Goal: Contribute content: Contribute content

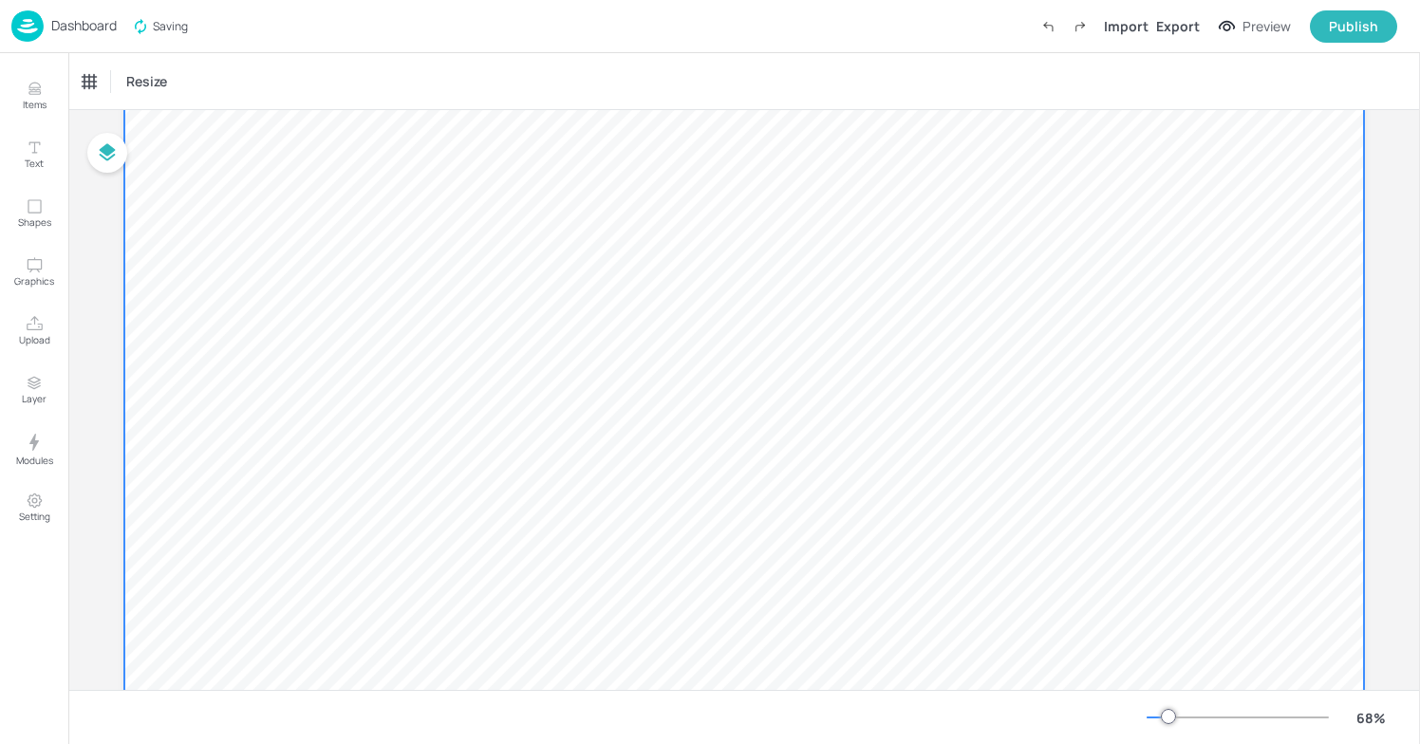
scroll to position [24, 0]
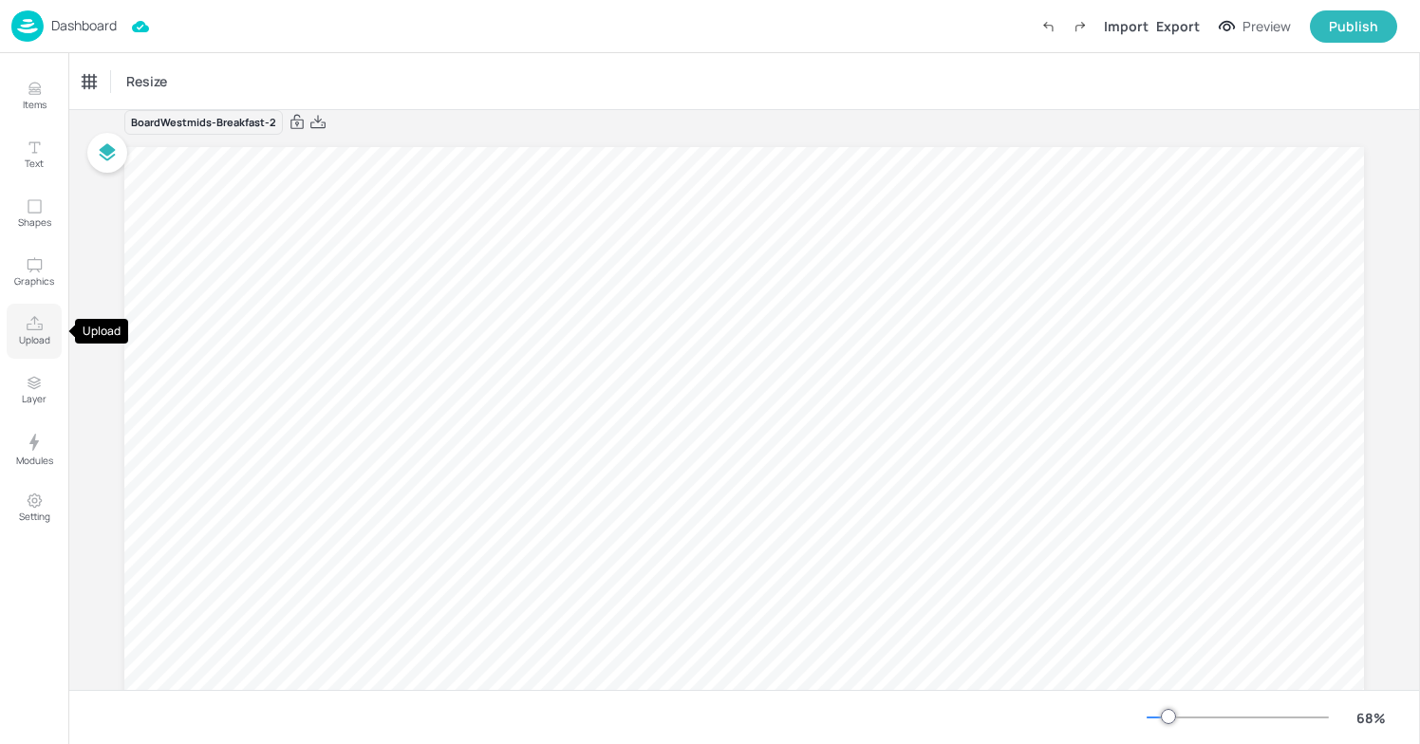
click at [38, 336] on p "Upload" at bounding box center [34, 339] width 31 height 13
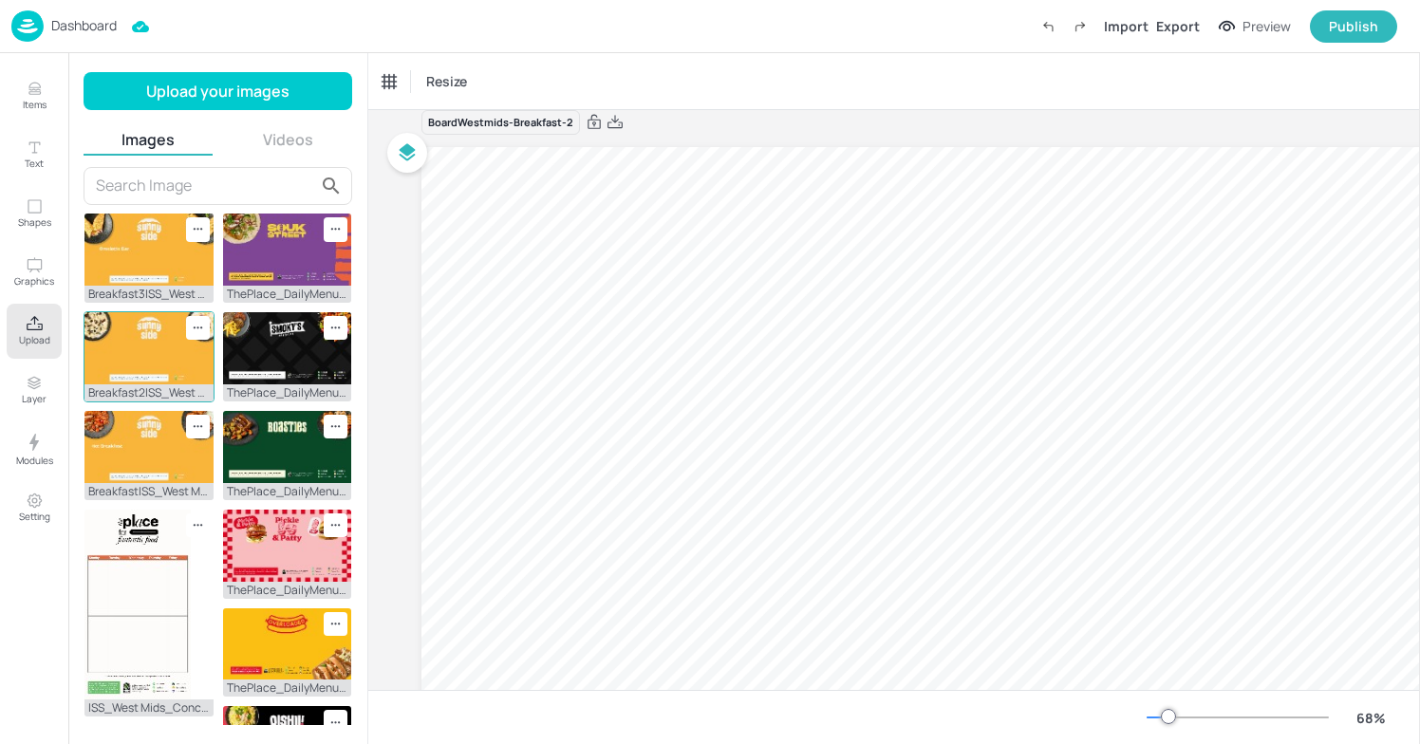
click at [172, 377] on img at bounding box center [149, 348] width 129 height 72
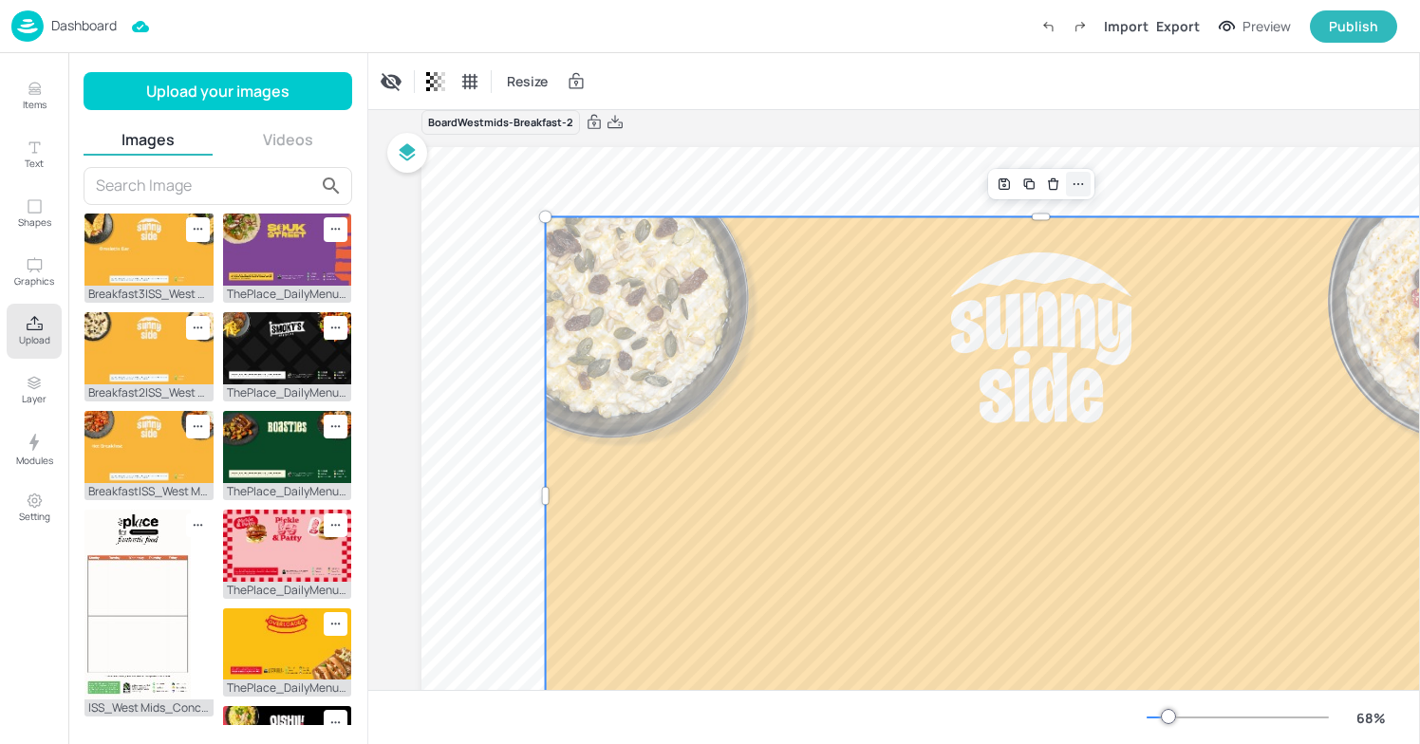
click at [1068, 180] on div at bounding box center [1078, 184] width 25 height 25
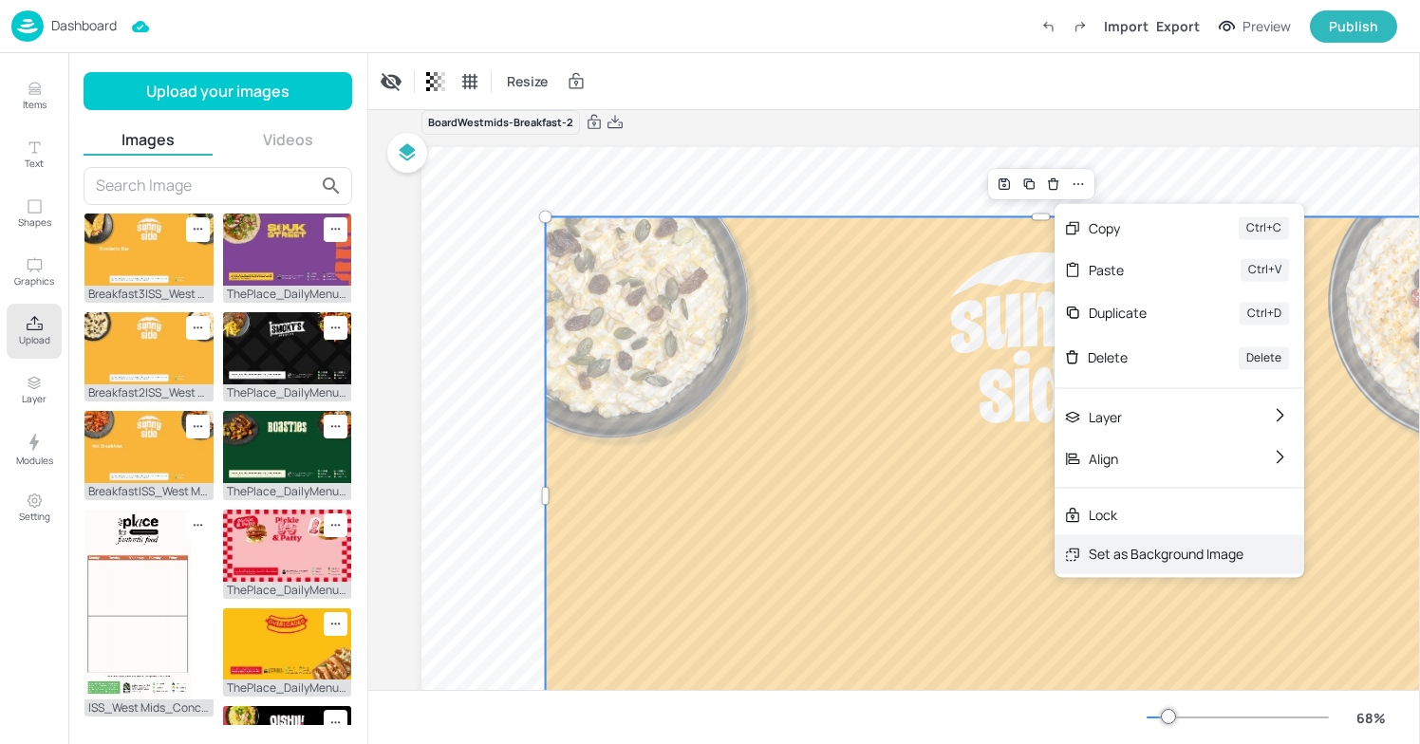
click at [1091, 543] on div "Set as Background Image" at bounding box center [1180, 554] width 250 height 39
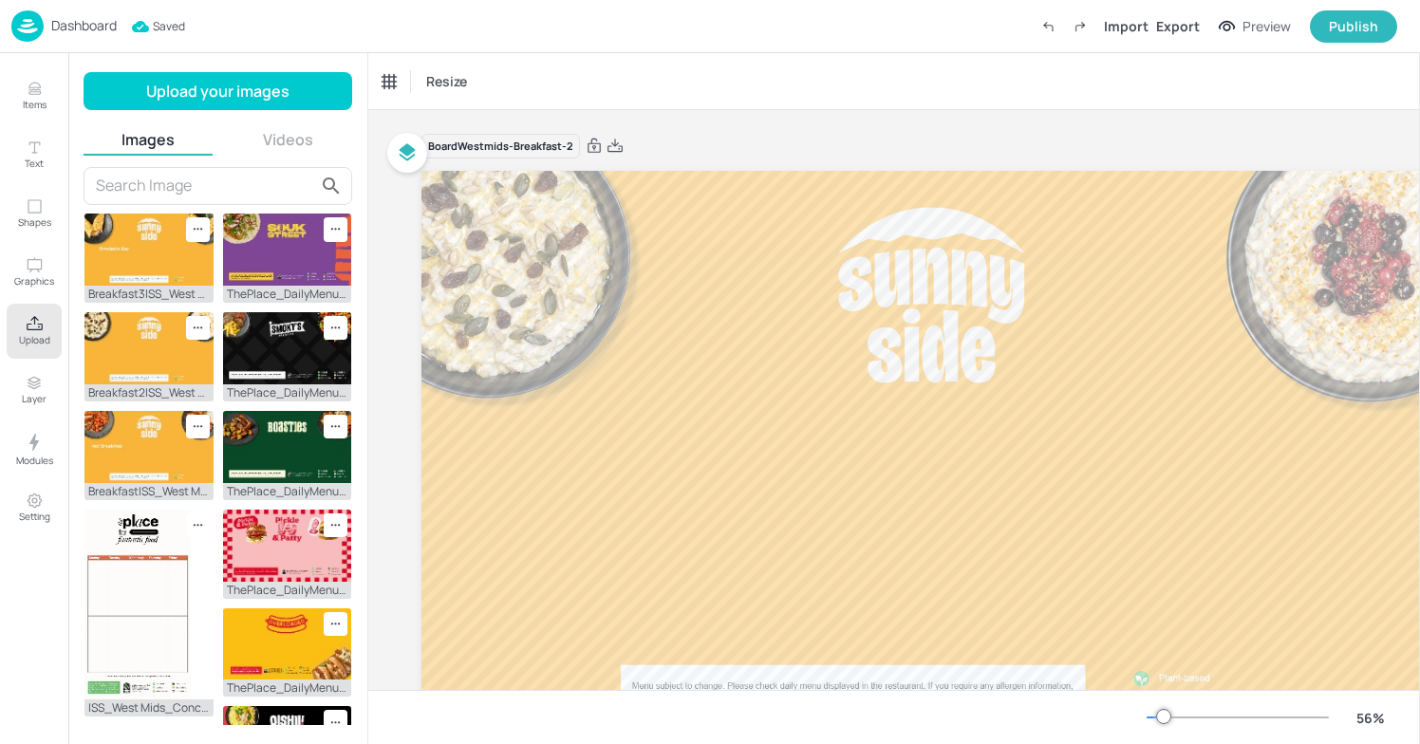
click at [1158, 715] on div at bounding box center [1163, 716] width 15 height 15
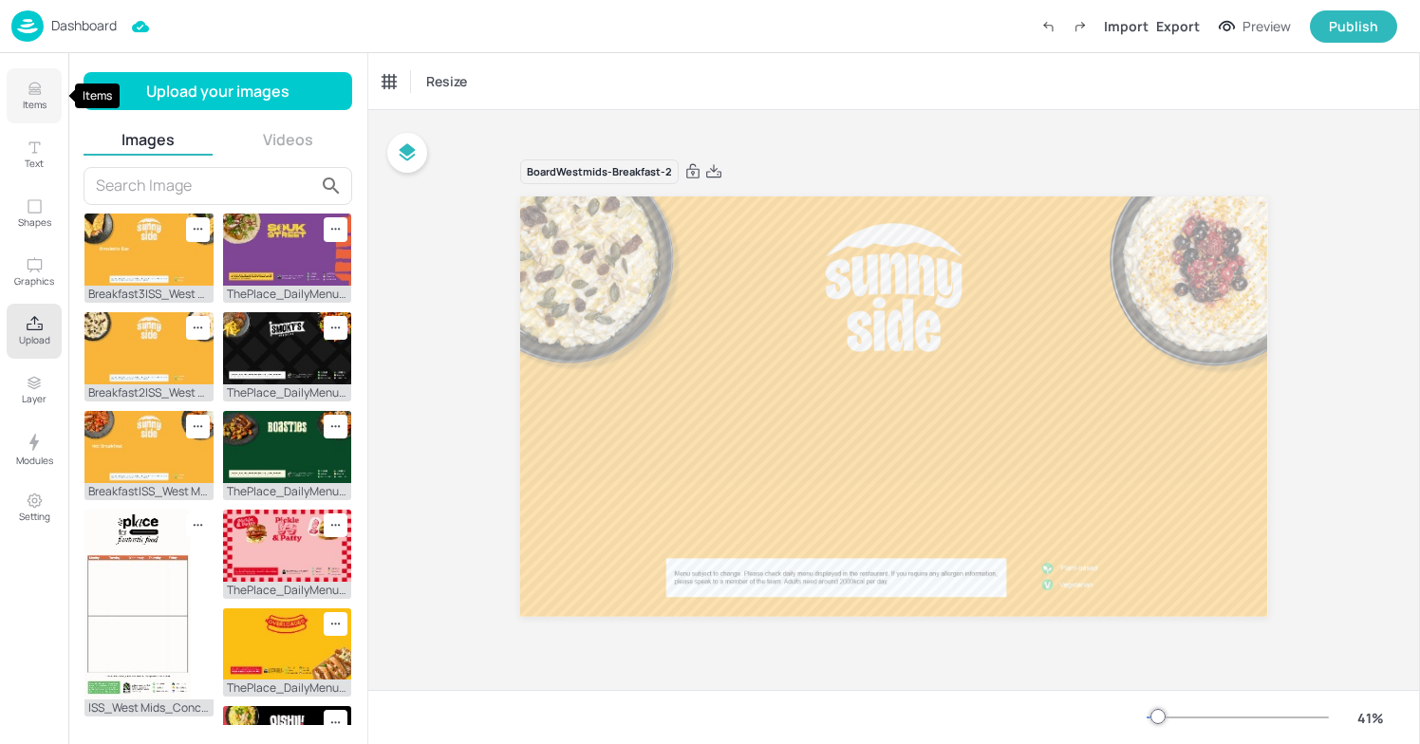
click at [40, 104] on p "Items" at bounding box center [35, 104] width 24 height 13
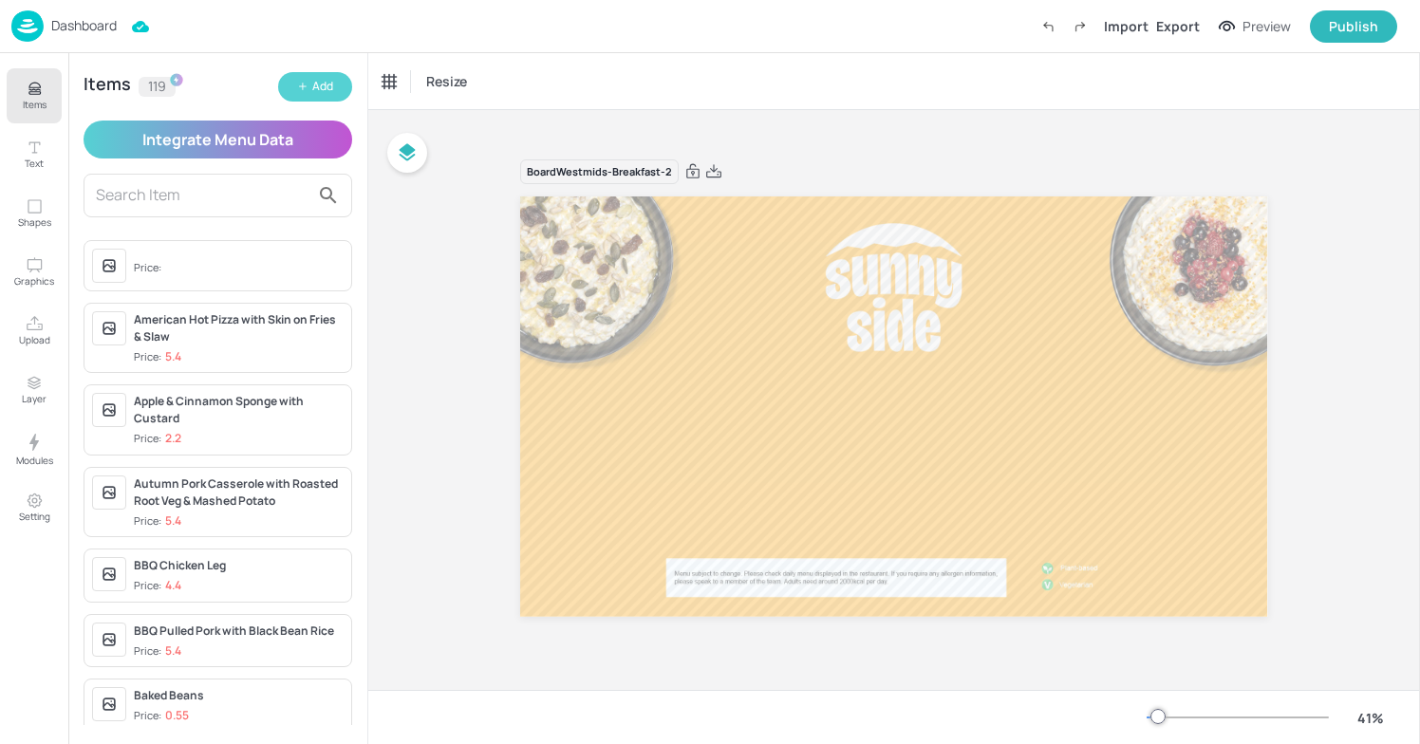
click at [300, 86] on icon "button" at bounding box center [303, 86] width 7 height 0
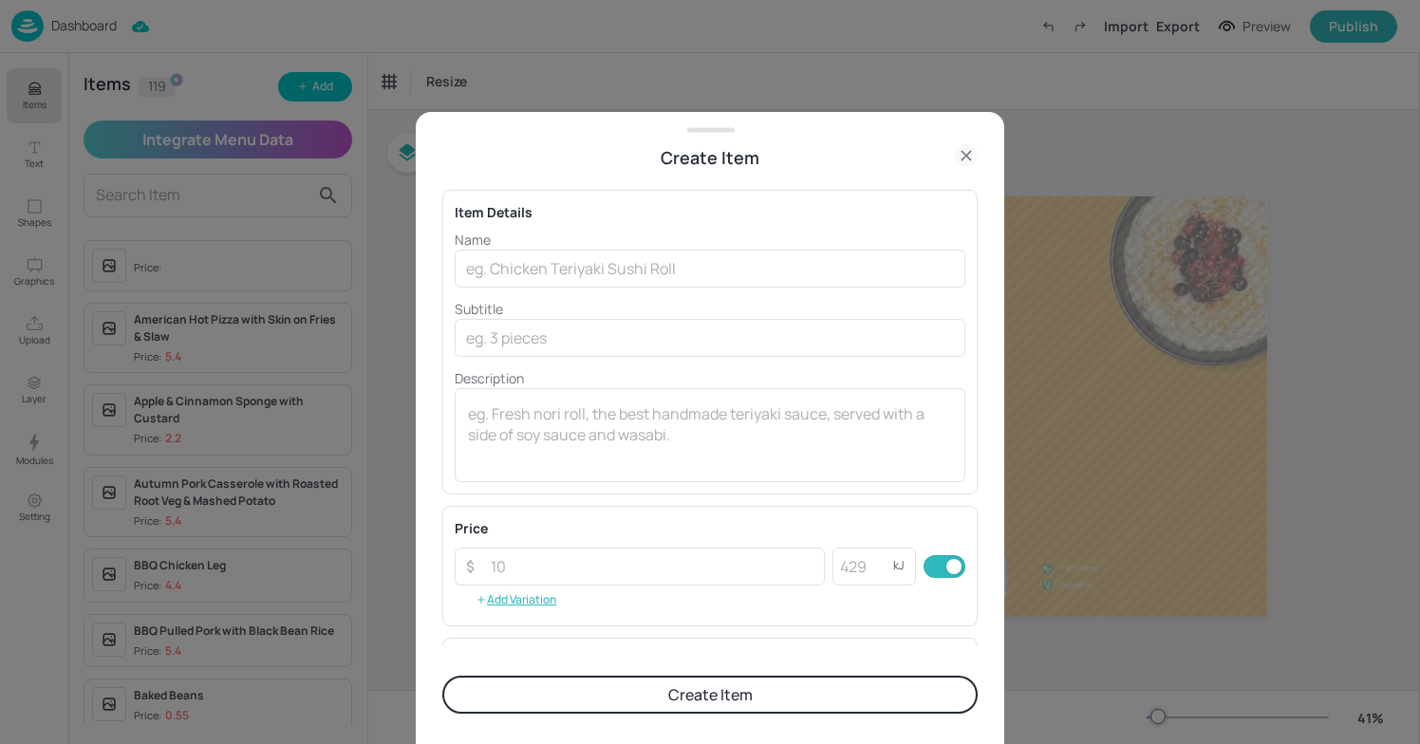
click at [384, 186] on div at bounding box center [710, 372] width 1420 height 744
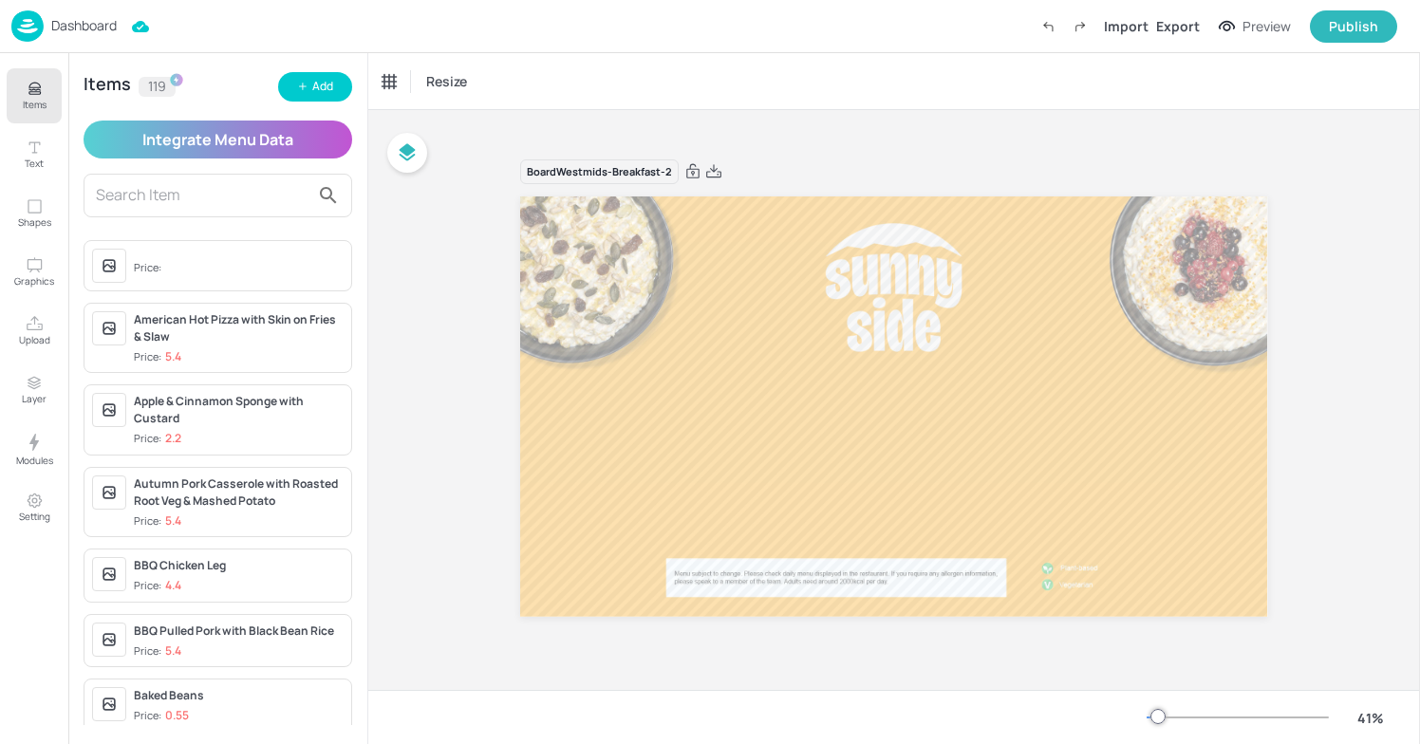
click at [209, 182] on input "text" at bounding box center [203, 195] width 214 height 30
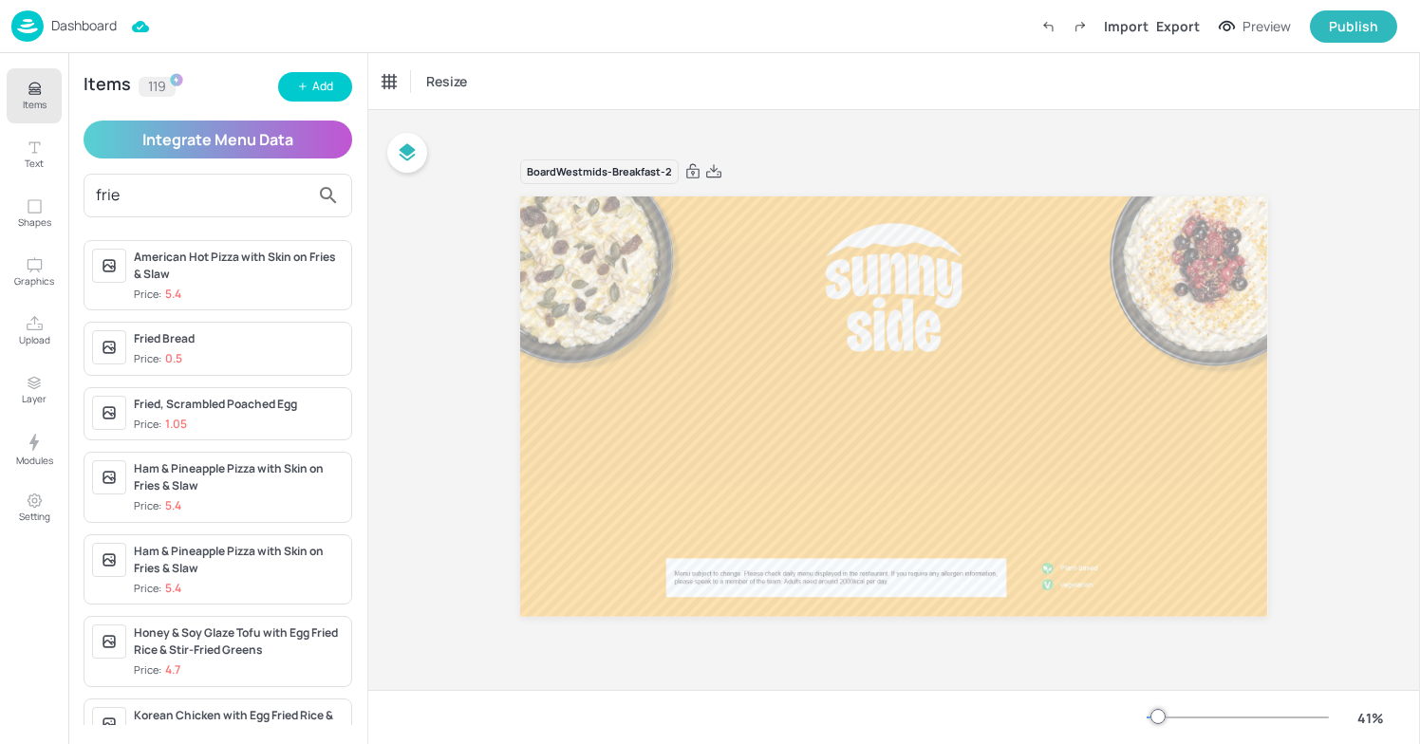
type input "frie"
click at [153, 354] on div "Price: 0.5" at bounding box center [158, 359] width 48 height 16
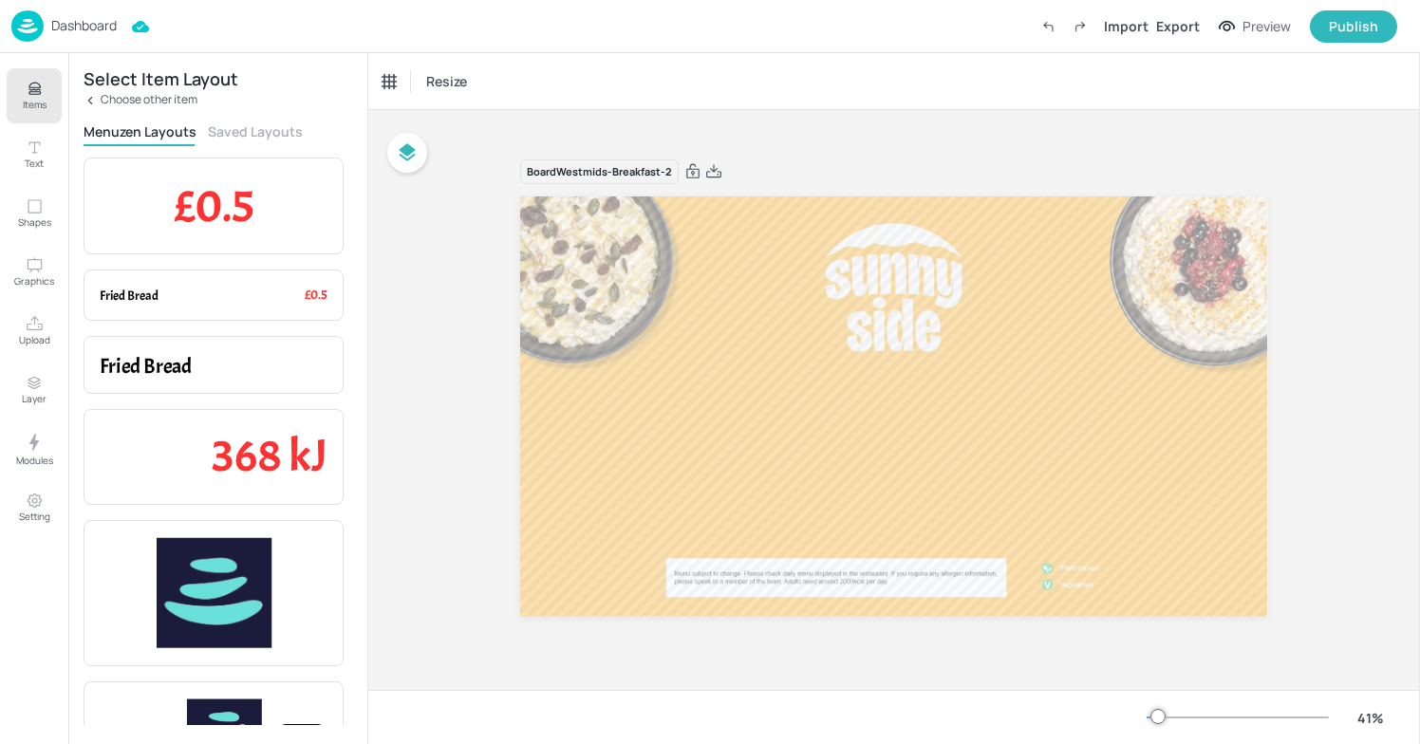
click at [93, 97] on icon at bounding box center [90, 100] width 13 height 13
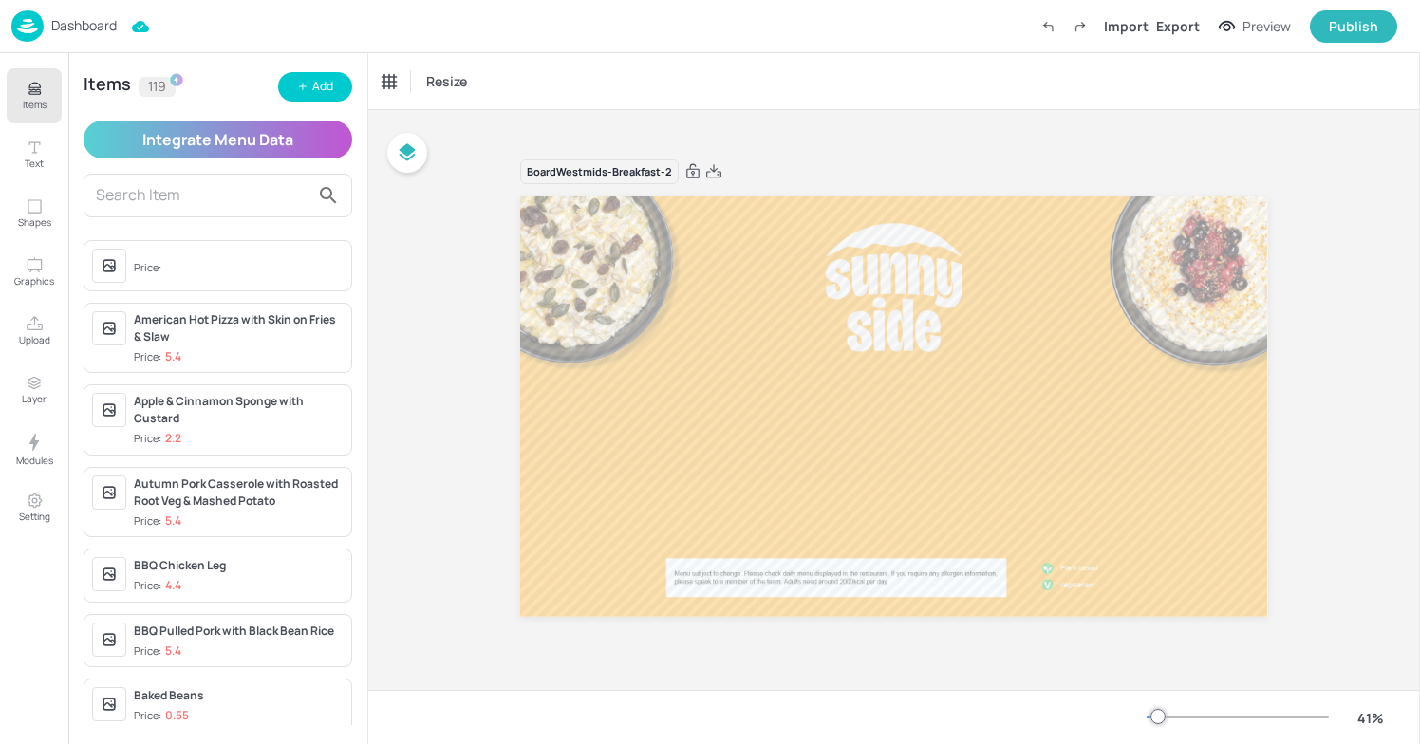
click at [511, 150] on div "Board Westmids-Breakfast-2" at bounding box center [894, 400] width 854 height 529
click at [14, 98] on button "Items" at bounding box center [34, 95] width 55 height 55
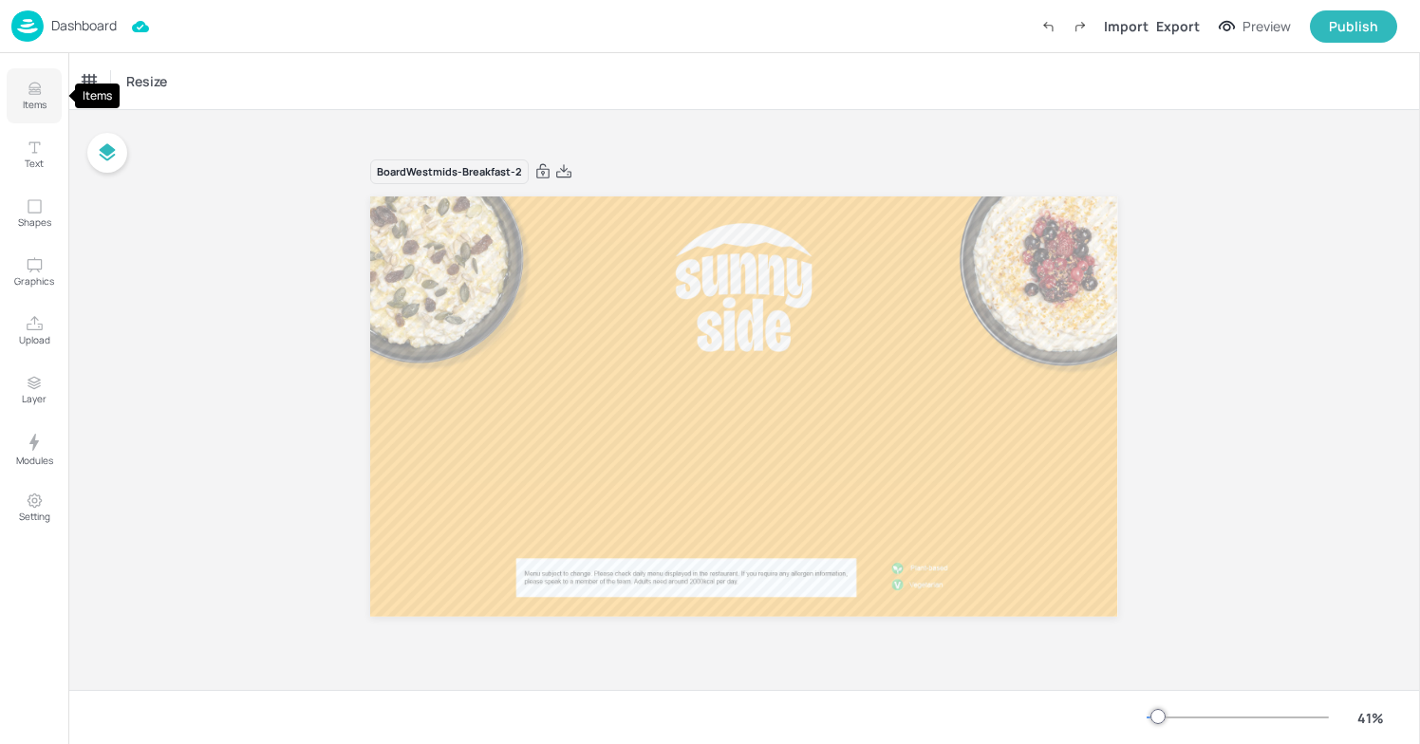
click at [16, 85] on button "Items" at bounding box center [34, 95] width 55 height 55
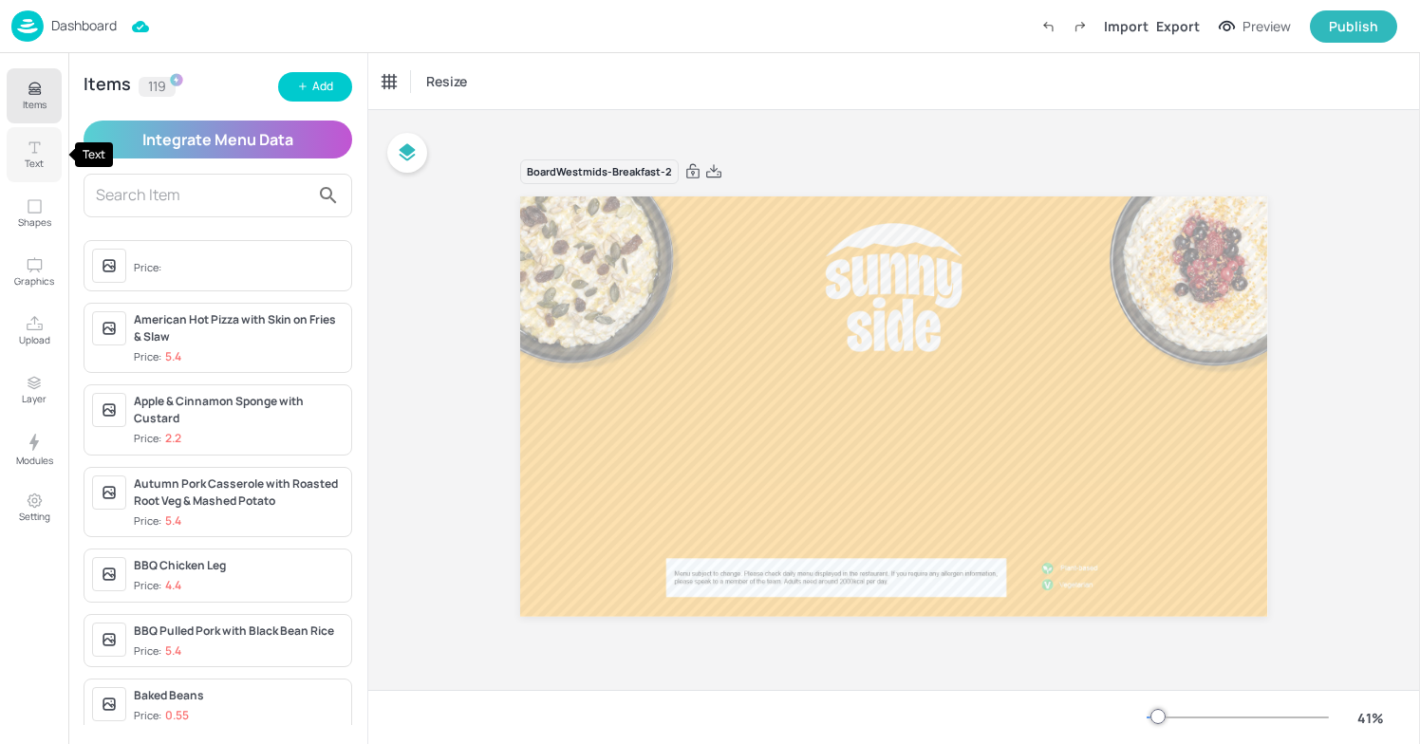
click at [42, 141] on icon "Text" at bounding box center [35, 148] width 18 height 18
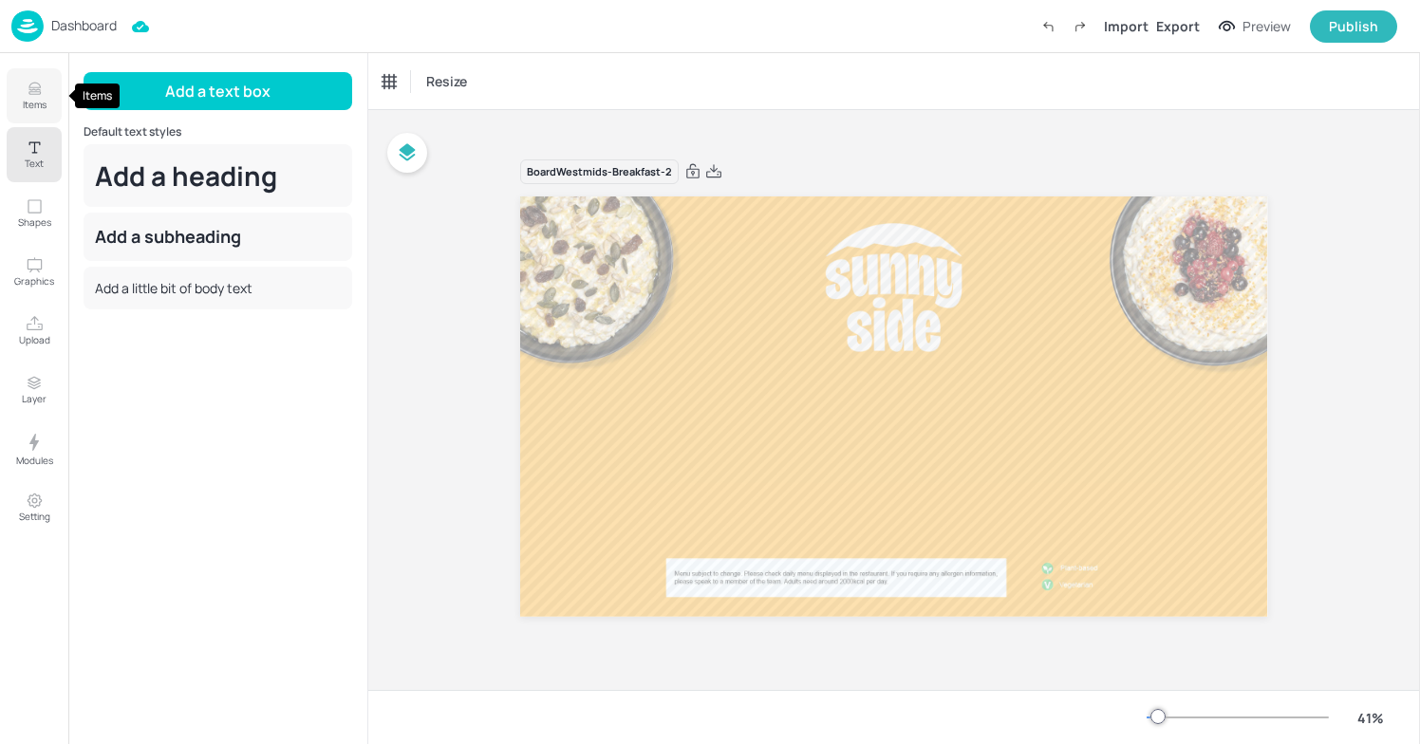
click at [26, 96] on icon "Items" at bounding box center [35, 89] width 18 height 18
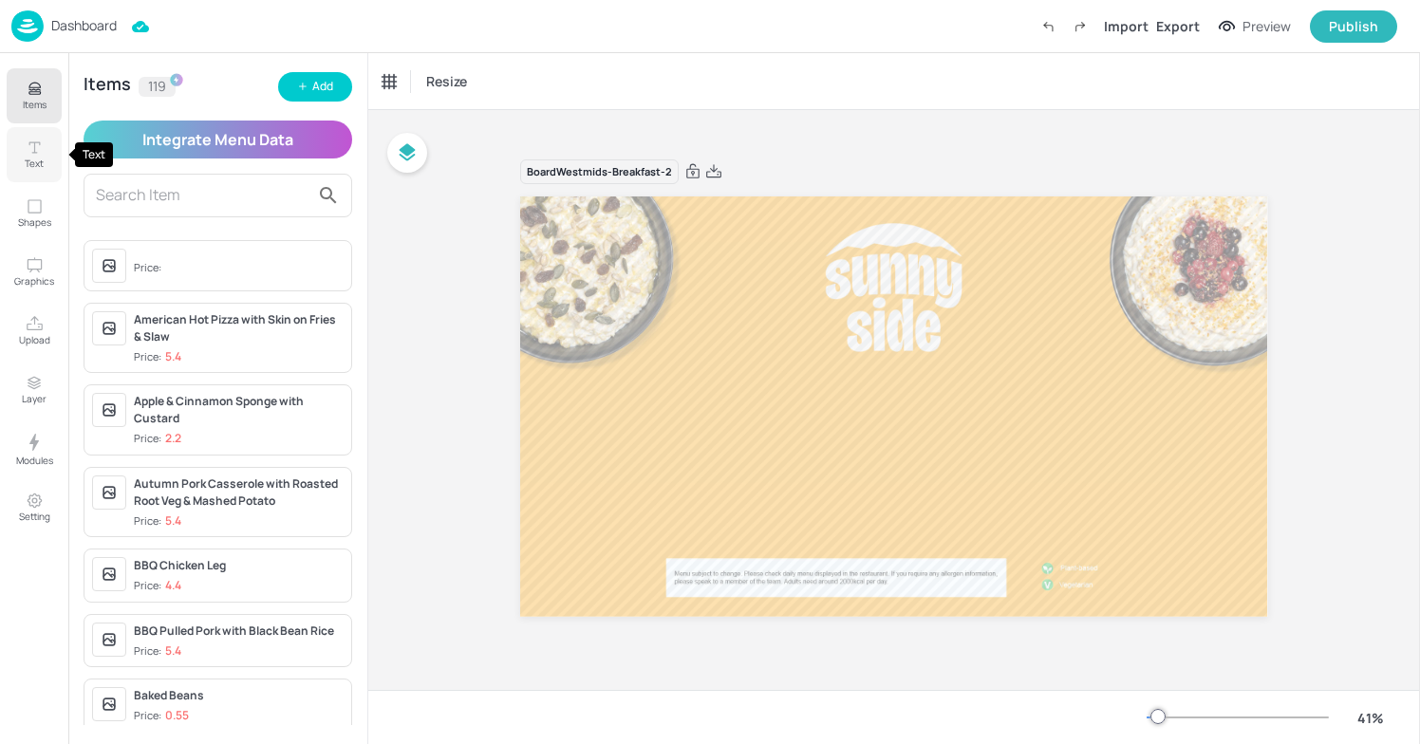
click at [47, 159] on button "Text" at bounding box center [34, 154] width 55 height 55
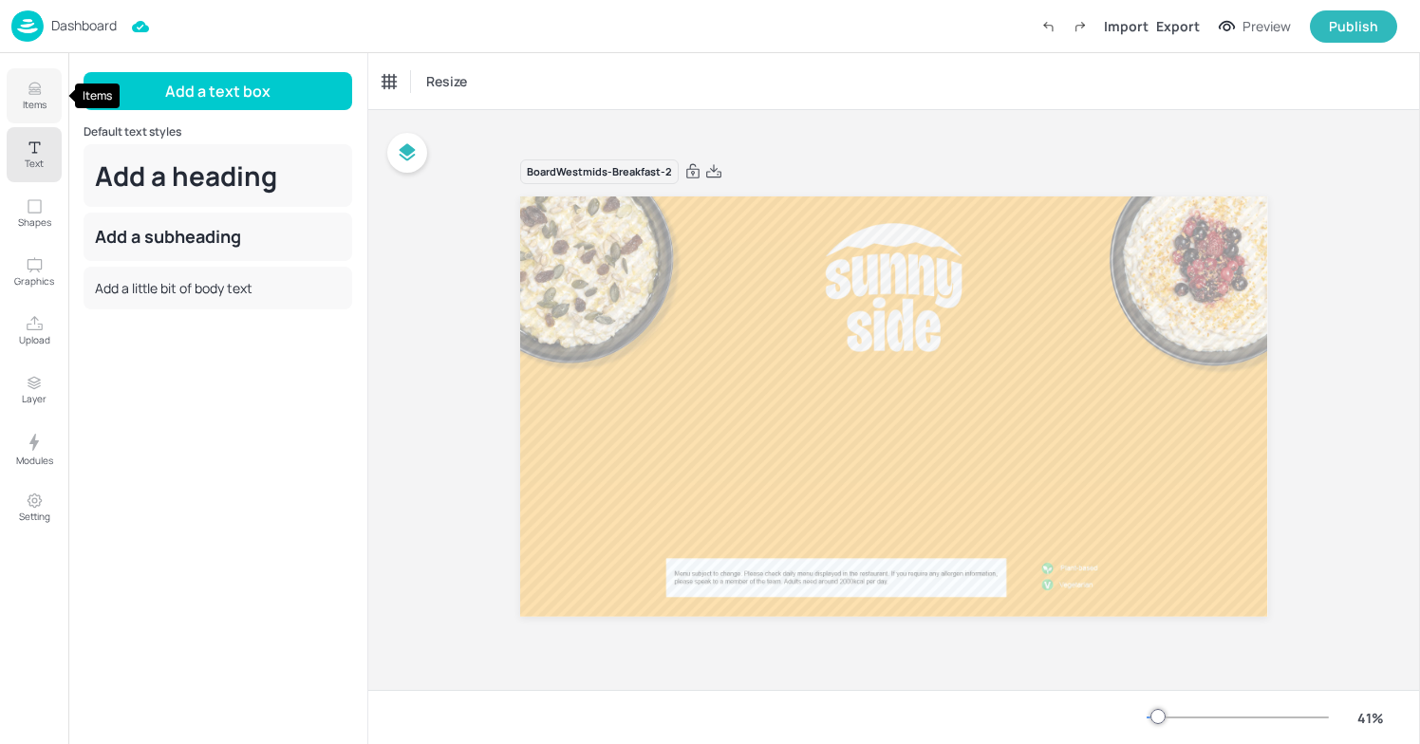
click at [15, 85] on button "Items" at bounding box center [34, 95] width 55 height 55
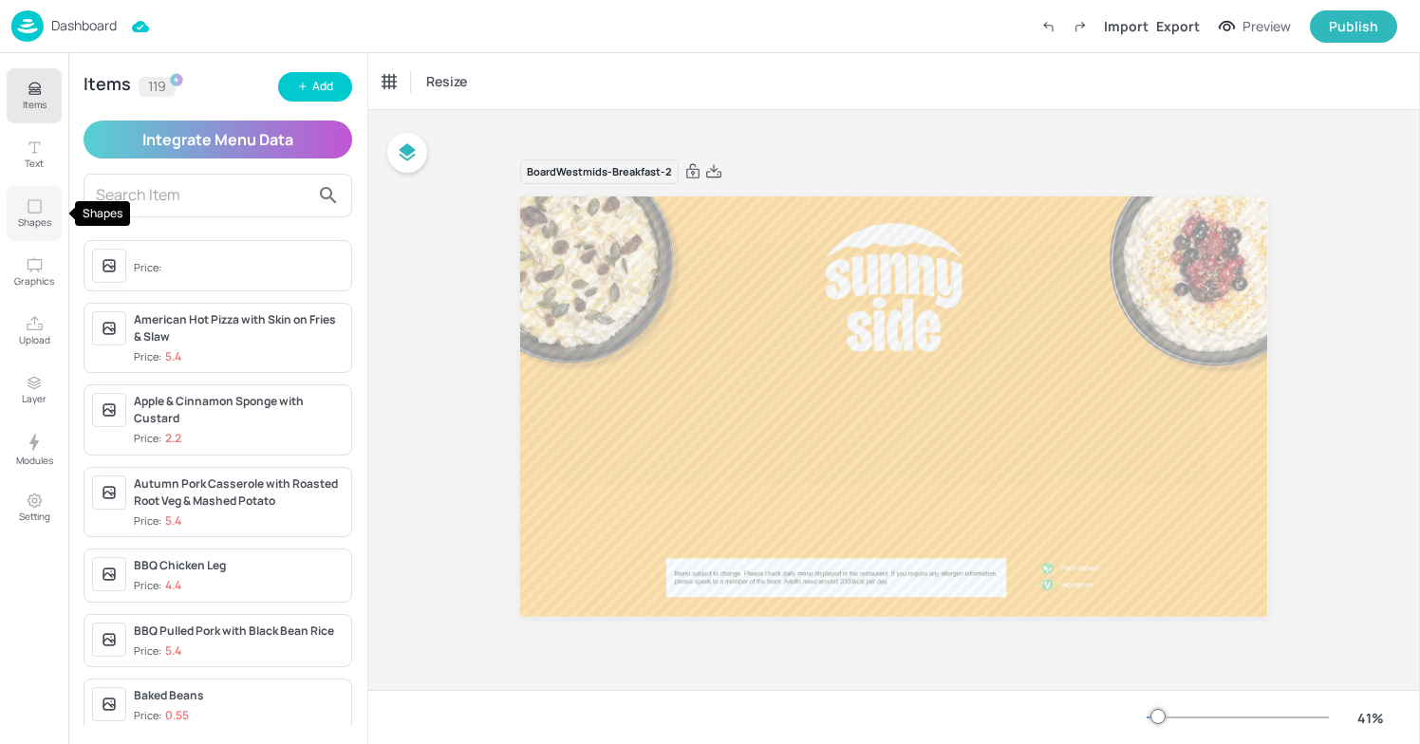
click at [44, 198] on button "Shapes" at bounding box center [34, 213] width 55 height 55
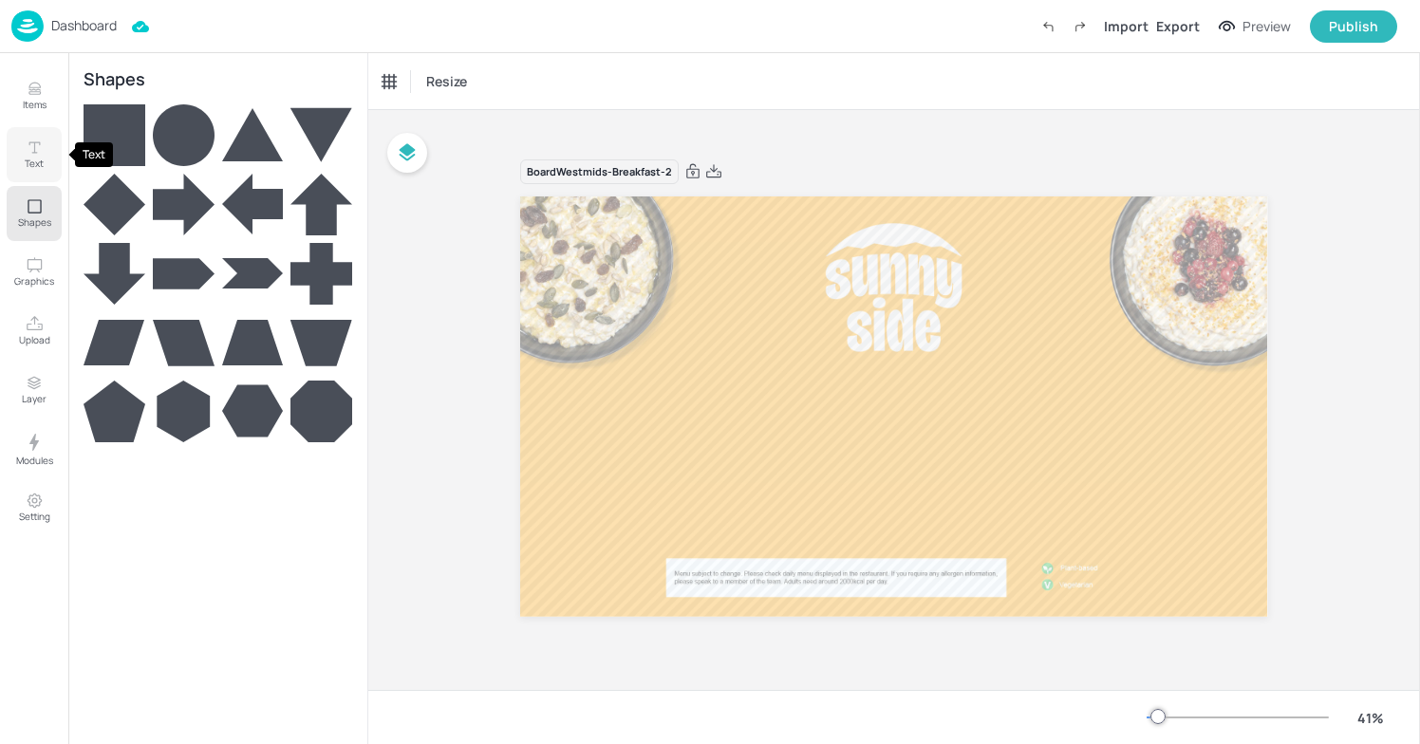
click at [36, 155] on icon "Text" at bounding box center [35, 148] width 18 height 18
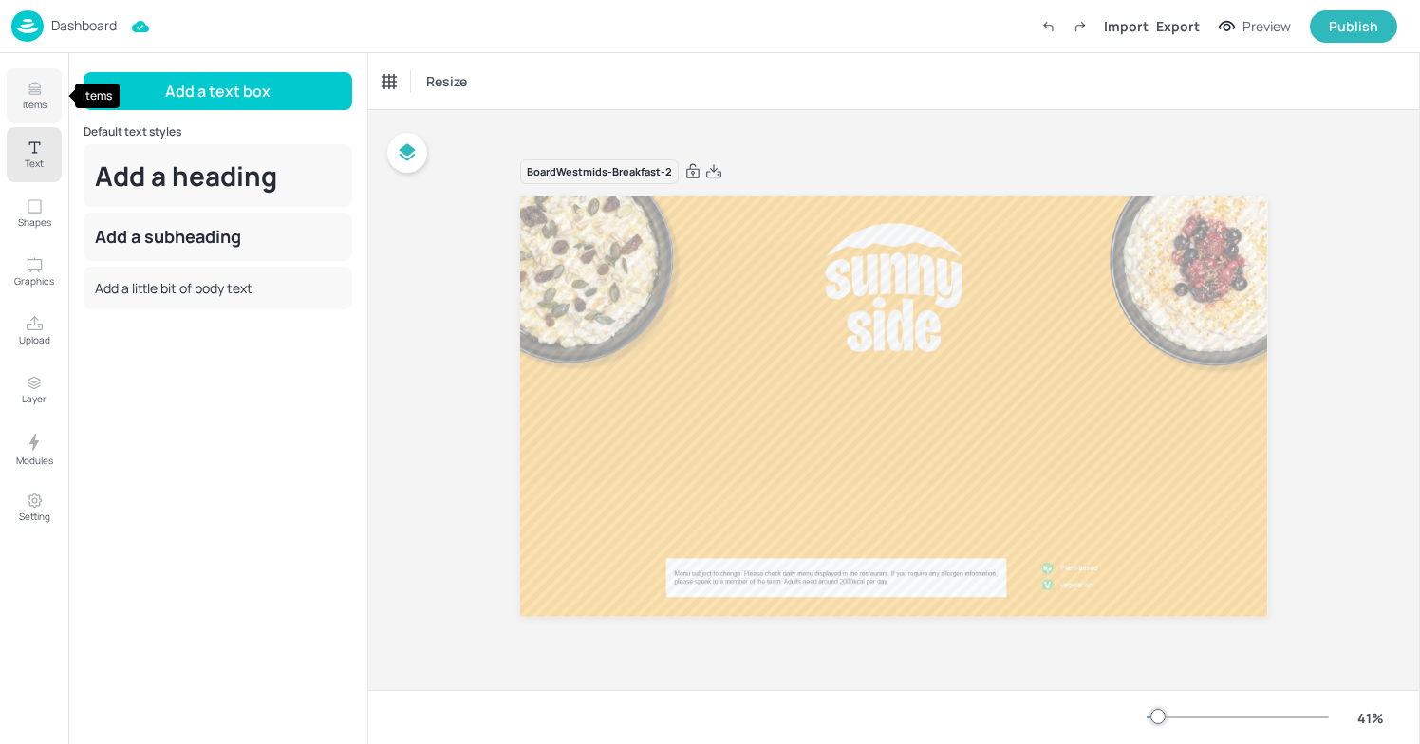
click at [27, 108] on p "Items" at bounding box center [35, 104] width 24 height 13
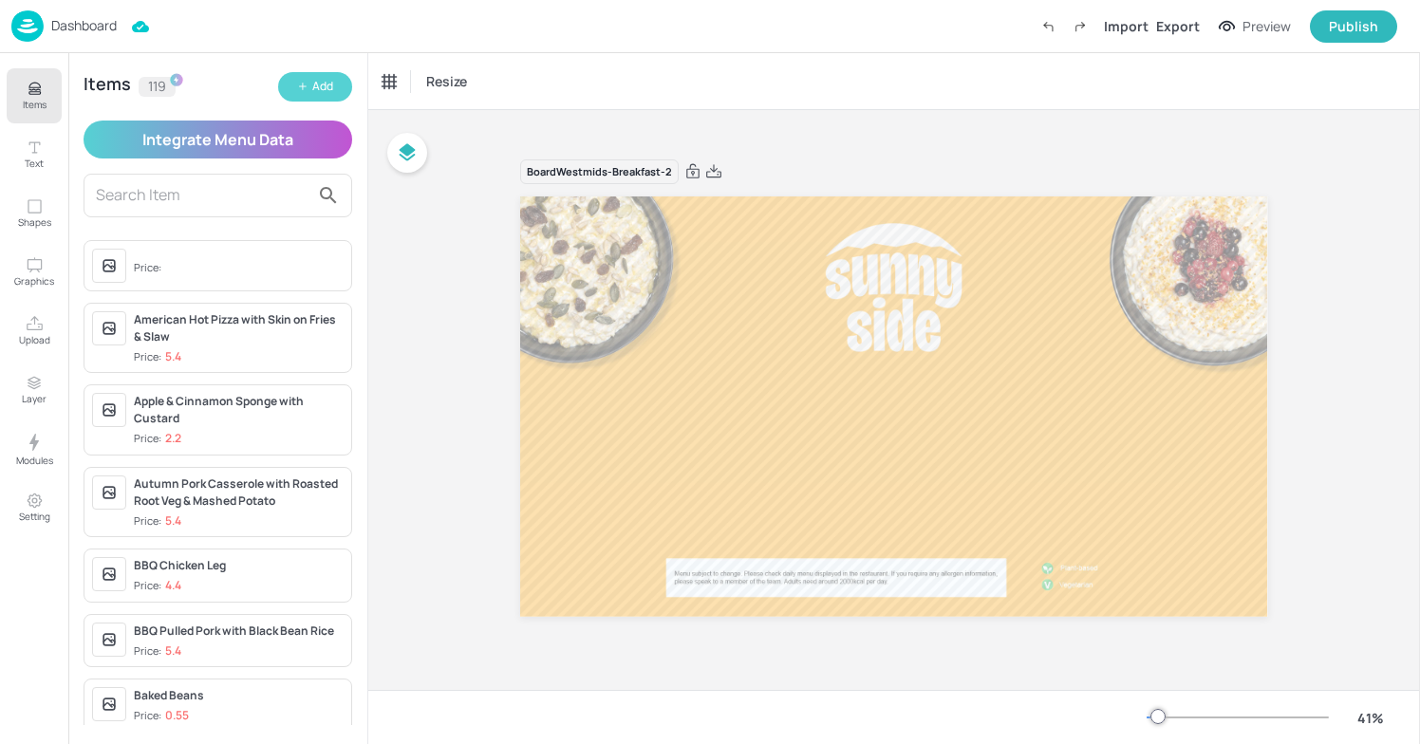
click at [329, 87] on div "Add" at bounding box center [322, 87] width 21 height 18
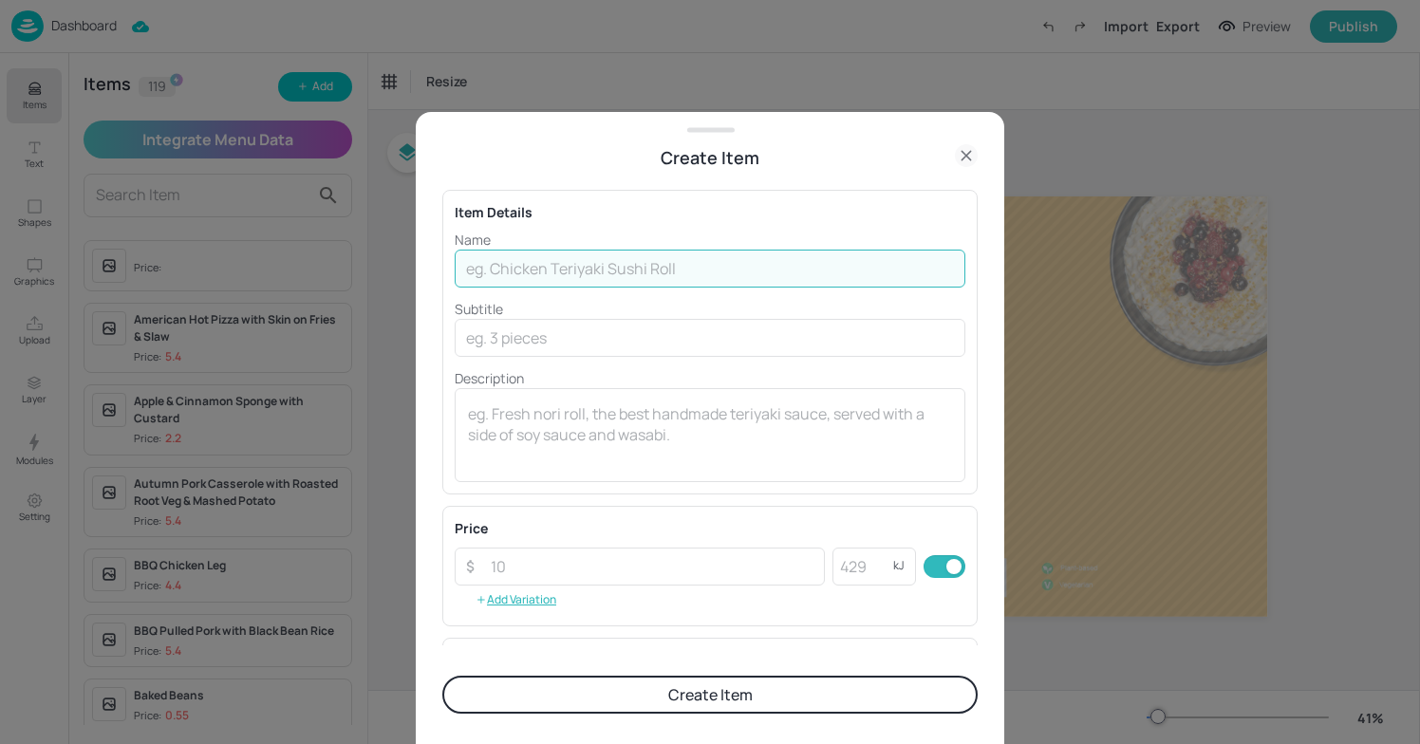
click at [599, 279] on input "text" at bounding box center [710, 269] width 511 height 38
type input "Breakfast Porridge"
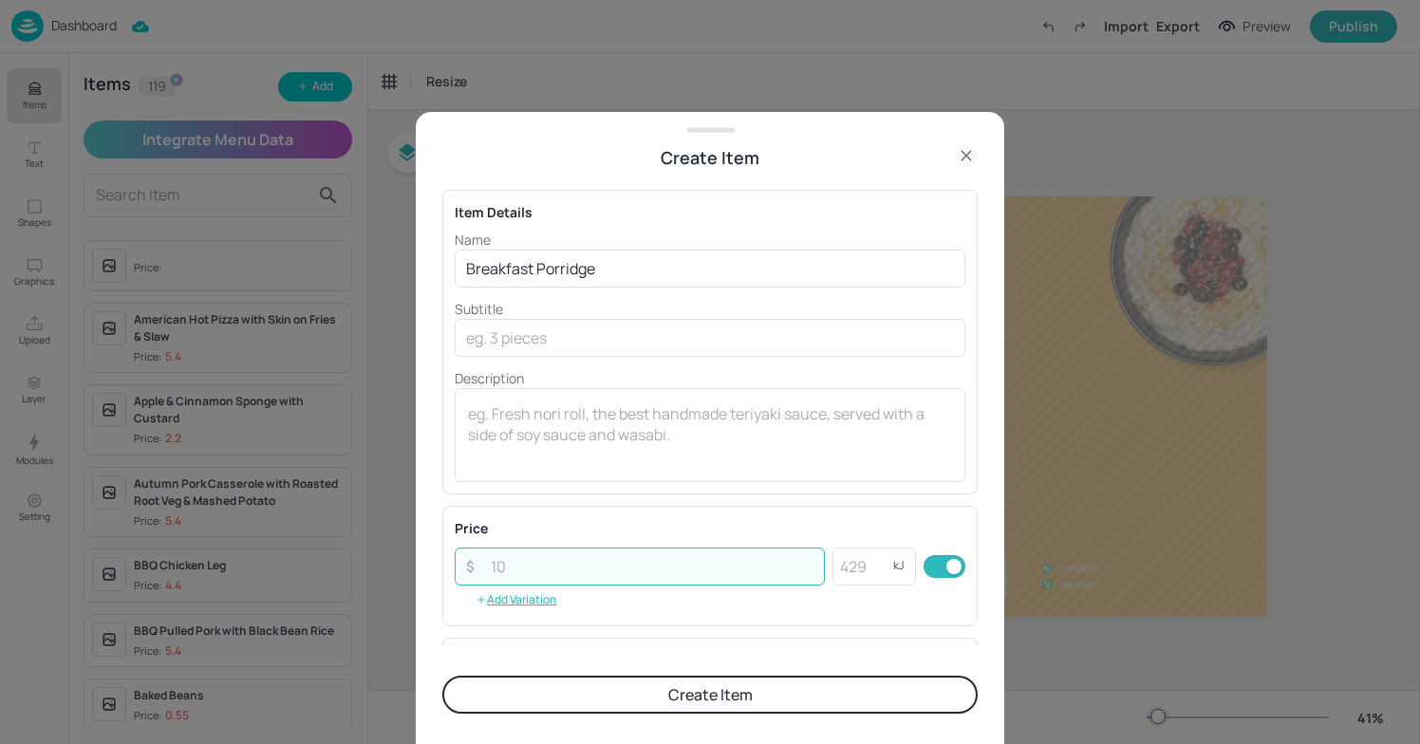
click at [647, 566] on input "number" at bounding box center [652, 567] width 346 height 38
type input "1.40"
click at [859, 581] on input "number" at bounding box center [863, 567] width 61 height 38
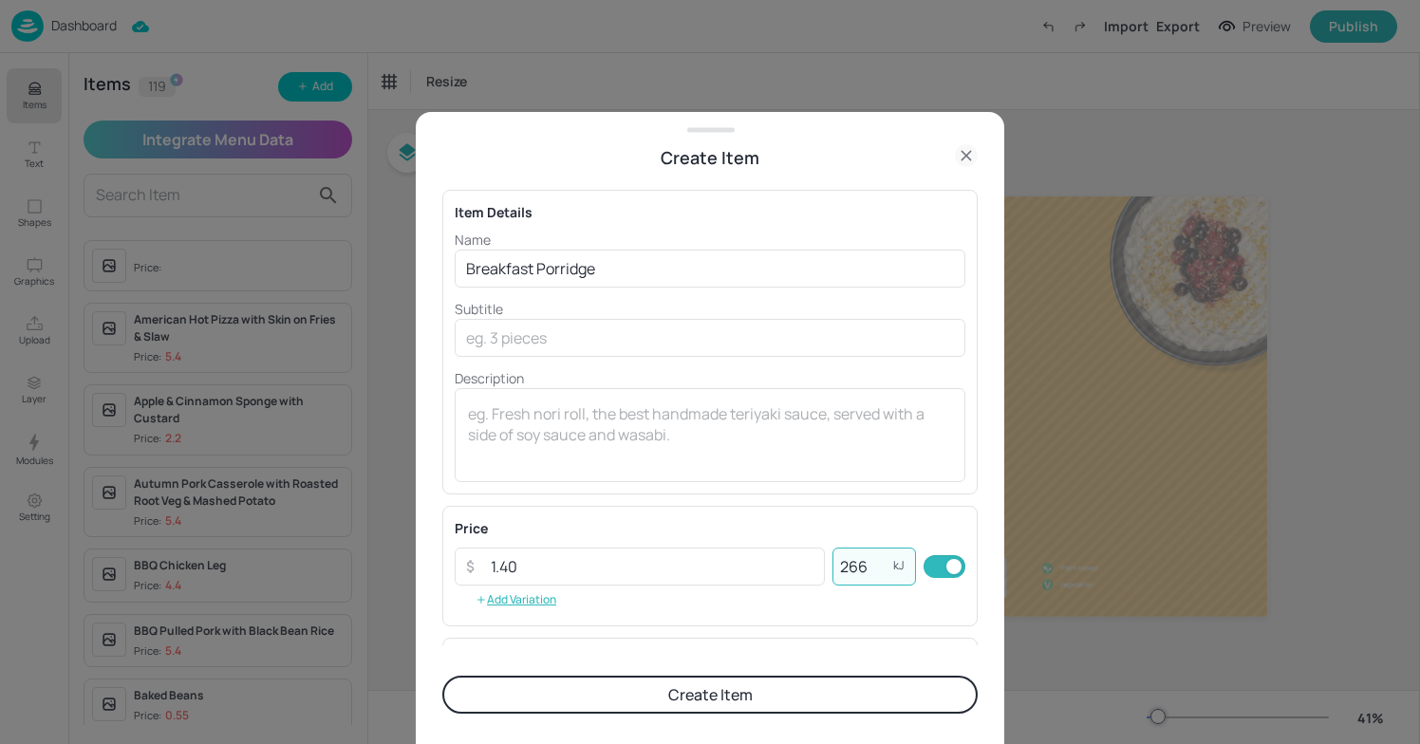
type input "266"
click at [846, 689] on button "Create Item" at bounding box center [710, 695] width 536 height 38
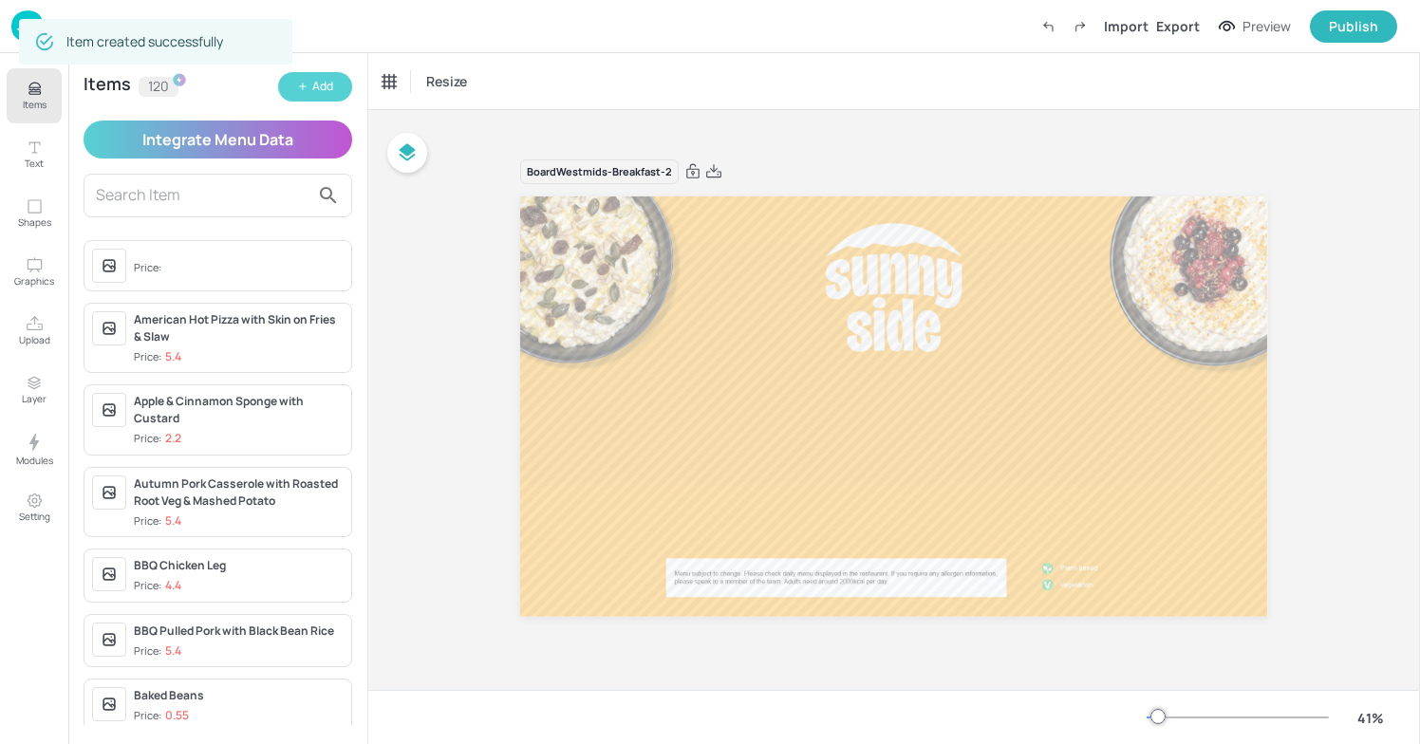
click at [305, 82] on icon "button" at bounding box center [302, 86] width 11 height 11
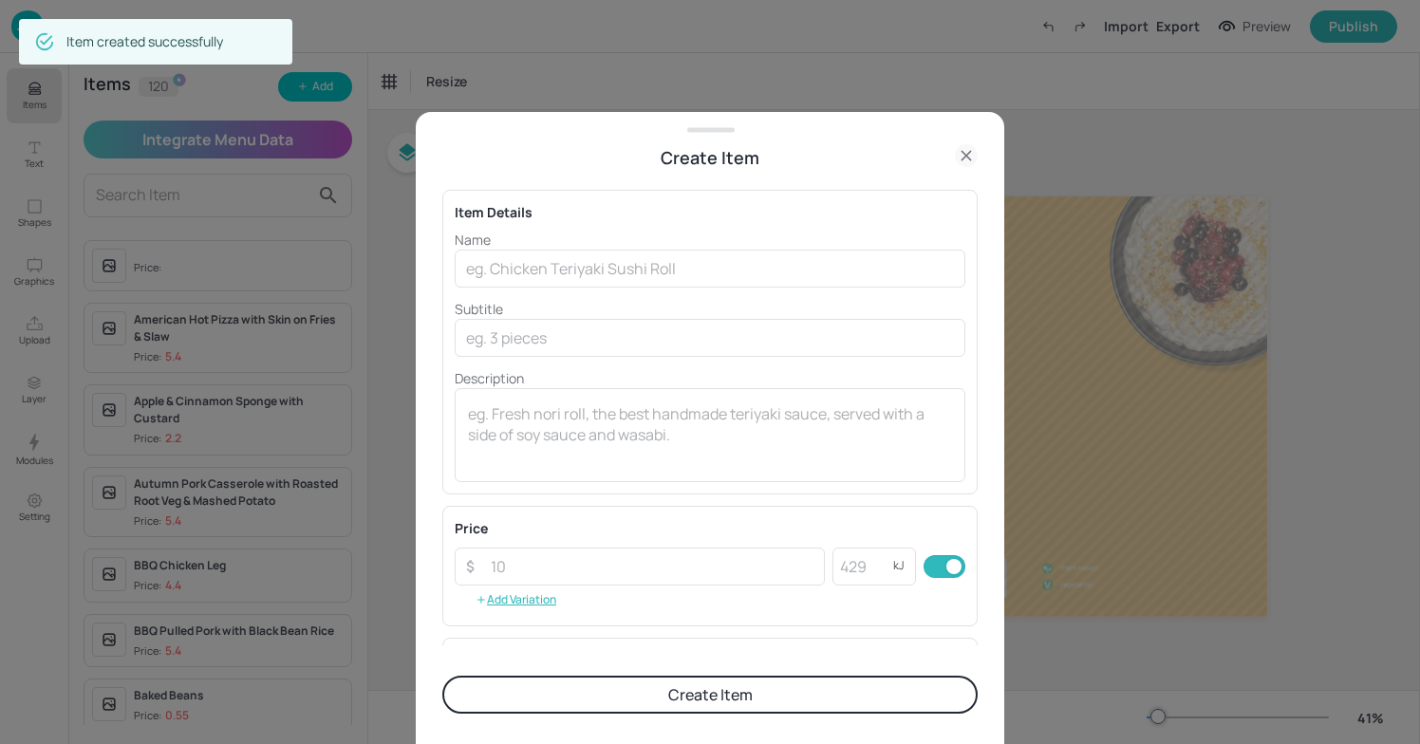
click at [405, 35] on div at bounding box center [710, 372] width 1420 height 744
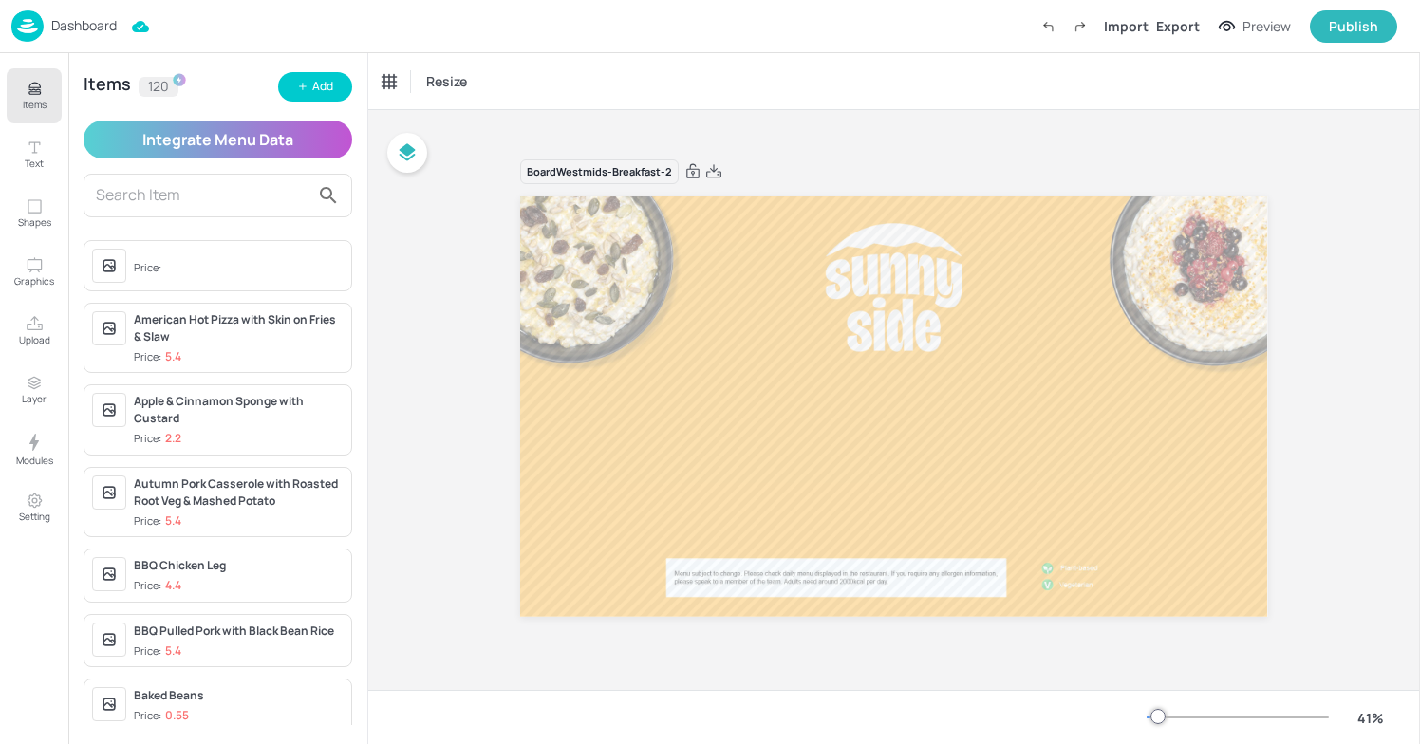
click at [216, 189] on input "text" at bounding box center [203, 195] width 214 height 30
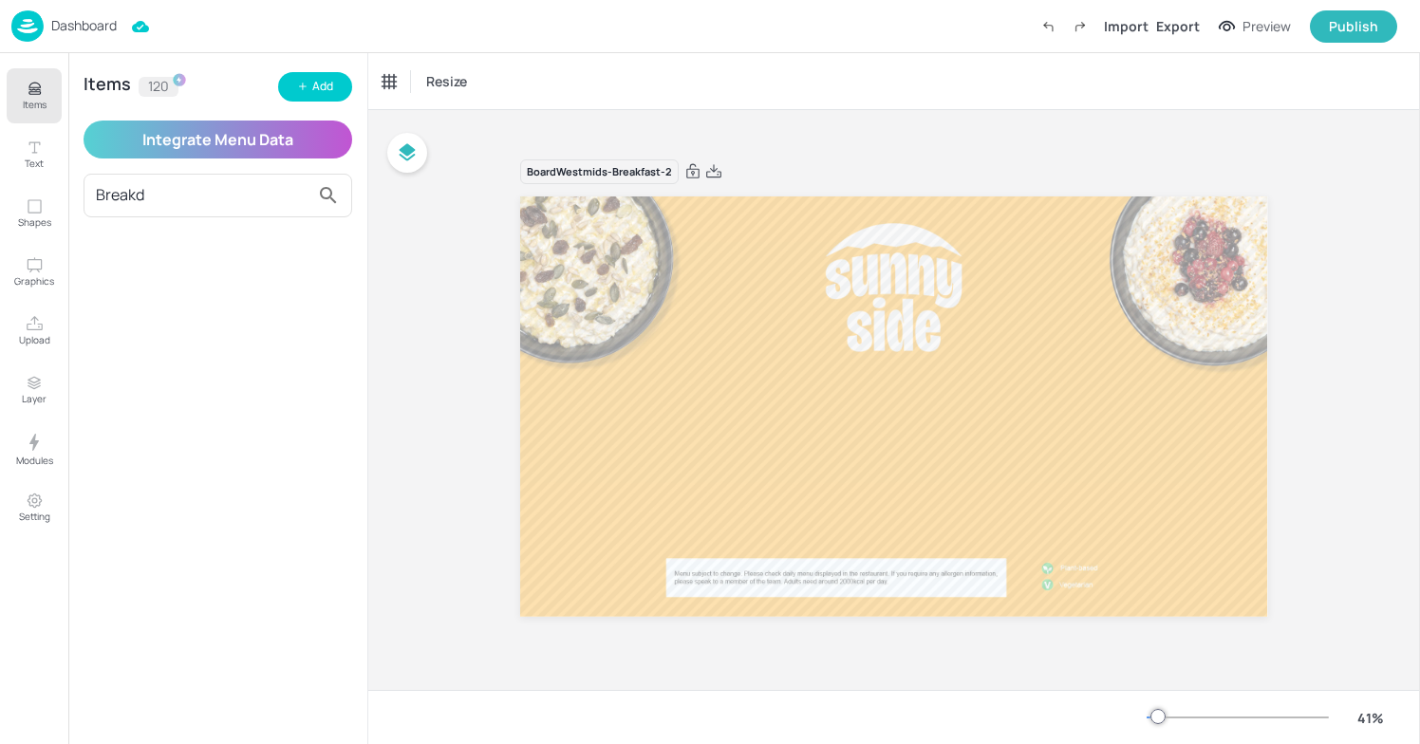
type input "Break"
click at [141, 288] on div "Breakfast Porridge Price: 1.4" at bounding box center [218, 267] width 269 height 54
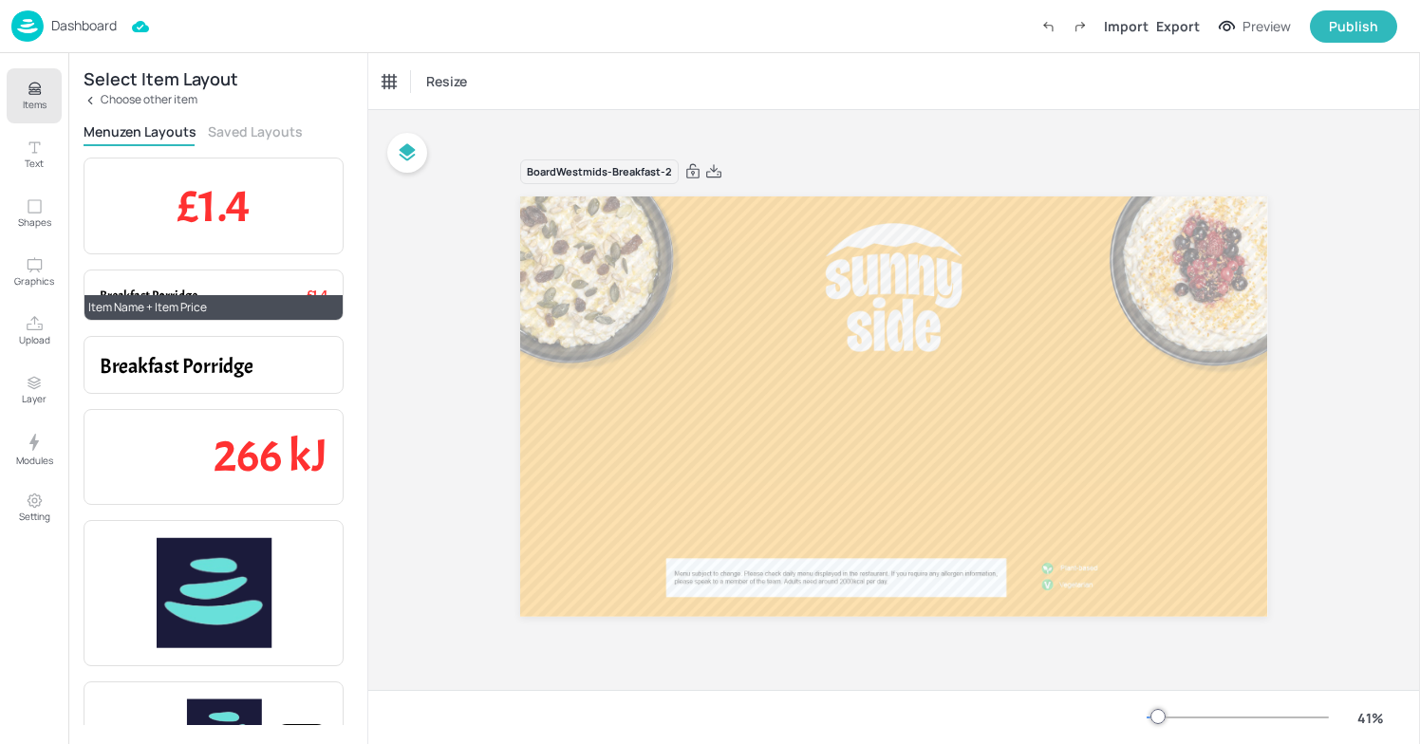
click at [196, 291] on span "Breakfast Porridge" at bounding box center [149, 296] width 98 height 17
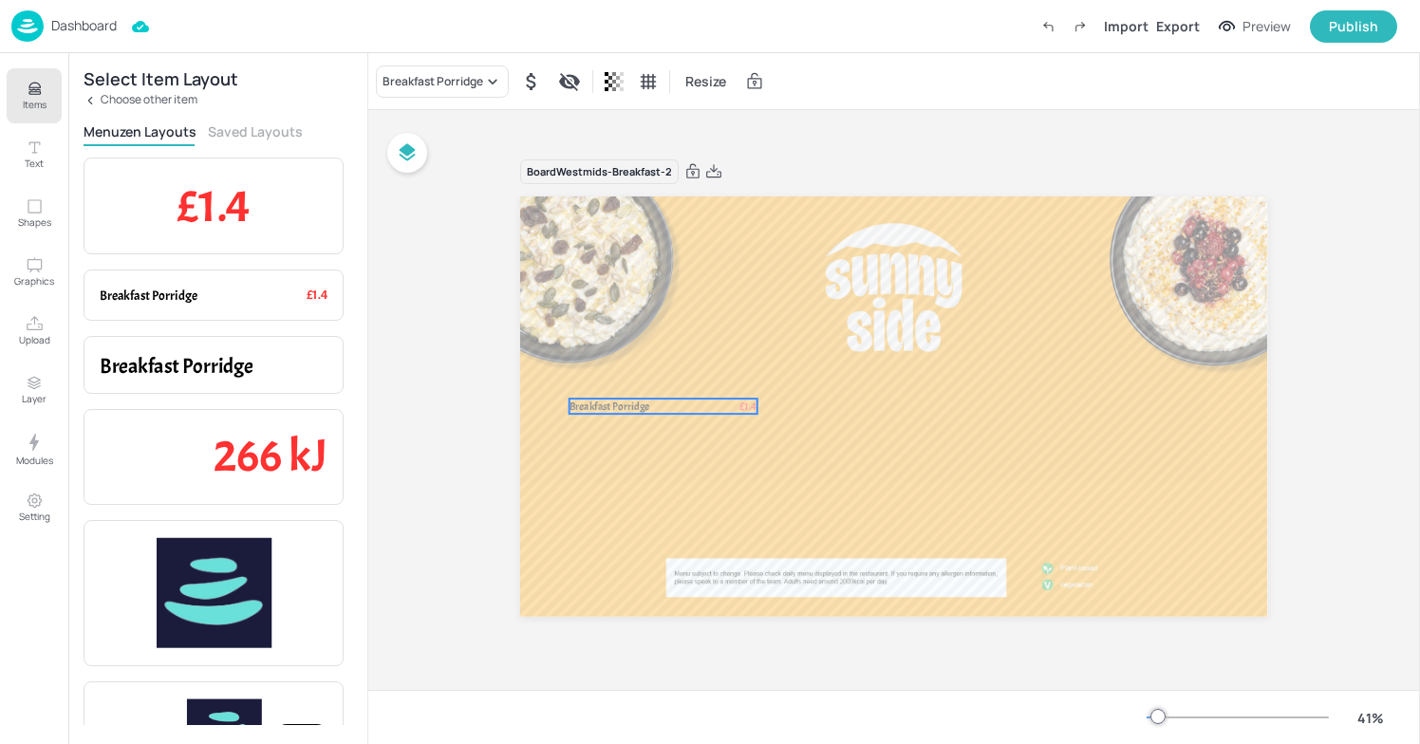
drag, startPoint x: 606, startPoint y: 250, endPoint x: 606, endPoint y: 403, distance: 152.9
click at [606, 403] on span "Breakfast Porridge" at bounding box center [610, 407] width 80 height 14
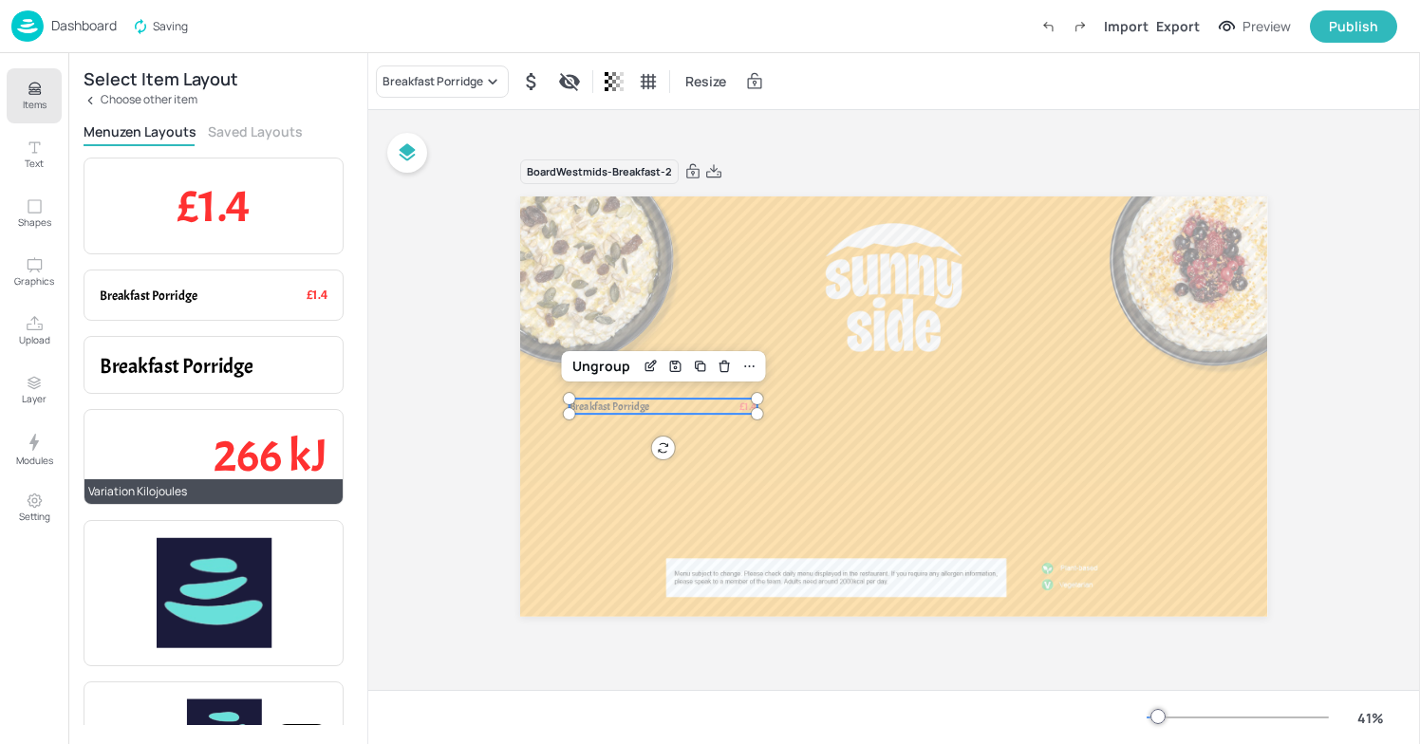
click at [250, 428] on span "266 kJ" at bounding box center [271, 455] width 114 height 57
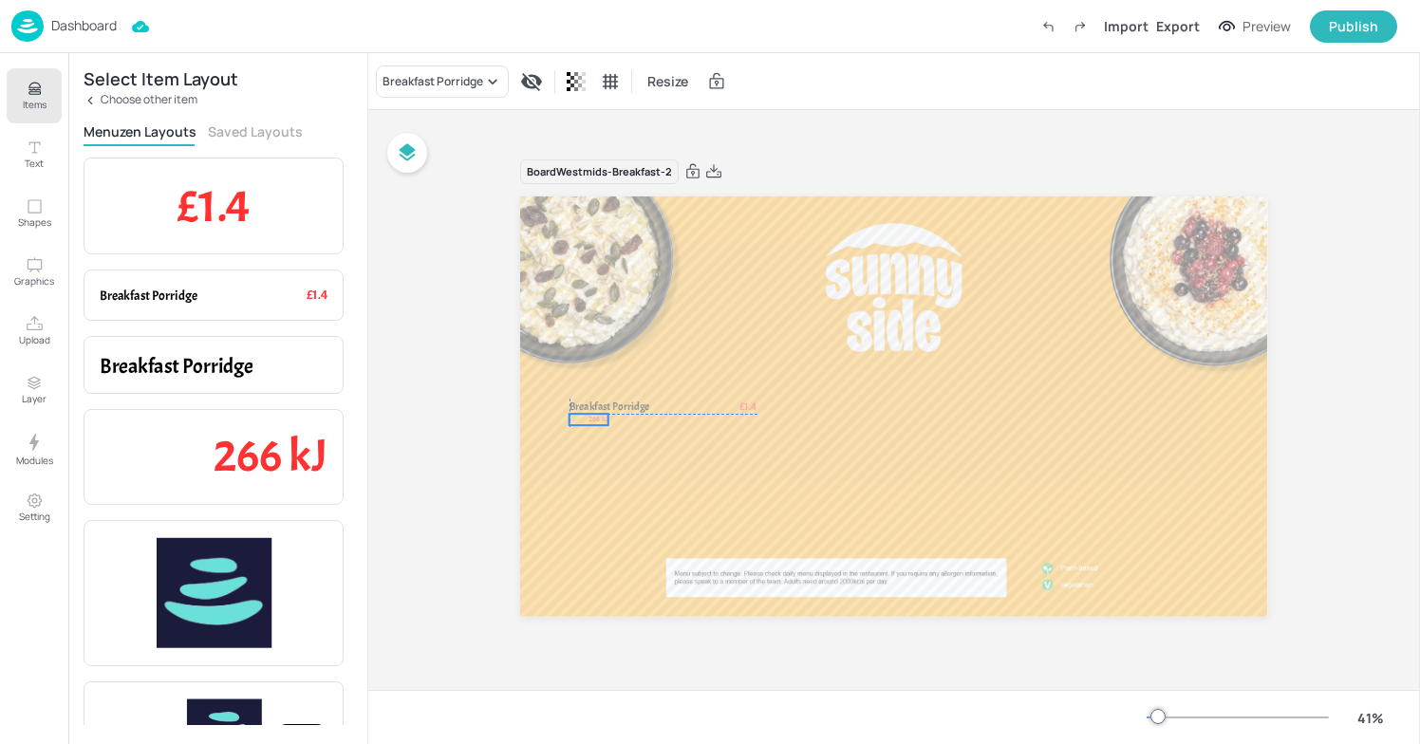
drag, startPoint x: 601, startPoint y: 255, endPoint x: 588, endPoint y: 424, distance: 169.5
click at [588, 197] on div "Breakfast Porridge £1.4 266 kJ" at bounding box center [893, 197] width 747 height 0
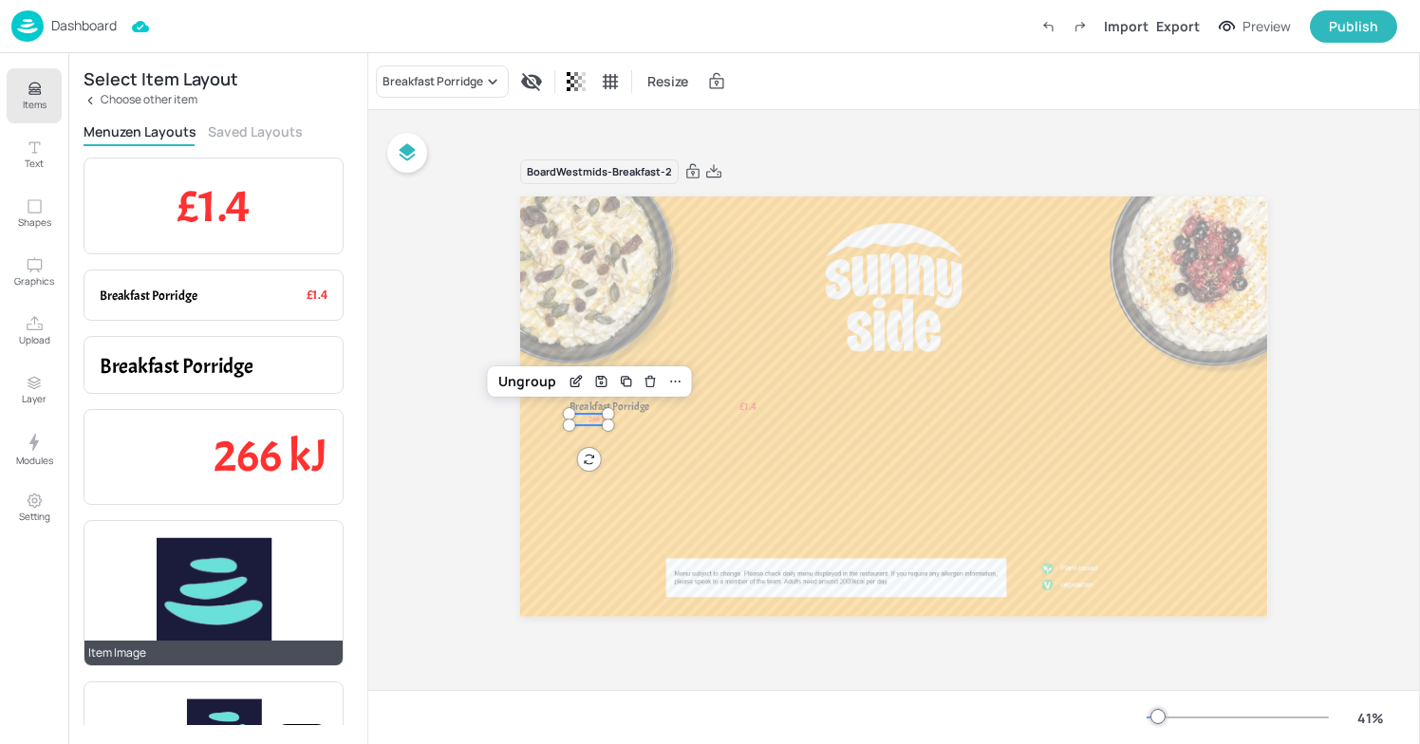
click at [215, 611] on img at bounding box center [214, 593] width 115 height 114
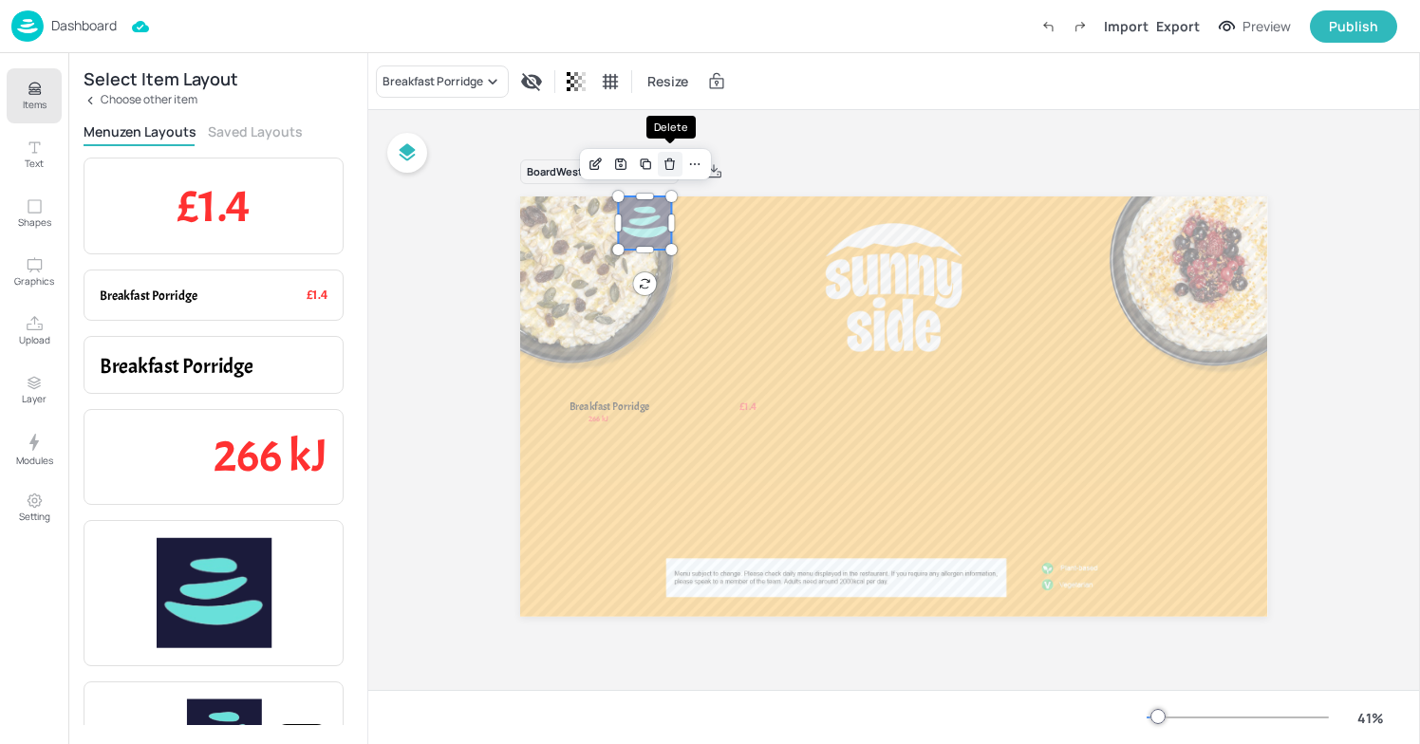
click at [664, 167] on icon "Delete" at bounding box center [670, 164] width 14 height 15
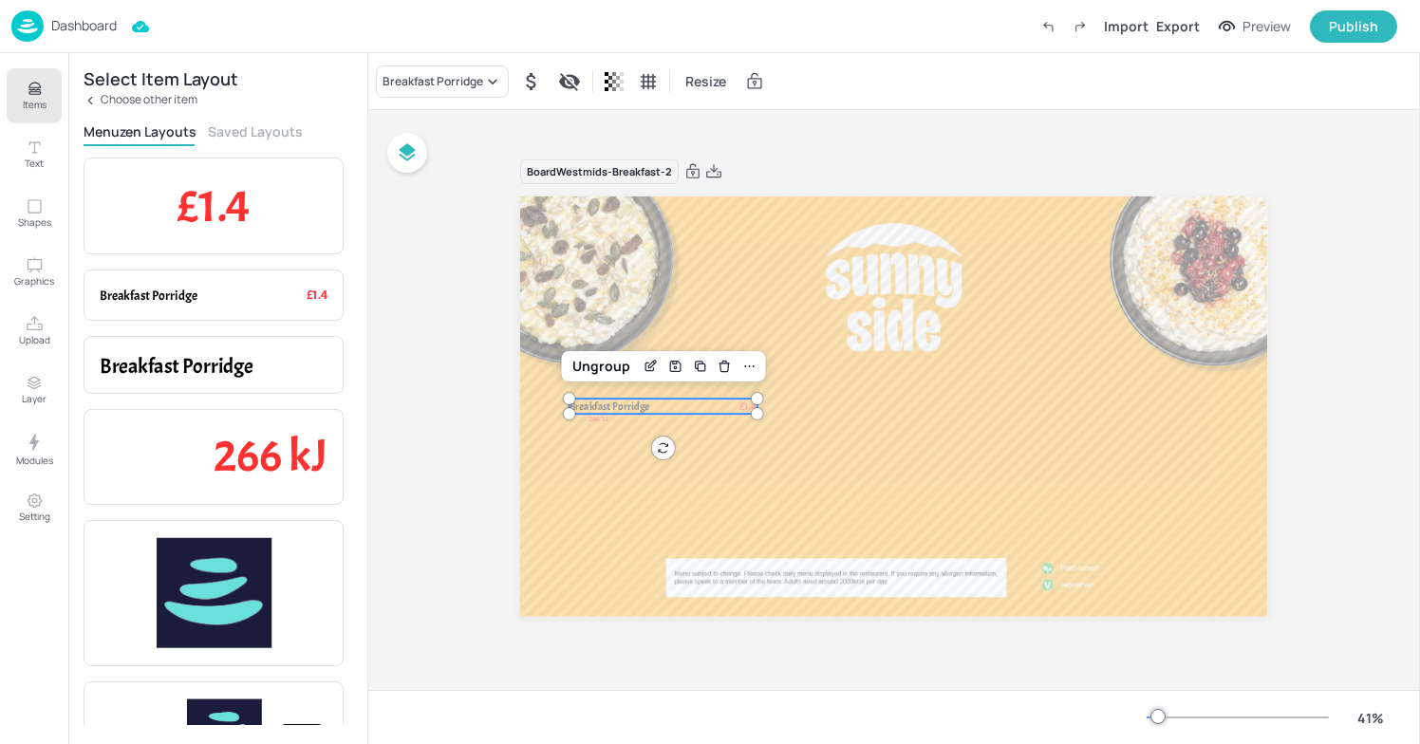
click at [635, 406] on span "Breakfast Porridge" at bounding box center [610, 407] width 80 height 14
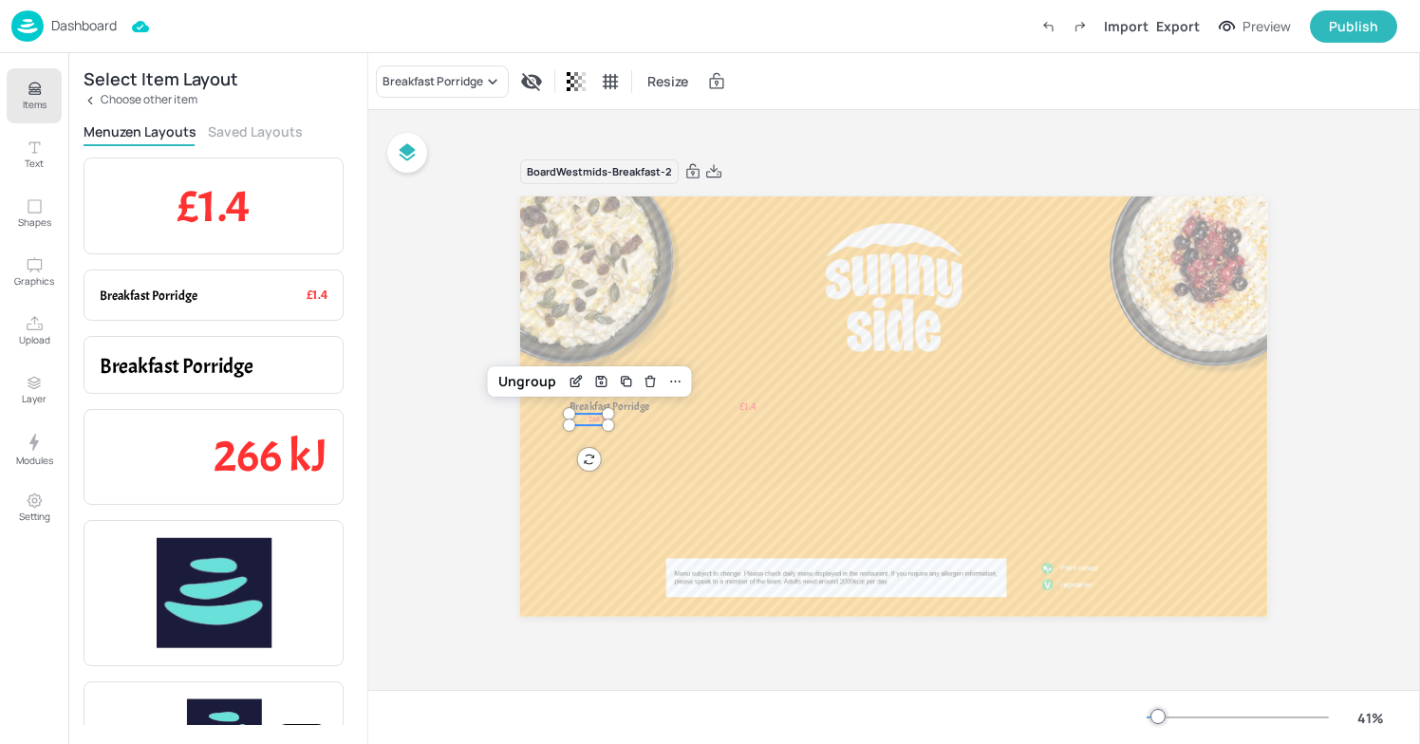
click at [599, 423] on span "266 kJ" at bounding box center [600, 419] width 20 height 9
click at [620, 412] on span "Breakfast Porridge" at bounding box center [610, 407] width 80 height 14
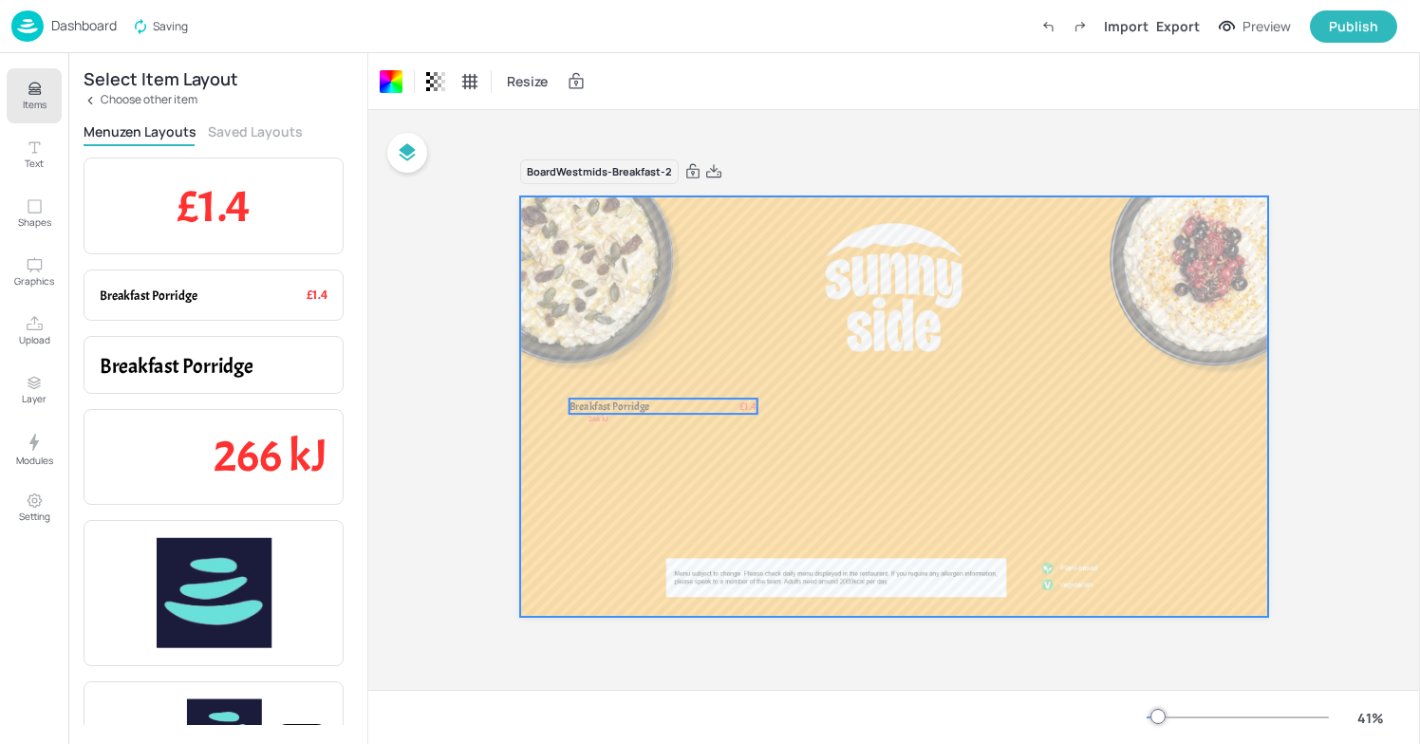
click at [607, 412] on span "Breakfast Porridge" at bounding box center [610, 407] width 80 height 14
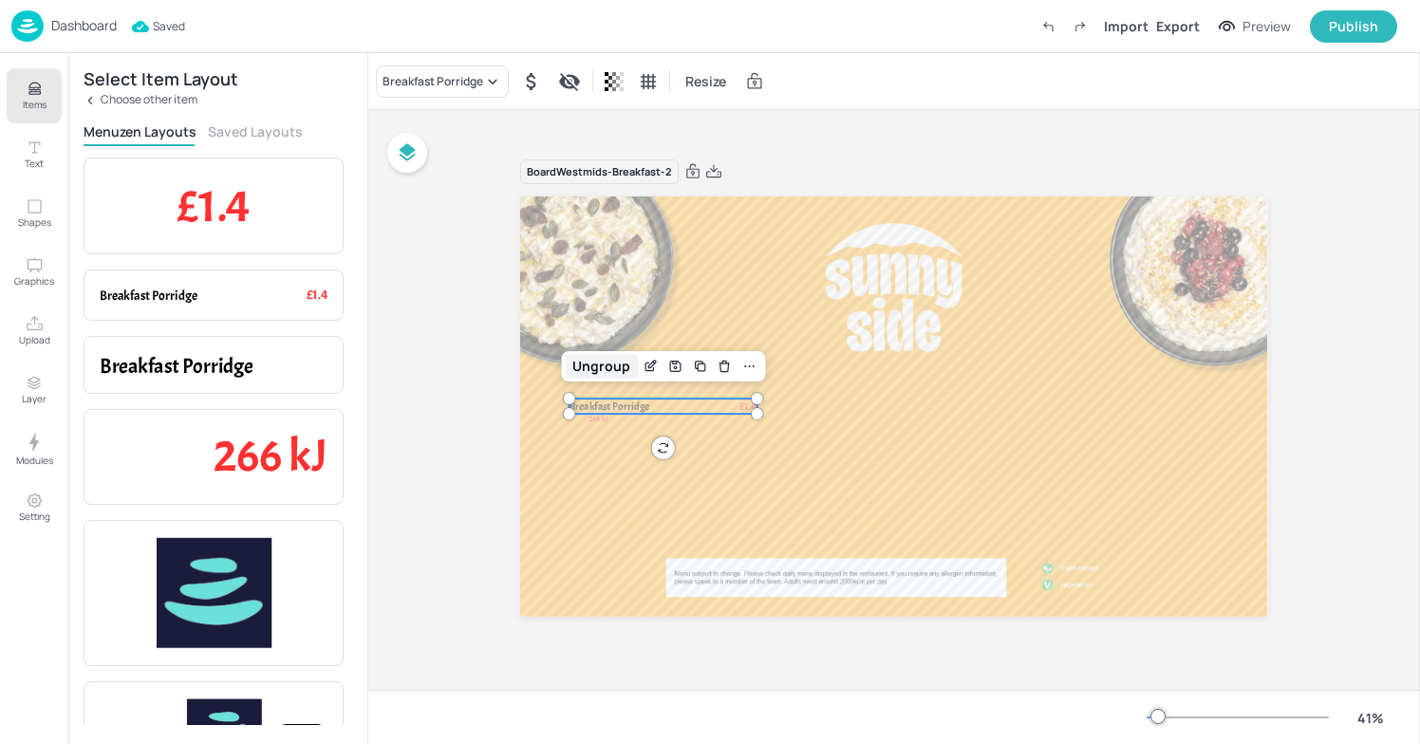
click at [611, 369] on div "Ungroup" at bounding box center [601, 366] width 73 height 25
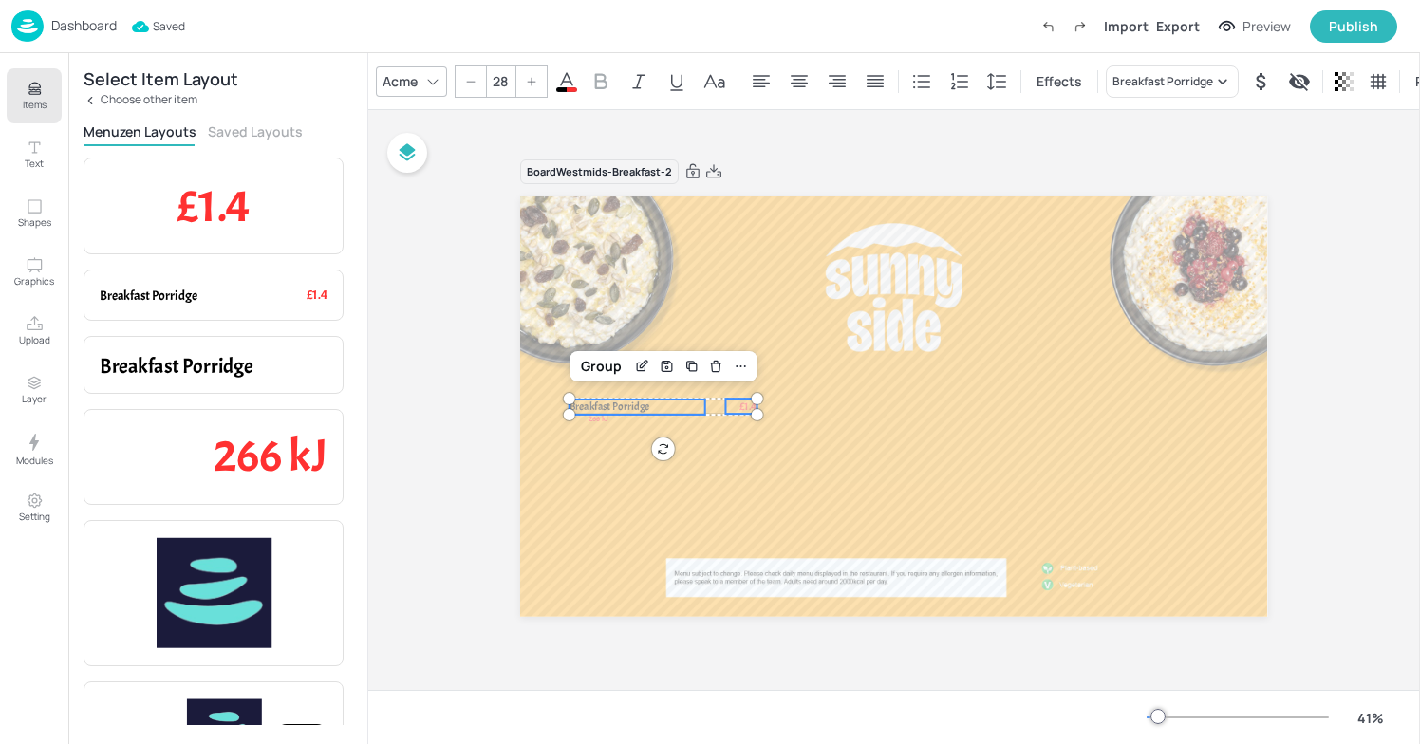
click at [598, 407] on span "Breakfast Porridge" at bounding box center [610, 407] width 80 height 14
click at [573, 87] on span at bounding box center [566, 89] width 21 height 5
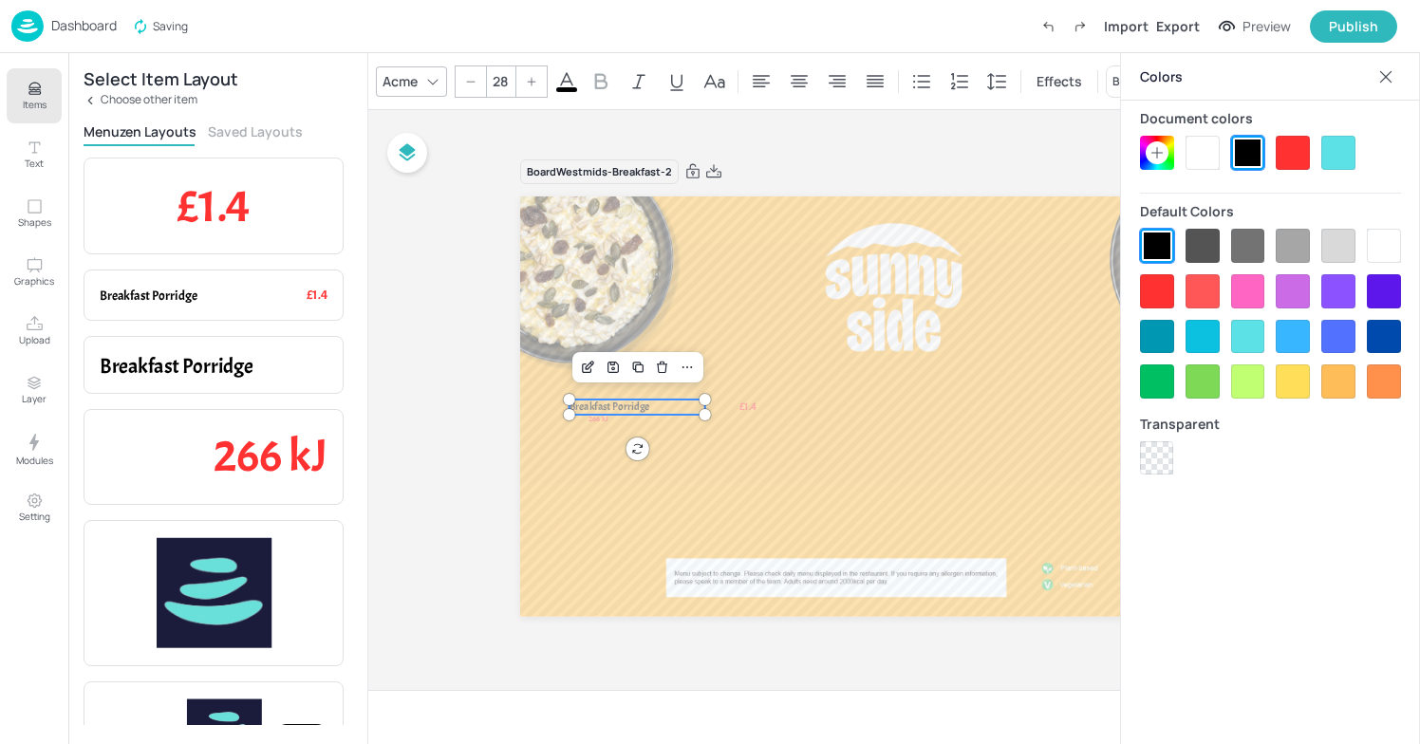
click at [1204, 152] on div at bounding box center [1203, 153] width 34 height 34
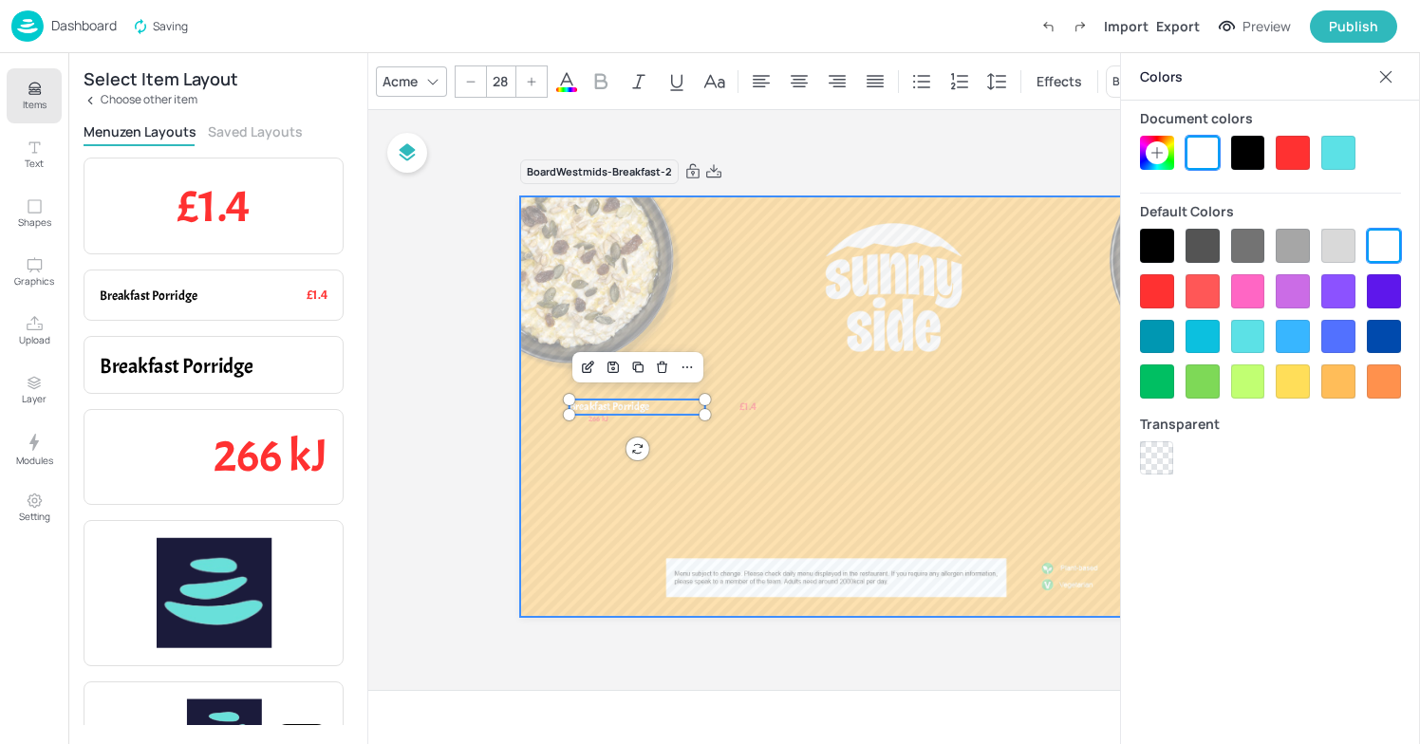
type input "28"
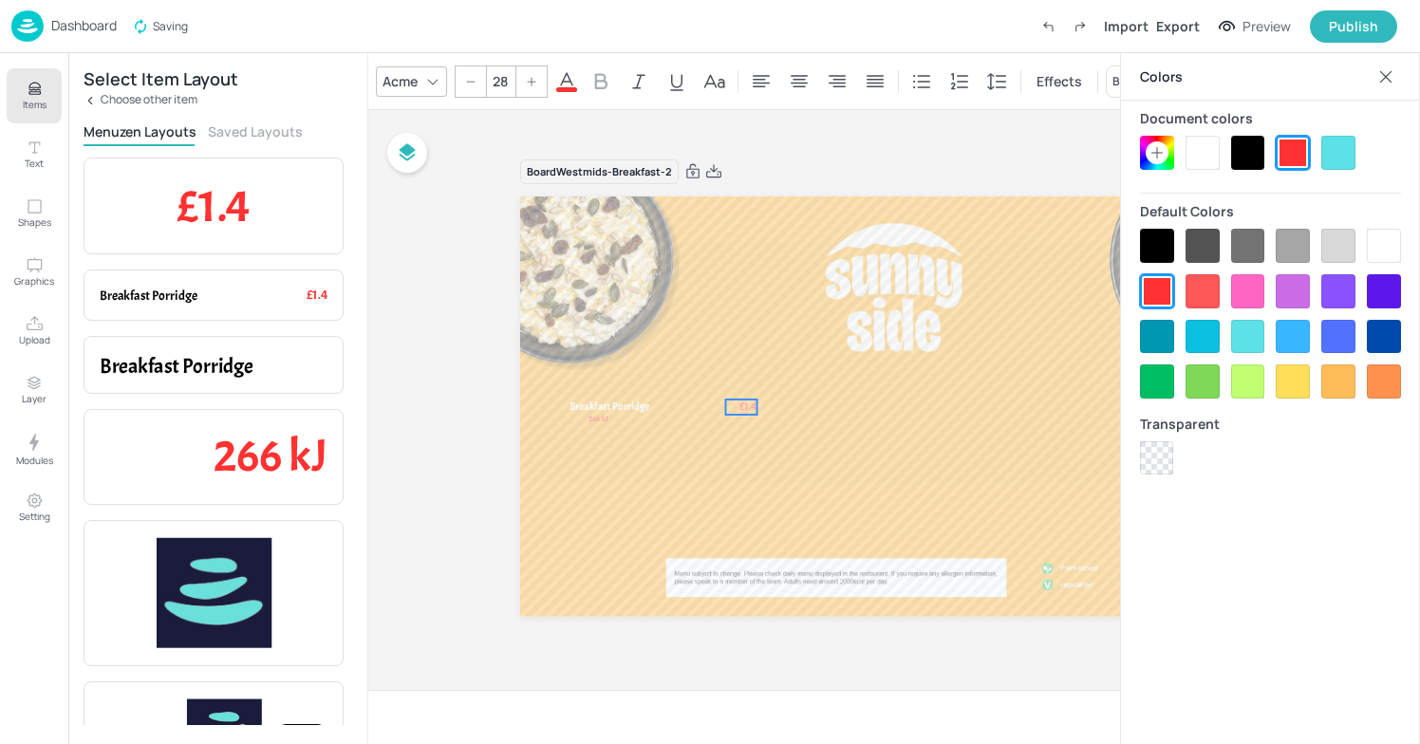
click at [749, 408] on span "£1.4" at bounding box center [748, 407] width 17 height 15
click at [1203, 149] on div at bounding box center [1203, 153] width 34 height 34
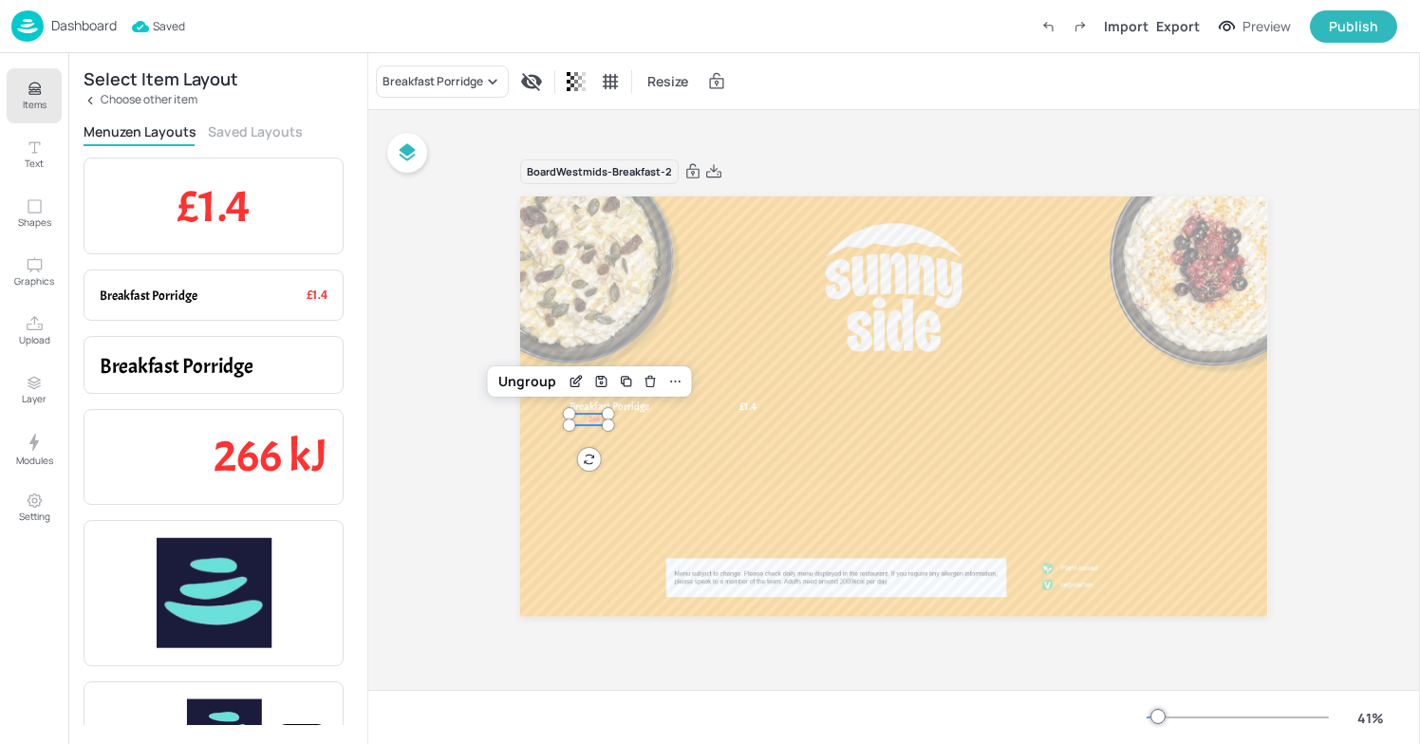
click at [601, 423] on div "Breakfast Porridge £1.4 266 kJ Ungroup" at bounding box center [893, 407] width 747 height 421
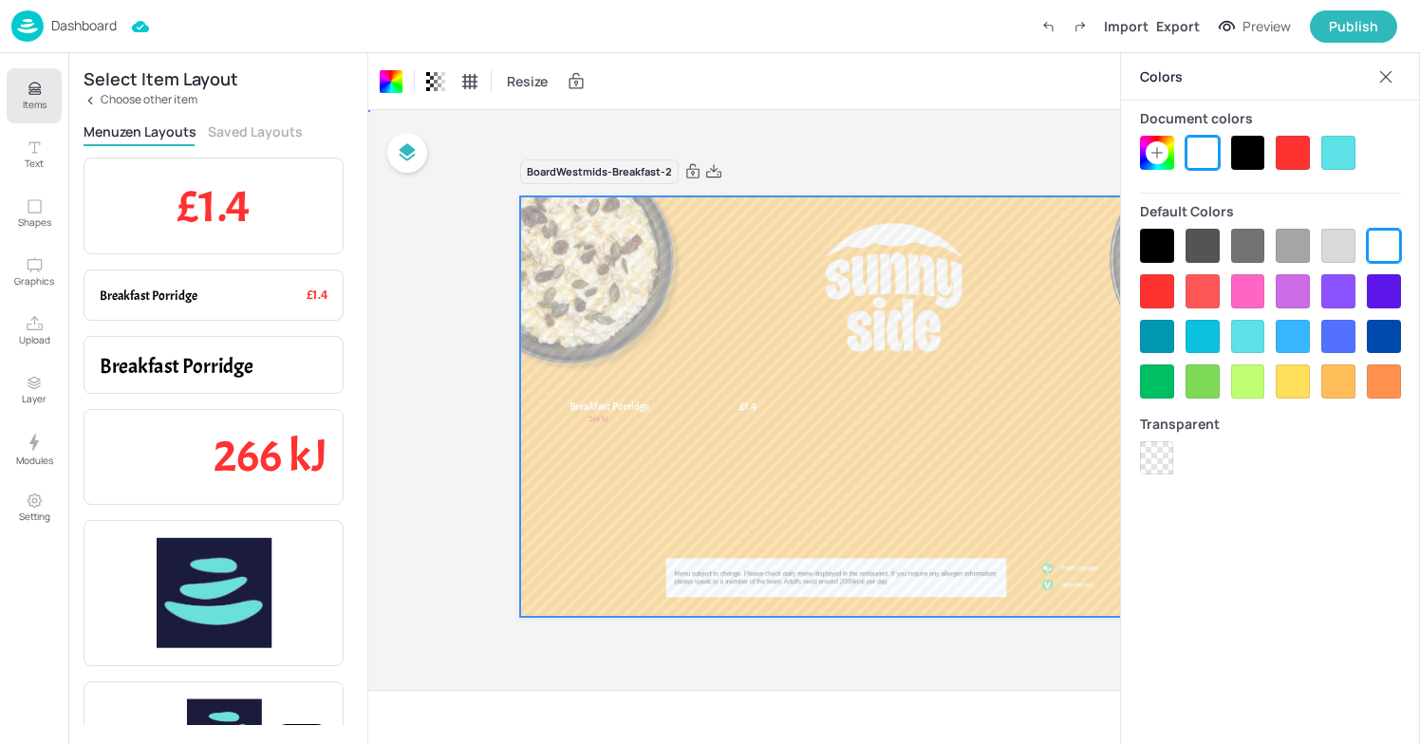
click at [609, 417] on div at bounding box center [893, 407] width 747 height 421
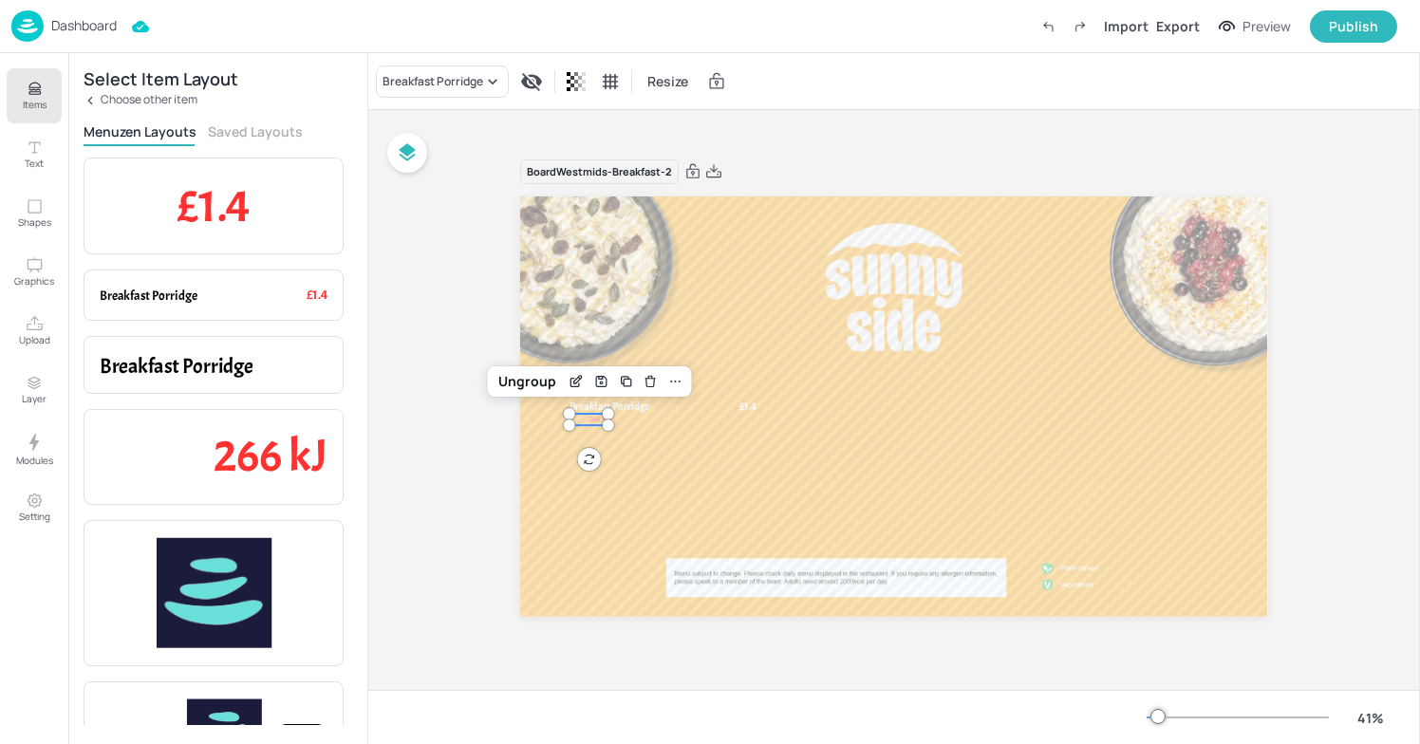
click at [598, 423] on span "266 kJ" at bounding box center [600, 419] width 20 height 9
click at [531, 382] on div "Ungroup" at bounding box center [527, 381] width 73 height 25
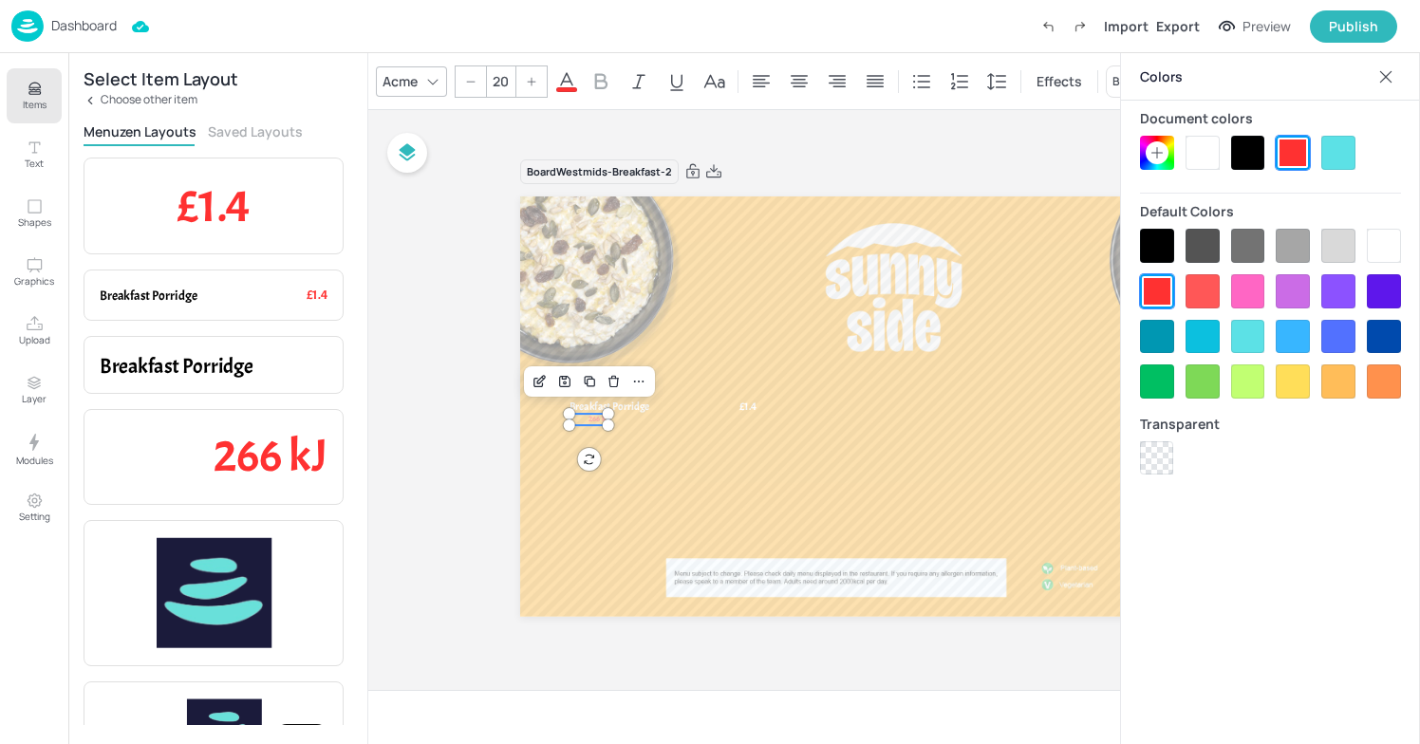
click at [1207, 145] on div at bounding box center [1203, 153] width 34 height 34
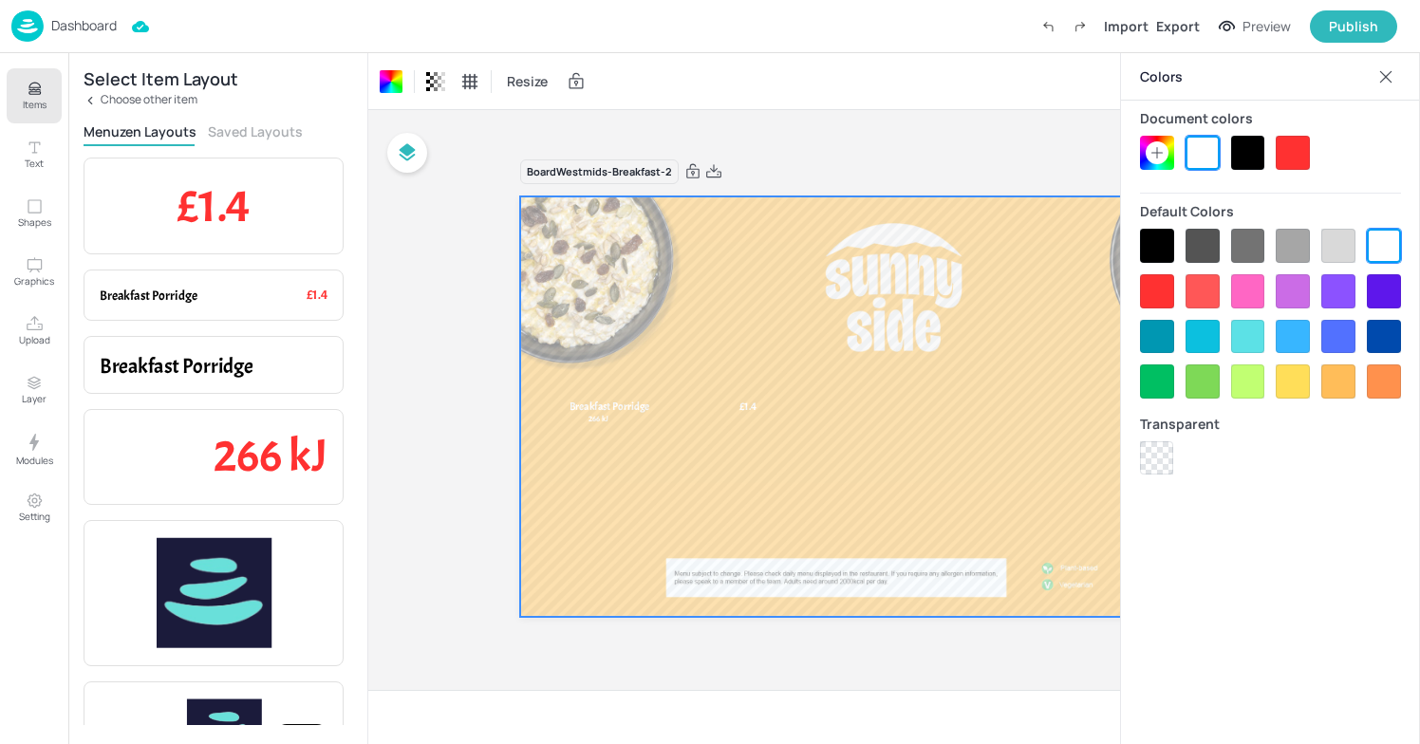
click at [630, 421] on div at bounding box center [893, 407] width 747 height 421
click at [630, 400] on span "Breakfast Porridge" at bounding box center [610, 407] width 80 height 14
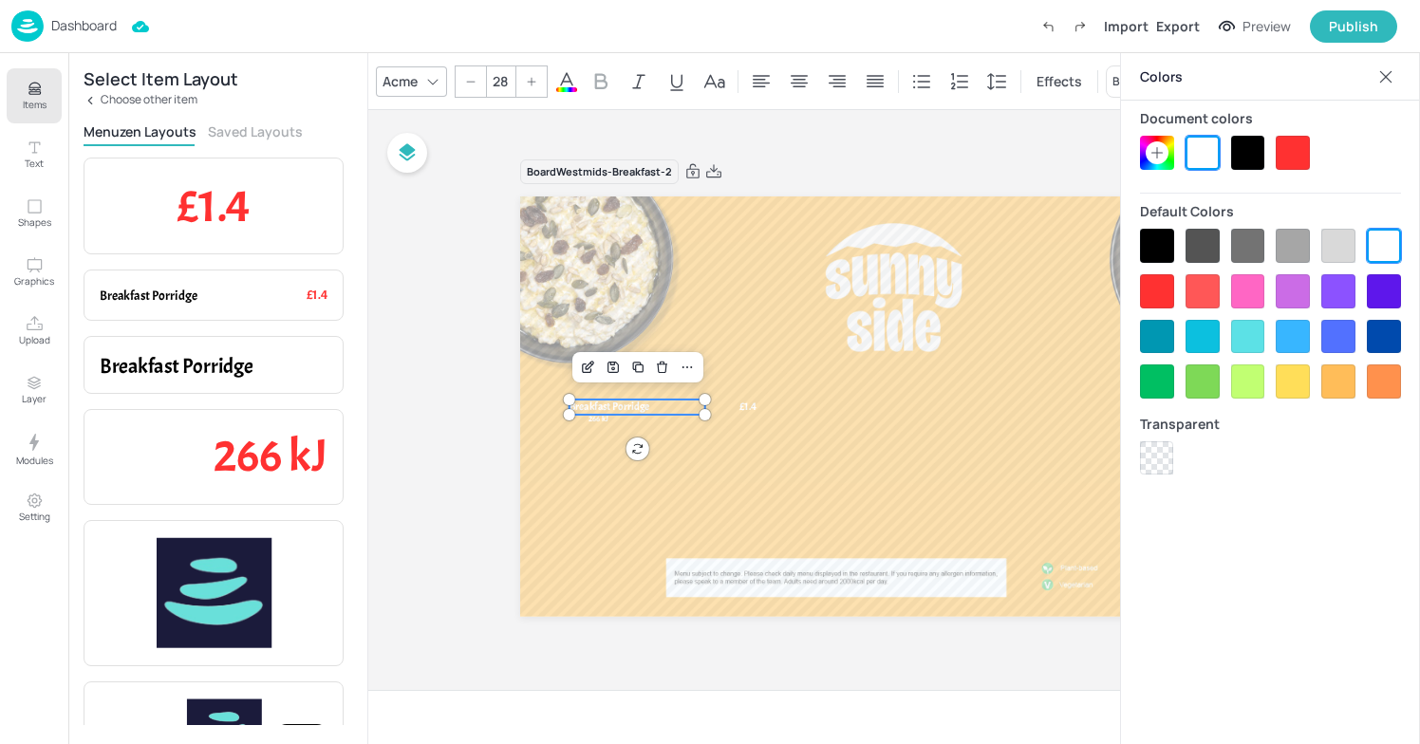
click at [516, 80] on div "28" at bounding box center [501, 81] width 30 height 30
drag, startPoint x: 512, startPoint y: 80, endPoint x: 484, endPoint y: 81, distance: 27.6
click at [484, 81] on div "28" at bounding box center [501, 82] width 93 height 32
type input "2"
type input "28"
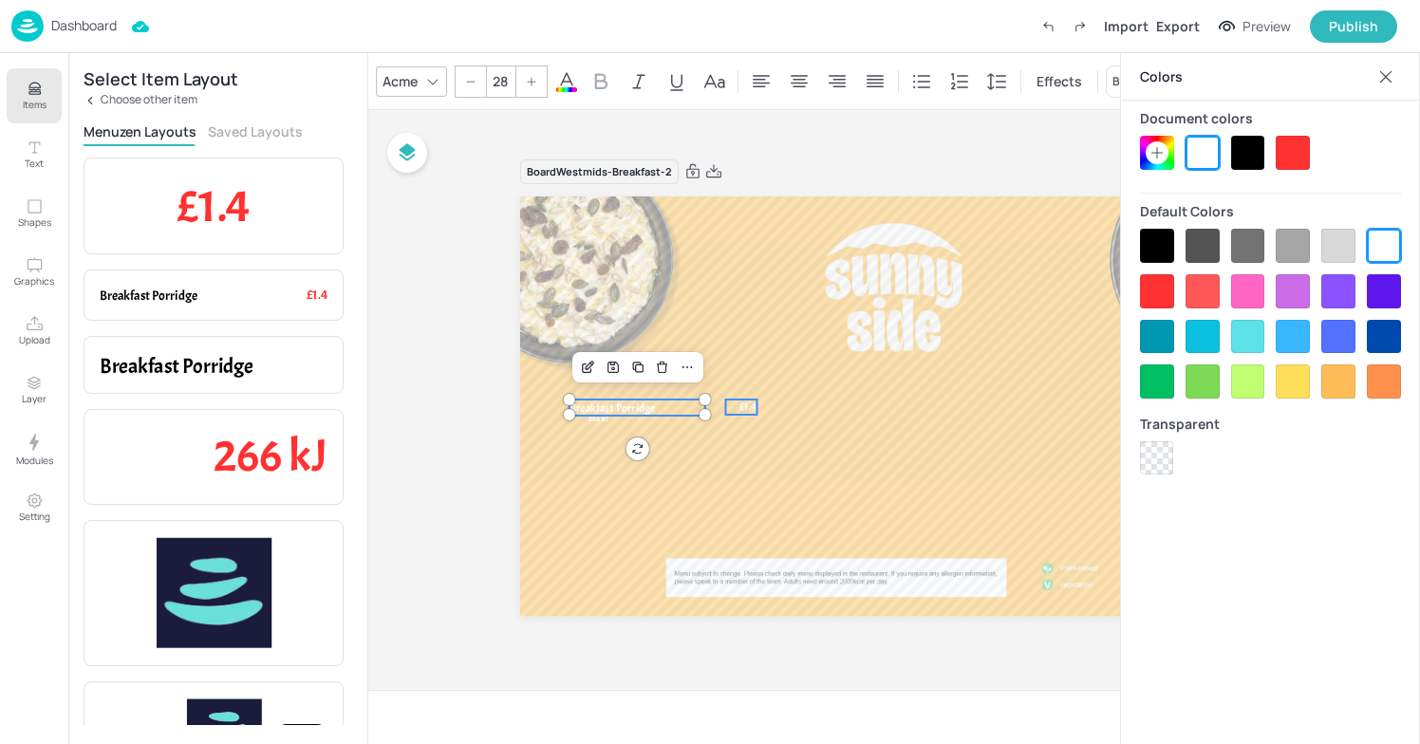
click at [744, 403] on span "£1.4" at bounding box center [748, 407] width 17 height 15
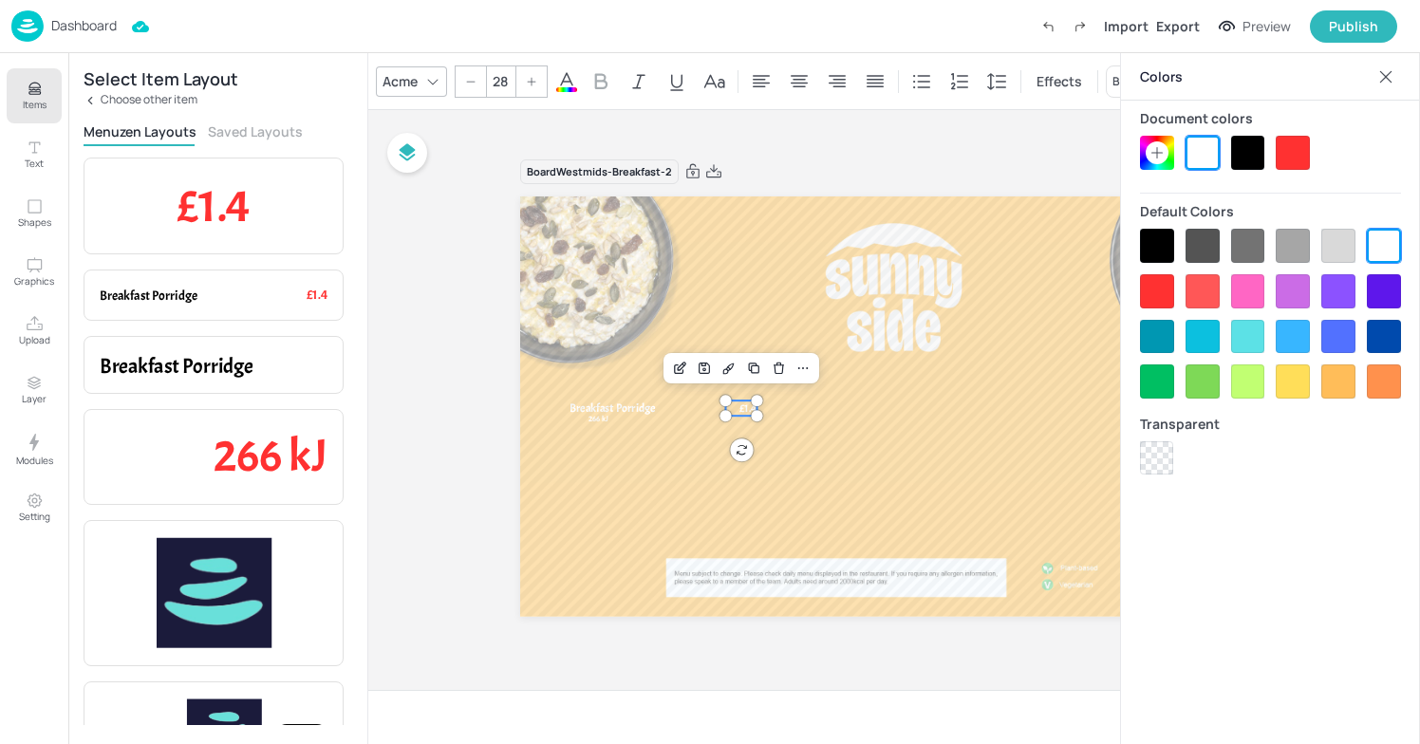
click at [506, 76] on input "28" at bounding box center [500, 81] width 27 height 30
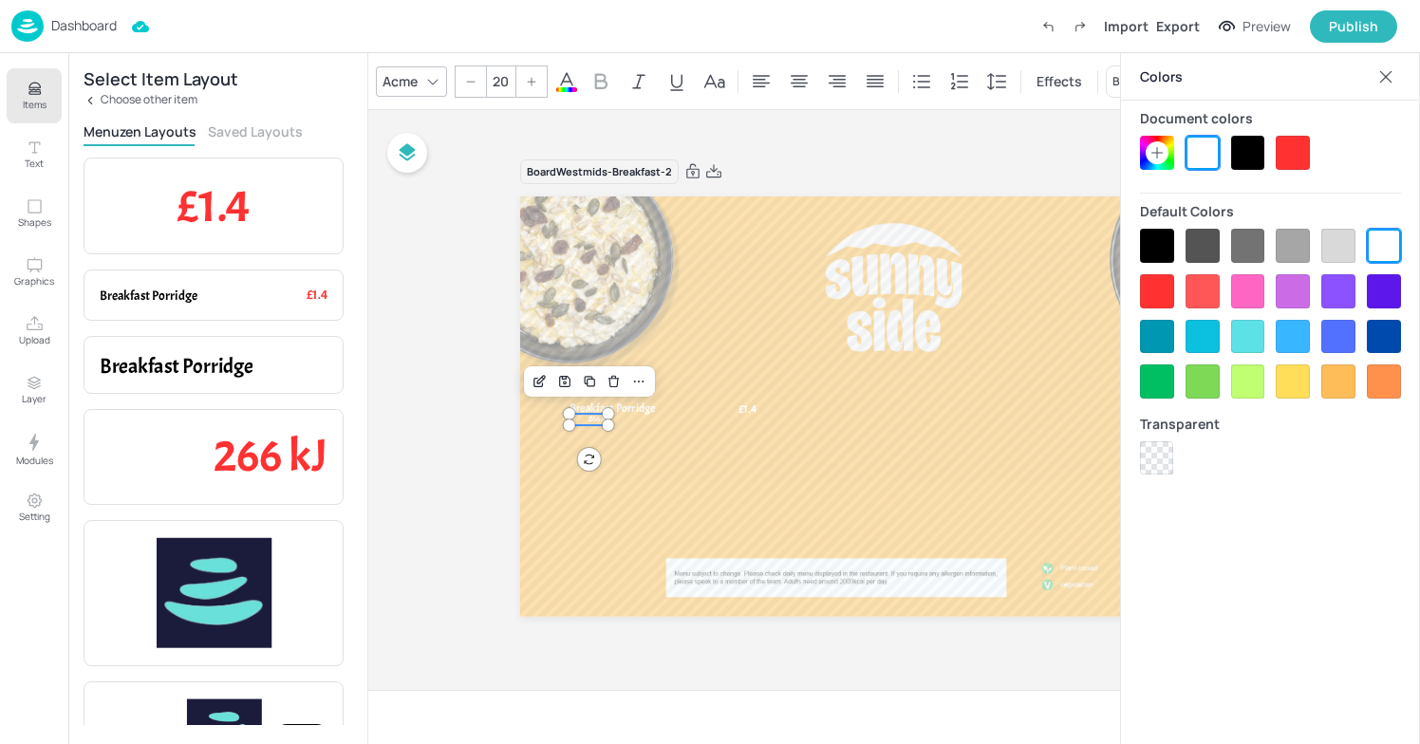
click at [592, 423] on span "266 kJ" at bounding box center [600, 419] width 20 height 9
click at [431, 74] on icon at bounding box center [432, 81] width 15 height 15
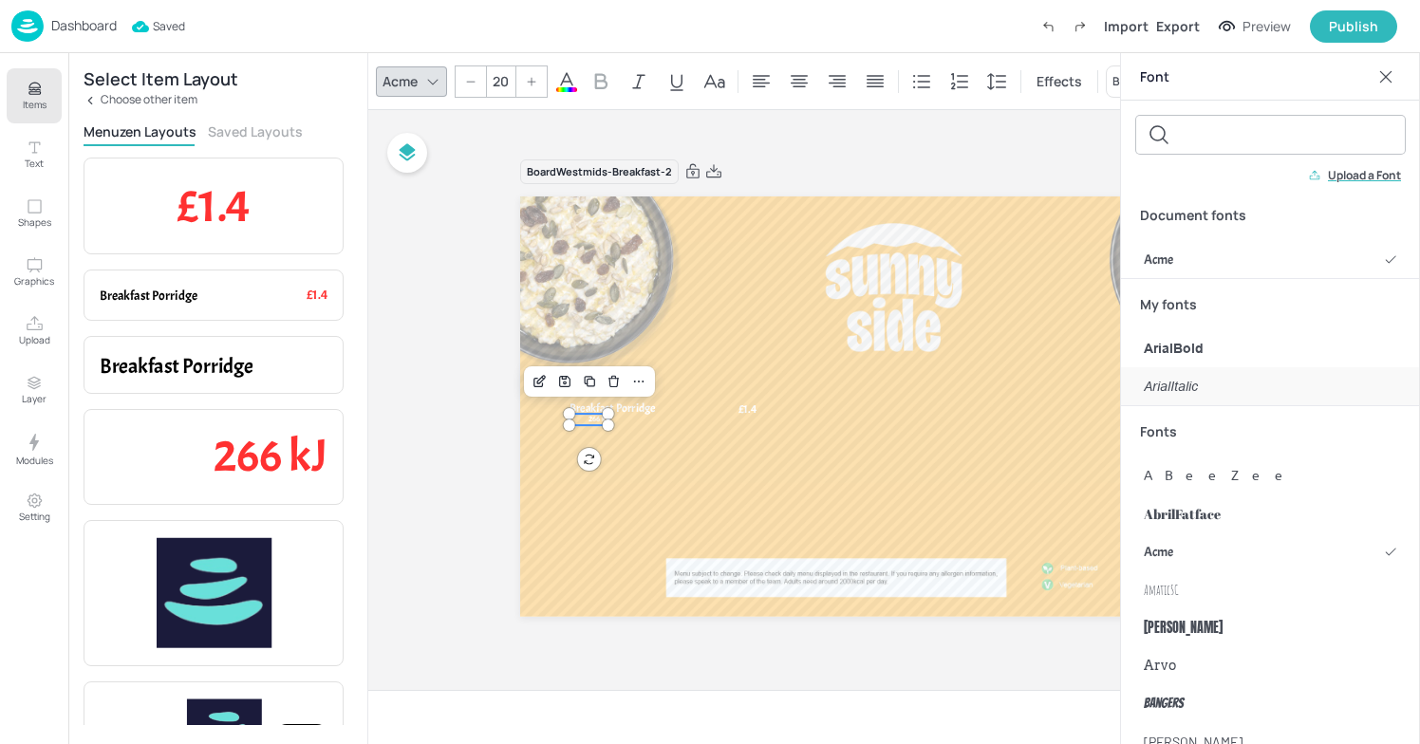
click at [1218, 375] on div "ArialItalic" at bounding box center [1270, 386] width 299 height 38
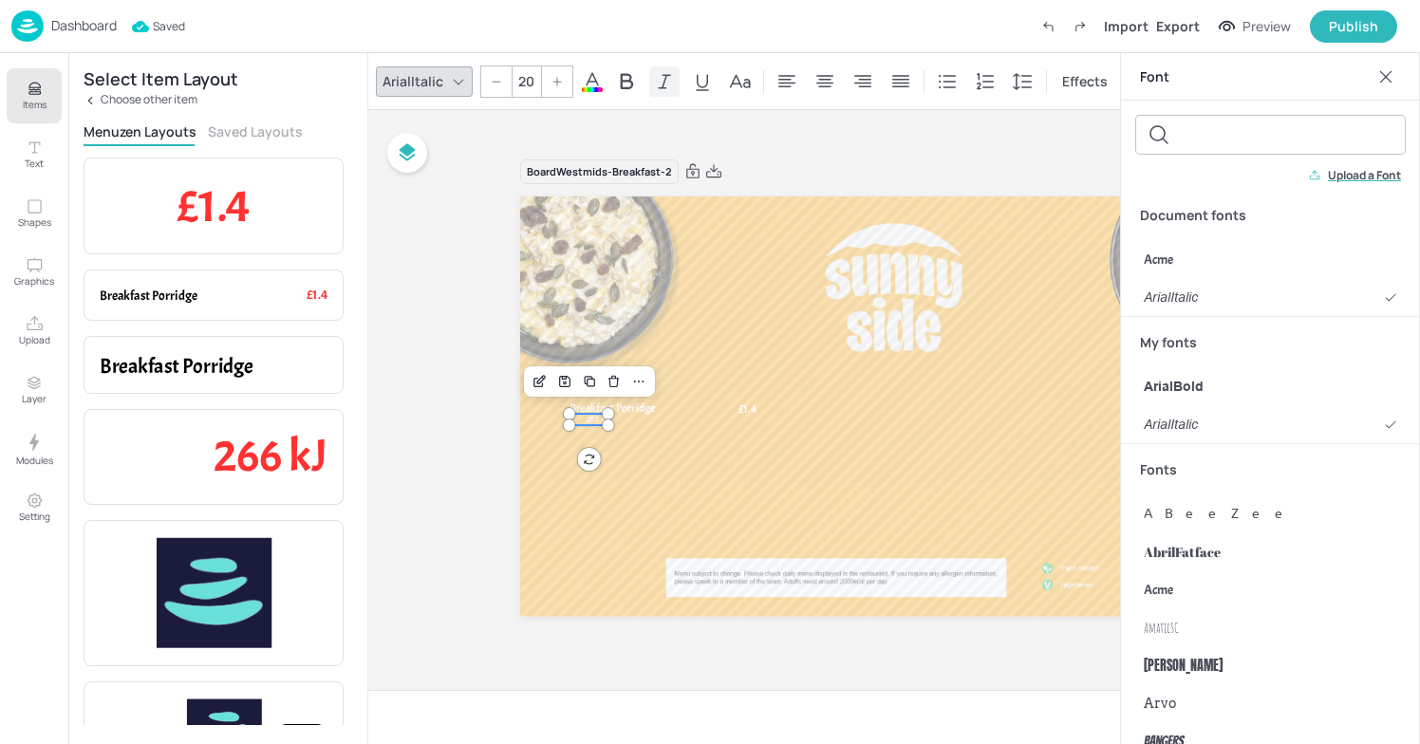
click at [663, 76] on icon at bounding box center [664, 81] width 23 height 23
type input "30"
click at [649, 401] on span "Breakfast Porridge" at bounding box center [613, 408] width 86 height 15
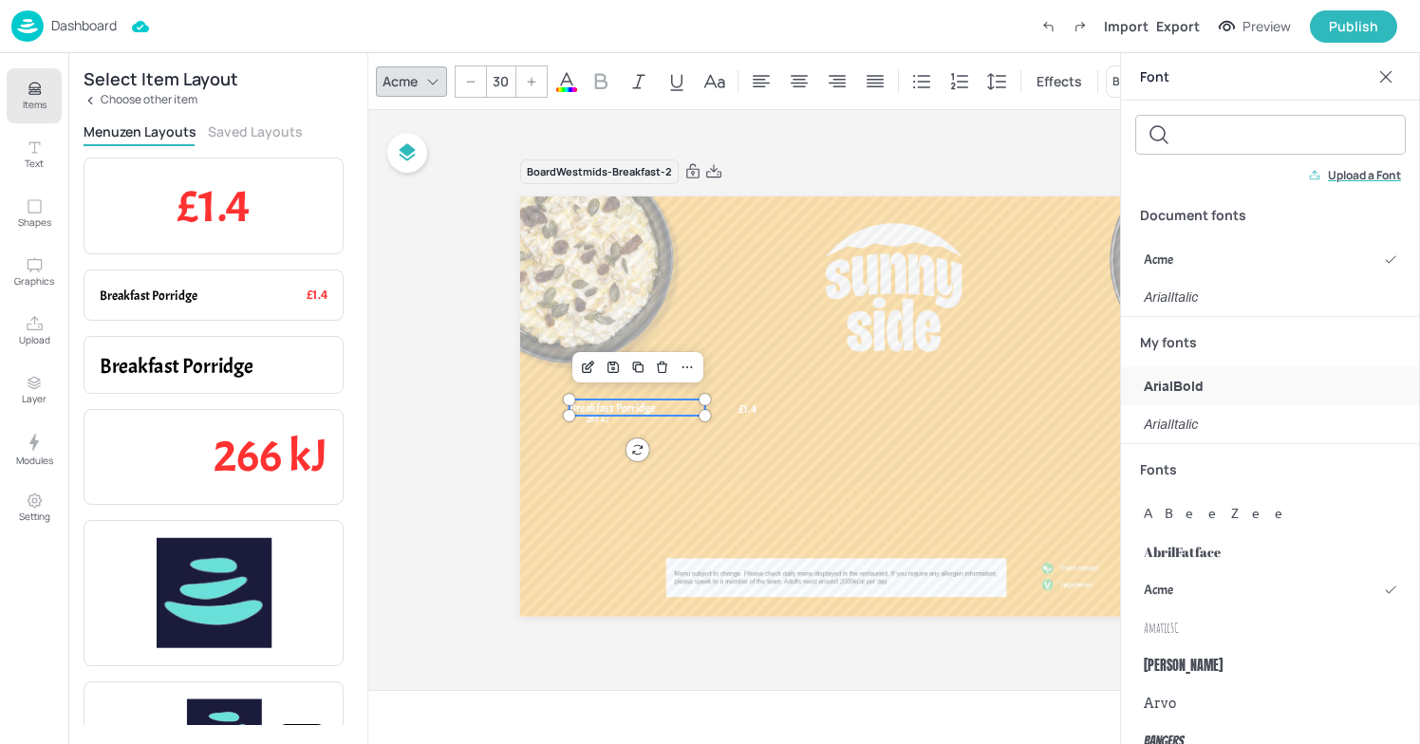
click at [1203, 381] on div "ArialBold" at bounding box center [1270, 386] width 299 height 38
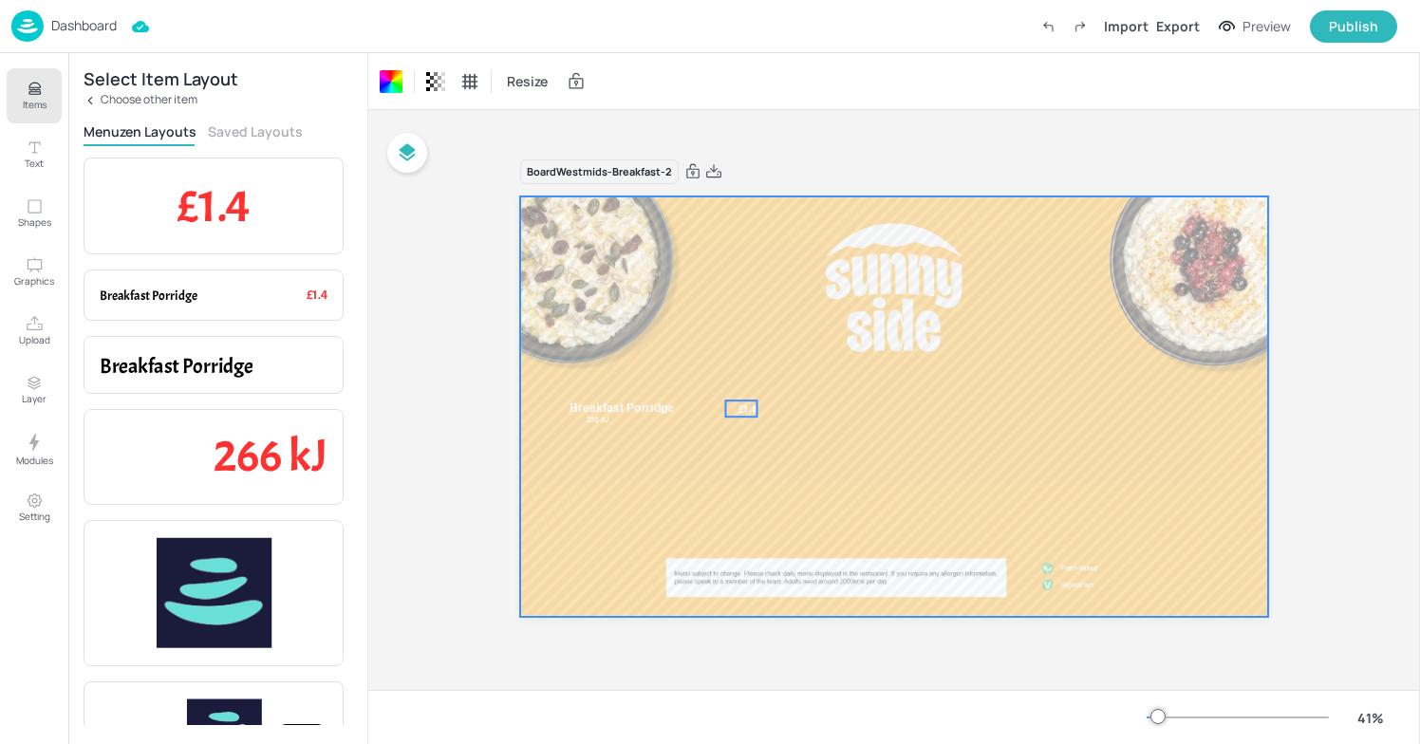
click at [749, 409] on div "Breakfast Porridge £1.4 266 kJ" at bounding box center [893, 407] width 747 height 421
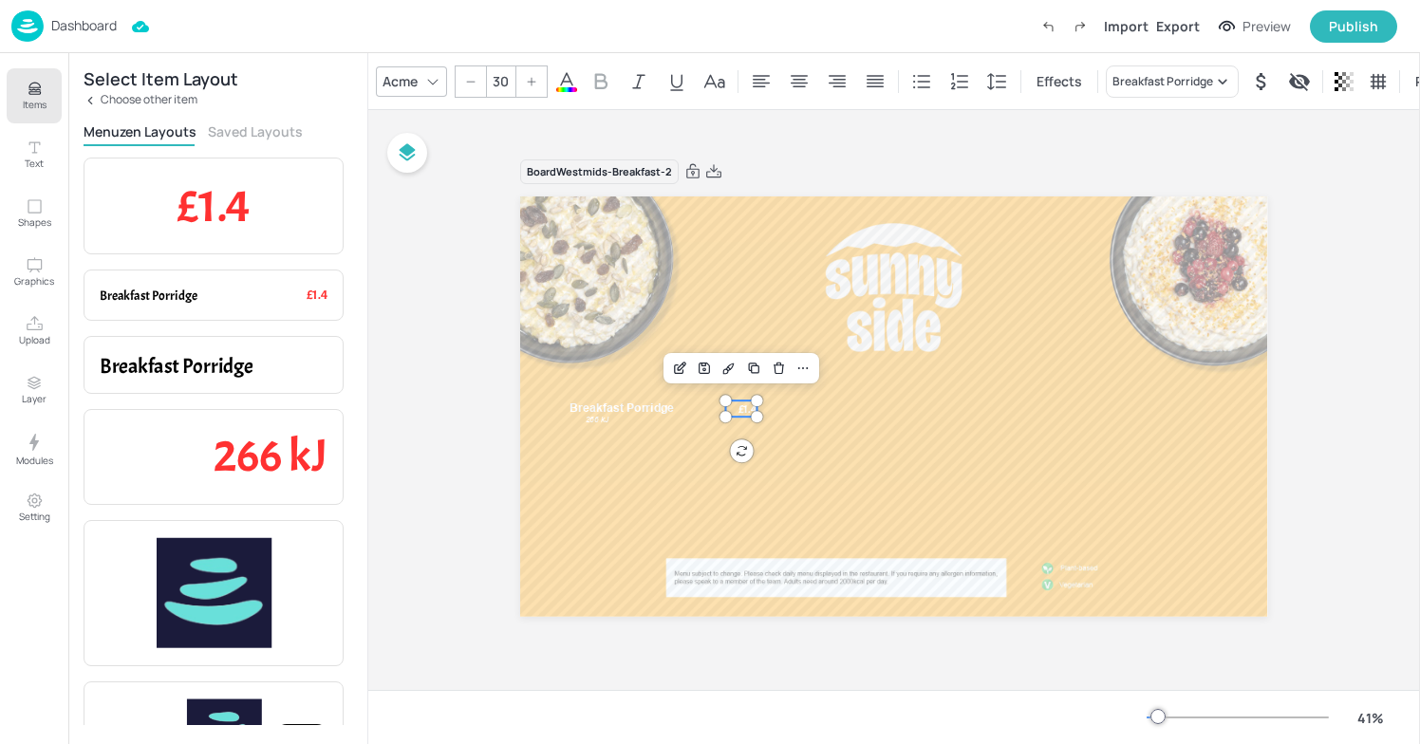
click at [428, 79] on icon at bounding box center [432, 81] width 15 height 15
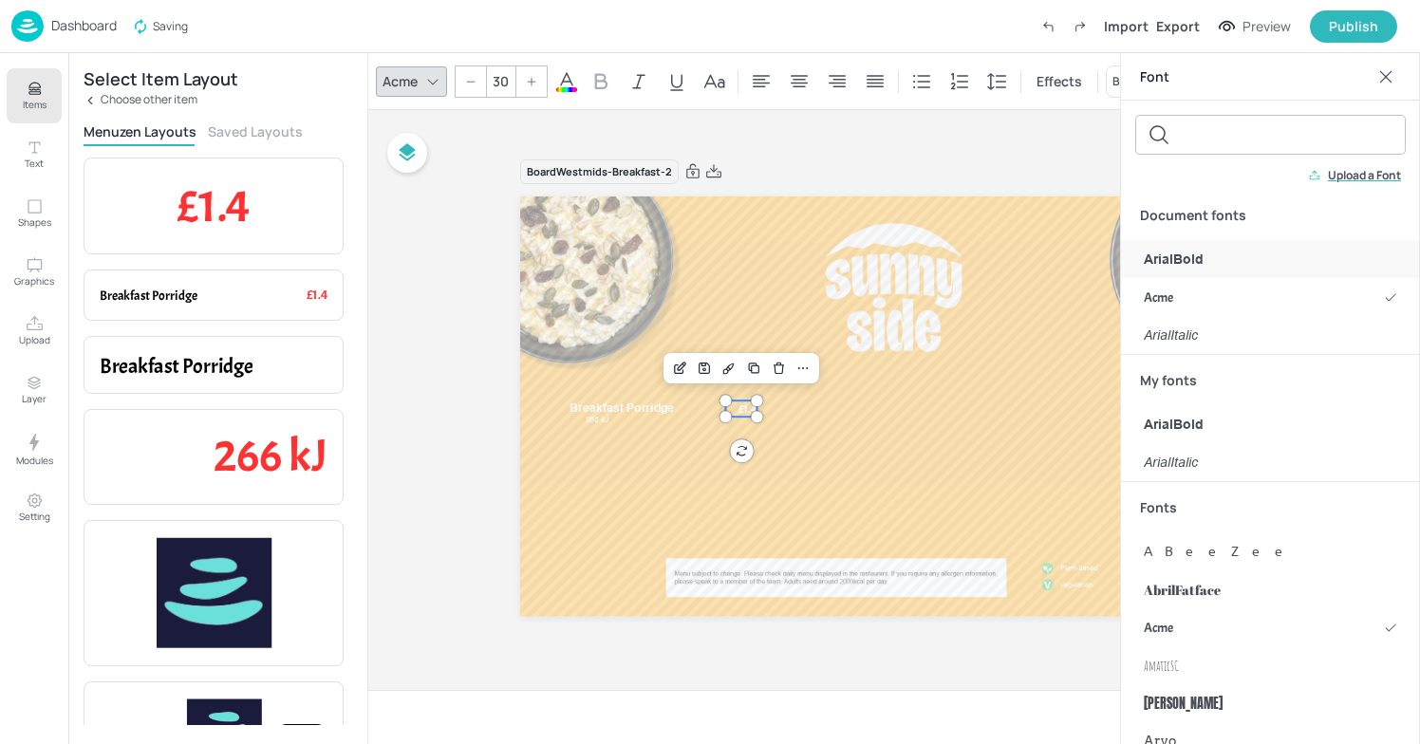
click at [1202, 261] on span "ArialBold" at bounding box center [1174, 260] width 60 height 20
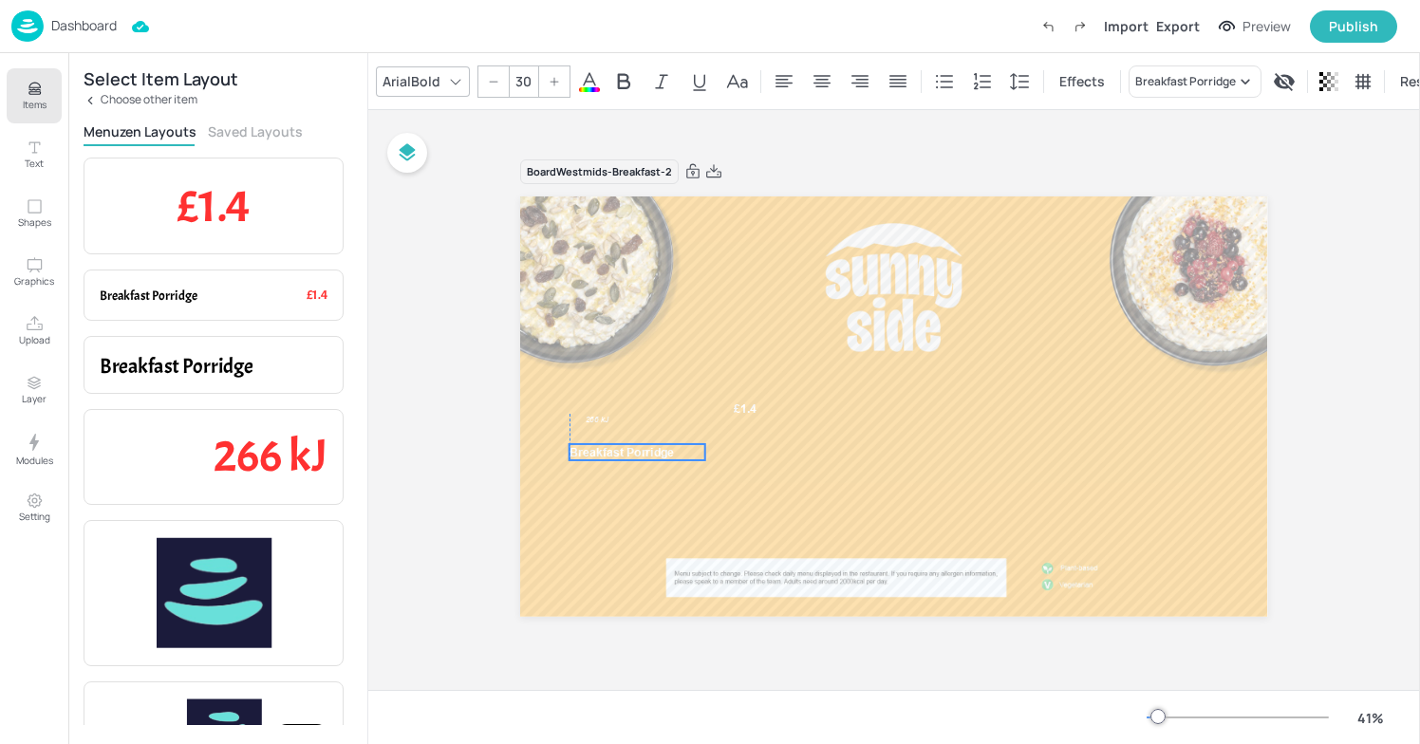
drag, startPoint x: 657, startPoint y: 407, endPoint x: 654, endPoint y: 452, distance: 44.7
click at [654, 452] on span "Breakfast Porridge" at bounding box center [622, 451] width 105 height 13
drag, startPoint x: 749, startPoint y: 402, endPoint x: 749, endPoint y: 443, distance: 41.8
click at [749, 197] on div "Breakfast Porridge £1.4 266 kJ" at bounding box center [893, 197] width 747 height 0
drag, startPoint x: 602, startPoint y: 420, endPoint x: 602, endPoint y: 472, distance: 52.2
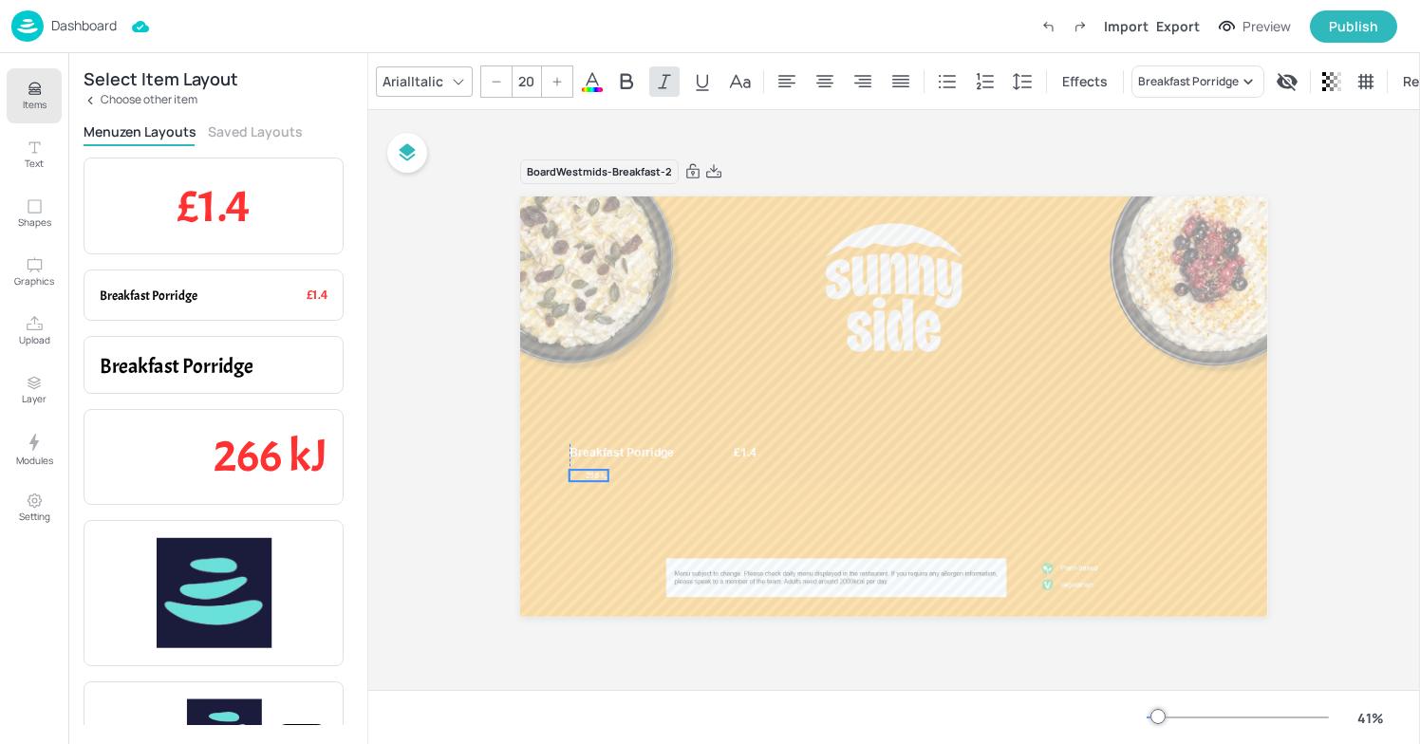
click at [602, 472] on span "266 kJ" at bounding box center [597, 475] width 23 height 9
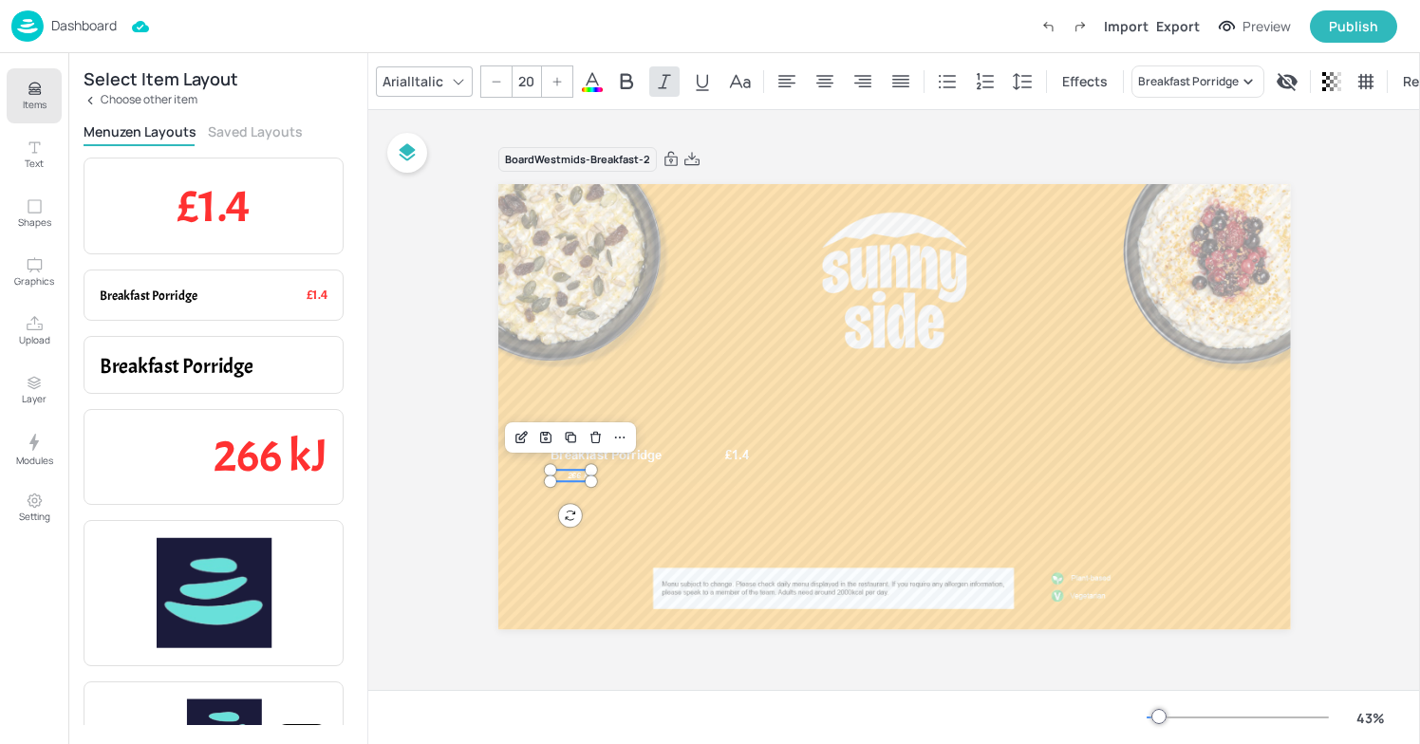
click at [1197, 717] on div at bounding box center [1238, 717] width 182 height 15
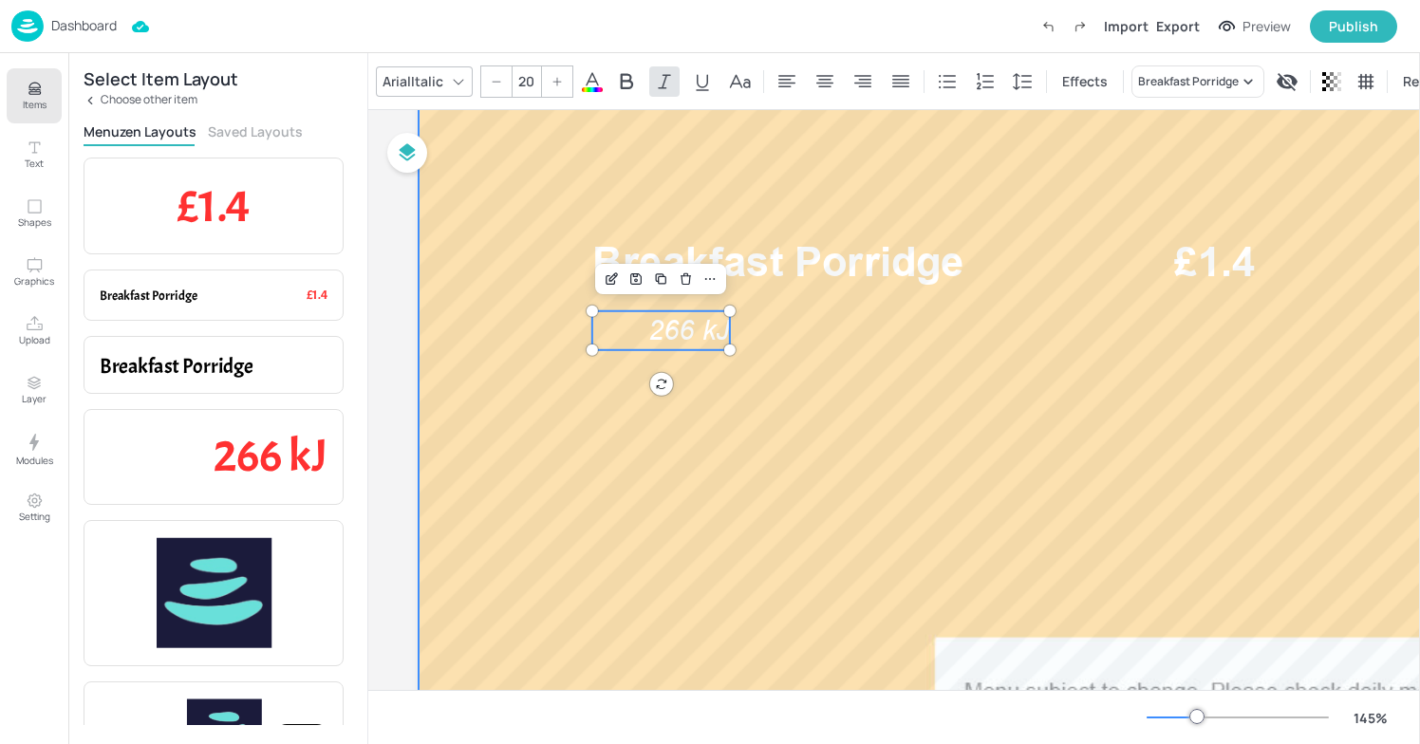
scroll to position [814, 9]
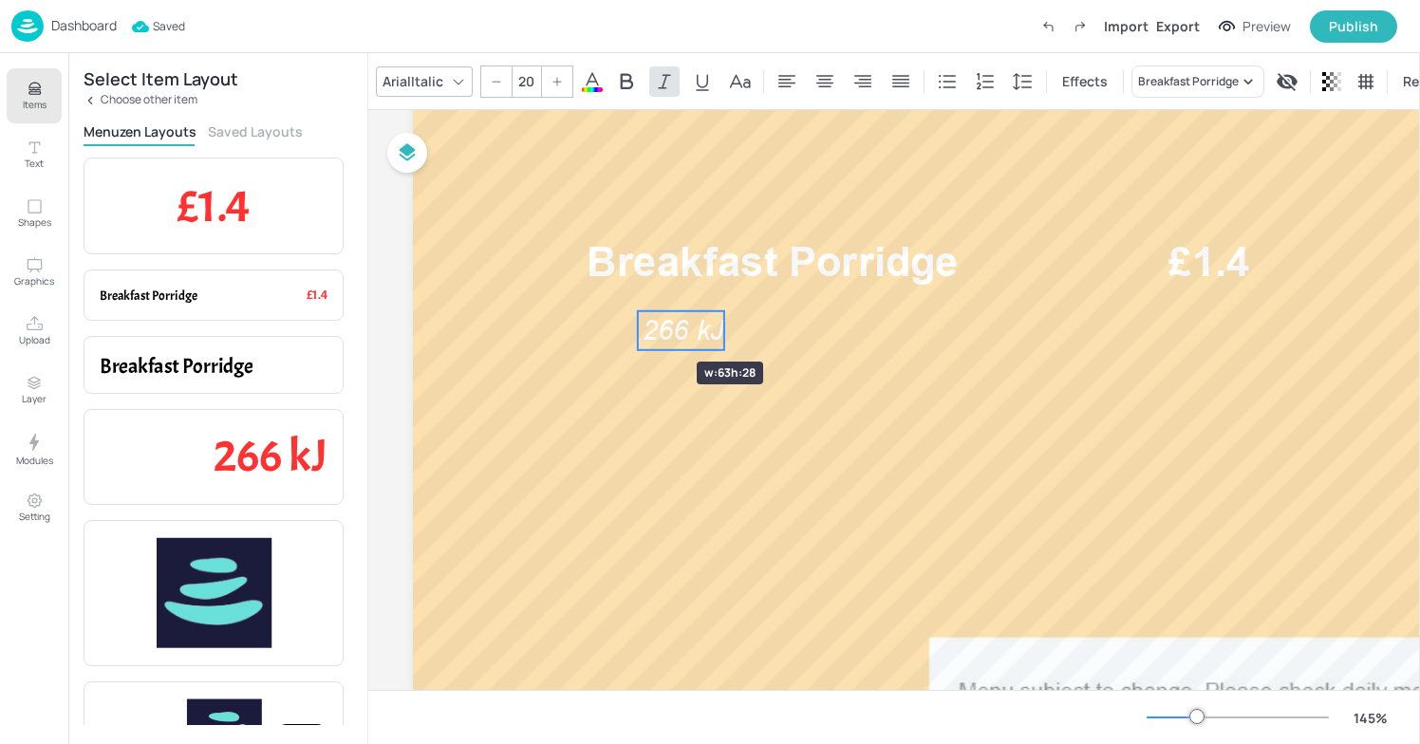
drag, startPoint x: 589, startPoint y: 330, endPoint x: 640, endPoint y: 328, distance: 51.4
click at [640, 328] on div at bounding box center [637, 330] width 15 height 39
drag, startPoint x: 708, startPoint y: 339, endPoint x: 660, endPoint y: 324, distance: 50.8
click at [660, 324] on span "266 kJ" at bounding box center [633, 313] width 82 height 33
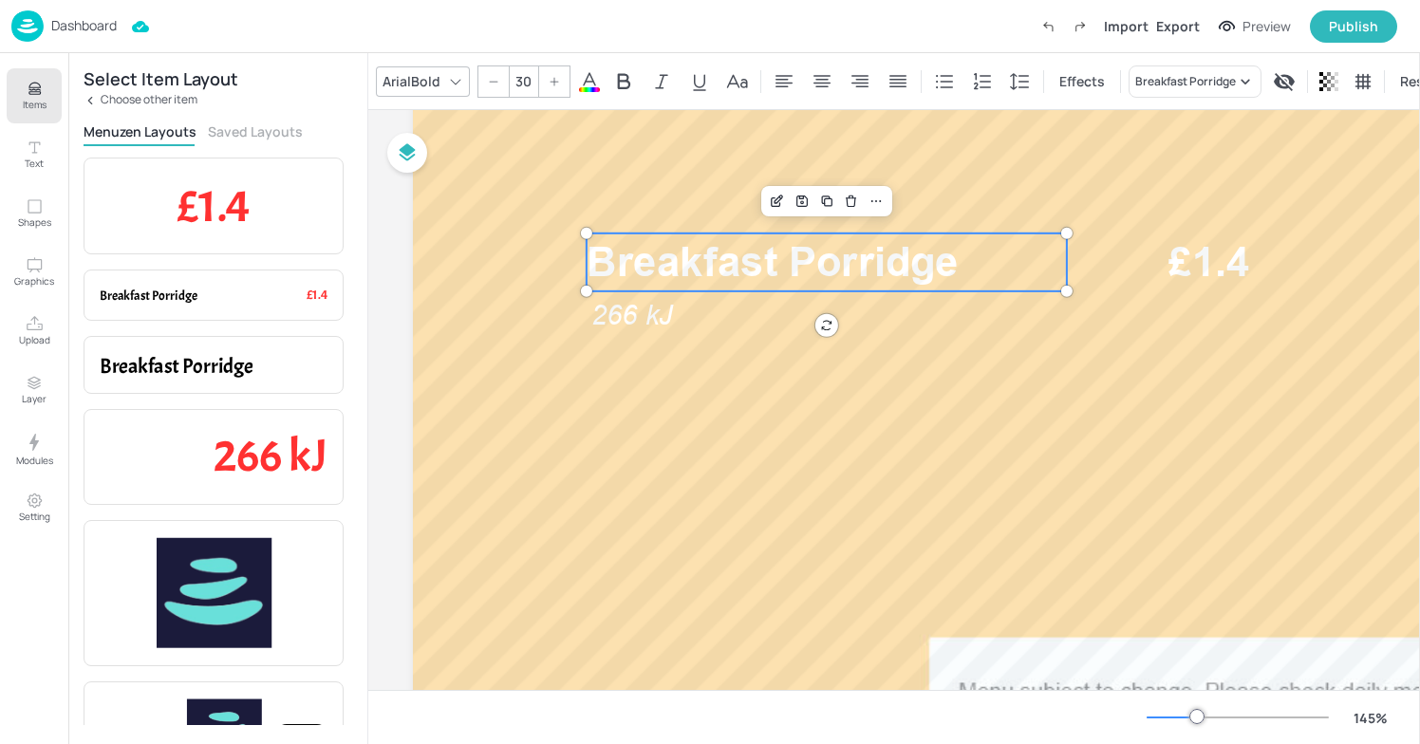
click at [928, 268] on span "Breakfast Porridge" at bounding box center [773, 261] width 372 height 48
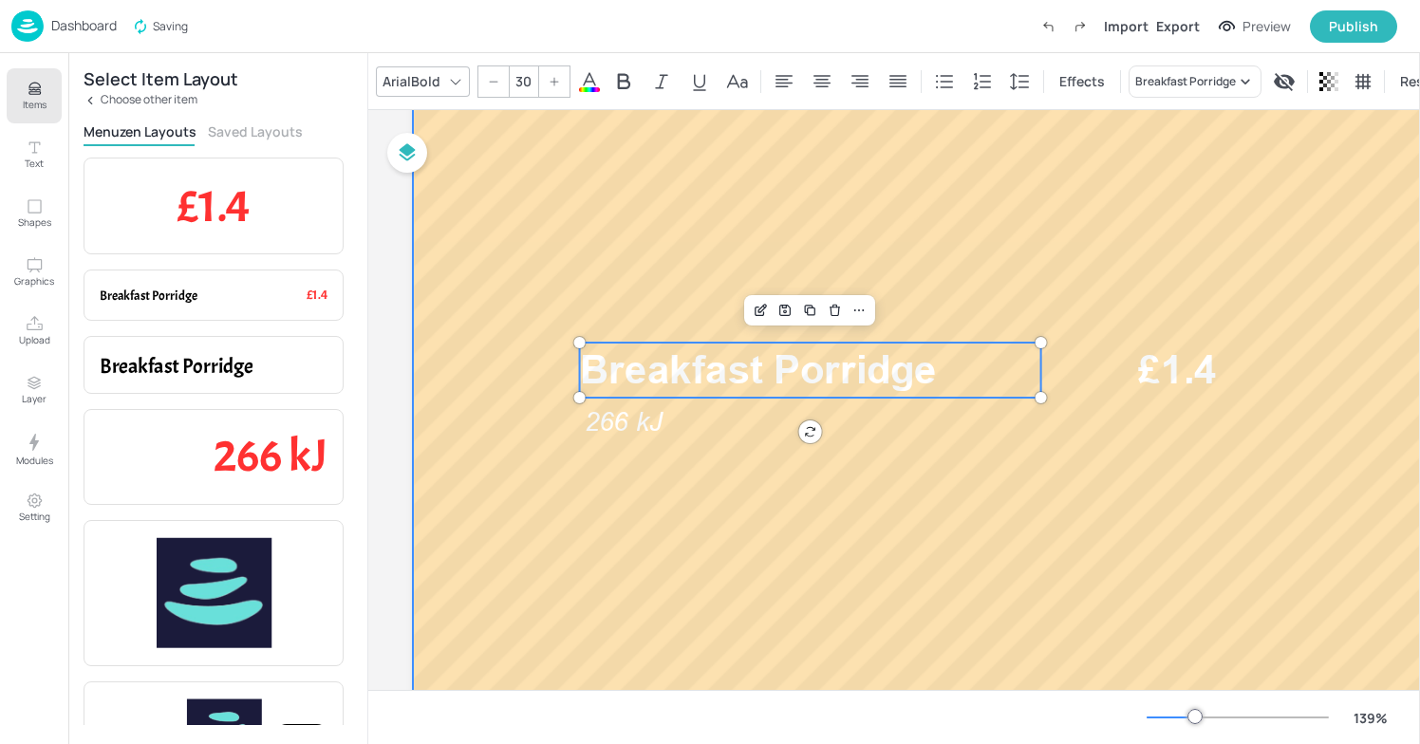
scroll to position [633, 9]
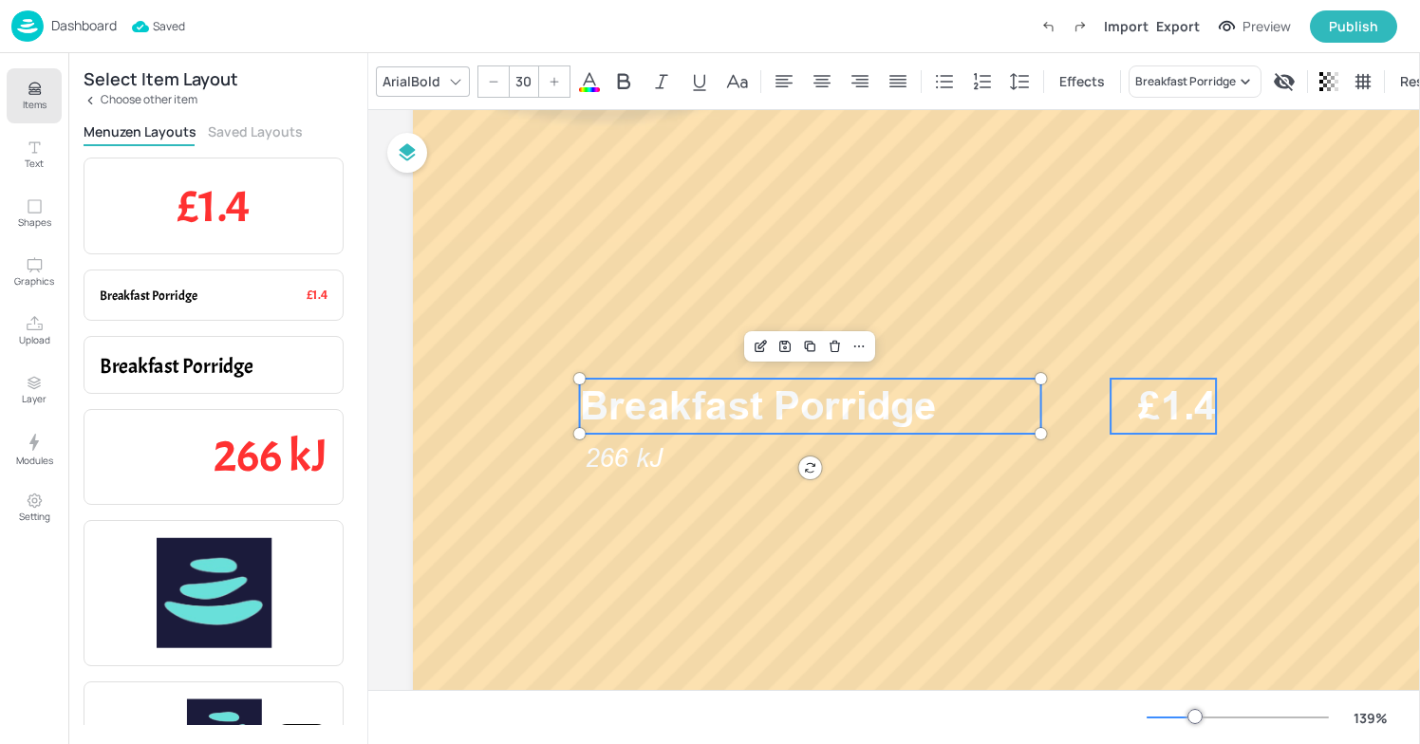
type input "30"
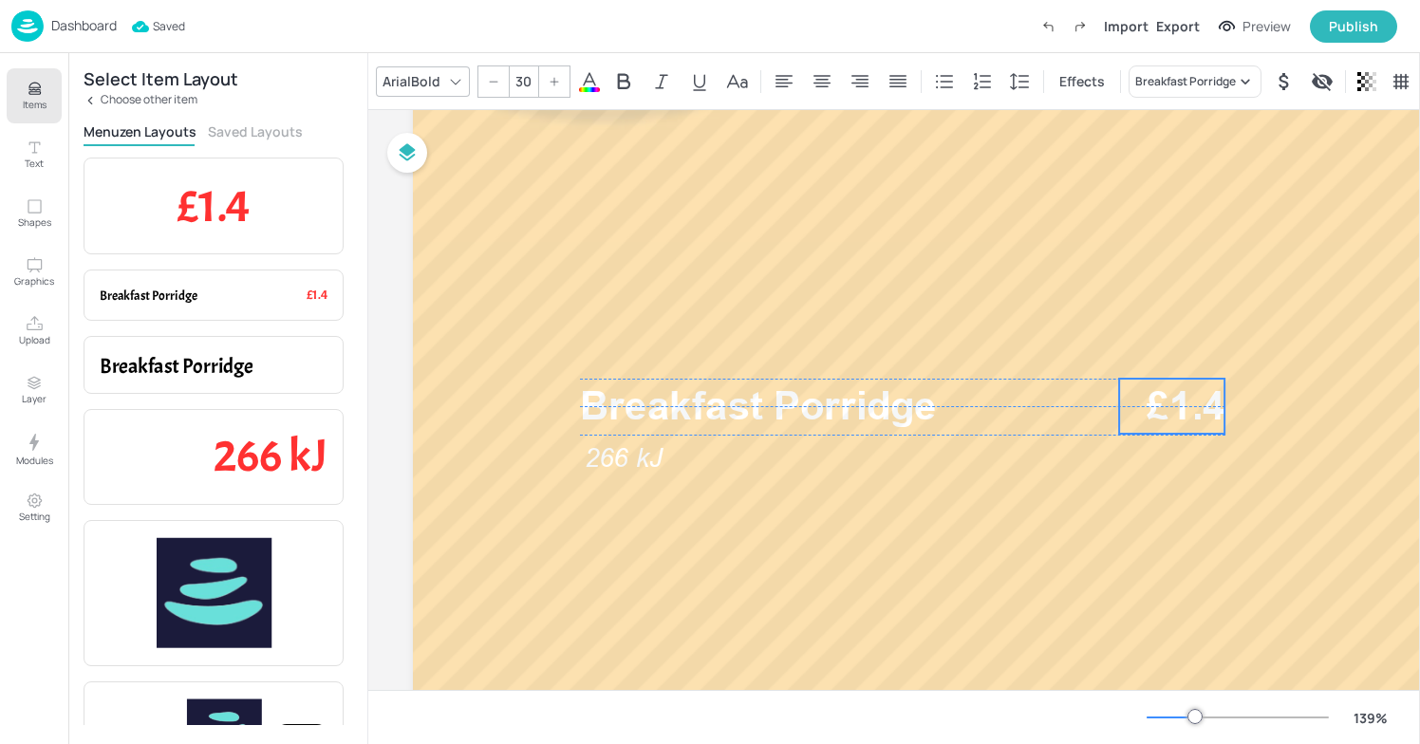
click at [1175, 407] on span "£1.4" at bounding box center [1186, 406] width 78 height 55
click at [1172, 404] on span "£1.4" at bounding box center [1184, 411] width 78 height 55
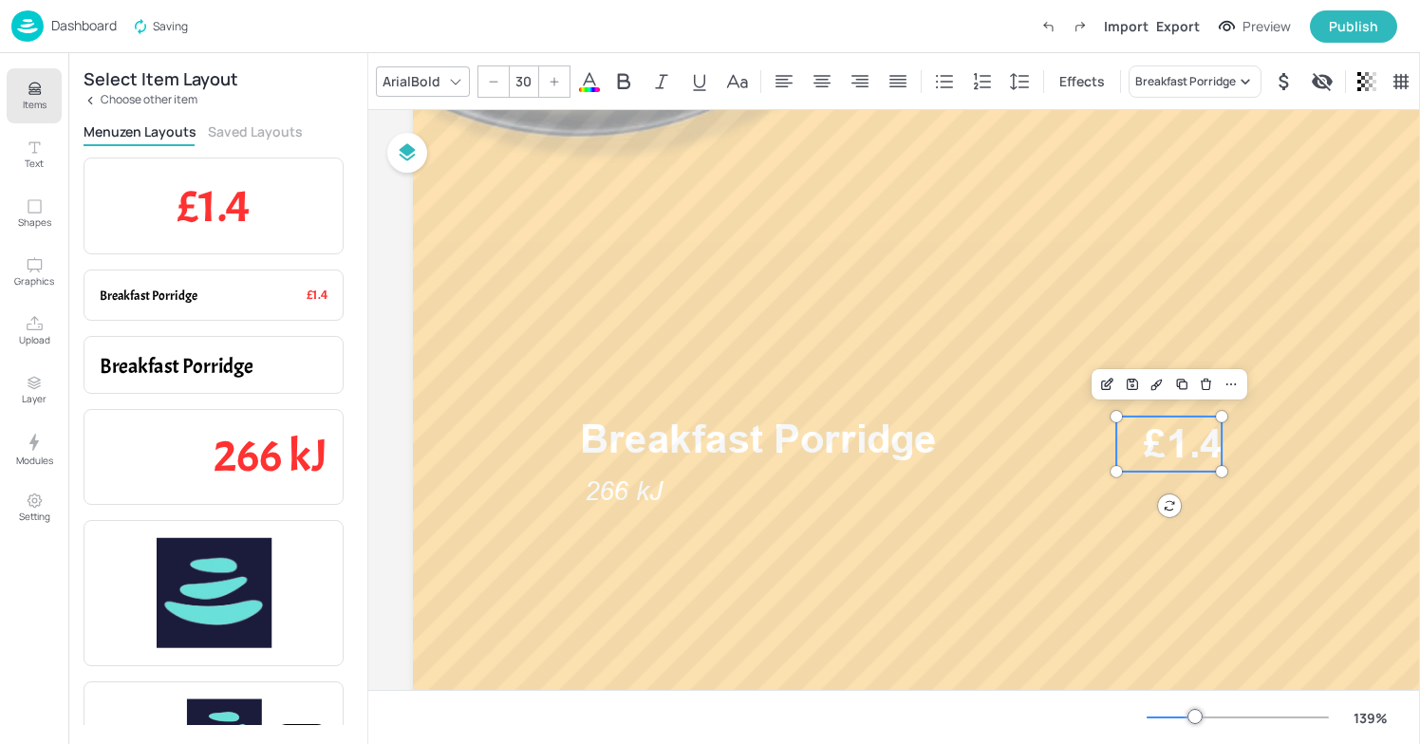
click at [1182, 716] on div at bounding box center [1238, 717] width 182 height 15
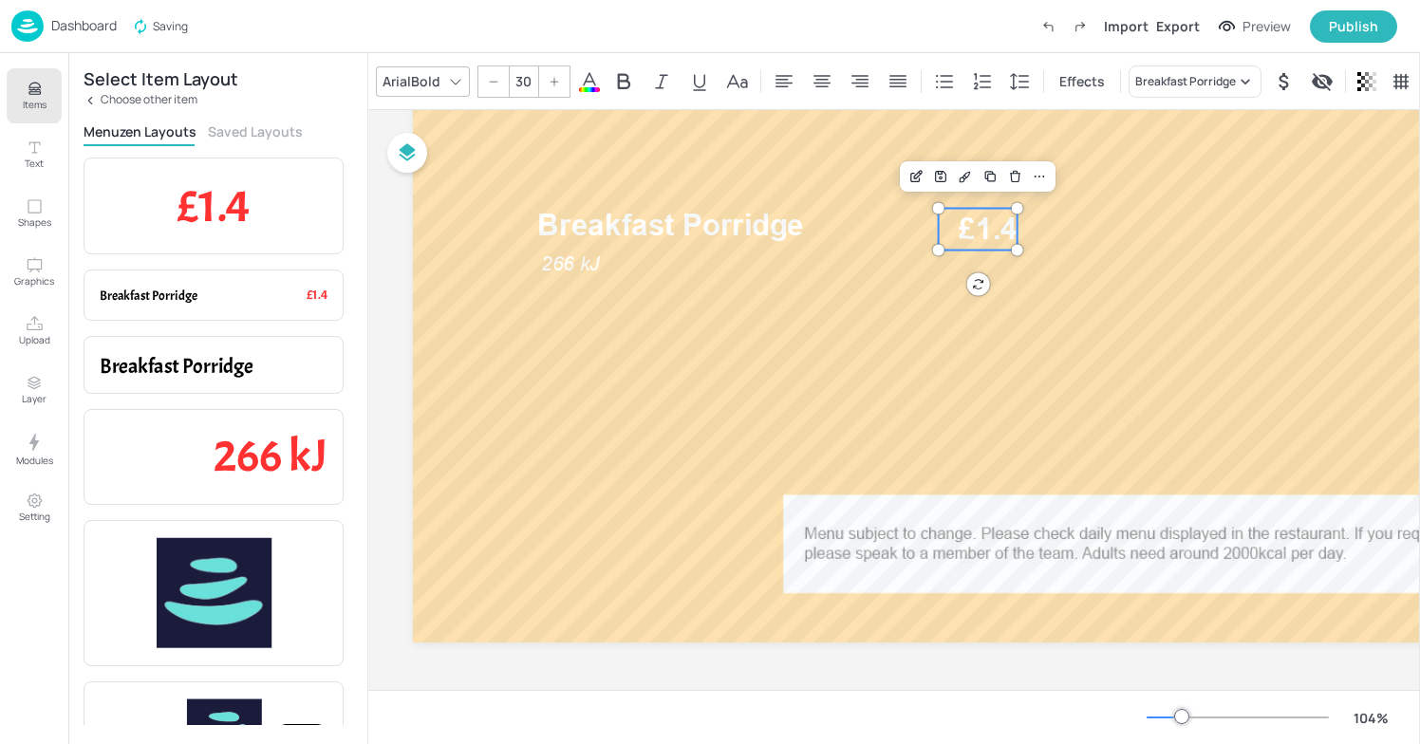
scroll to position [395, 9]
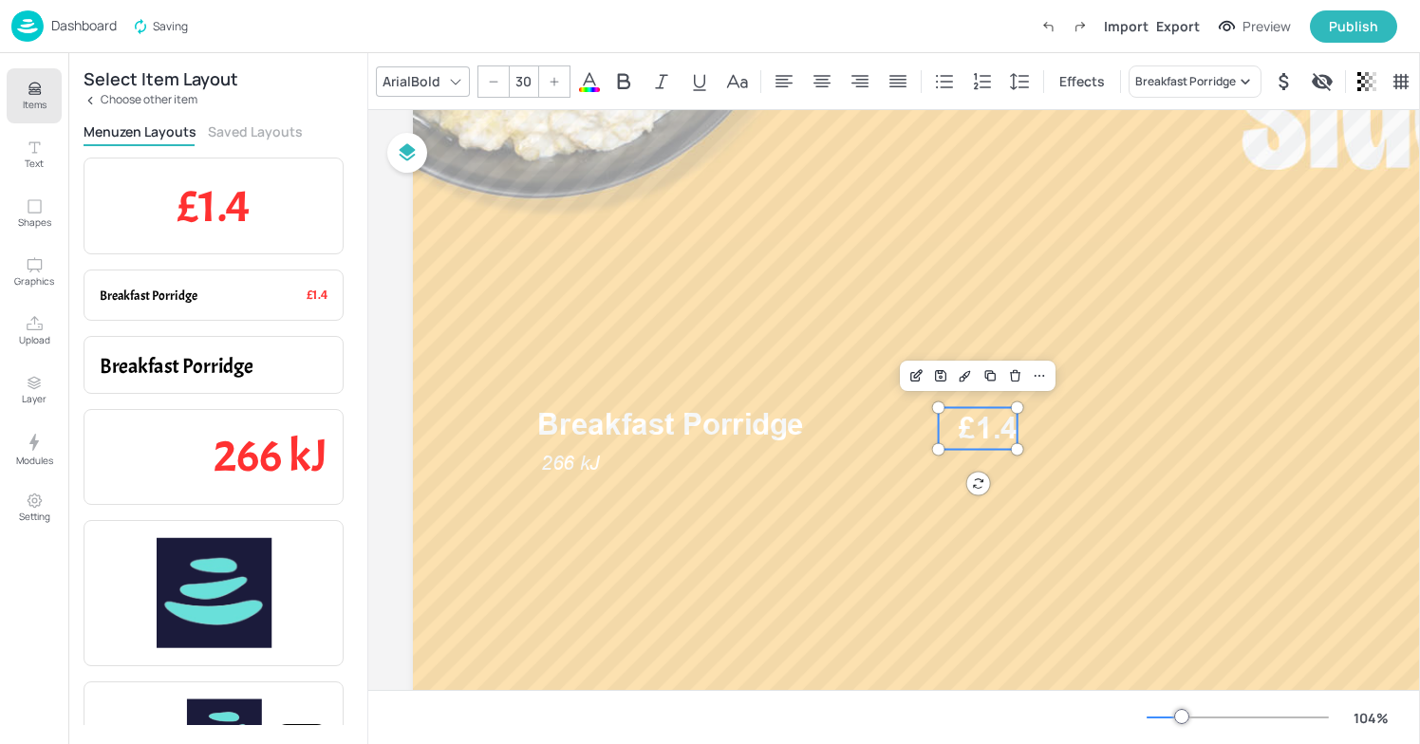
click at [1175, 716] on div at bounding box center [1182, 716] width 15 height 15
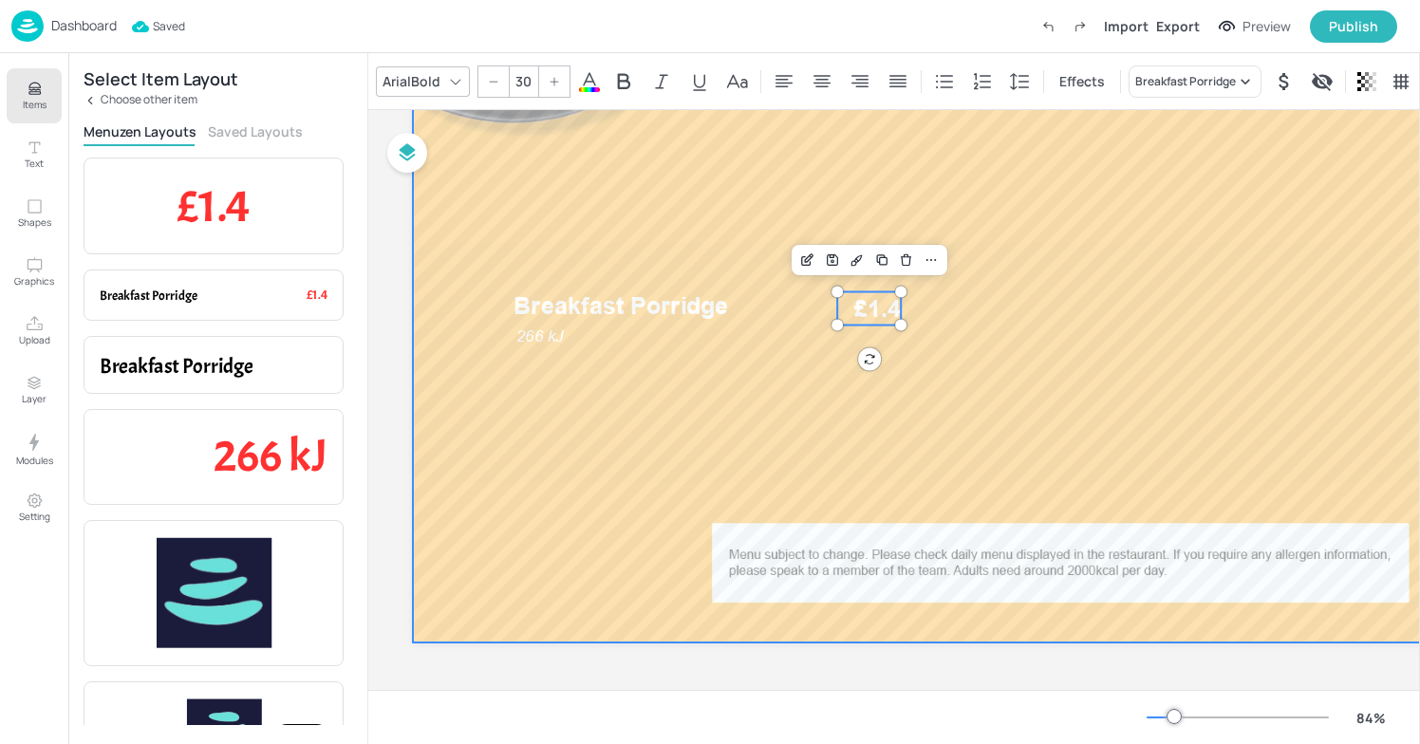
click at [1089, 375] on div at bounding box center [1179, 212] width 1532 height 861
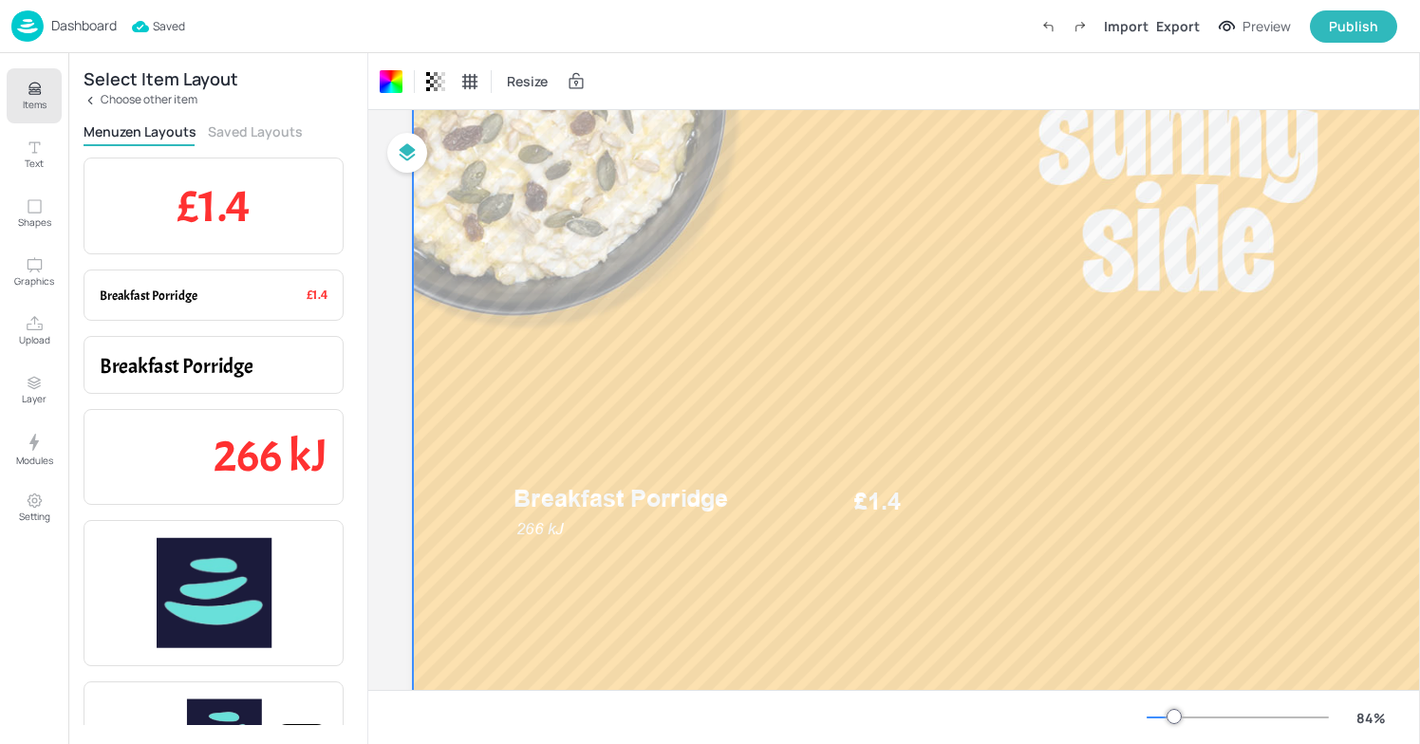
scroll to position [175, 9]
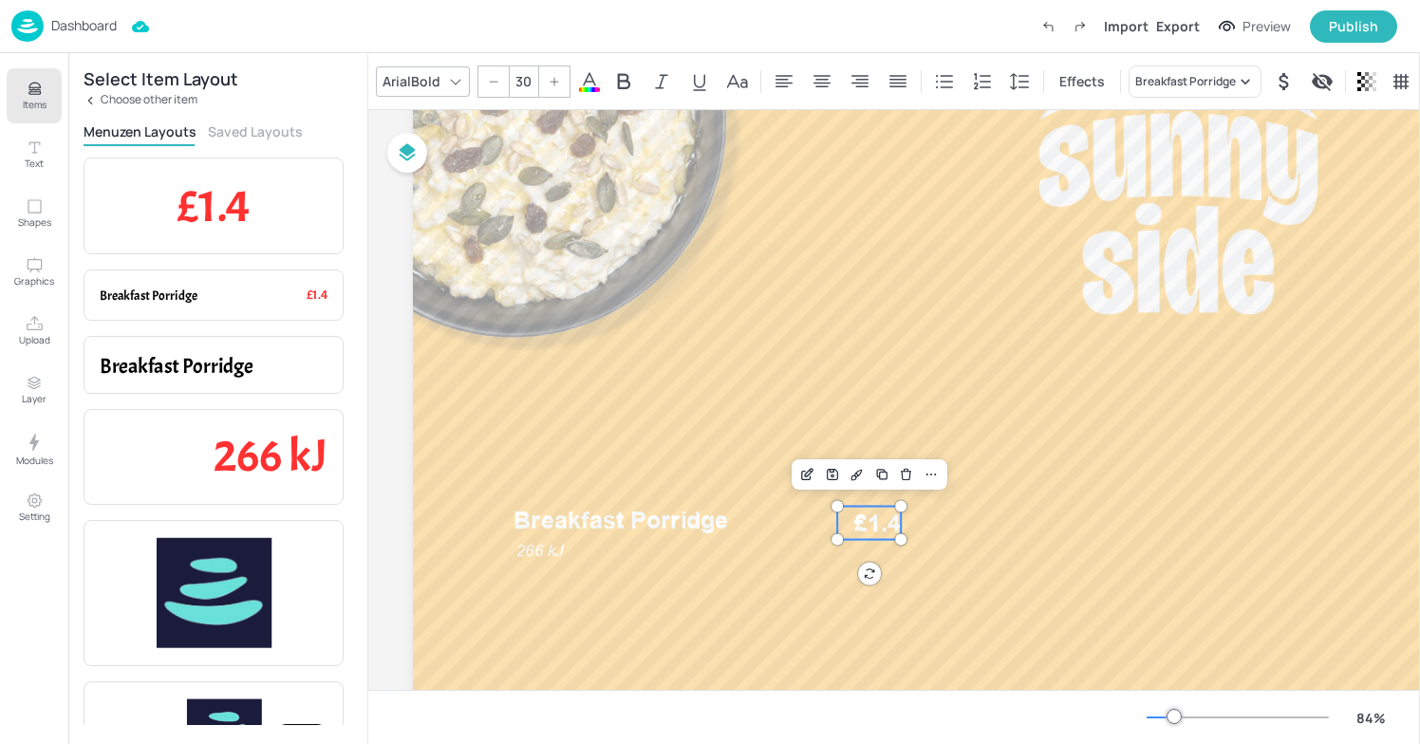
click at [889, 530] on span "£1.4" at bounding box center [878, 523] width 47 height 33
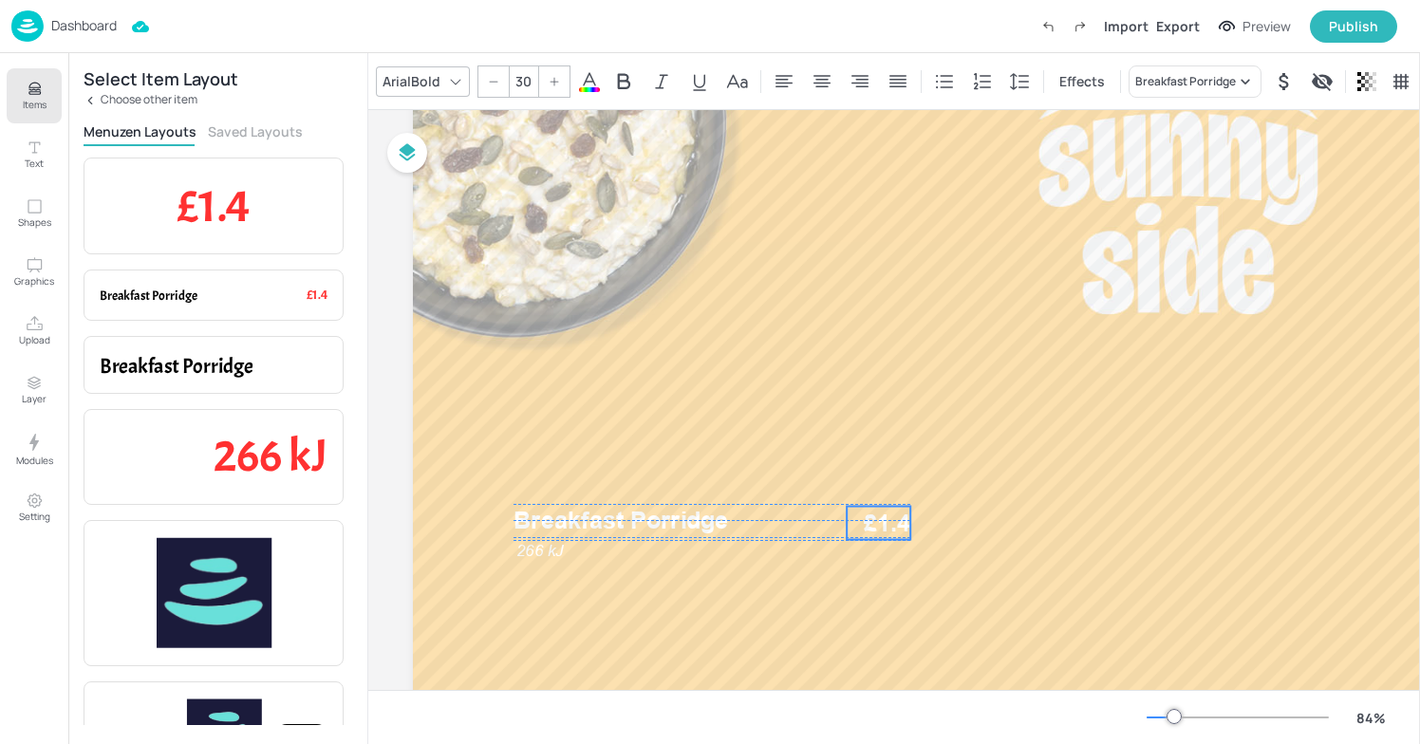
click at [888, 527] on span "£1.4" at bounding box center [887, 523] width 47 height 33
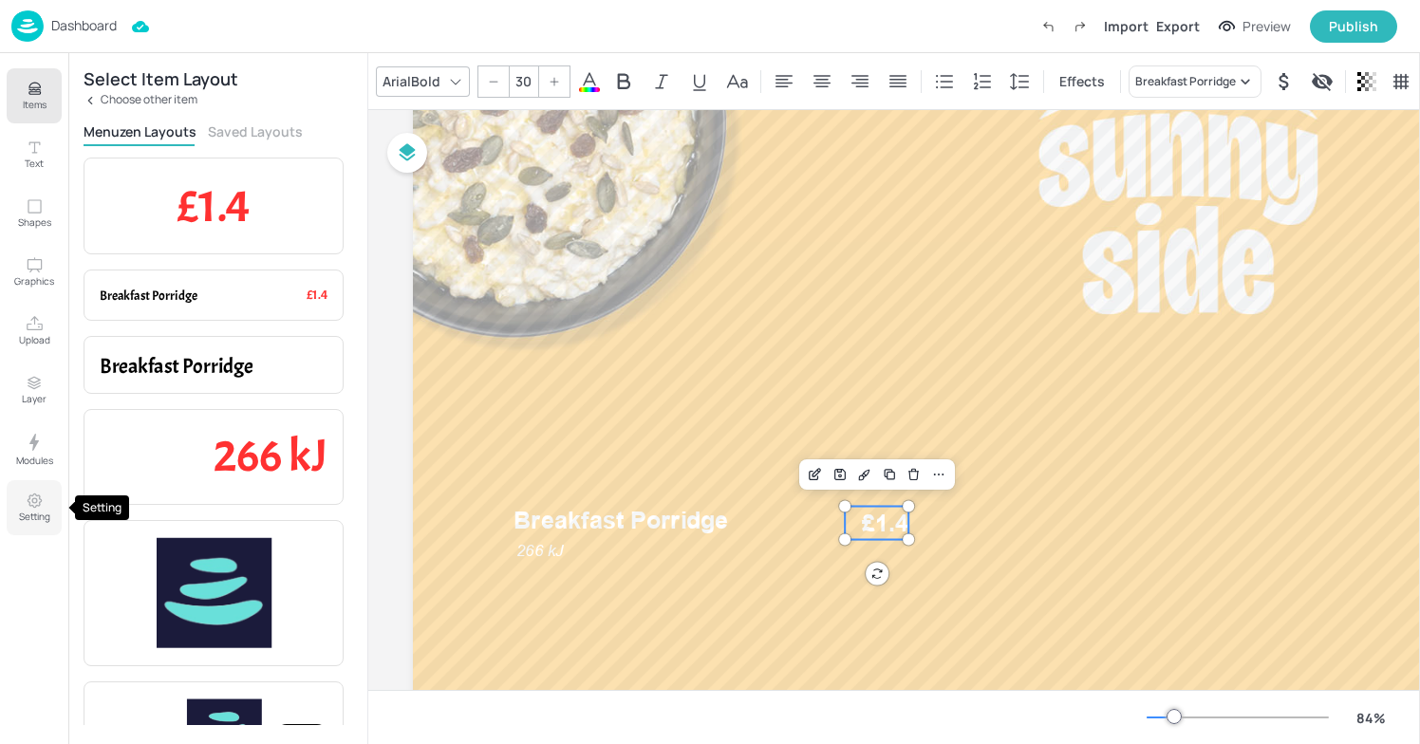
click at [28, 517] on p "Setting" at bounding box center [34, 516] width 31 height 13
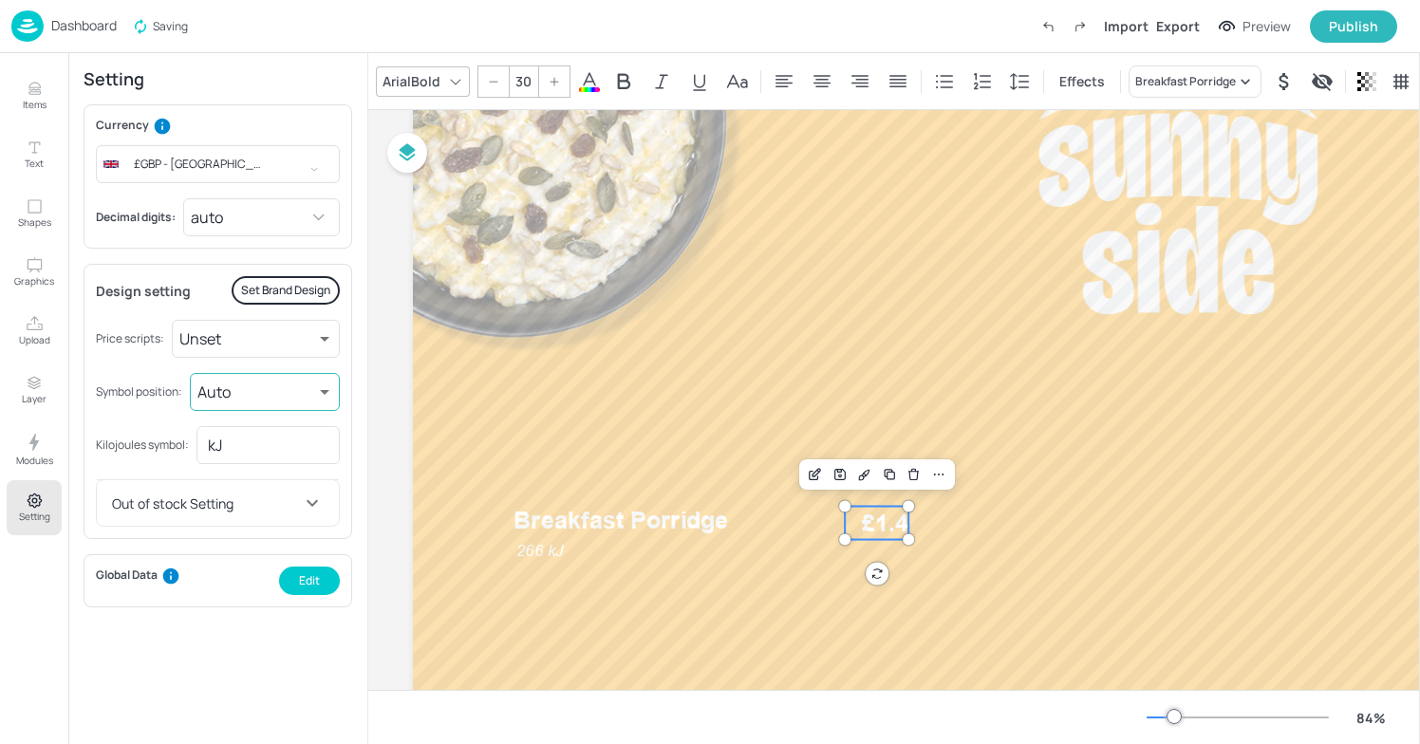
click at [262, 402] on body "Dashboard Saving Import Export Preview Publish Items Text Shapes Graphics Uploa…" at bounding box center [710, 372] width 1420 height 744
click at [156, 634] on div at bounding box center [710, 372] width 1420 height 744
click at [273, 397] on body "Dashboard Import Export Preview Publish Items Text Shapes Graphics Upload Layer…" at bounding box center [710, 372] width 1420 height 744
click at [130, 433] on div at bounding box center [710, 372] width 1420 height 744
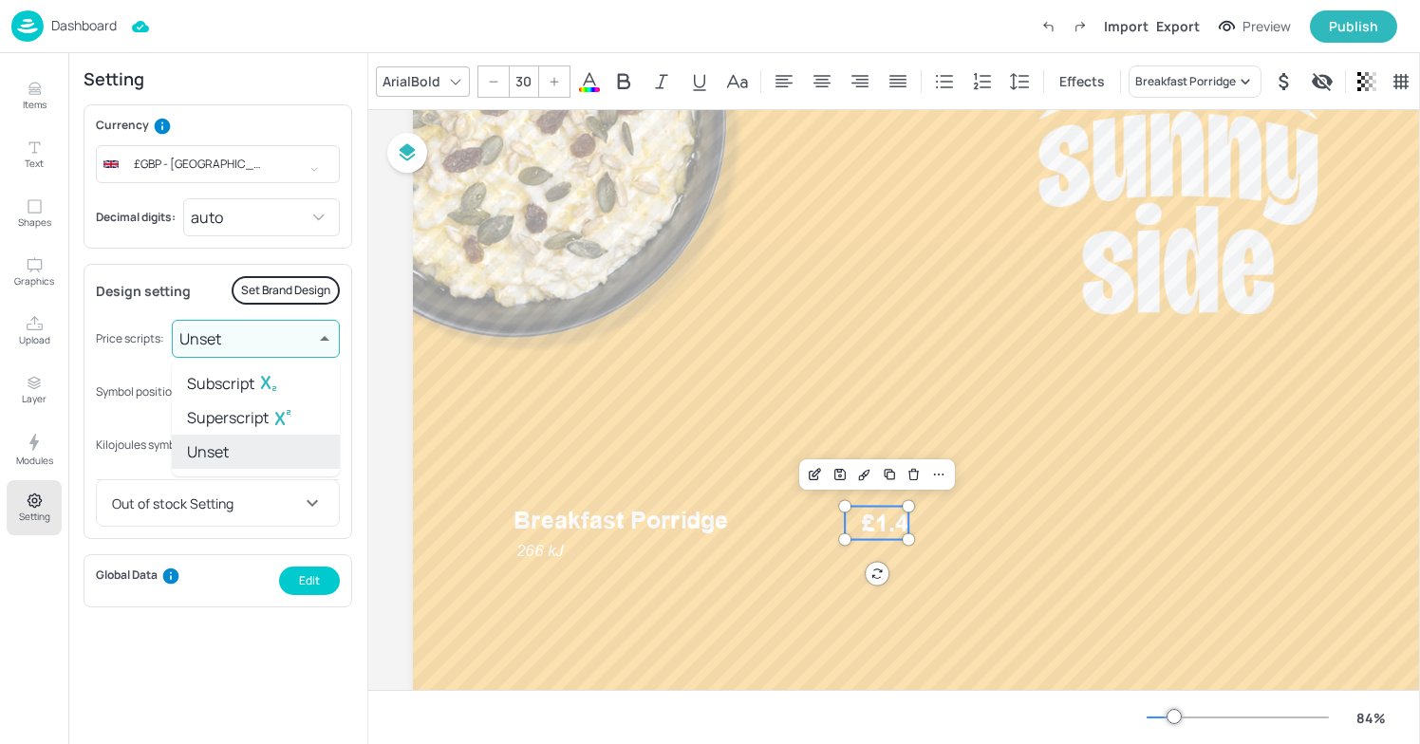
click at [243, 355] on body "Dashboard Import Export Preview Publish Items Text Shapes Graphics Upload Layer…" at bounding box center [710, 372] width 1420 height 744
click at [137, 364] on div at bounding box center [710, 372] width 1420 height 744
click at [263, 231] on body "Dashboard Import Export Preview Publish Items Text Shapes Graphics Upload Layer…" at bounding box center [710, 372] width 1420 height 744
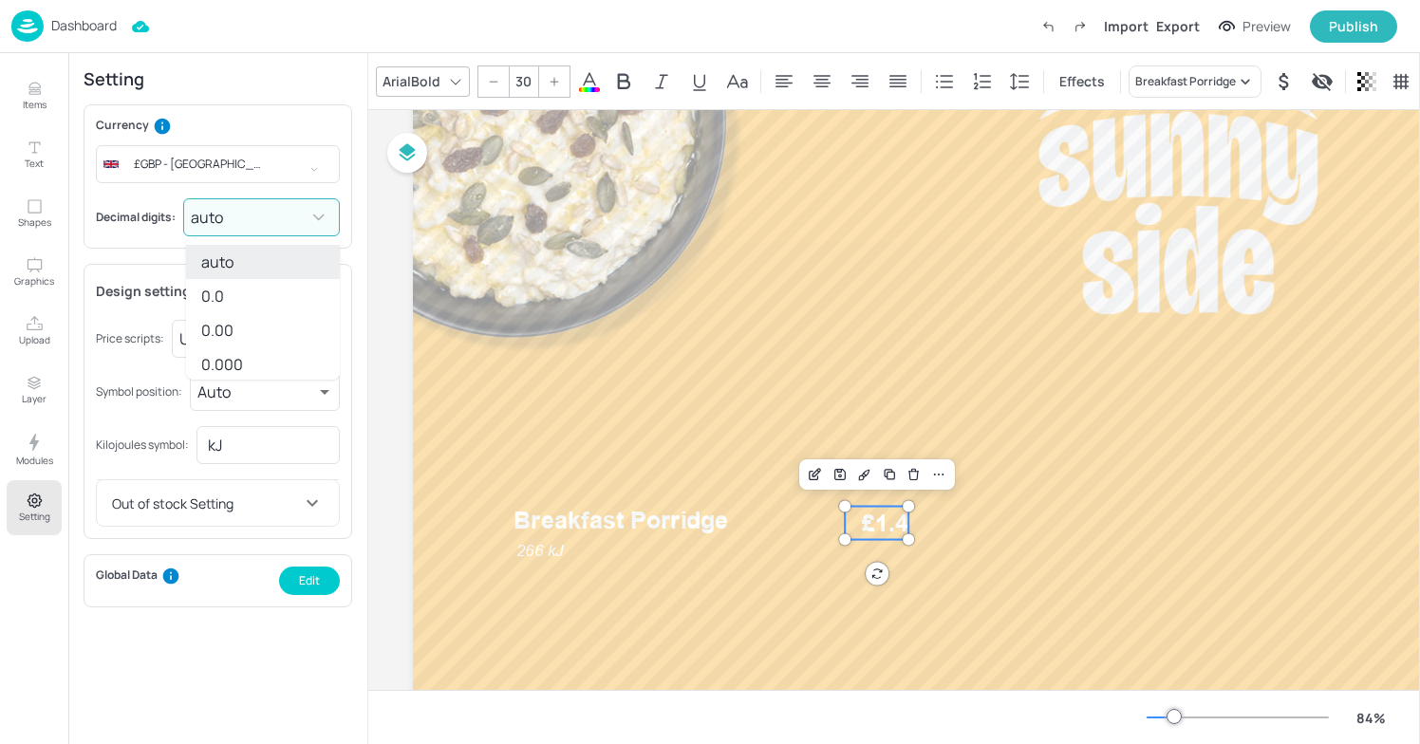
click at [248, 326] on li "0.00" at bounding box center [263, 330] width 154 height 34
type input "2"
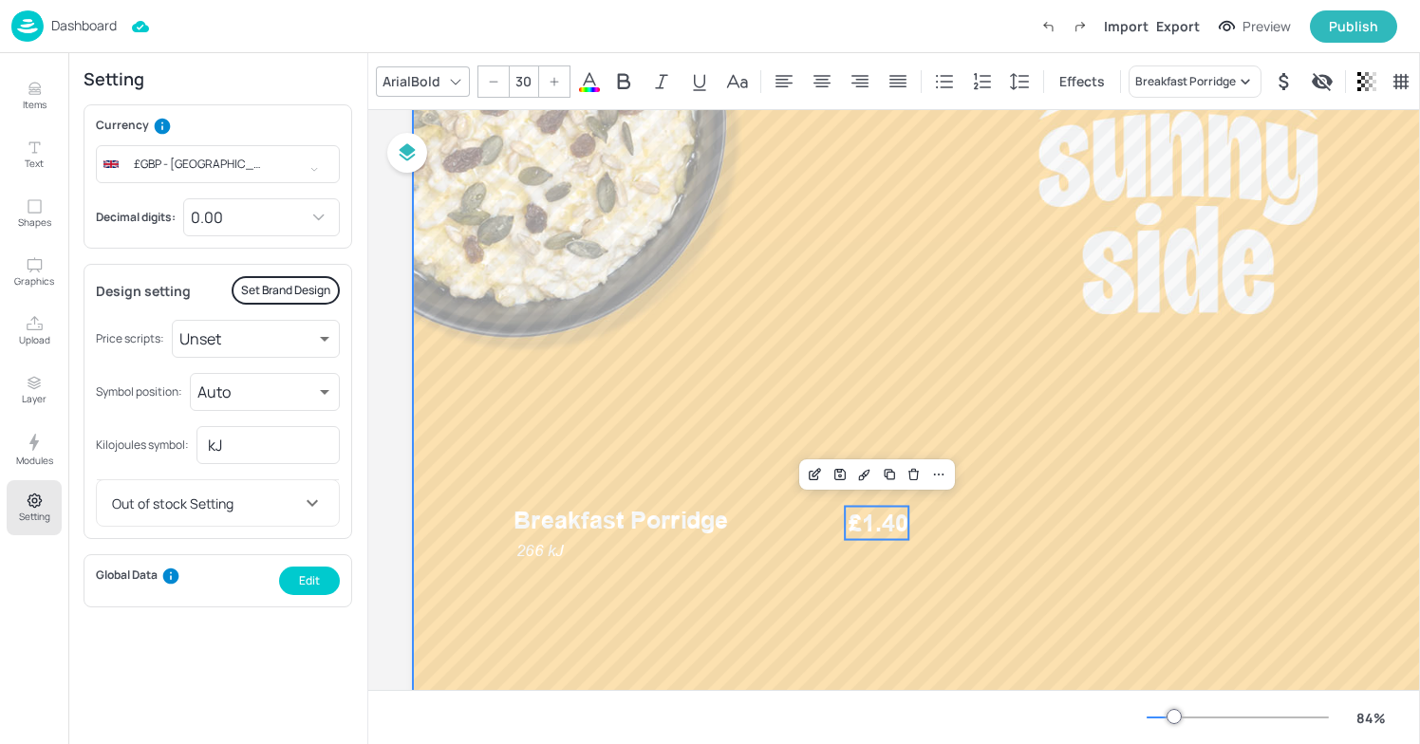
click at [732, 367] on div at bounding box center [1179, 426] width 1532 height 861
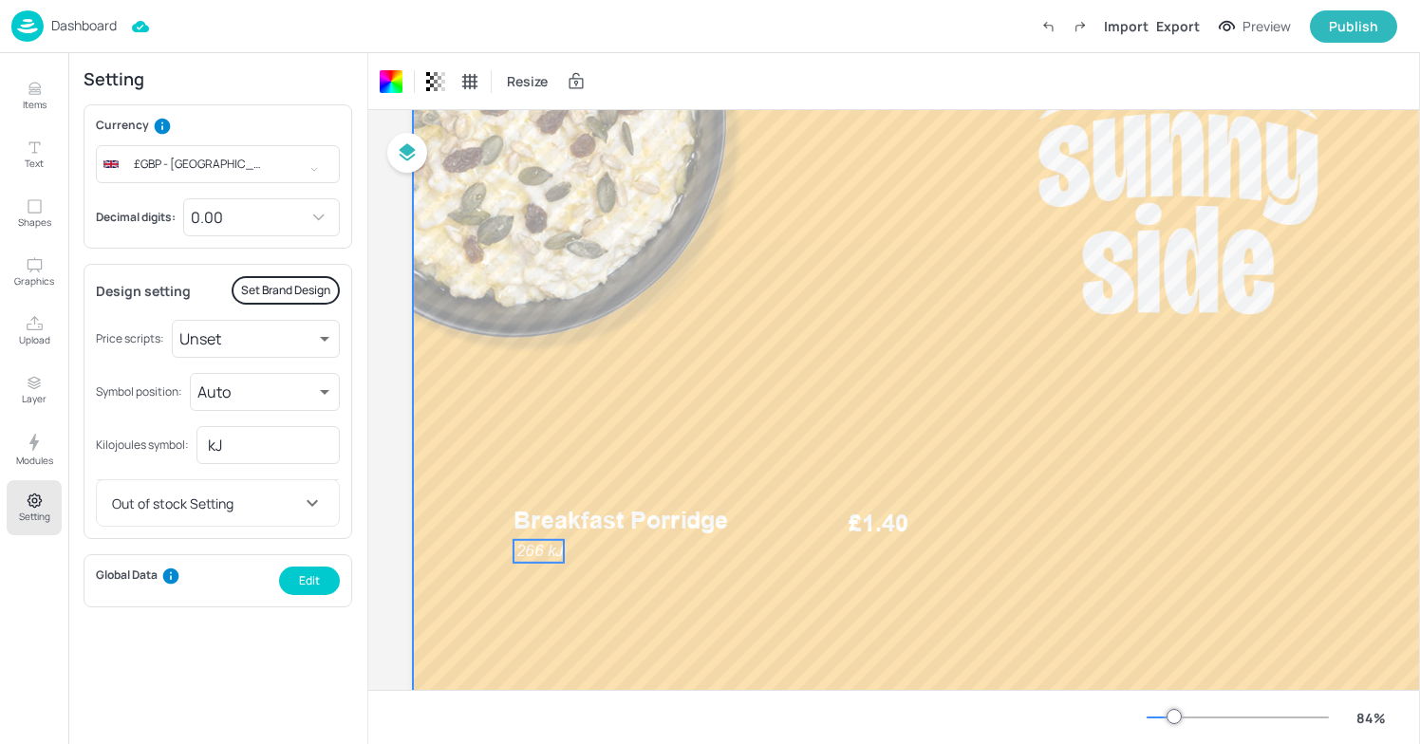
click at [543, 550] on span "266 kJ" at bounding box center [540, 550] width 47 height 19
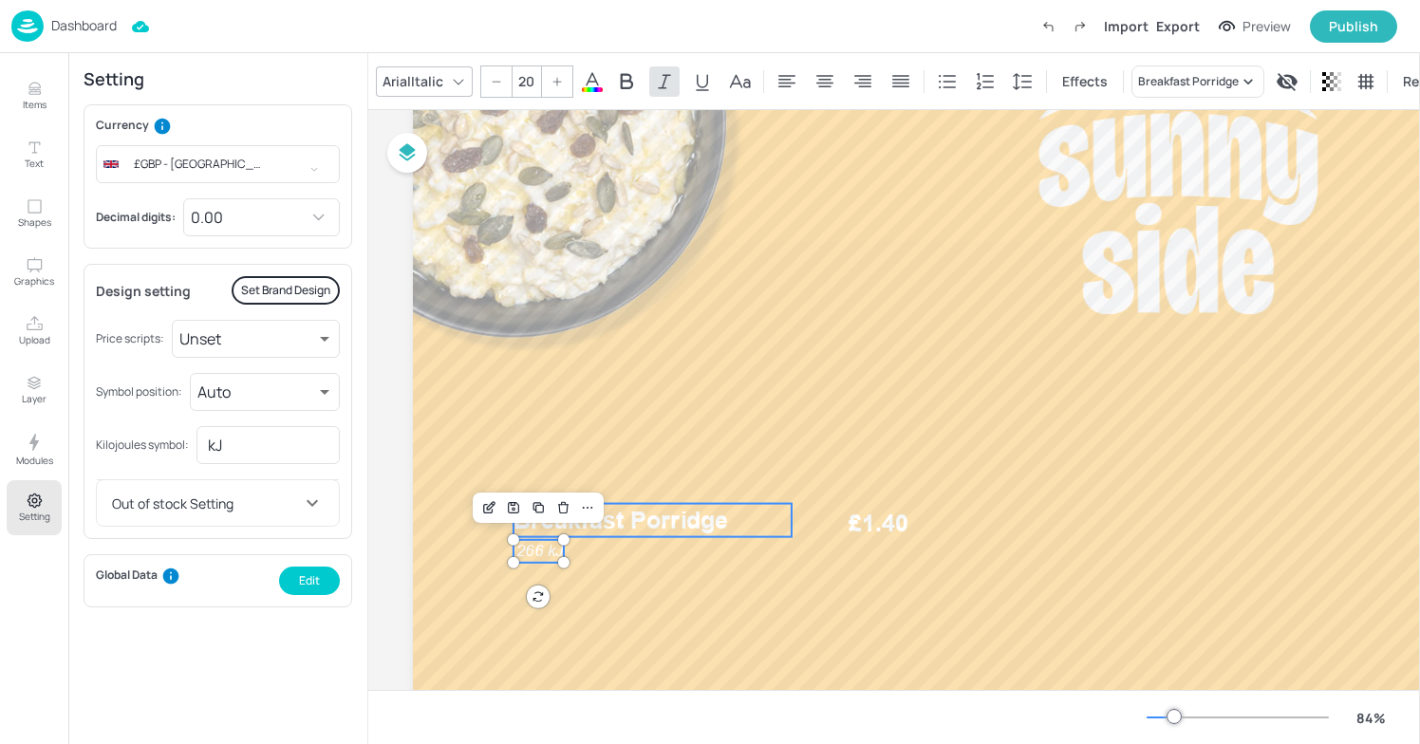
click at [677, 528] on span "Breakfast Porridge" at bounding box center [622, 520] width 216 height 28
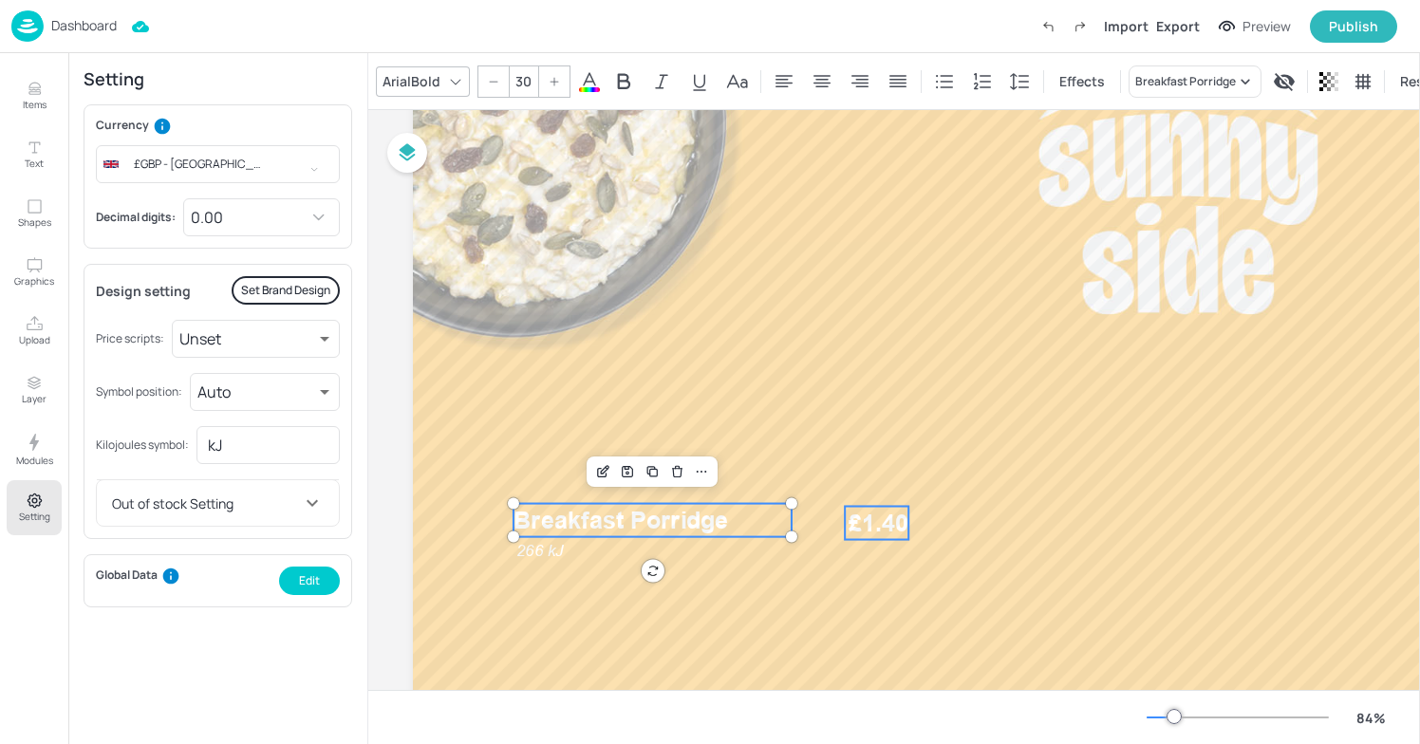
click at [870, 517] on span "£1.40" at bounding box center [879, 523] width 61 height 33
type input "30"
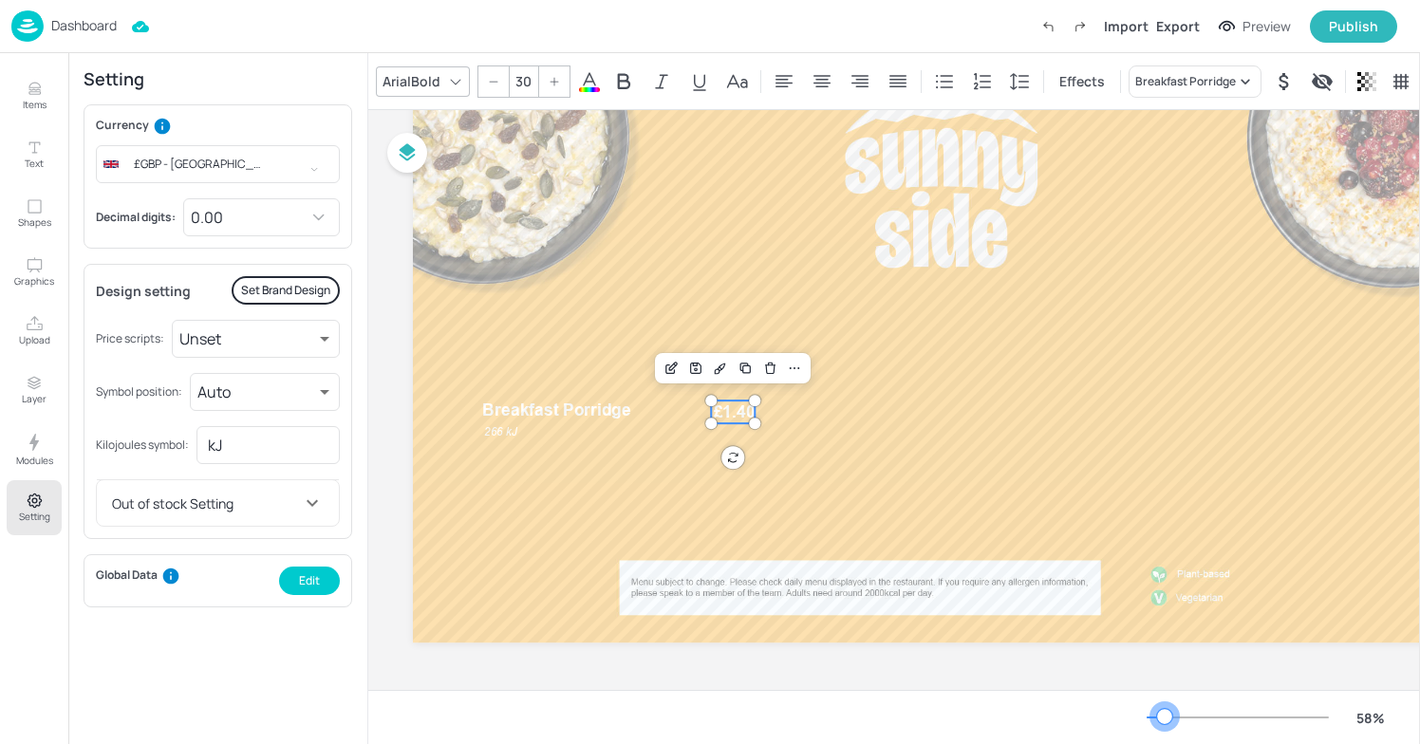
scroll to position [128, 9]
click at [1165, 717] on div at bounding box center [1156, 718] width 18 height 2
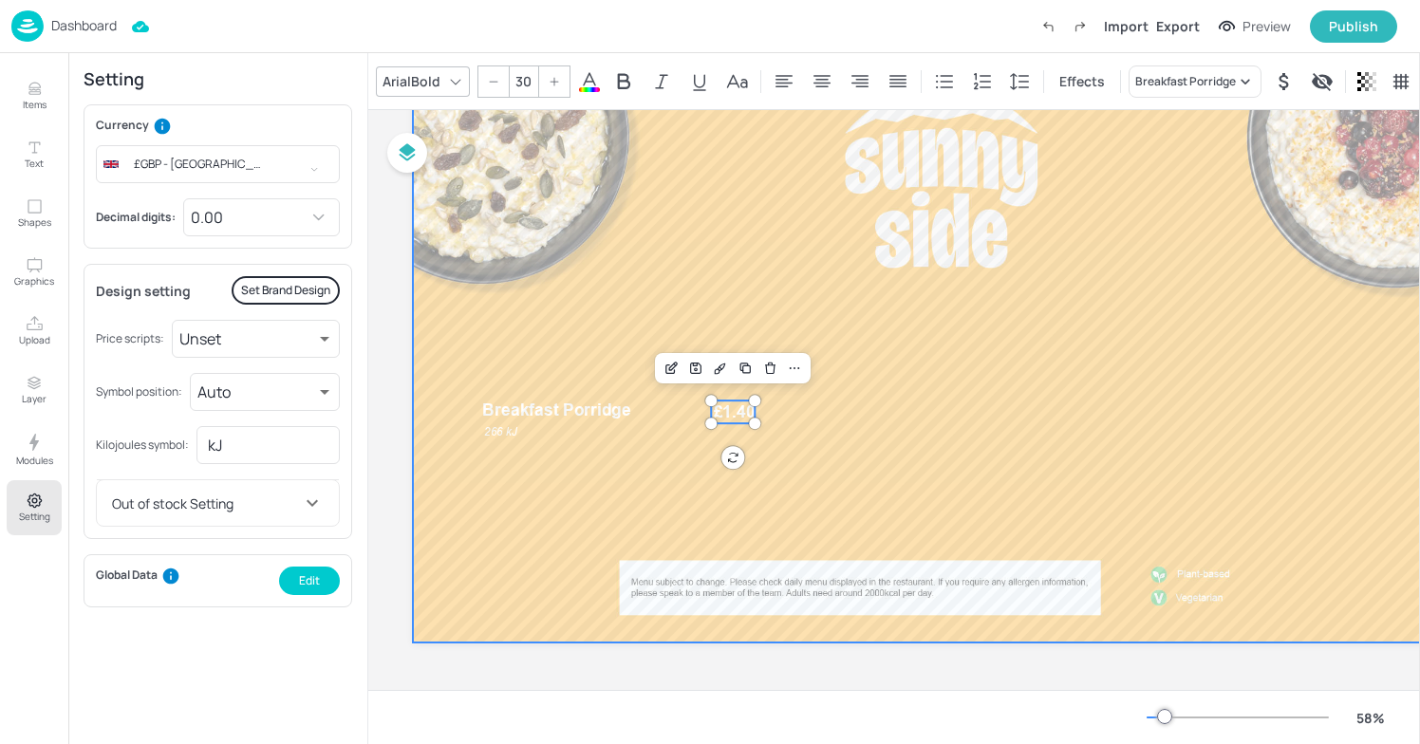
click at [997, 408] on div at bounding box center [942, 345] width 1058 height 594
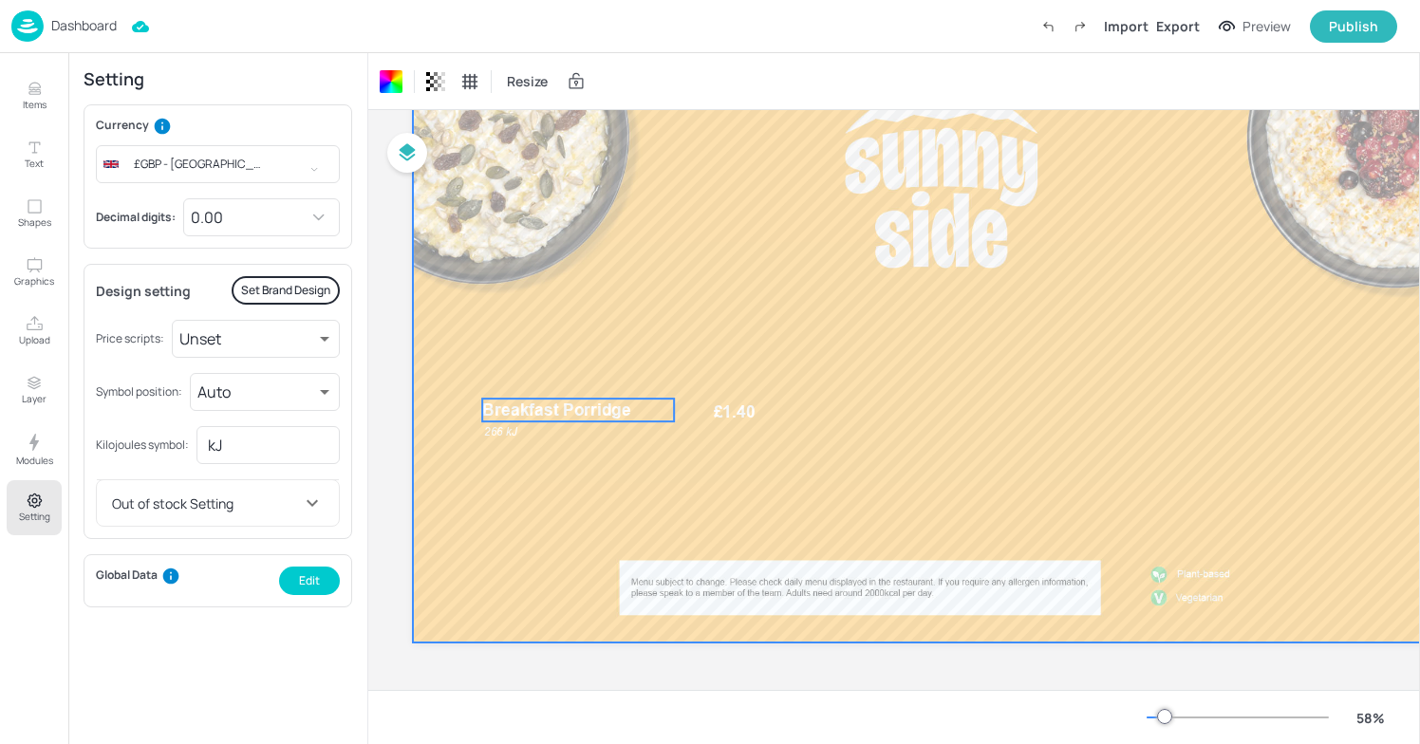
click at [579, 409] on span "Breakfast Porridge" at bounding box center [556, 410] width 149 height 19
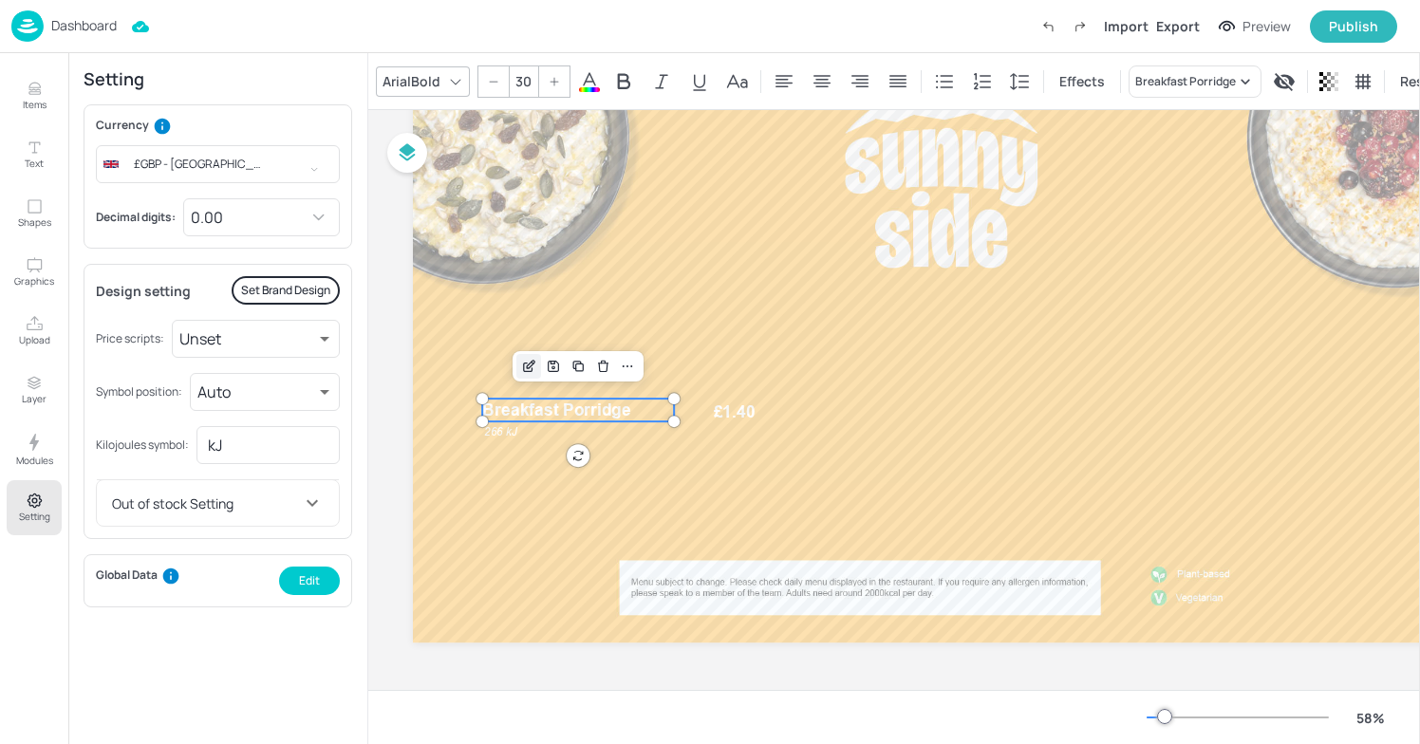
click at [532, 361] on icon "Edit Item" at bounding box center [531, 365] width 8 height 8
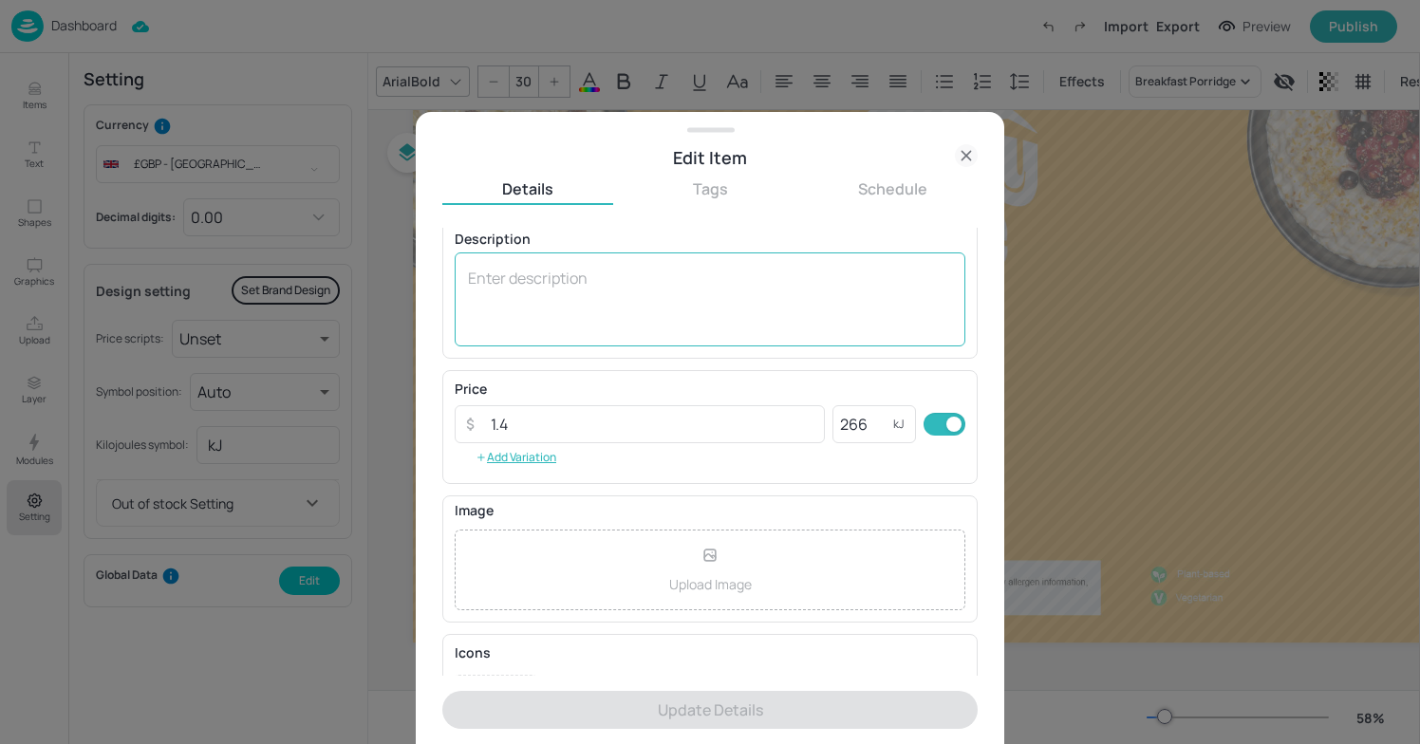
scroll to position [255, 0]
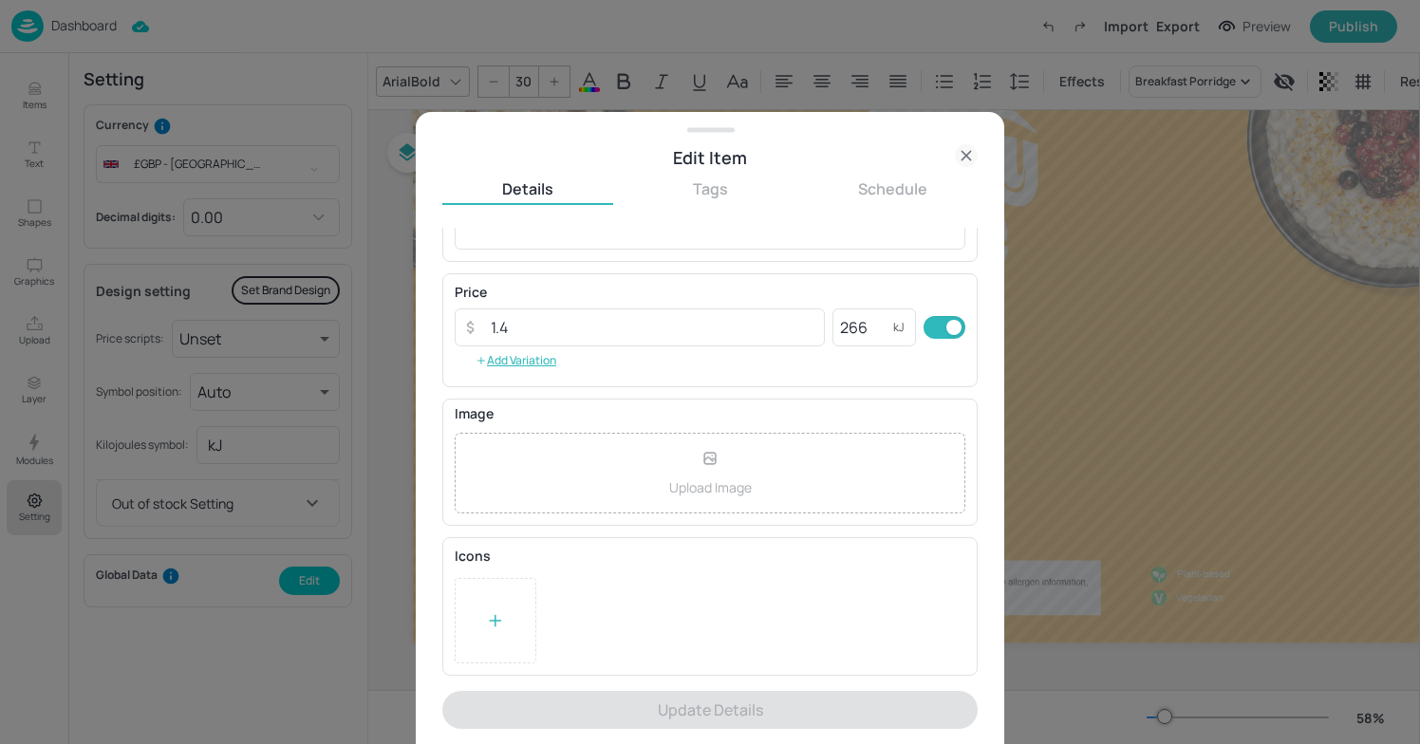
click at [506, 605] on div at bounding box center [496, 620] width 82 height 85
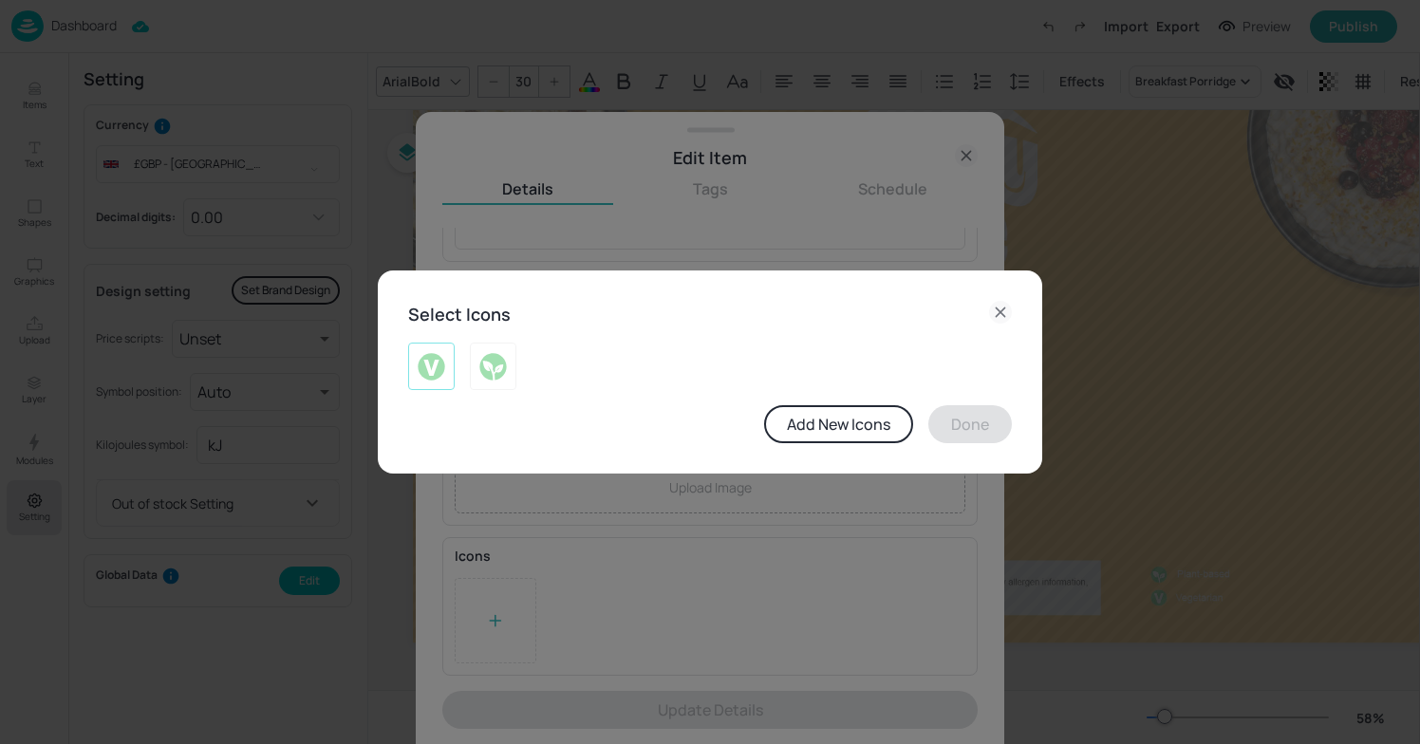
click at [442, 364] on img at bounding box center [431, 366] width 29 height 30
click at [982, 430] on button "Done" at bounding box center [971, 424] width 84 height 38
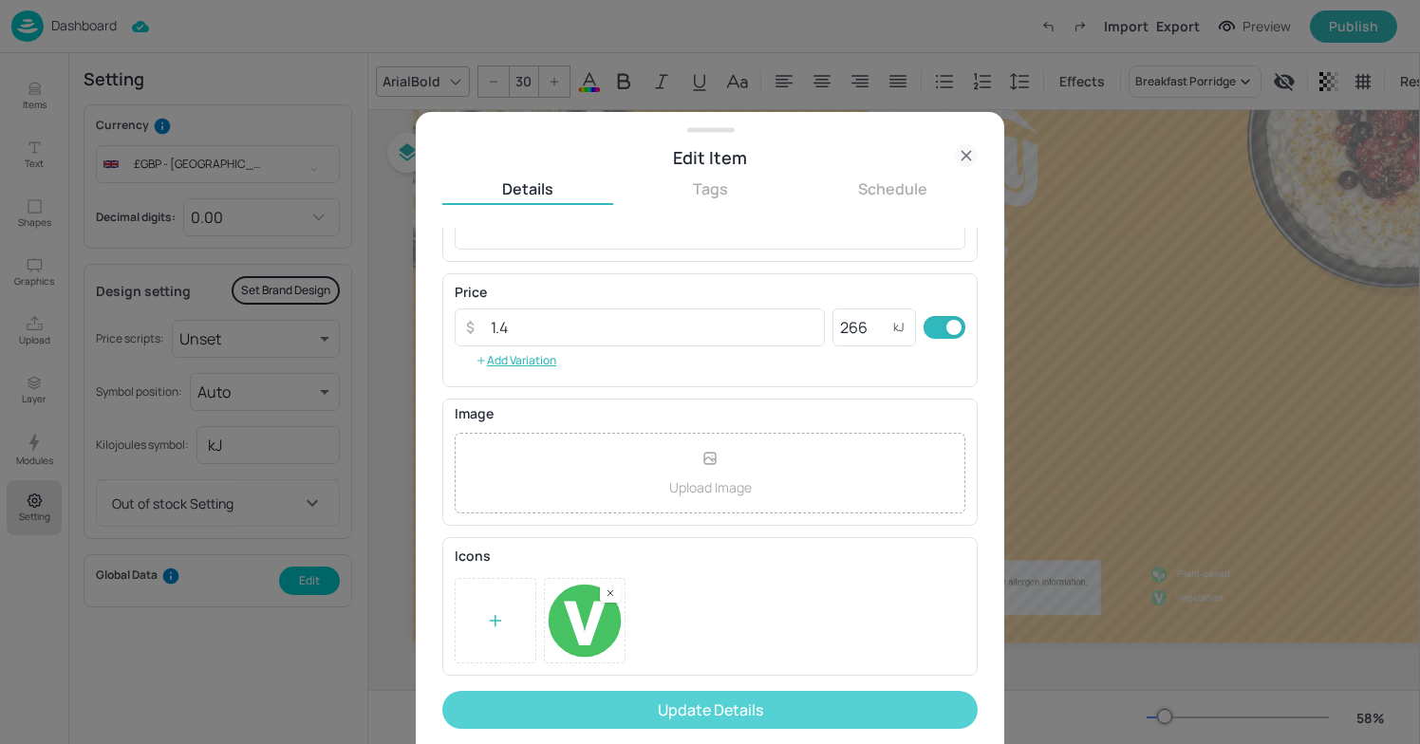
click at [831, 705] on button "Update Details" at bounding box center [710, 710] width 536 height 38
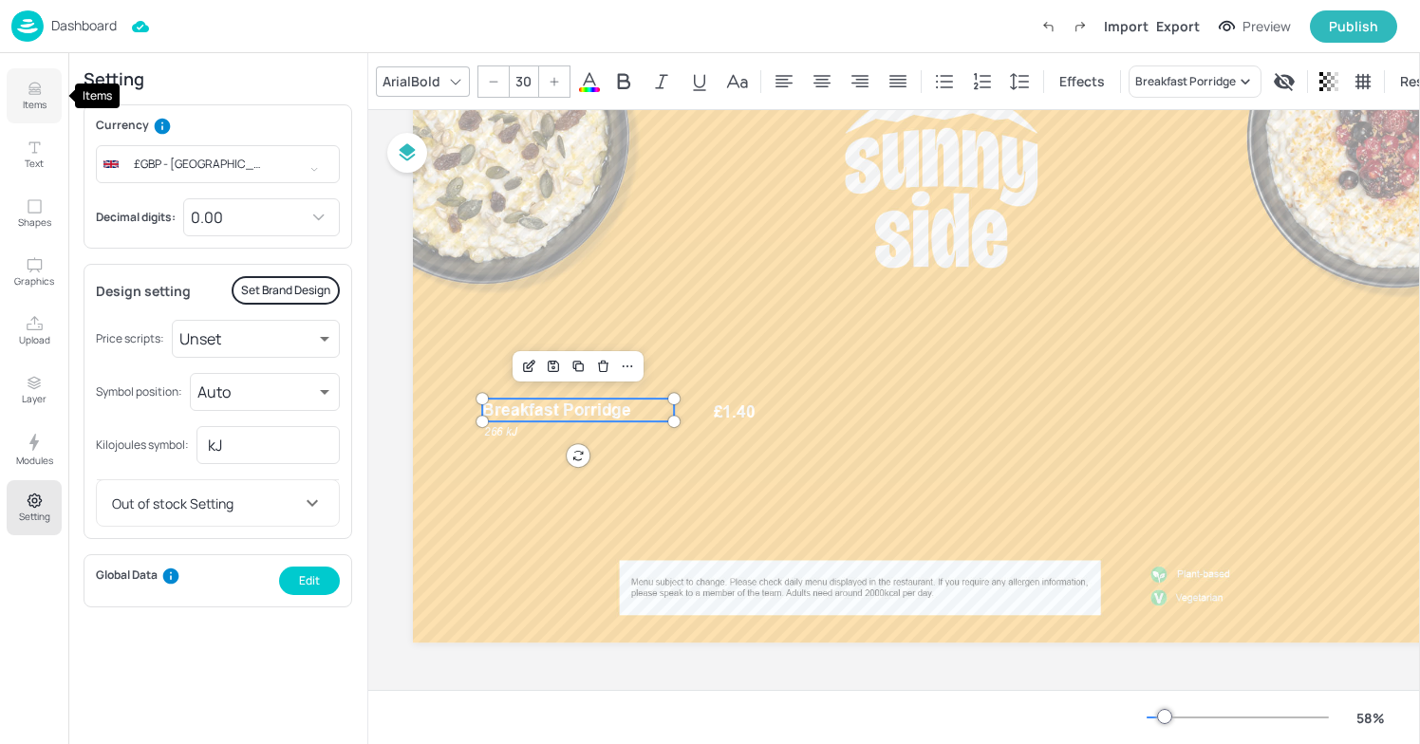
click at [44, 87] on button "Items" at bounding box center [34, 95] width 55 height 55
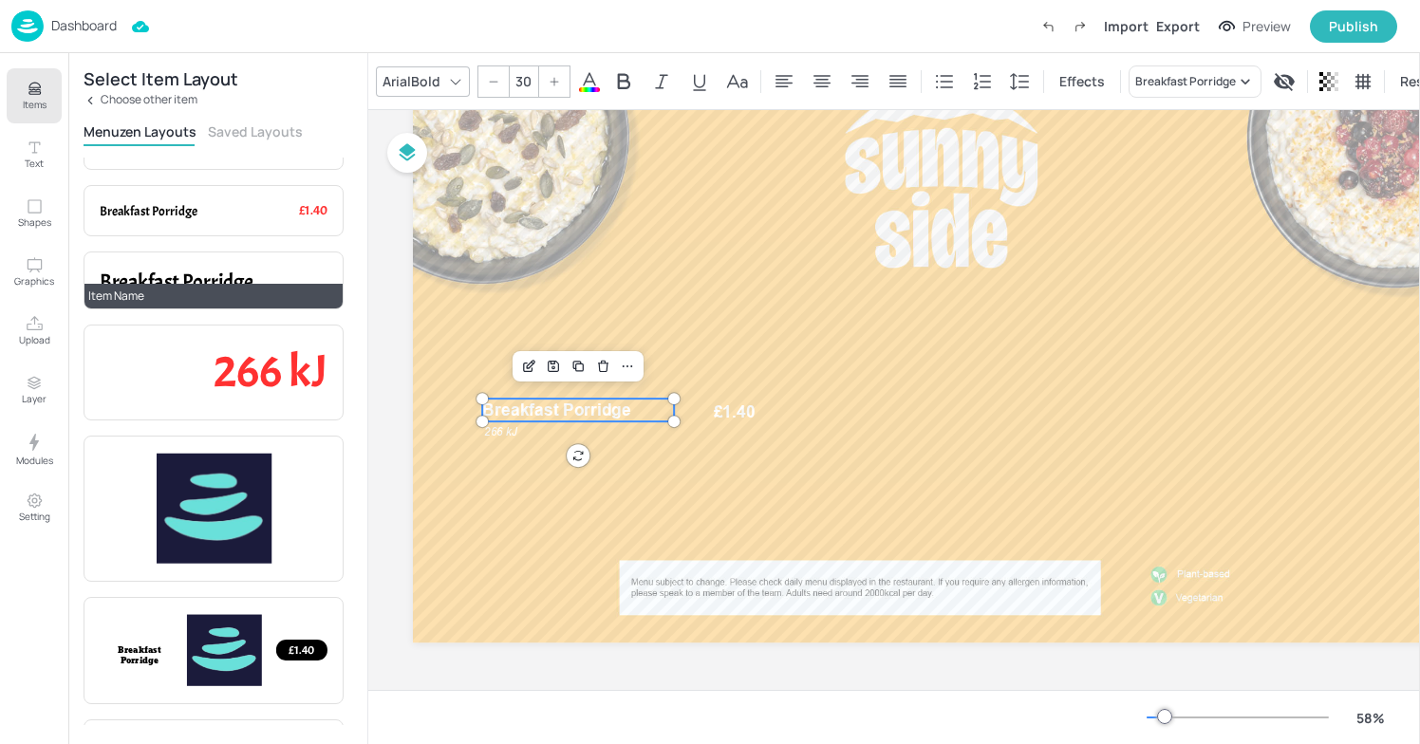
scroll to position [170, 0]
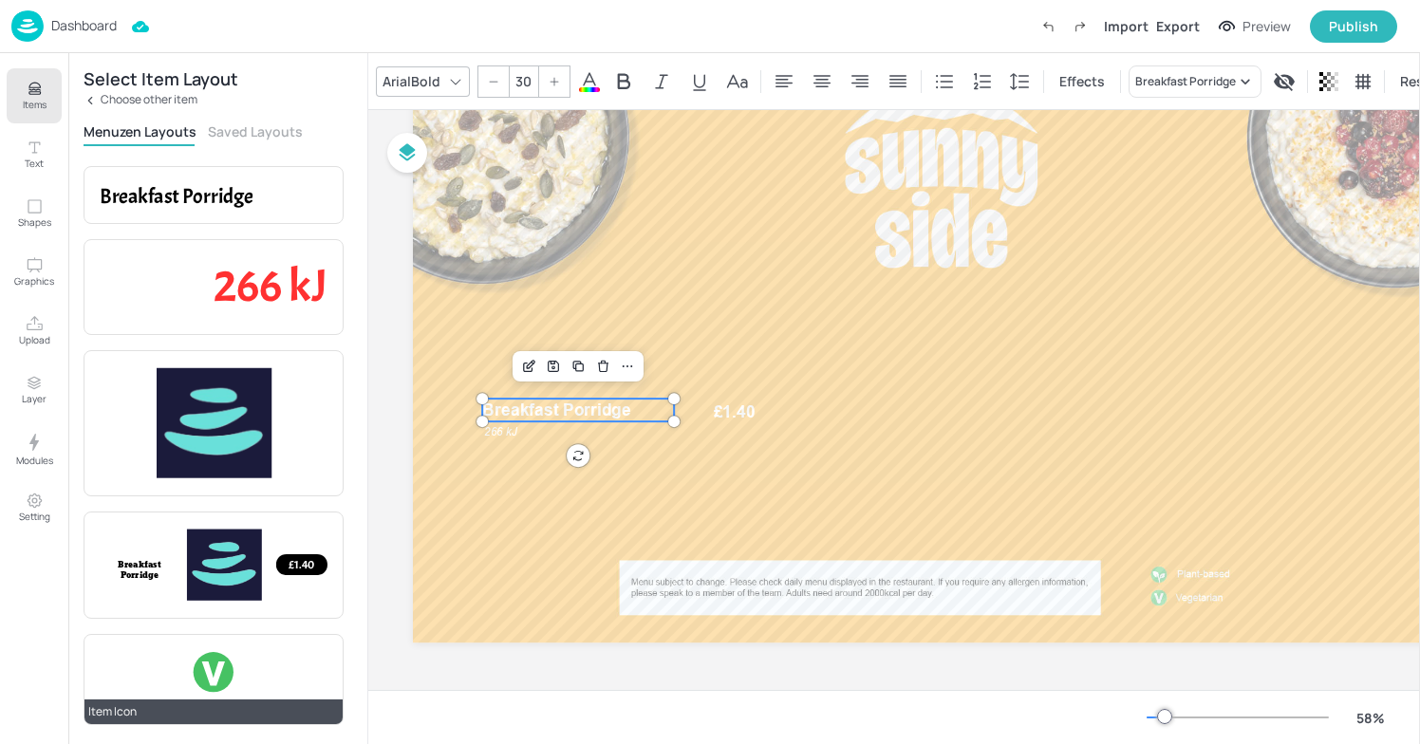
click at [225, 662] on div at bounding box center [214, 672] width 44 height 44
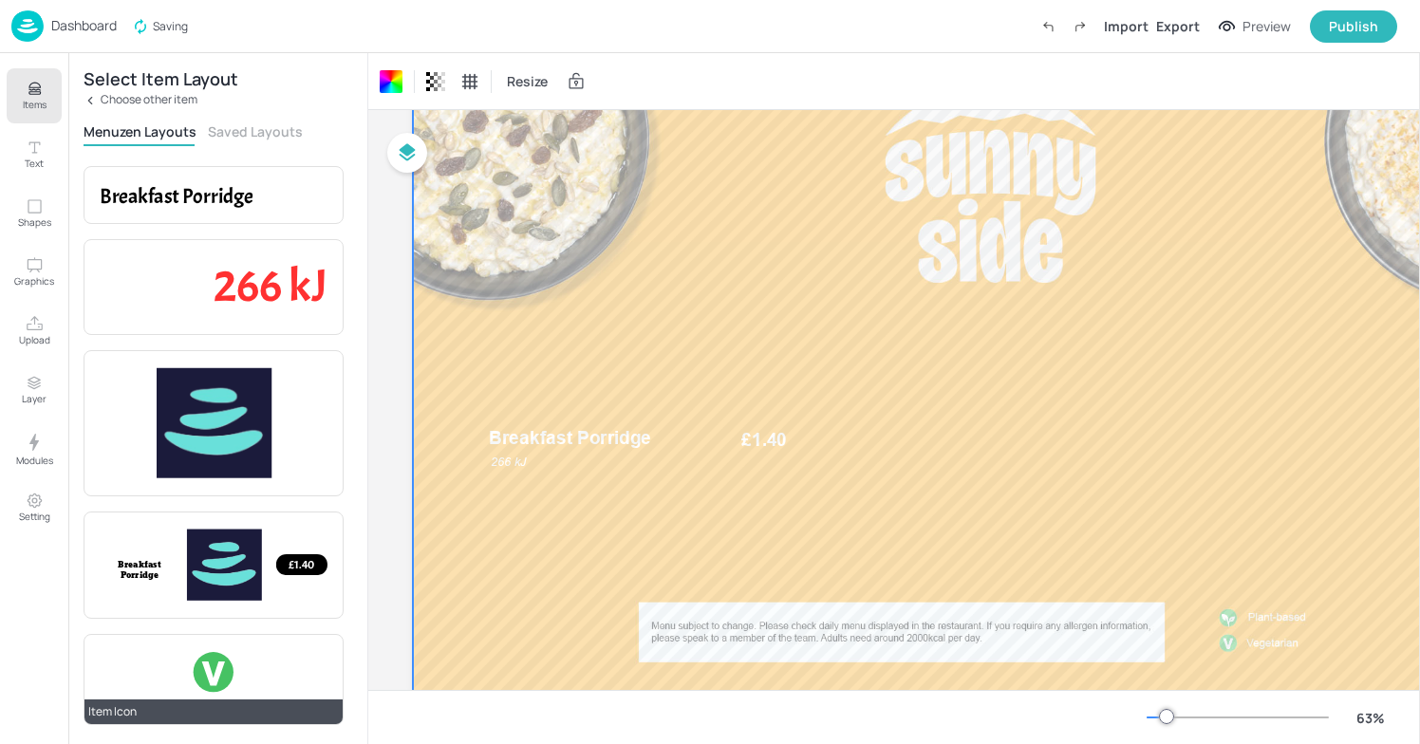
click at [219, 670] on div at bounding box center [214, 672] width 44 height 44
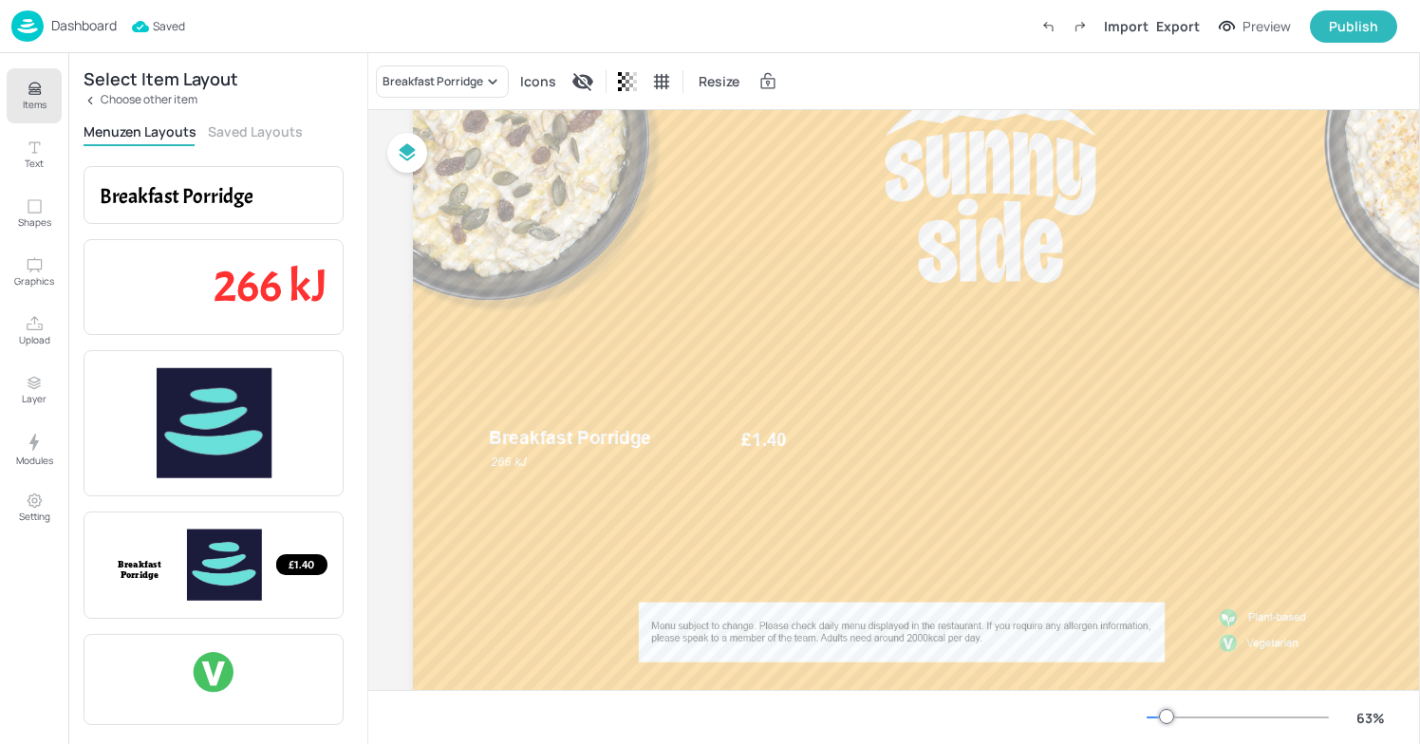
drag, startPoint x: 518, startPoint y: 134, endPoint x: 525, endPoint y: 143, distance: 11.6
click at [525, 152] on div "Breakfast Porridge £1.40 266 kJ 353 °" at bounding box center [991, 368] width 1156 height 650
click at [522, 138] on div "Breakfast Porridge £1.40 266 kJ 355 °" at bounding box center [991, 368] width 1156 height 650
drag, startPoint x: 522, startPoint y: 138, endPoint x: 521, endPoint y: 148, distance: 10.5
click at [521, 148] on div "Breakfast Porridge £1.40 266 kJ 356 °" at bounding box center [991, 368] width 1156 height 650
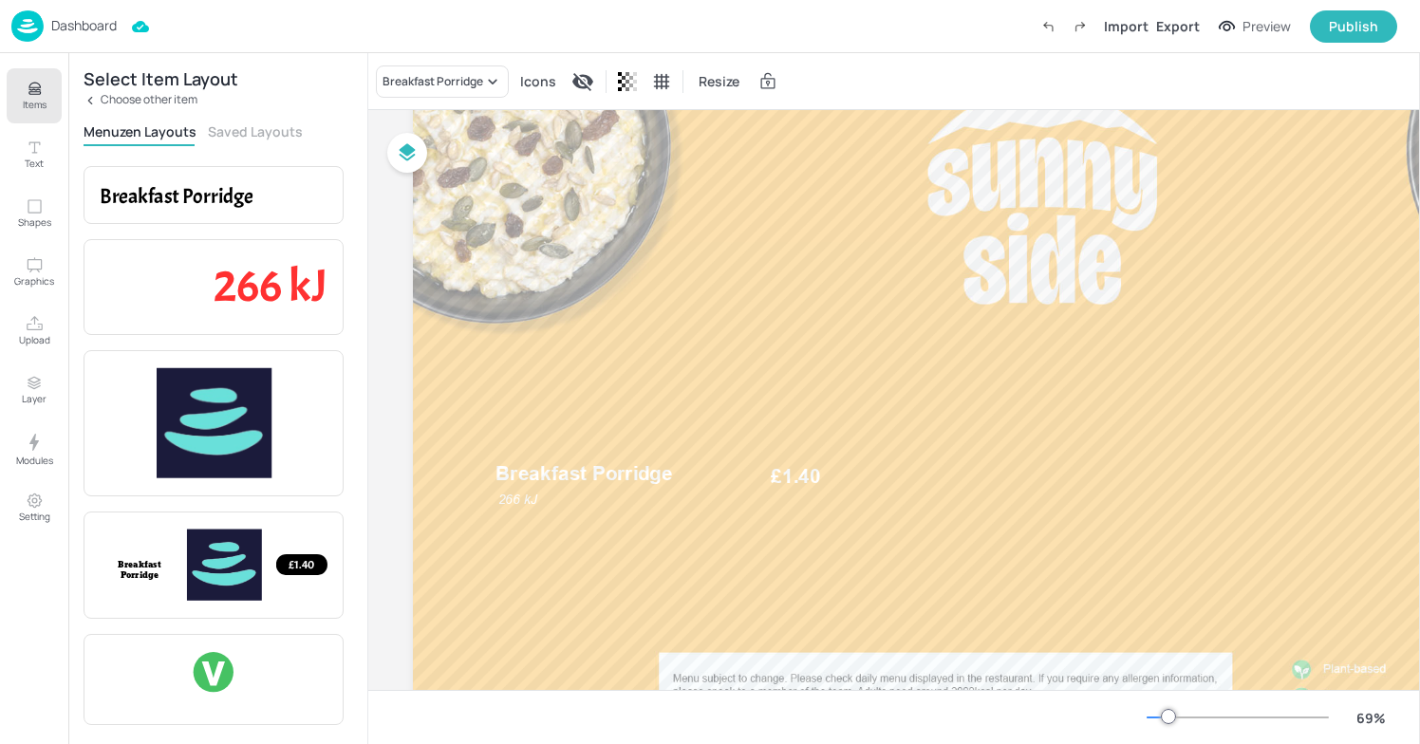
drag, startPoint x: 530, startPoint y: 131, endPoint x: 537, endPoint y: 176, distance: 45.3
click at [537, 177] on div "Breakfast Porridge £1.40 266 kJ 354 °" at bounding box center [1043, 397] width 1260 height 708
click at [216, 669] on div at bounding box center [214, 672] width 44 height 44
drag, startPoint x: 216, startPoint y: 669, endPoint x: 484, endPoint y: 432, distance: 357.8
click at [485, 431] on div "Items Text Shapes Graphics Upload Layer Modules Setting Select Item Layout Choo…" at bounding box center [710, 372] width 1420 height 744
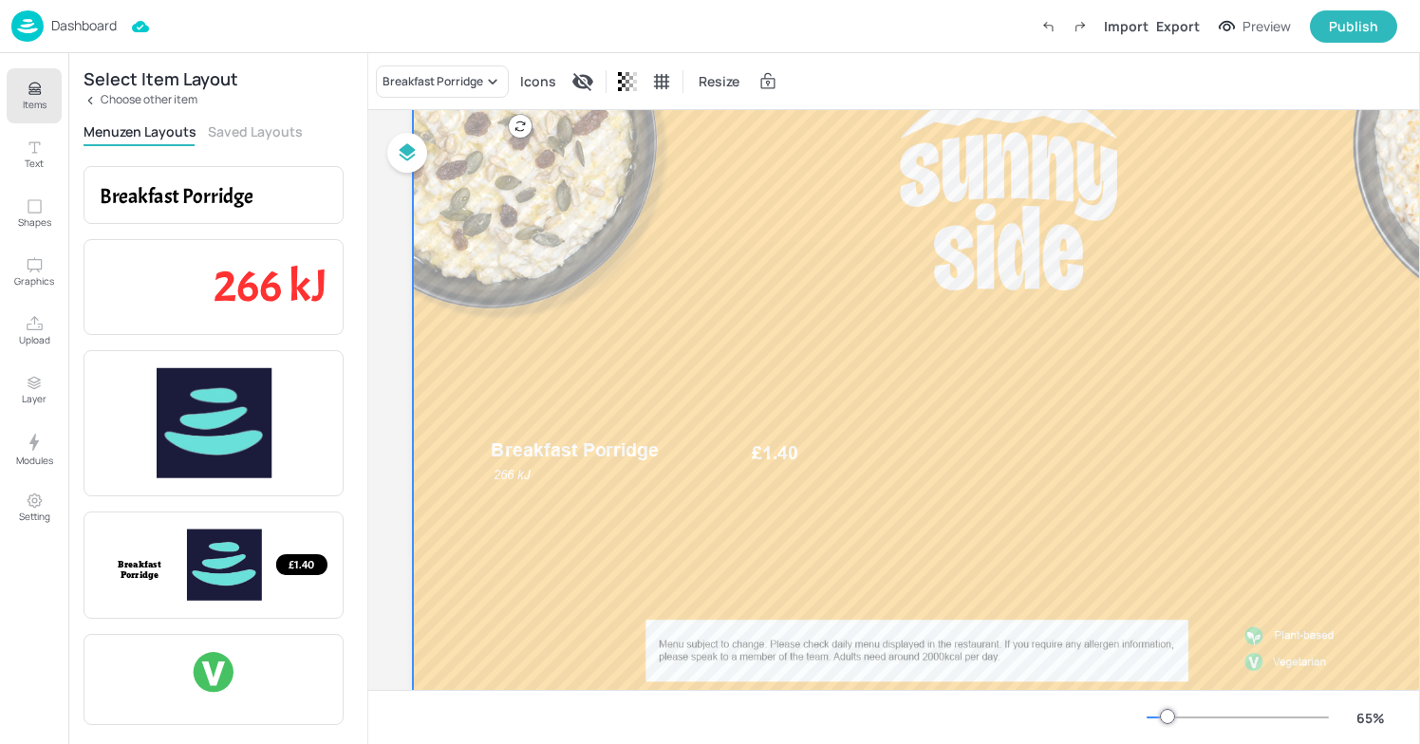
click at [479, 156] on div at bounding box center [1009, 378] width 1192 height 670
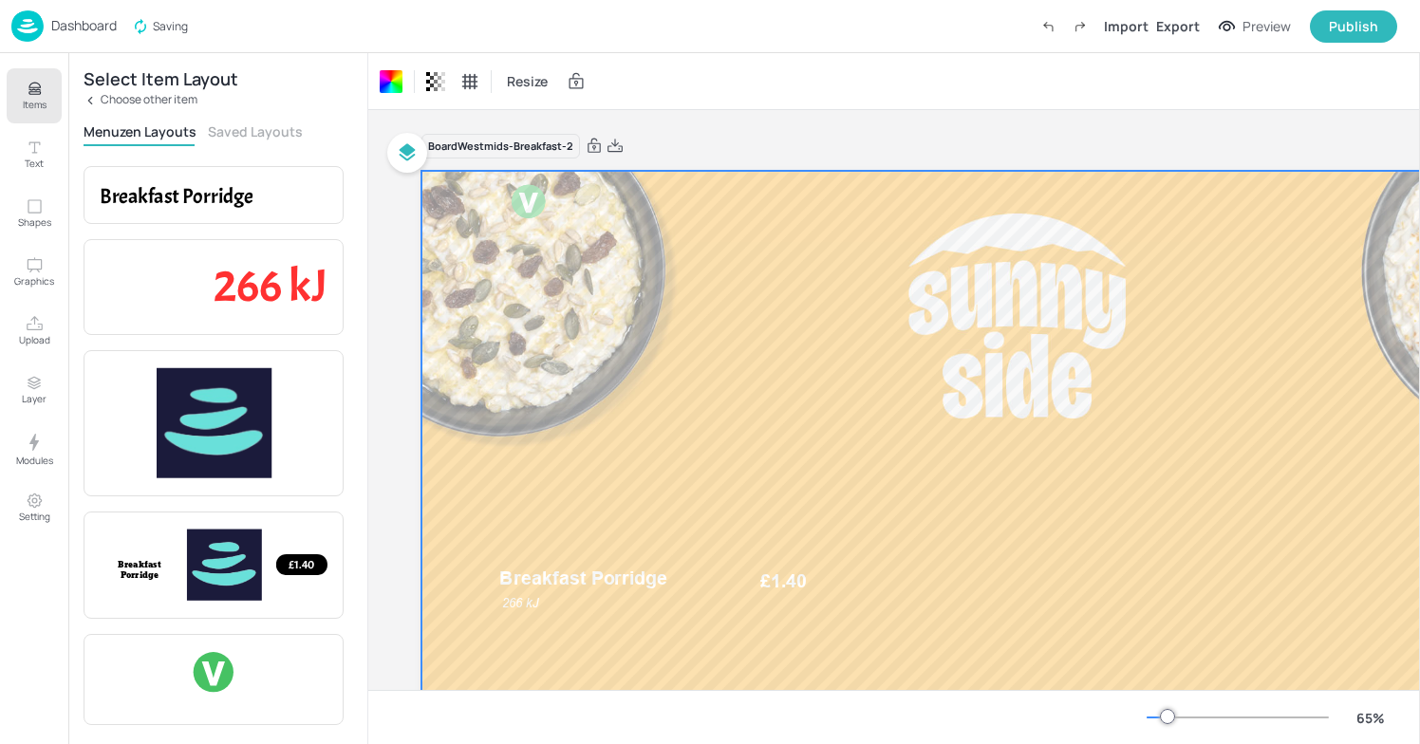
click at [1157, 723] on div at bounding box center [1238, 717] width 182 height 15
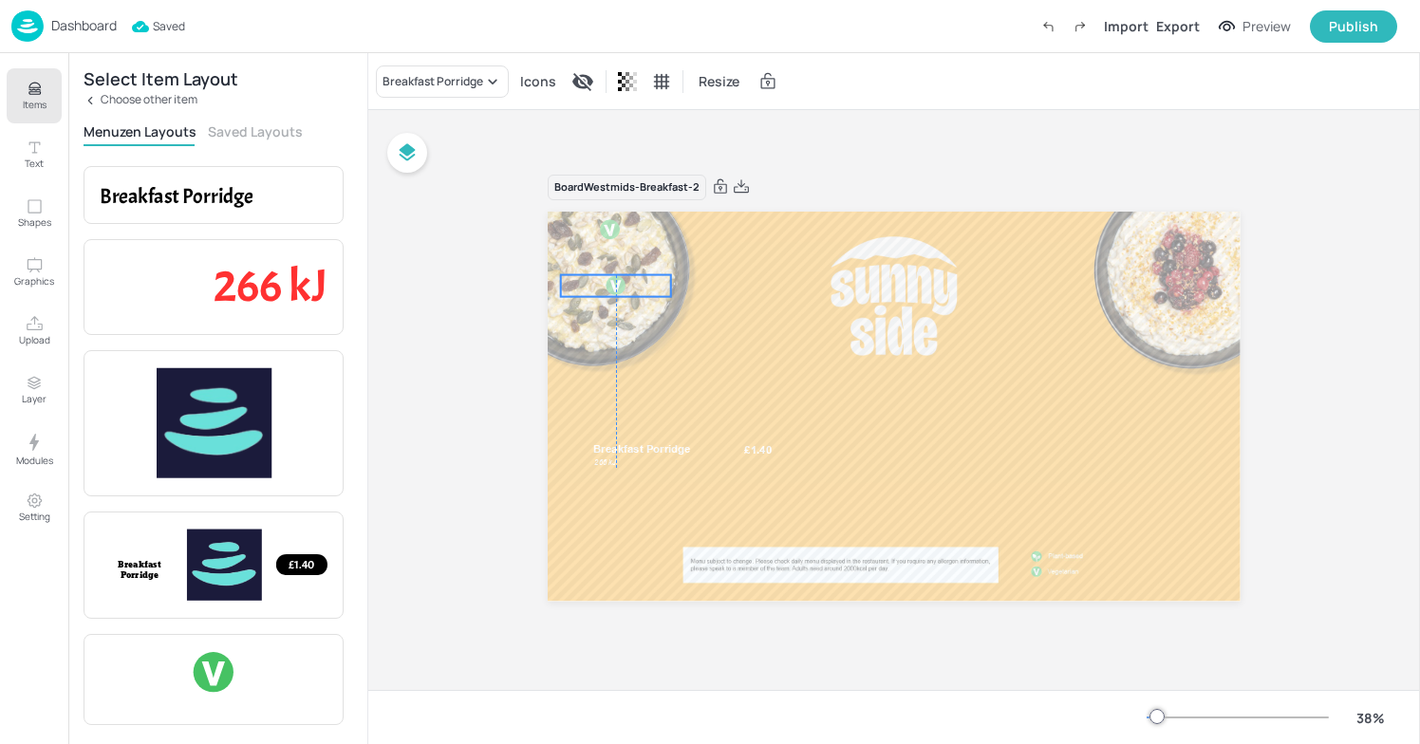
drag, startPoint x: 611, startPoint y: 233, endPoint x: 615, endPoint y: 289, distance: 56.2
click at [615, 289] on div at bounding box center [616, 285] width 21 height 21
click at [638, 246] on icon "Delete" at bounding box center [640, 242] width 14 height 15
click at [620, 237] on div at bounding box center [610, 230] width 24 height 24
drag, startPoint x: 620, startPoint y: 237, endPoint x: 637, endPoint y: 310, distance: 75.1
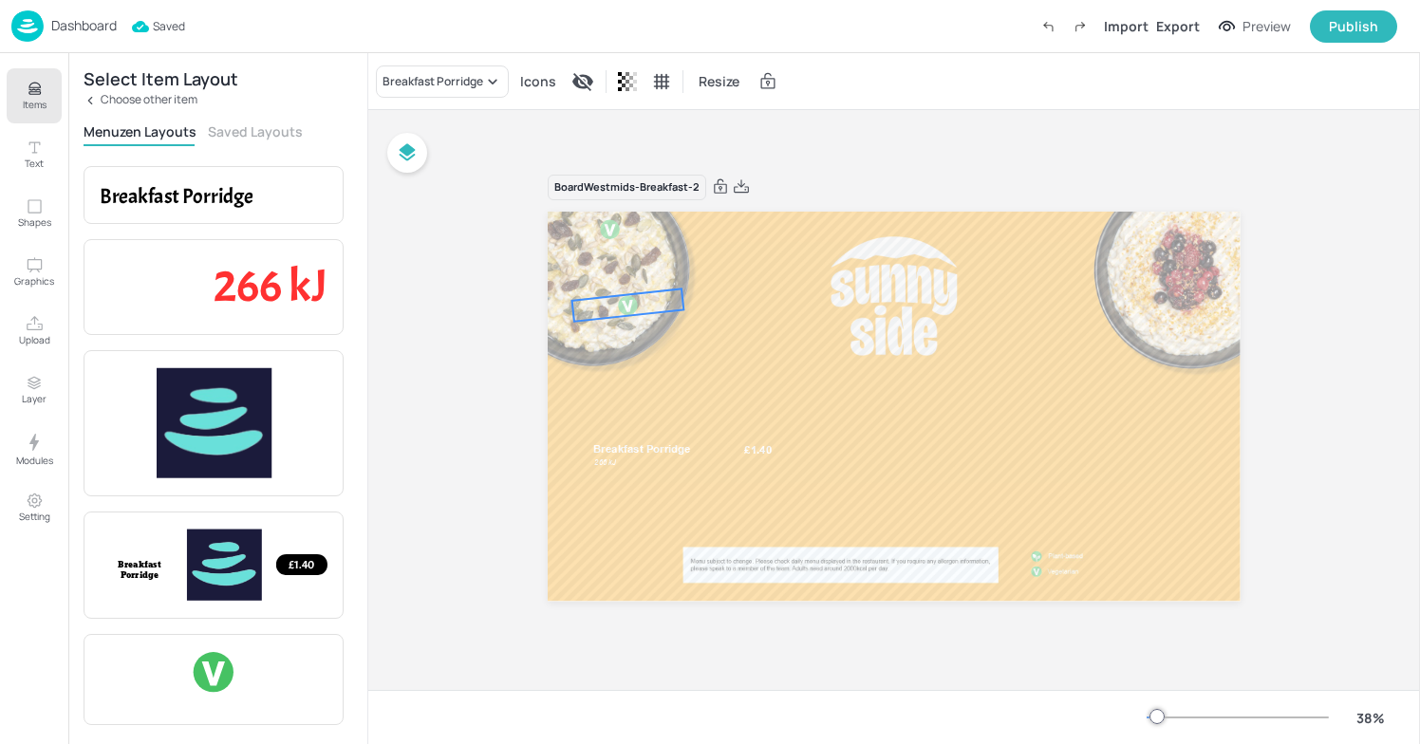
click at [637, 311] on div at bounding box center [628, 306] width 24 height 24
click at [601, 239] on div "Duplicate" at bounding box center [629, 226] width 64 height 37
click at [649, 259] on icon "Delete" at bounding box center [653, 258] width 9 height 9
drag, startPoint x: 610, startPoint y: 231, endPoint x: 708, endPoint y: 449, distance: 239.7
click at [708, 449] on div at bounding box center [711, 450] width 21 height 21
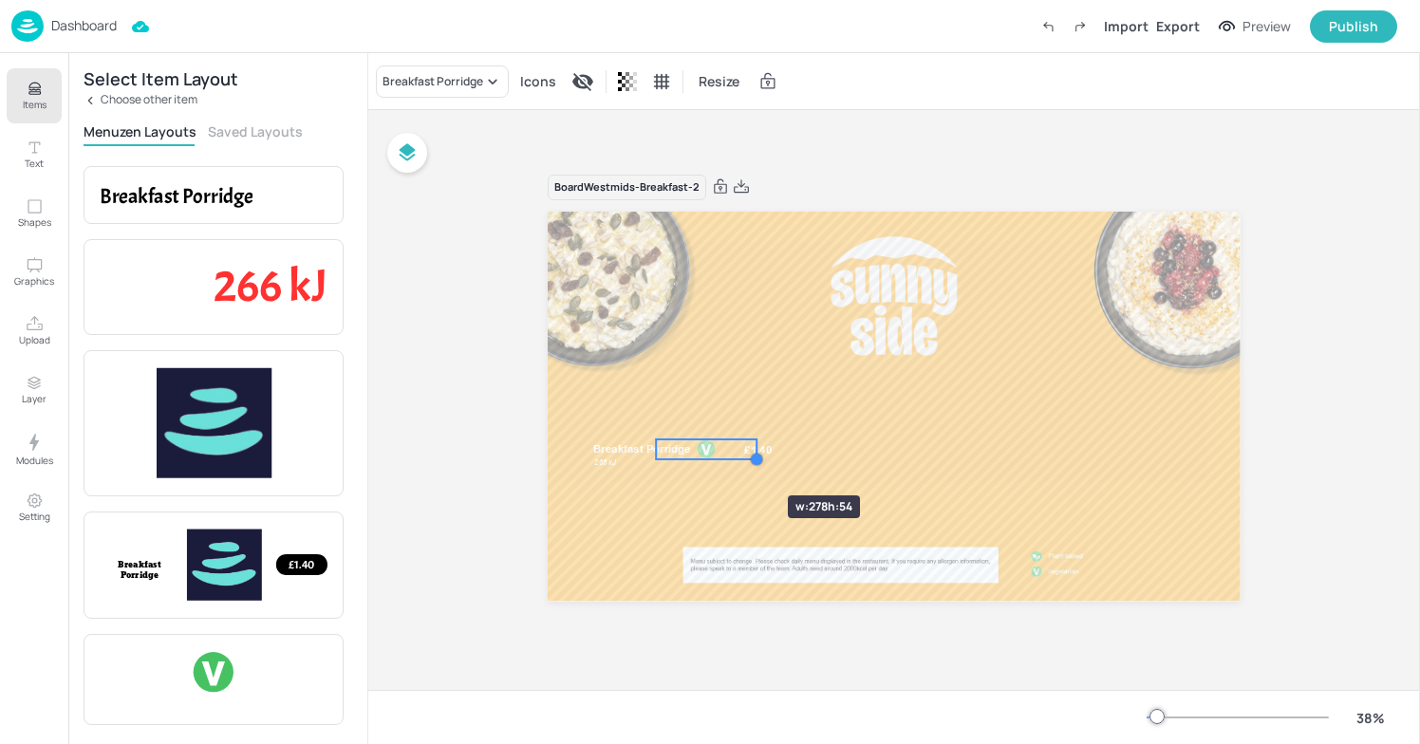
drag, startPoint x: 767, startPoint y: 463, endPoint x: 731, endPoint y: 461, distance: 36.1
click at [731, 461] on div "Breakfast Porridge £1.40 266 kJ" at bounding box center [894, 406] width 693 height 389
drag, startPoint x: 754, startPoint y: 455, endPoint x: 733, endPoint y: 451, distance: 21.2
click at [733, 451] on div at bounding box center [736, 455] width 15 height 15
drag, startPoint x: 693, startPoint y: 442, endPoint x: 703, endPoint y: 441, distance: 9.7
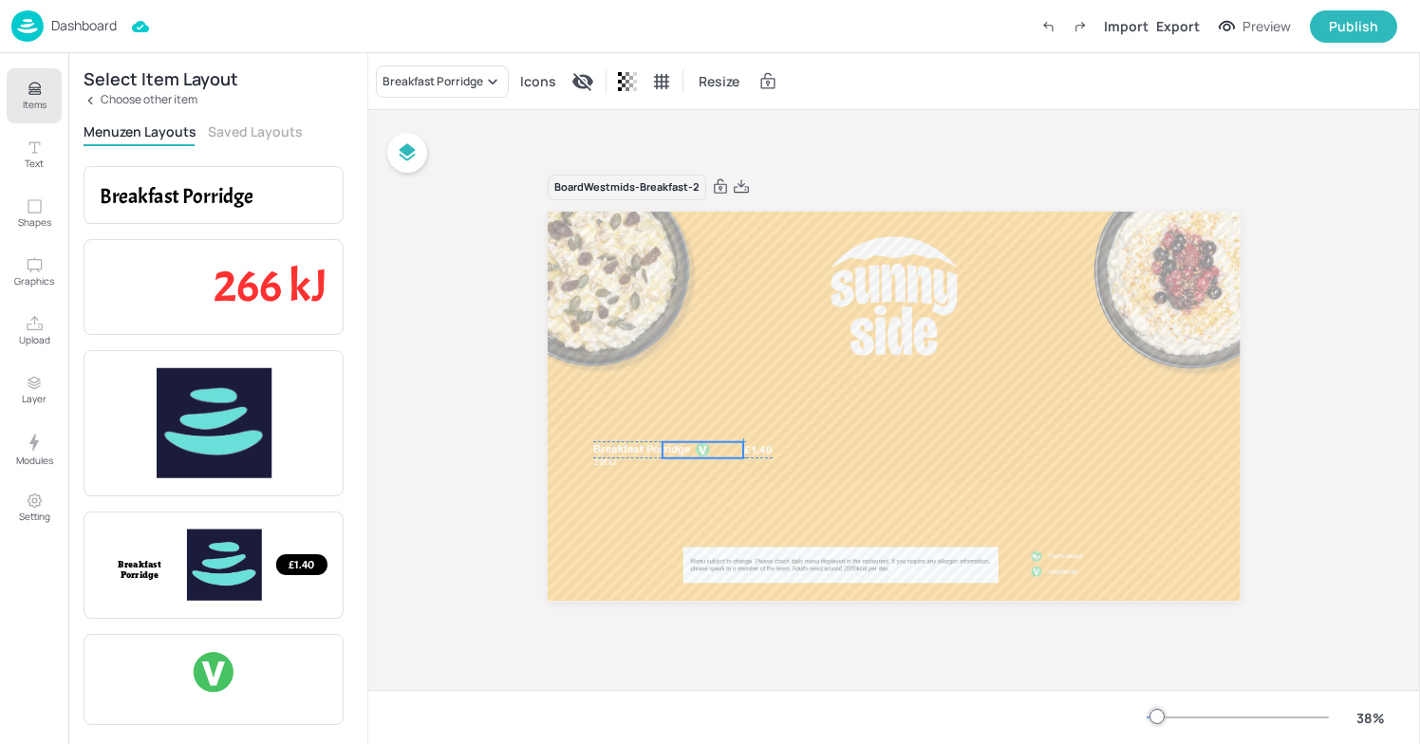
click at [703, 212] on div "Breakfast Porridge £1.40 266 kJ" at bounding box center [894, 212] width 693 height 0
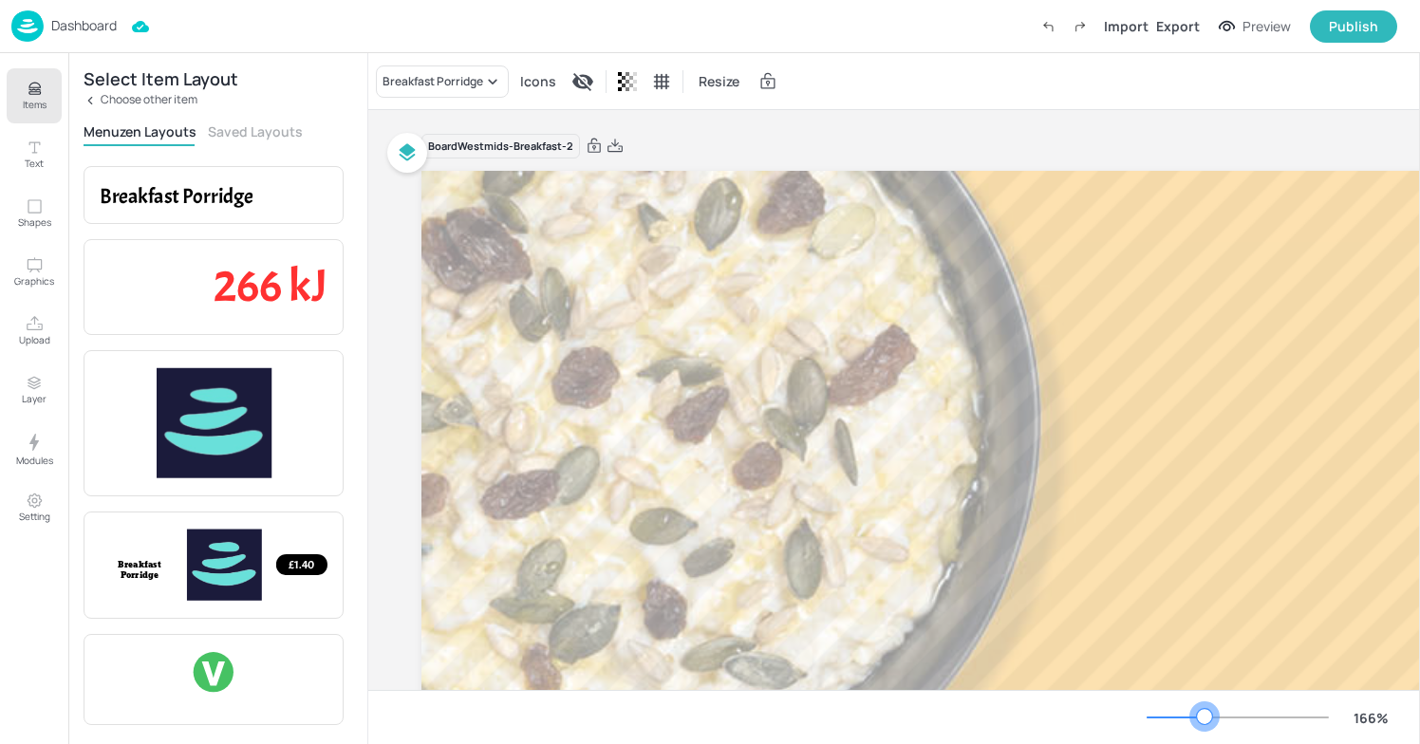
click at [1205, 712] on div at bounding box center [1238, 717] width 182 height 15
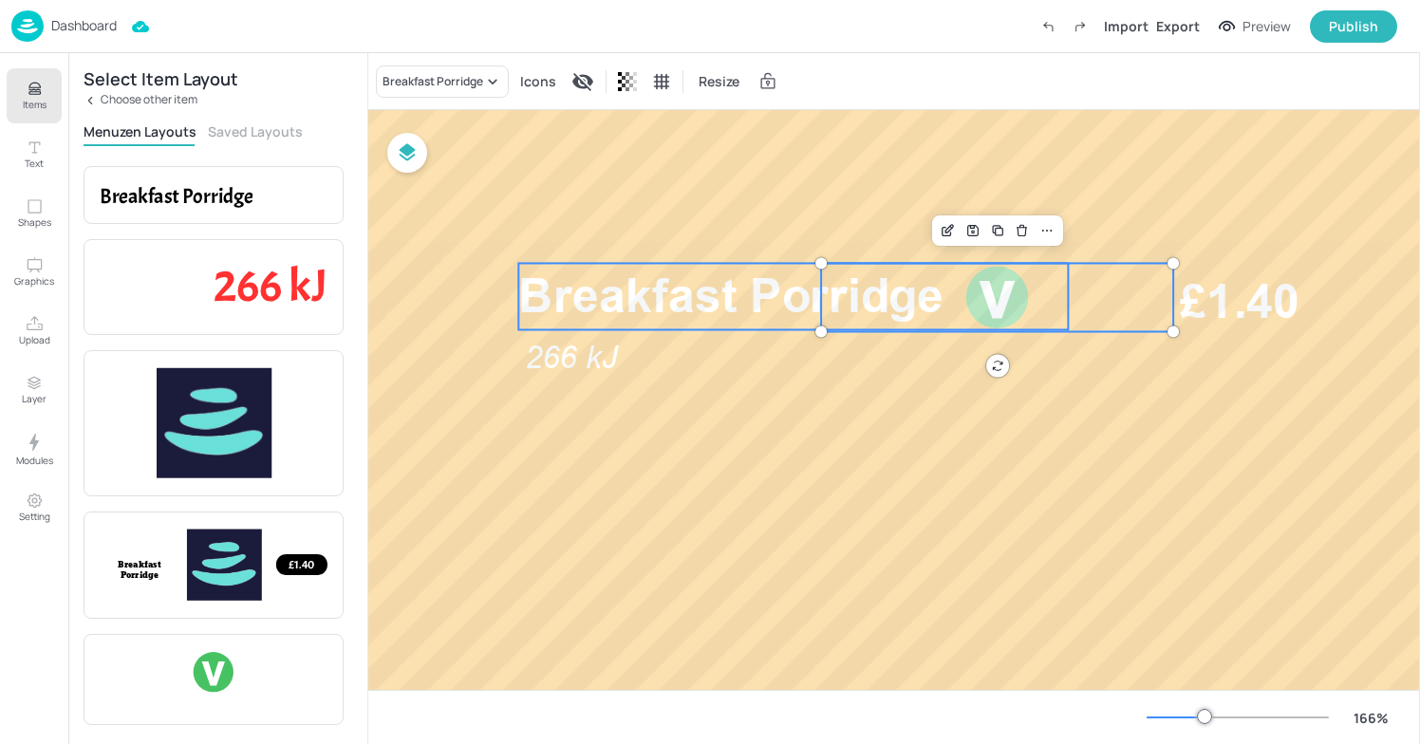
scroll to position [911, 116]
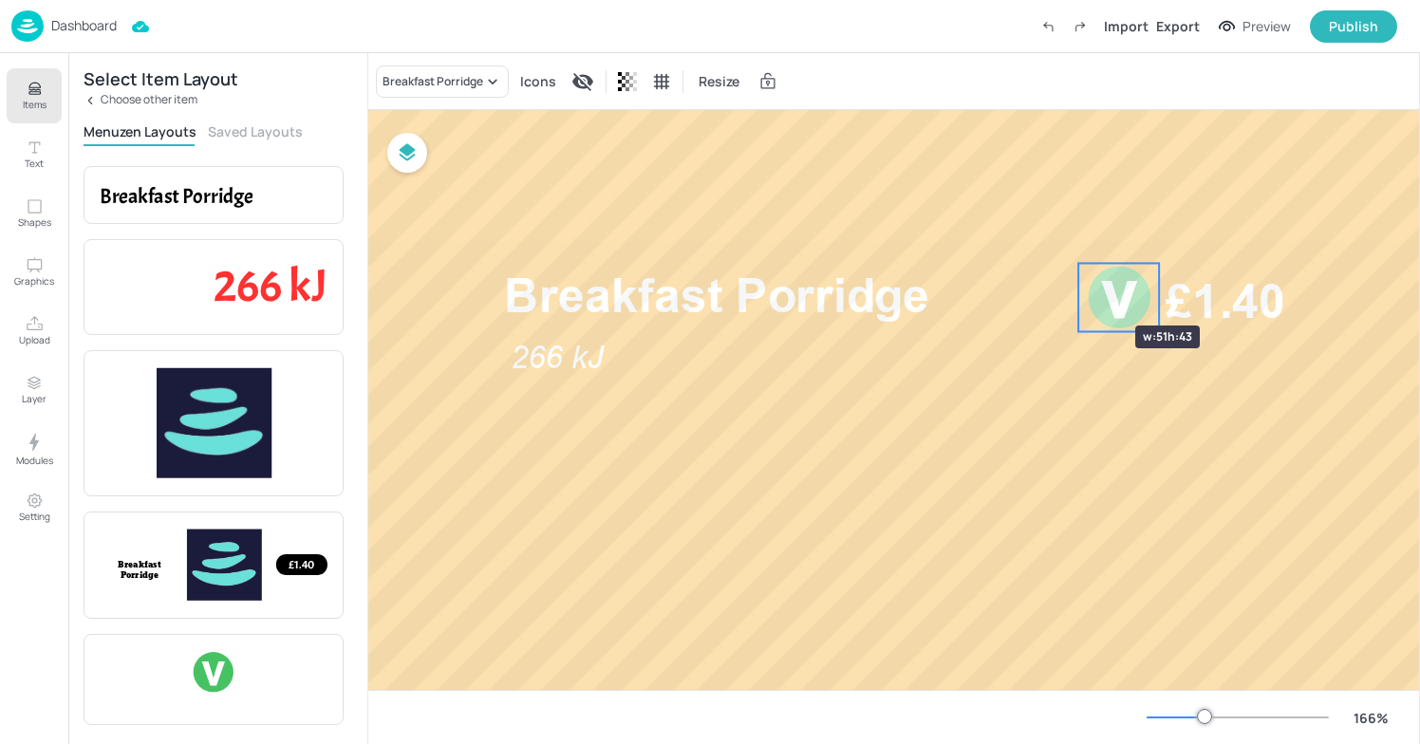
drag, startPoint x: 807, startPoint y: 297, endPoint x: 1079, endPoint y: 291, distance: 271.6
click at [1079, 291] on div at bounding box center [1078, 297] width 15 height 68
click at [1148, 311] on div at bounding box center [1151, 297] width 15 height 68
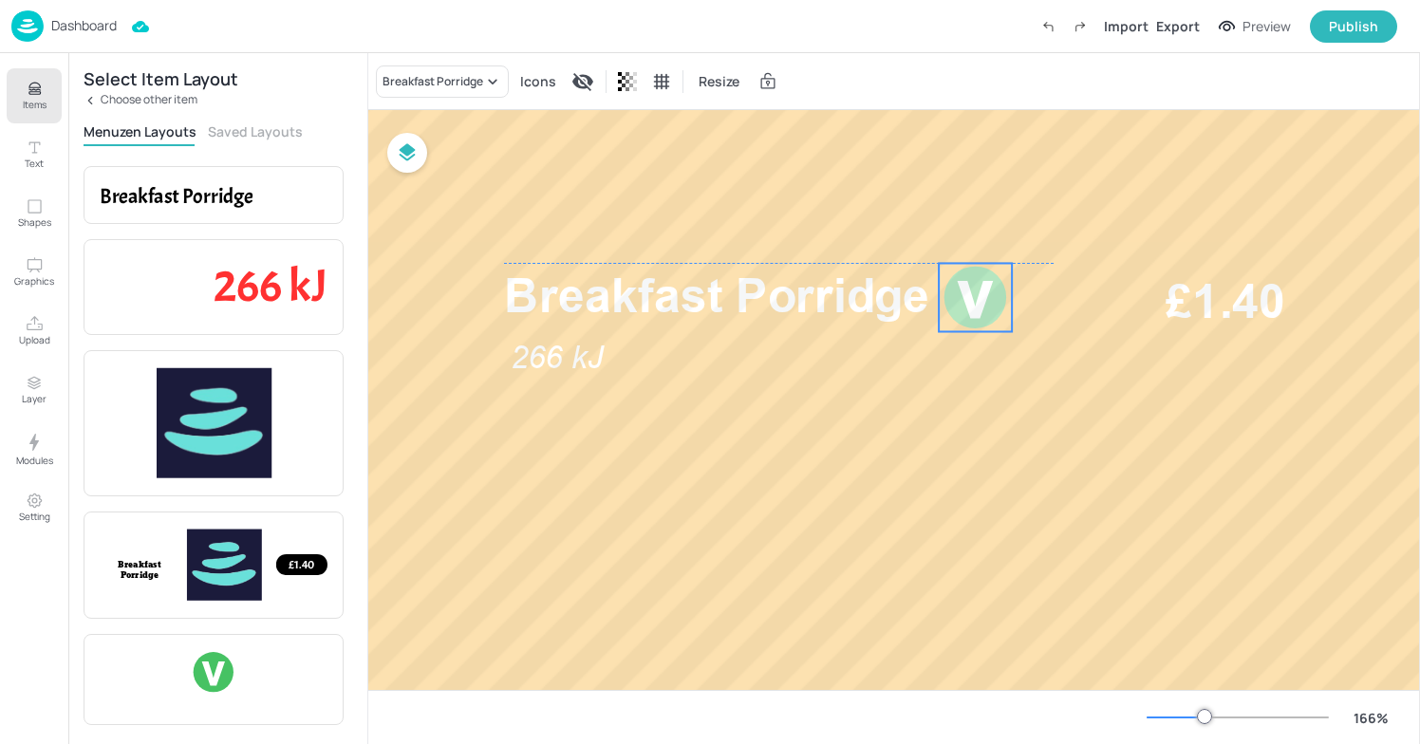
drag, startPoint x: 1111, startPoint y: 298, endPoint x: 971, endPoint y: 298, distance: 139.6
click at [971, 298] on div at bounding box center [976, 297] width 68 height 68
drag, startPoint x: 971, startPoint y: 298, endPoint x: 985, endPoint y: 293, distance: 14.1
click at [985, 293] on div at bounding box center [990, 297] width 68 height 68
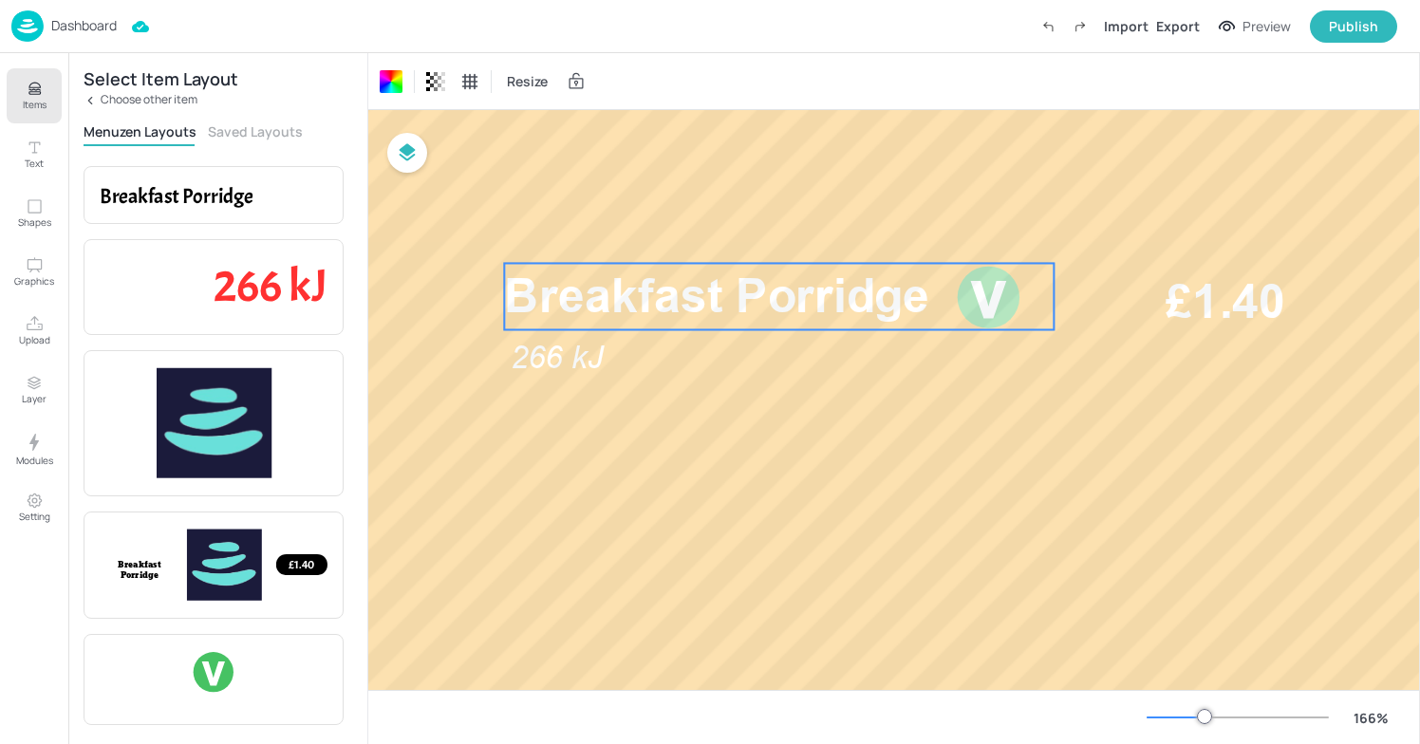
click at [746, 310] on span "Breakfast Porridge" at bounding box center [716, 295] width 425 height 55
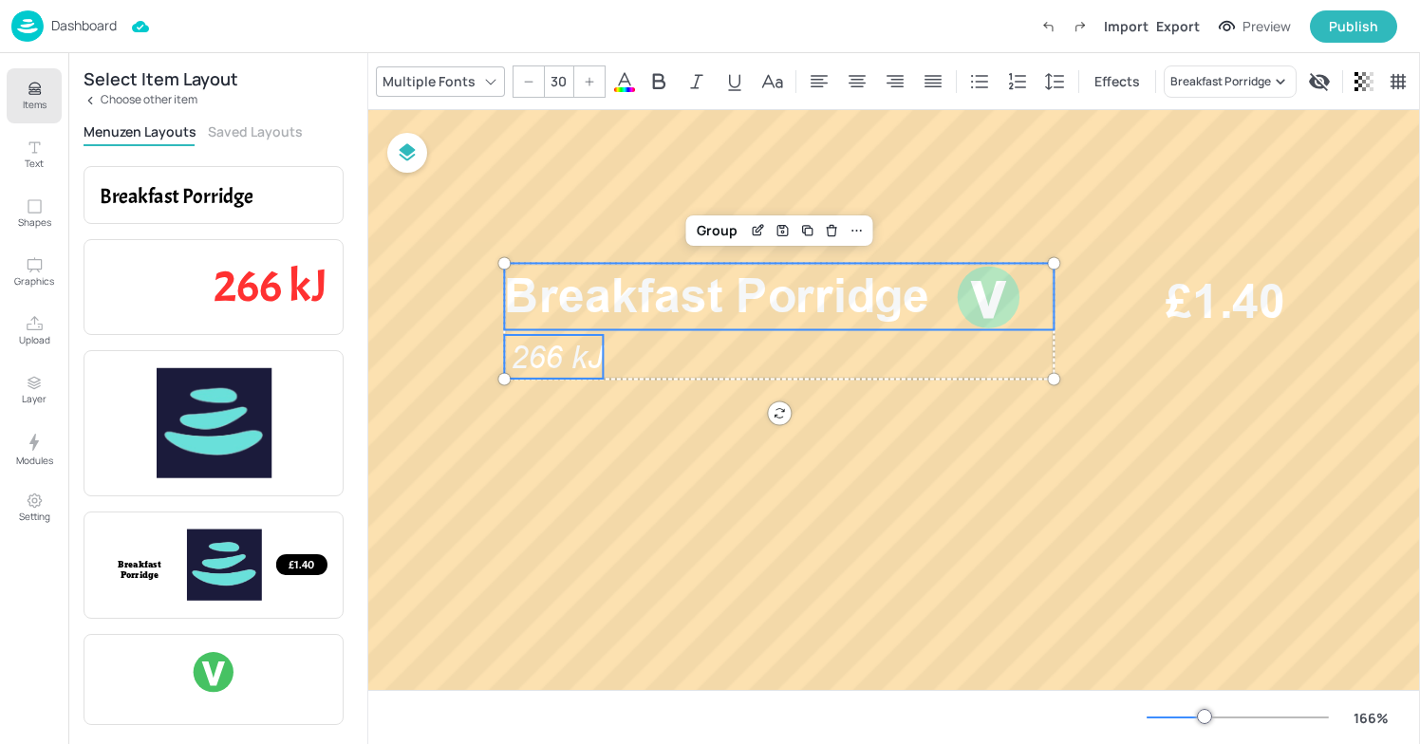
type input "--"
click at [581, 367] on span "266 kJ" at bounding box center [557, 357] width 93 height 38
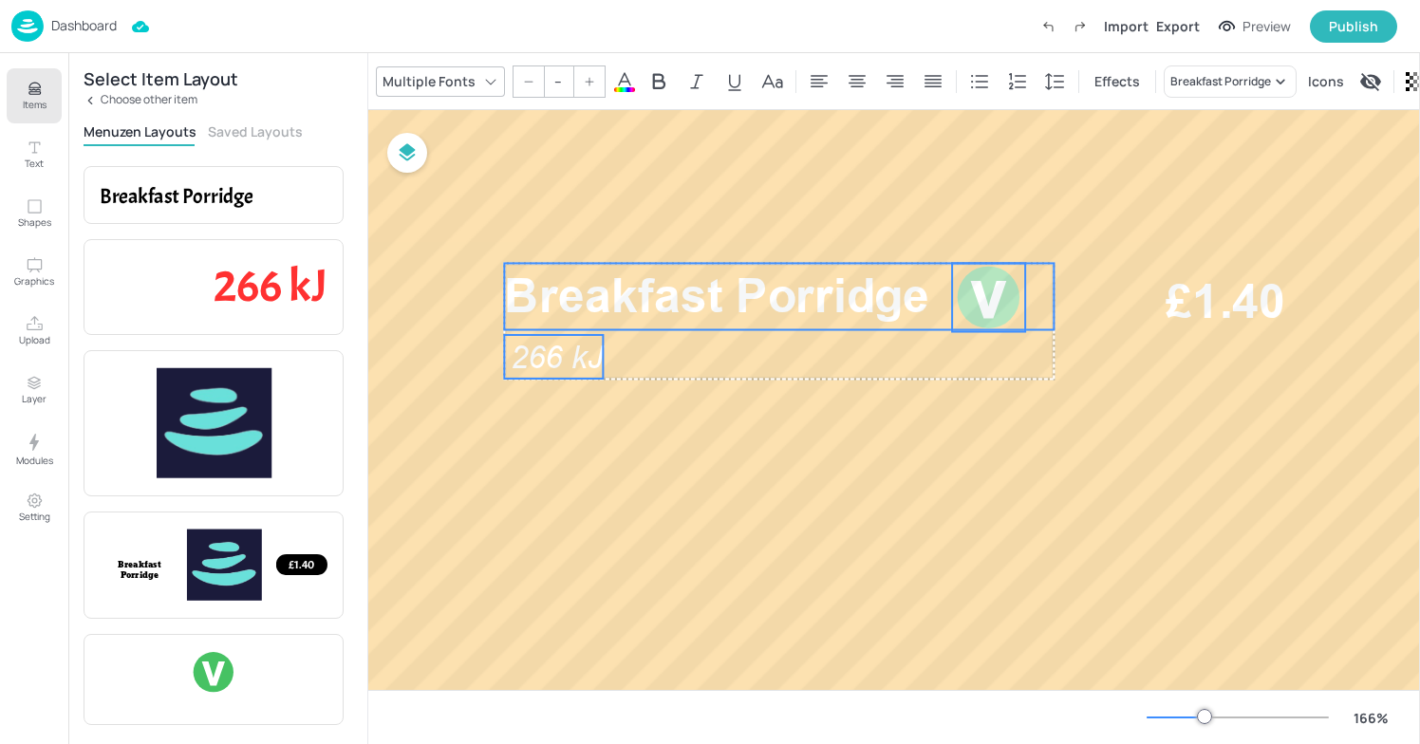
click at [1009, 296] on div at bounding box center [989, 297] width 68 height 68
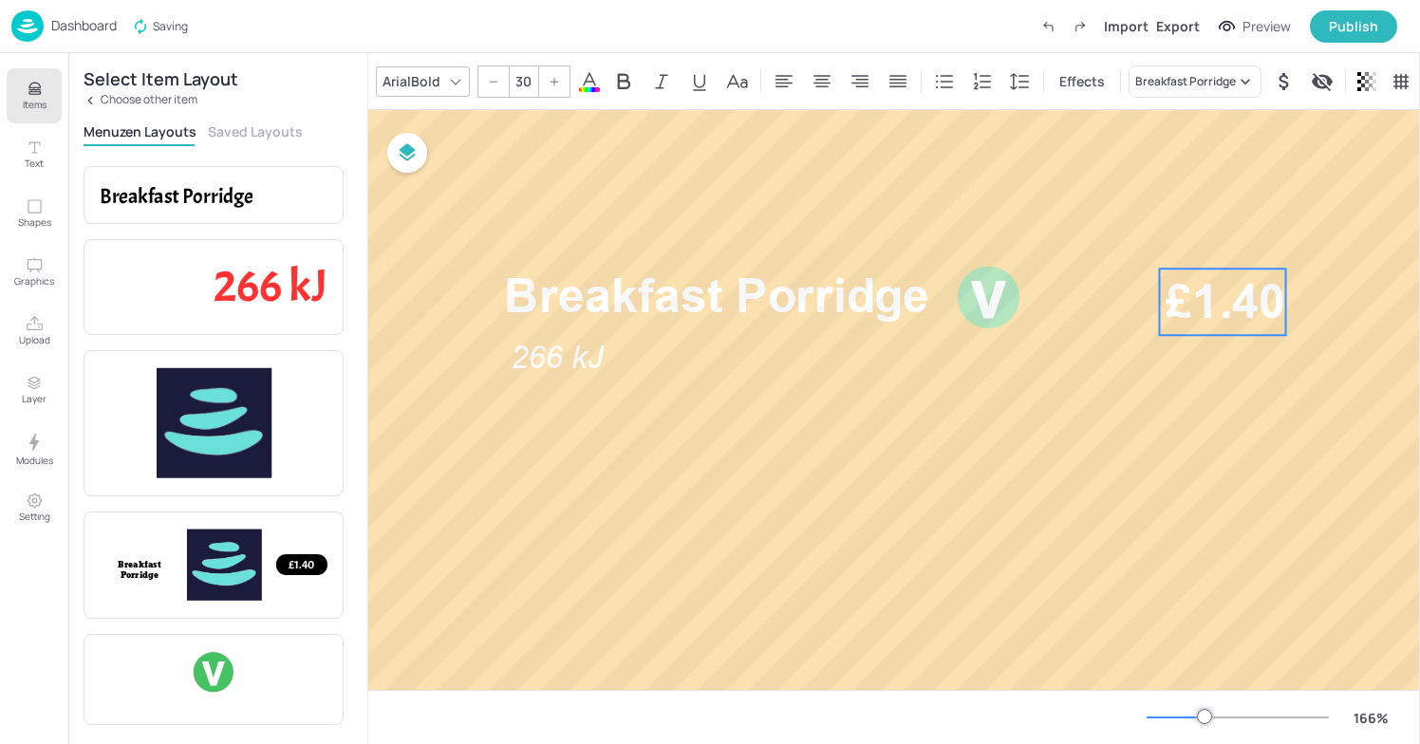
click at [1241, 301] on span "£1.40" at bounding box center [1226, 302] width 120 height 66
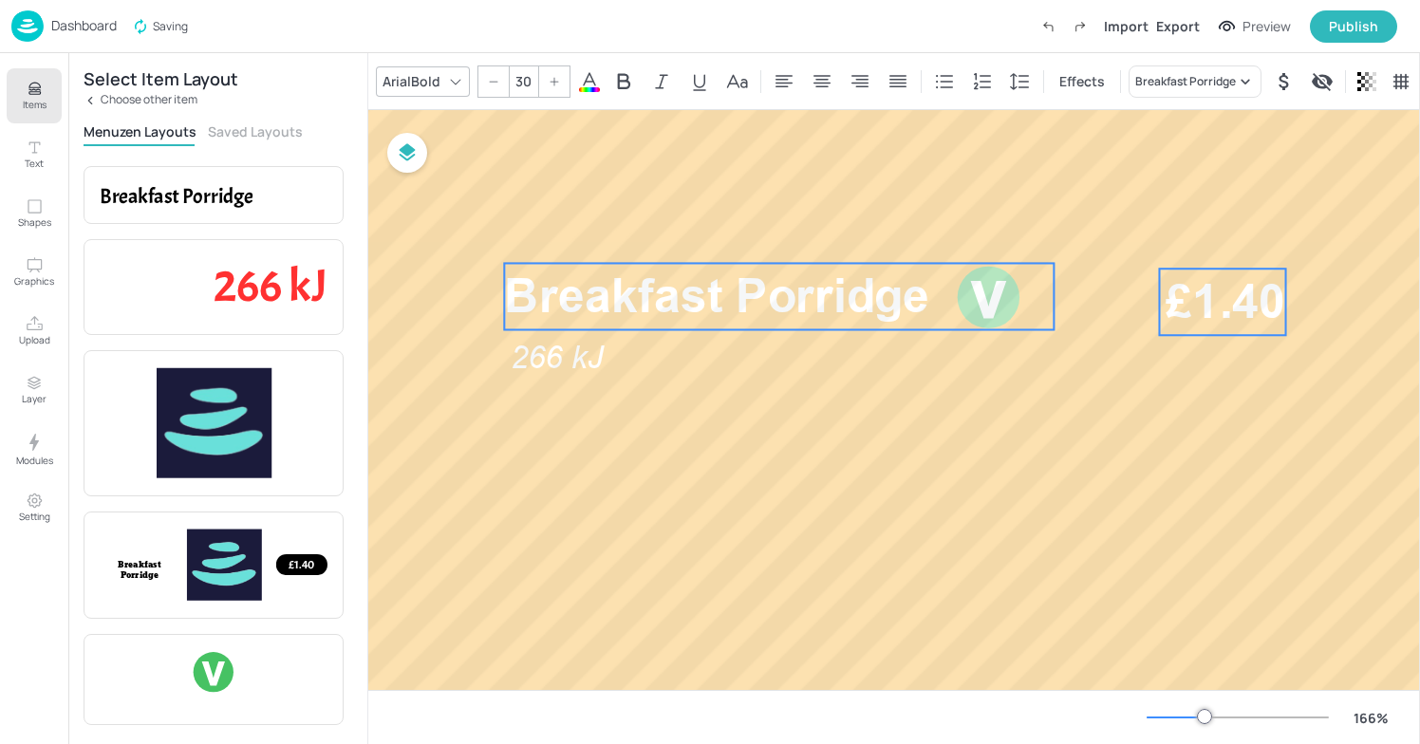
click at [1006, 302] on div at bounding box center [989, 297] width 68 height 68
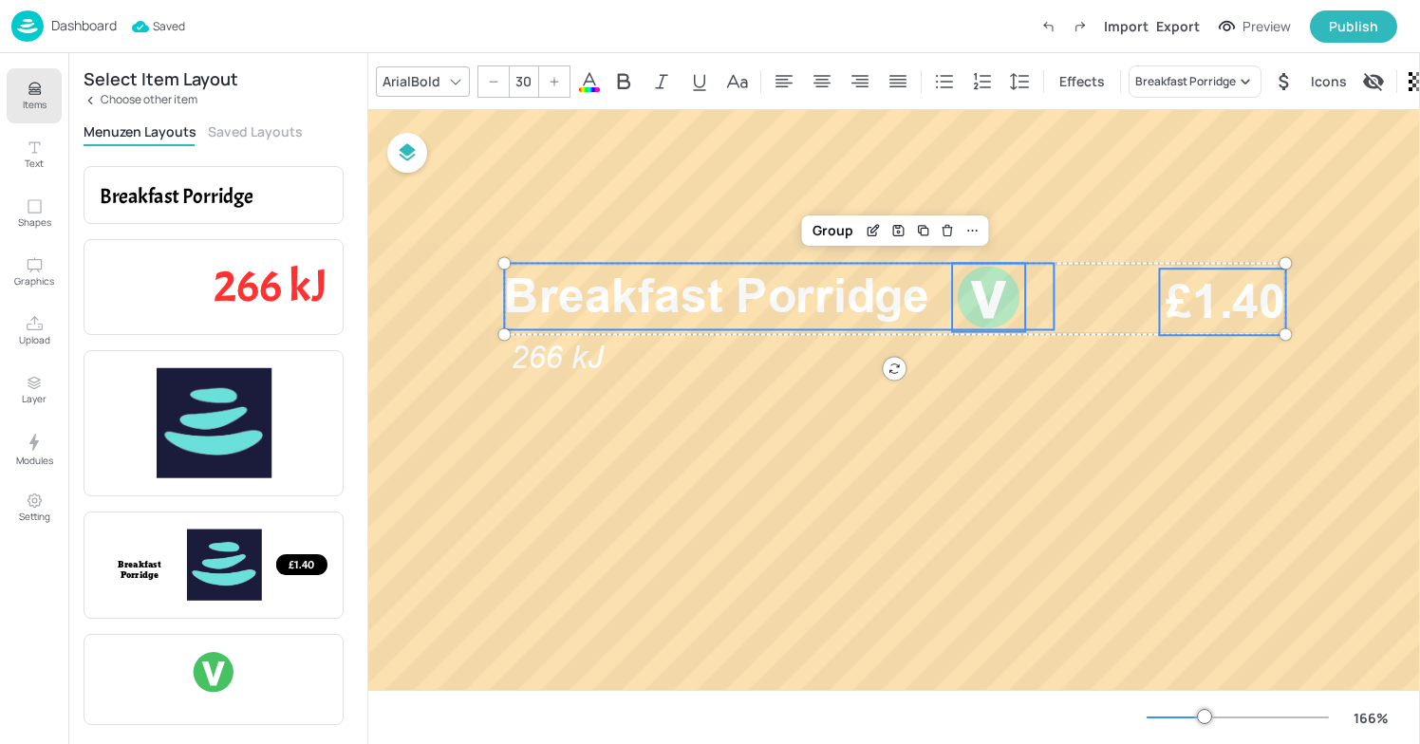
click at [820, 303] on span "Breakfast Porridge" at bounding box center [716, 295] width 425 height 55
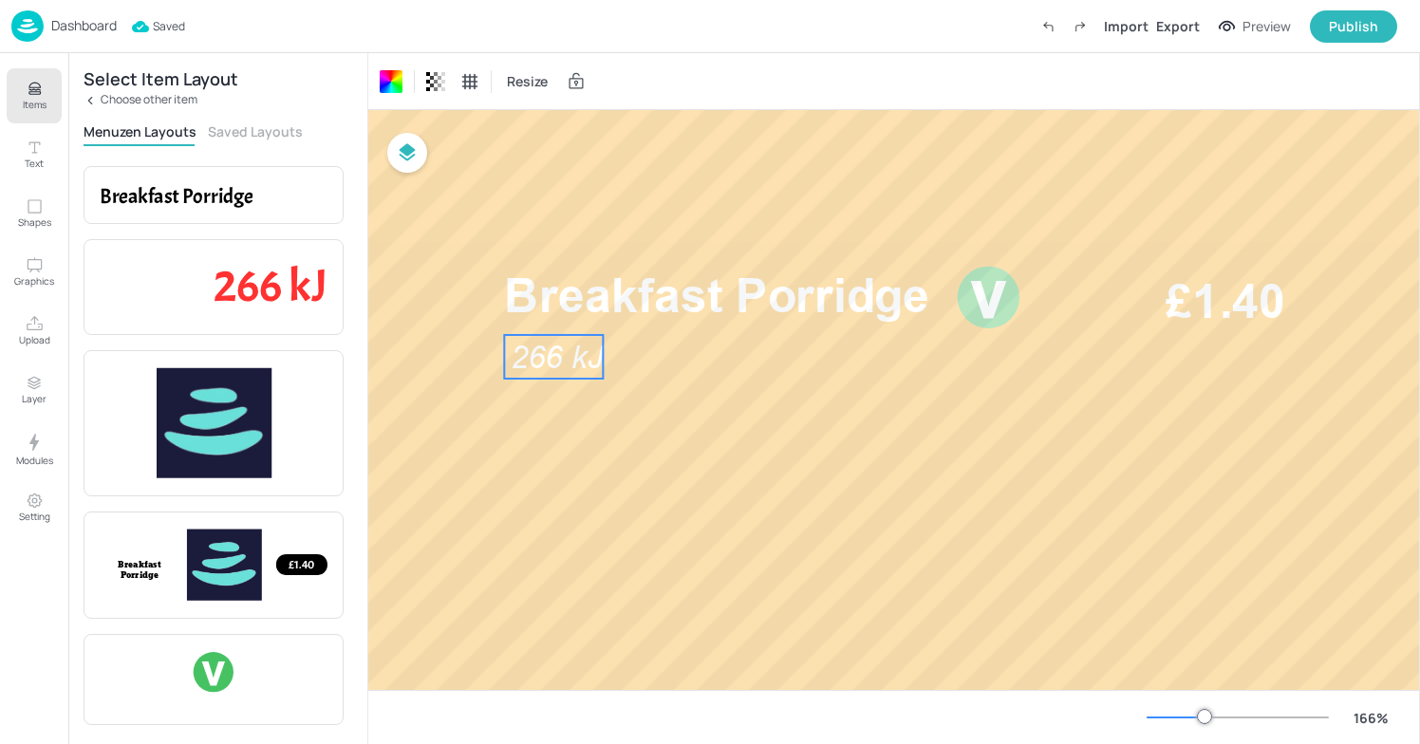
click at [592, 348] on span "266 kJ" at bounding box center [557, 357] width 93 height 38
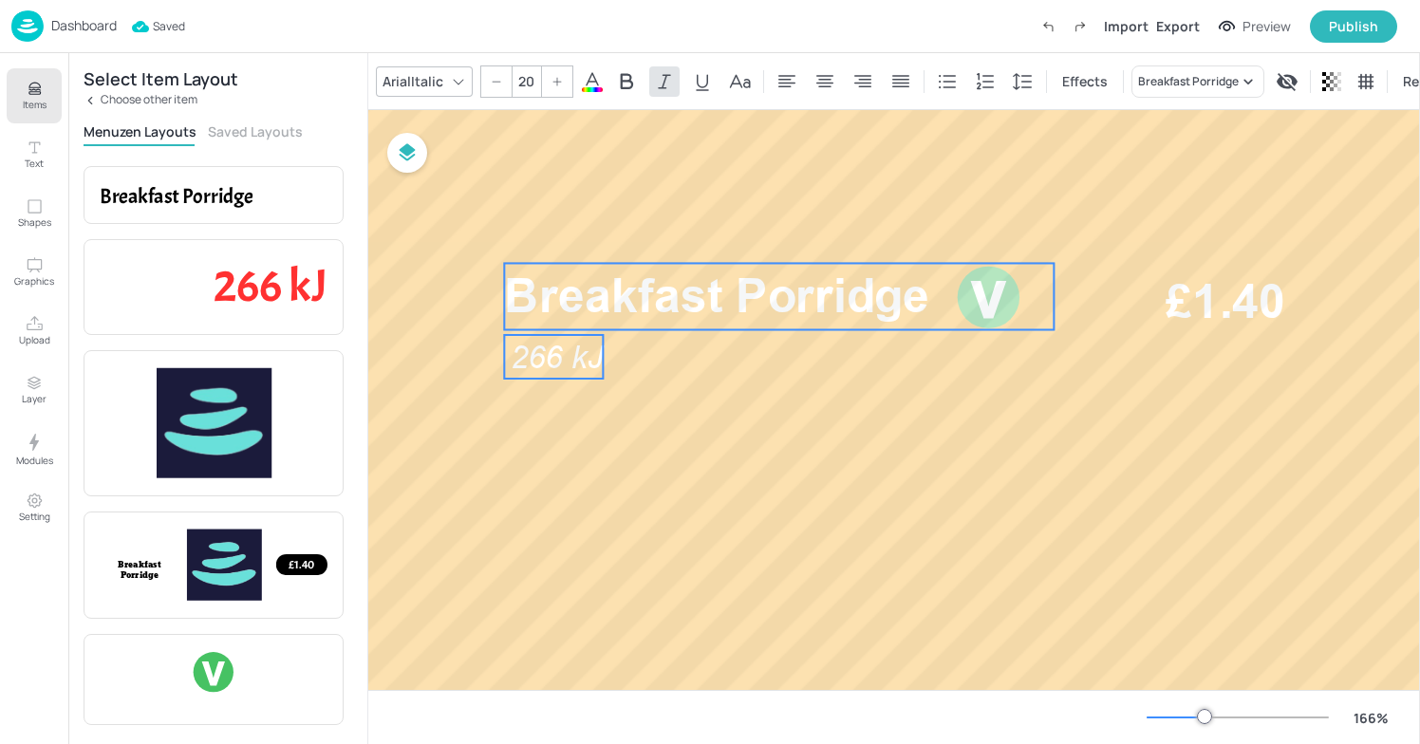
type input "--"
click at [633, 292] on span "Breakfast Porridge" at bounding box center [716, 295] width 425 height 55
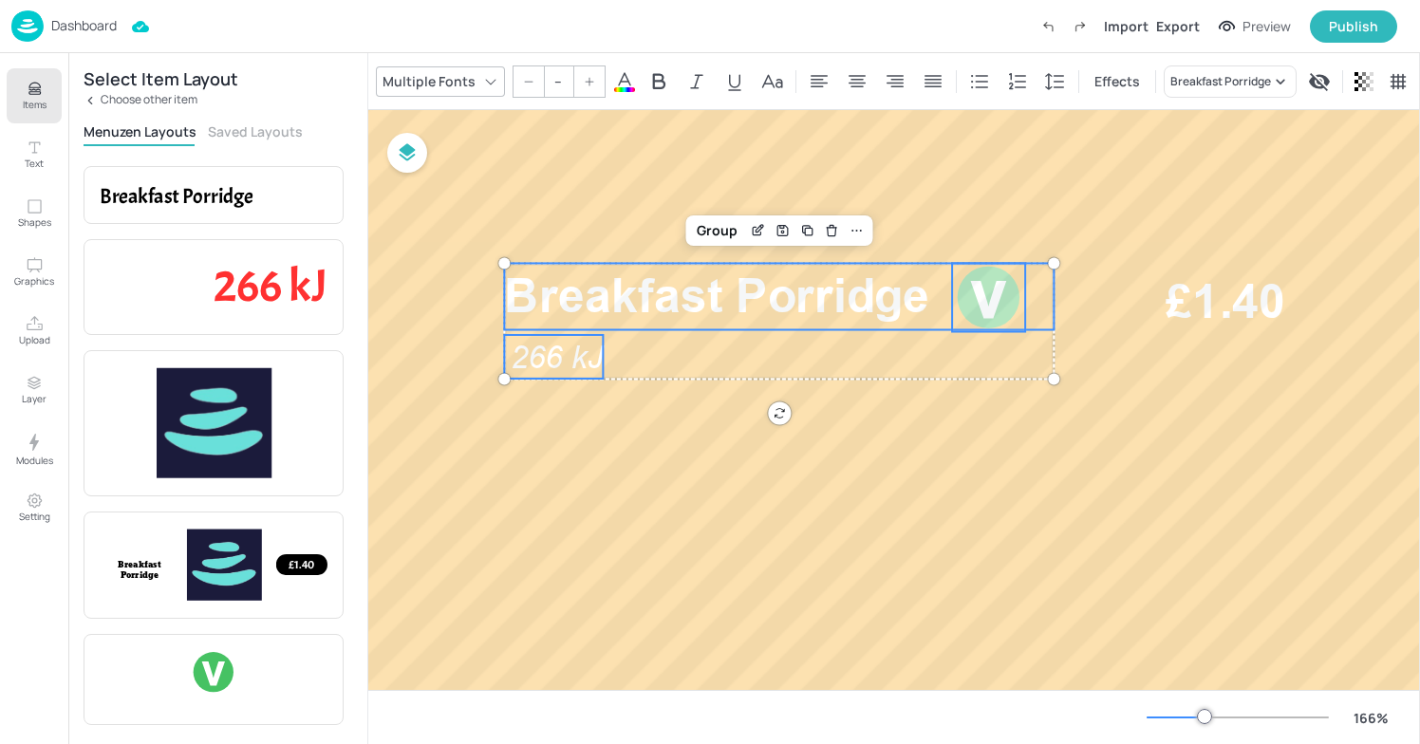
click at [993, 296] on div at bounding box center [989, 297] width 68 height 68
click at [1265, 283] on span "£1.40" at bounding box center [1226, 302] width 120 height 66
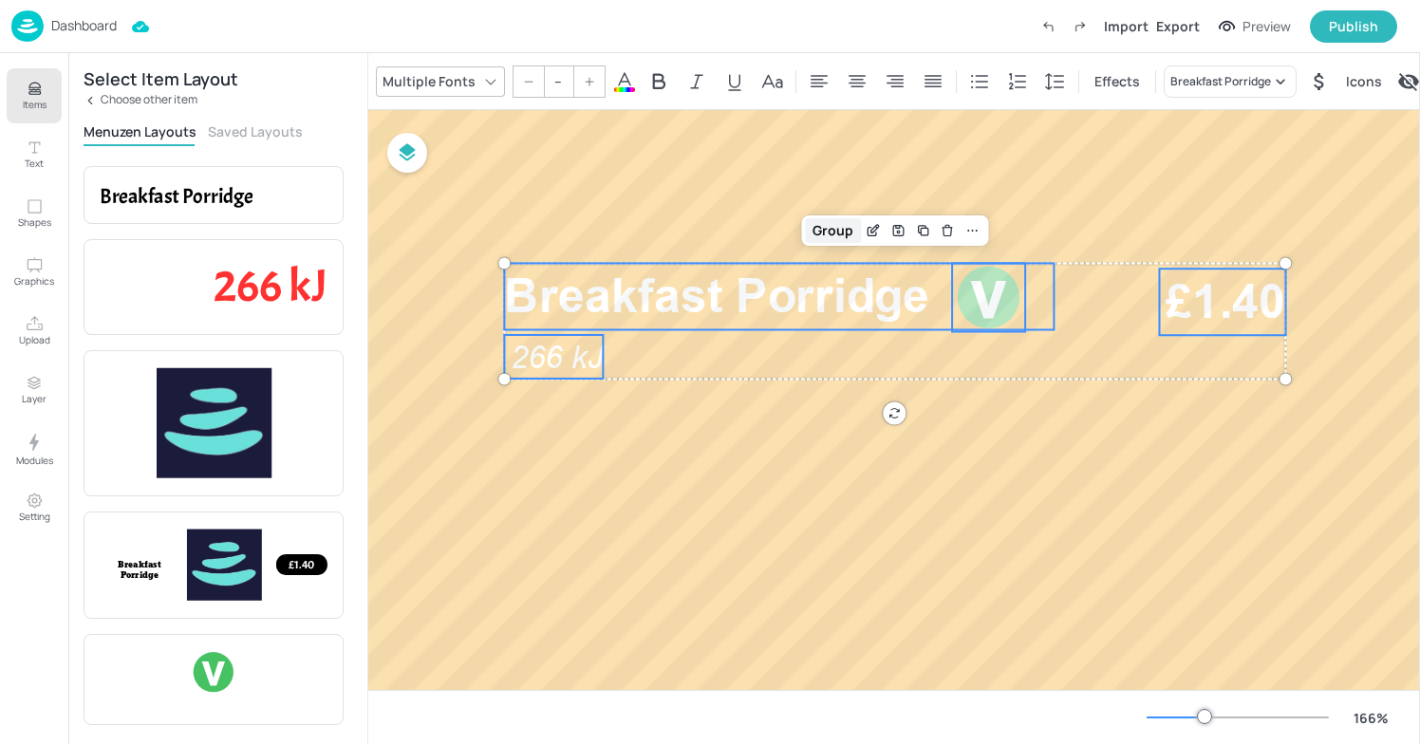
click at [844, 232] on div "Group" at bounding box center [833, 230] width 56 height 25
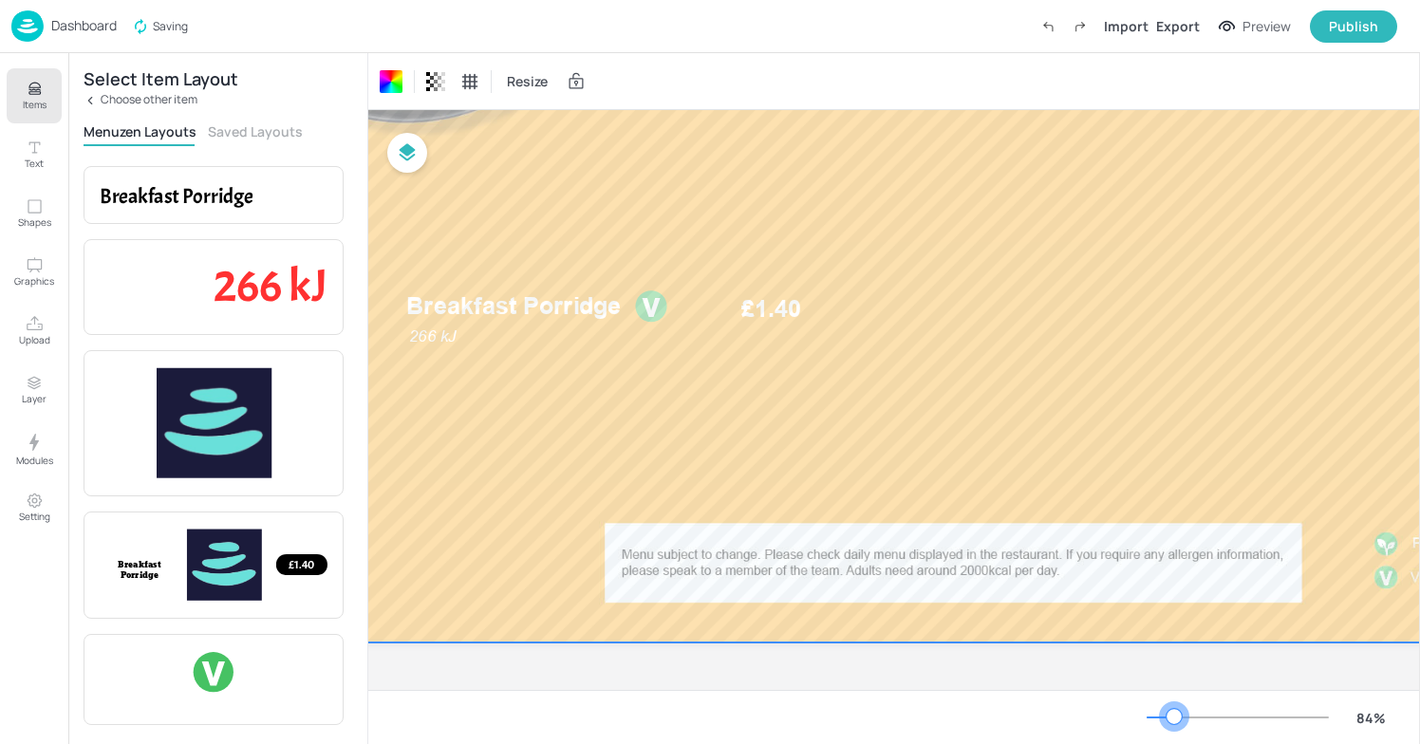
scroll to position [395, 116]
click at [1175, 715] on div at bounding box center [1238, 717] width 182 height 15
click at [1175, 715] on div at bounding box center [1174, 716] width 15 height 15
click at [1162, 717] on div at bounding box center [1161, 718] width 28 height 2
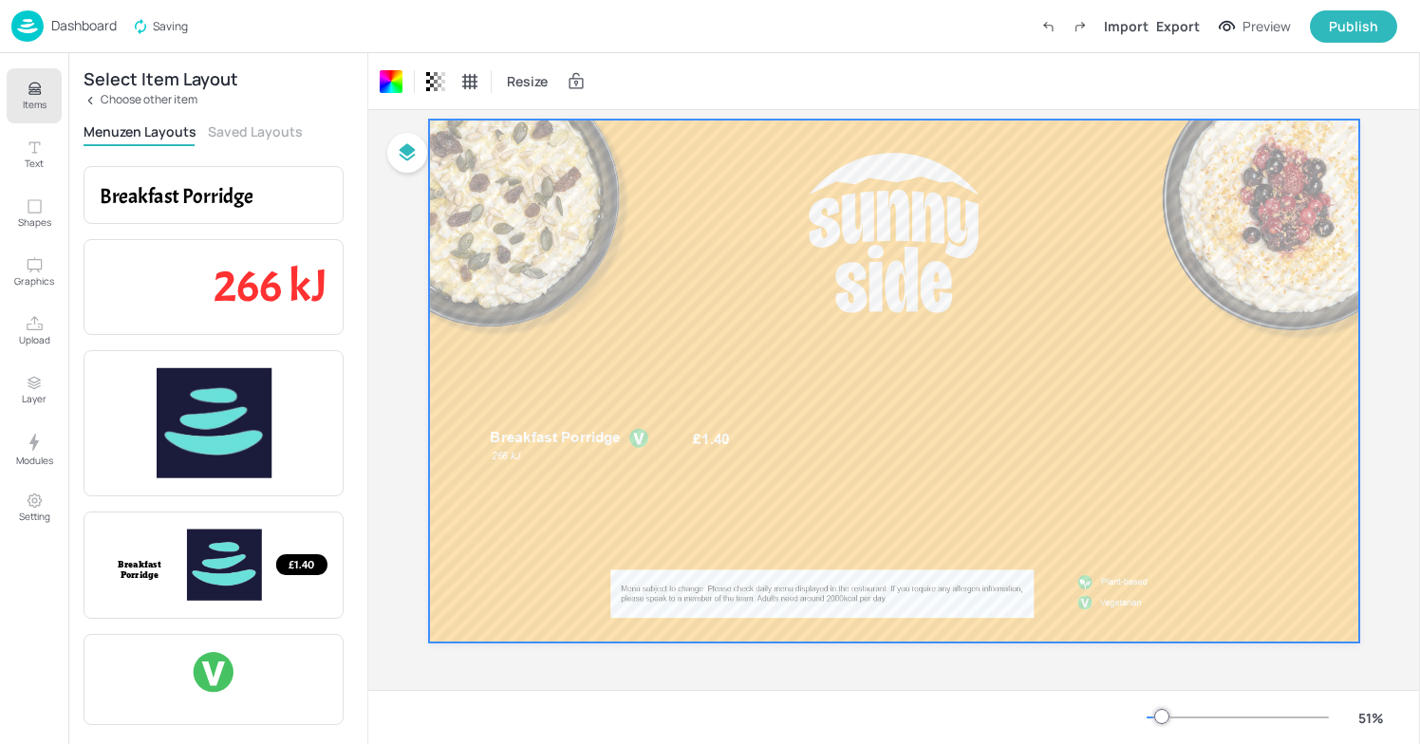
scroll to position [51, 0]
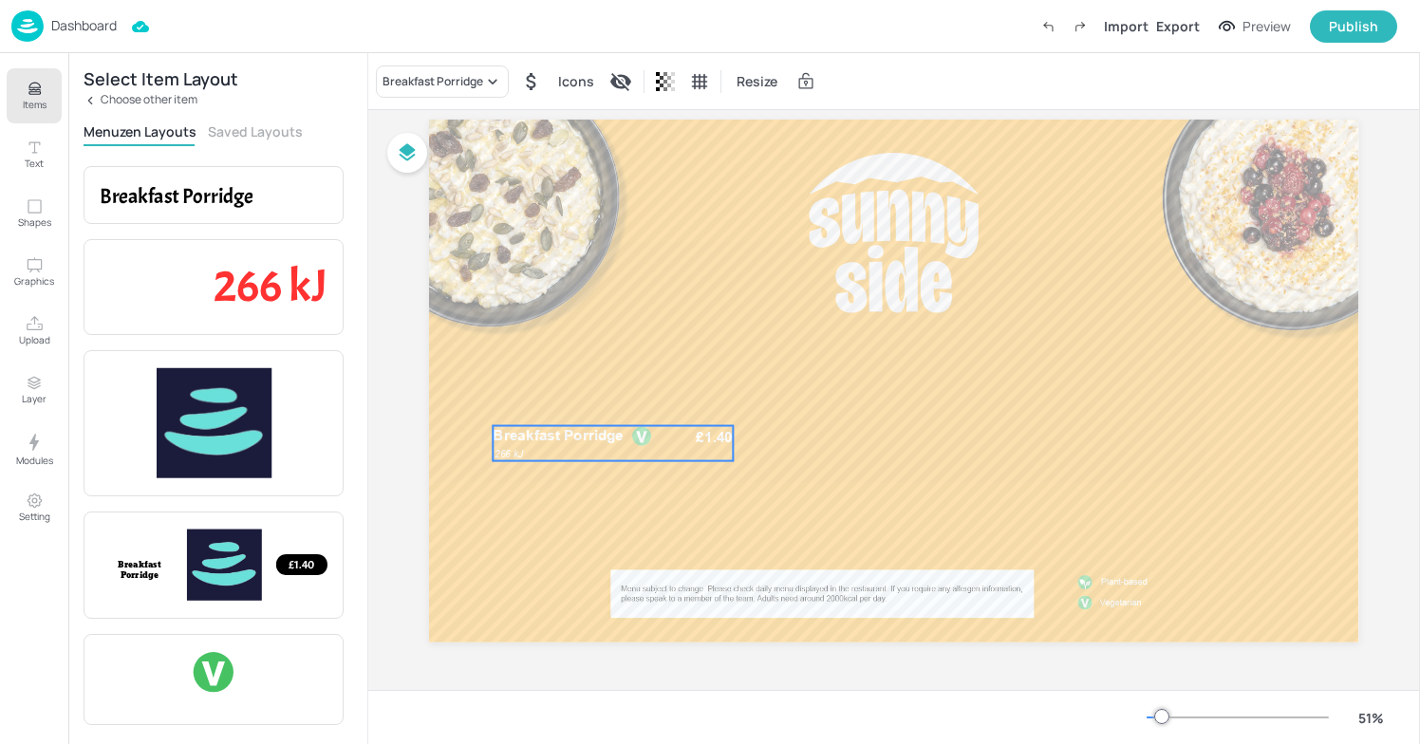
click at [648, 431] on div at bounding box center [642, 436] width 21 height 21
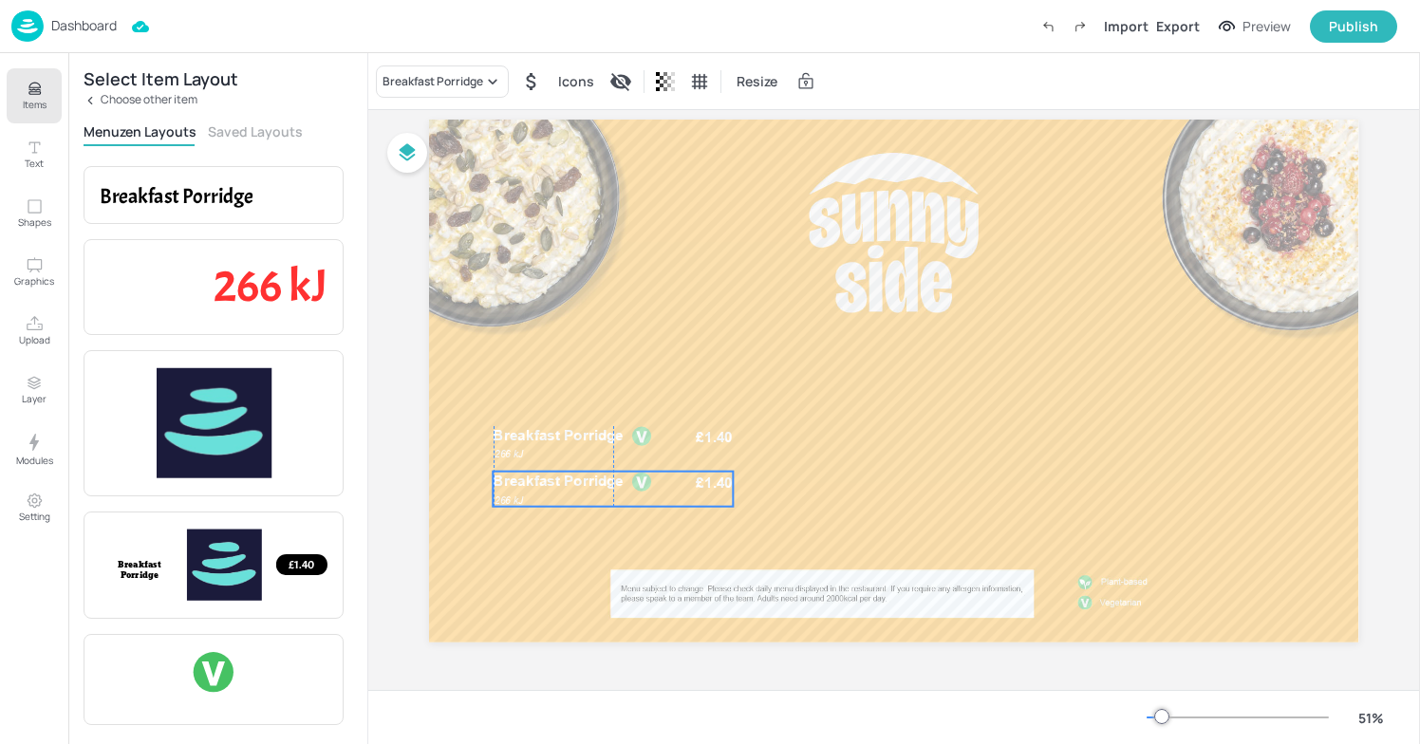
drag, startPoint x: 599, startPoint y: 455, endPoint x: 592, endPoint y: 496, distance: 41.4
click at [592, 496] on div "Breakfast Porridge £1.40 266 kJ" at bounding box center [614, 489] width 240 height 35
drag, startPoint x: 592, startPoint y: 496, endPoint x: 588, endPoint y: 535, distance: 39.2
click at [588, 535] on p "Breakfast Porridge" at bounding box center [578, 526] width 169 height 20
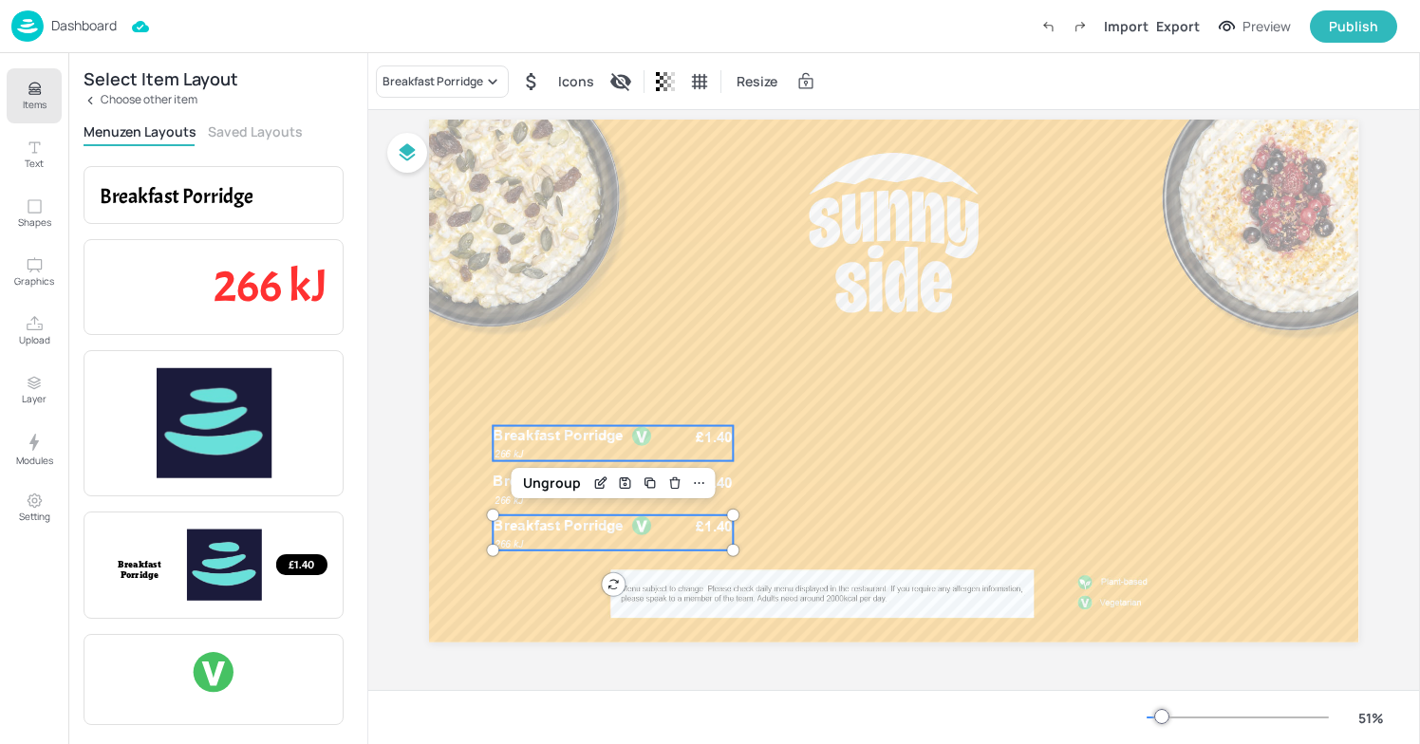
click at [679, 436] on div "Breakfast Porridge £1.40 266 kJ" at bounding box center [614, 443] width 240 height 35
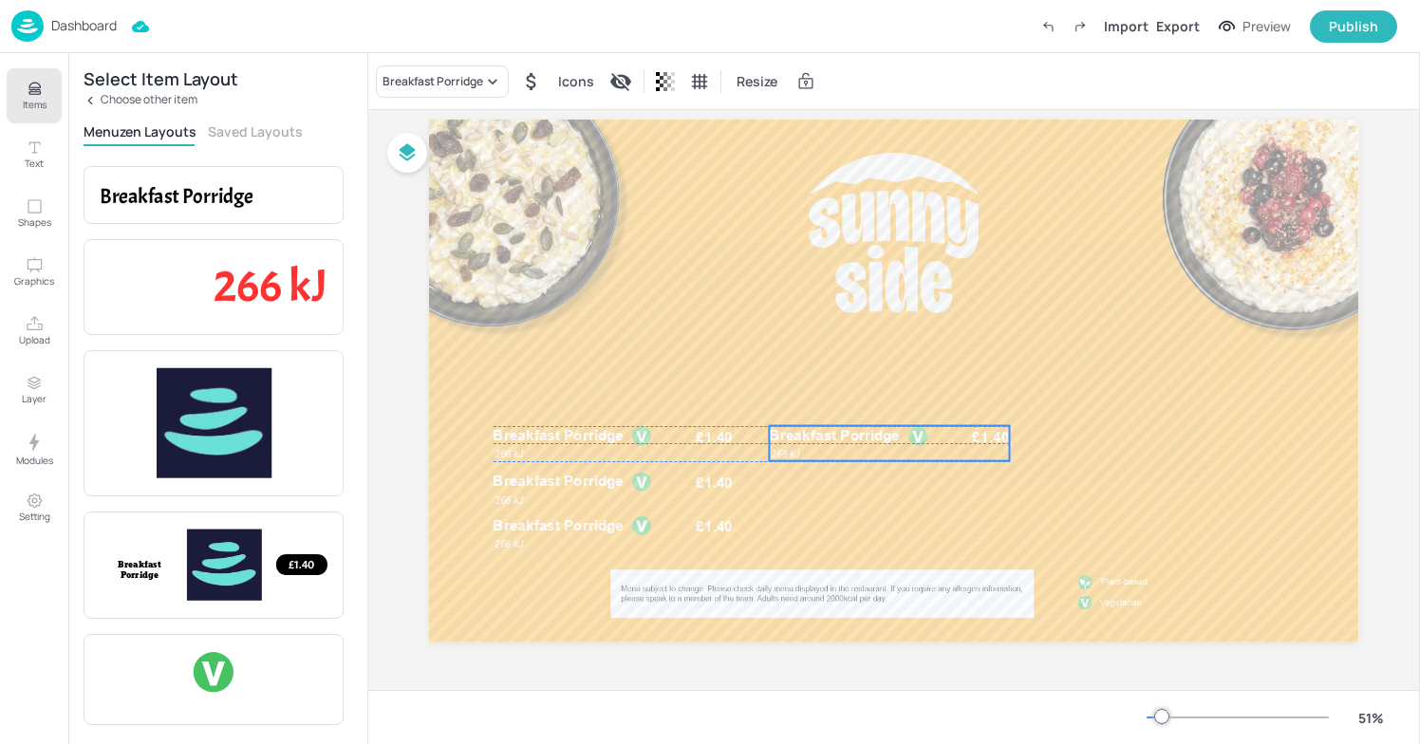
drag, startPoint x: 631, startPoint y: 446, endPoint x: 902, endPoint y: 443, distance: 270.6
click at [903, 443] on p "Breakfast Porridge" at bounding box center [854, 436] width 169 height 20
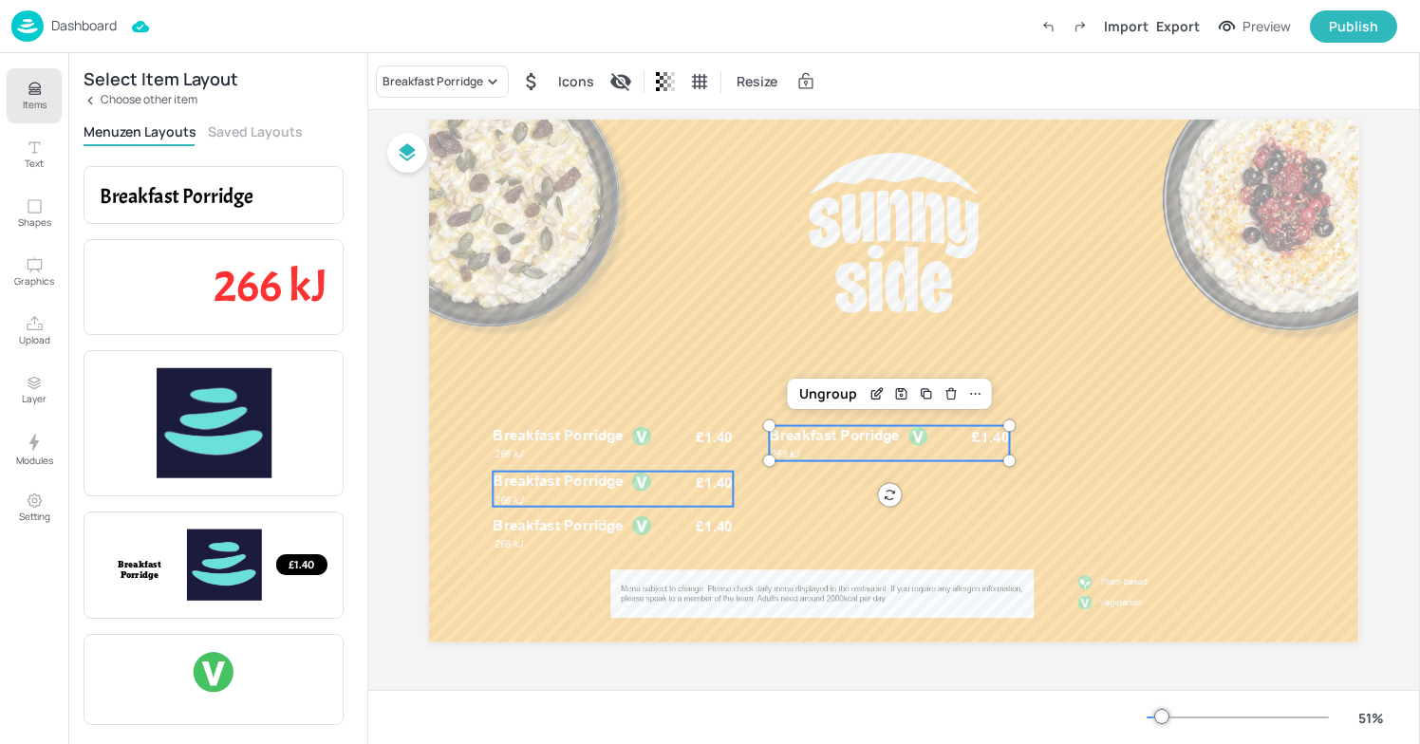
click at [684, 479] on div "Breakfast Porridge £1.40 266 kJ" at bounding box center [614, 489] width 240 height 35
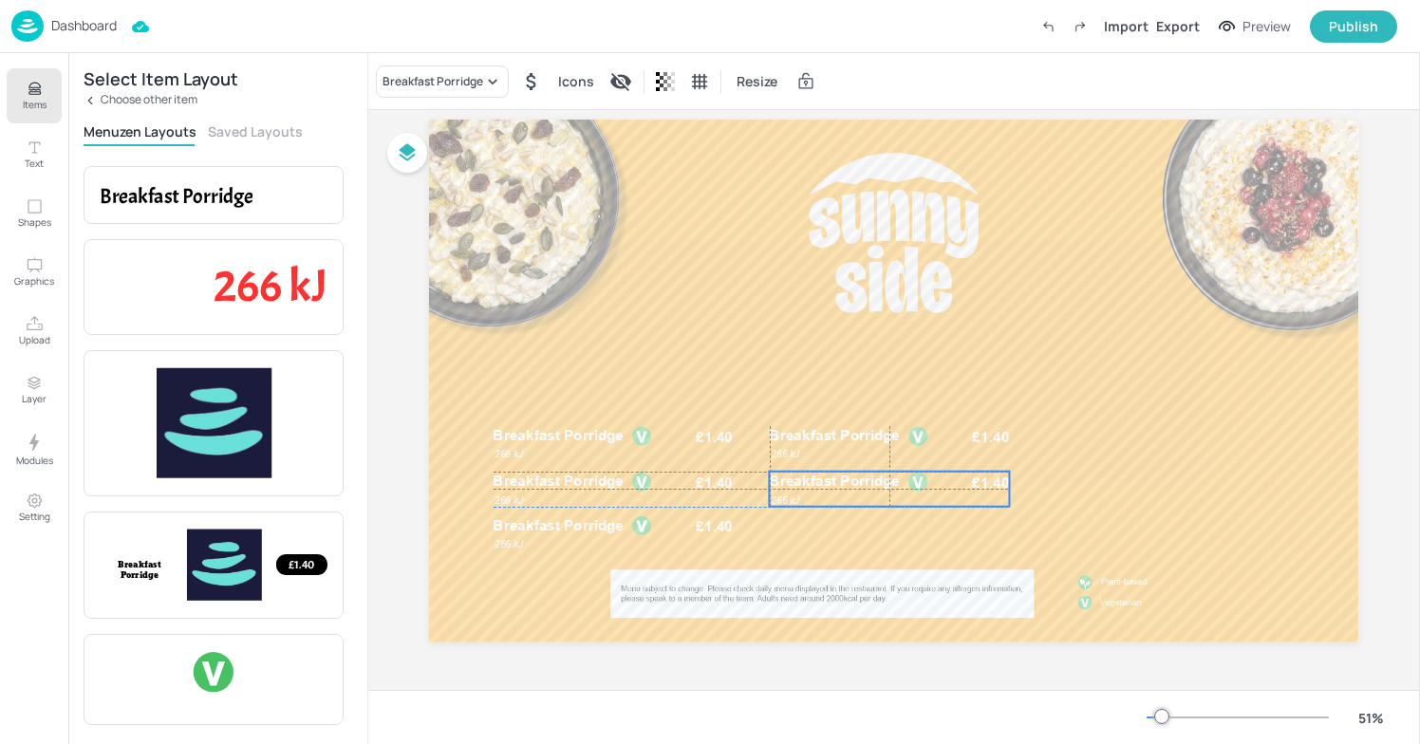
drag, startPoint x: 668, startPoint y: 490, endPoint x: 937, endPoint y: 485, distance: 269.7
click at [937, 485] on div "Breakfast Porridge £1.40 266 kJ" at bounding box center [890, 489] width 240 height 35
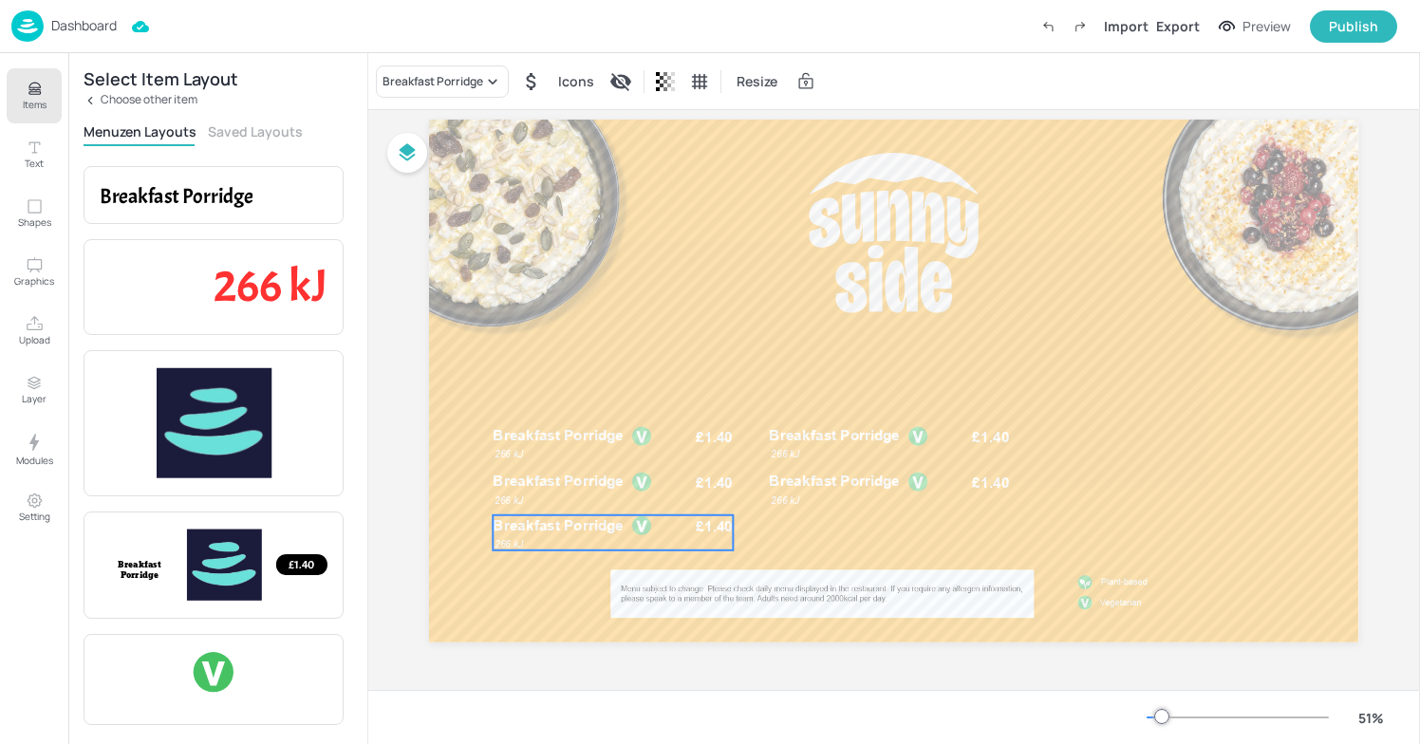
click at [659, 529] on div "Breakfast Porridge £1.40 266 kJ" at bounding box center [614, 533] width 240 height 35
click at [657, 533] on p "Breakfast Porridge" at bounding box center [578, 529] width 169 height 20
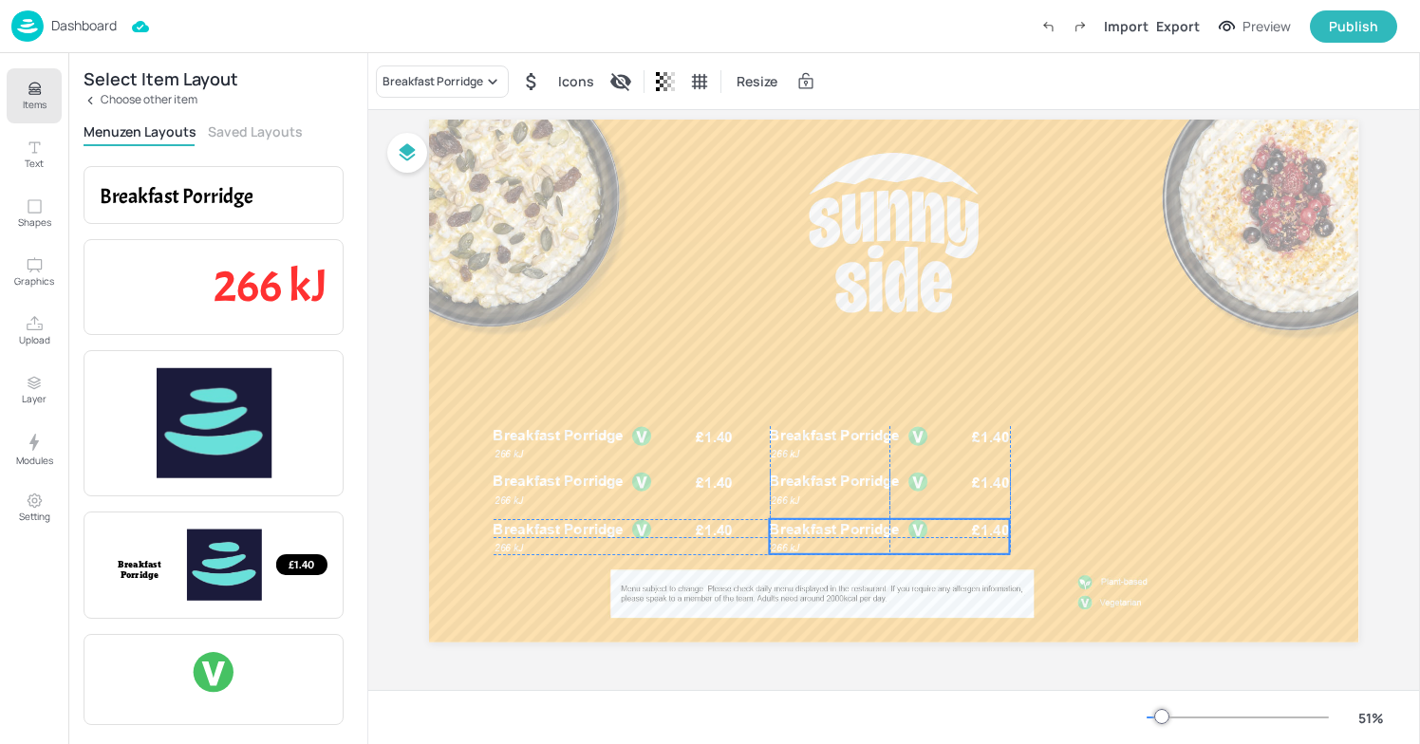
drag, startPoint x: 629, startPoint y: 529, endPoint x: 900, endPoint y: 522, distance: 271.6
click at [900, 522] on p "Breakfast Porridge" at bounding box center [854, 529] width 169 height 20
click at [841, 532] on span "Breakfast Porridge" at bounding box center [835, 528] width 131 height 17
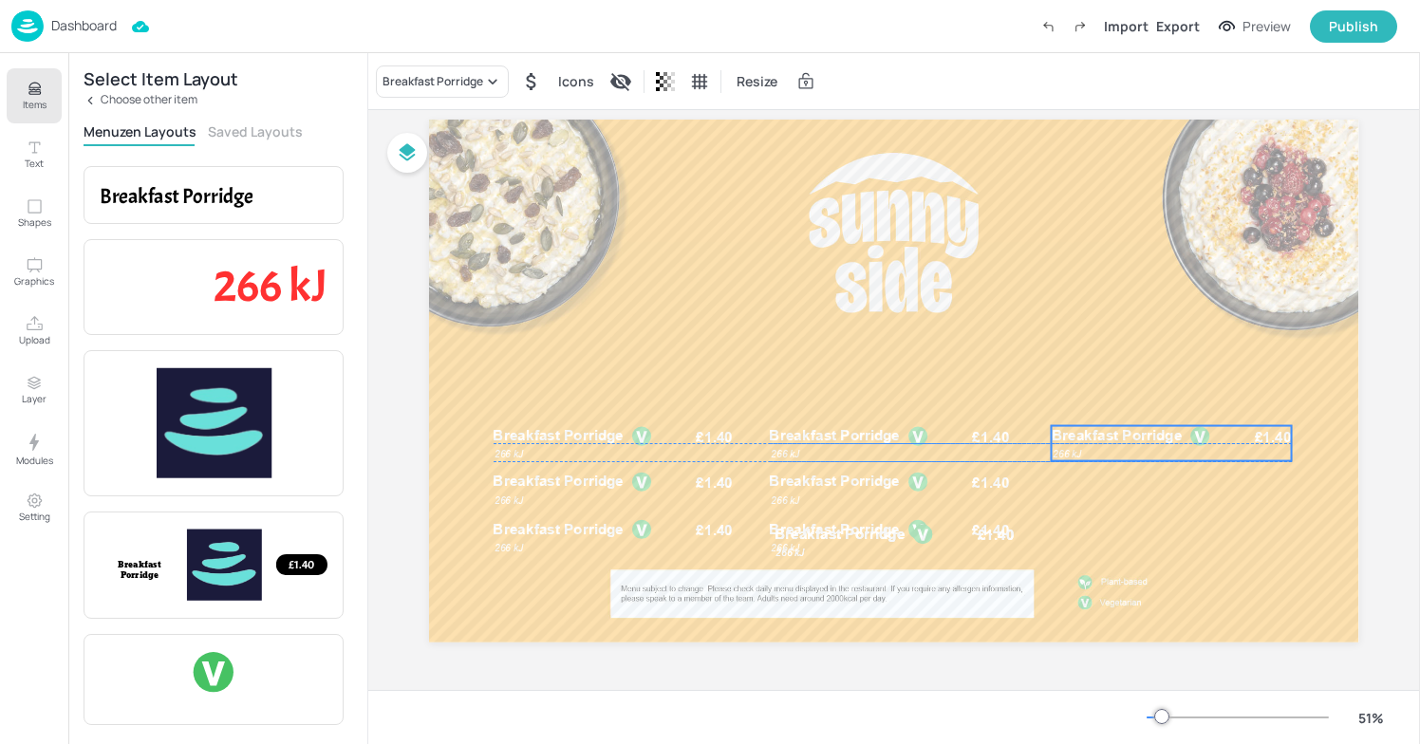
drag, startPoint x: 841, startPoint y: 532, endPoint x: 1118, endPoint y: 429, distance: 294.7
click at [1119, 429] on span "Breakfast Porridge" at bounding box center [1117, 435] width 131 height 17
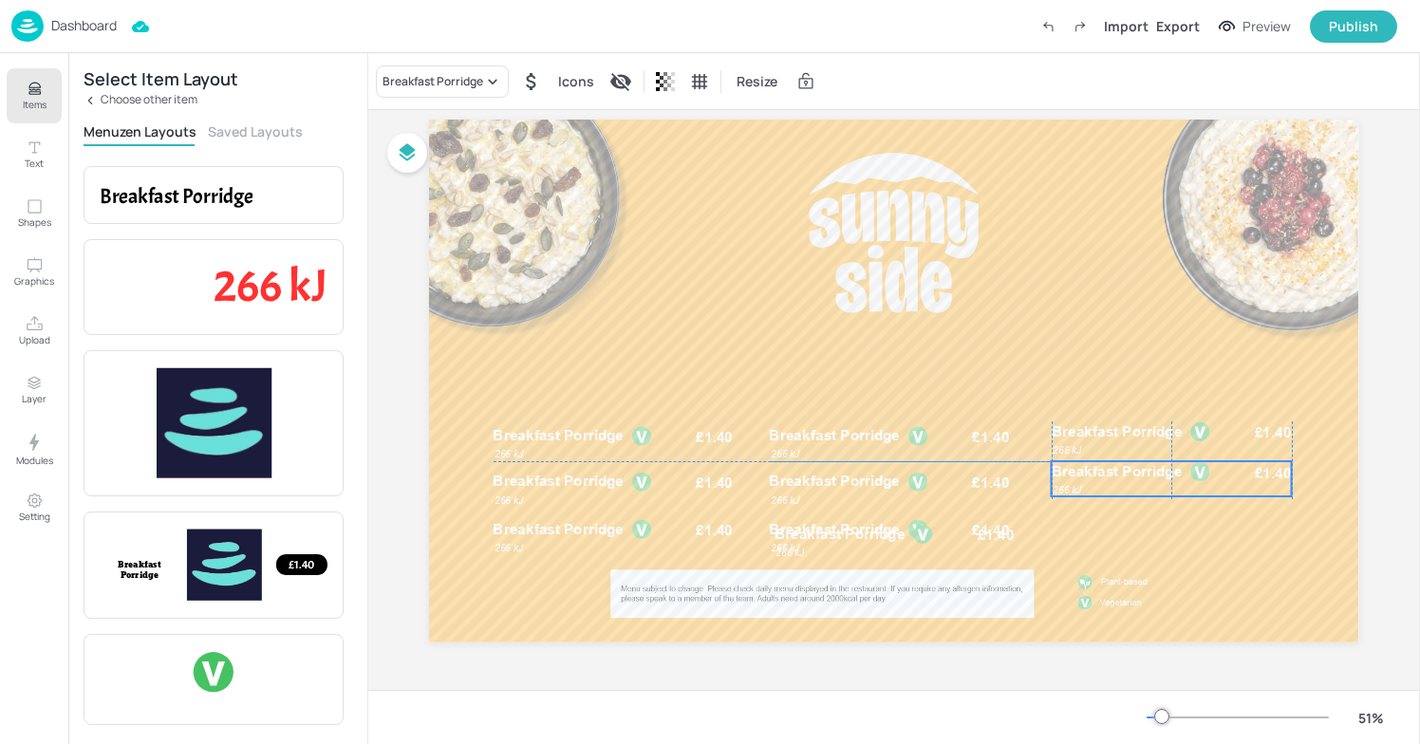
drag, startPoint x: 860, startPoint y: 529, endPoint x: 1138, endPoint y: 469, distance: 283.6
click at [1138, 469] on span "Breakfast Porridge" at bounding box center [1117, 471] width 131 height 17
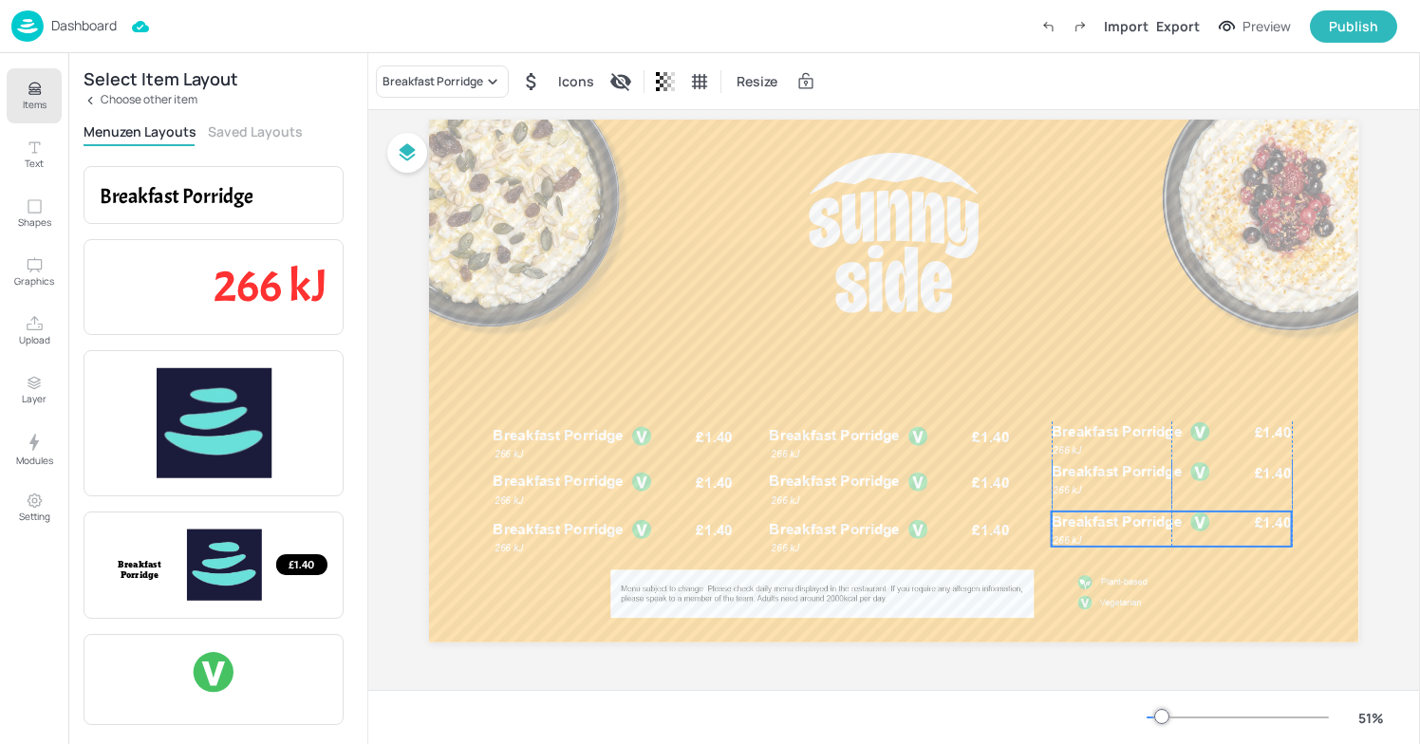
drag, startPoint x: 868, startPoint y: 538, endPoint x: 1142, endPoint y: 526, distance: 274.7
click at [1142, 526] on span "Breakfast Porridge" at bounding box center [1117, 521] width 131 height 17
click at [1137, 528] on span "Breakfast Porridge" at bounding box center [1117, 528] width 131 height 17
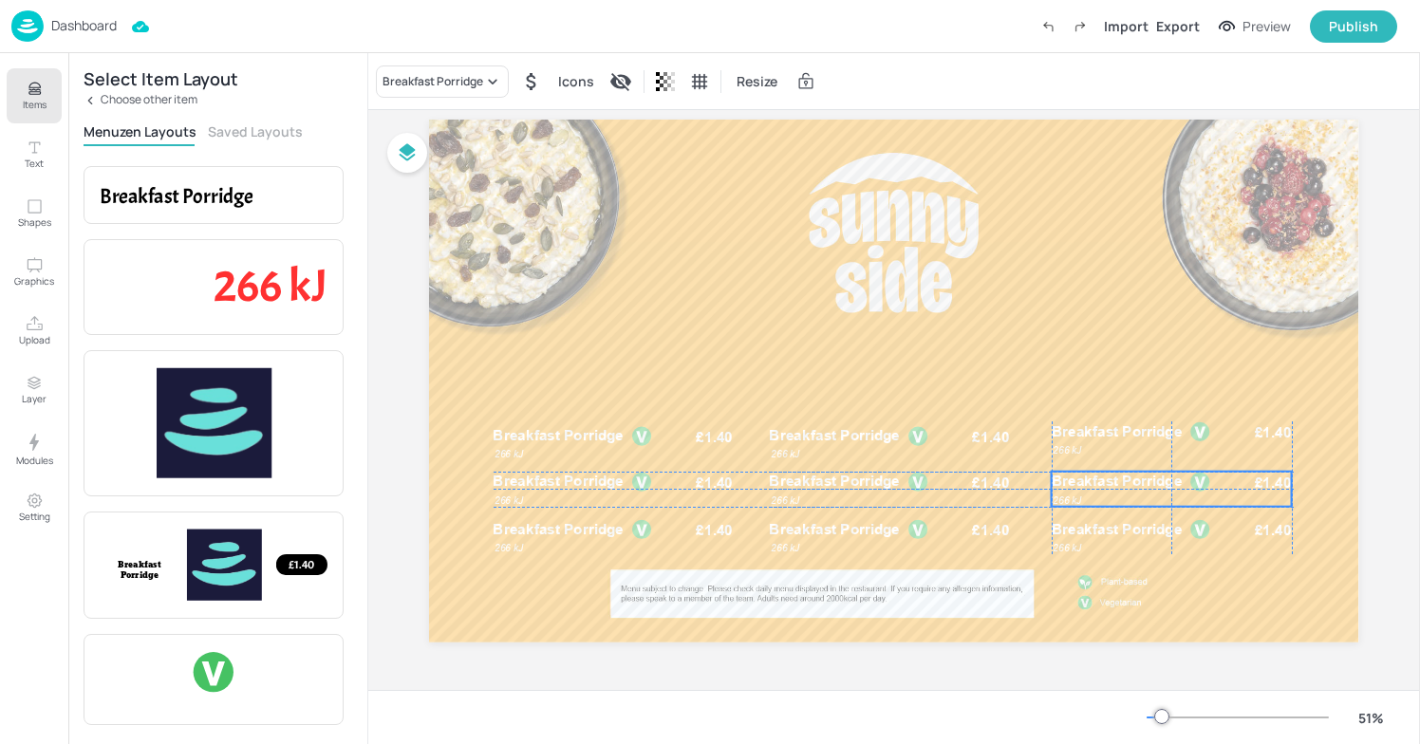
click at [1058, 488] on p "Breakfast Porridge" at bounding box center [1136, 482] width 169 height 20
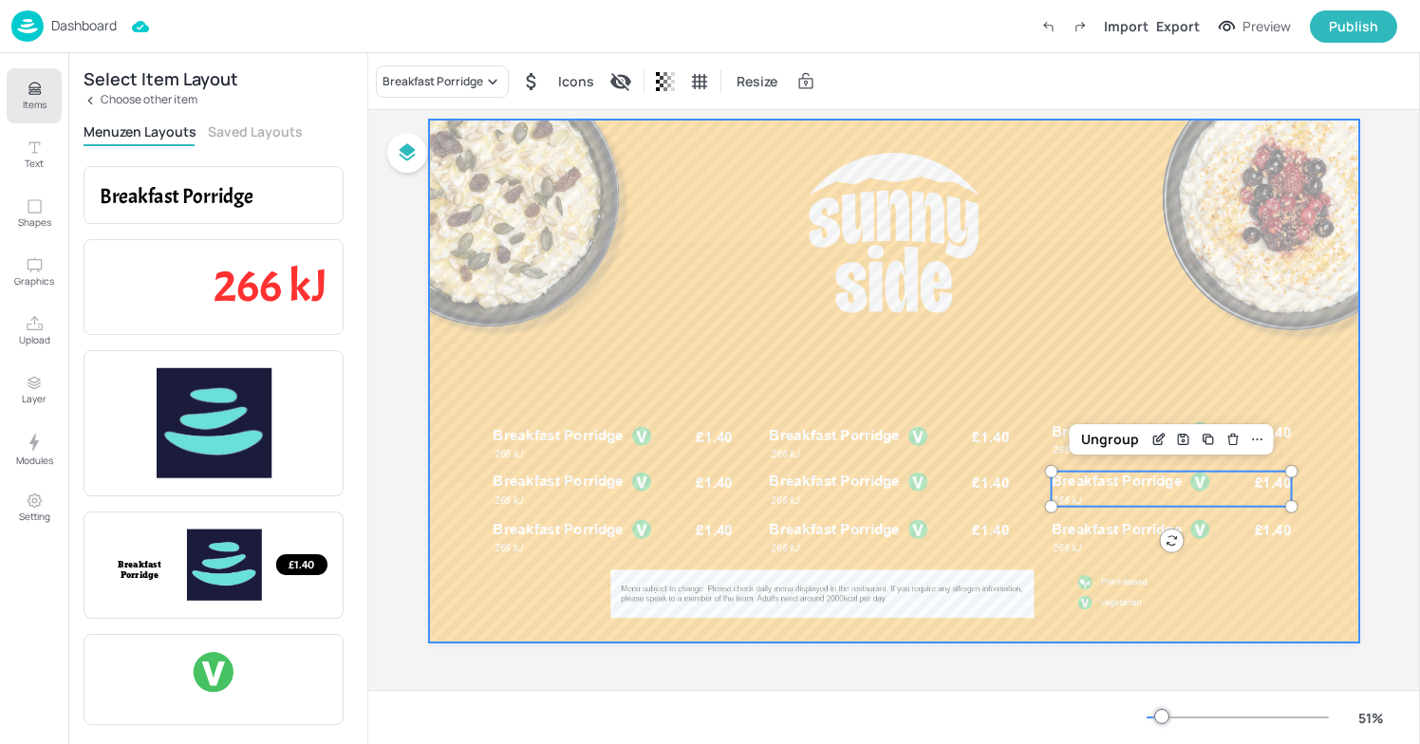
click at [1020, 367] on div at bounding box center [894, 381] width 930 height 523
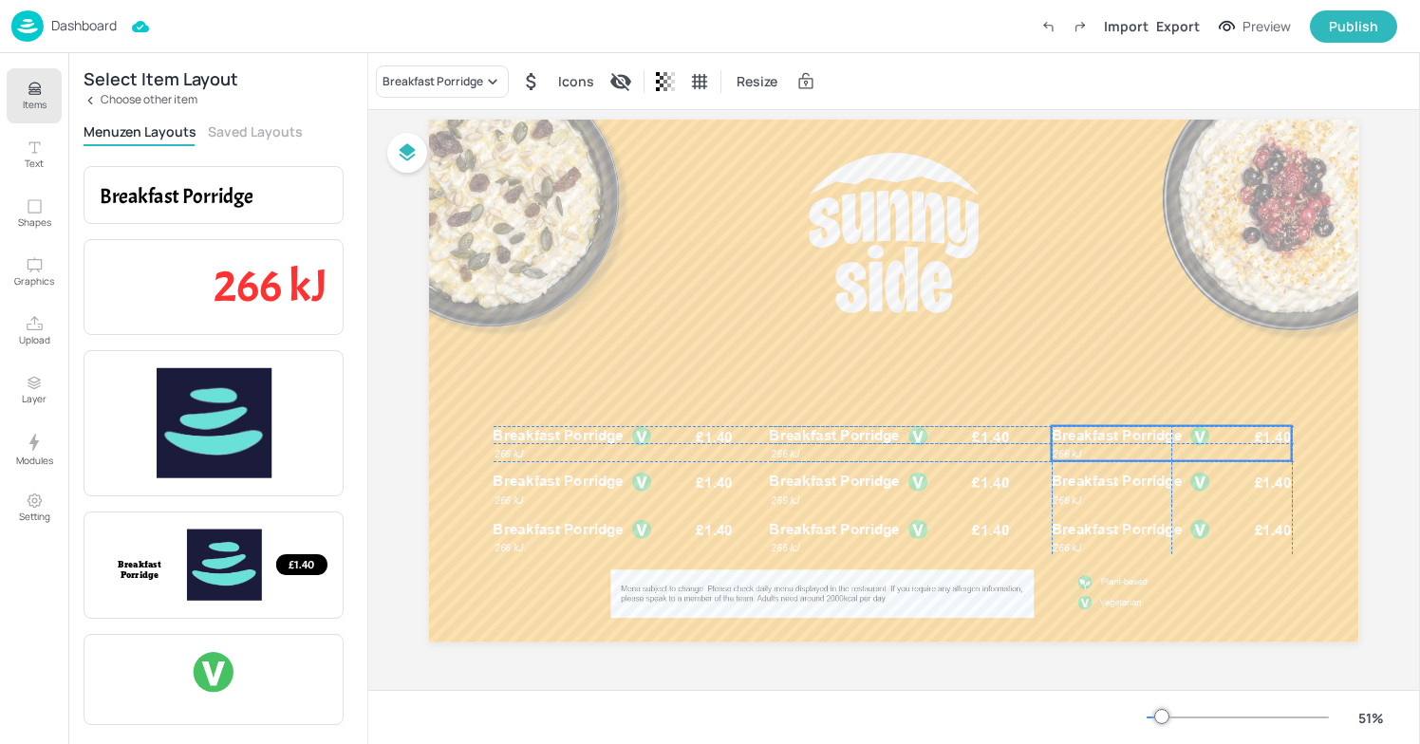
click at [1087, 437] on span "Breakfast Porridge" at bounding box center [1117, 435] width 131 height 17
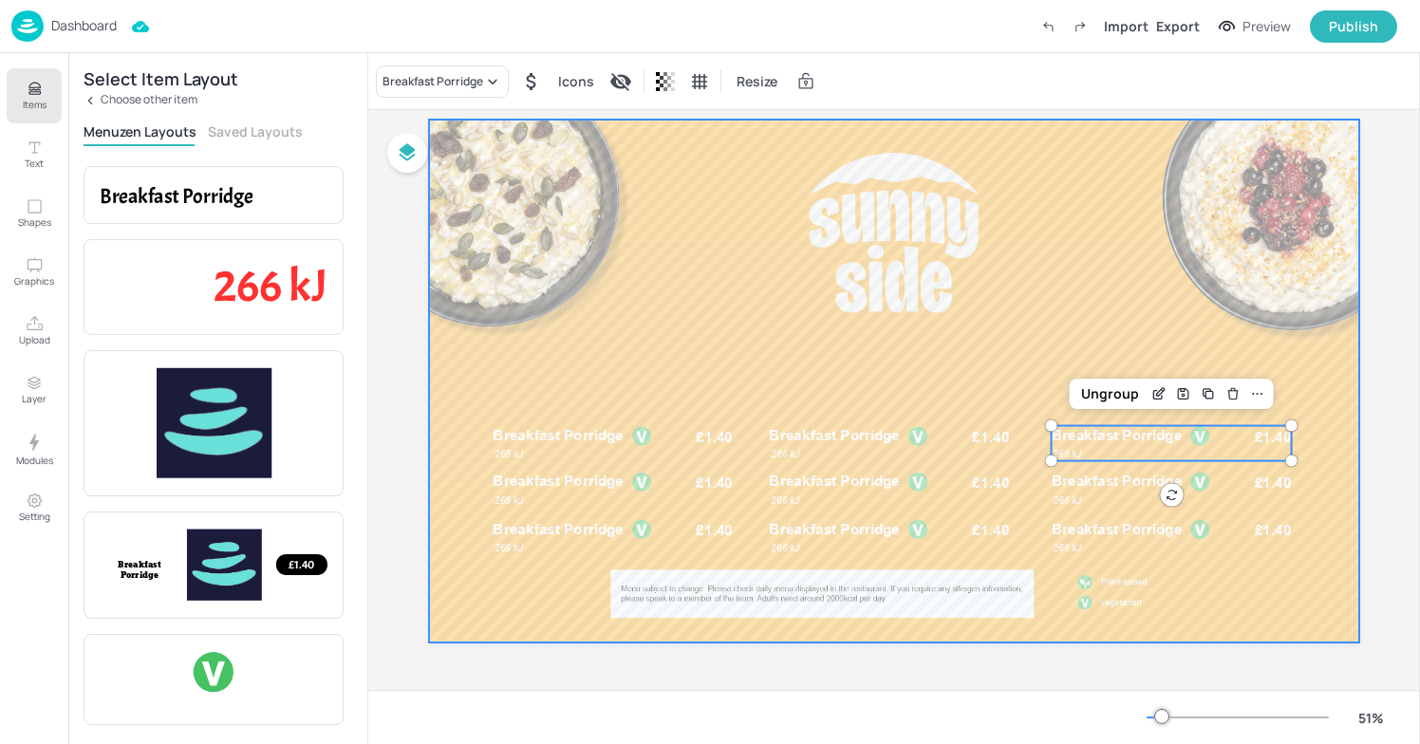
click at [1000, 270] on div at bounding box center [894, 381] width 930 height 523
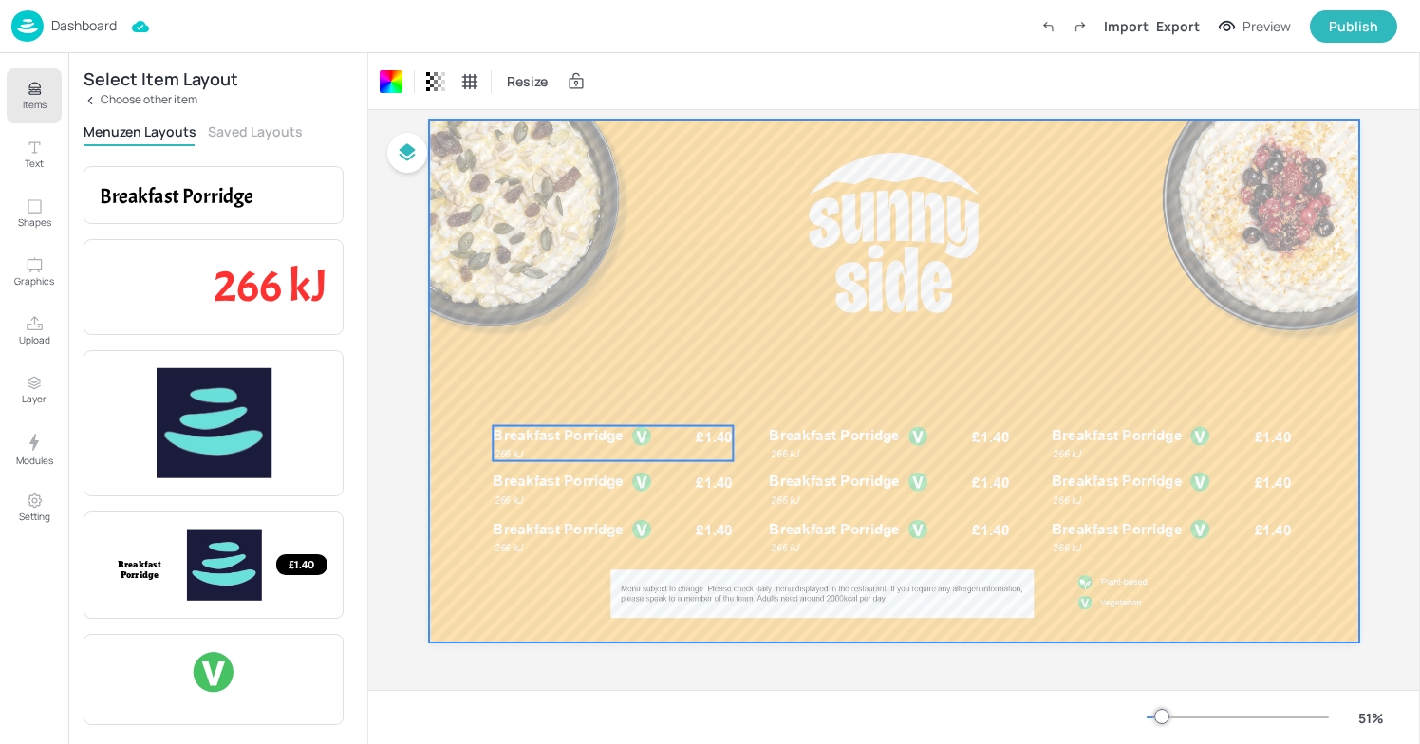
click at [695, 454] on div "Breakfast Porridge £1.40 266 kJ" at bounding box center [614, 443] width 240 height 35
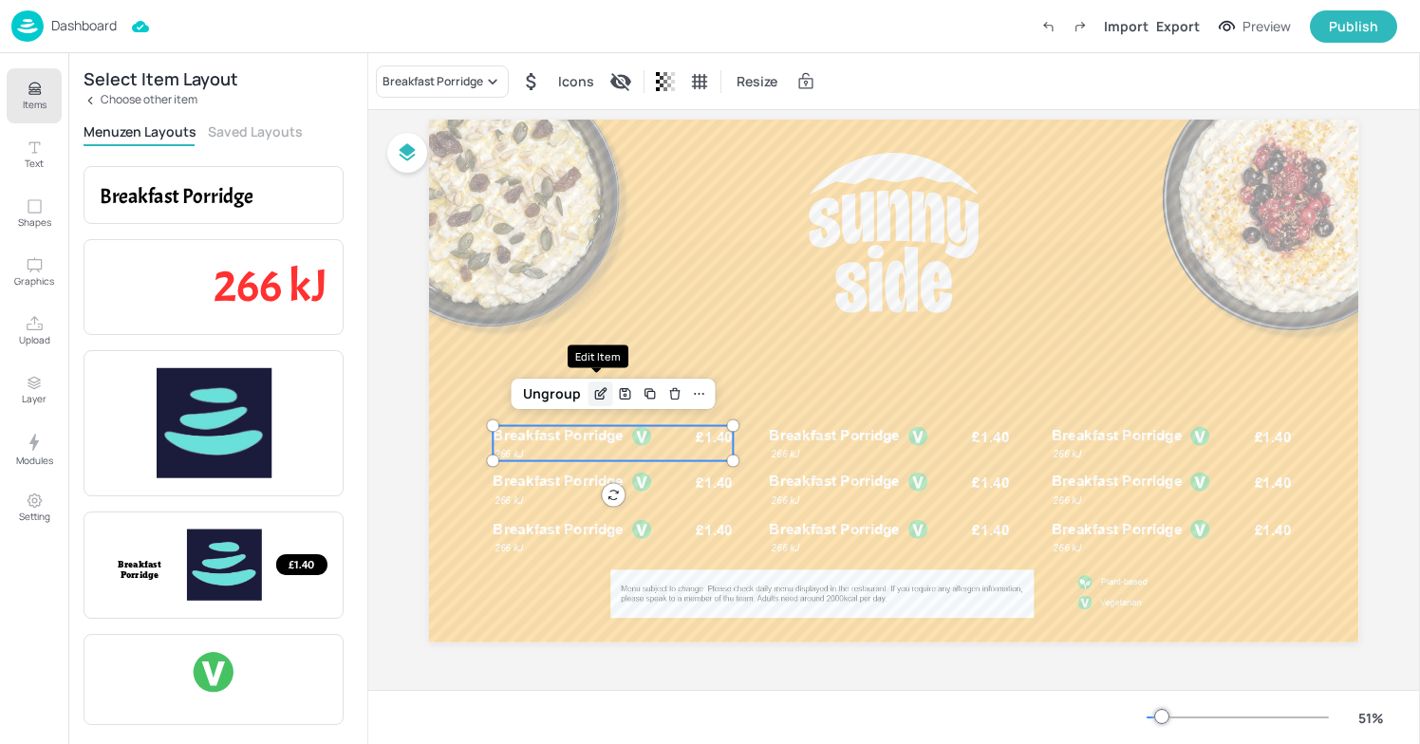
click at [592, 395] on icon "Edit Item" at bounding box center [600, 393] width 16 height 15
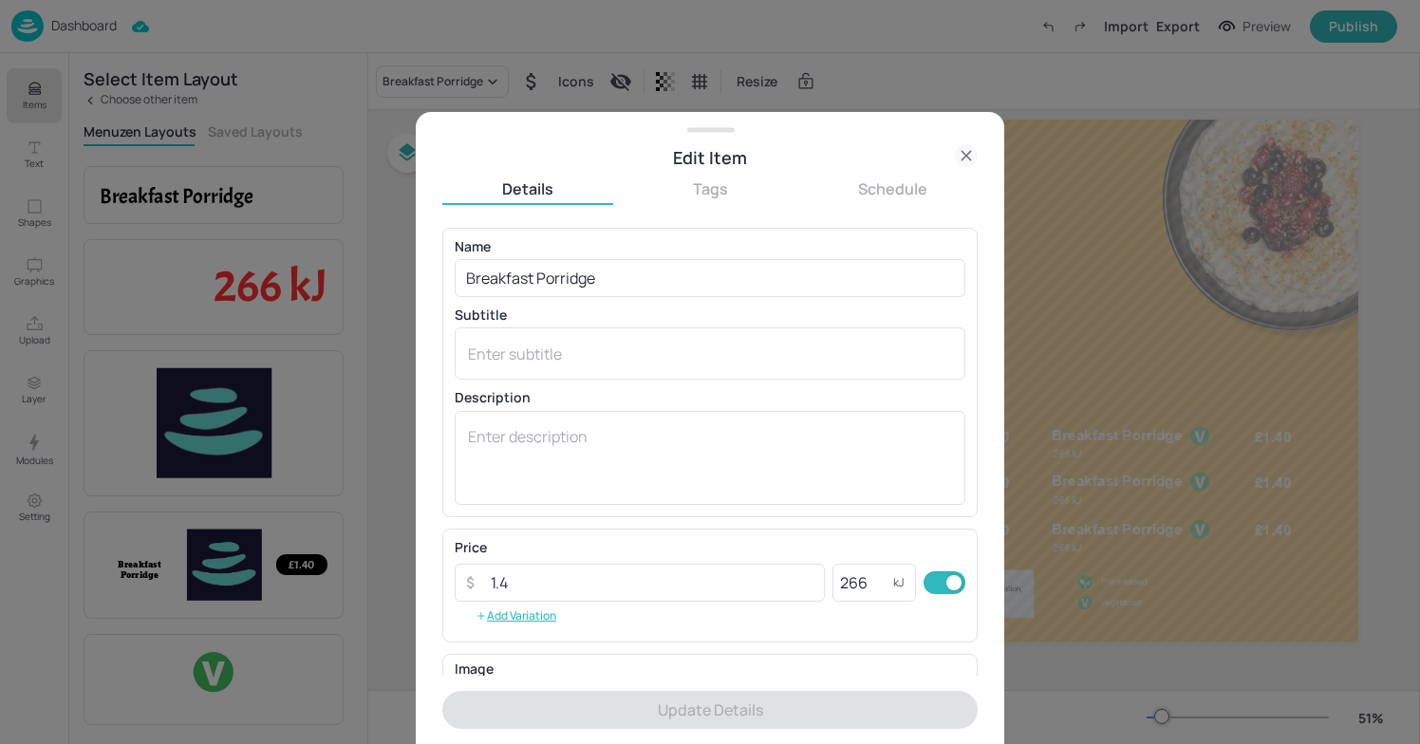
click at [867, 84] on div at bounding box center [710, 372] width 1420 height 744
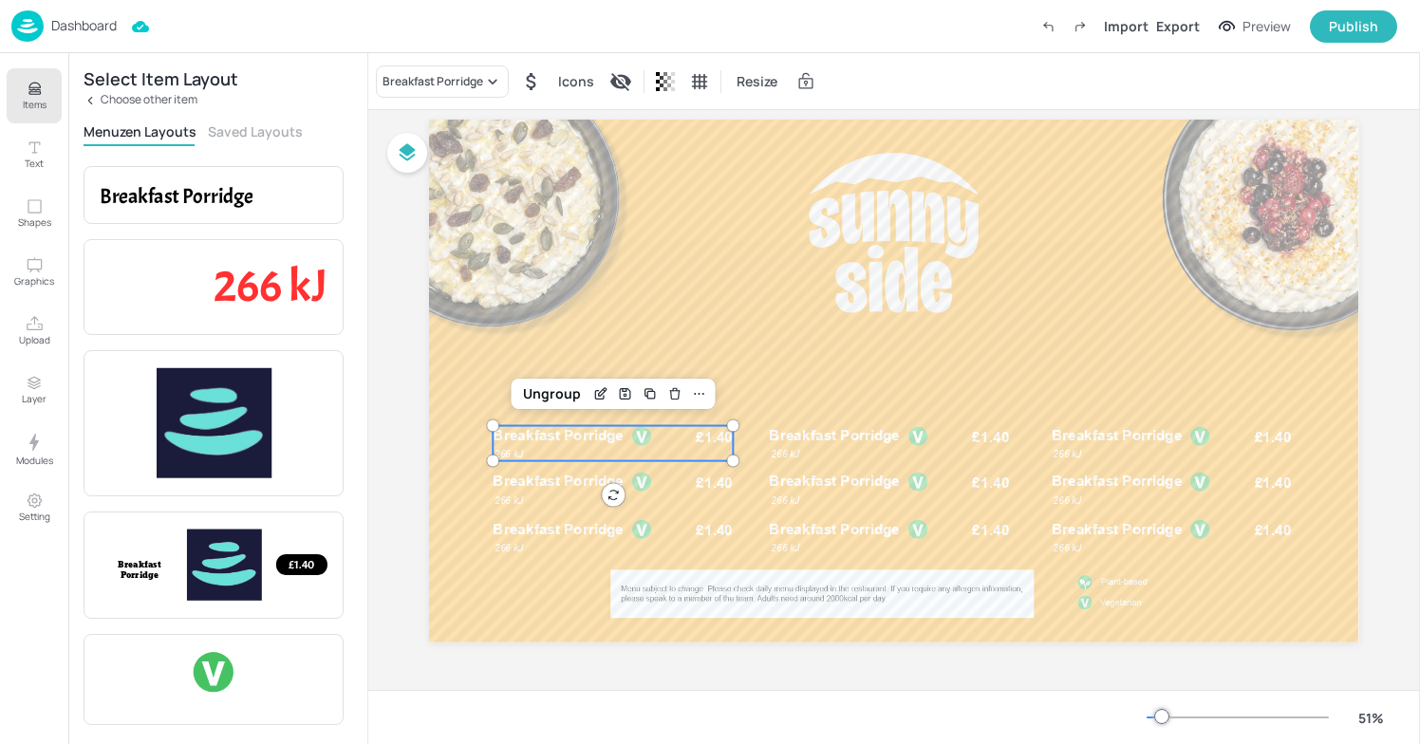
click at [34, 94] on icon "Items" at bounding box center [33, 93] width 11 height 2
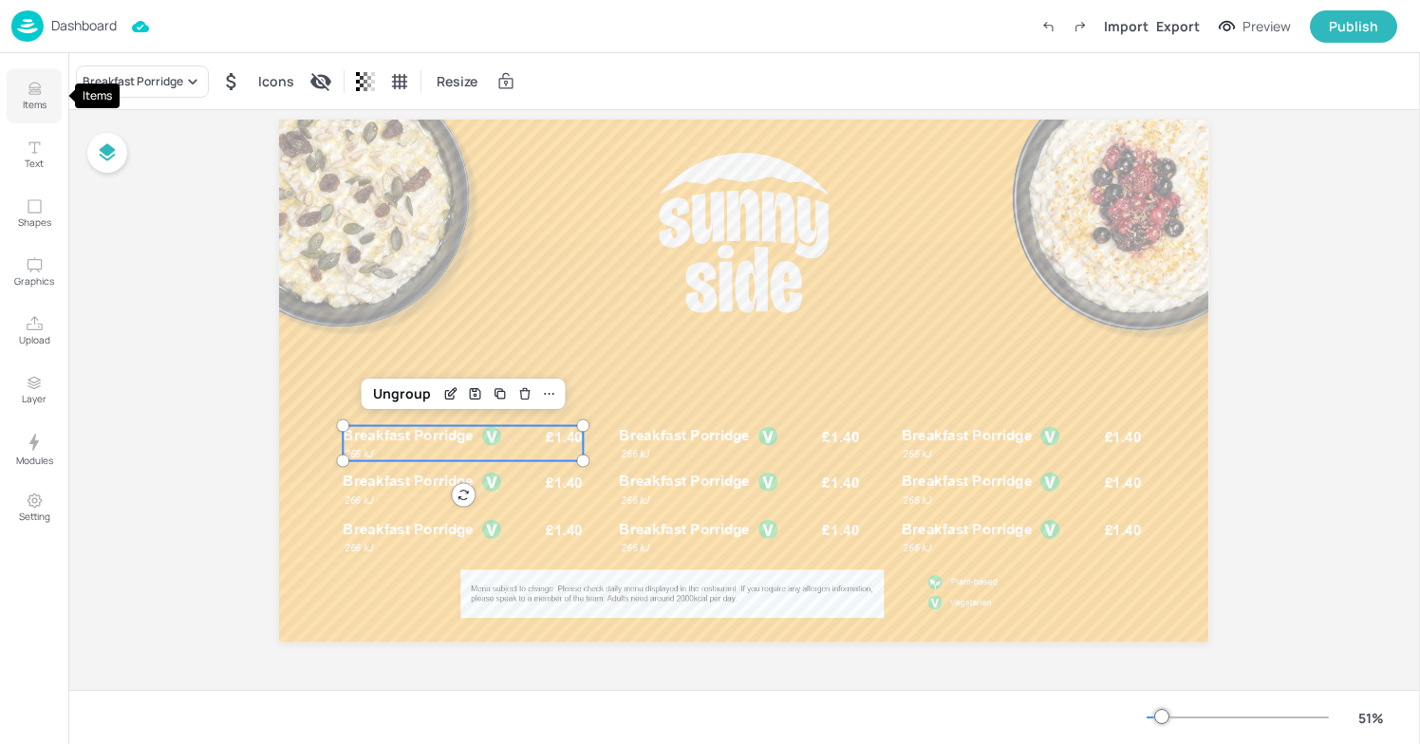
click at [34, 94] on icon "Items" at bounding box center [33, 93] width 11 height 2
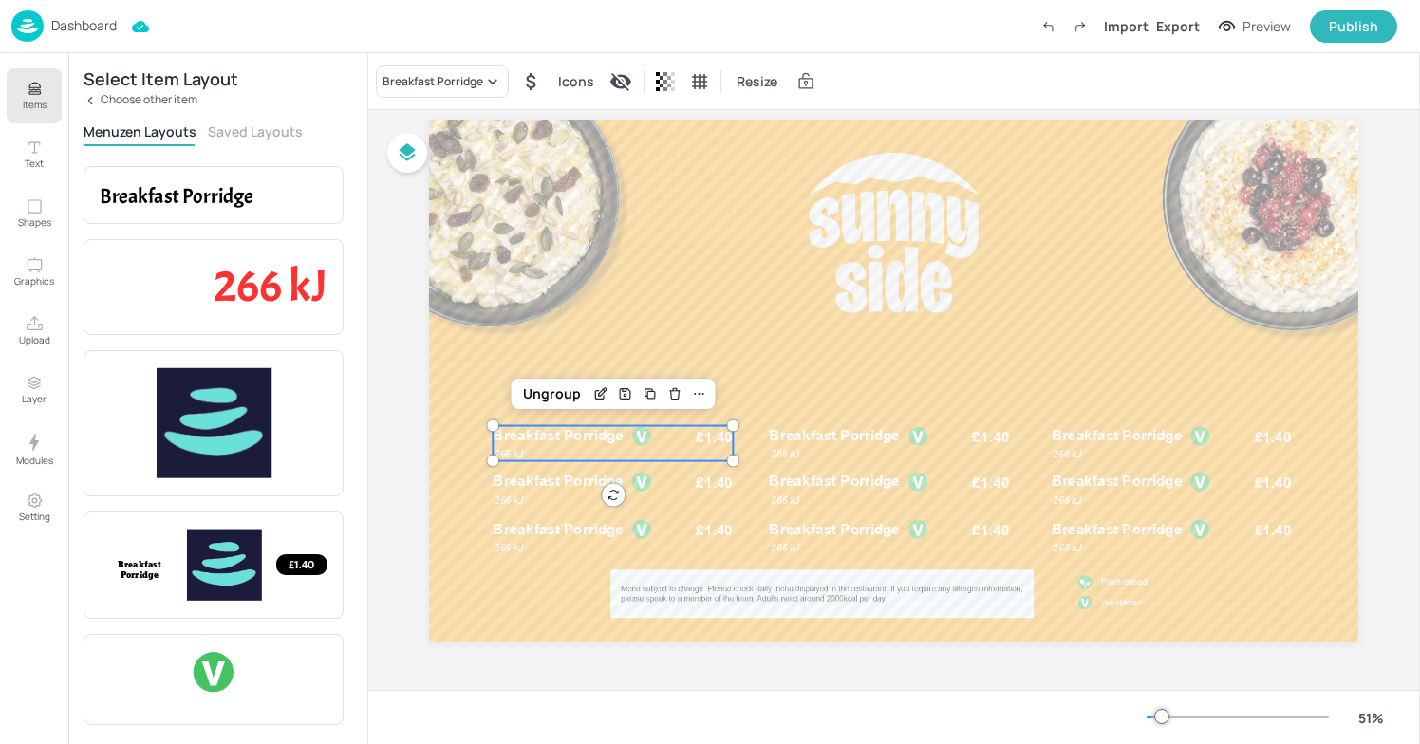
click at [102, 98] on p "Choose other item" at bounding box center [149, 99] width 97 height 13
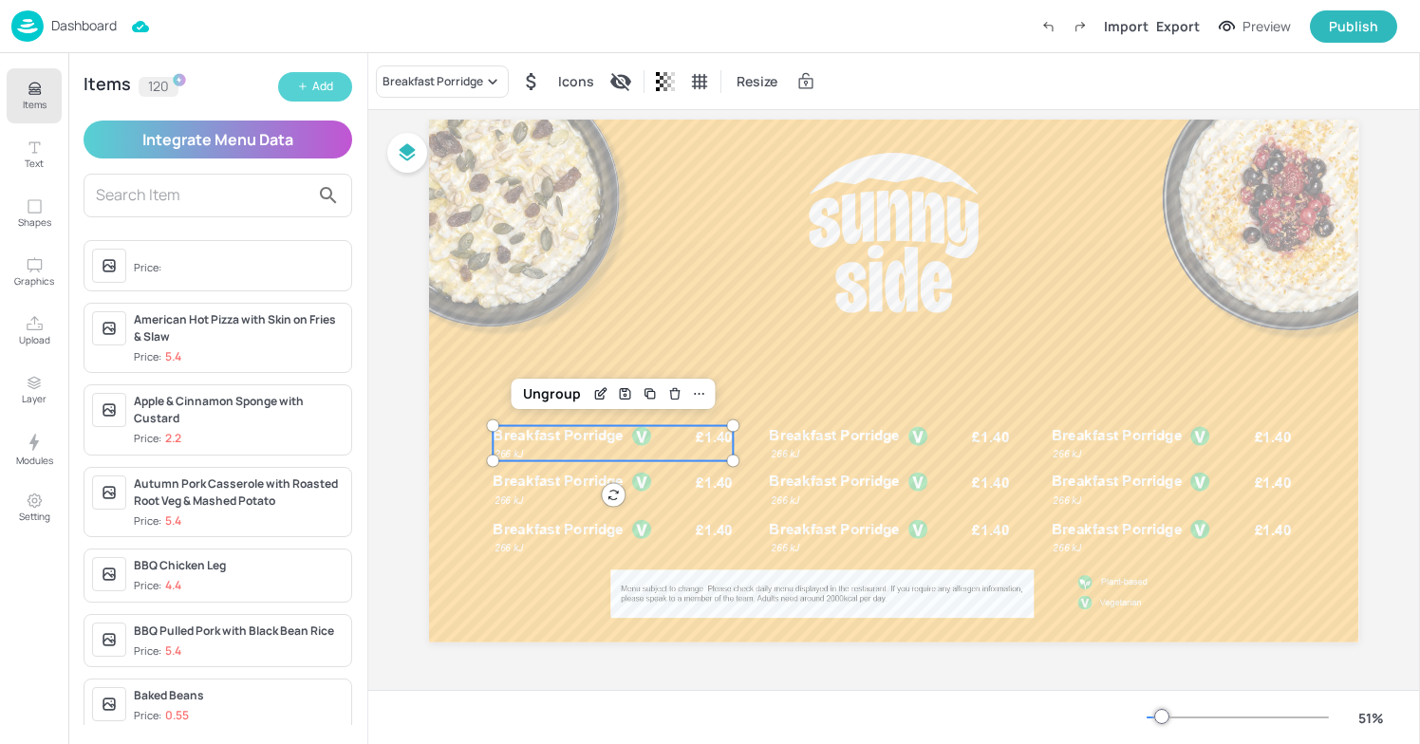
click at [316, 88] on div "Add" at bounding box center [322, 87] width 21 height 18
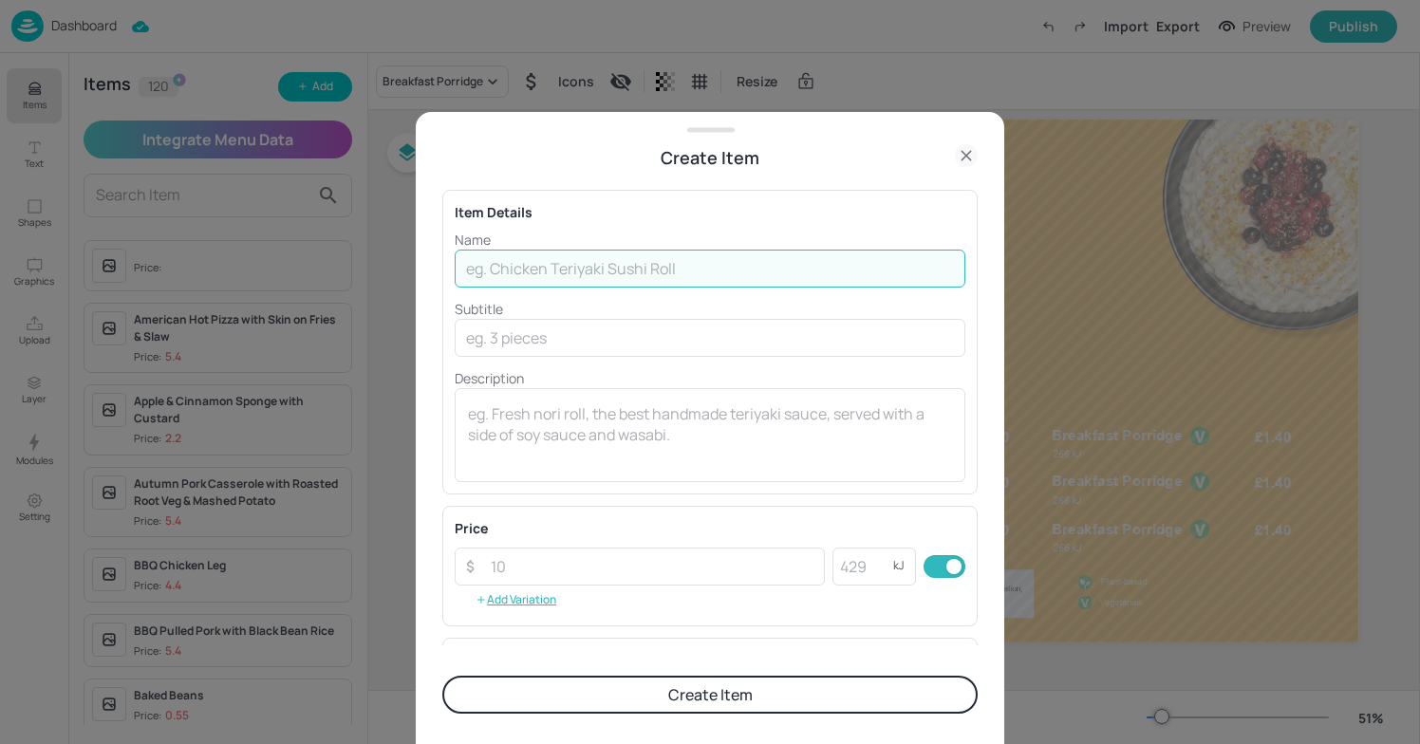
click at [569, 267] on input "text" at bounding box center [710, 269] width 511 height 38
type input "Almond Milk Porridge"
click at [755, 553] on input "number" at bounding box center [652, 567] width 346 height 38
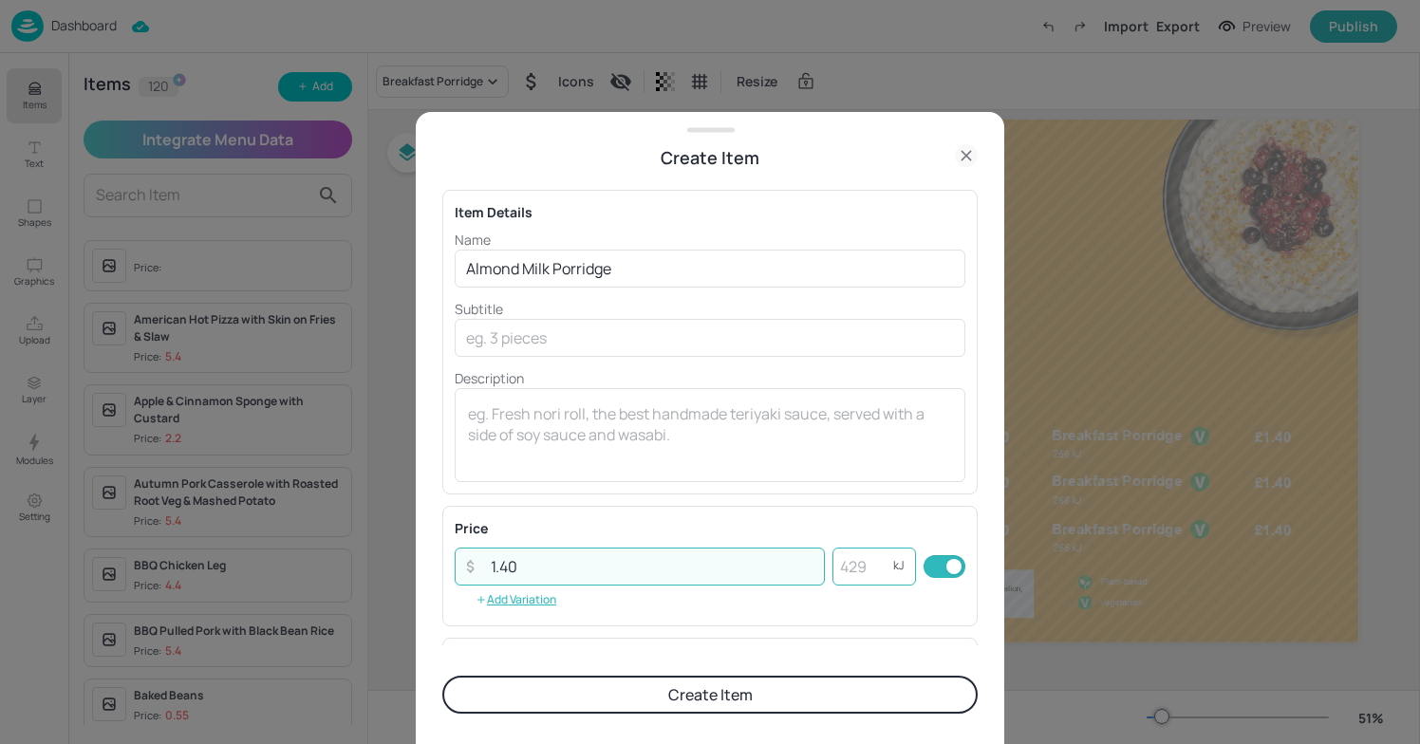
type input "1.40"
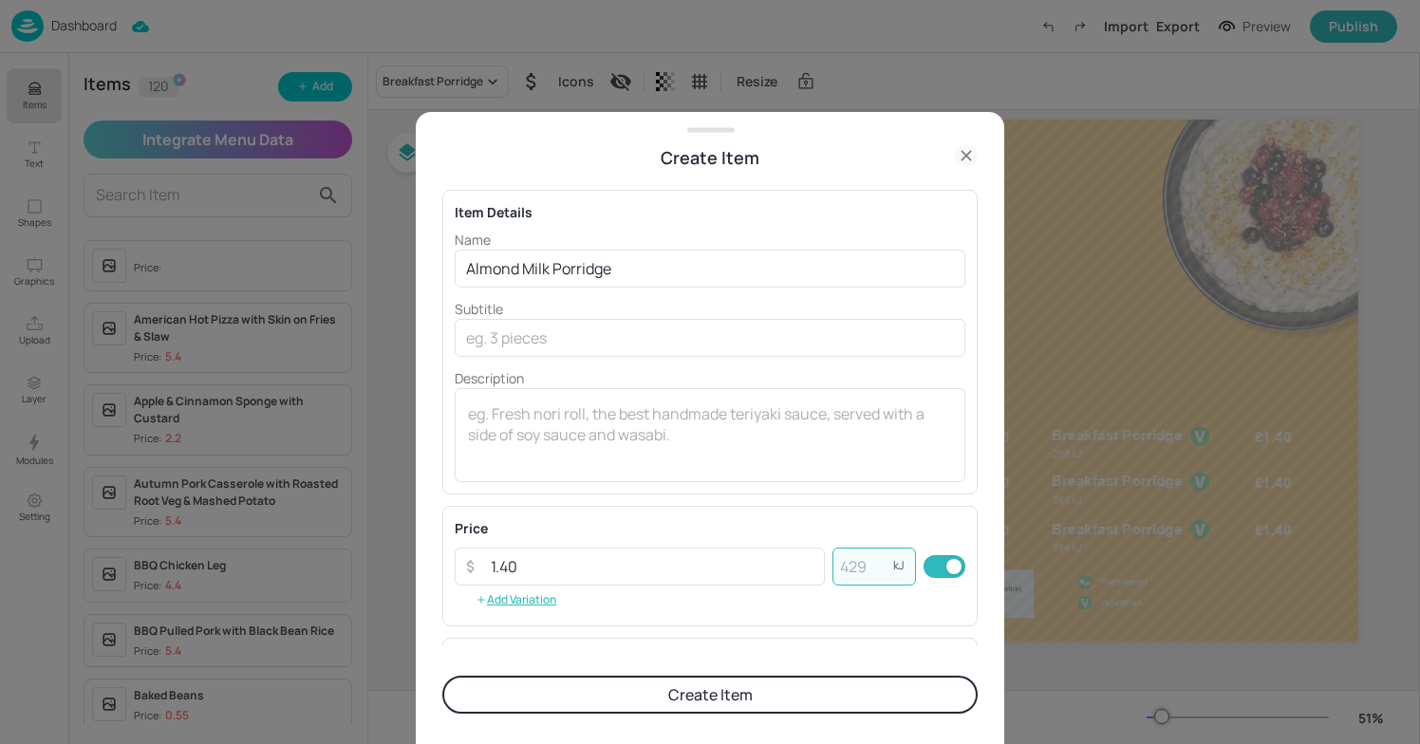
click at [862, 568] on input "number" at bounding box center [863, 567] width 61 height 38
type input "266"
click at [668, 334] on input "text" at bounding box center [710, 338] width 511 height 38
click at [678, 692] on button "Create Item" at bounding box center [710, 695] width 536 height 38
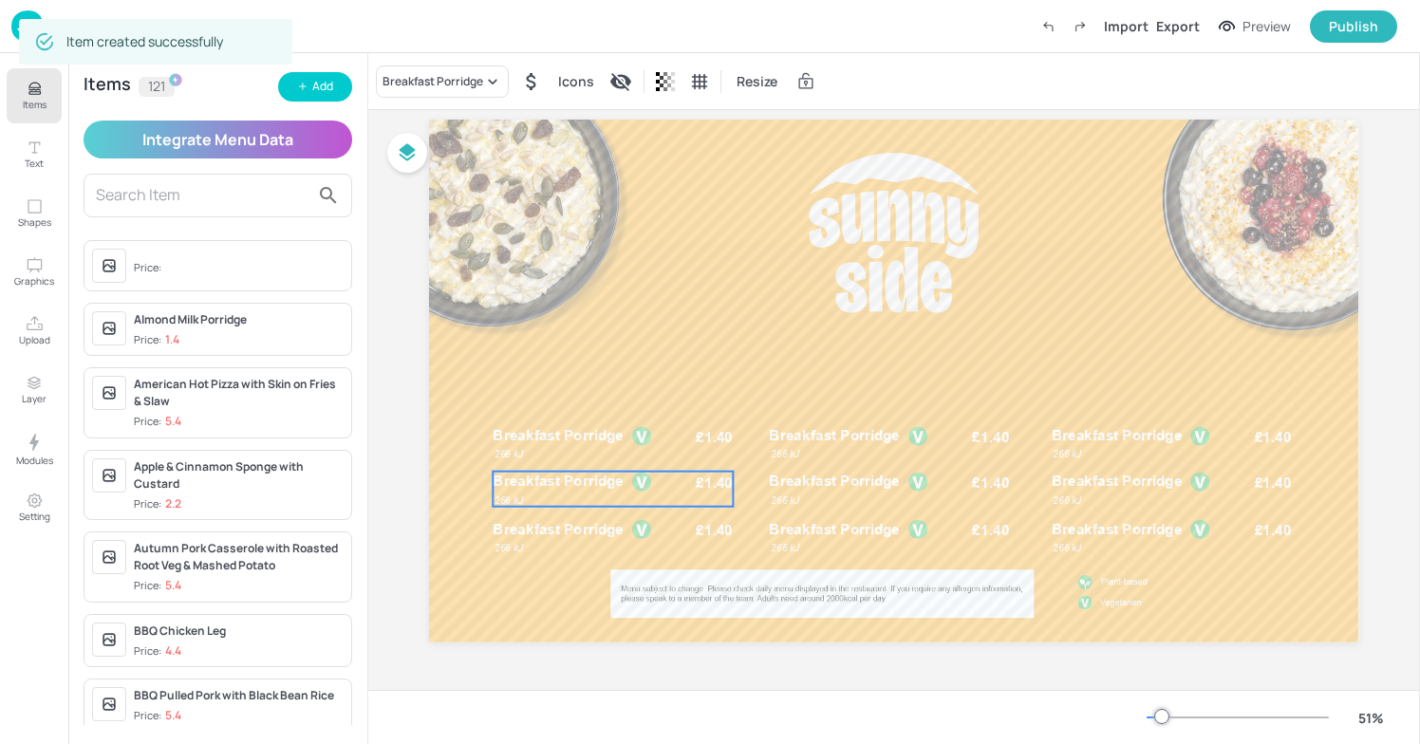
click at [565, 486] on span "Breakfast Porridge" at bounding box center [559, 481] width 131 height 17
click at [481, 69] on div "Breakfast Porridge" at bounding box center [442, 82] width 133 height 32
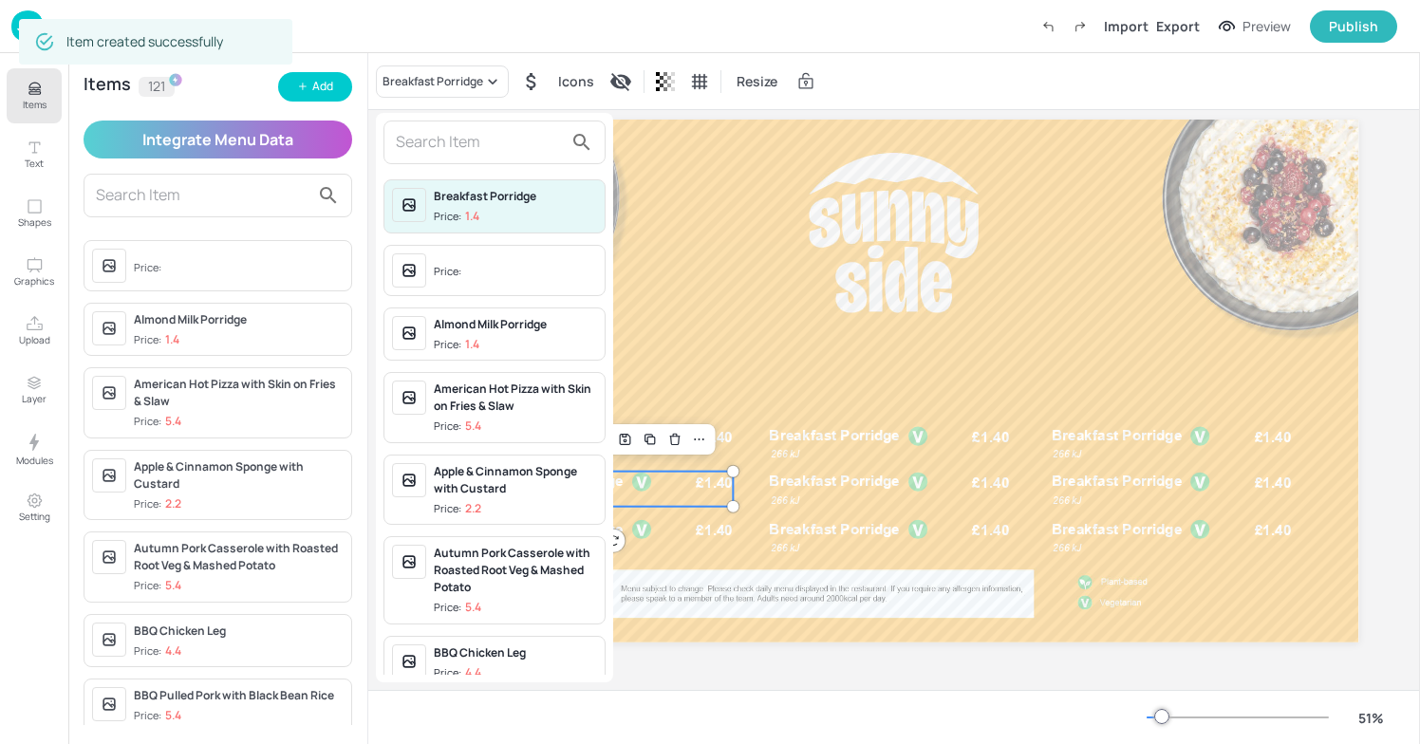
click at [479, 149] on input "text" at bounding box center [479, 142] width 167 height 30
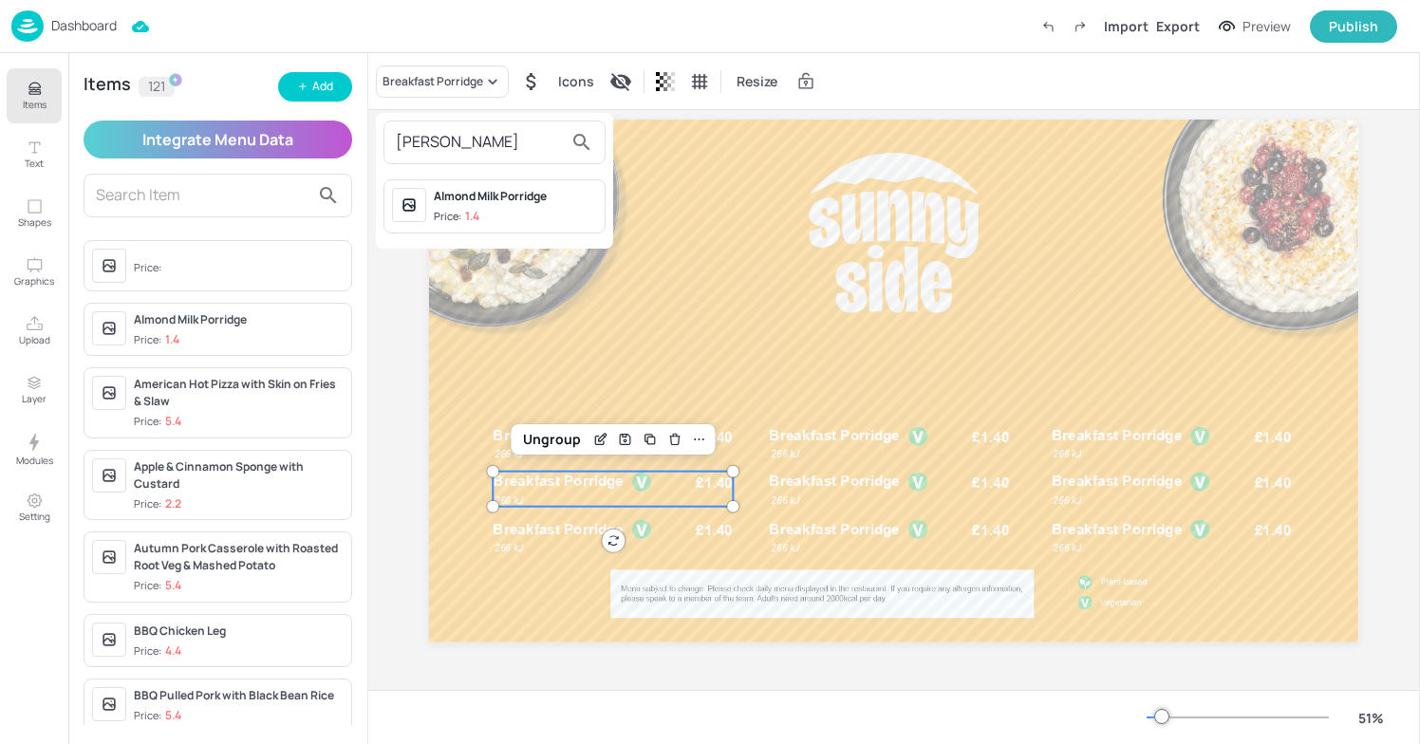
type input "[PERSON_NAME]"
click at [490, 209] on span "Price: 1.4" at bounding box center [515, 217] width 163 height 16
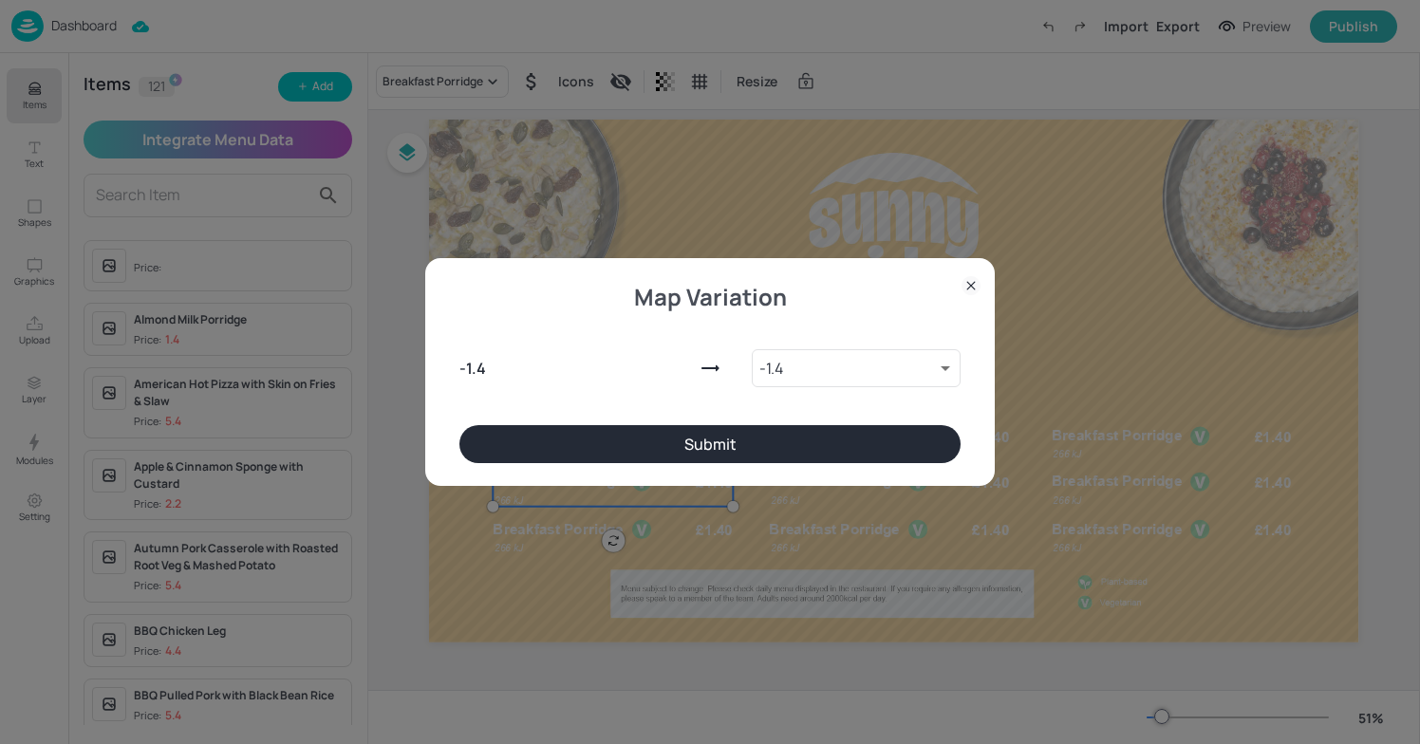
click at [680, 426] on button "Submit" at bounding box center [710, 444] width 501 height 38
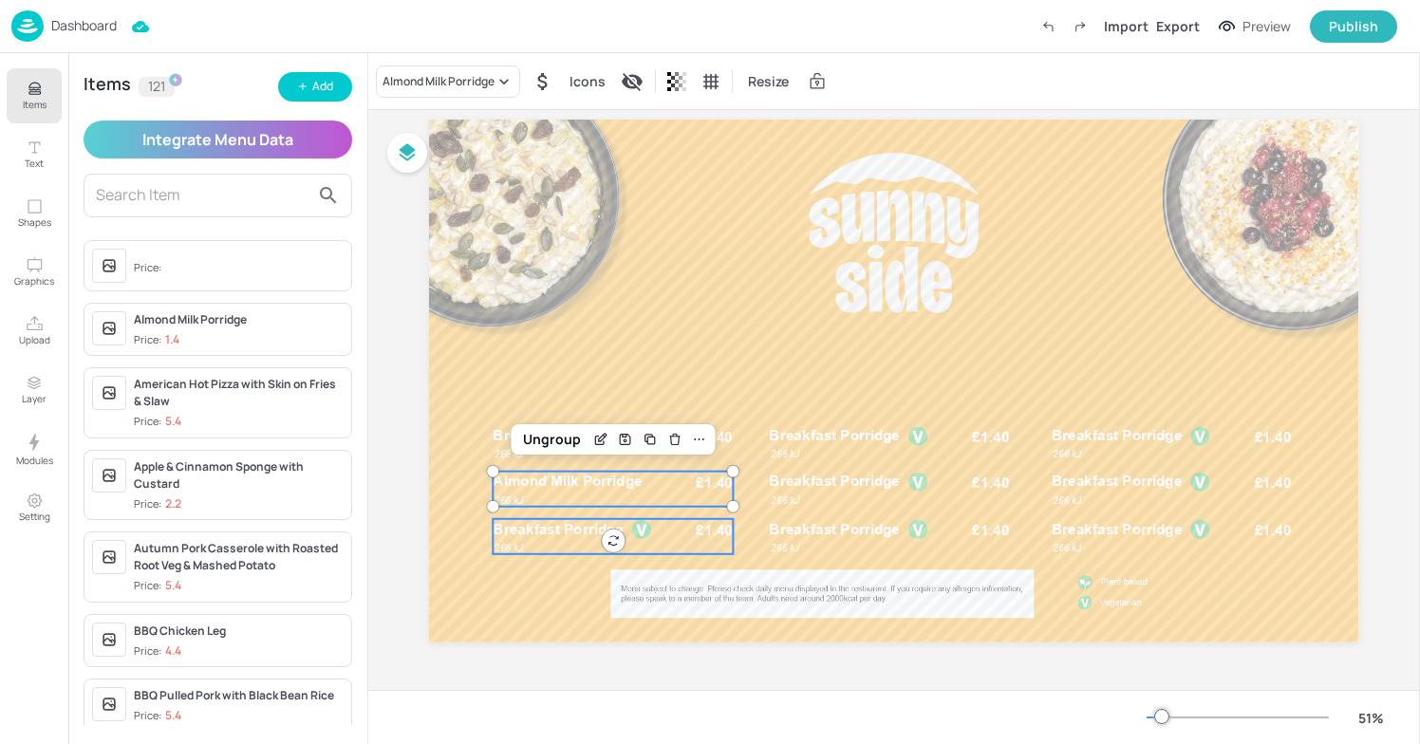
click at [589, 531] on span "Breakfast Porridge" at bounding box center [559, 528] width 131 height 17
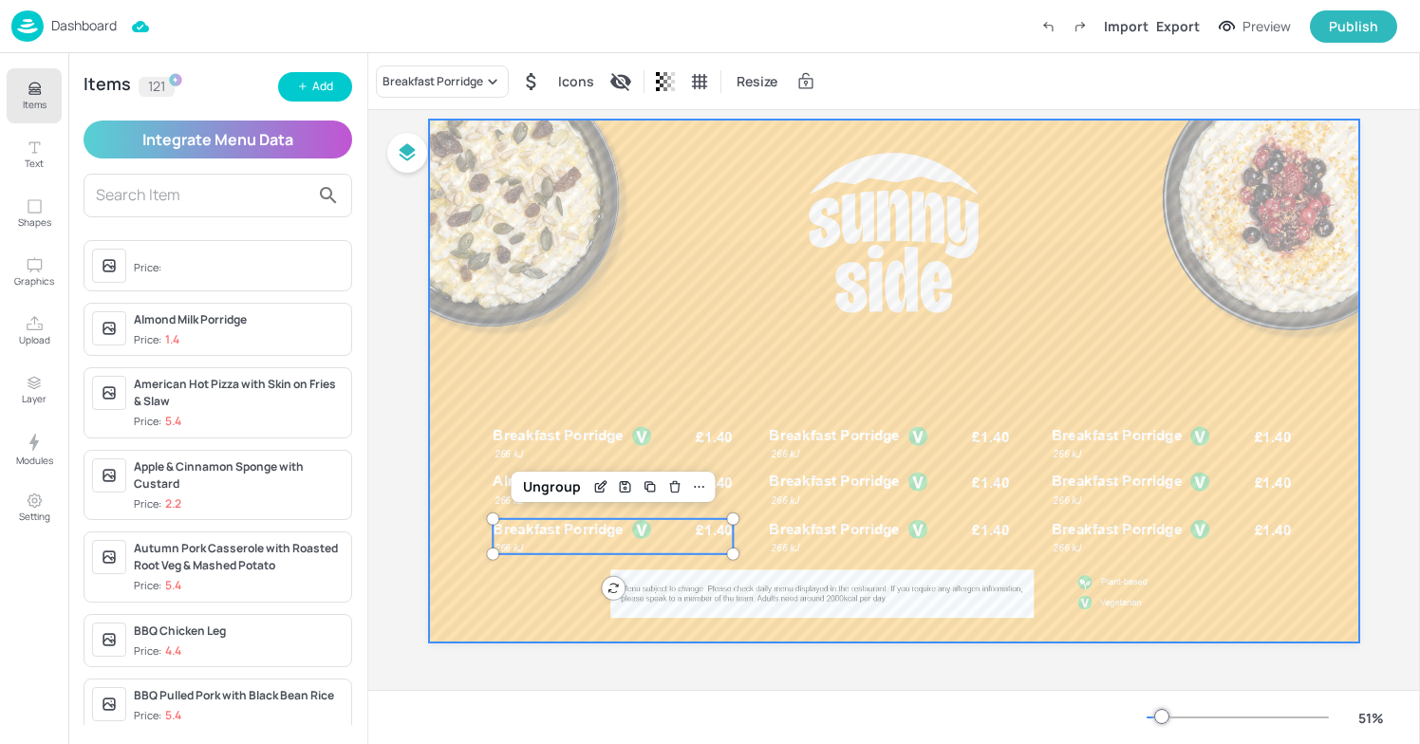
click at [641, 247] on div at bounding box center [894, 381] width 930 height 523
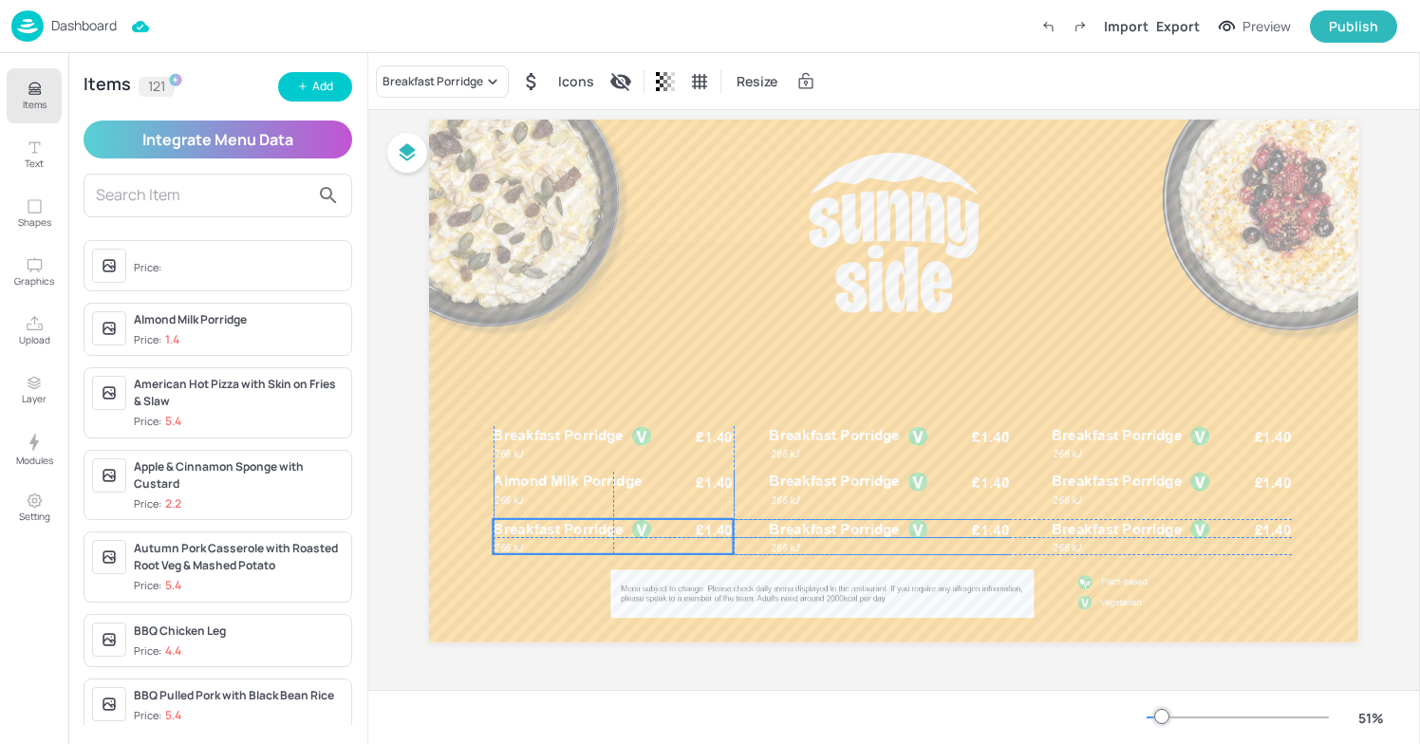
click at [550, 540] on div "Breakfast Porridge £1.40 266 kJ" at bounding box center [614, 536] width 240 height 35
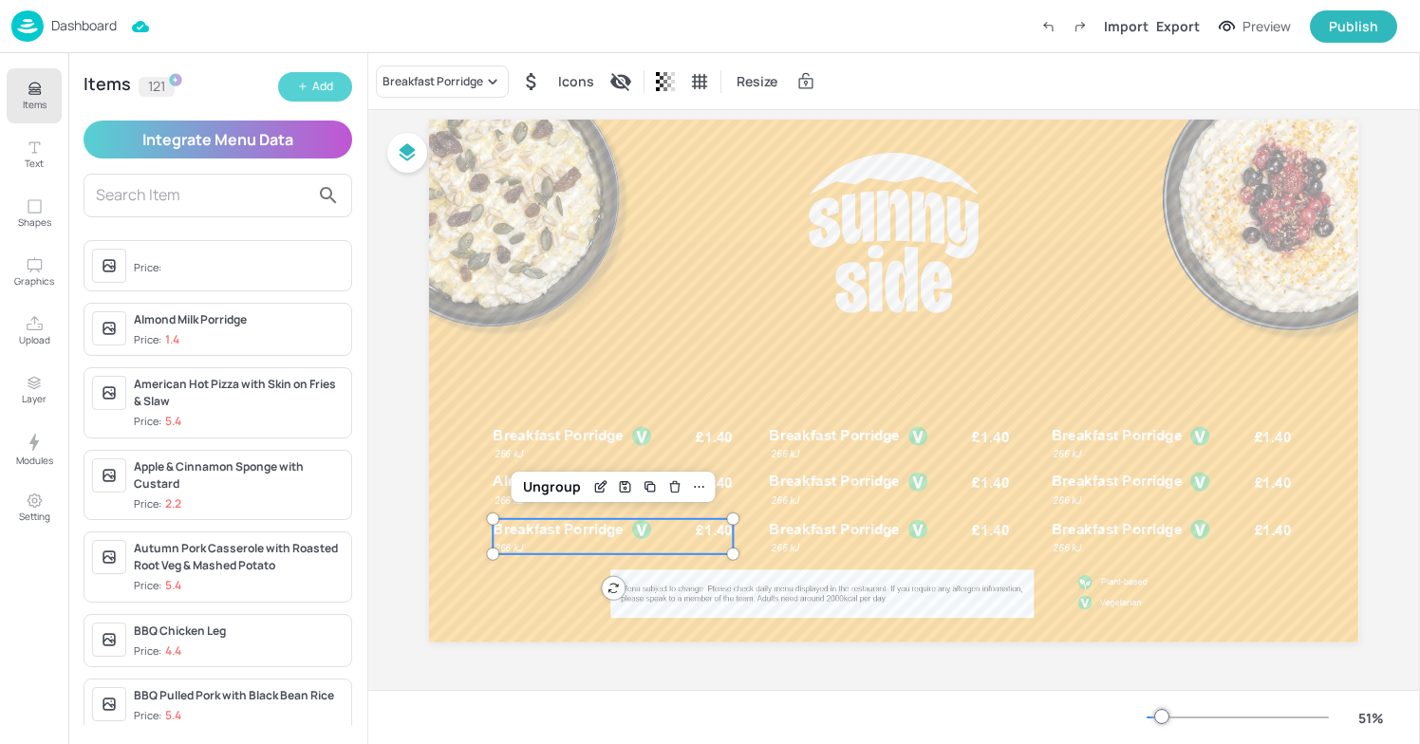
click at [331, 85] on div "Add" at bounding box center [322, 87] width 21 height 18
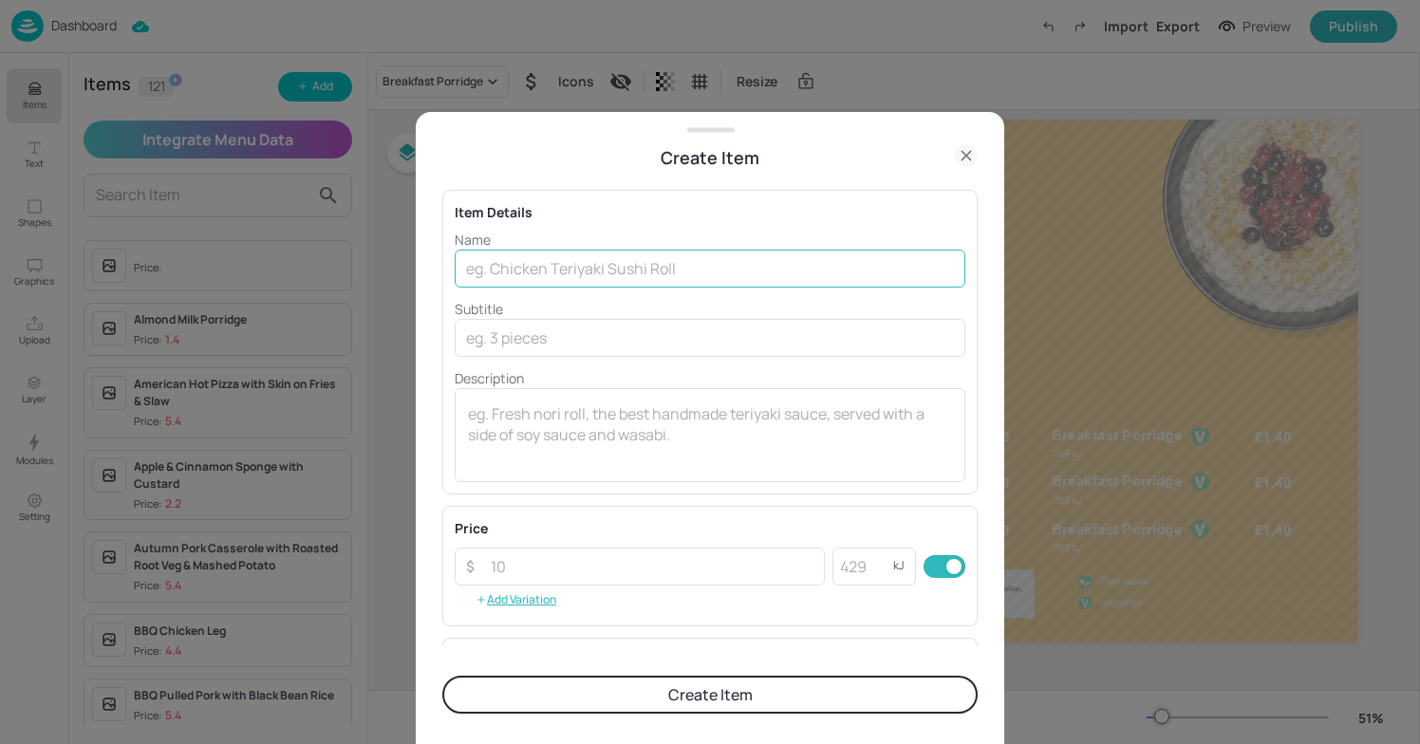
click at [579, 272] on input "text" at bounding box center [710, 269] width 511 height 38
type input "t"
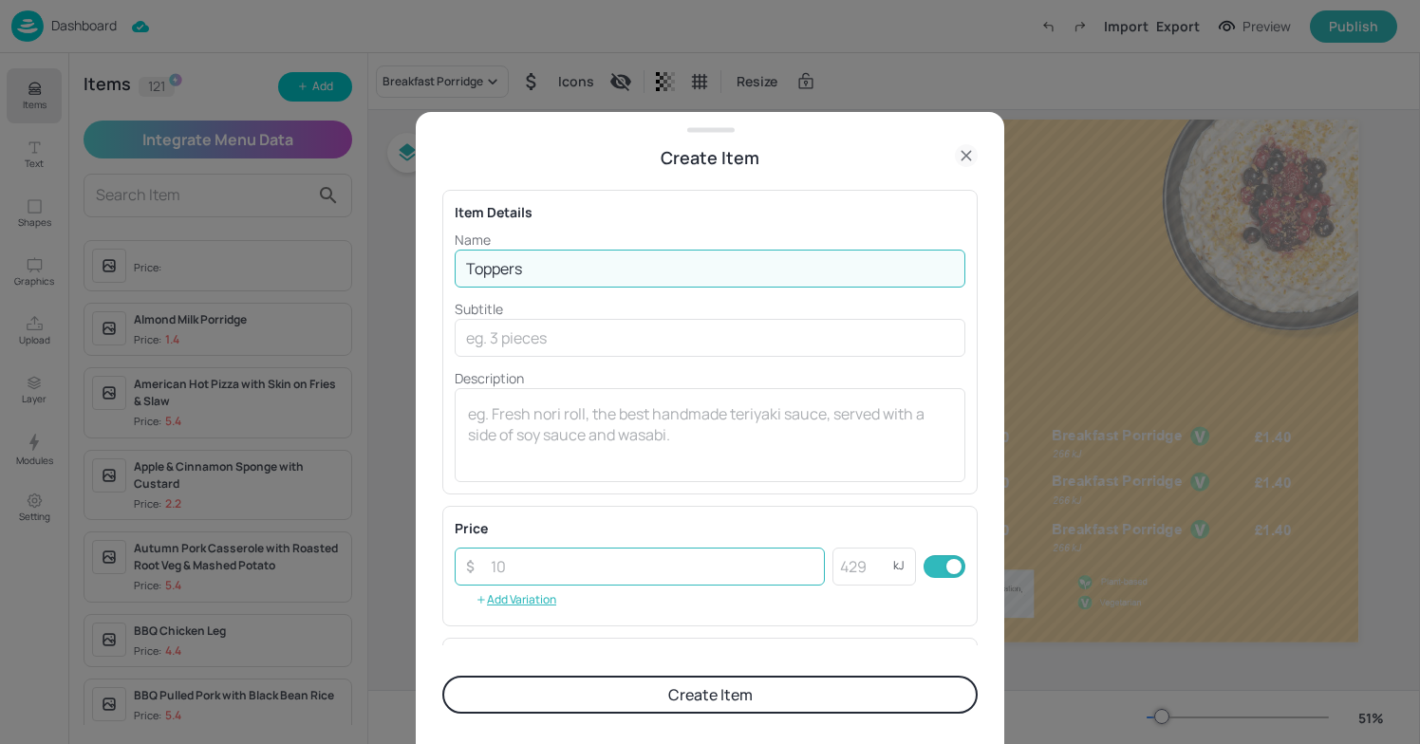
type input "Toppers"
click at [628, 567] on input "number" at bounding box center [652, 567] width 346 height 38
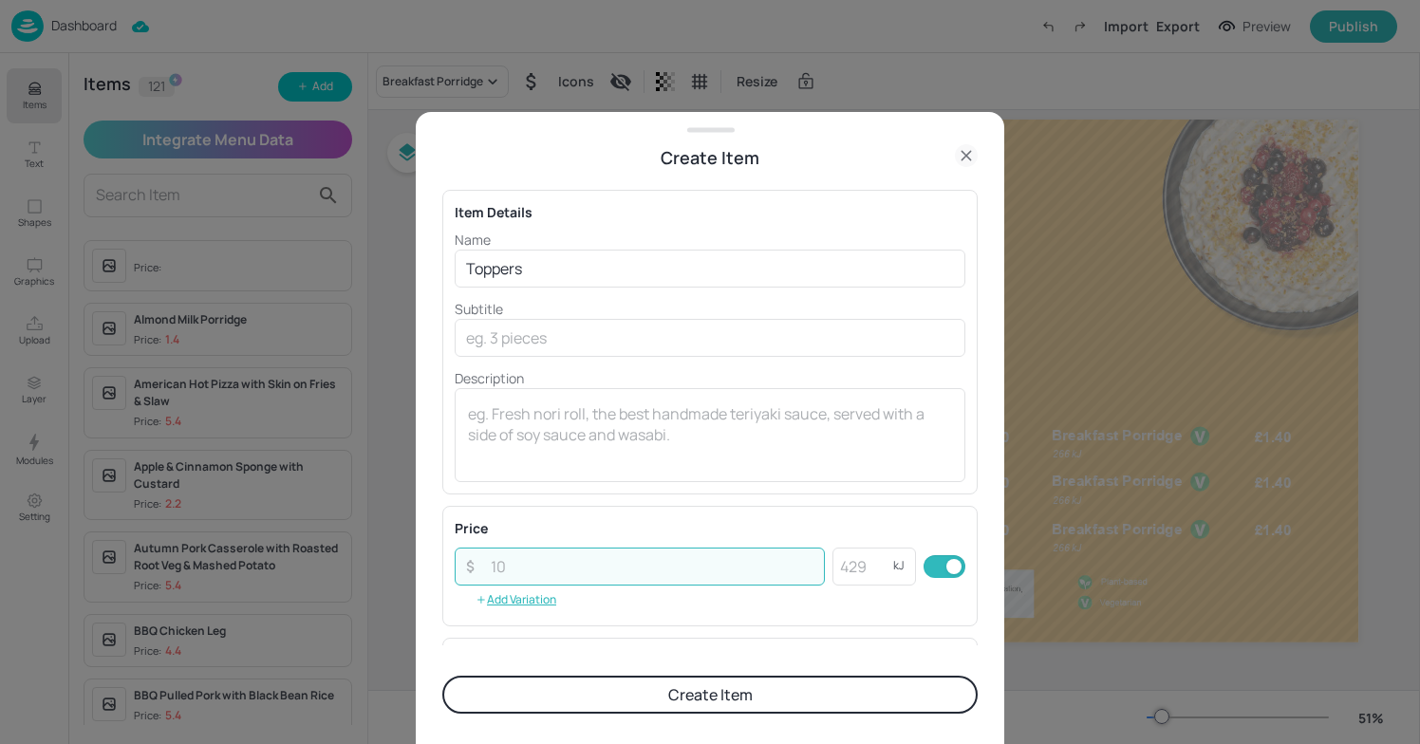
type input "0"
click at [865, 568] on input "number" at bounding box center [863, 567] width 61 height 38
click at [567, 572] on input "0.55" at bounding box center [652, 567] width 346 height 38
type input "0.50"
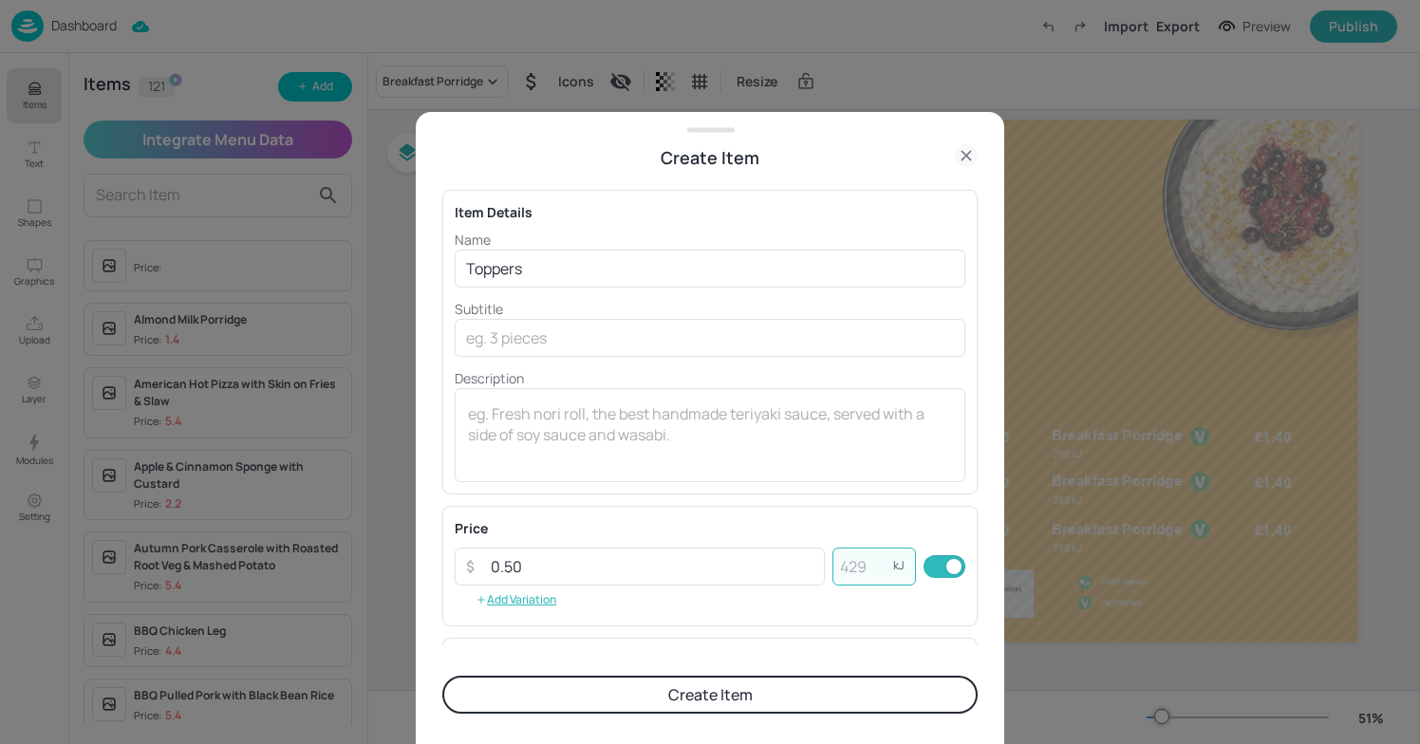
click at [859, 569] on input "number" at bounding box center [863, 567] width 61 height 38
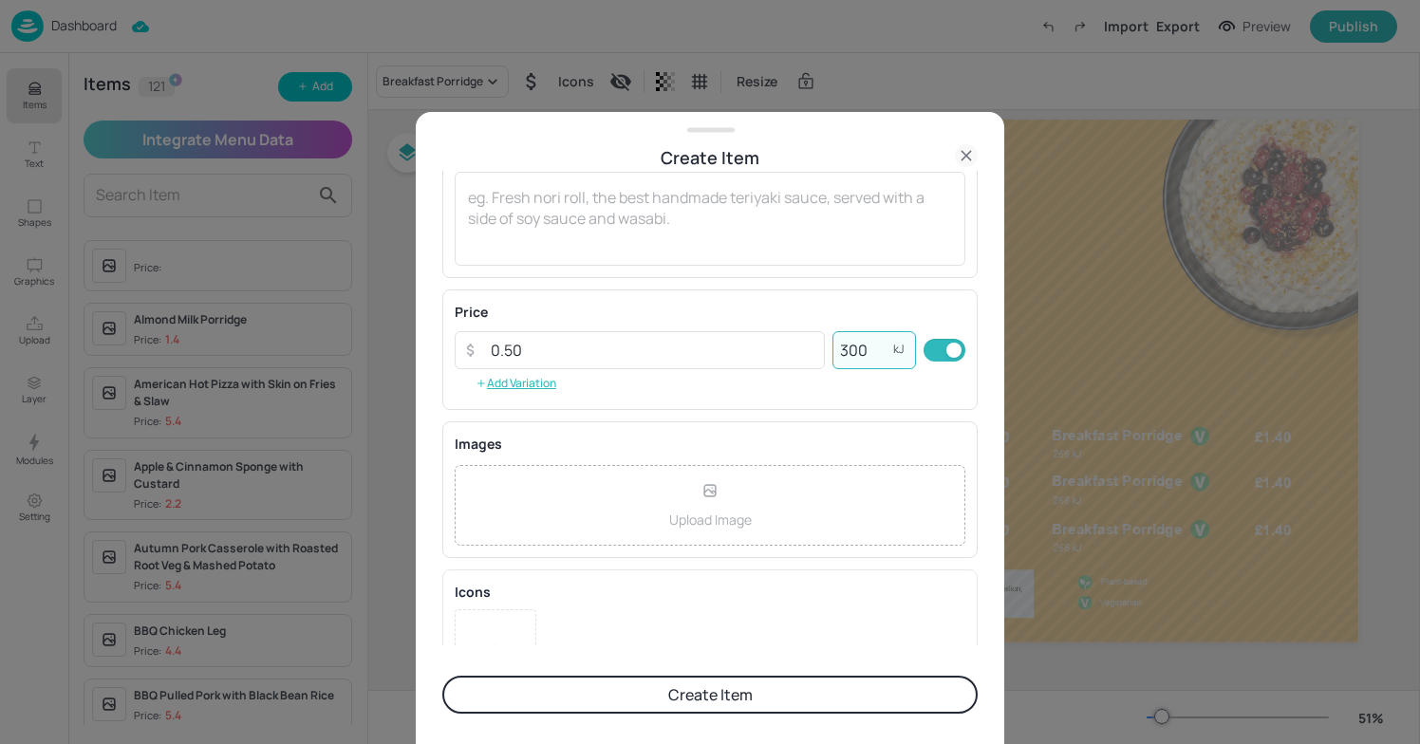
scroll to position [277, 0]
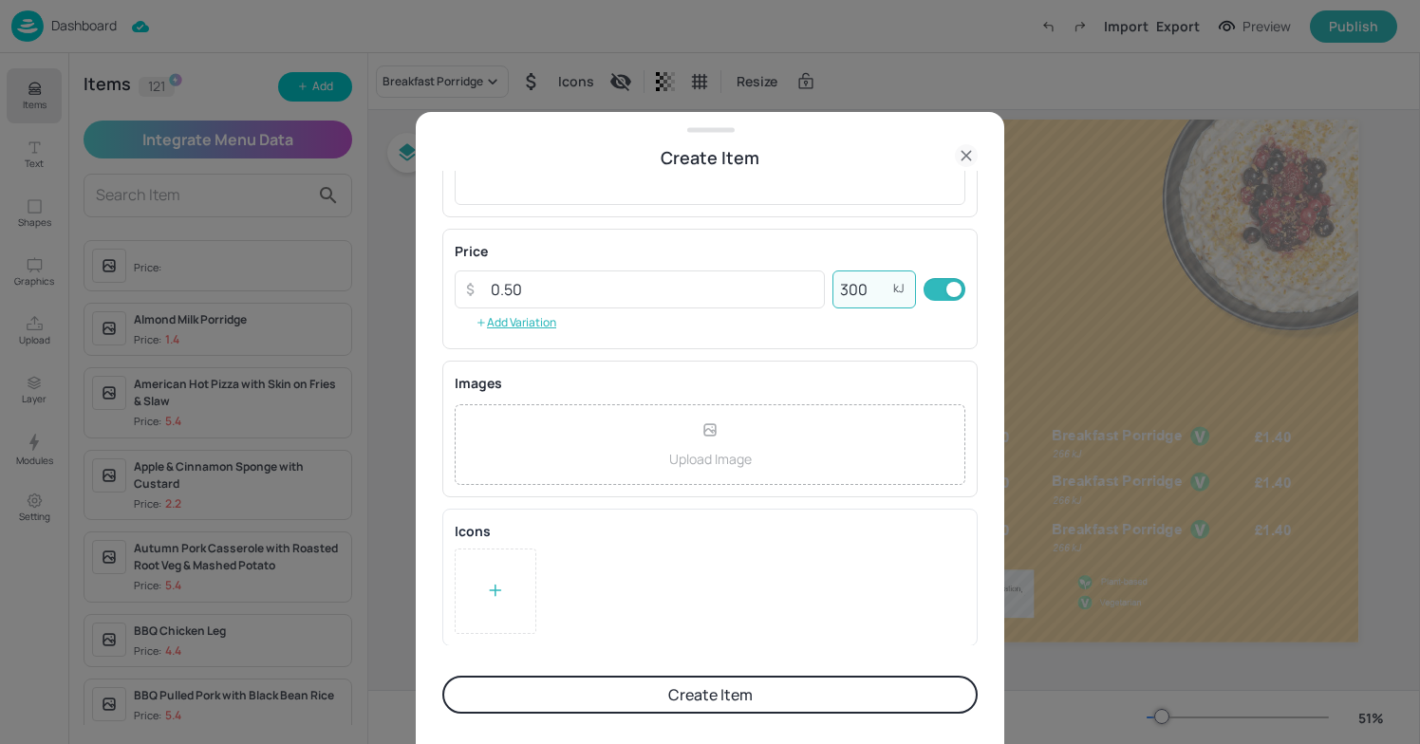
type input "300"
click at [630, 674] on form "Item Details Name Toppers ​ Subtitle ​ Description x ​ Price ​ 0.50 ​ 300 kJ ​ …" at bounding box center [710, 458] width 536 height 574
click at [627, 686] on button "Create Item" at bounding box center [710, 695] width 536 height 38
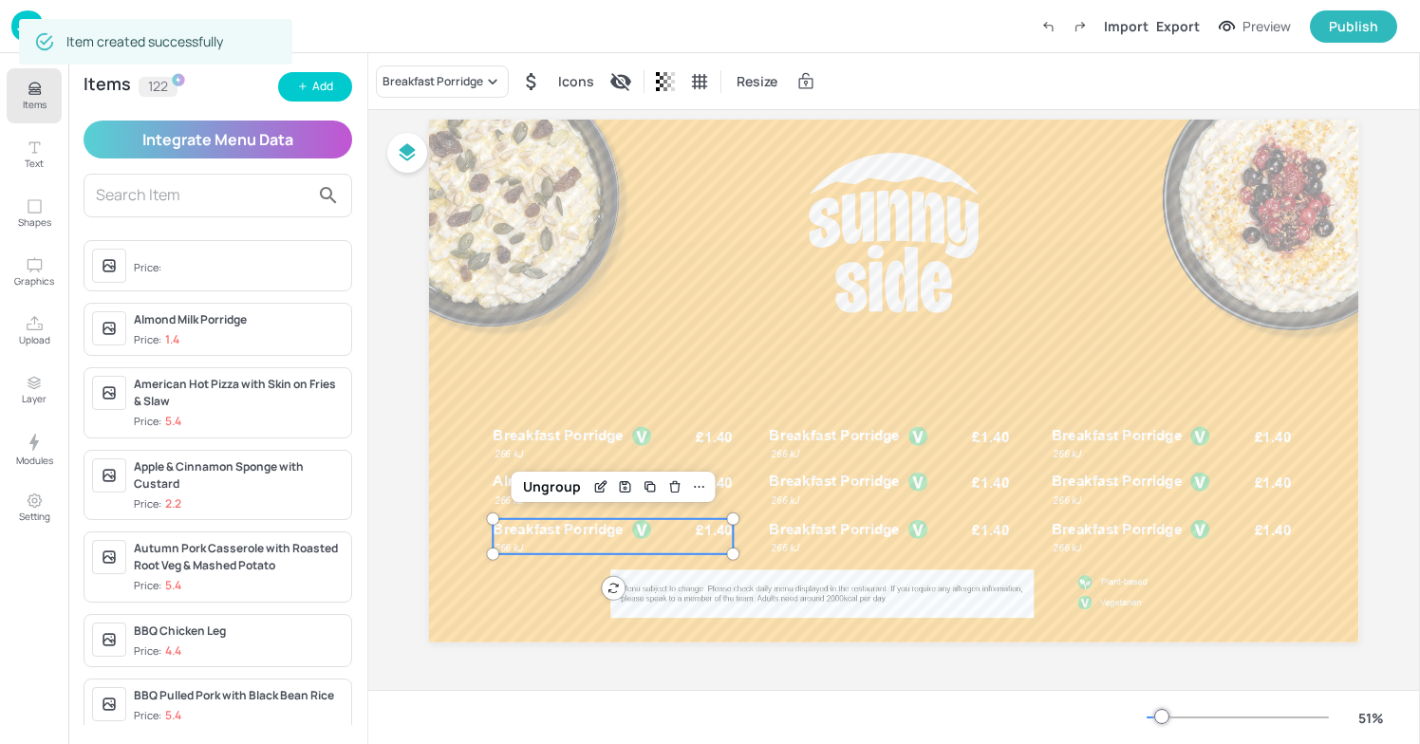
click at [536, 547] on div "Breakfast Porridge £1.40 266 kJ" at bounding box center [614, 536] width 240 height 35
click at [487, 85] on icon at bounding box center [492, 81] width 19 height 19
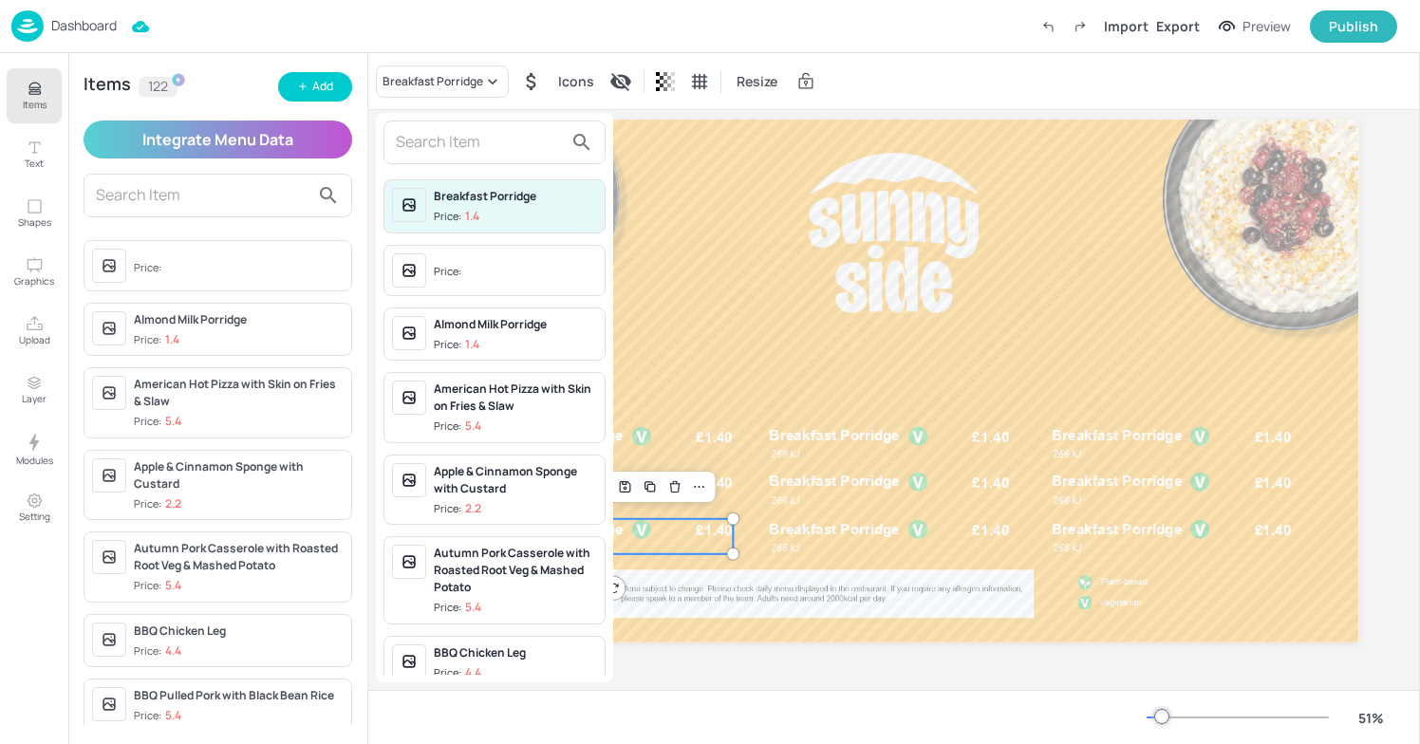
click at [429, 151] on input "text" at bounding box center [479, 142] width 167 height 30
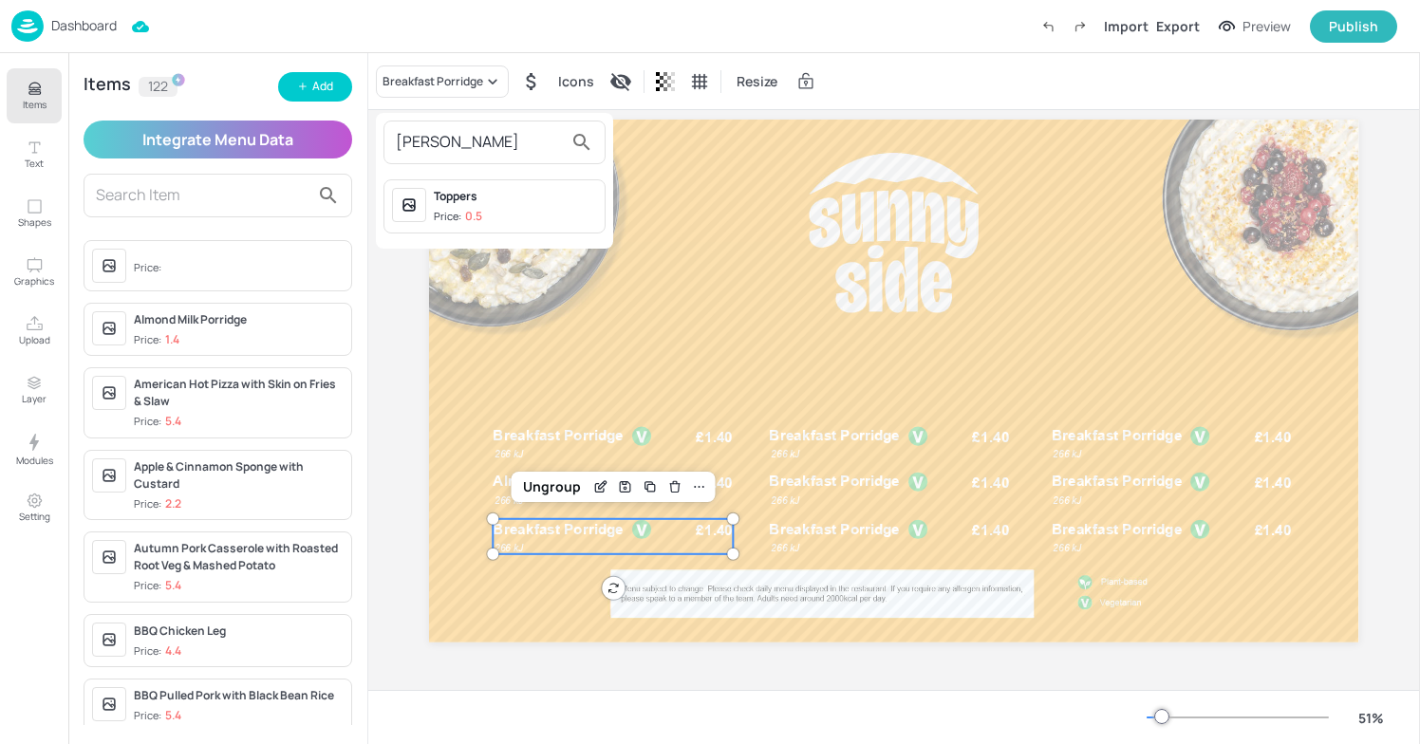
type input "[PERSON_NAME]"
click at [451, 221] on div "Price: 0.5" at bounding box center [458, 217] width 48 height 16
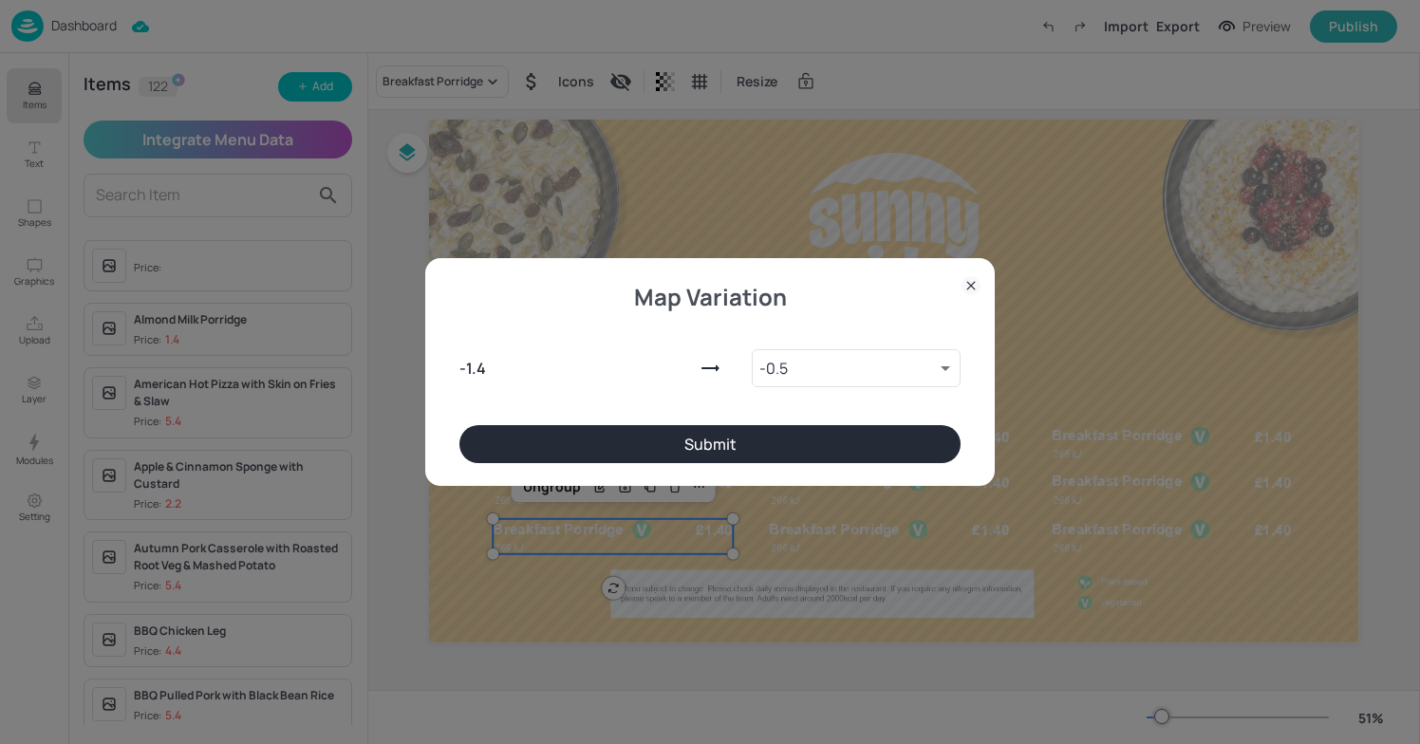
click at [616, 442] on button "Submit" at bounding box center [710, 444] width 501 height 38
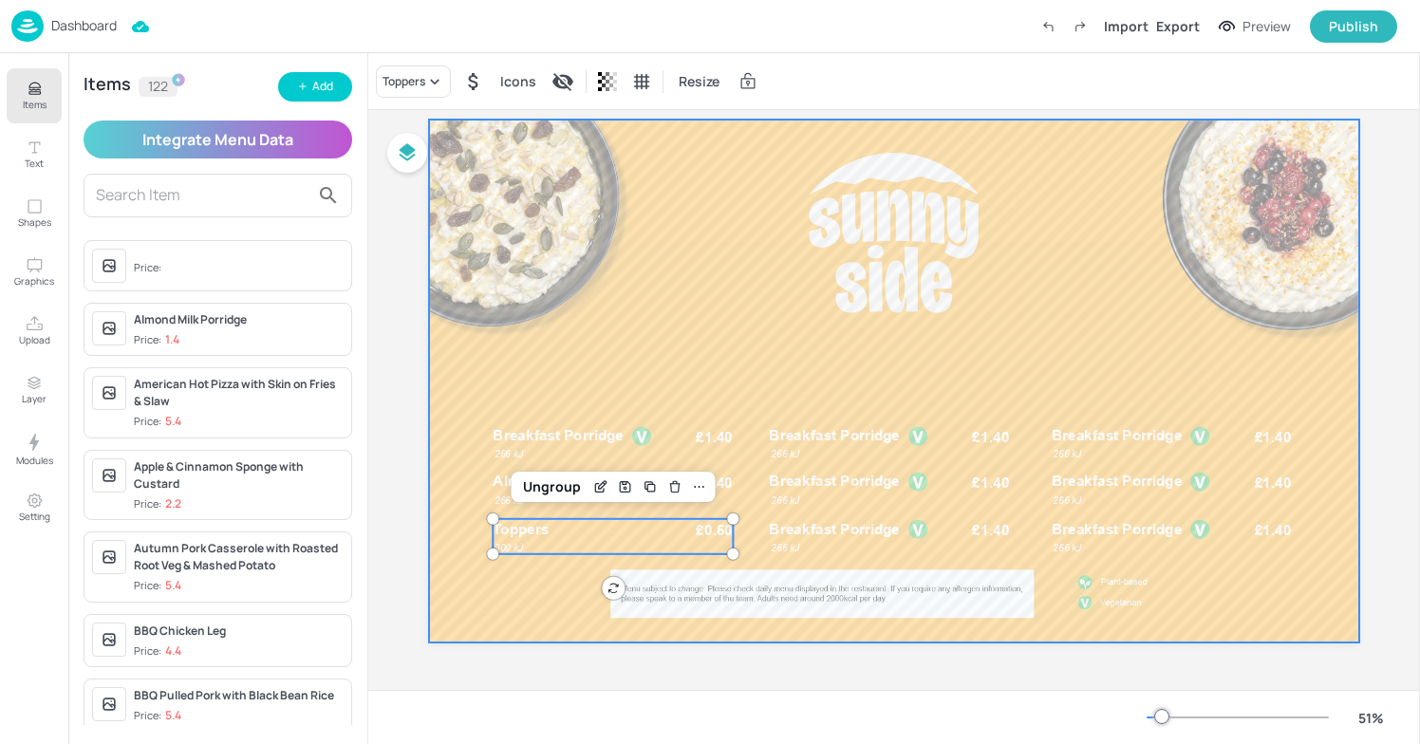
click at [678, 360] on div at bounding box center [894, 381] width 930 height 523
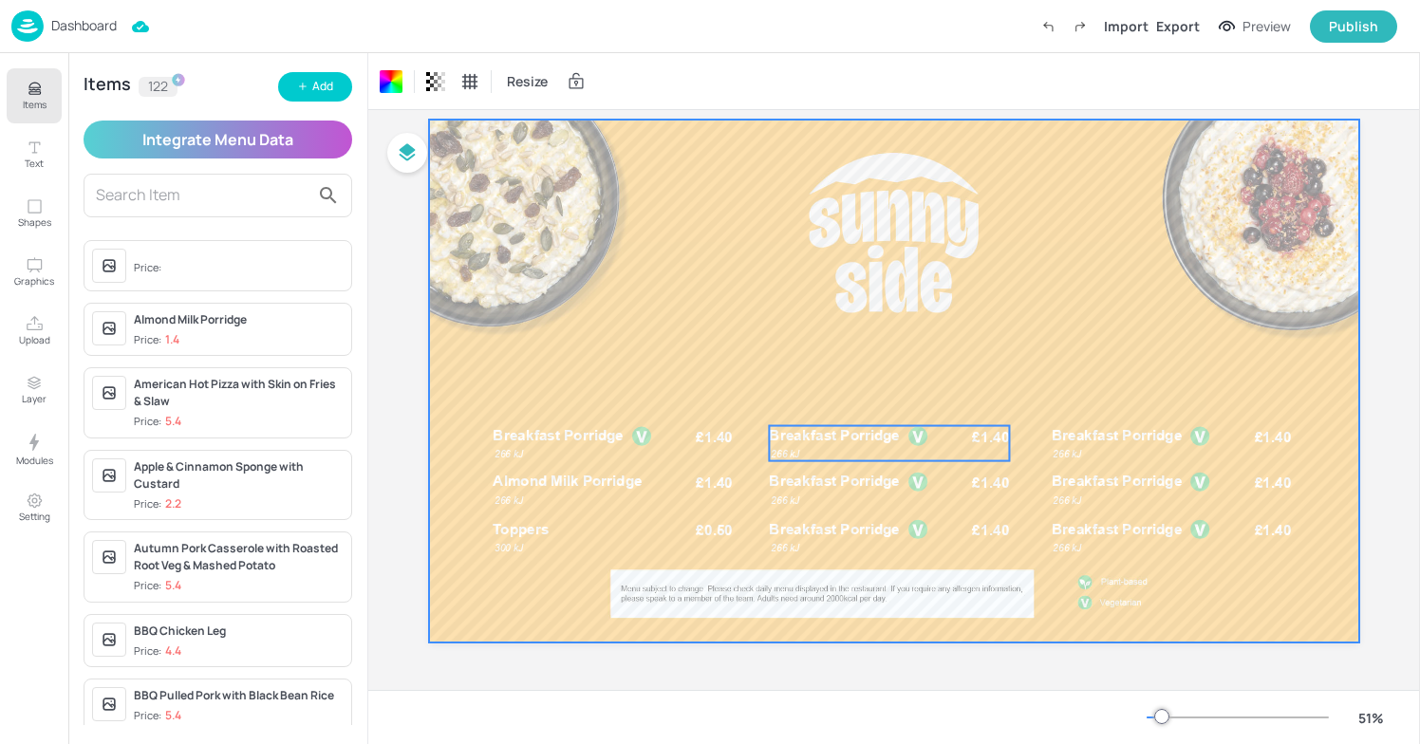
click at [858, 440] on span "Breakfast Porridge" at bounding box center [835, 435] width 131 height 17
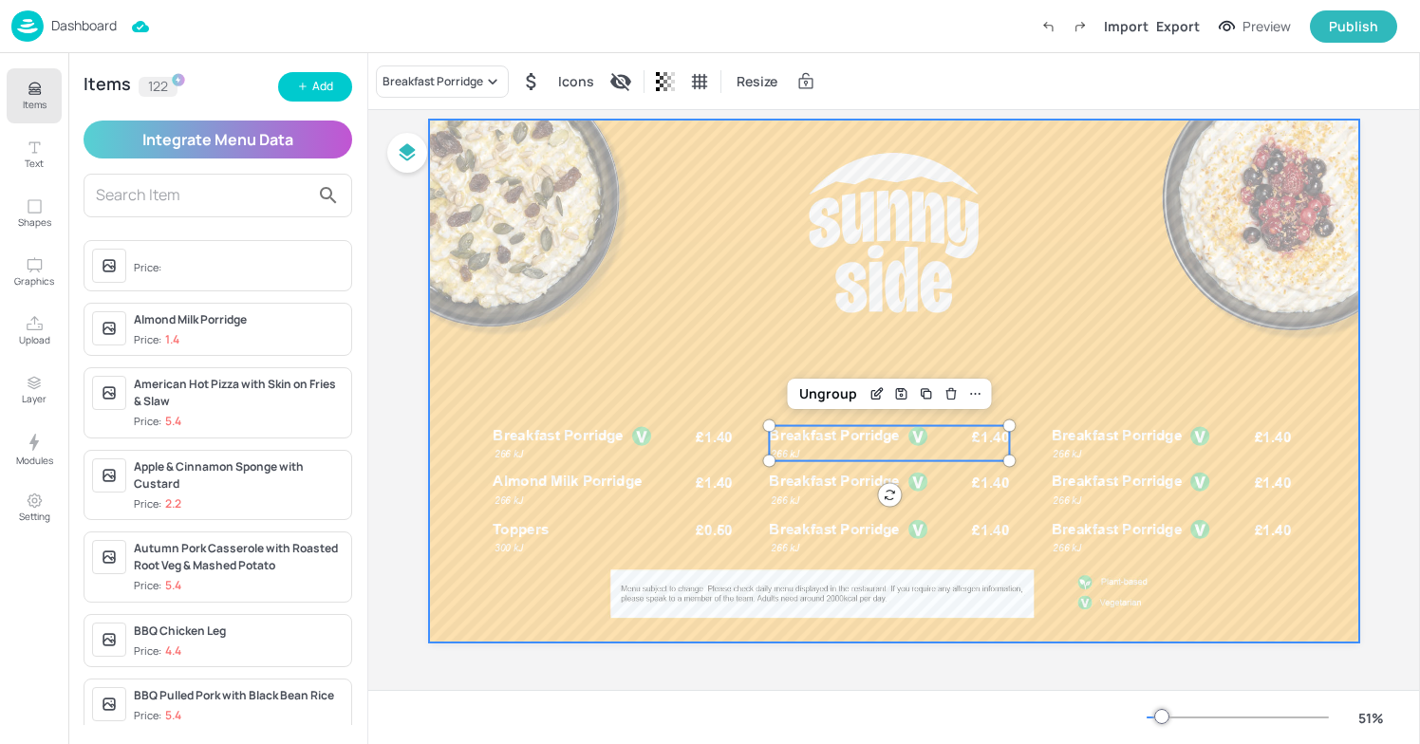
click at [710, 385] on div at bounding box center [894, 381] width 930 height 523
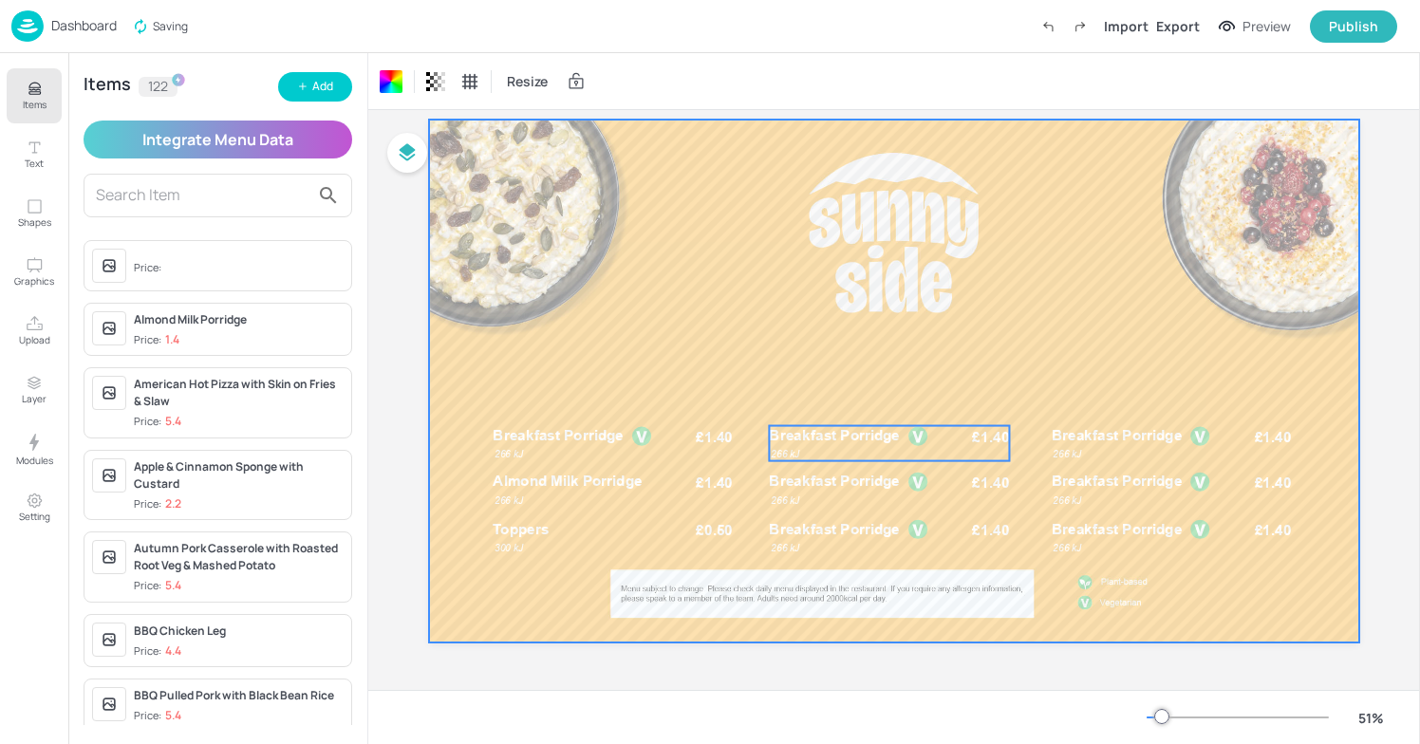
click at [790, 449] on span "266 kJ" at bounding box center [786, 454] width 28 height 11
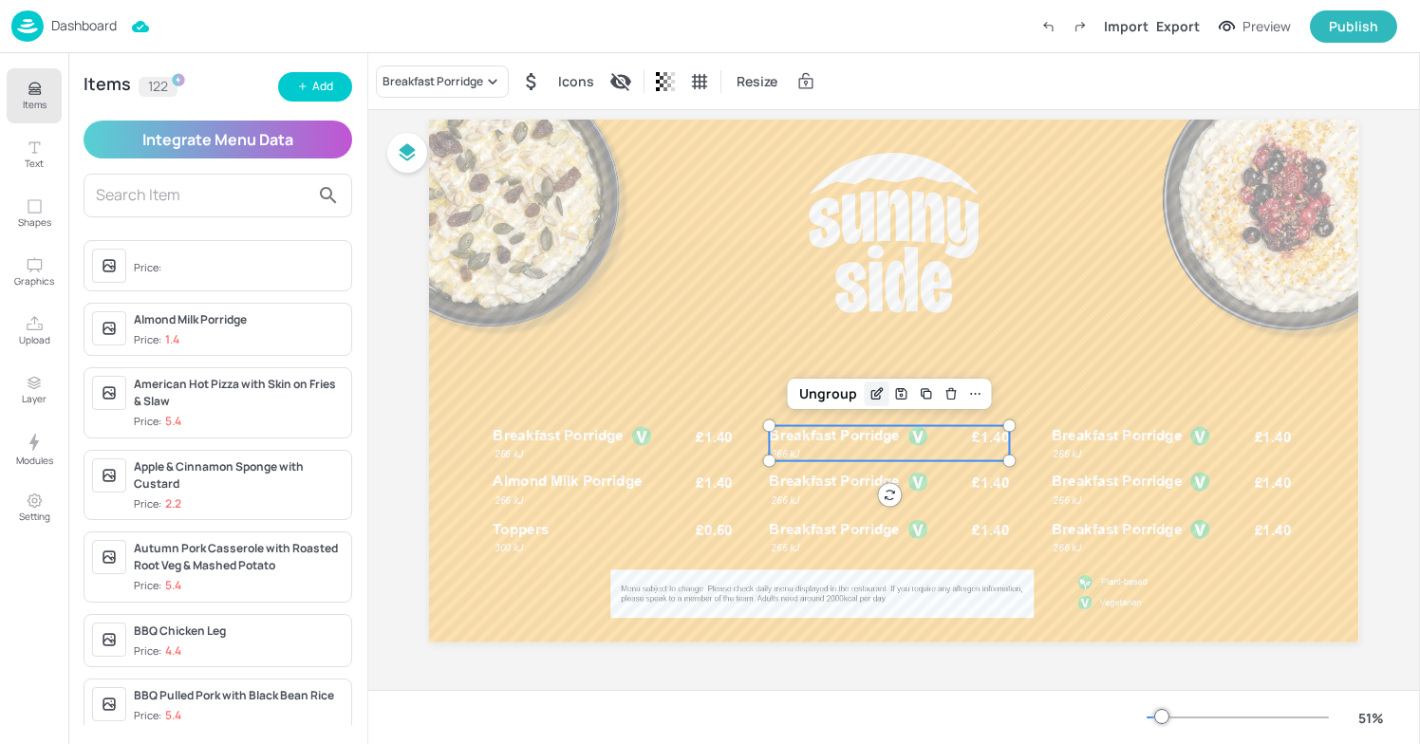
click at [872, 395] on icon "Edit Item" at bounding box center [876, 394] width 9 height 9
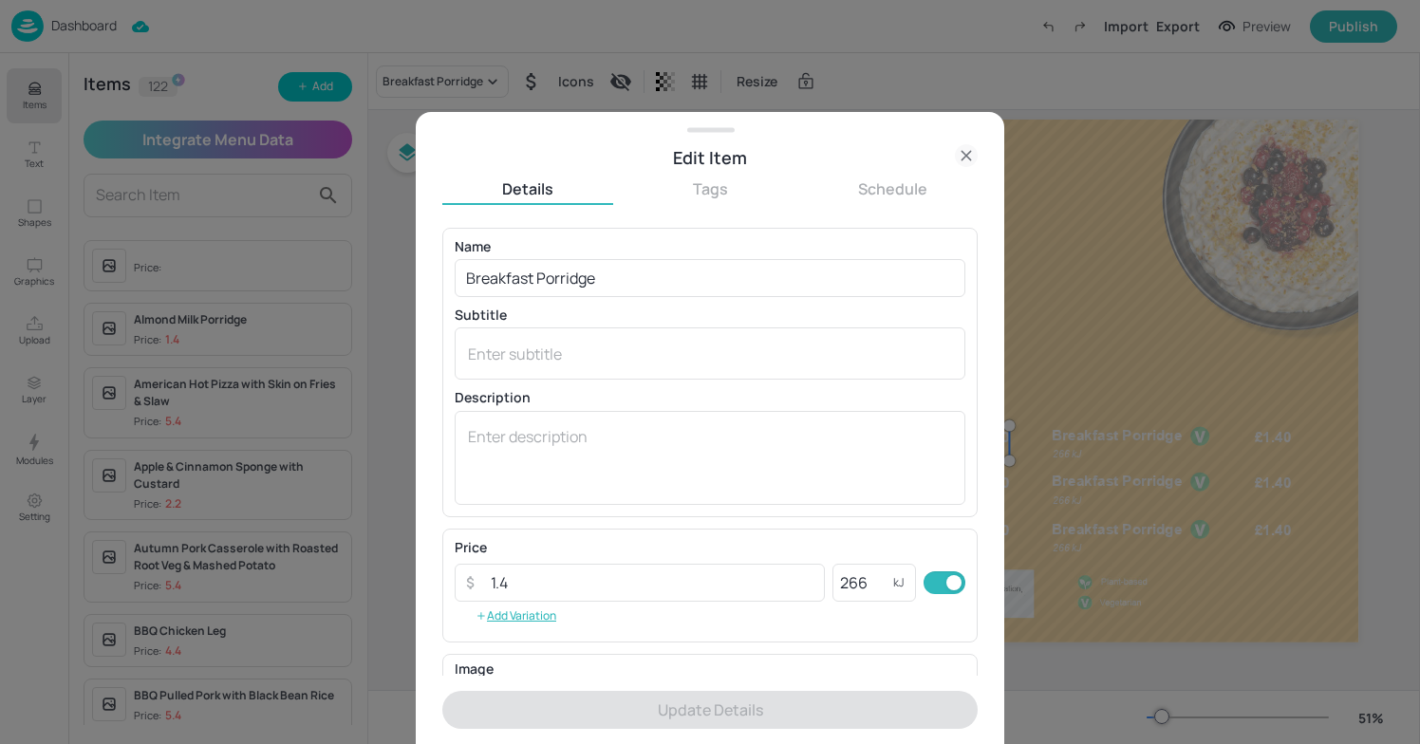
click at [1073, 252] on div at bounding box center [710, 372] width 1420 height 744
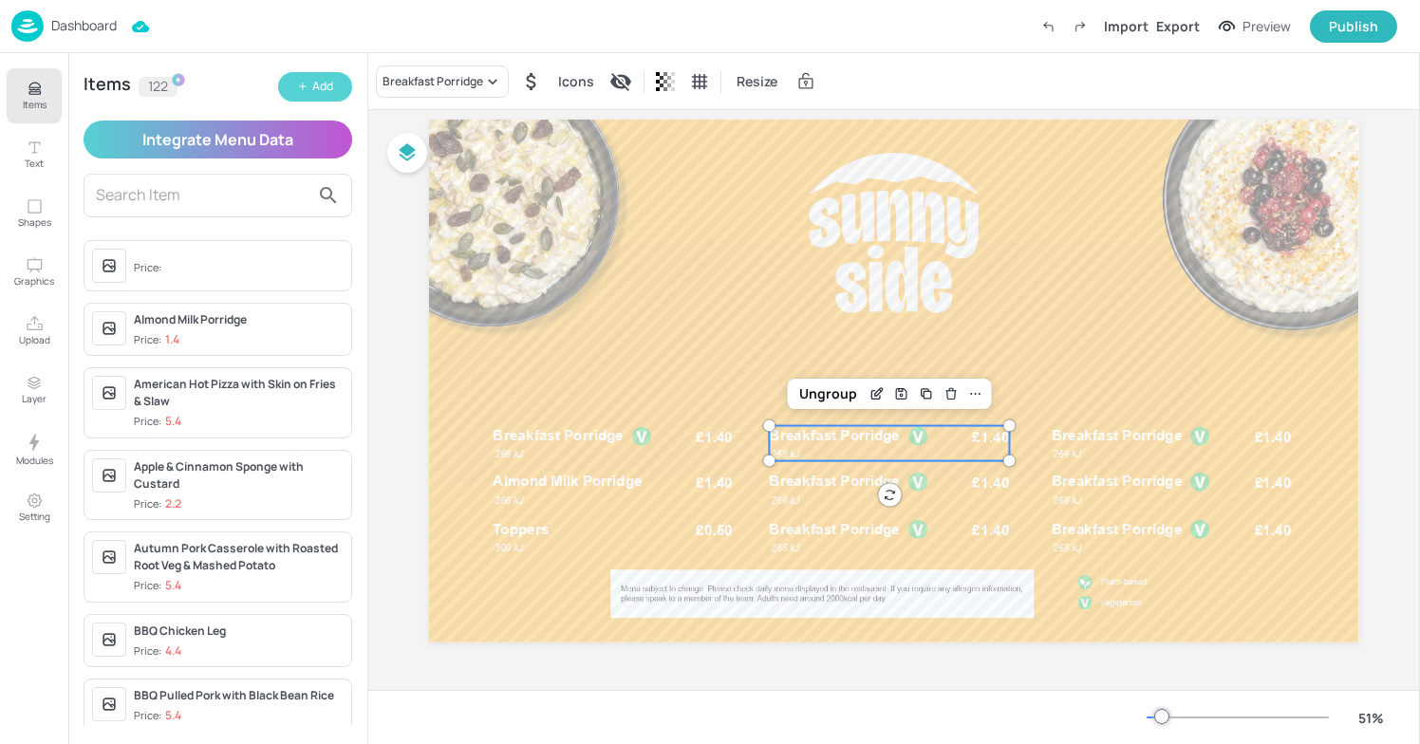
click at [318, 72] on button "Add" at bounding box center [315, 86] width 74 height 29
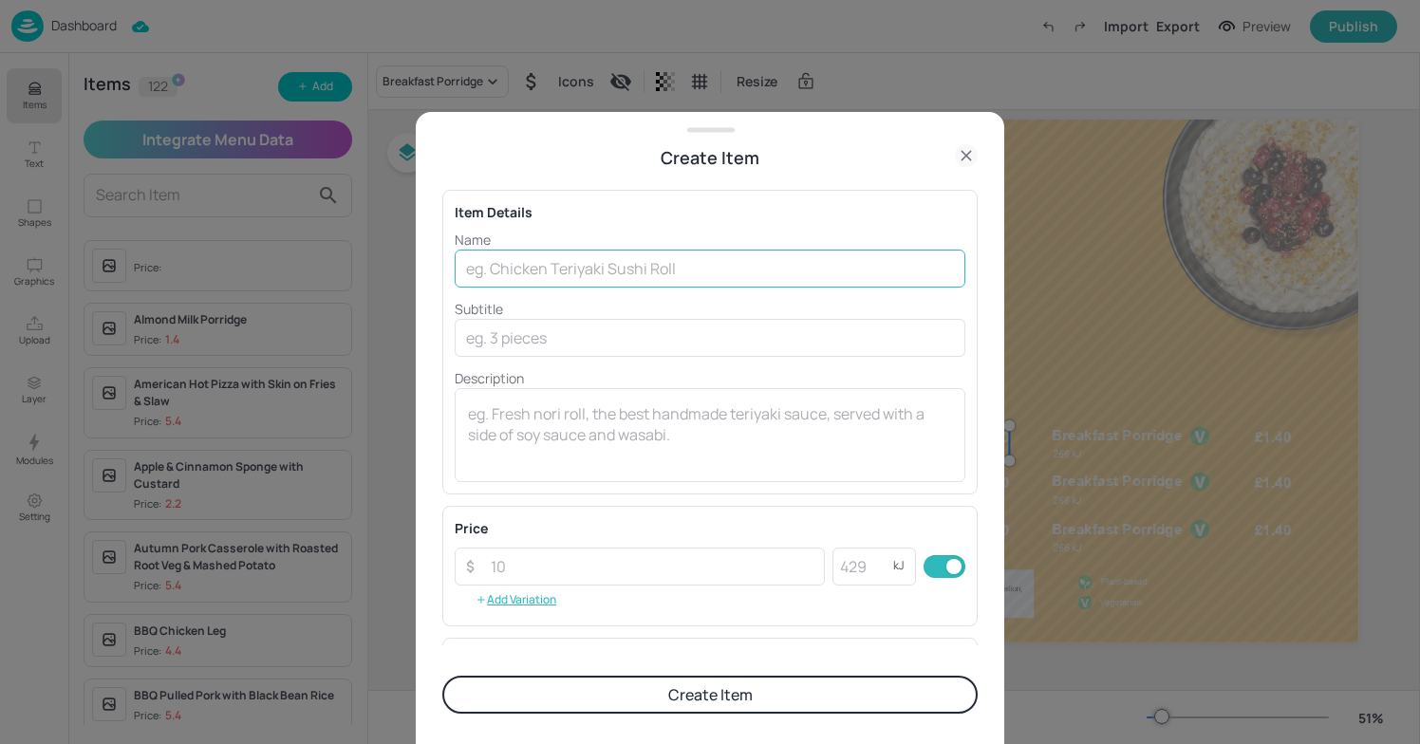
click at [488, 273] on input "text" at bounding box center [710, 269] width 511 height 38
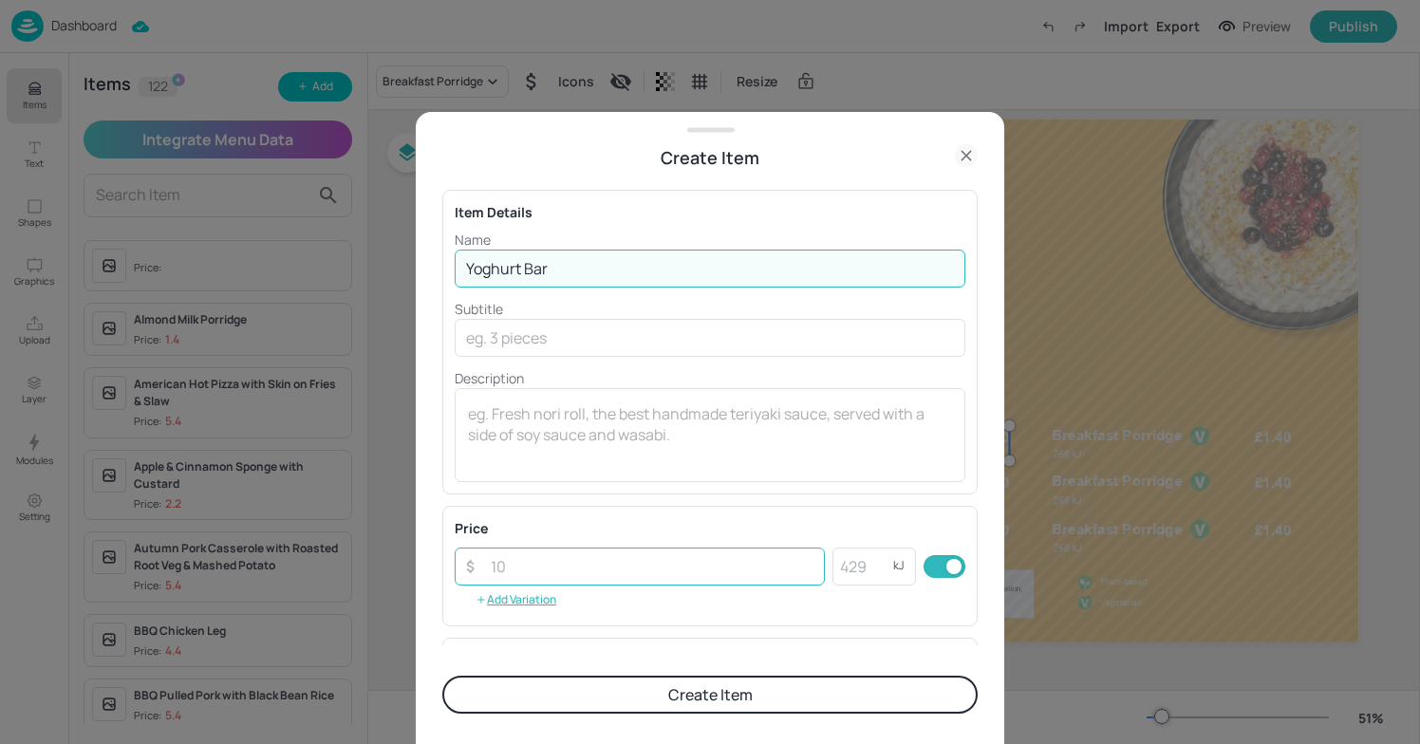
type input "Yoghurt Bar"
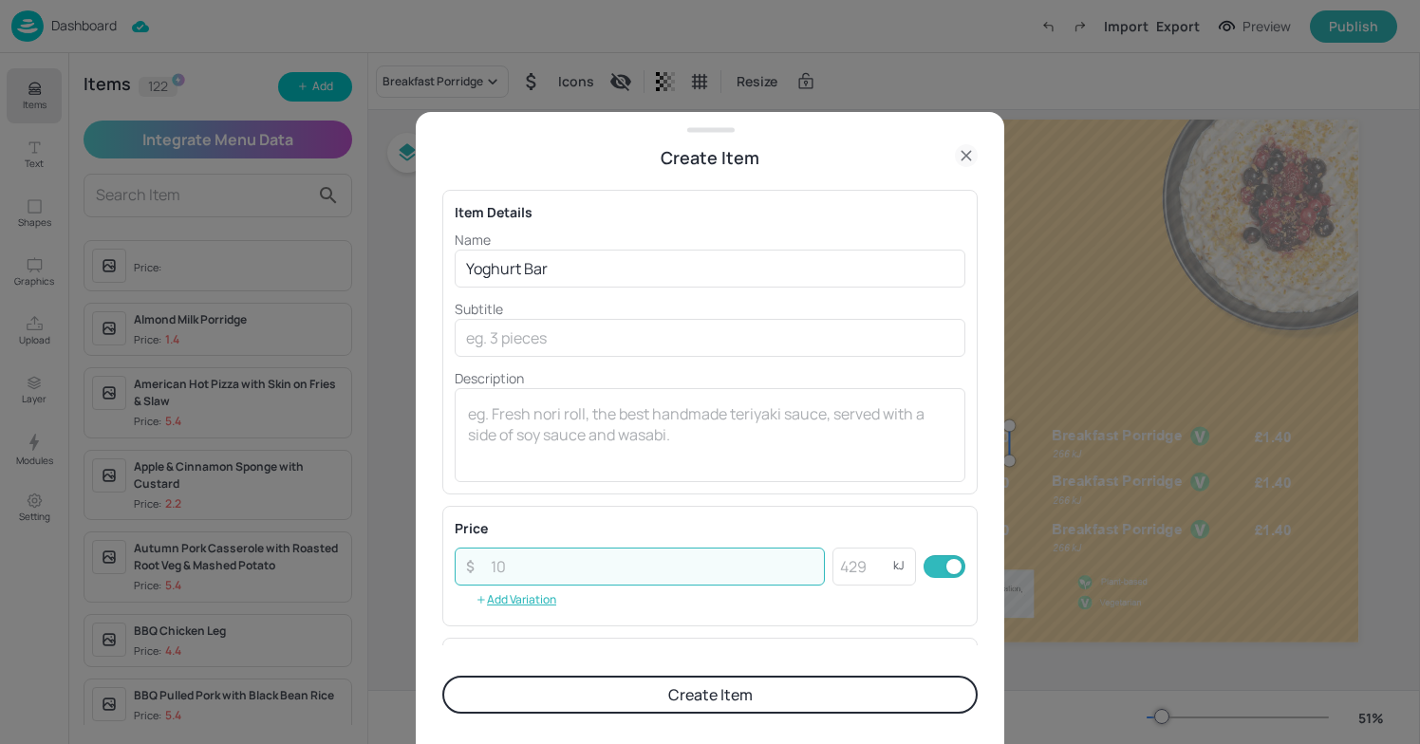
click at [628, 561] on input "number" at bounding box center [652, 567] width 346 height 38
type input "1.75"
click at [856, 567] on input "number" at bounding box center [863, 567] width 61 height 38
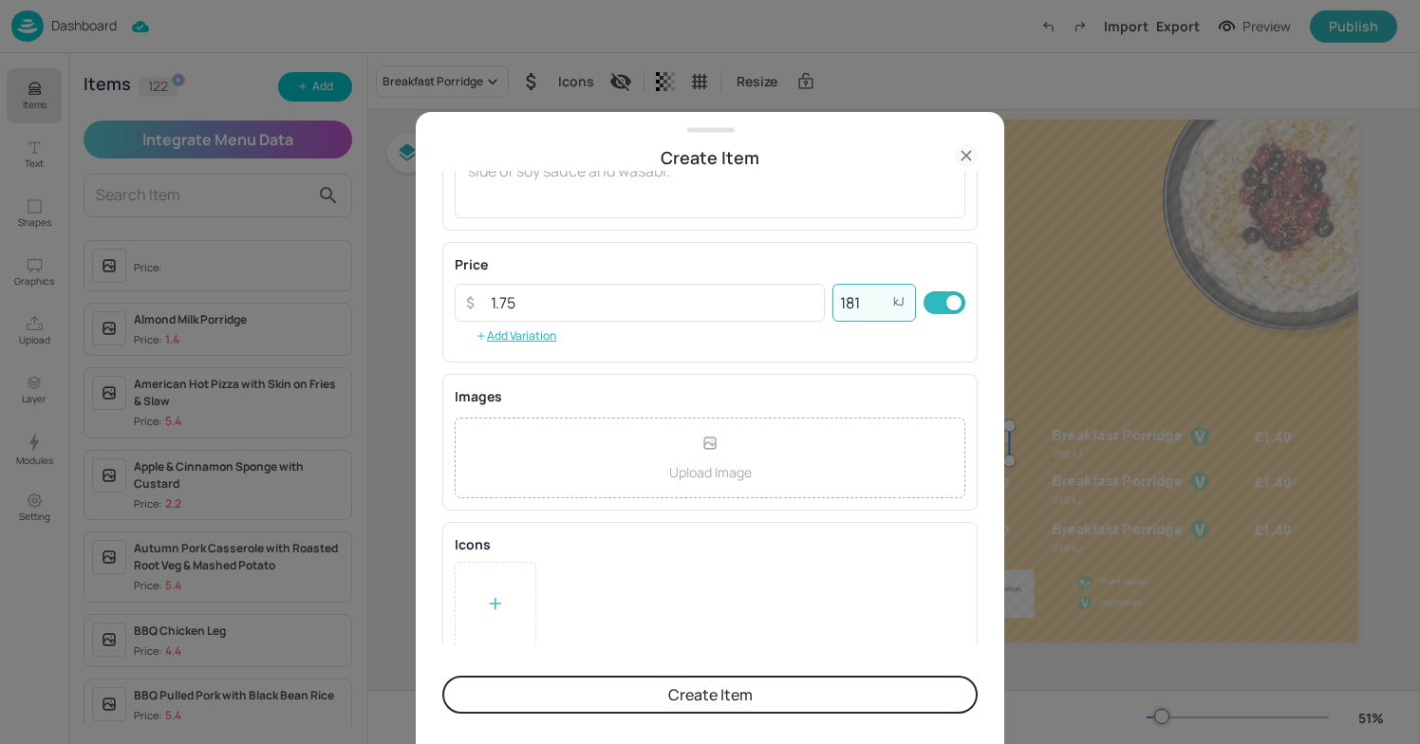
scroll to position [277, 0]
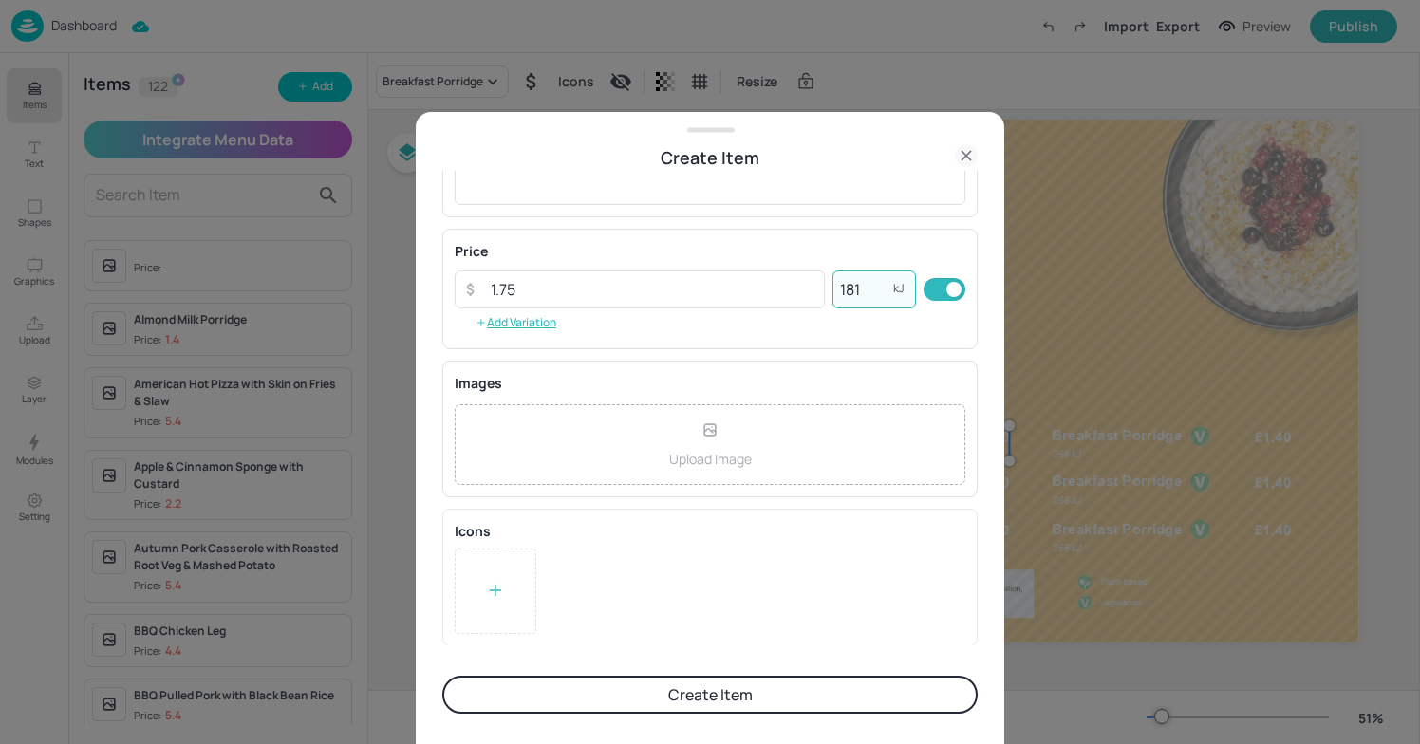
type input "181"
click at [493, 573] on div at bounding box center [496, 591] width 82 height 85
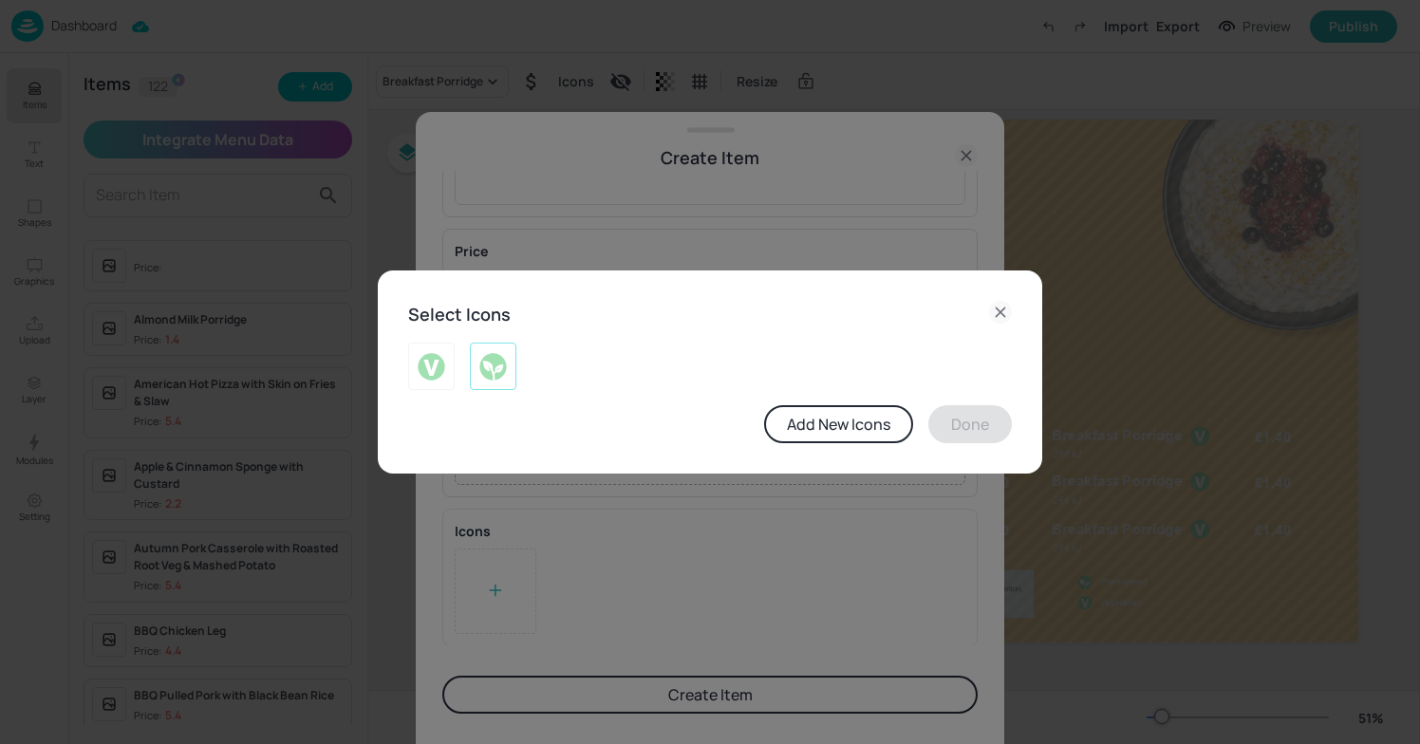
click at [493, 360] on img at bounding box center [493, 366] width 29 height 30
click at [966, 421] on button "Done" at bounding box center [971, 424] width 84 height 38
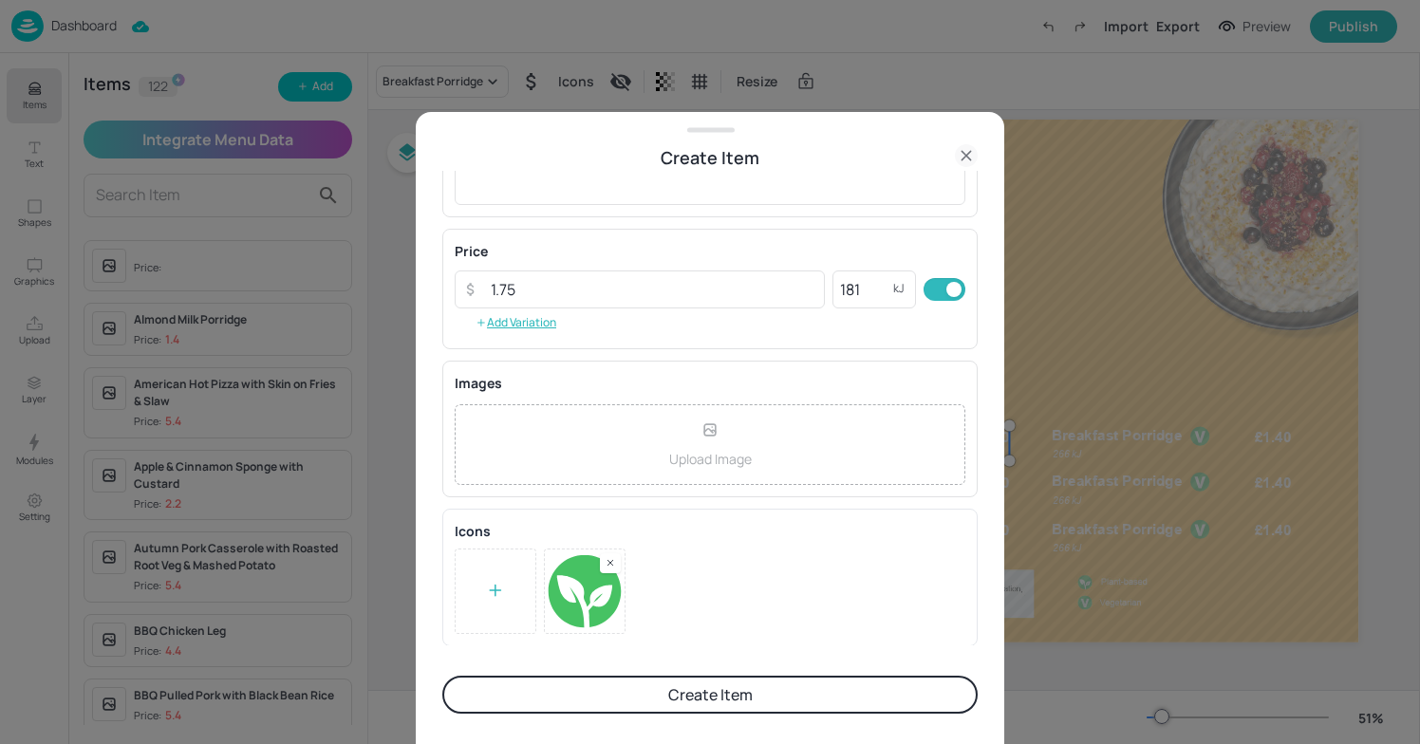
click at [725, 704] on button "Create Item" at bounding box center [710, 695] width 536 height 38
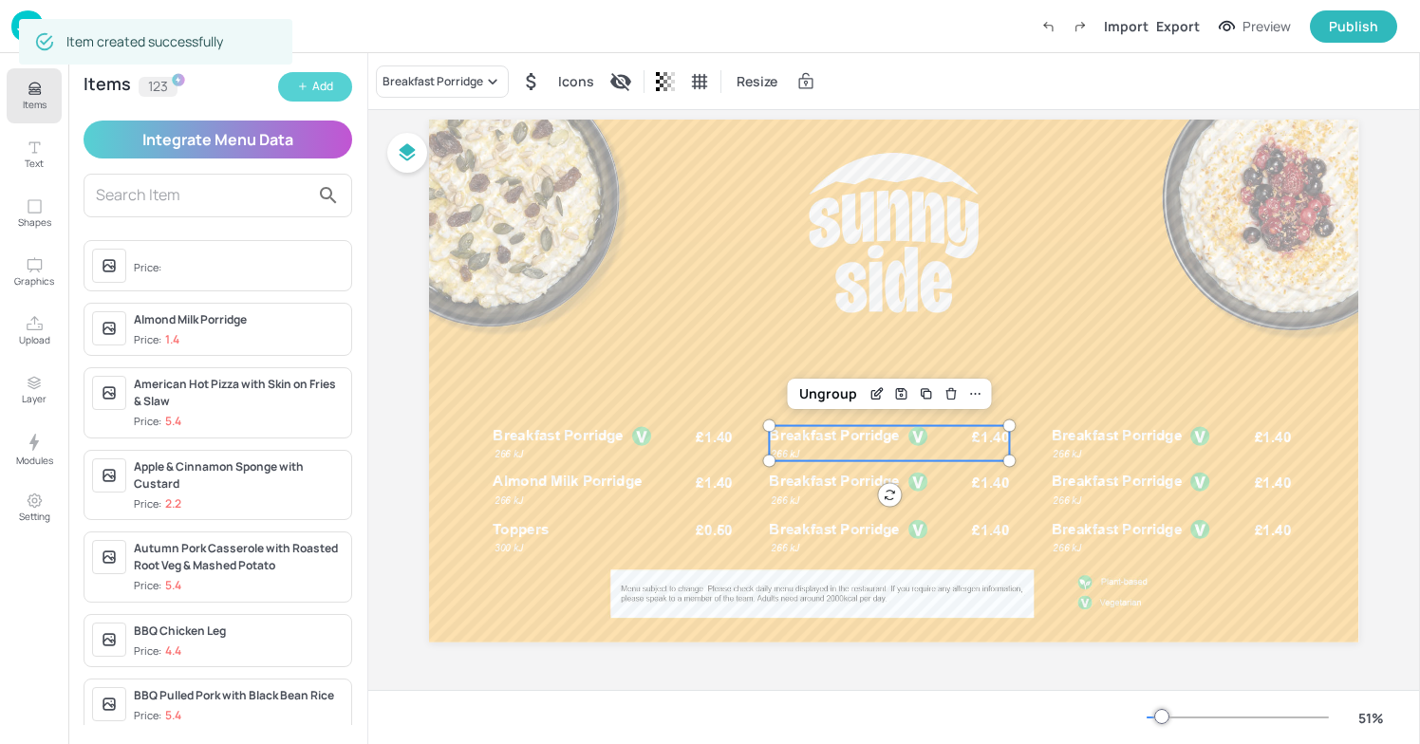
click at [319, 86] on div "Add" at bounding box center [322, 87] width 21 height 18
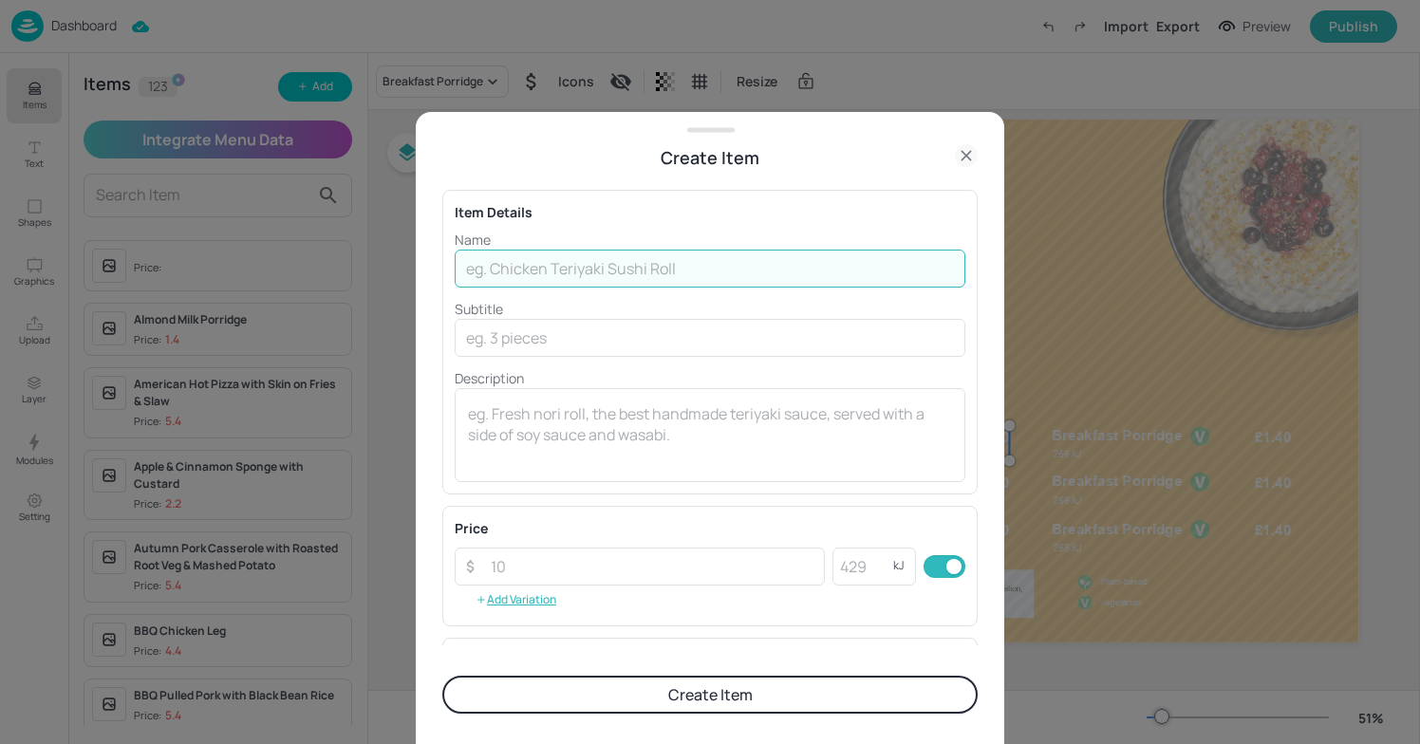
click at [498, 265] on input "text" at bounding box center [710, 269] width 511 height 38
click at [442, 676] on button "Create Item" at bounding box center [710, 695] width 536 height 38
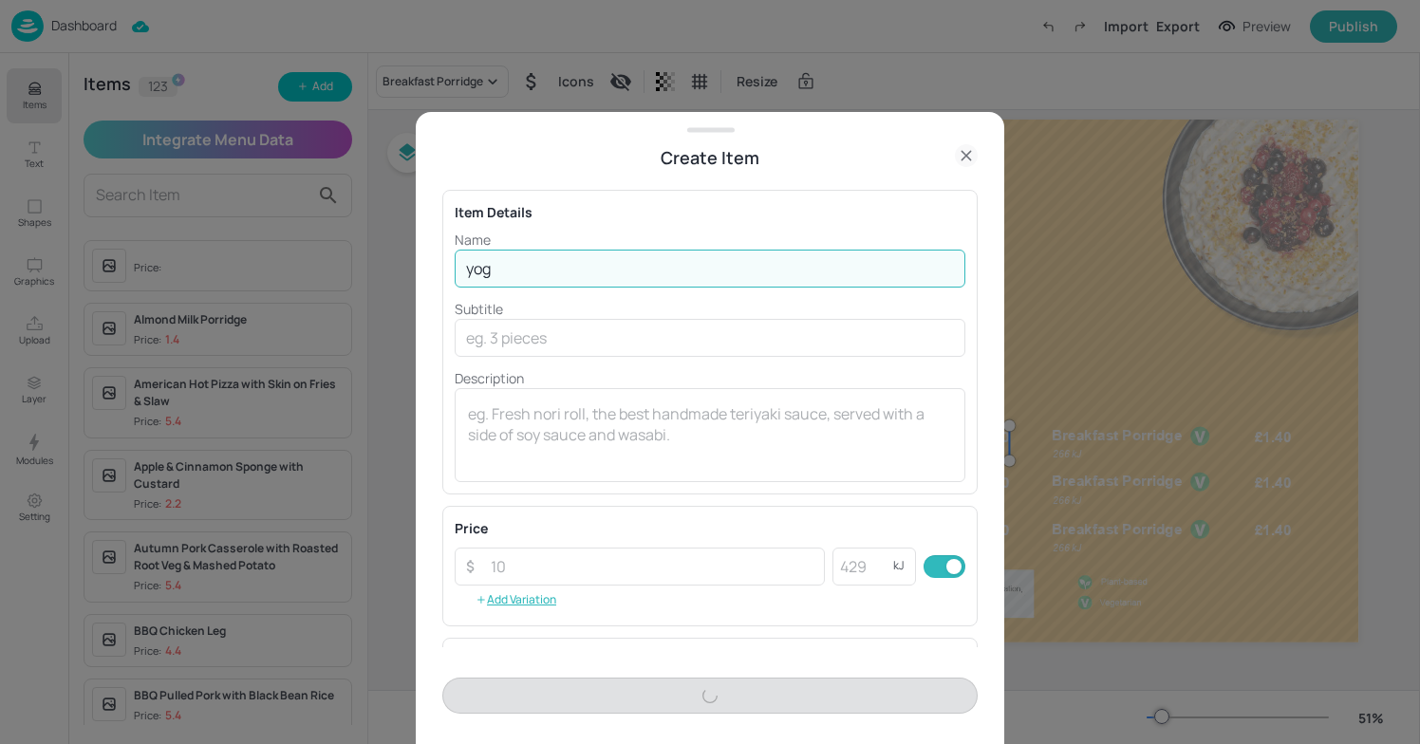
type input "yo"
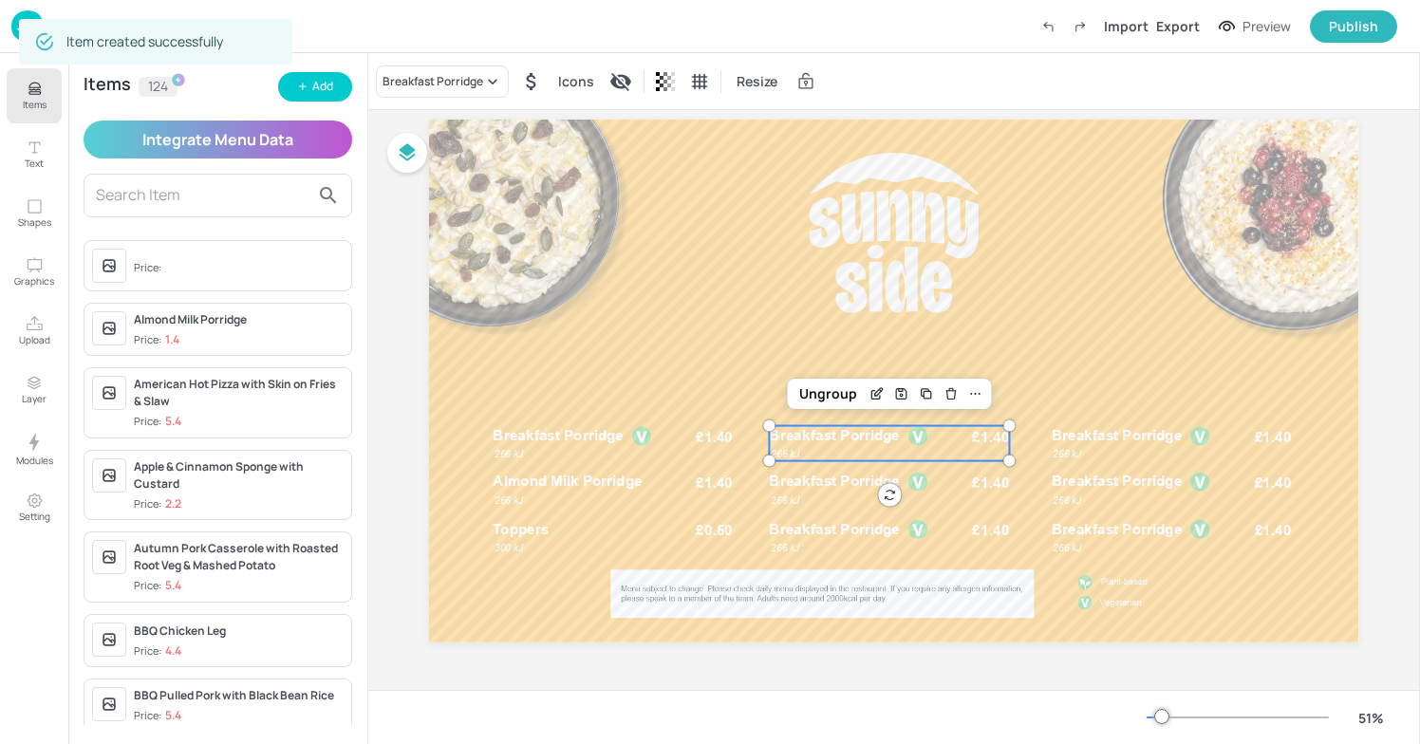
click at [202, 208] on input "text" at bounding box center [203, 195] width 214 height 30
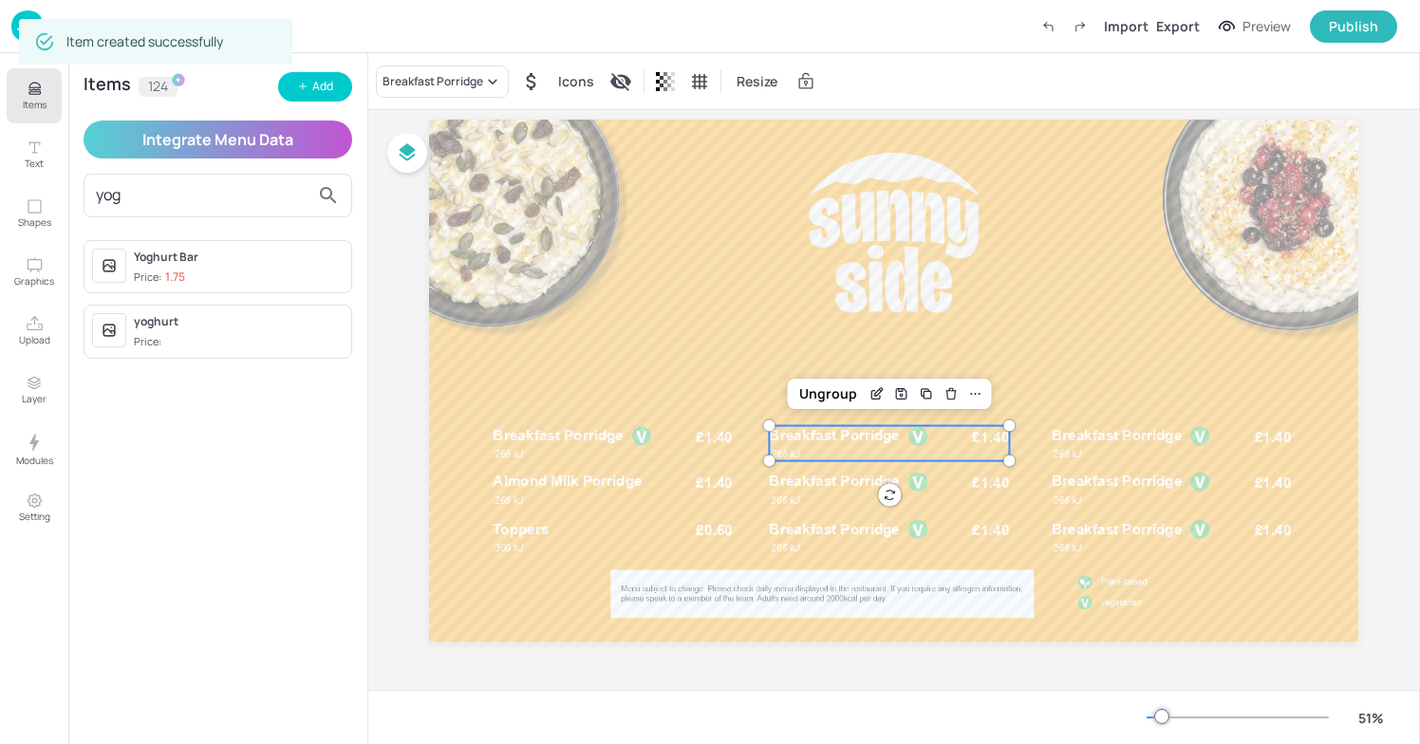
type input "yogh"
click at [149, 273] on div "Price: 1.75" at bounding box center [159, 278] width 51 height 16
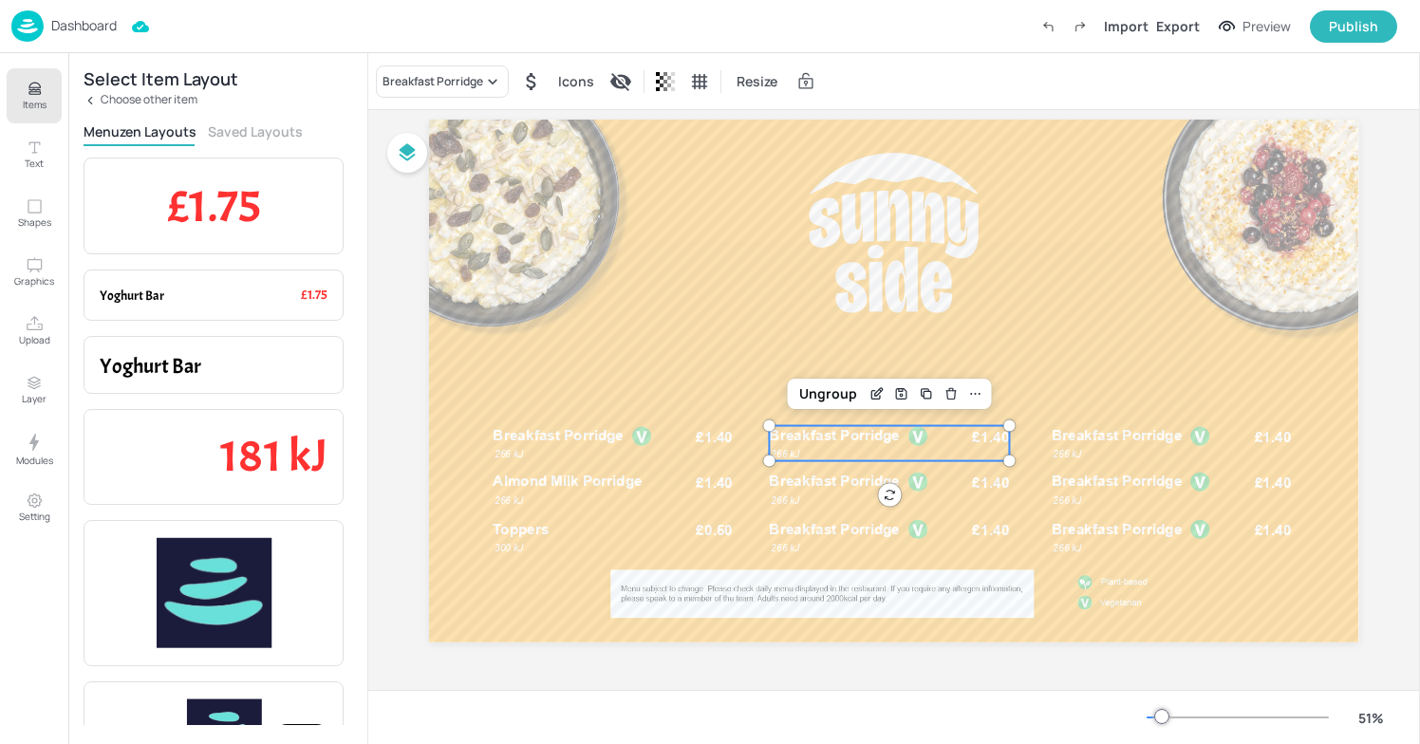
click at [91, 97] on icon at bounding box center [90, 100] width 4 height 7
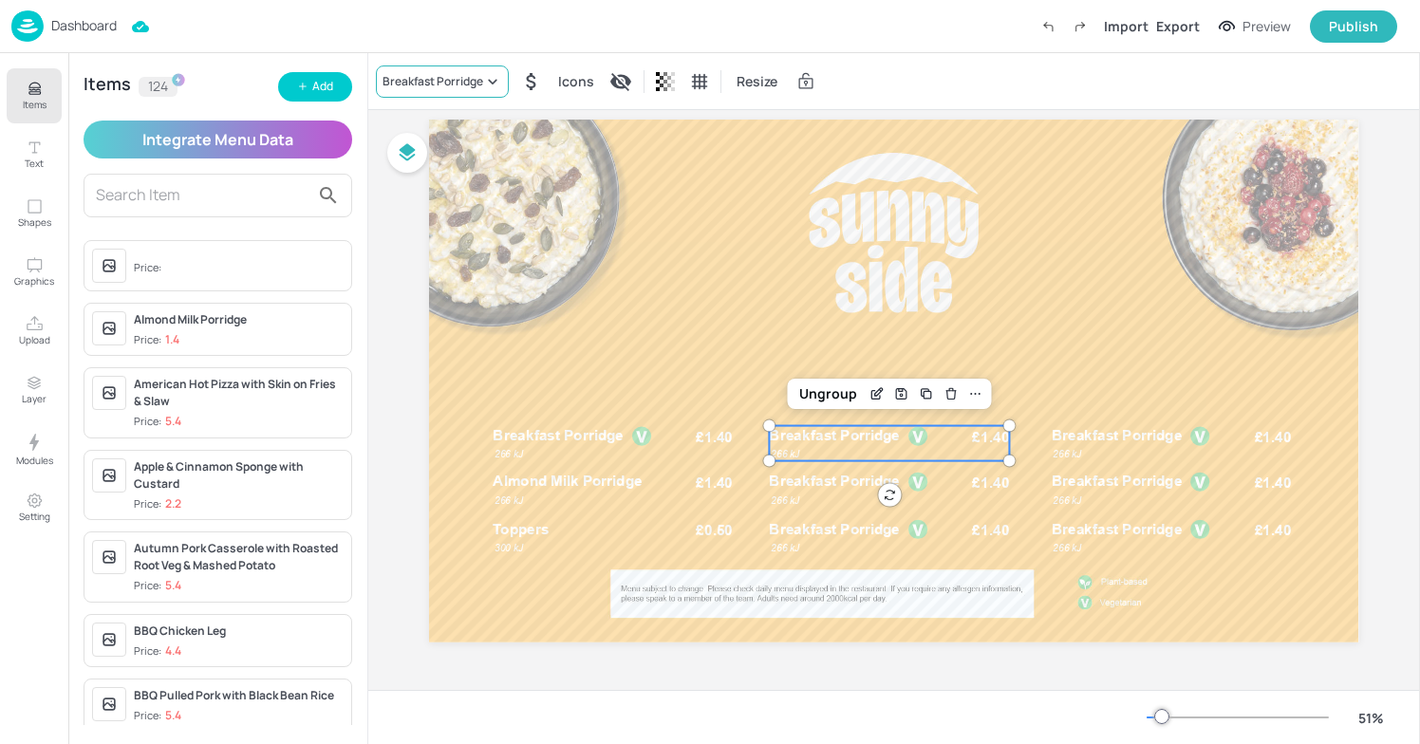
click at [469, 87] on div "Breakfast Porridge" at bounding box center [433, 81] width 101 height 17
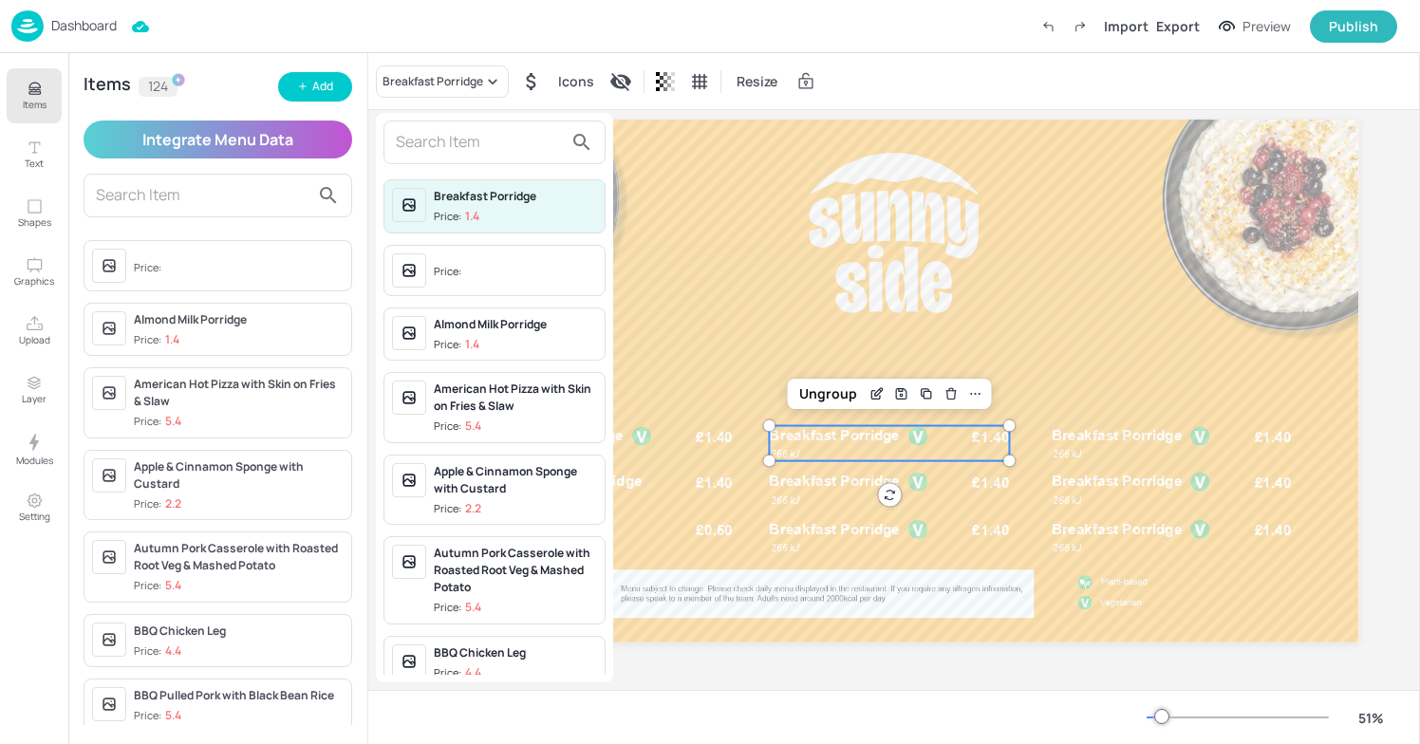
click at [464, 152] on input "text" at bounding box center [479, 142] width 167 height 30
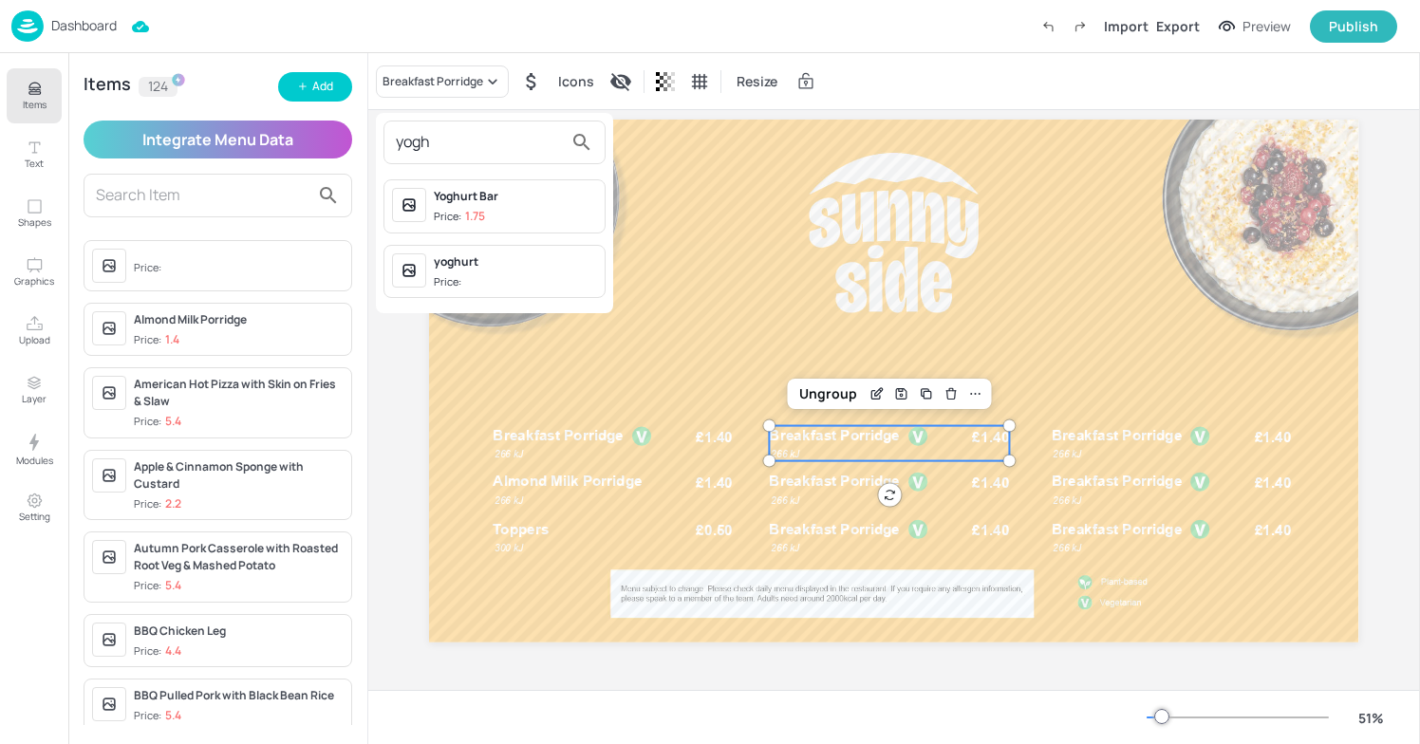
type input "yogh"
click at [460, 212] on div "Price: 1.75" at bounding box center [459, 217] width 51 height 16
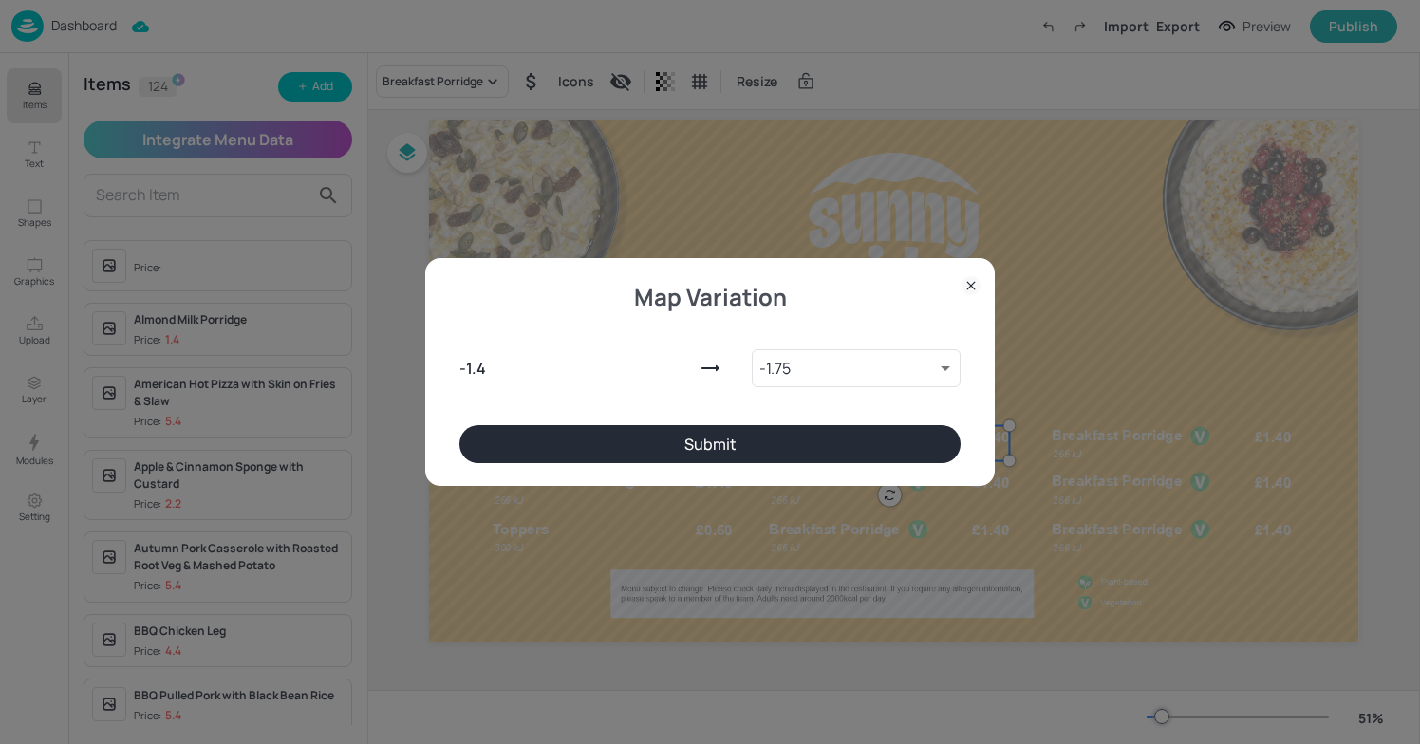
click at [644, 430] on button "Submit" at bounding box center [710, 444] width 501 height 38
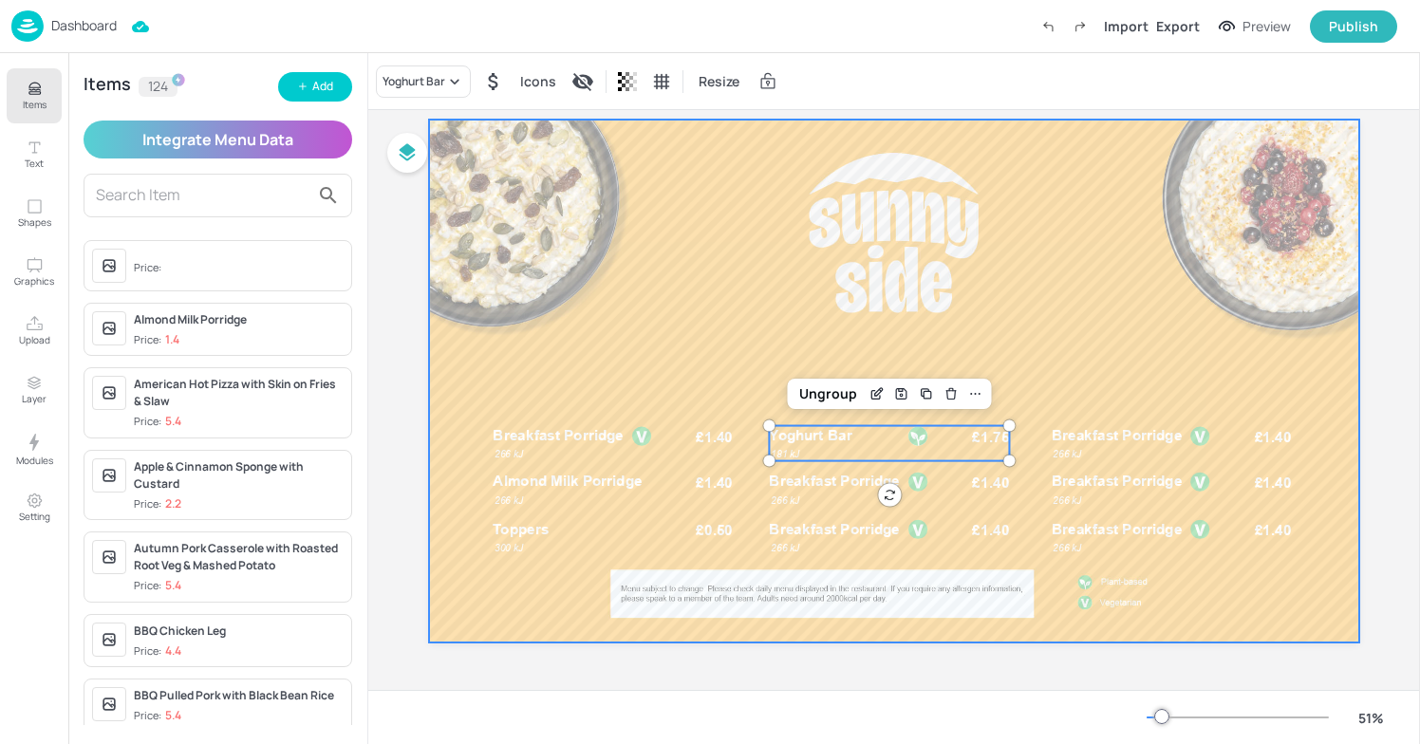
click at [867, 300] on div at bounding box center [894, 381] width 930 height 523
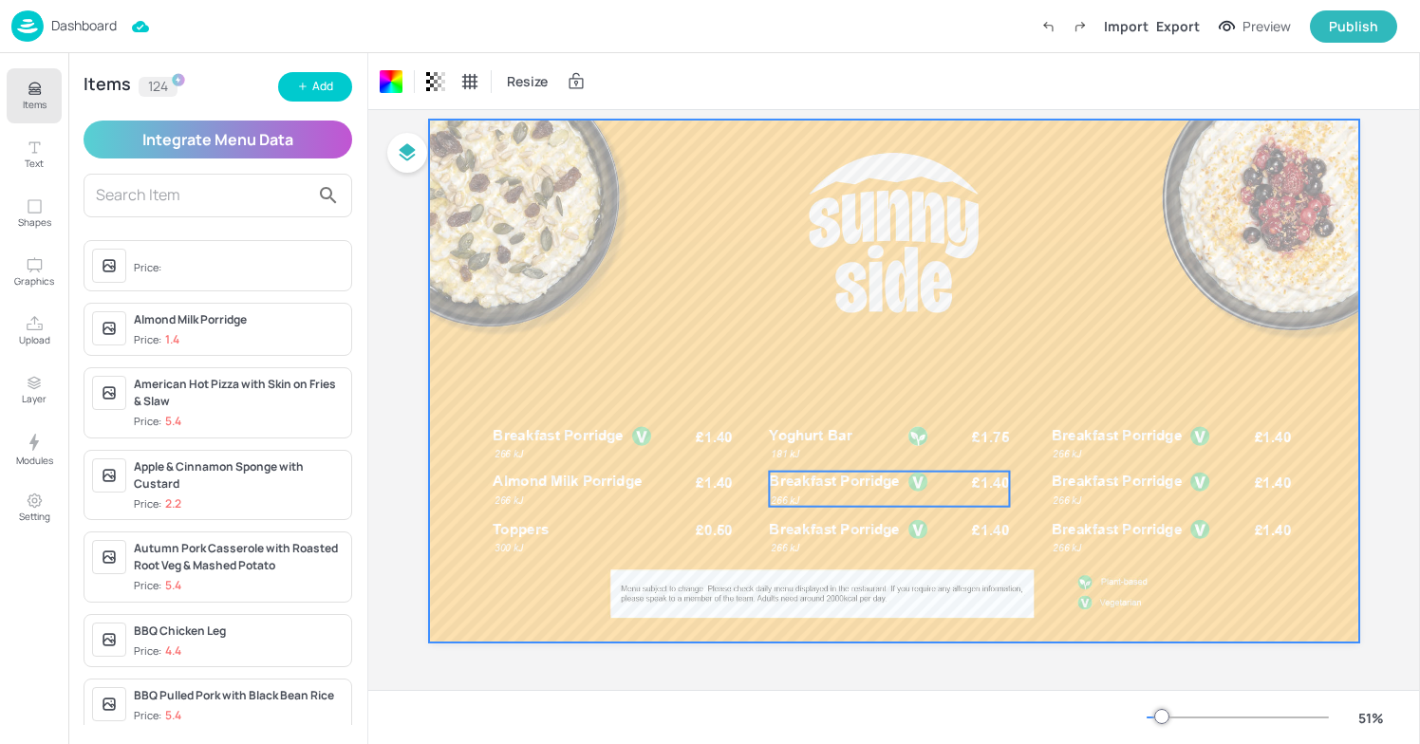
click at [931, 484] on p "Breakfast Porridge" at bounding box center [854, 482] width 169 height 20
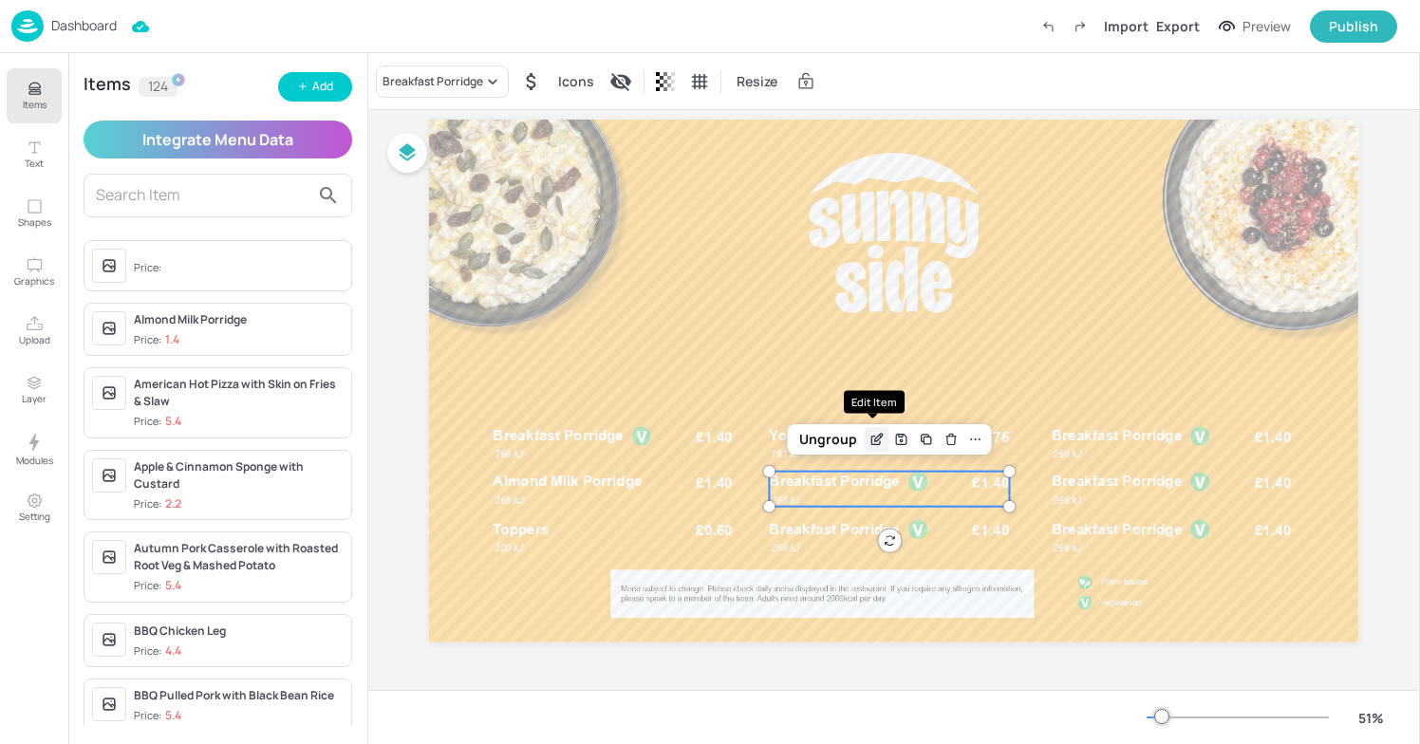
click at [876, 442] on icon "Edit Item" at bounding box center [876, 440] width 9 height 9
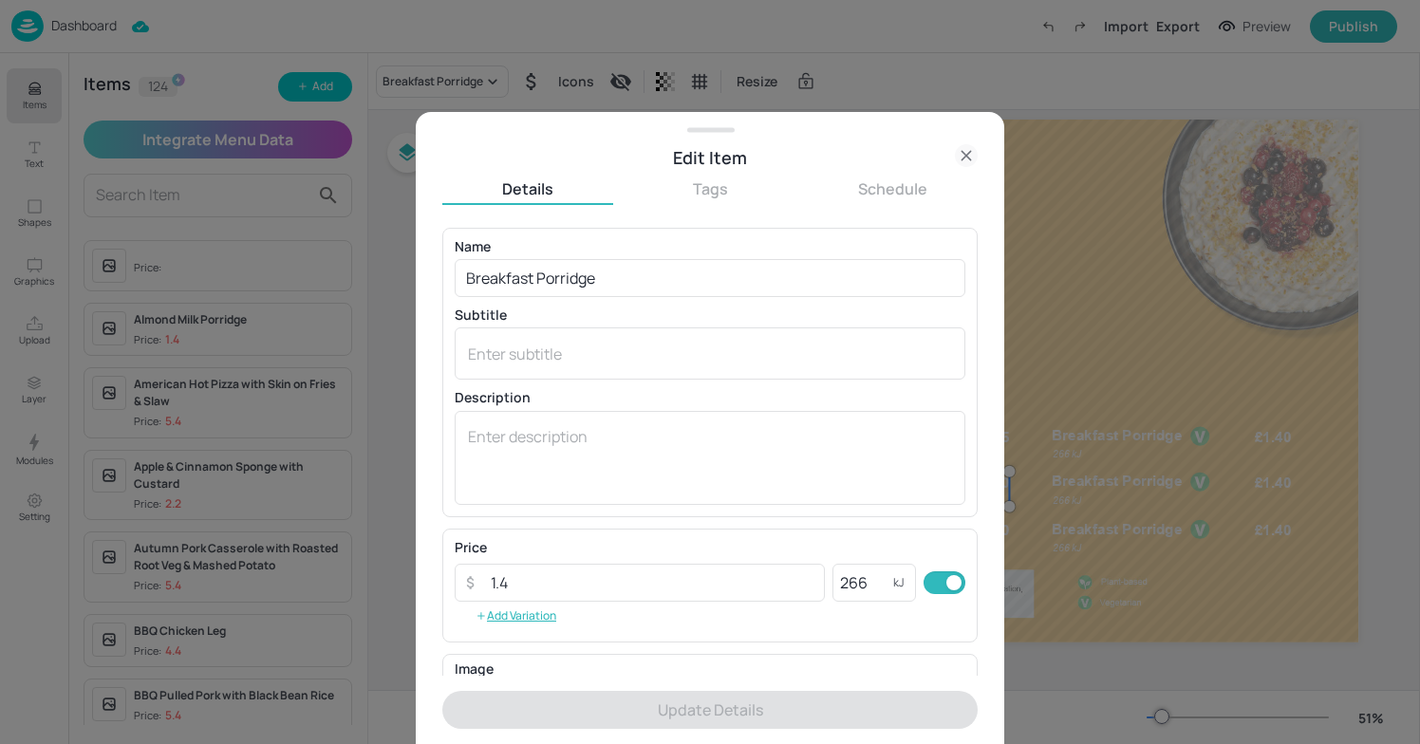
click at [1097, 147] on div at bounding box center [710, 372] width 1420 height 744
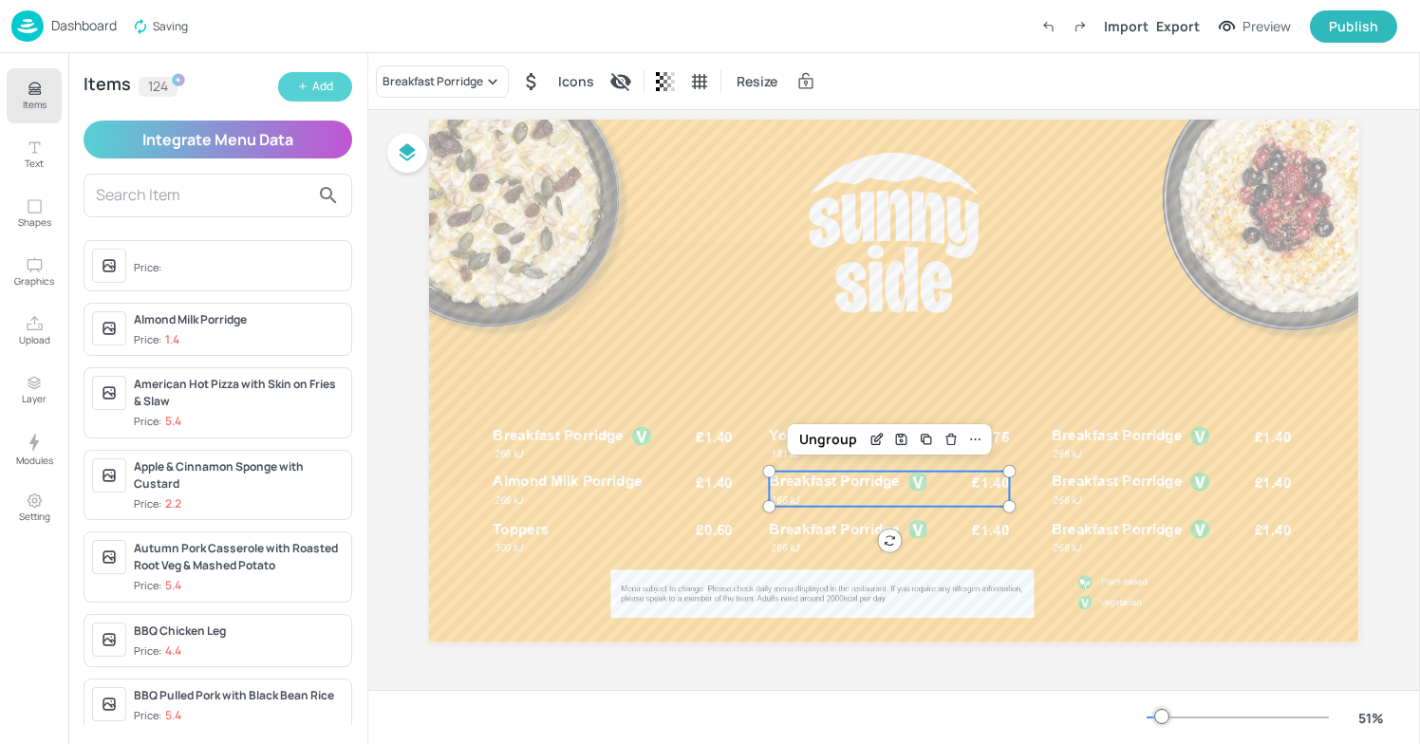
click at [310, 85] on button "Add" at bounding box center [315, 86] width 74 height 29
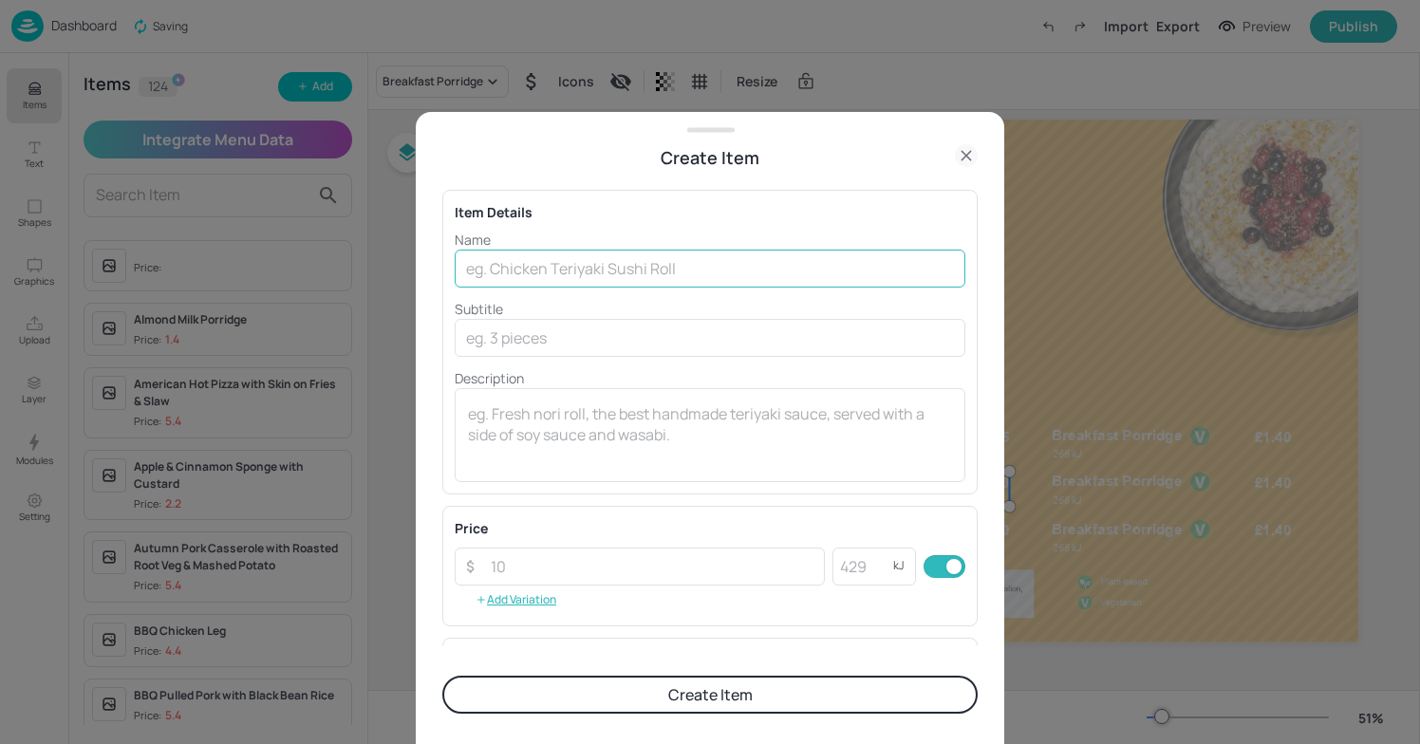
click at [498, 277] on input "text" at bounding box center [710, 269] width 511 height 38
type input "Toast"
click at [844, 562] on input "number" at bounding box center [863, 567] width 61 height 38
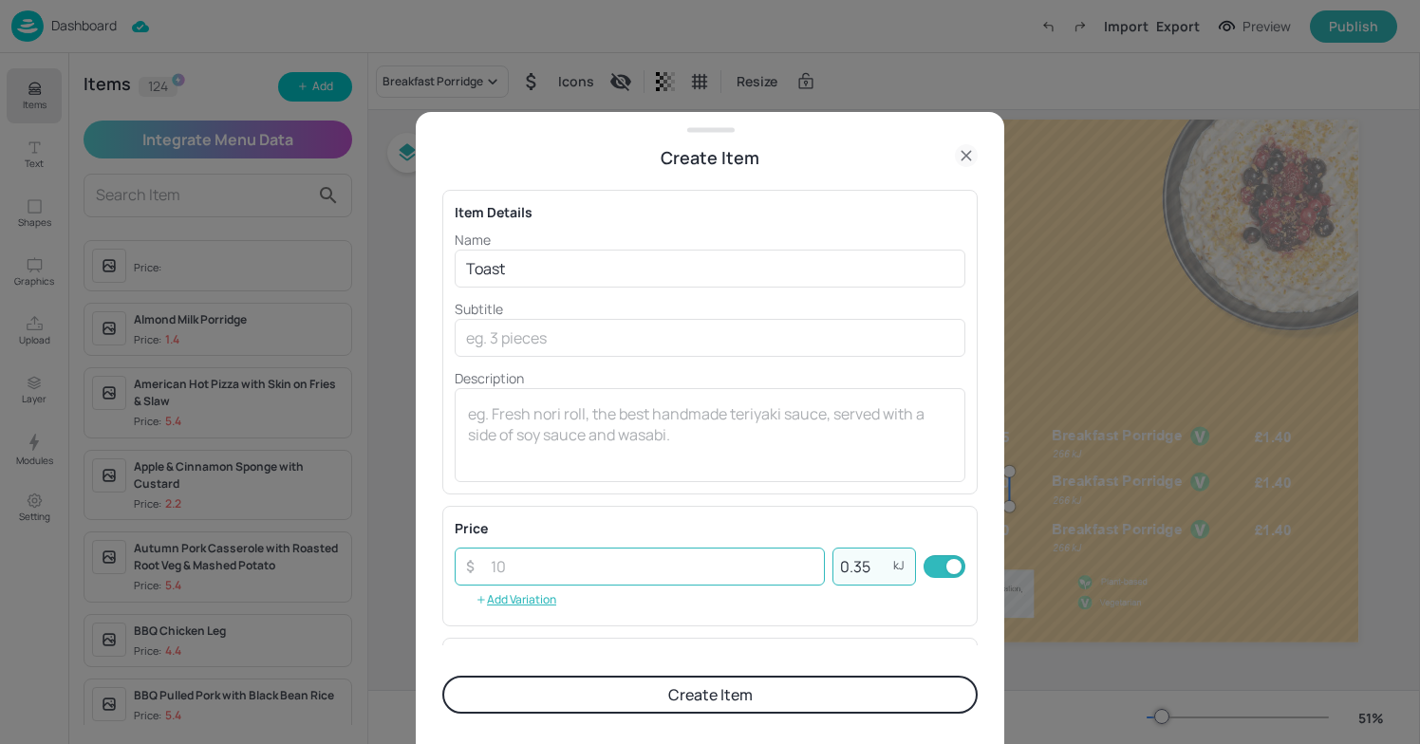
type input "0.35"
click at [642, 558] on input "number" at bounding box center [652, 567] width 346 height 38
type input "1"
drag, startPoint x: 866, startPoint y: 566, endPoint x: 739, endPoint y: 562, distance: 127.3
click at [739, 562] on div "​ ​ 0.35 kJ ​" at bounding box center [710, 567] width 511 height 38
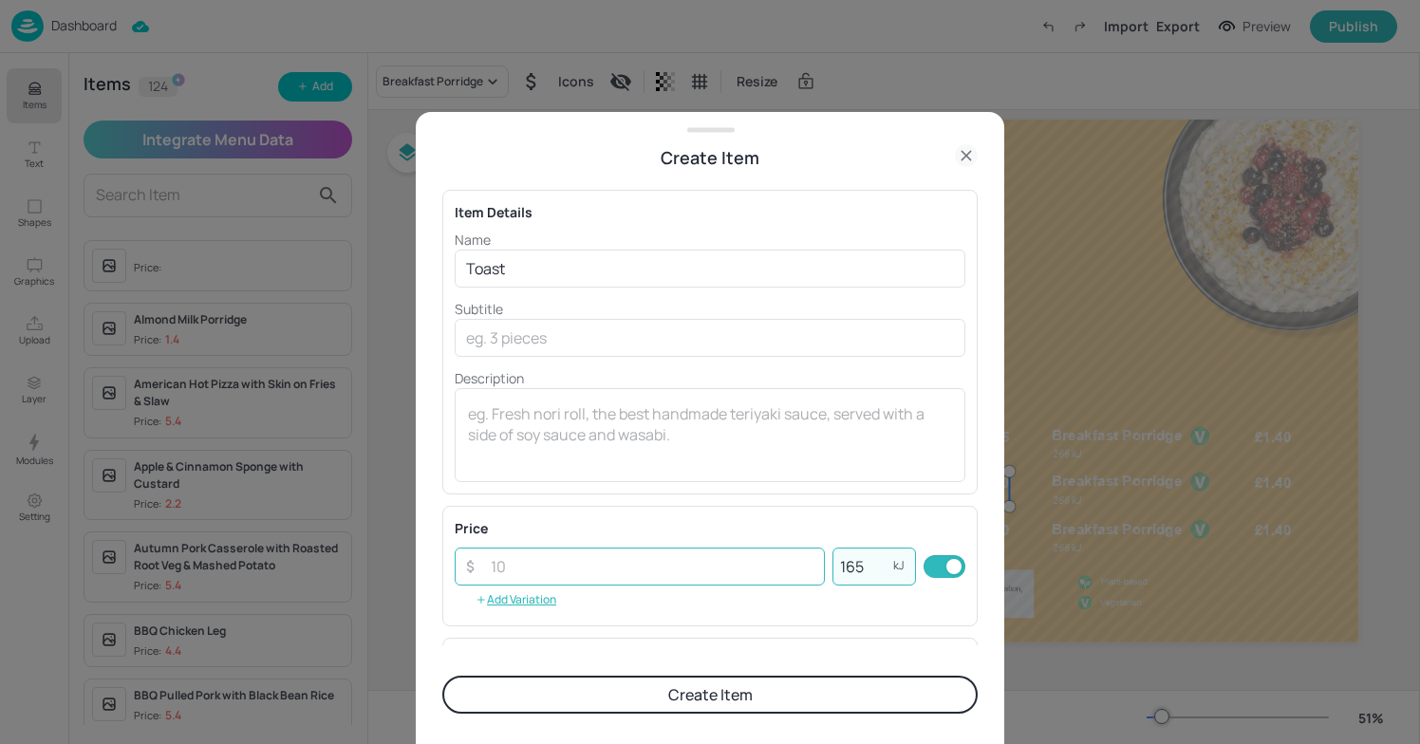
type input "165"
click at [596, 567] on input "number" at bounding box center [652, 567] width 346 height 38
type input "0.35"
click at [752, 706] on button "Create Item" at bounding box center [710, 695] width 536 height 38
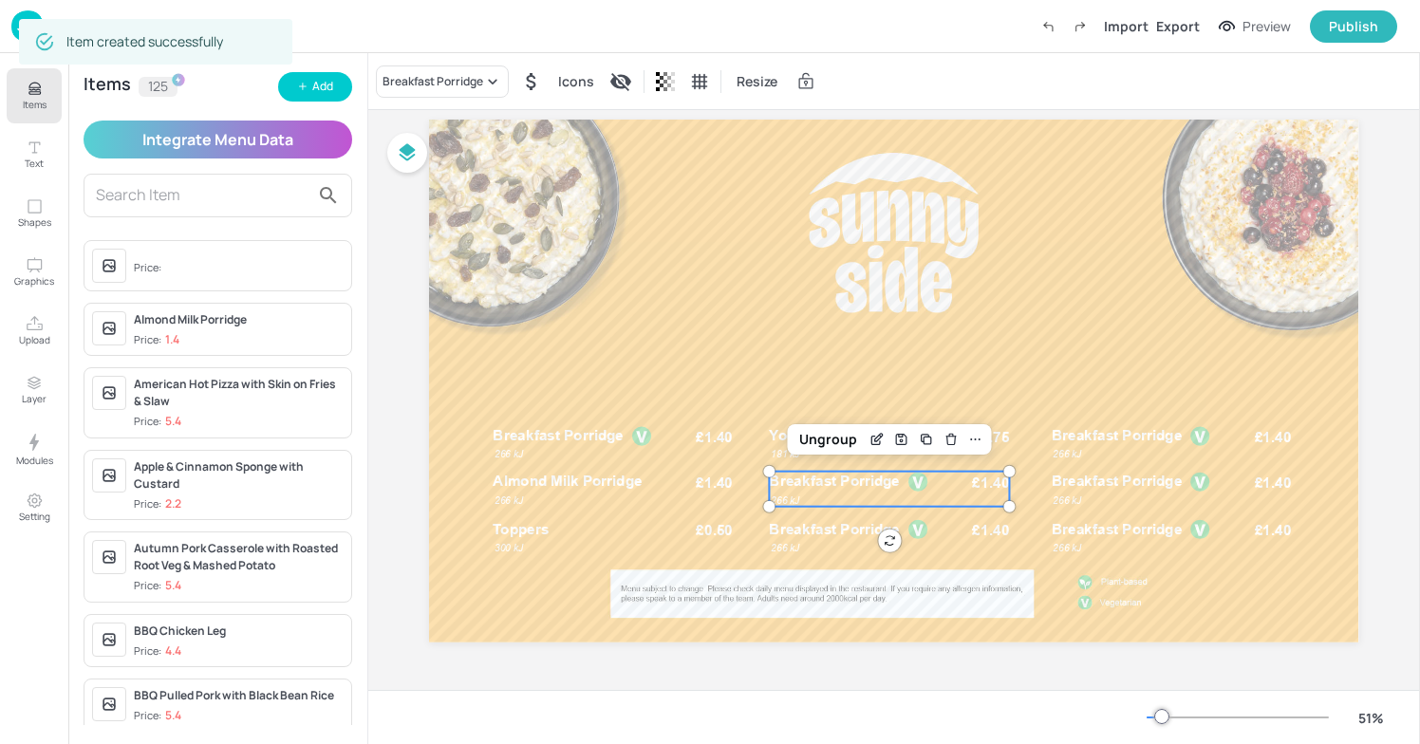
click at [226, 185] on input "text" at bounding box center [203, 195] width 214 height 30
type input "T"
type input "t"
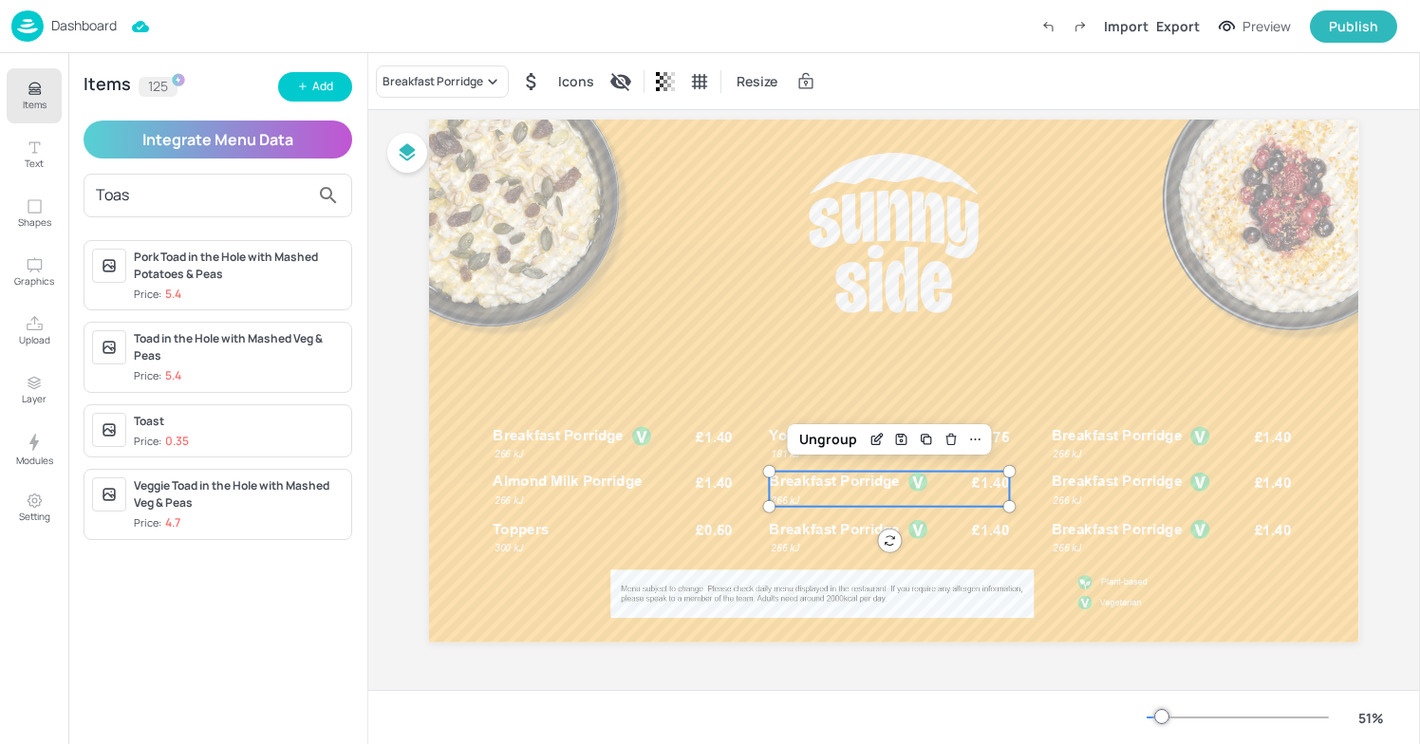
type input "Toast"
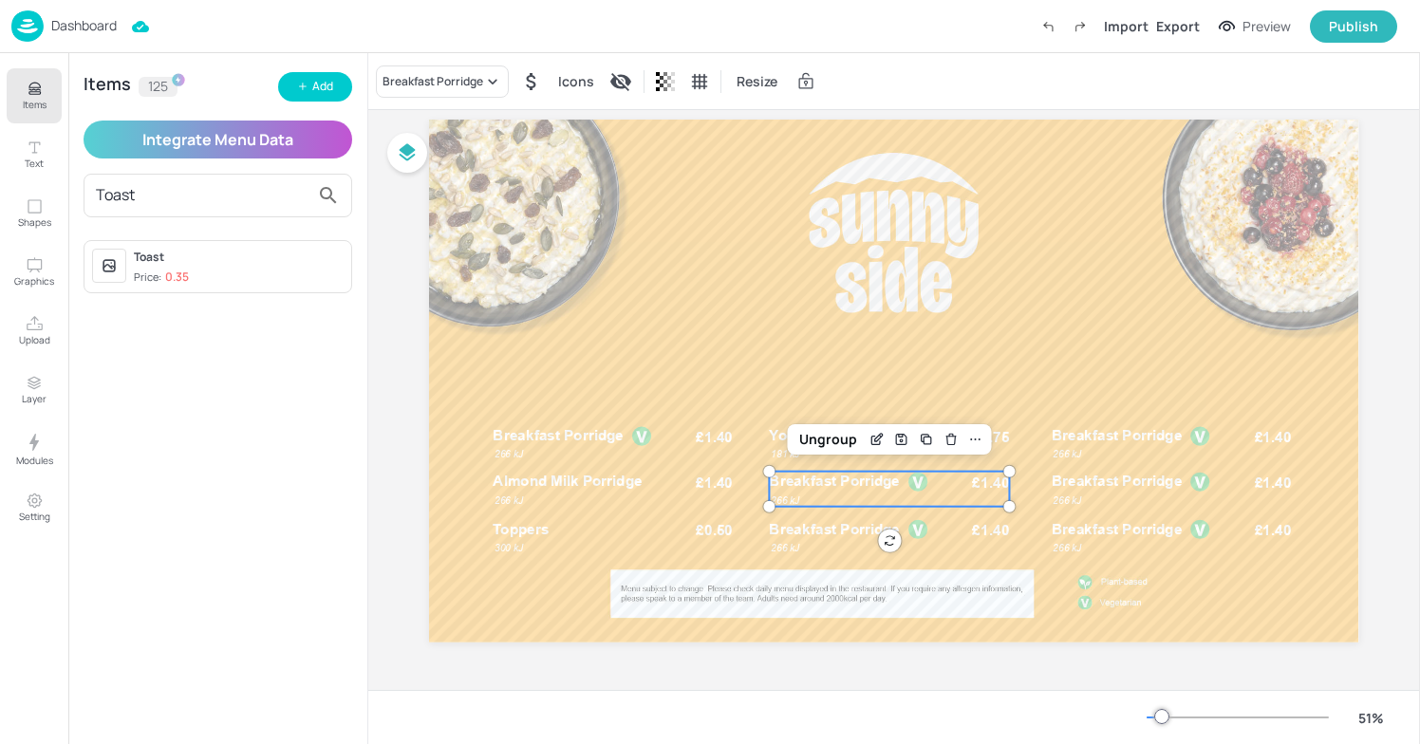
click at [187, 268] on div "Toast Price: 0.35" at bounding box center [239, 267] width 210 height 37
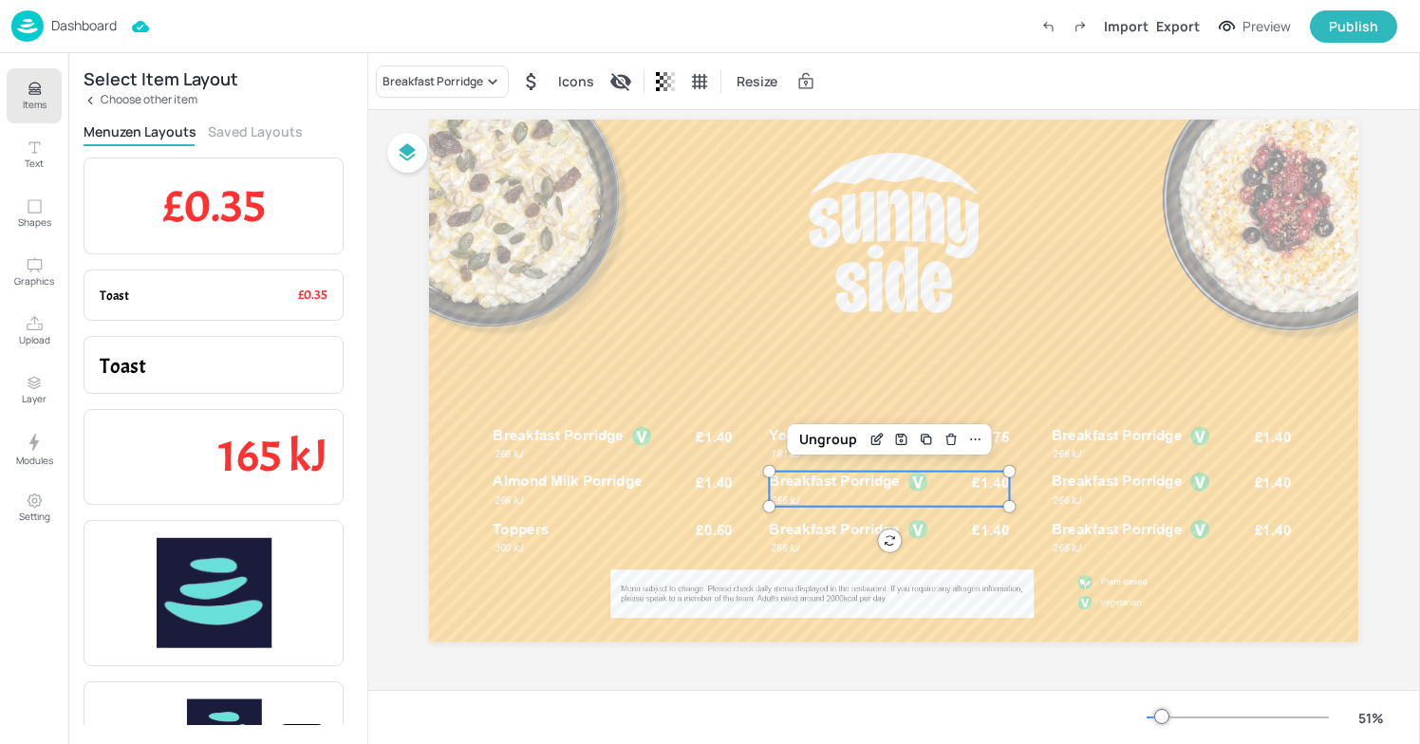
click at [111, 98] on p "Choose other item" at bounding box center [149, 99] width 97 height 13
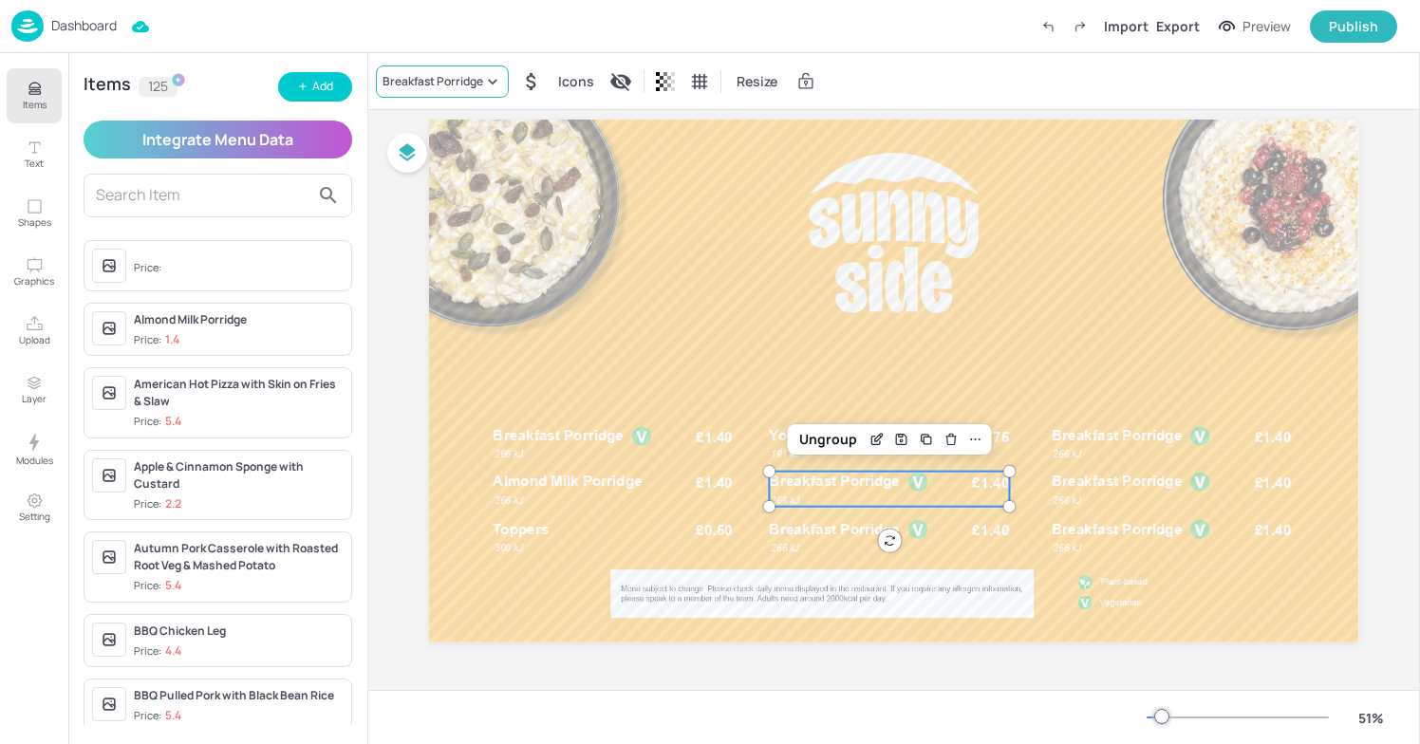
click at [422, 74] on div "Breakfast Porridge" at bounding box center [433, 81] width 101 height 17
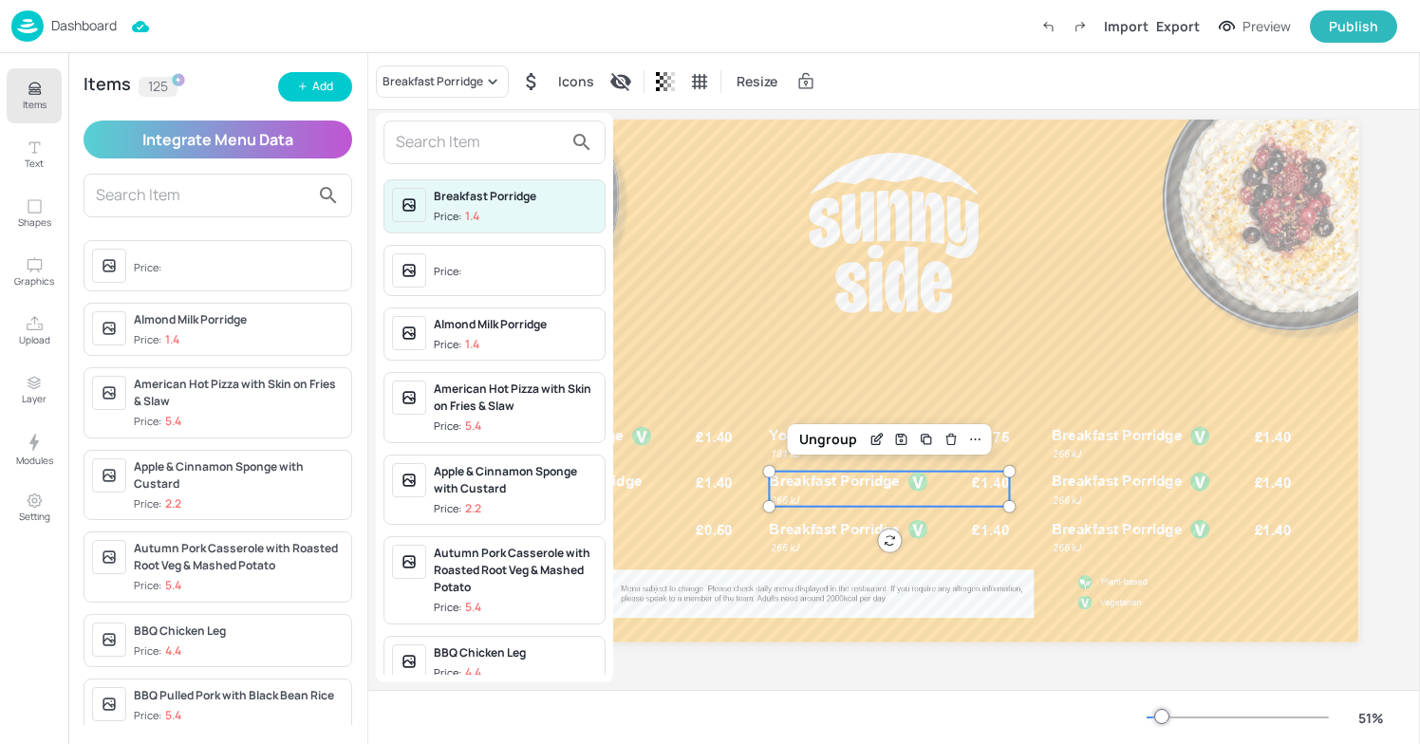
click at [462, 134] on input "text" at bounding box center [479, 142] width 167 height 30
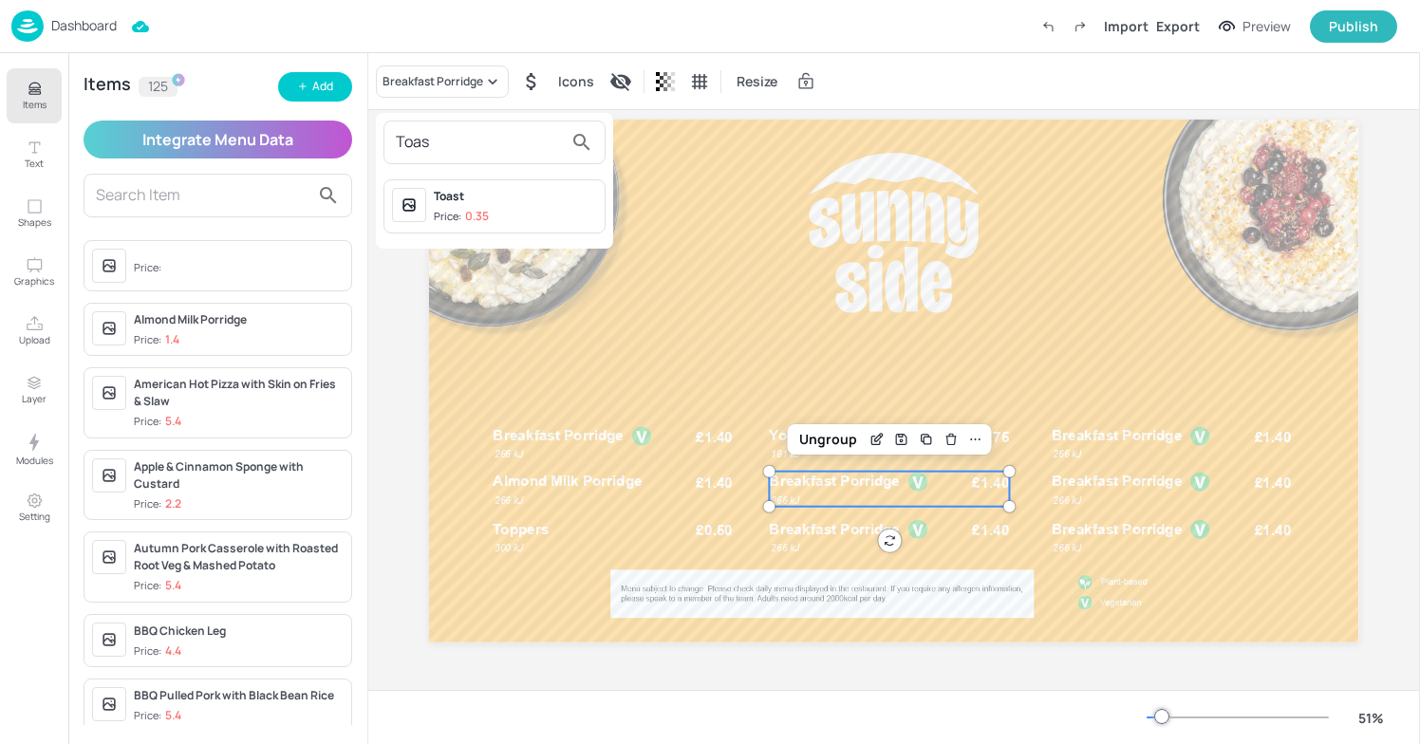
type input "Toas"
click at [423, 204] on div at bounding box center [409, 205] width 34 height 34
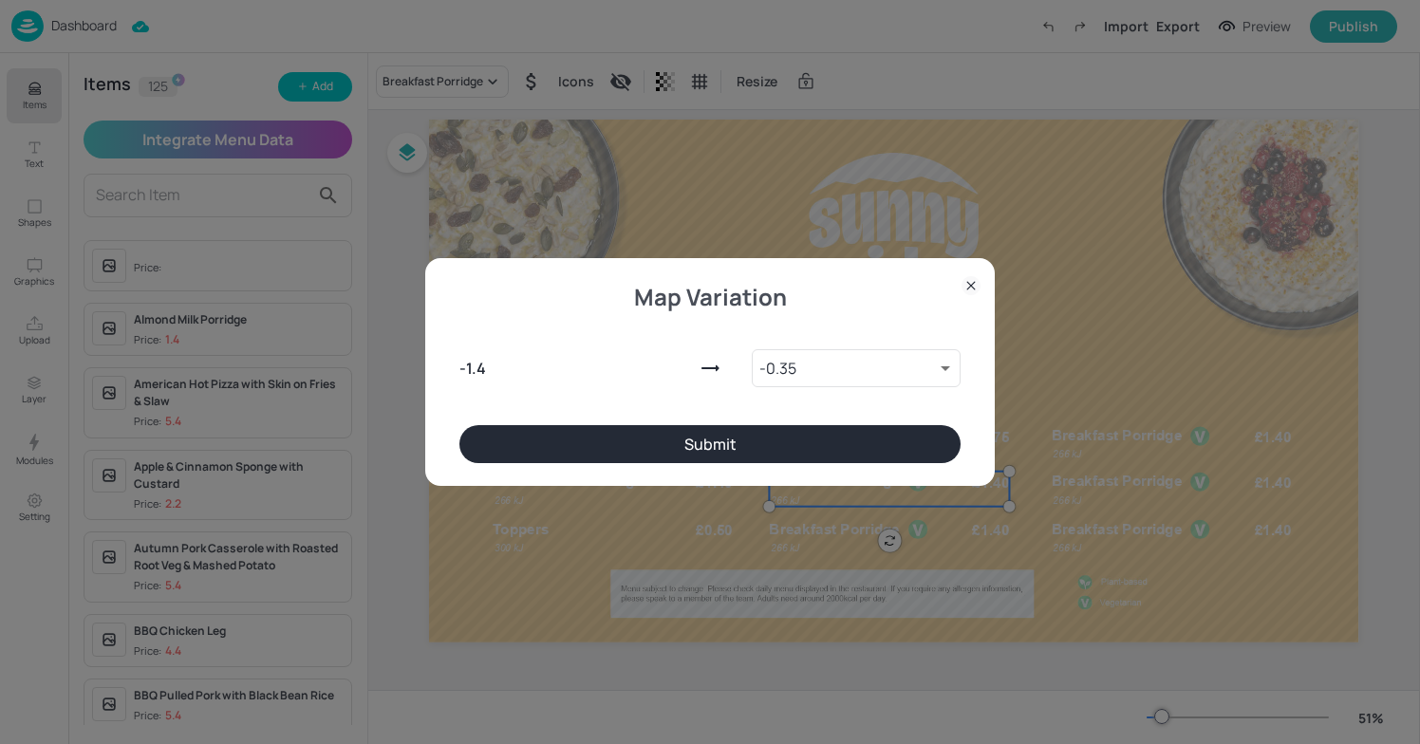
click at [674, 446] on button "Submit" at bounding box center [710, 444] width 501 height 38
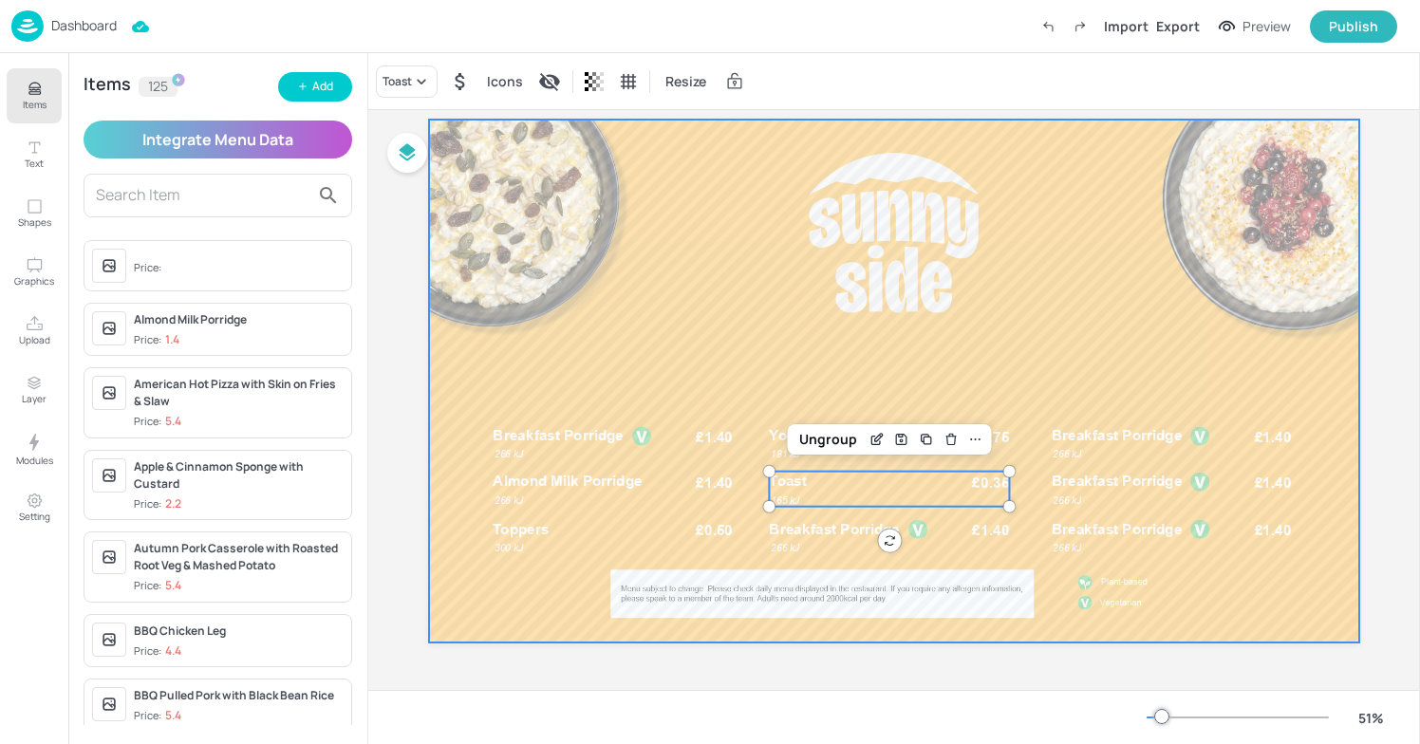
click at [796, 367] on div at bounding box center [894, 381] width 930 height 523
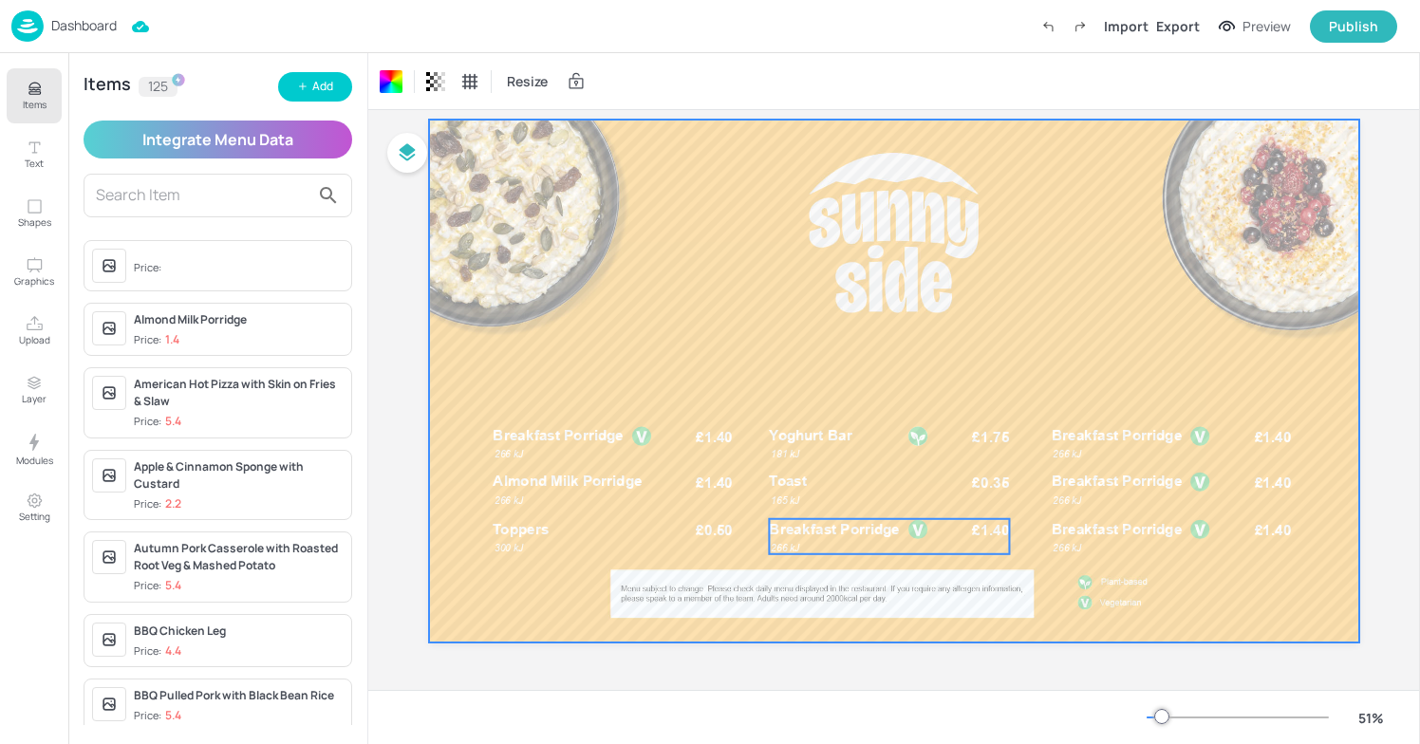
click at [803, 541] on div "Breakfast Porridge £1.40 266 kJ" at bounding box center [890, 536] width 240 height 35
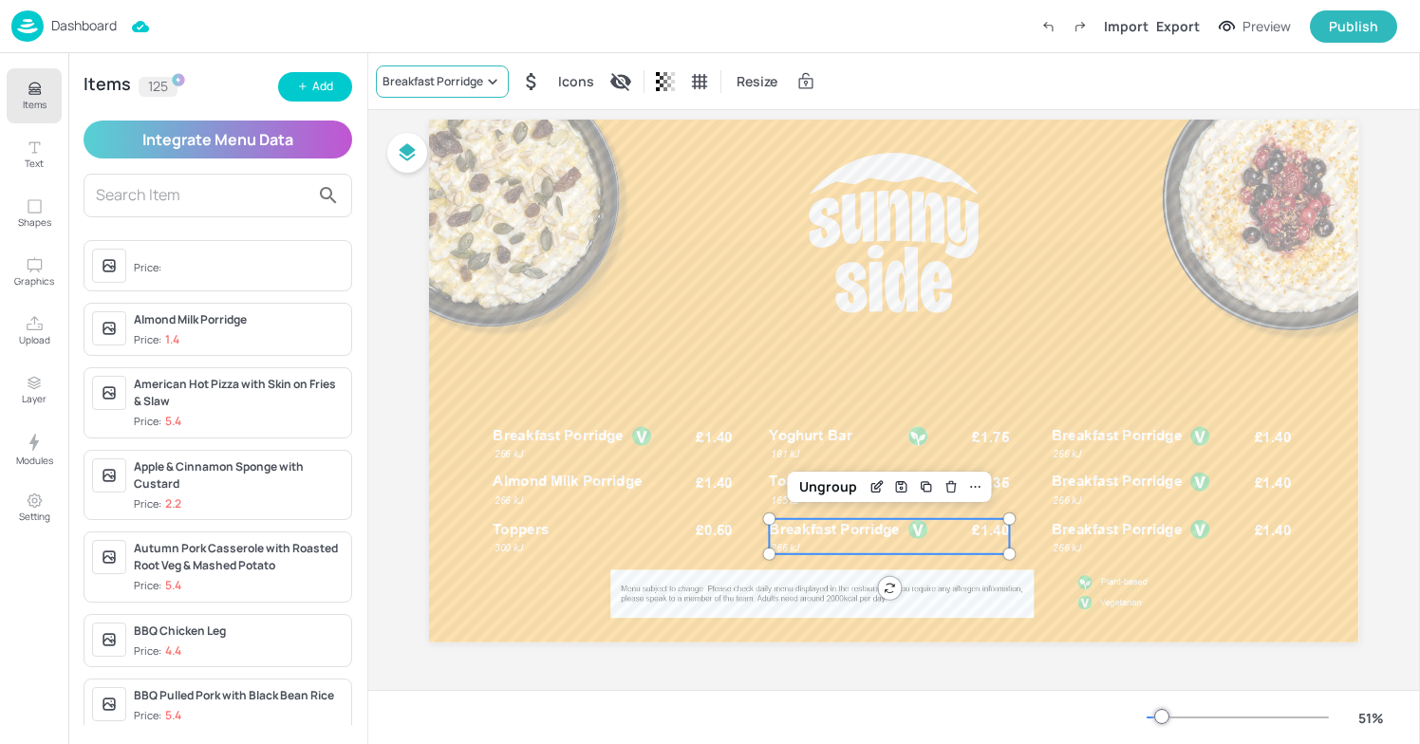
click at [477, 88] on div "Breakfast Porridge" at bounding box center [433, 81] width 101 height 17
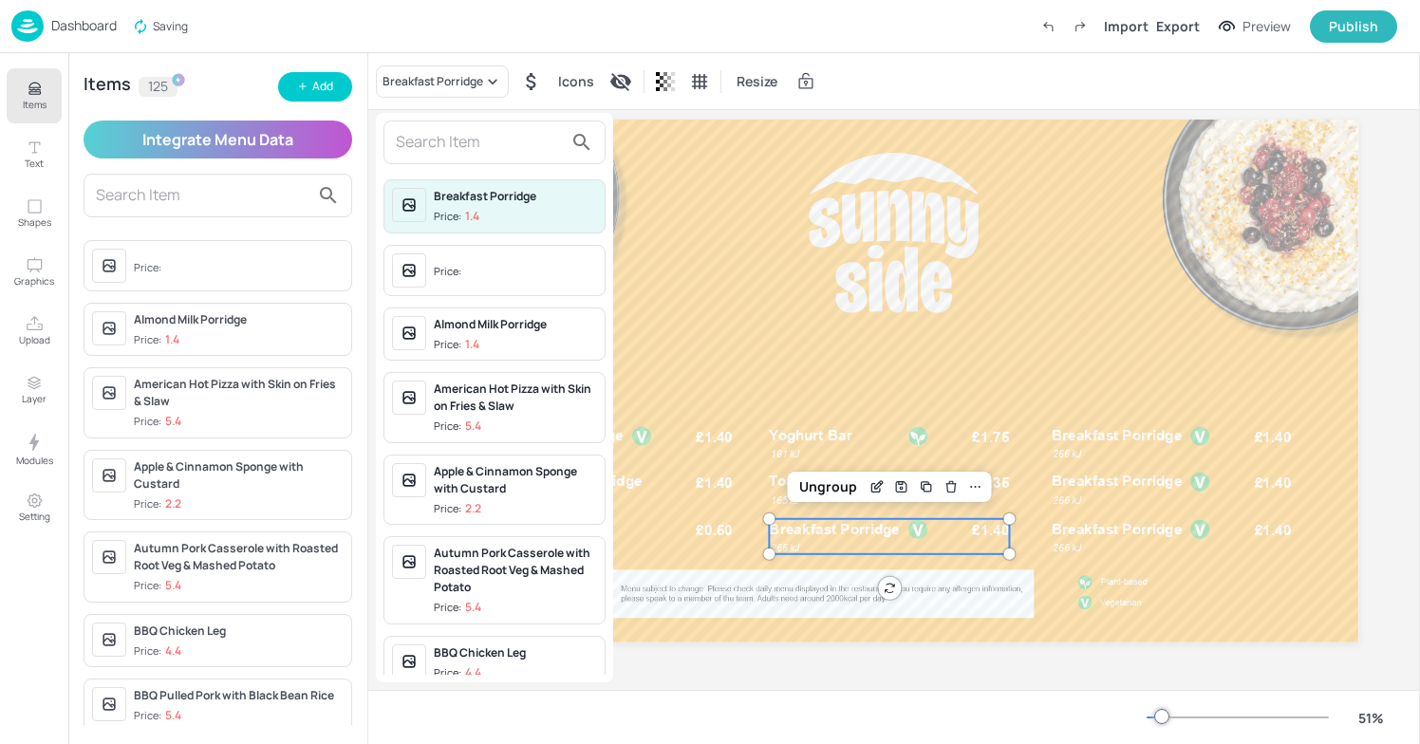
click at [311, 86] on div at bounding box center [710, 372] width 1420 height 744
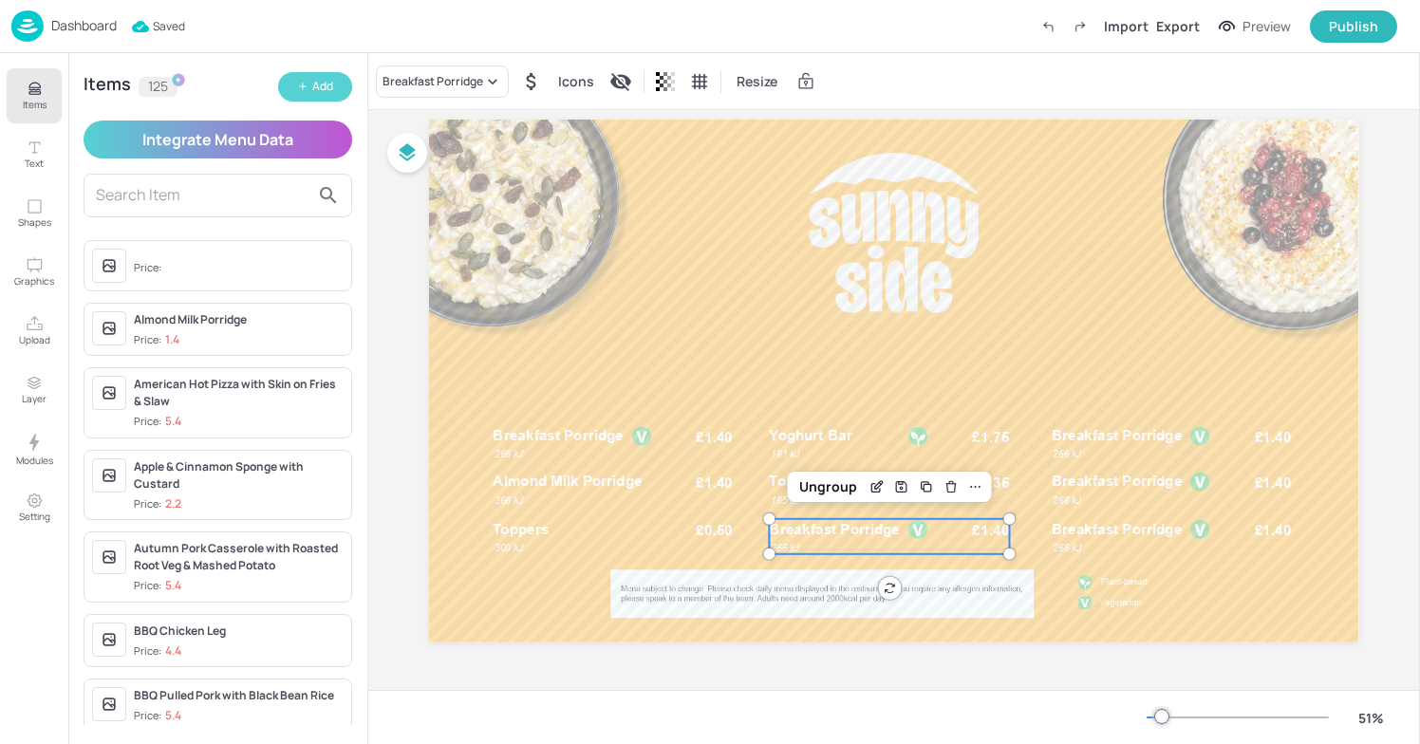
click at [317, 72] on button "Add" at bounding box center [315, 86] width 74 height 29
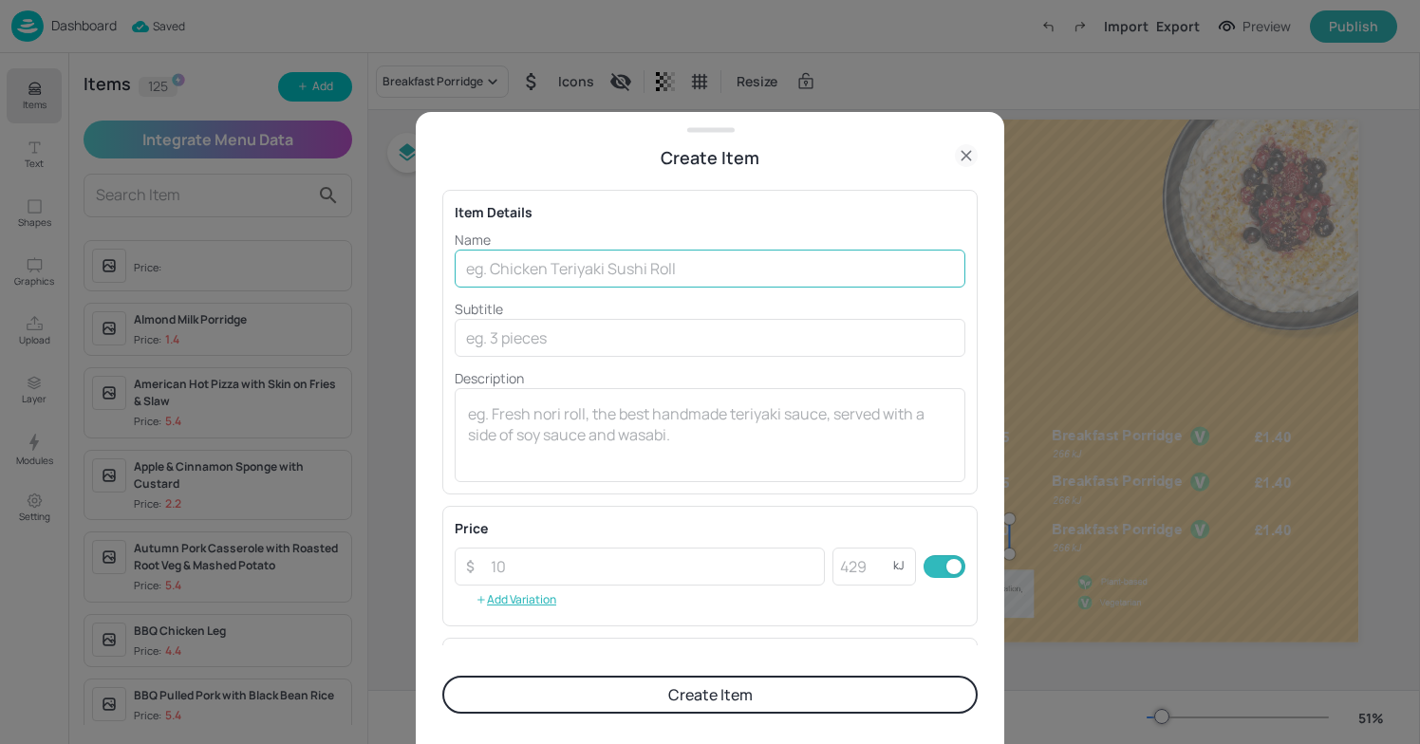
click at [511, 273] on input "text" at bounding box center [710, 269] width 511 height 38
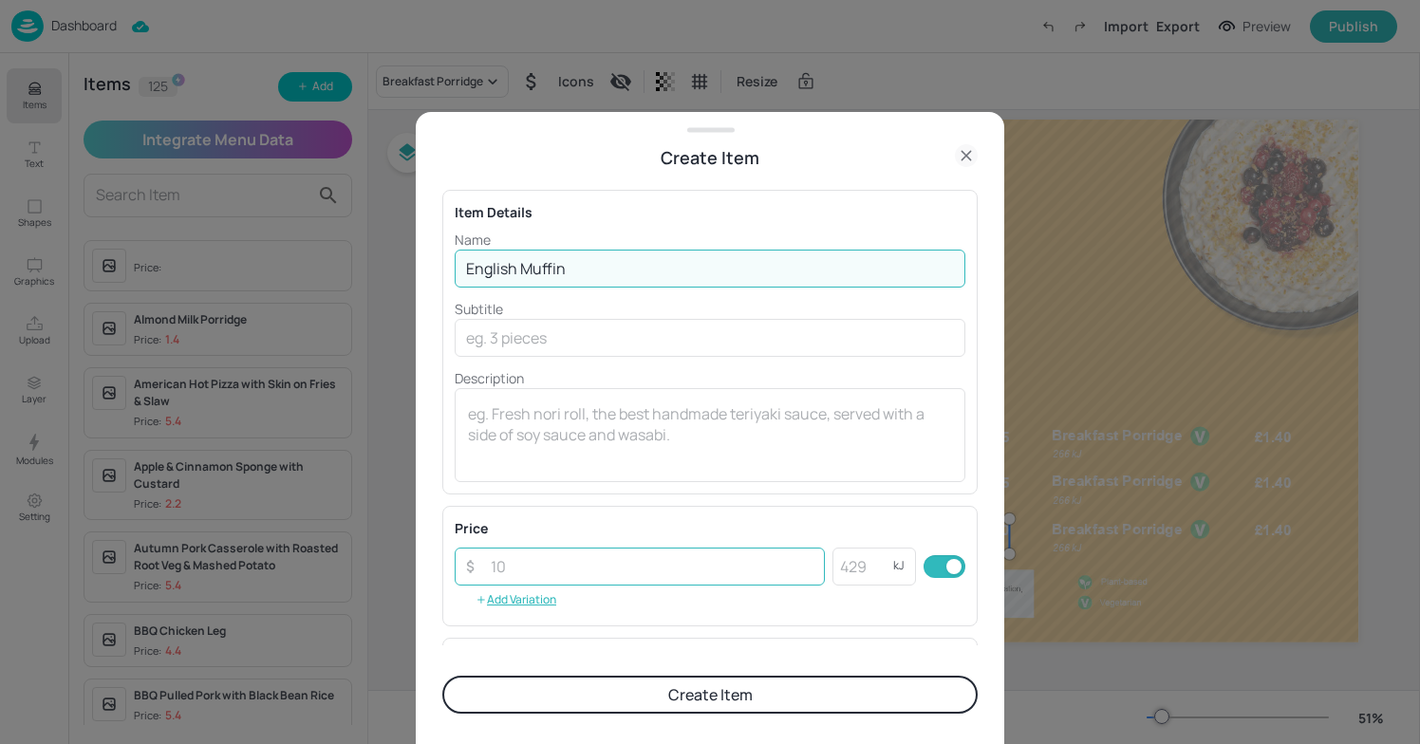
type input "English Muffin"
click at [706, 572] on input "number" at bounding box center [652, 567] width 346 height 38
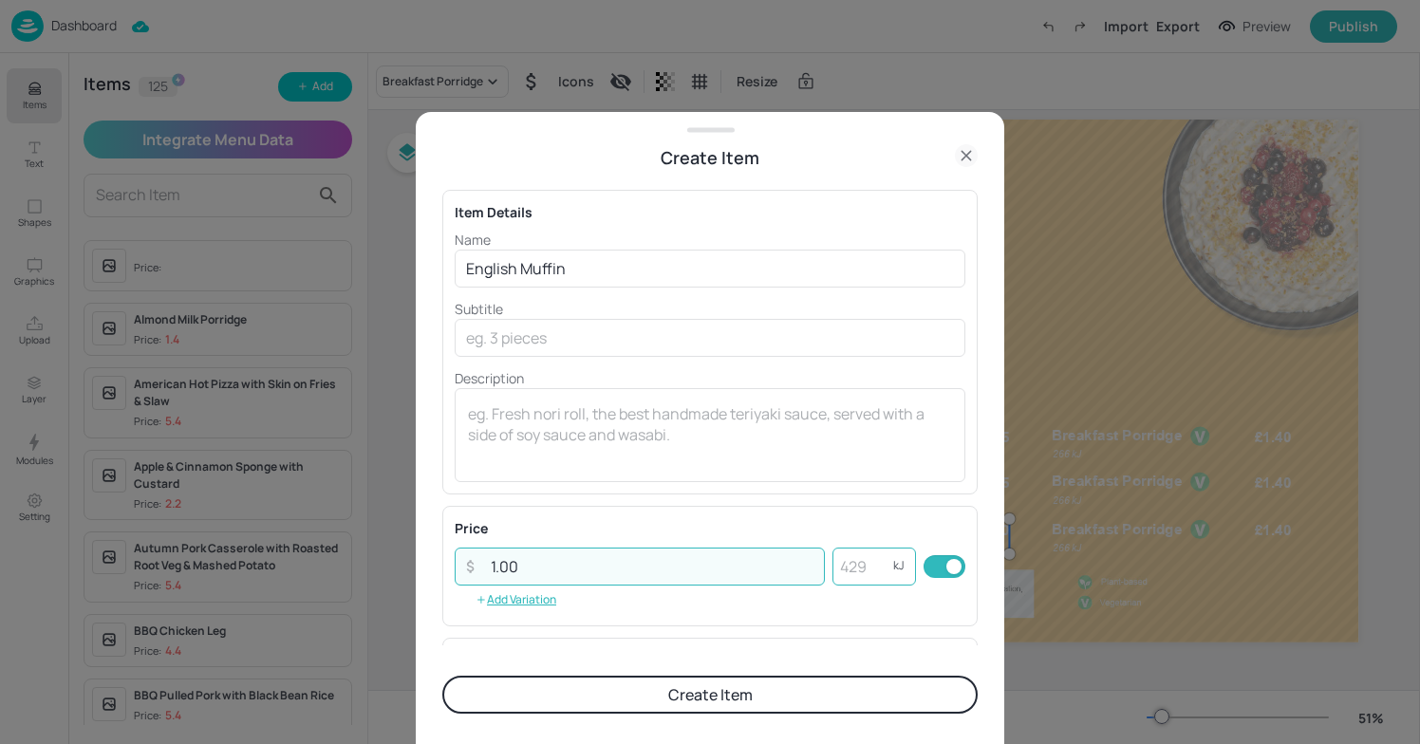
type input "1.00"
click at [874, 573] on input "number" at bounding box center [863, 567] width 61 height 38
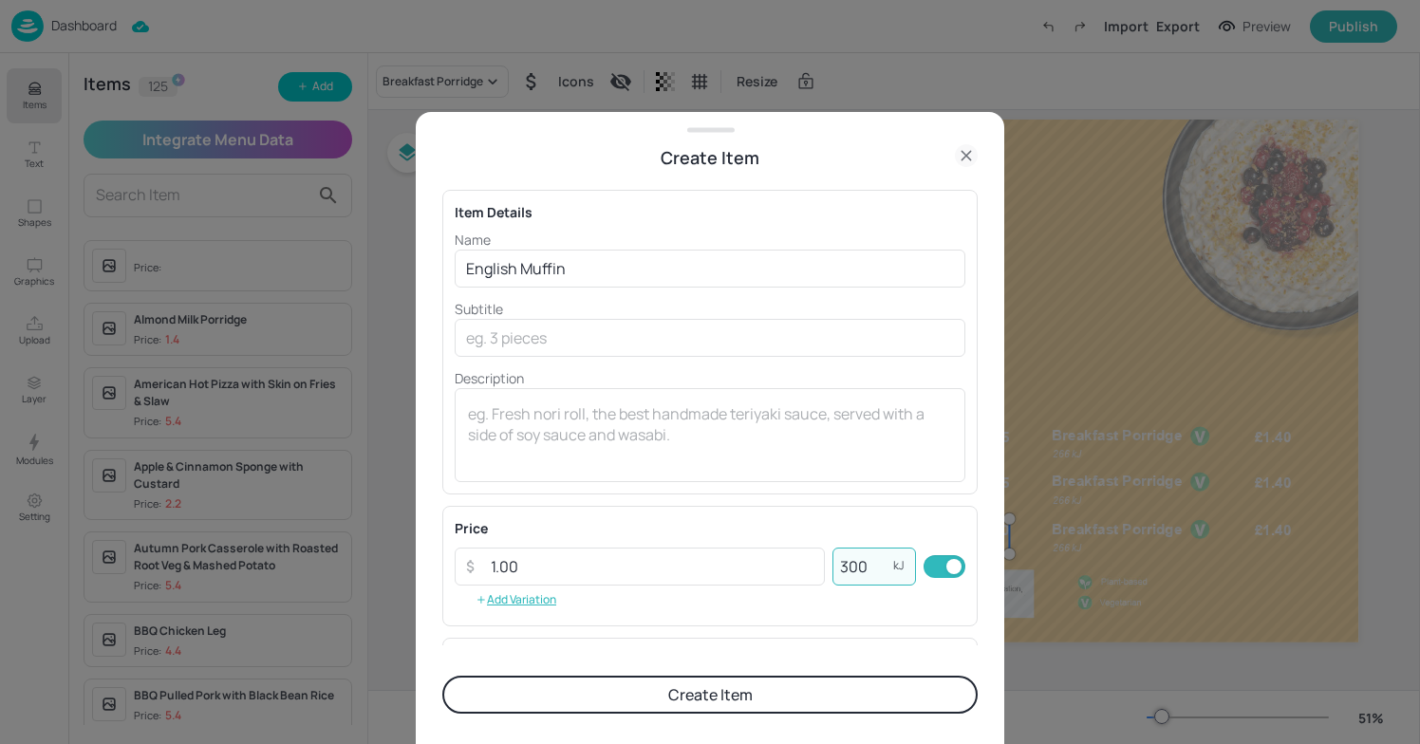
type input "300"
click at [777, 687] on button "Create Item" at bounding box center [710, 695] width 536 height 38
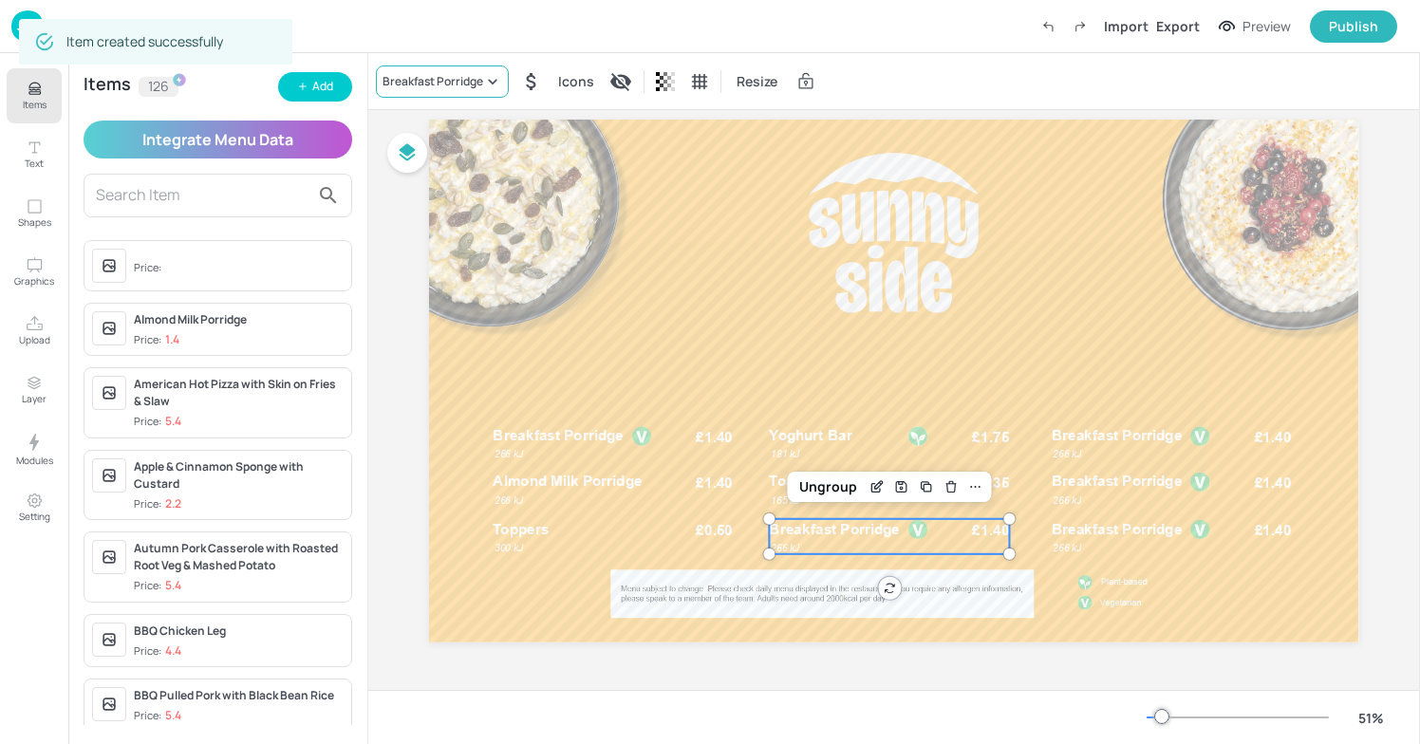
click at [455, 76] on div "Breakfast Porridge" at bounding box center [433, 81] width 101 height 17
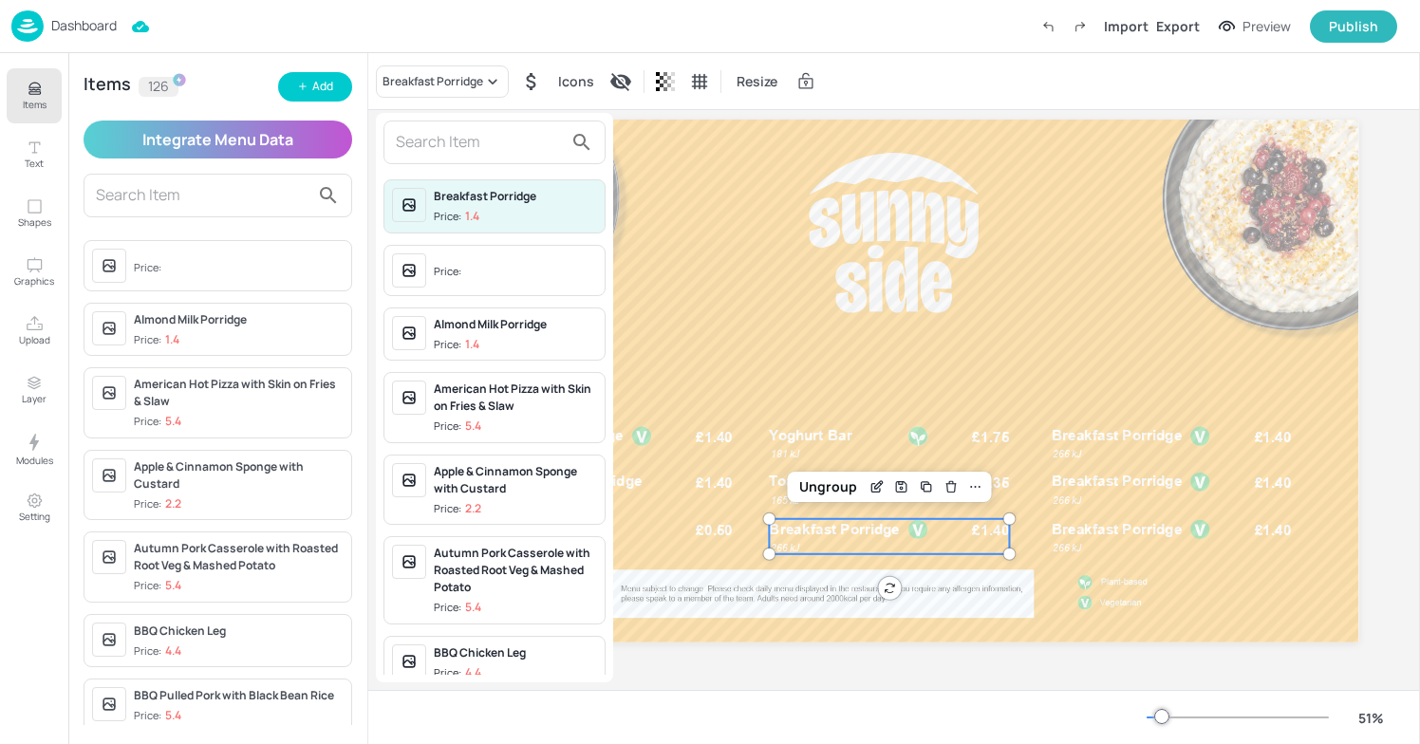
click at [442, 155] on input "text" at bounding box center [479, 142] width 167 height 30
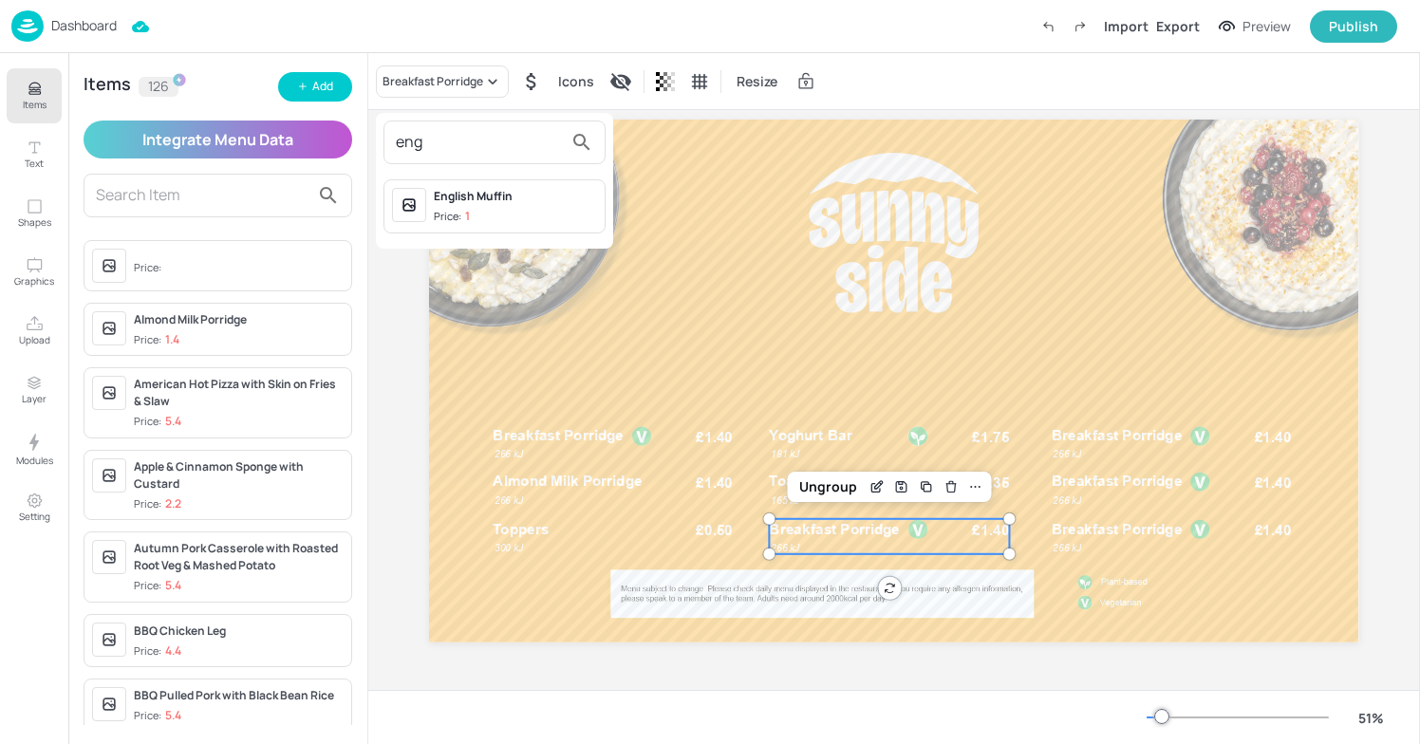
type input "eng"
click at [470, 209] on span "Price: 1" at bounding box center [515, 217] width 163 height 16
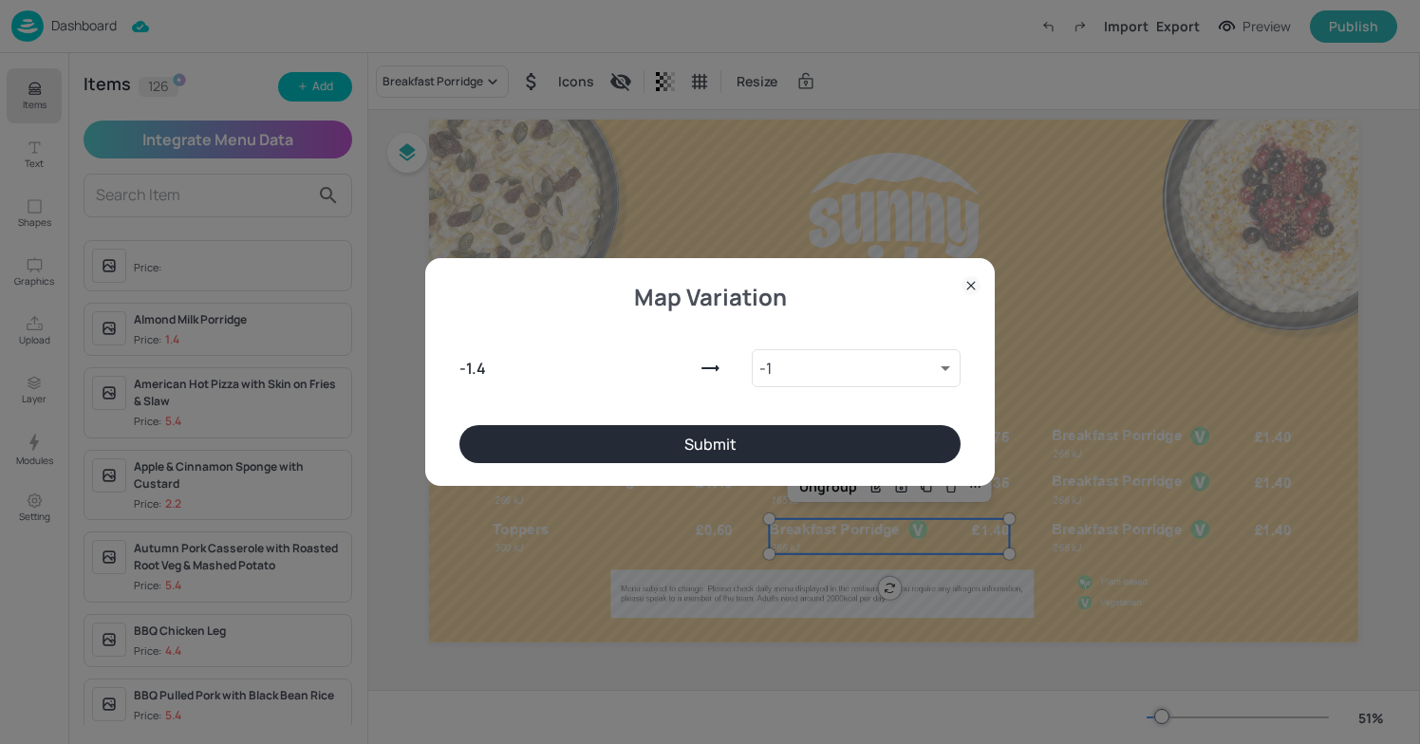
click at [679, 422] on div "- 1.4 - 1 10038085 ​" at bounding box center [710, 365] width 501 height 122
click at [677, 431] on button "Submit" at bounding box center [710, 444] width 501 height 38
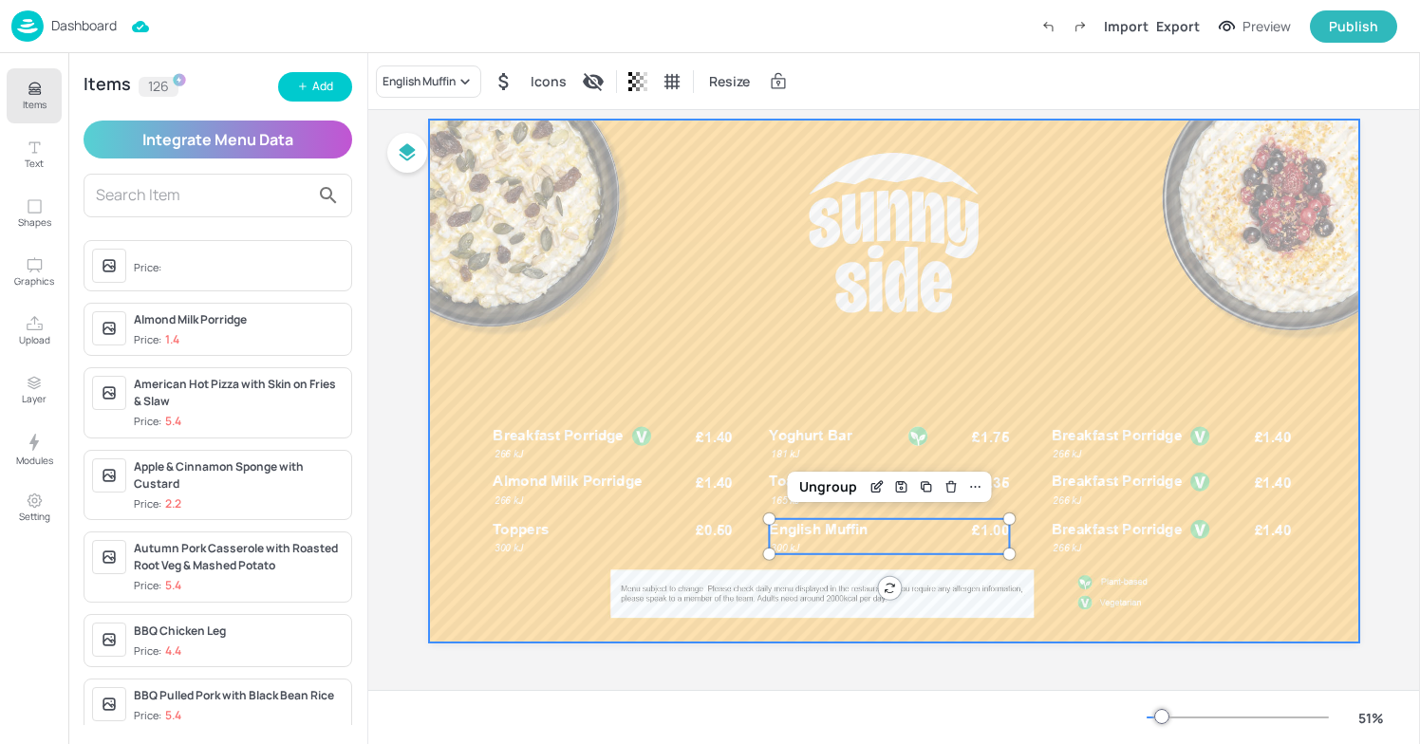
click at [829, 341] on div at bounding box center [894, 381] width 930 height 523
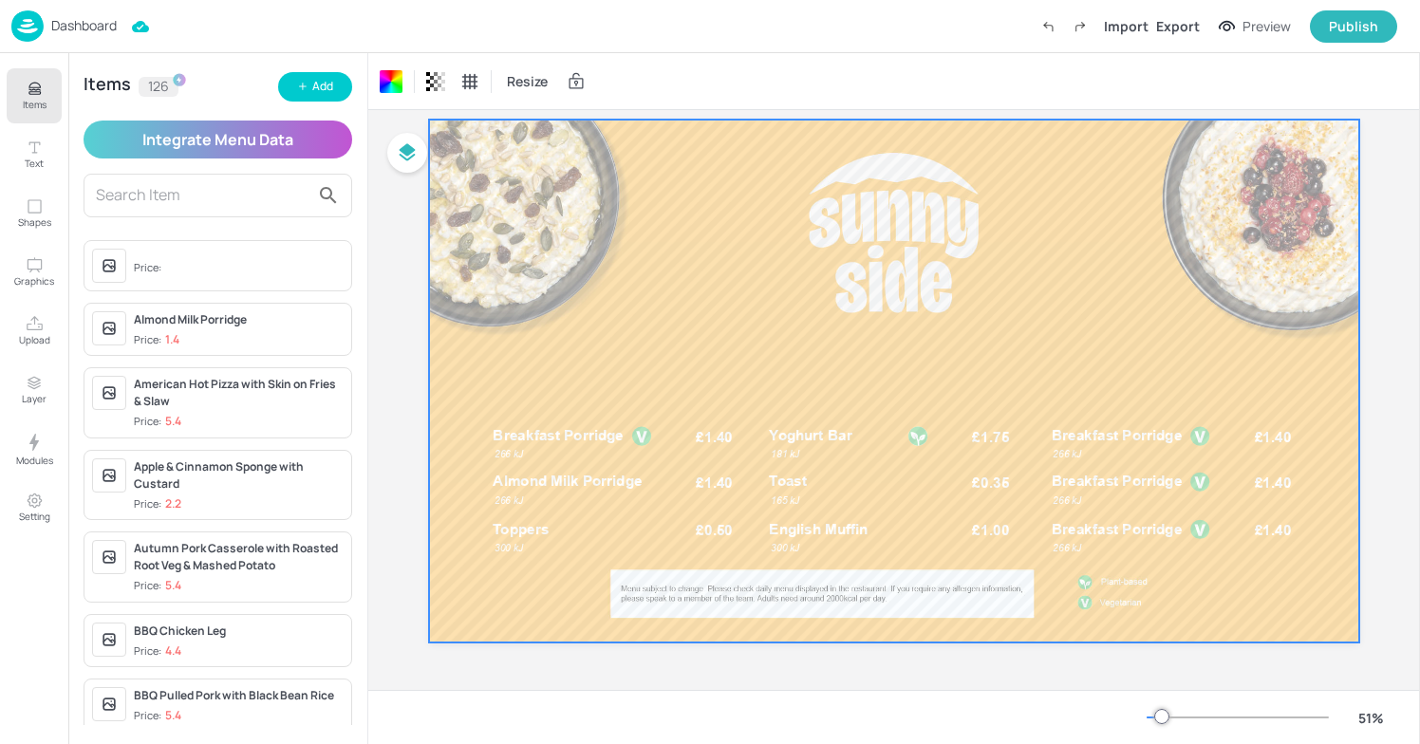
click at [1202, 462] on div at bounding box center [894, 381] width 930 height 523
click at [1165, 447] on div "Breakfast Porridge £1.40 266 kJ" at bounding box center [1172, 443] width 240 height 35
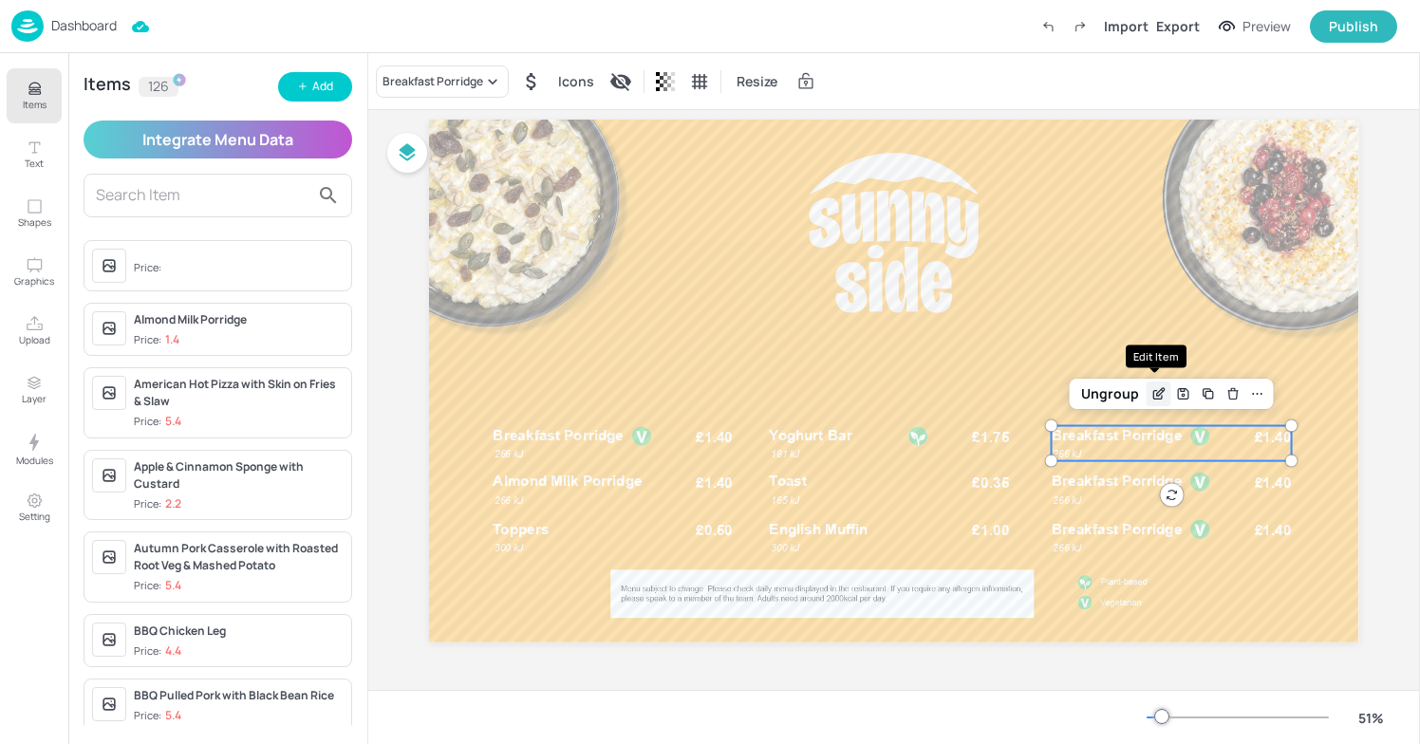
click at [1152, 391] on icon "Edit Item" at bounding box center [1159, 393] width 16 height 15
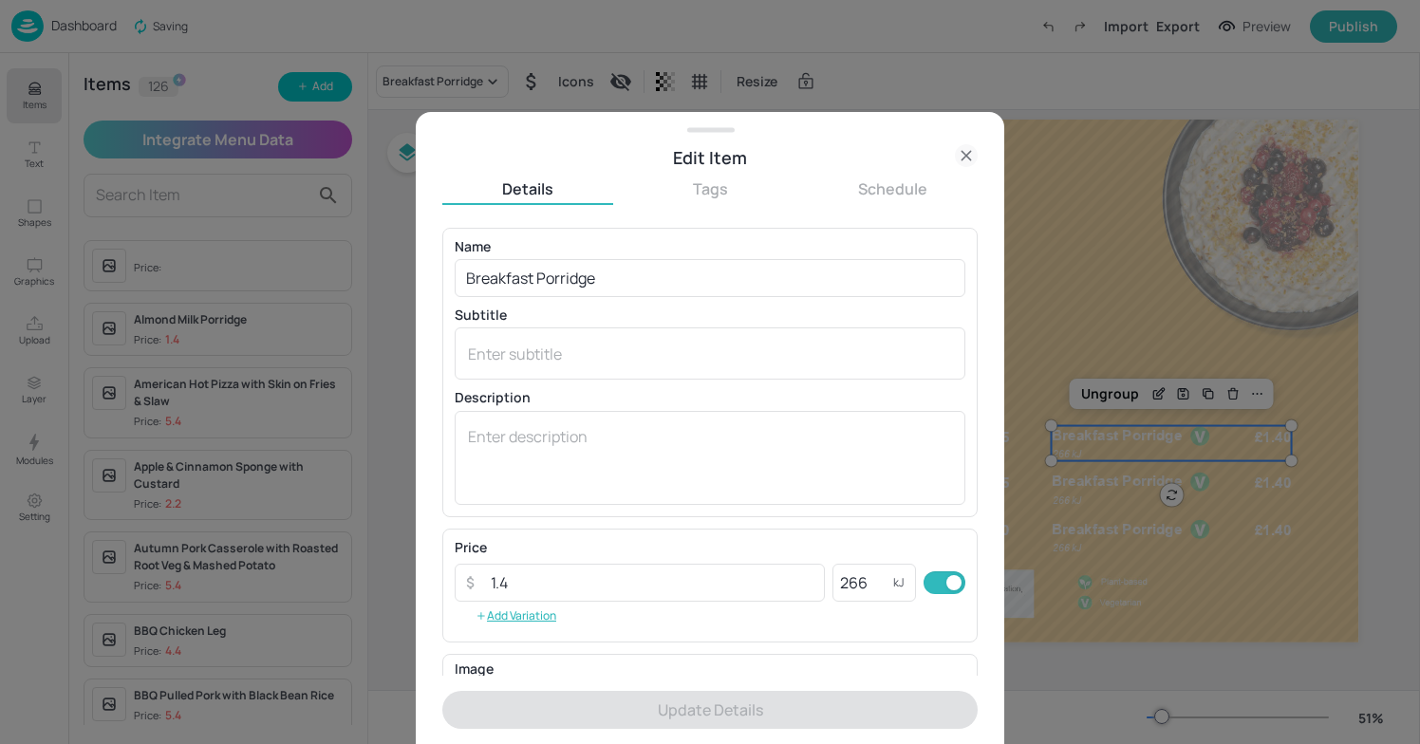
click at [1138, 270] on div at bounding box center [710, 372] width 1420 height 744
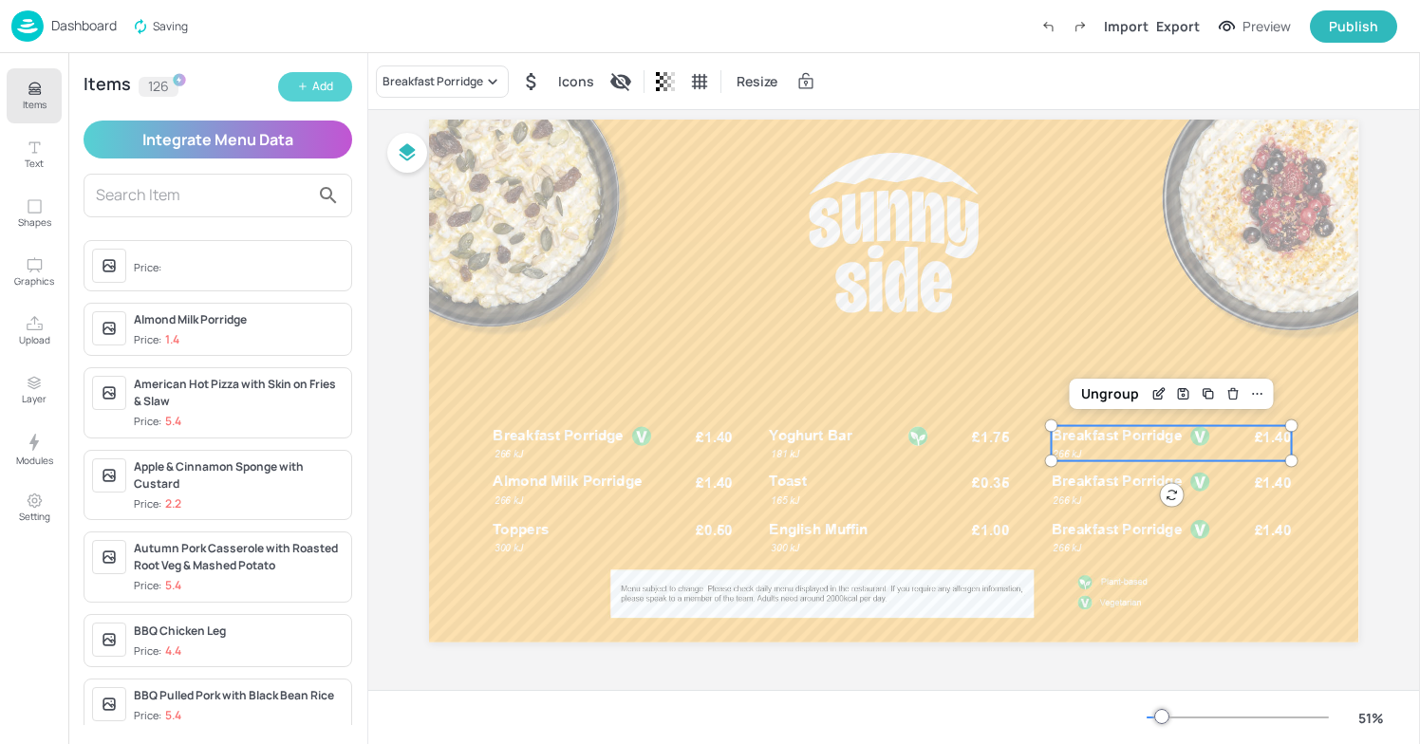
click at [338, 72] on button "Add" at bounding box center [315, 86] width 74 height 29
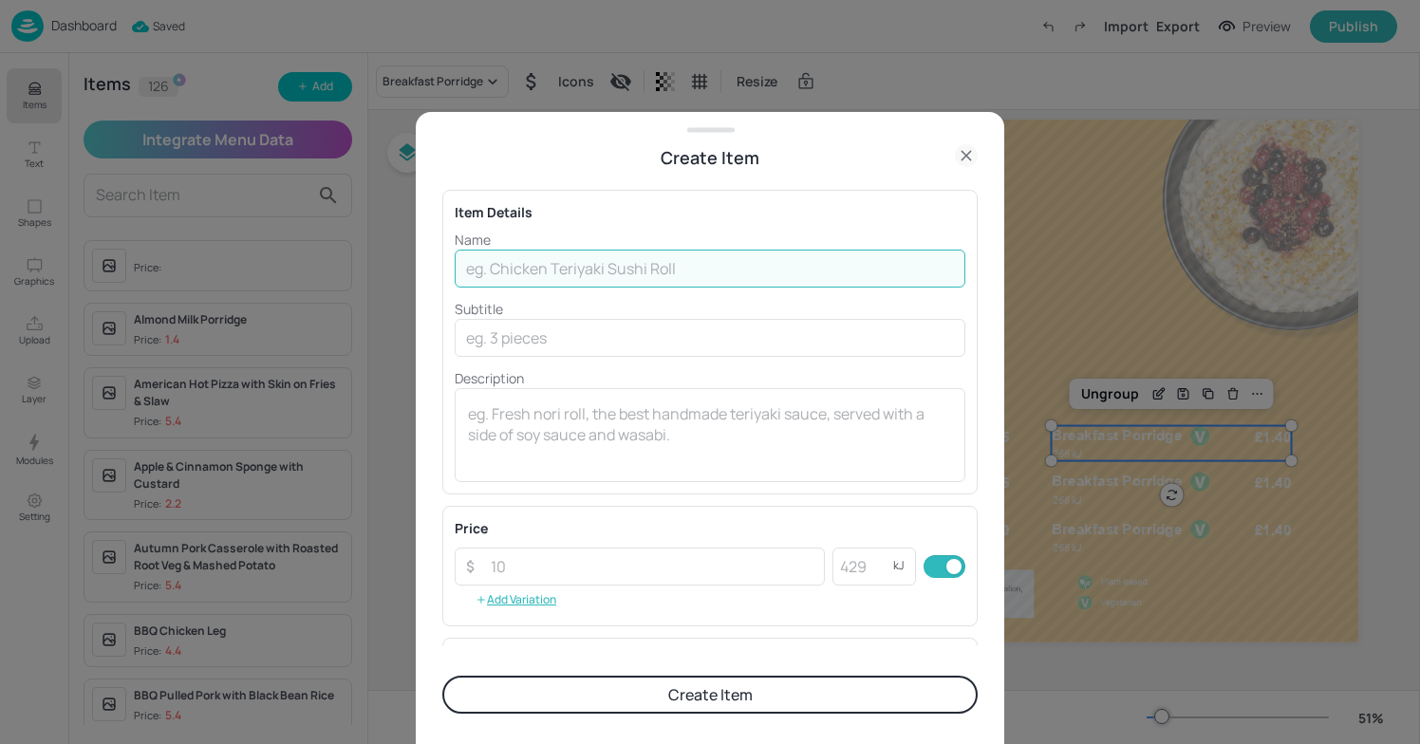
click at [726, 268] on input "text" at bounding box center [710, 269] width 511 height 38
type input "Jam, Marmalade or Honey"
click at [548, 348] on input "text" at bounding box center [710, 338] width 511 height 38
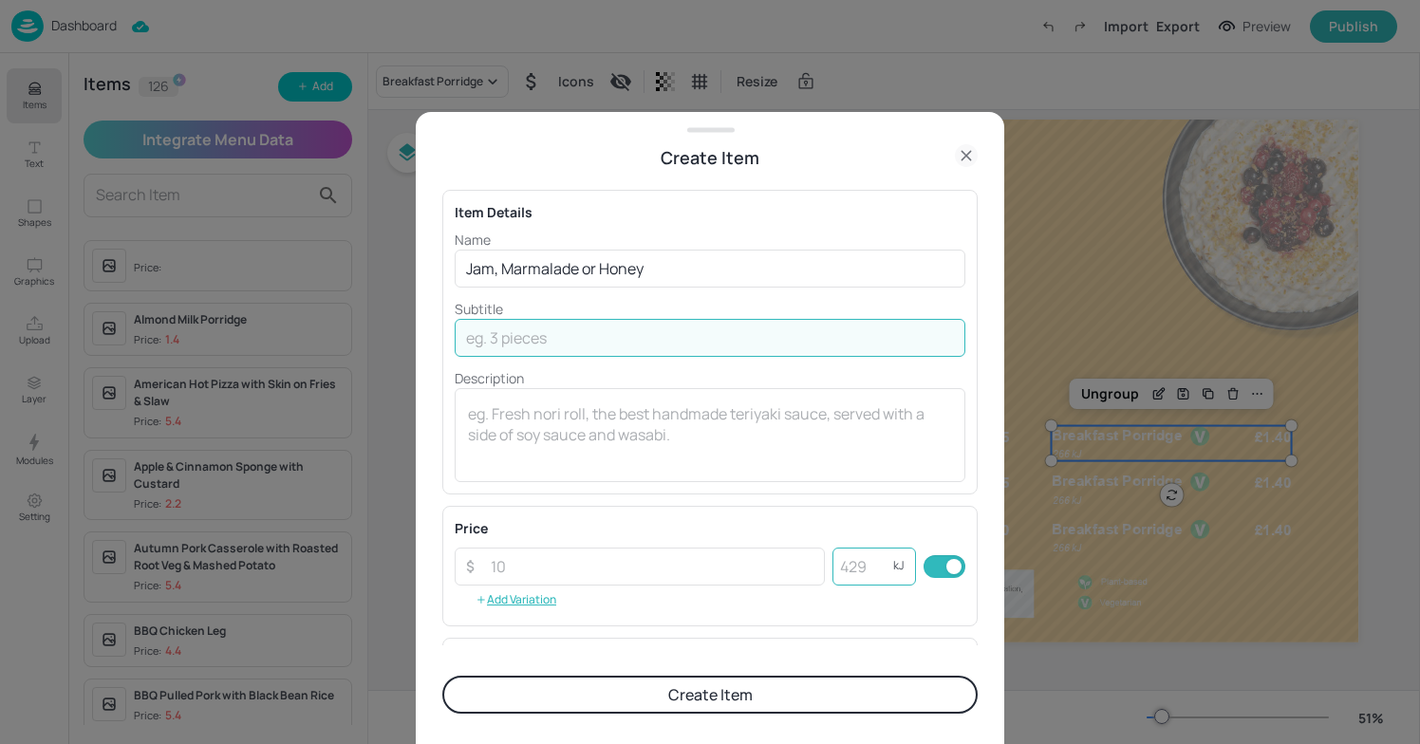
click at [842, 569] on input "number" at bounding box center [863, 567] width 61 height 38
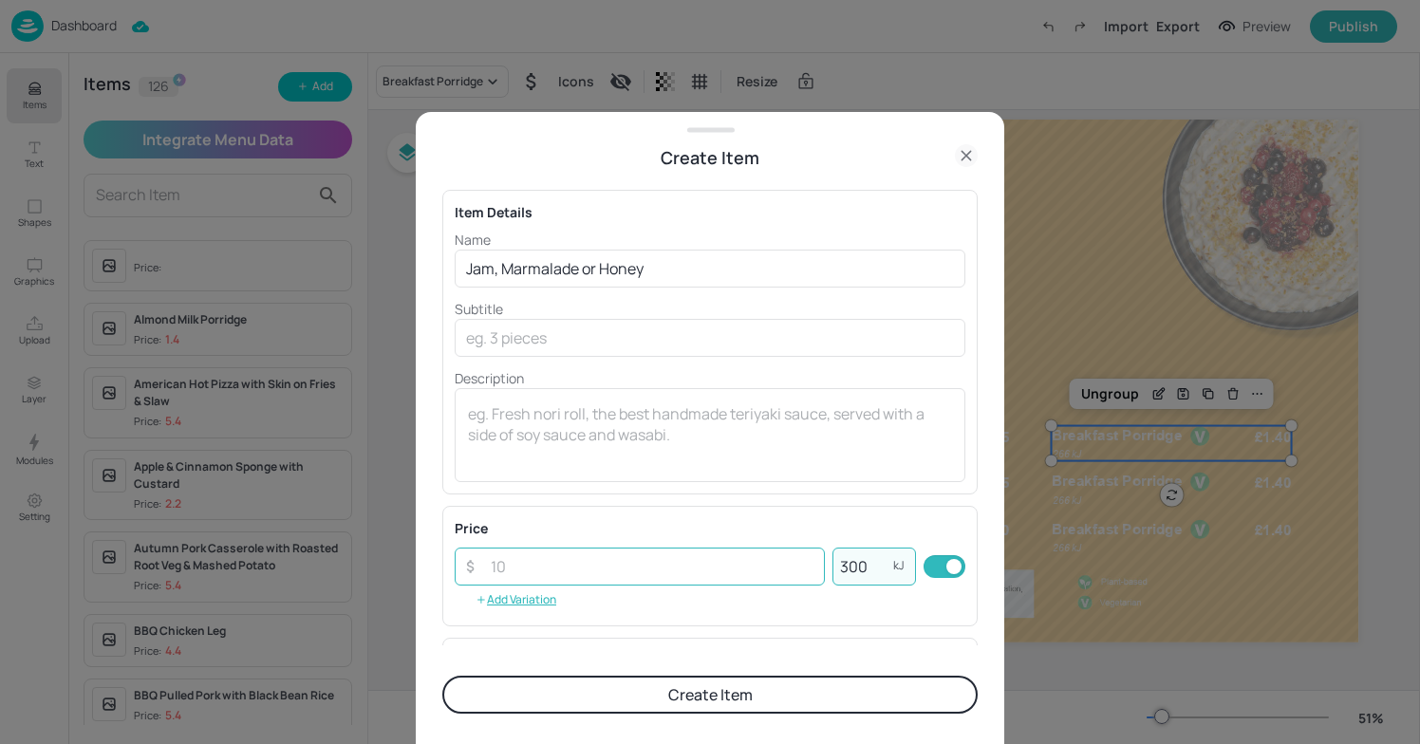
type input "300"
click at [486, 574] on input "number" at bounding box center [652, 567] width 346 height 38
type input "0.50"
click at [582, 705] on button "Create Item" at bounding box center [710, 695] width 536 height 38
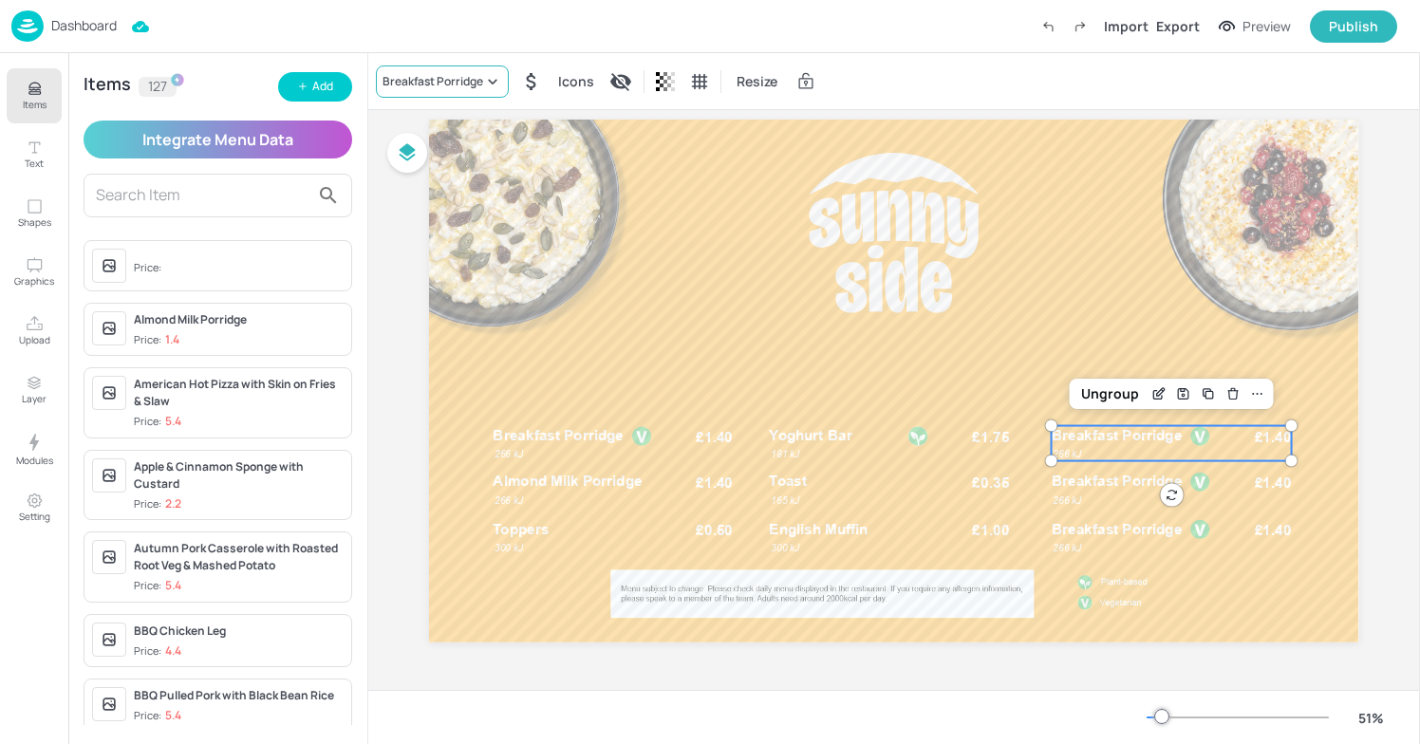
click at [452, 83] on div "Breakfast Porridge" at bounding box center [433, 81] width 101 height 17
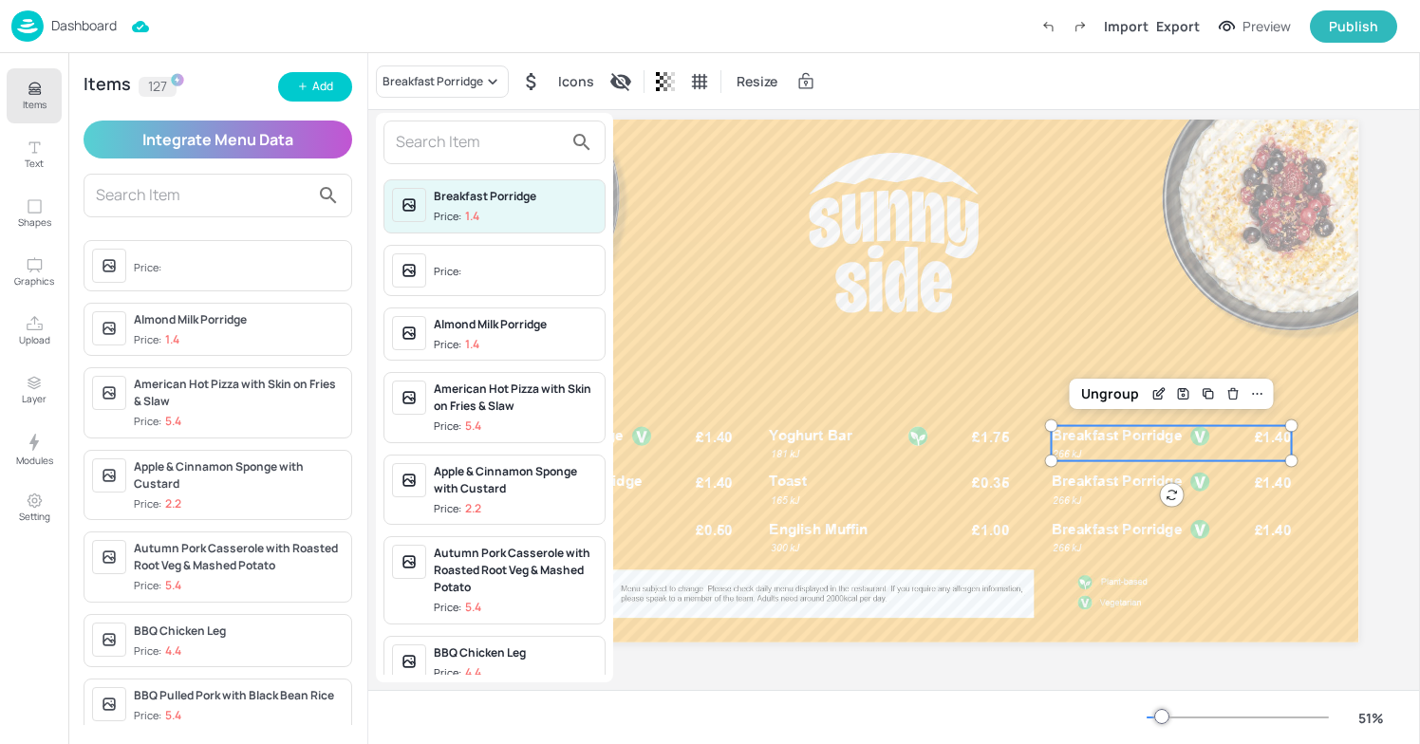
click at [453, 156] on input "text" at bounding box center [479, 142] width 167 height 30
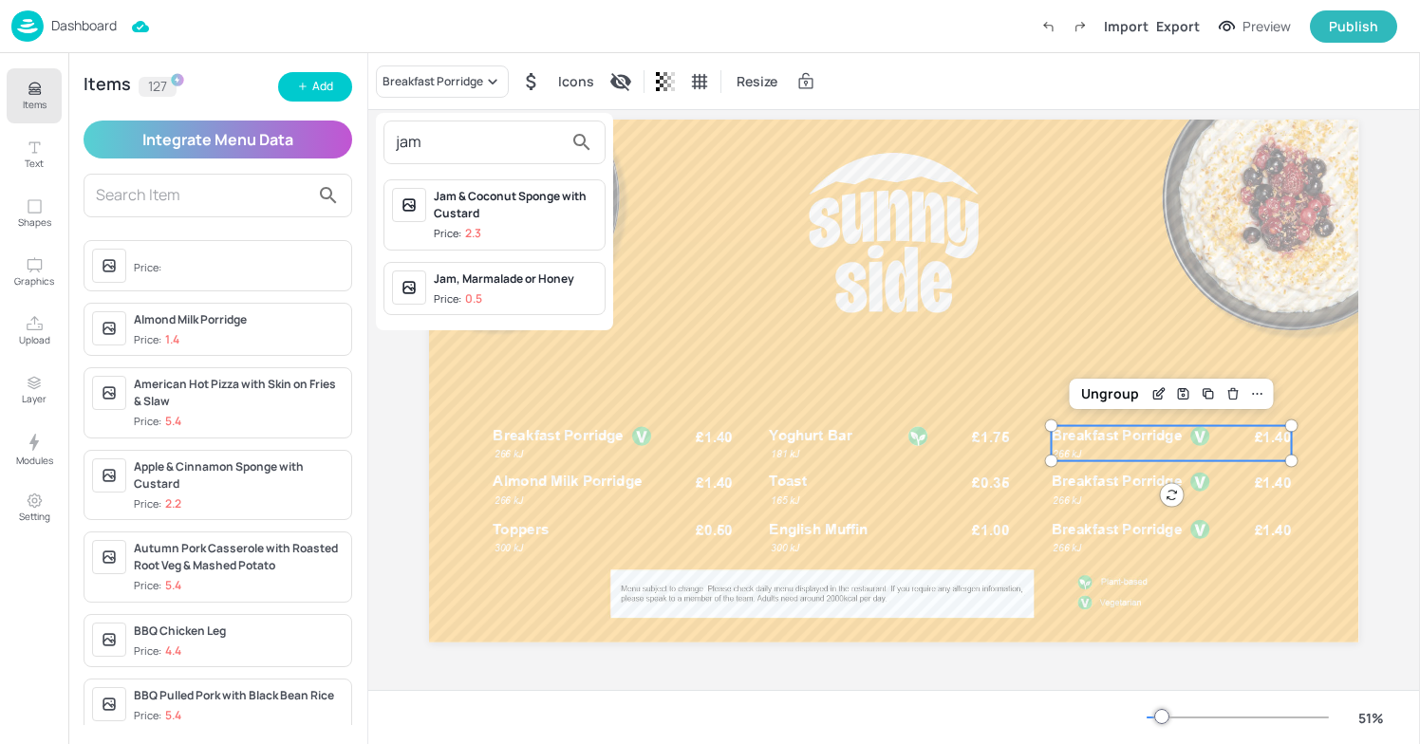
type input "jam"
click at [477, 273] on div "Jam, Marmalade or Honey" at bounding box center [515, 279] width 163 height 17
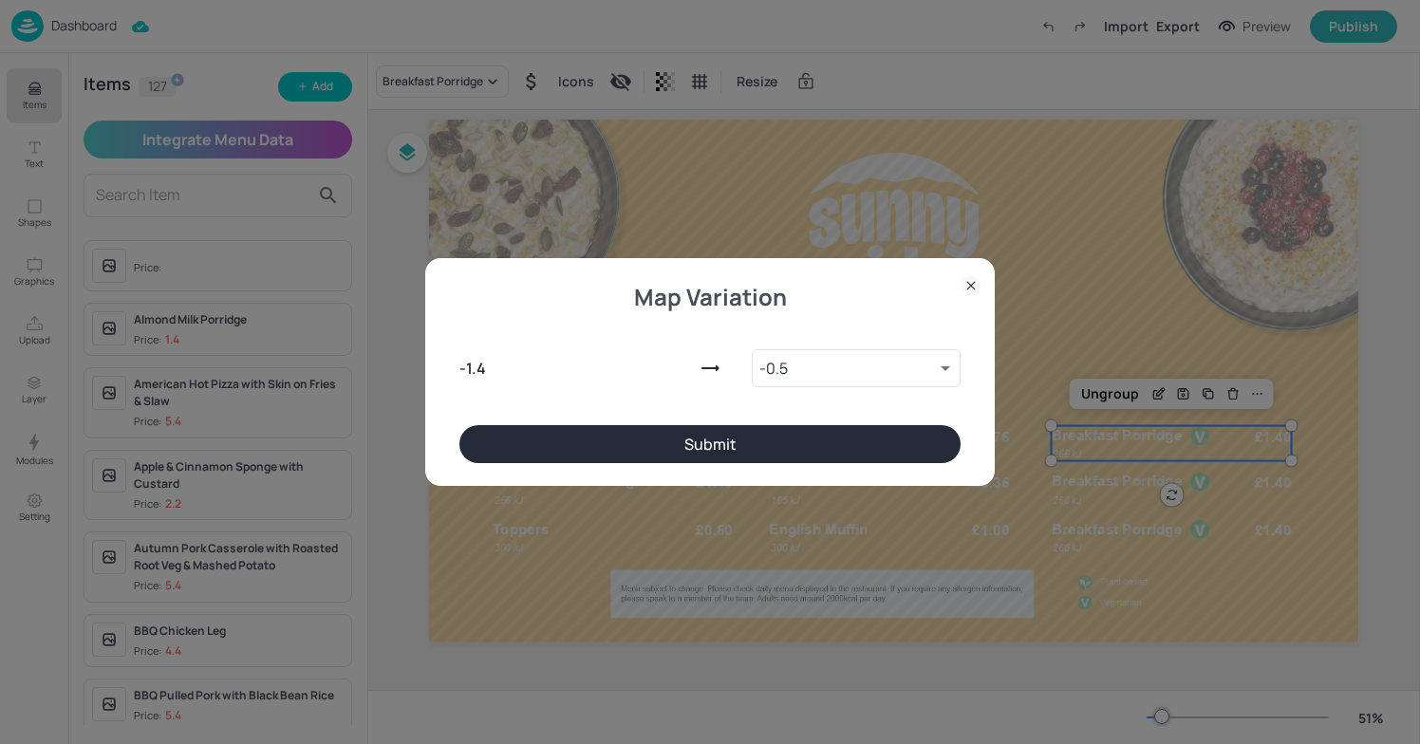
click at [679, 429] on button "Submit" at bounding box center [710, 444] width 501 height 38
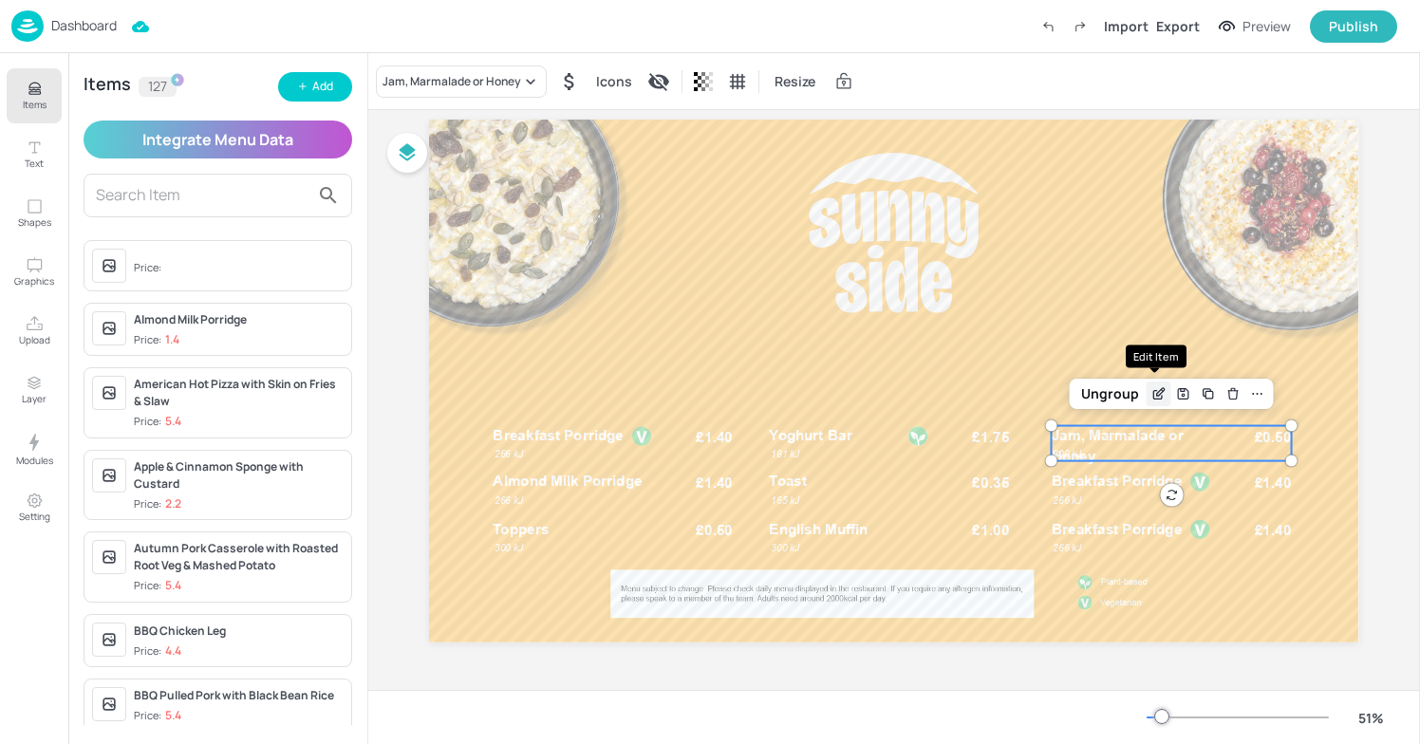
click at [1155, 385] on div "Edit Item" at bounding box center [1159, 394] width 25 height 25
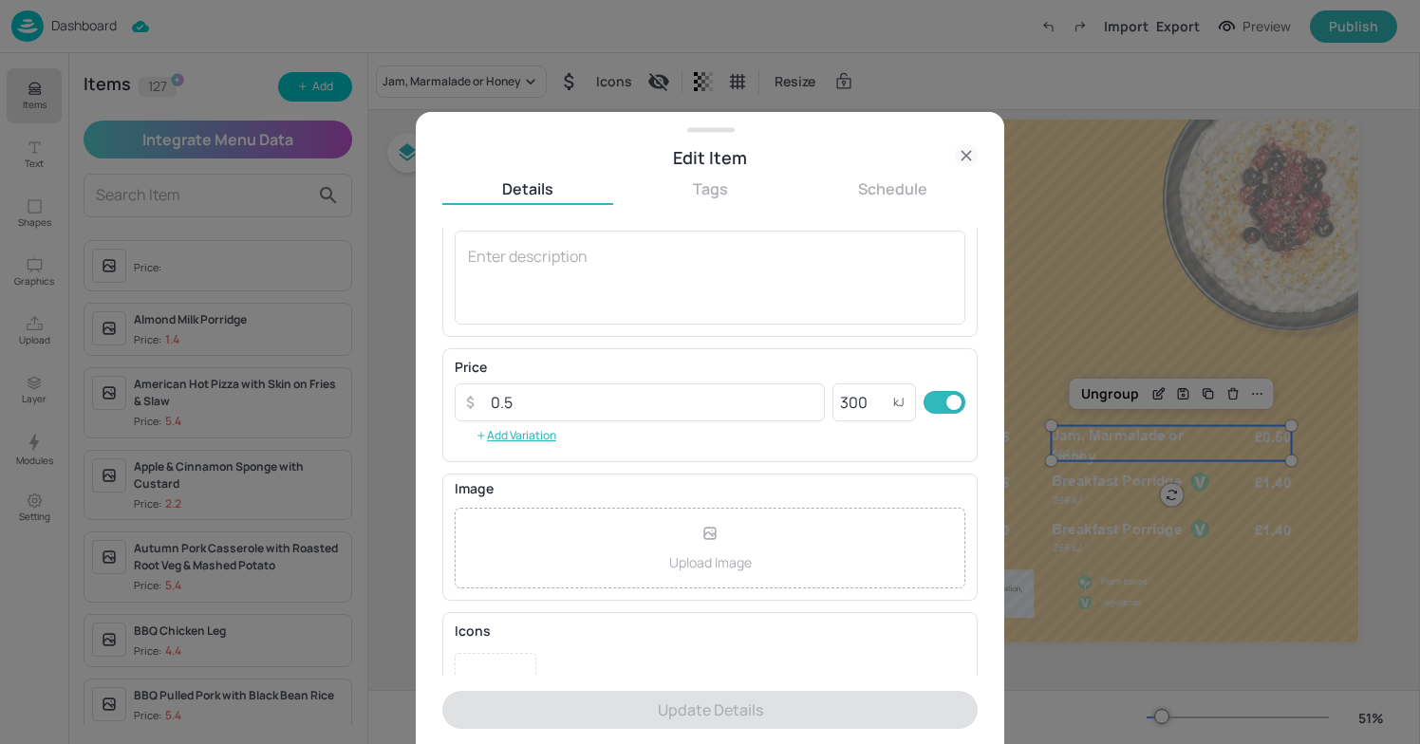
scroll to position [255, 0]
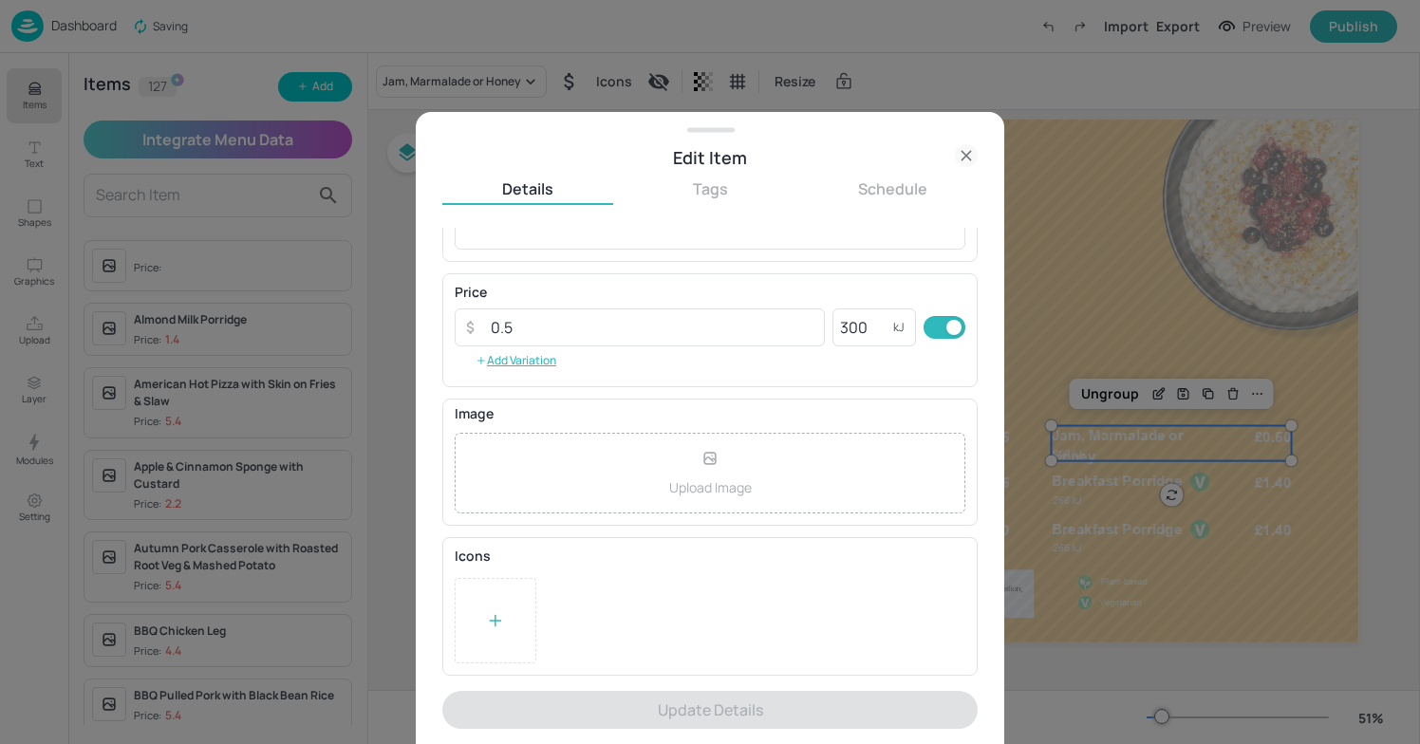
click at [480, 611] on div at bounding box center [496, 620] width 82 height 85
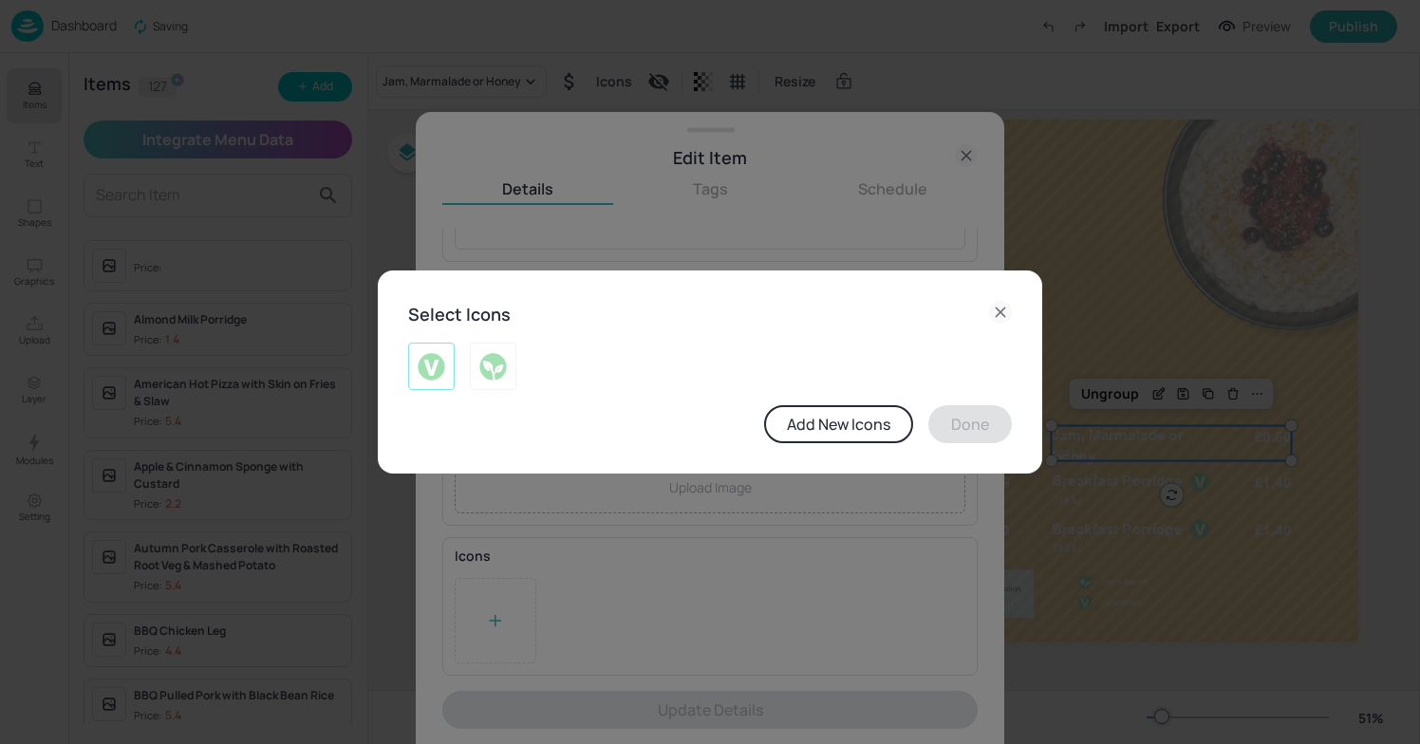
click at [423, 357] on img at bounding box center [431, 366] width 29 height 30
click at [959, 416] on button "Done" at bounding box center [971, 424] width 84 height 38
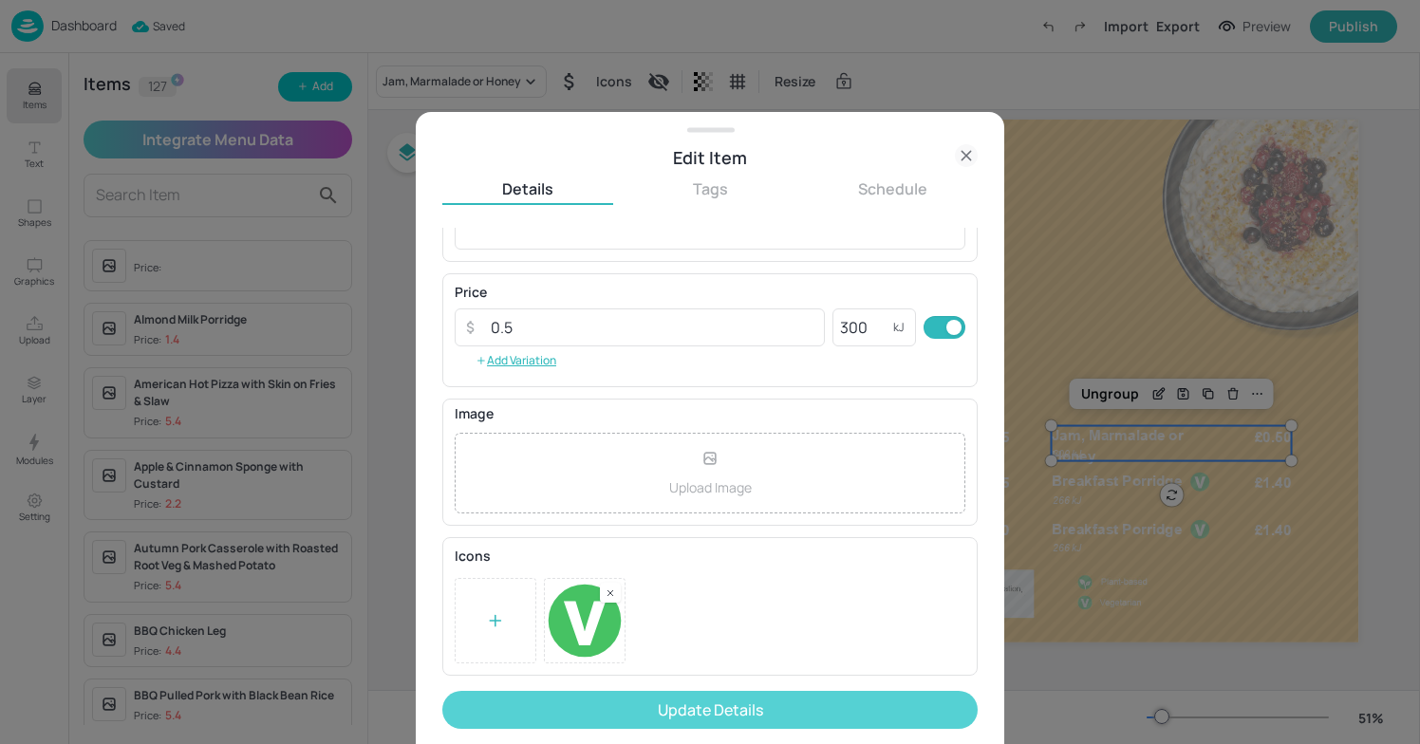
click at [836, 706] on button "Update Details" at bounding box center [710, 710] width 536 height 38
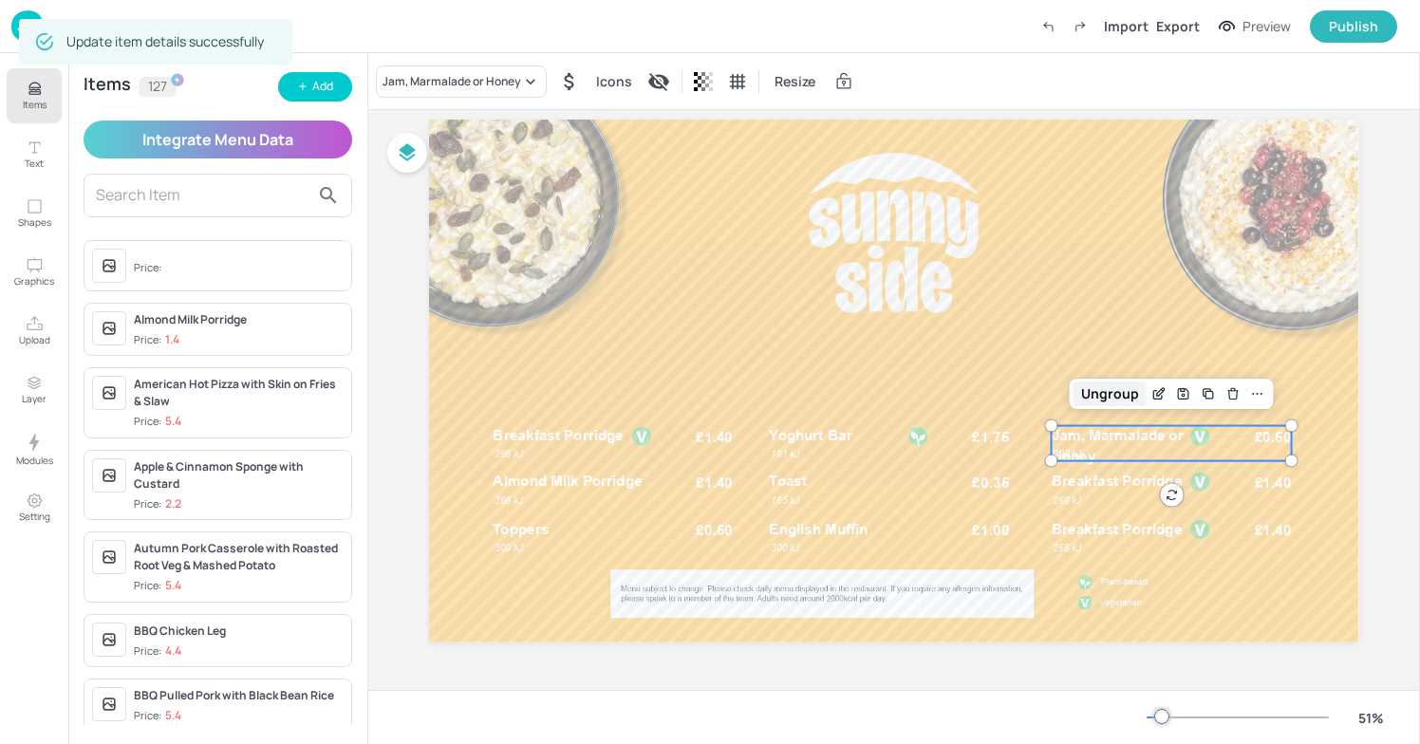
click at [1113, 397] on div "Ungroup" at bounding box center [1110, 394] width 73 height 25
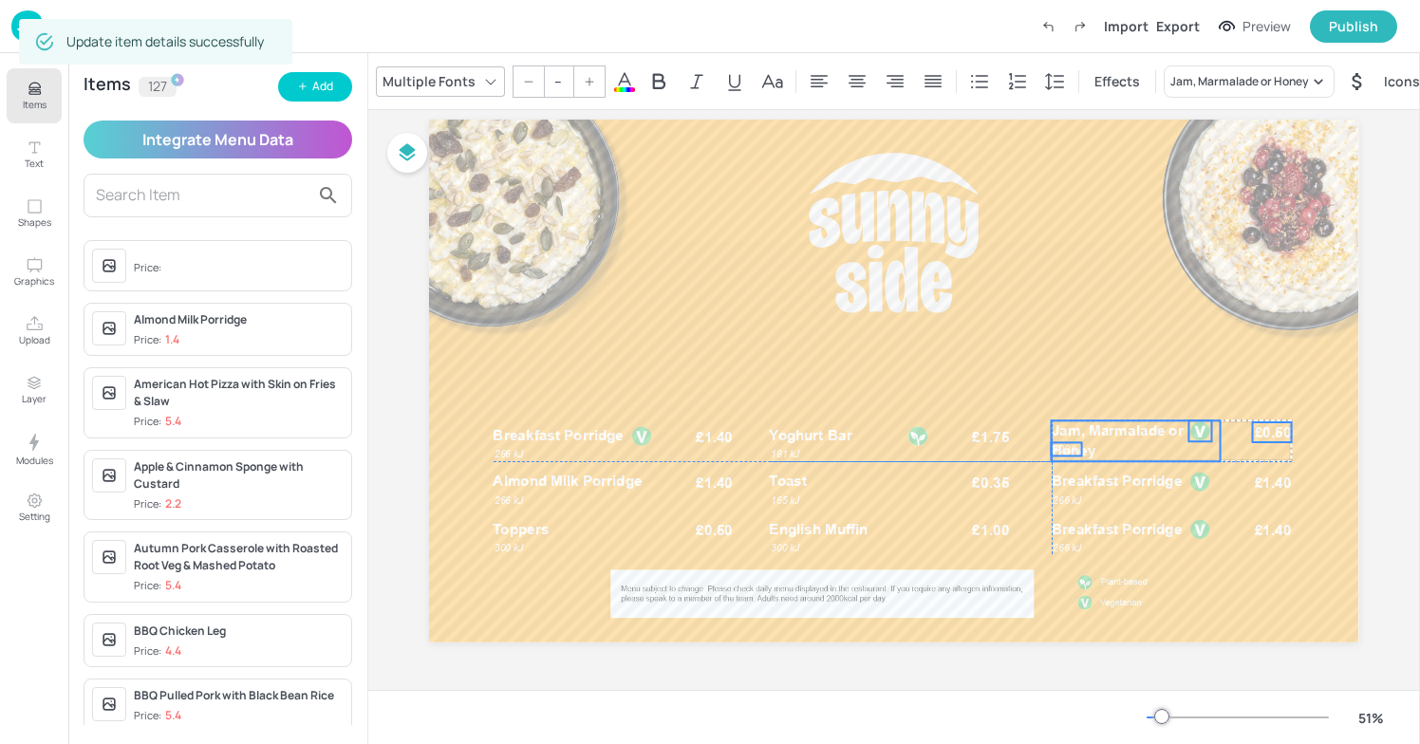
click at [1106, 429] on span "Jam, Marmalade or Honey" at bounding box center [1118, 441] width 132 height 37
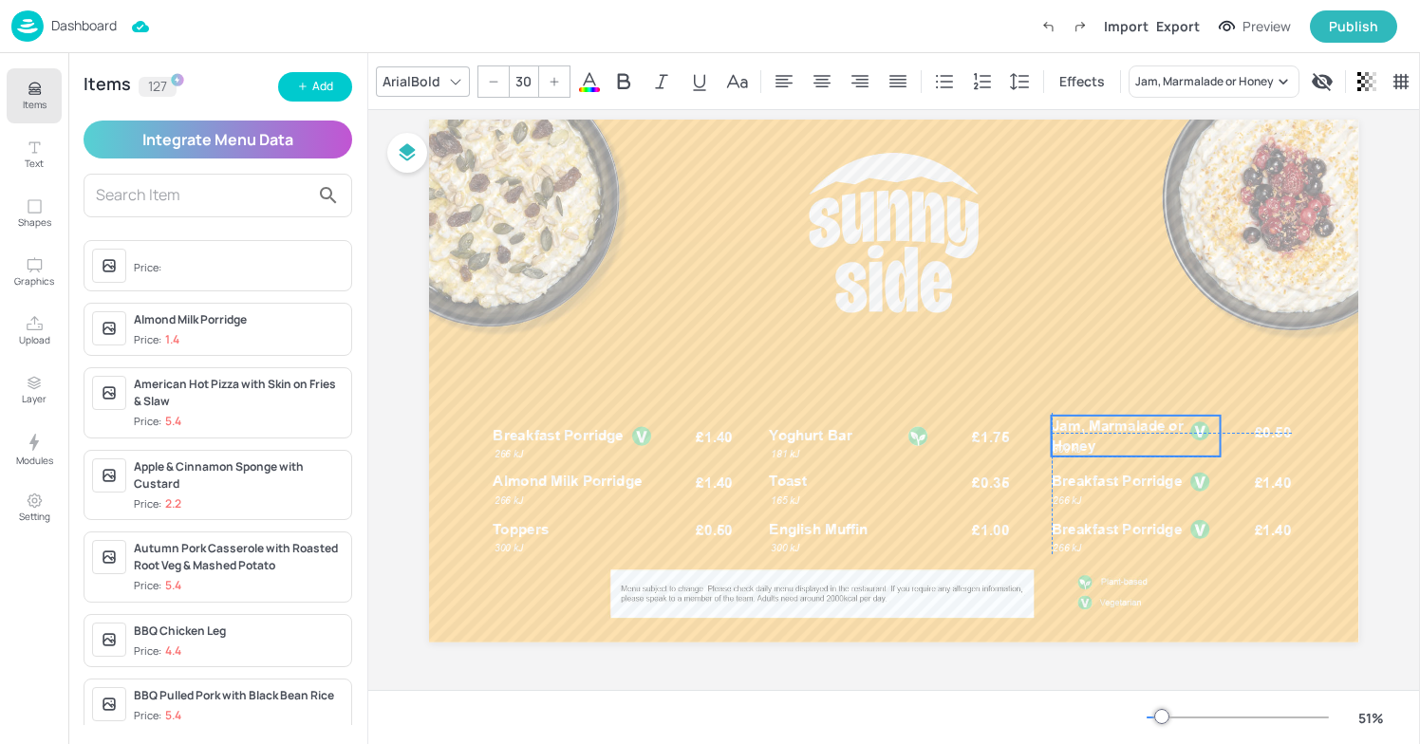
click at [1106, 422] on span "Jam, Marmalade or Honey" at bounding box center [1118, 435] width 132 height 37
type input "20"
drag, startPoint x: 1072, startPoint y: 450, endPoint x: 1073, endPoint y: 460, distance: 9.5
click at [1073, 460] on span "300 kJ" at bounding box center [1068, 461] width 28 height 11
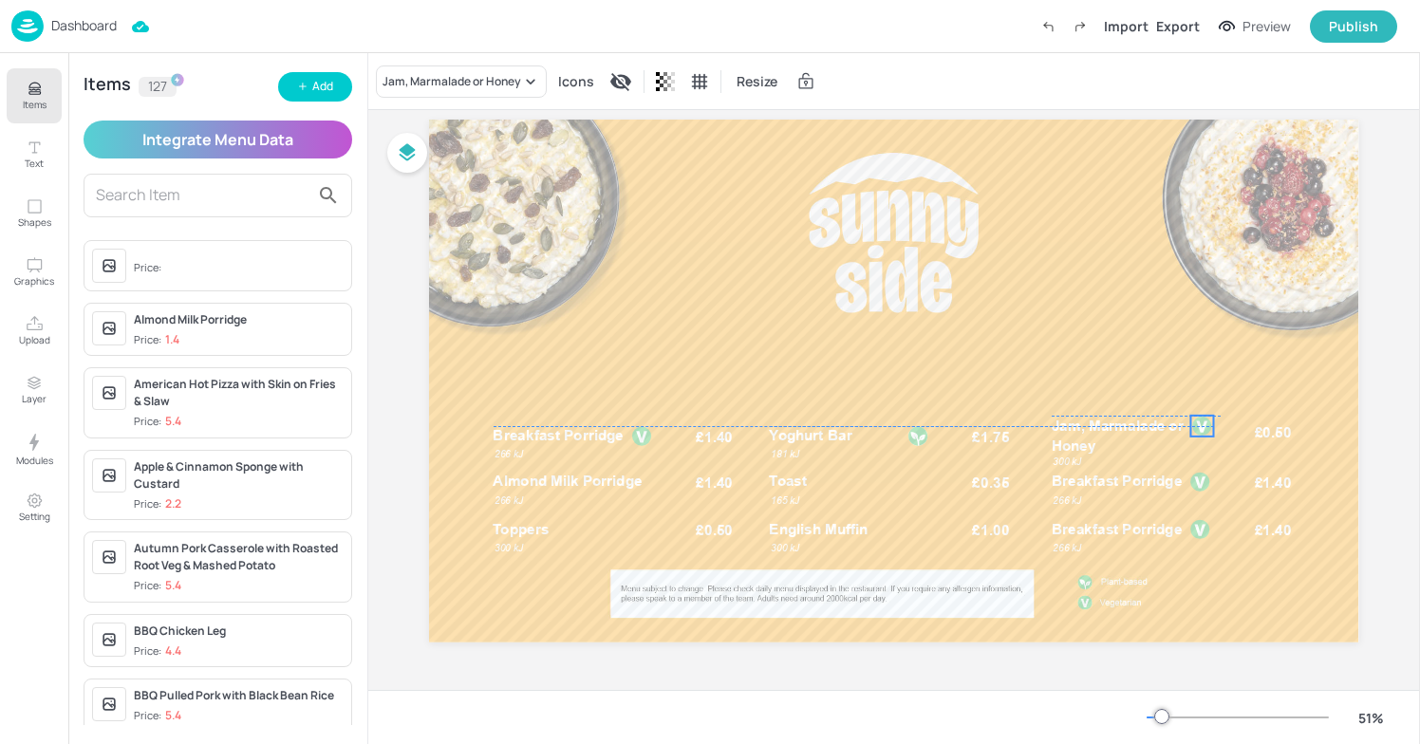
click at [1199, 431] on div at bounding box center [1203, 426] width 21 height 21
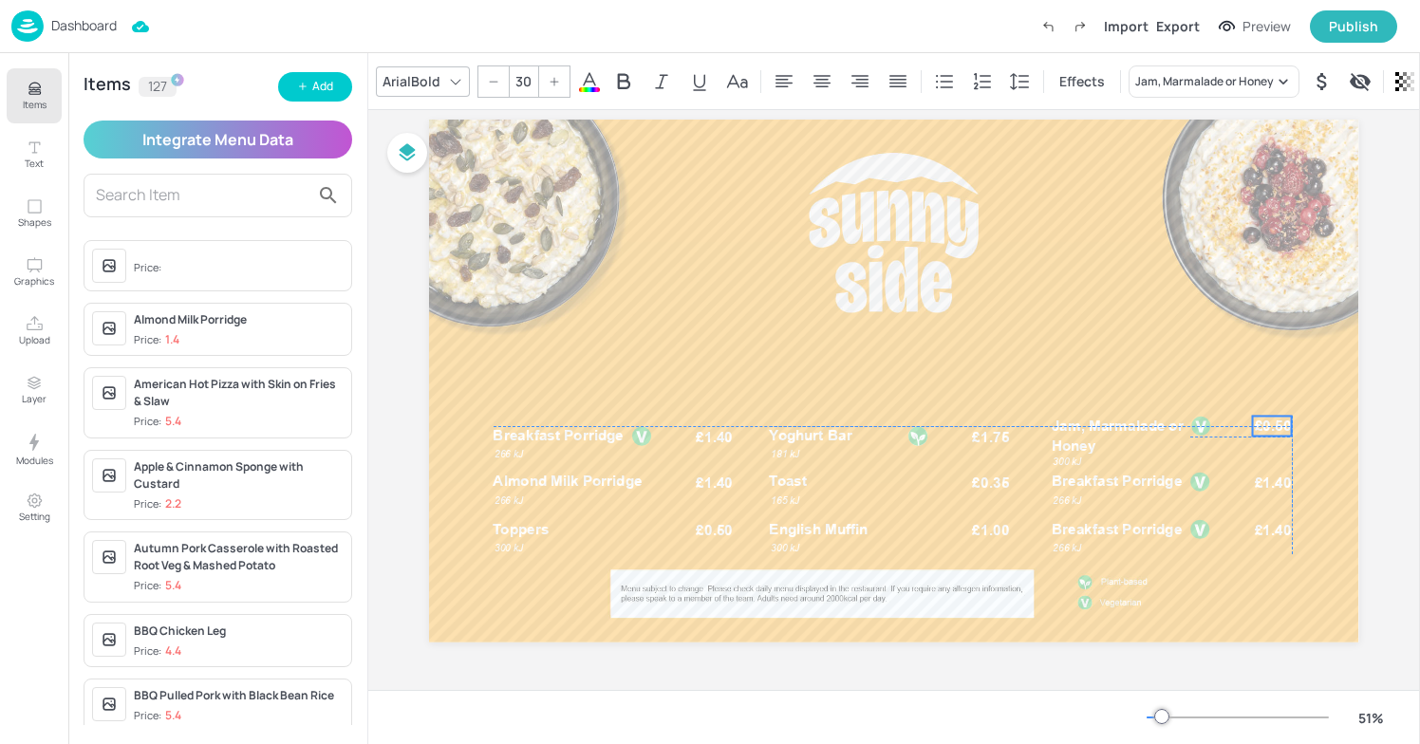
click at [1269, 429] on span "£0.50" at bounding box center [1273, 426] width 37 height 20
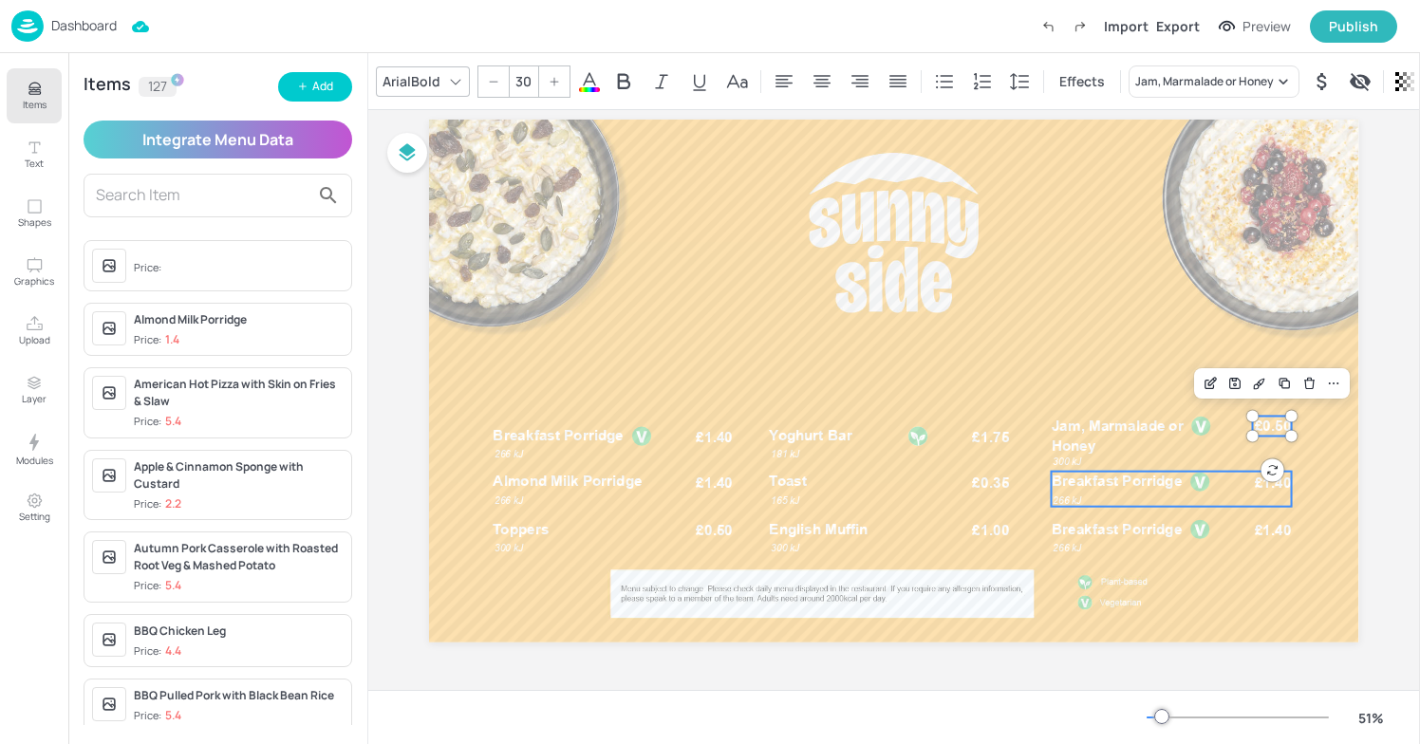
click at [1080, 472] on p "Breakfast Porridge" at bounding box center [1136, 482] width 169 height 20
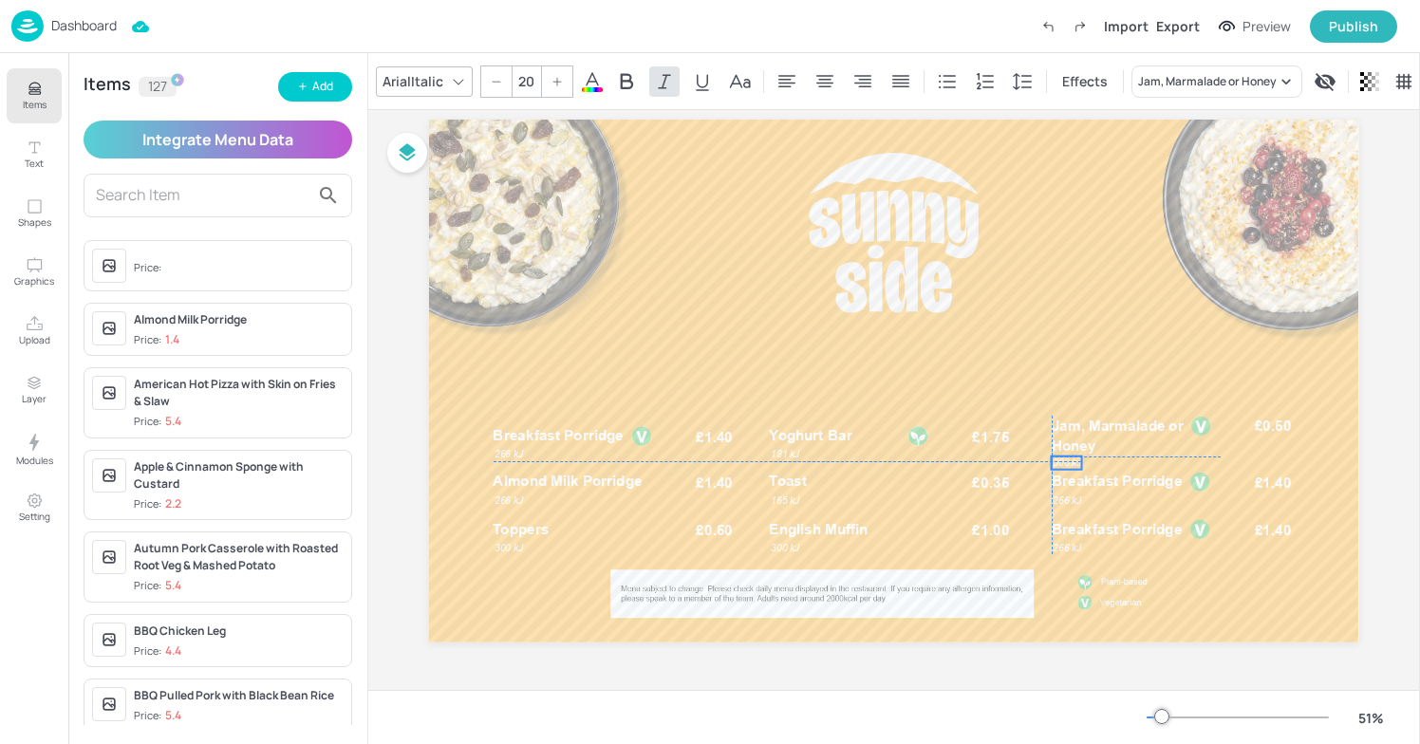
click at [1055, 457] on p "300 kJ" at bounding box center [1067, 463] width 30 height 13
click at [1266, 434] on span "£0.50" at bounding box center [1273, 426] width 37 height 20
type input "--"
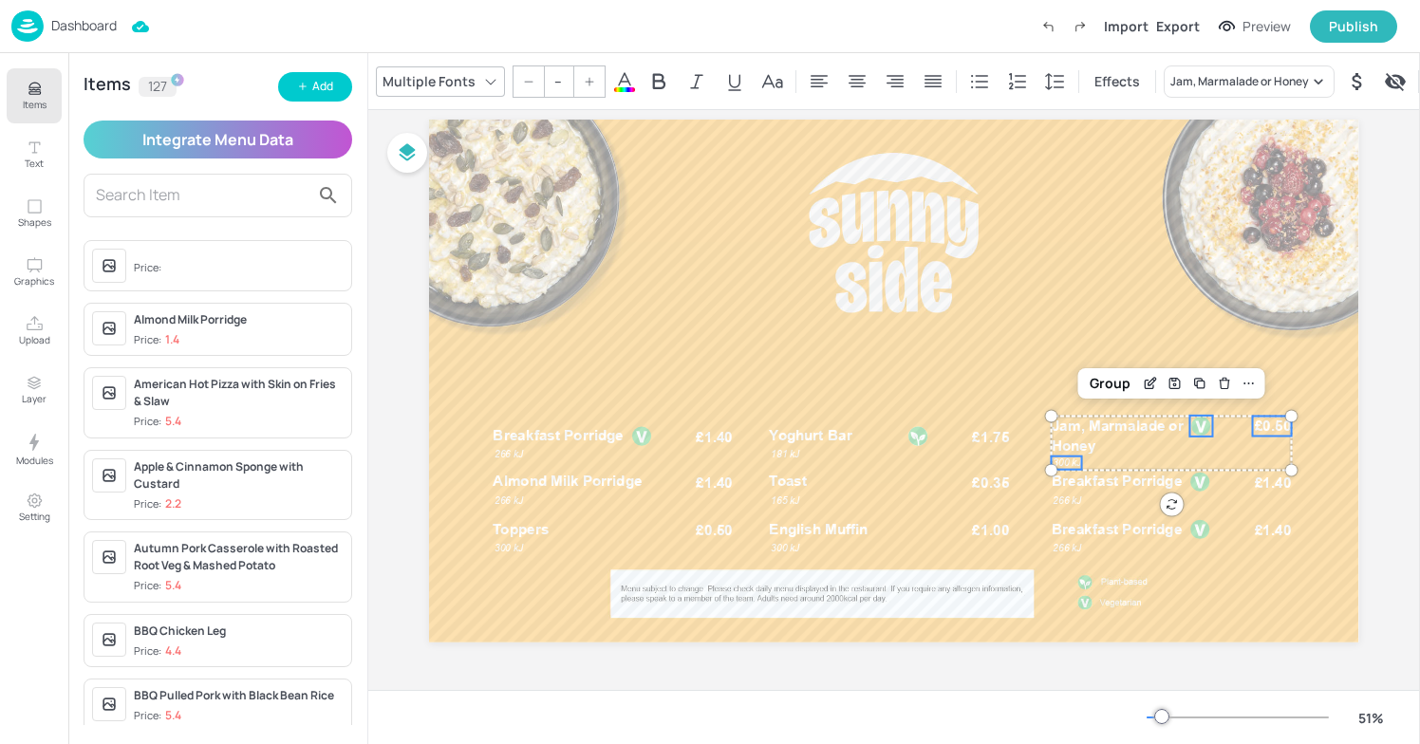
click at [1199, 428] on div at bounding box center [1202, 426] width 21 height 21
click at [1138, 429] on span "Jam, Marmalade or Honey" at bounding box center [1118, 435] width 132 height 37
click at [1054, 459] on span "300 kJ" at bounding box center [1068, 463] width 28 height 11
click at [1114, 383] on div "Group" at bounding box center [1110, 383] width 56 height 25
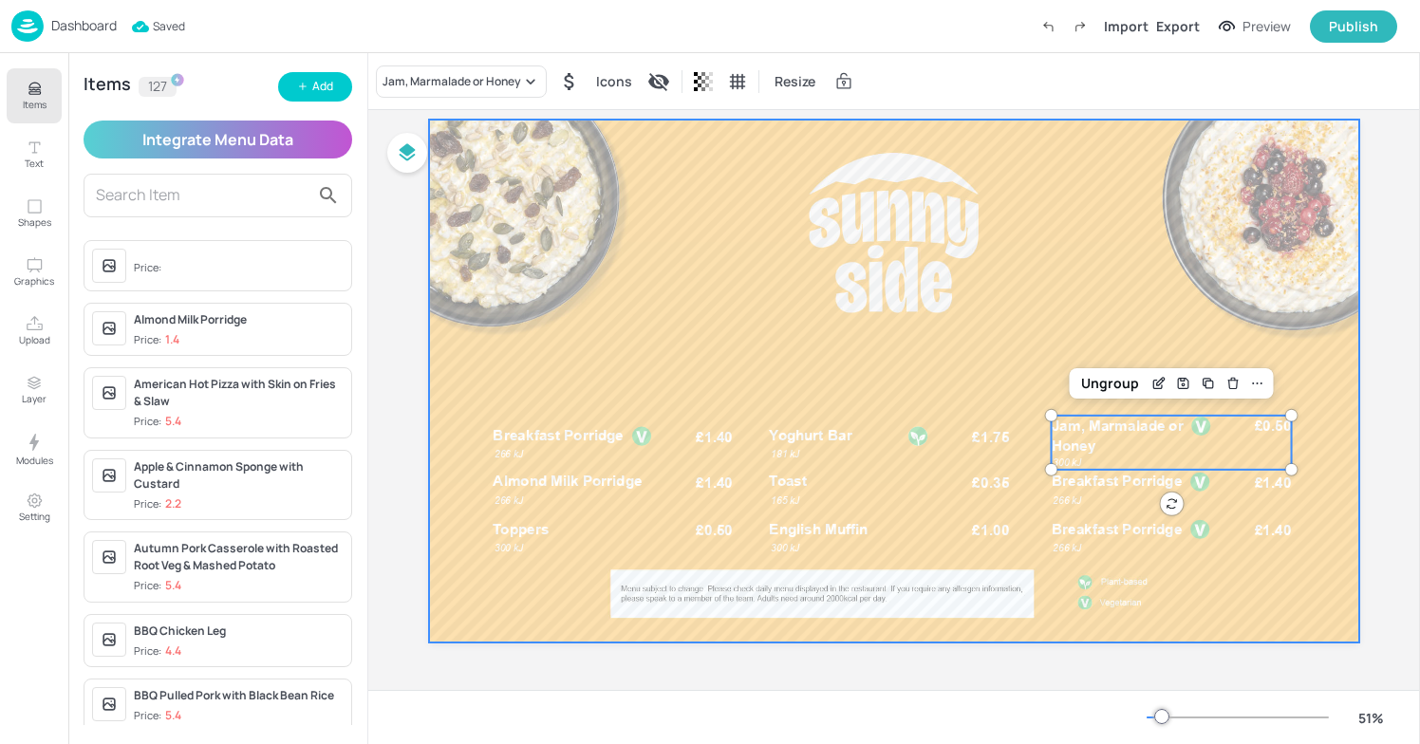
click at [1072, 365] on div at bounding box center [894, 381] width 930 height 523
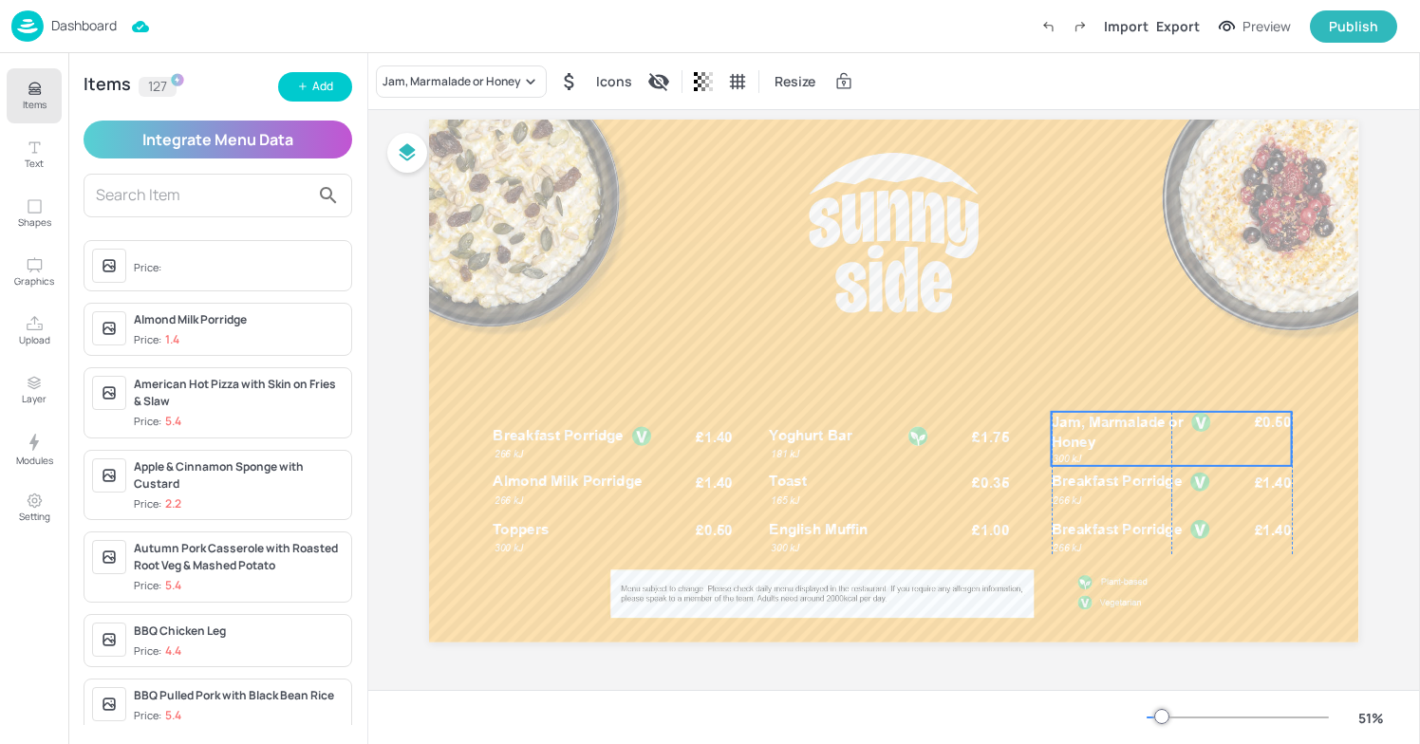
click at [1066, 445] on span "Jam, Marmalade or Honey" at bounding box center [1118, 431] width 132 height 37
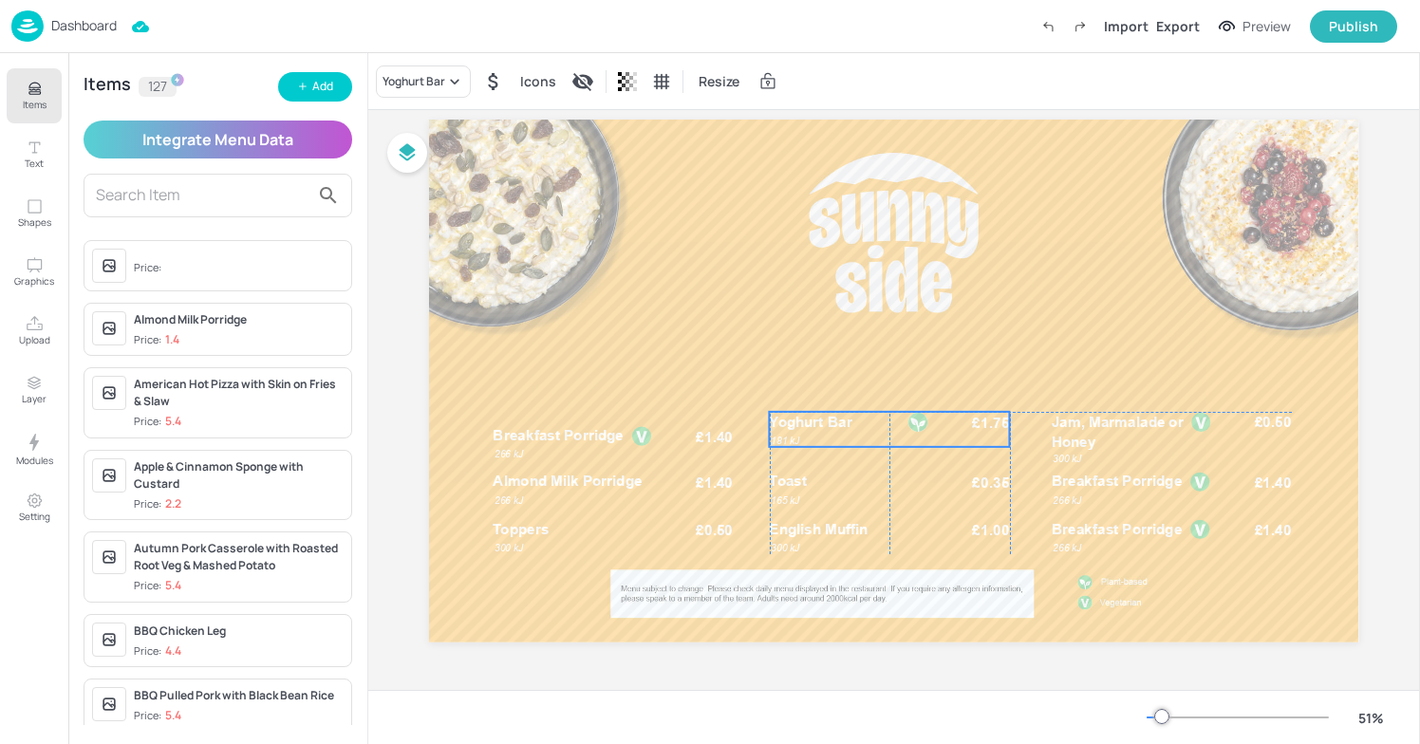
drag, startPoint x: 926, startPoint y: 441, endPoint x: 926, endPoint y: 428, distance: 12.3
click at [926, 428] on div at bounding box center [919, 422] width 23 height 21
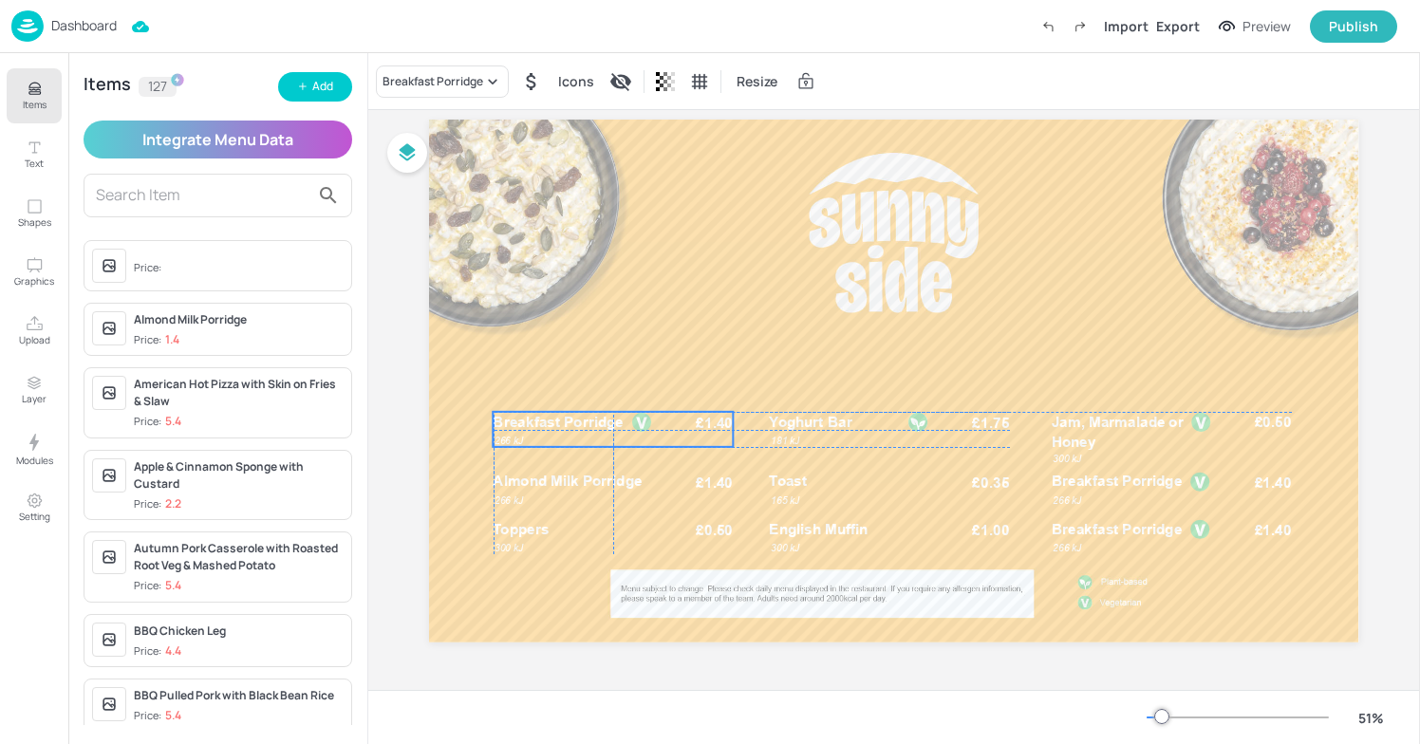
drag, startPoint x: 663, startPoint y: 450, endPoint x: 663, endPoint y: 439, distance: 11.4
click at [663, 439] on div "Breakfast Porridge £1.40 266 kJ" at bounding box center [614, 429] width 240 height 35
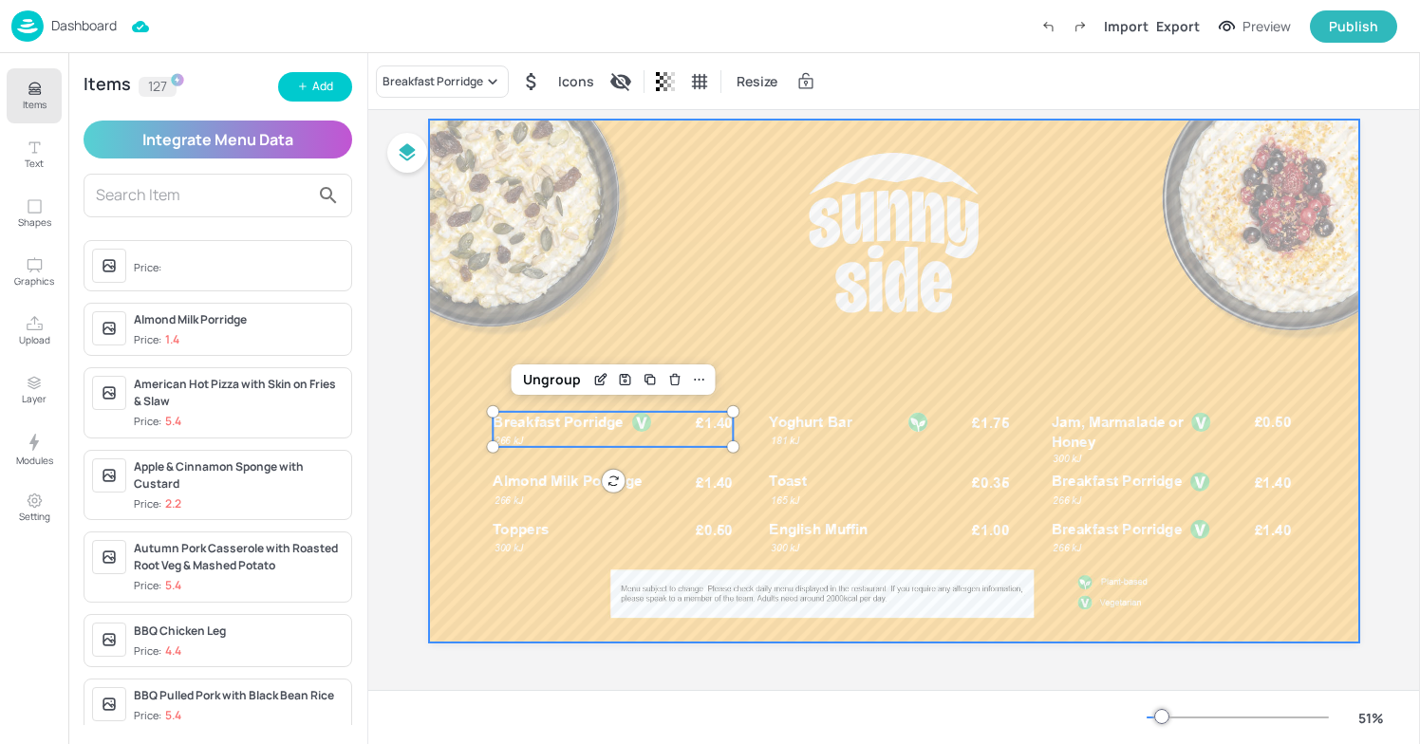
click at [980, 289] on div at bounding box center [894, 381] width 930 height 523
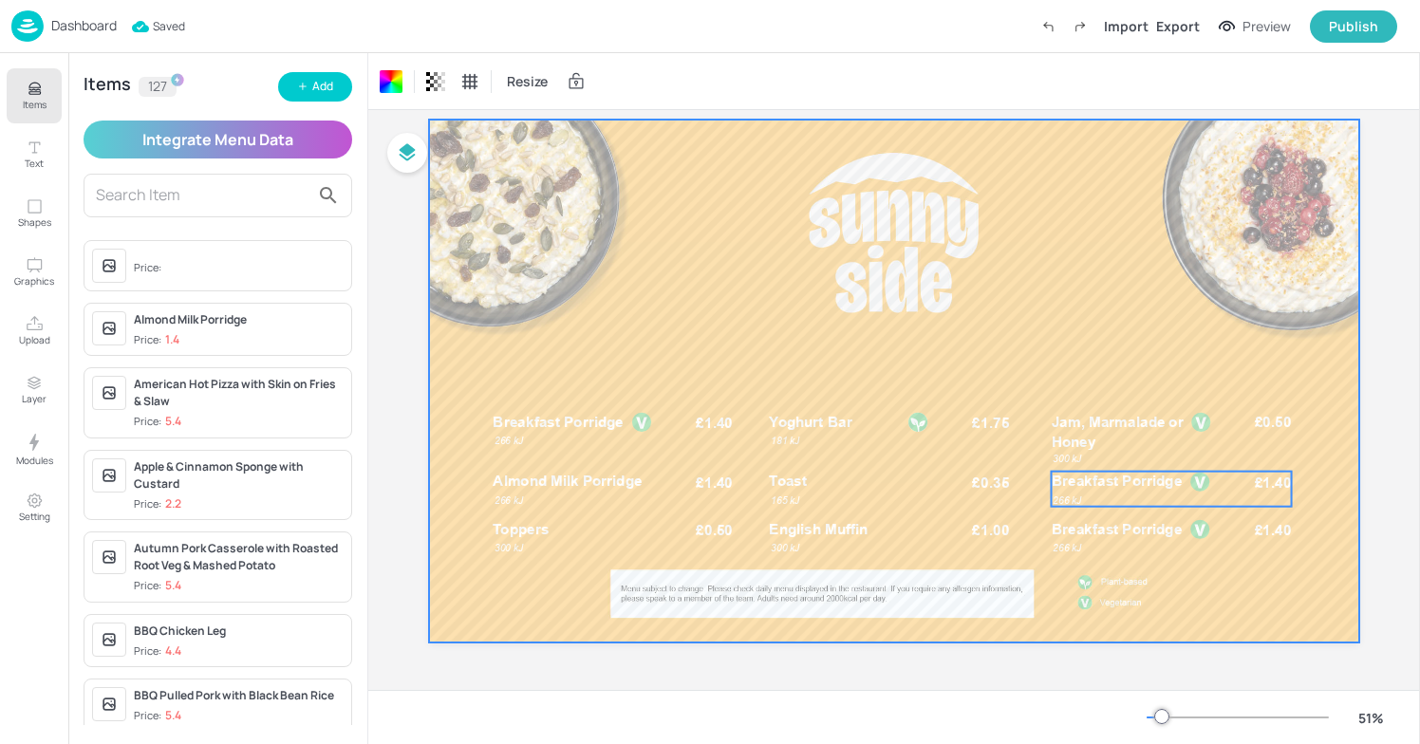
click at [1156, 497] on div "Breakfast Porridge £1.40 266 kJ" at bounding box center [1172, 489] width 240 height 35
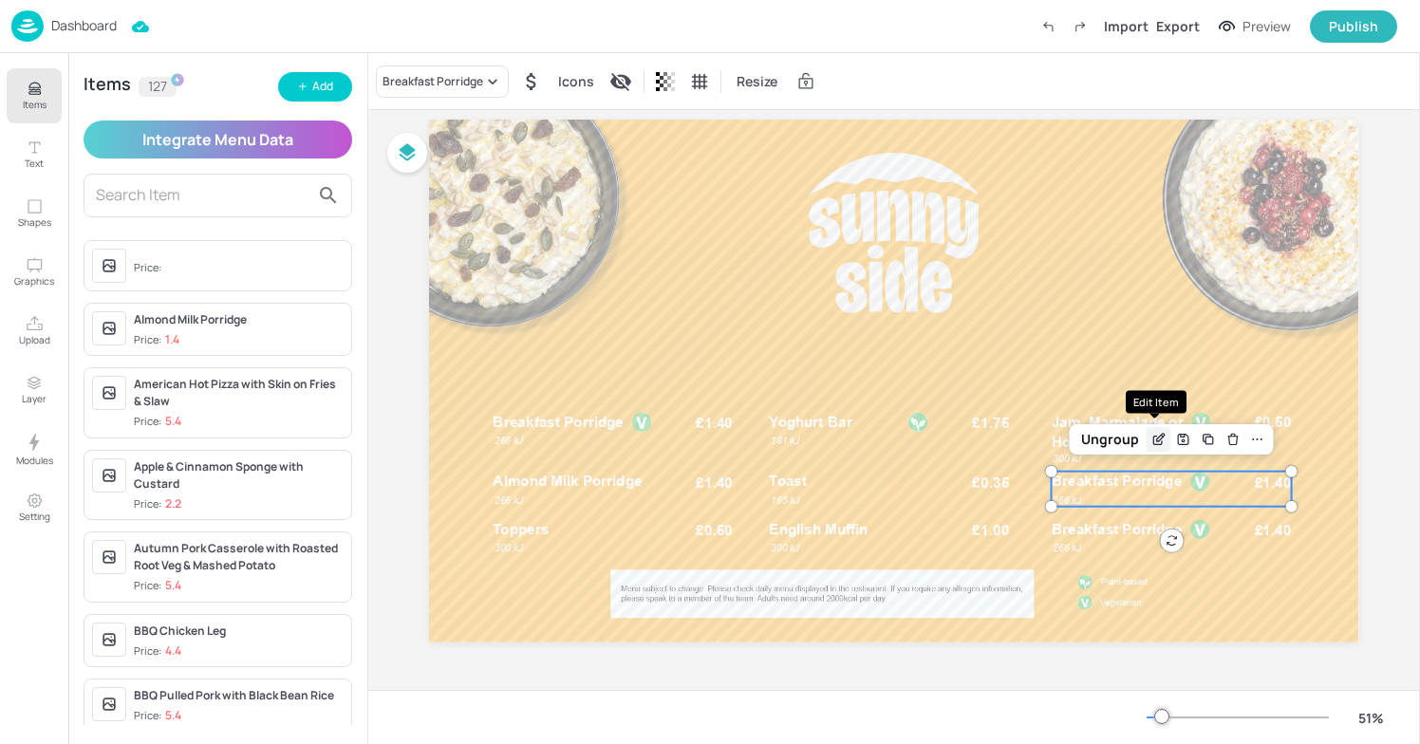
click at [1147, 432] on div "Edit Item" at bounding box center [1159, 439] width 25 height 25
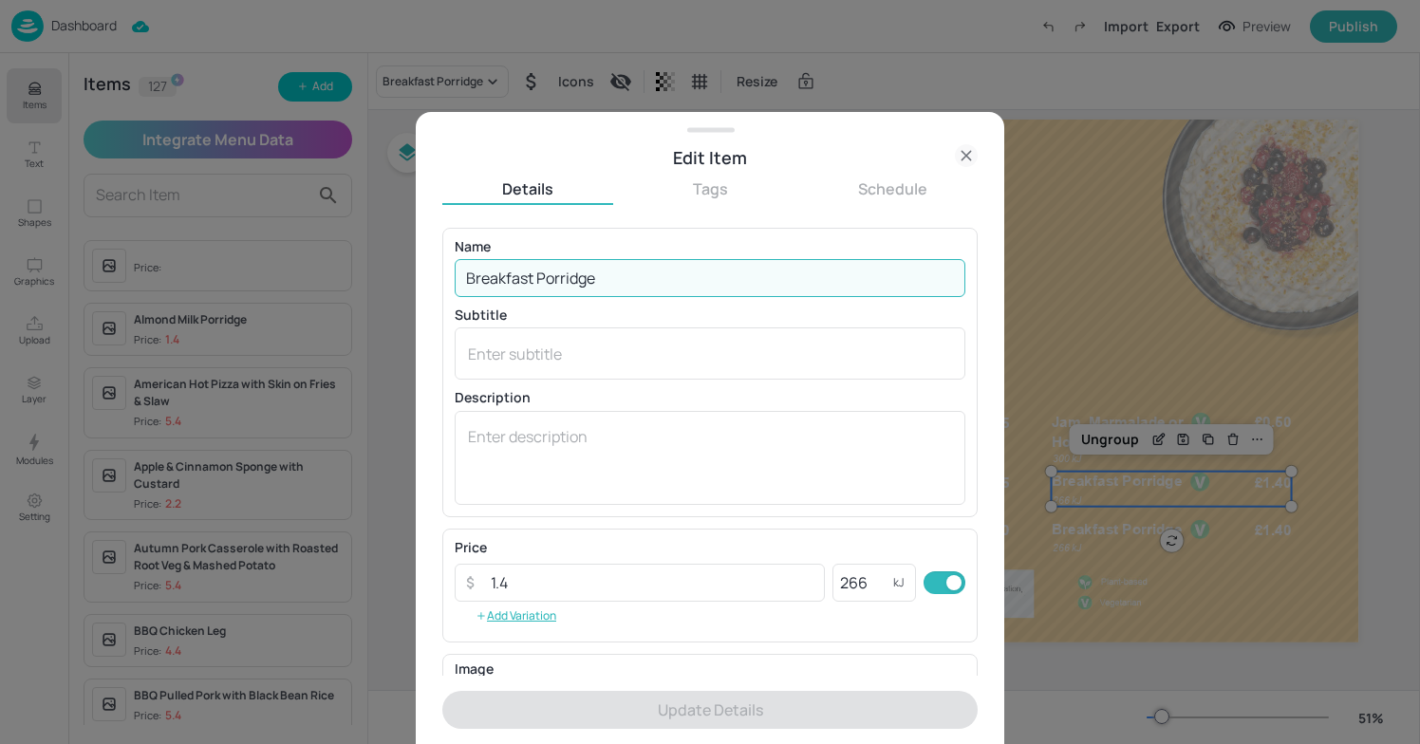
drag, startPoint x: 638, startPoint y: 294, endPoint x: 415, endPoint y: 244, distance: 228.7
click at [414, 244] on div "Edit Item Details Tags Schedule Name Breakfast Porridge ​ Subtitle x ​ Descript…" at bounding box center [710, 372] width 1420 height 744
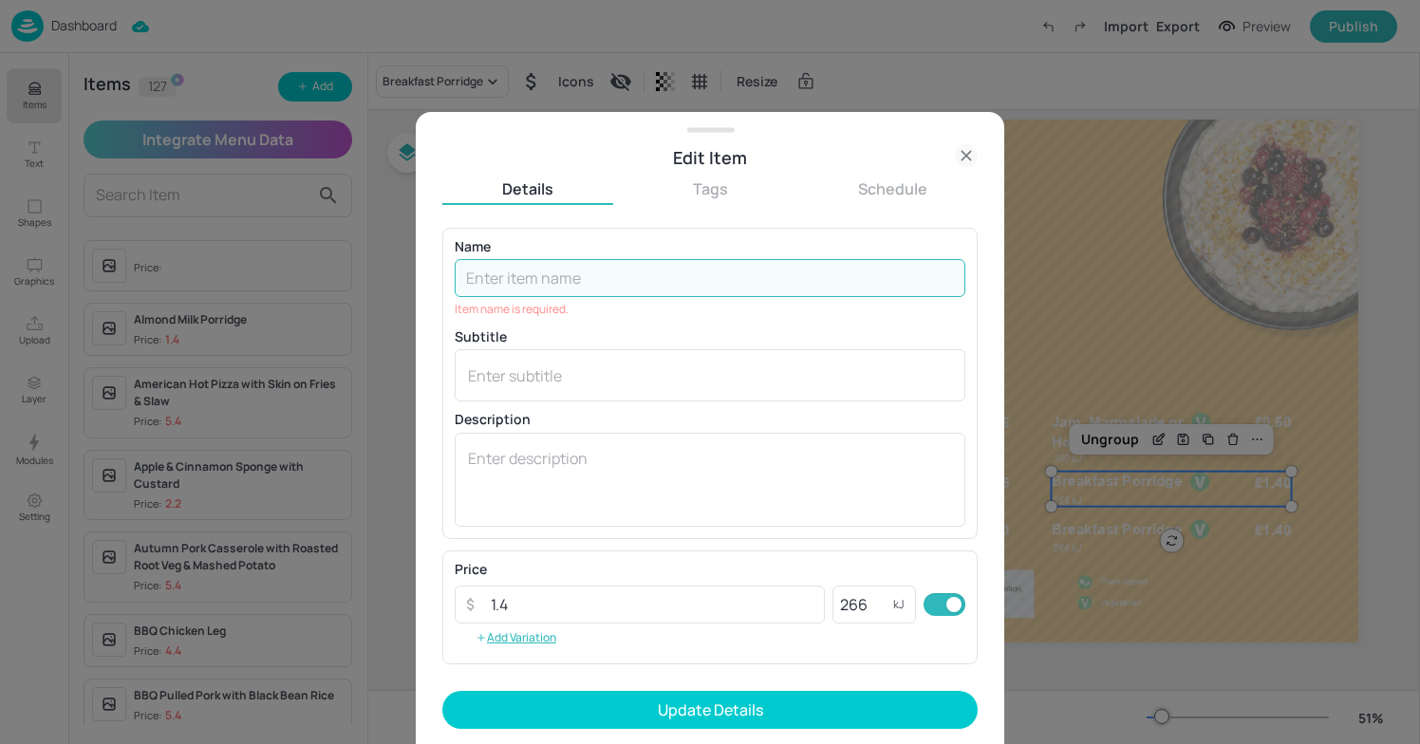
type input "Breakfast Porridge"
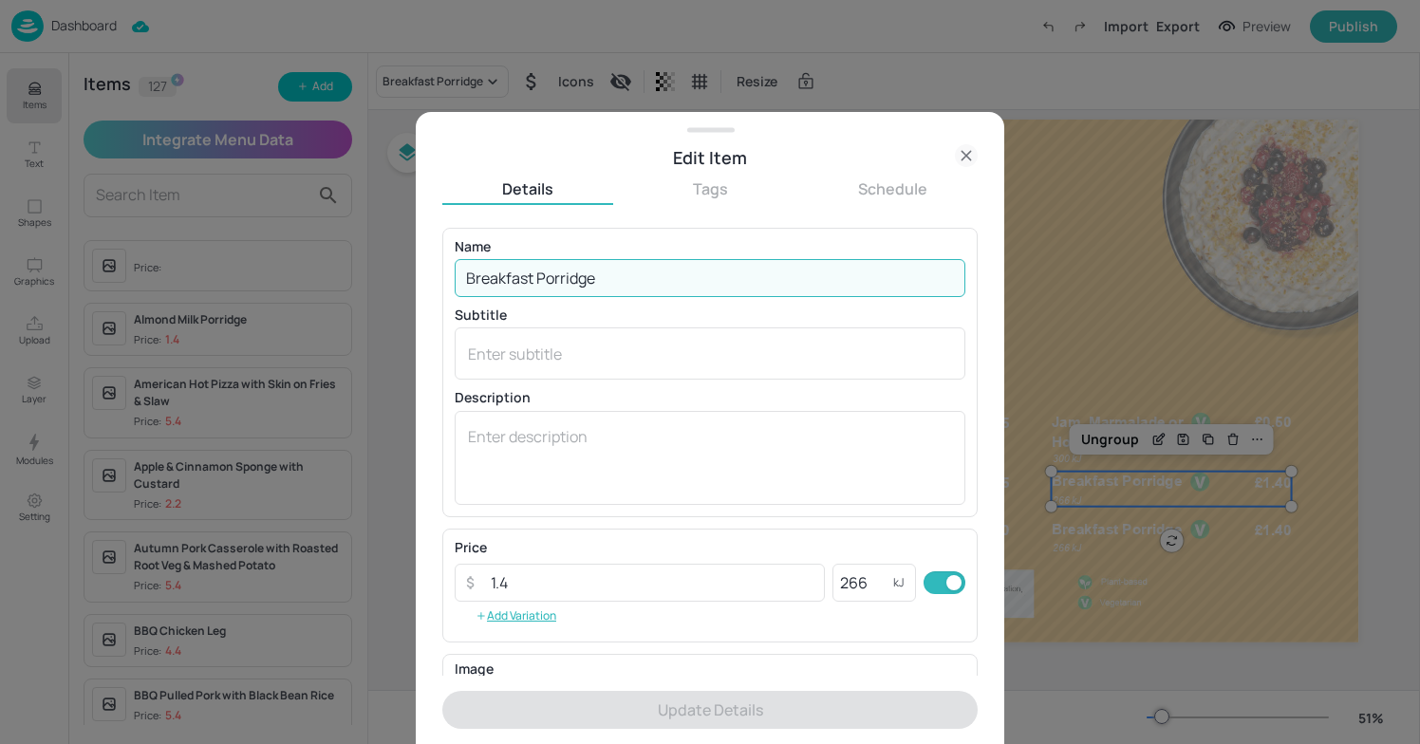
click at [956, 152] on icon at bounding box center [966, 155] width 23 height 23
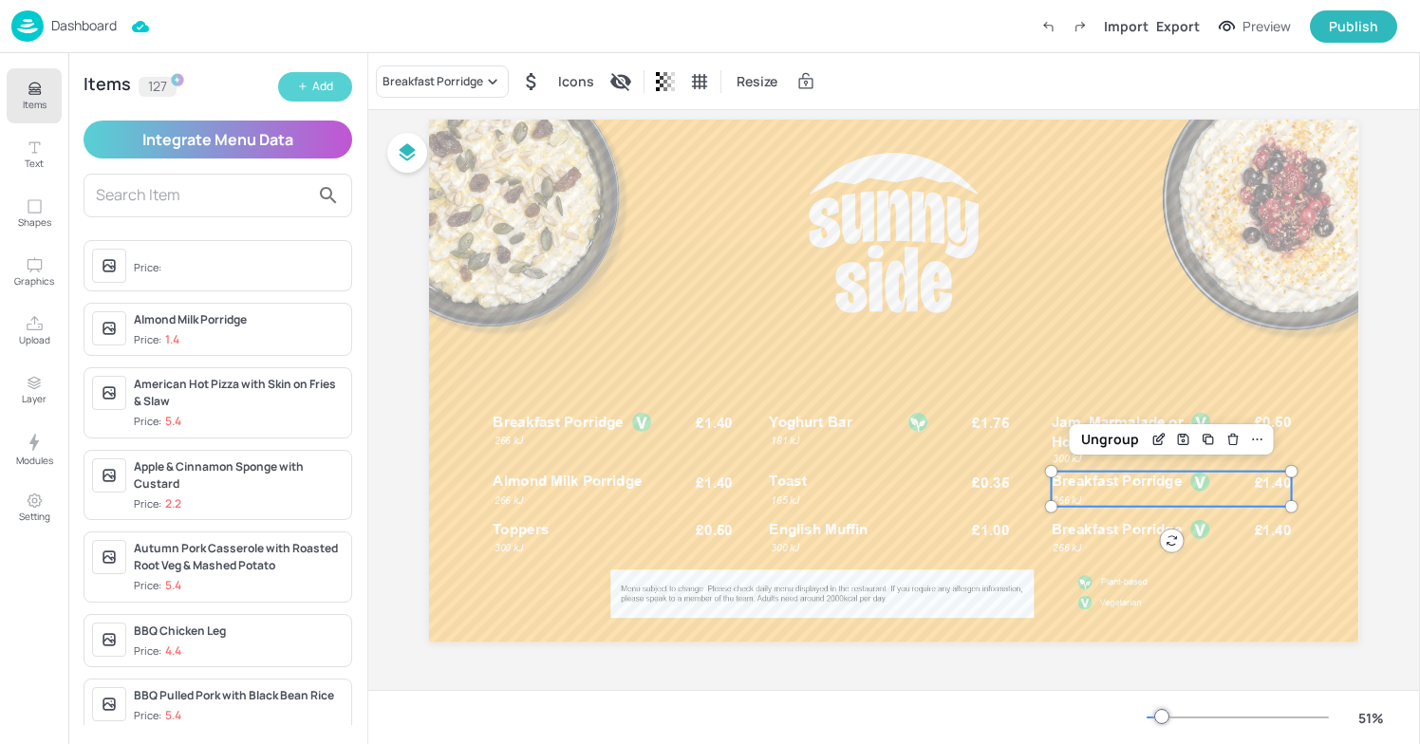
click at [329, 83] on div "Add" at bounding box center [322, 87] width 21 height 18
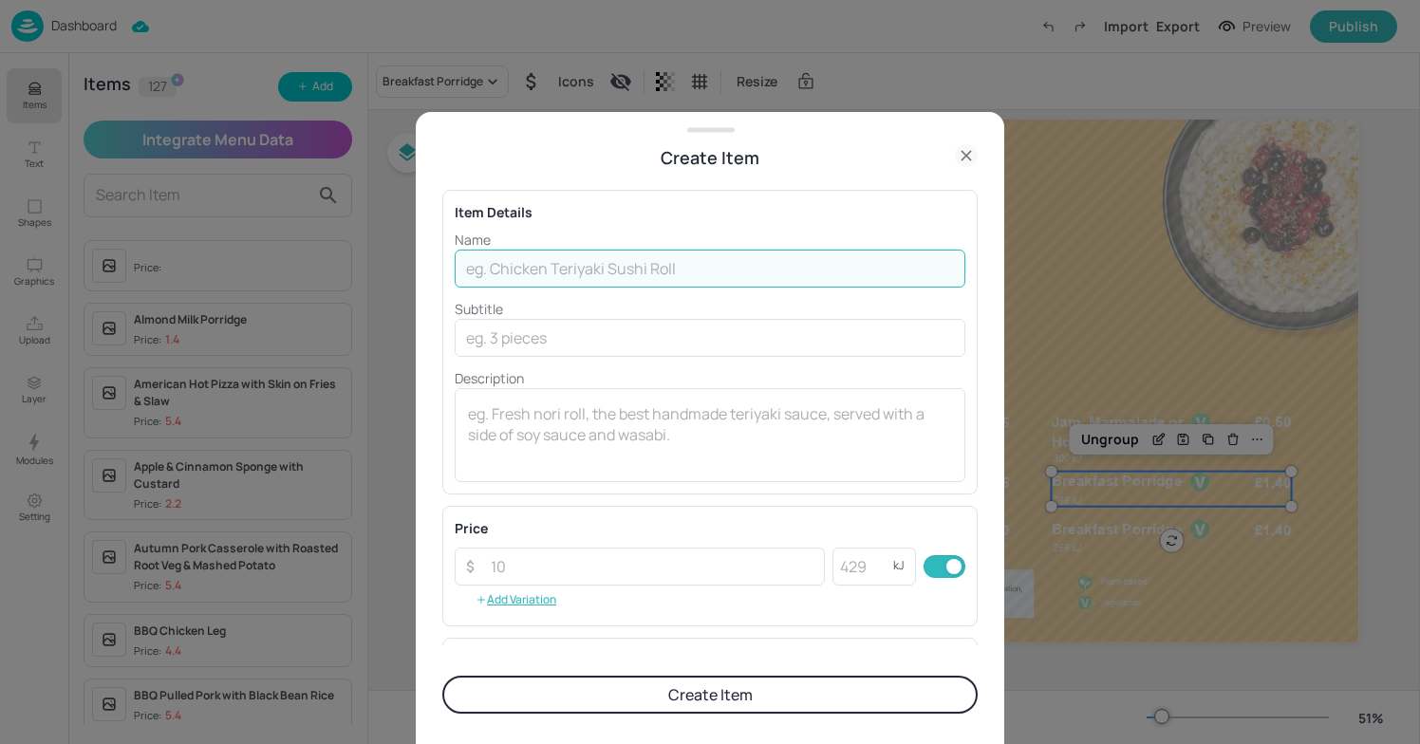
click at [510, 274] on input "text" at bounding box center [710, 269] width 511 height 38
type input "b"
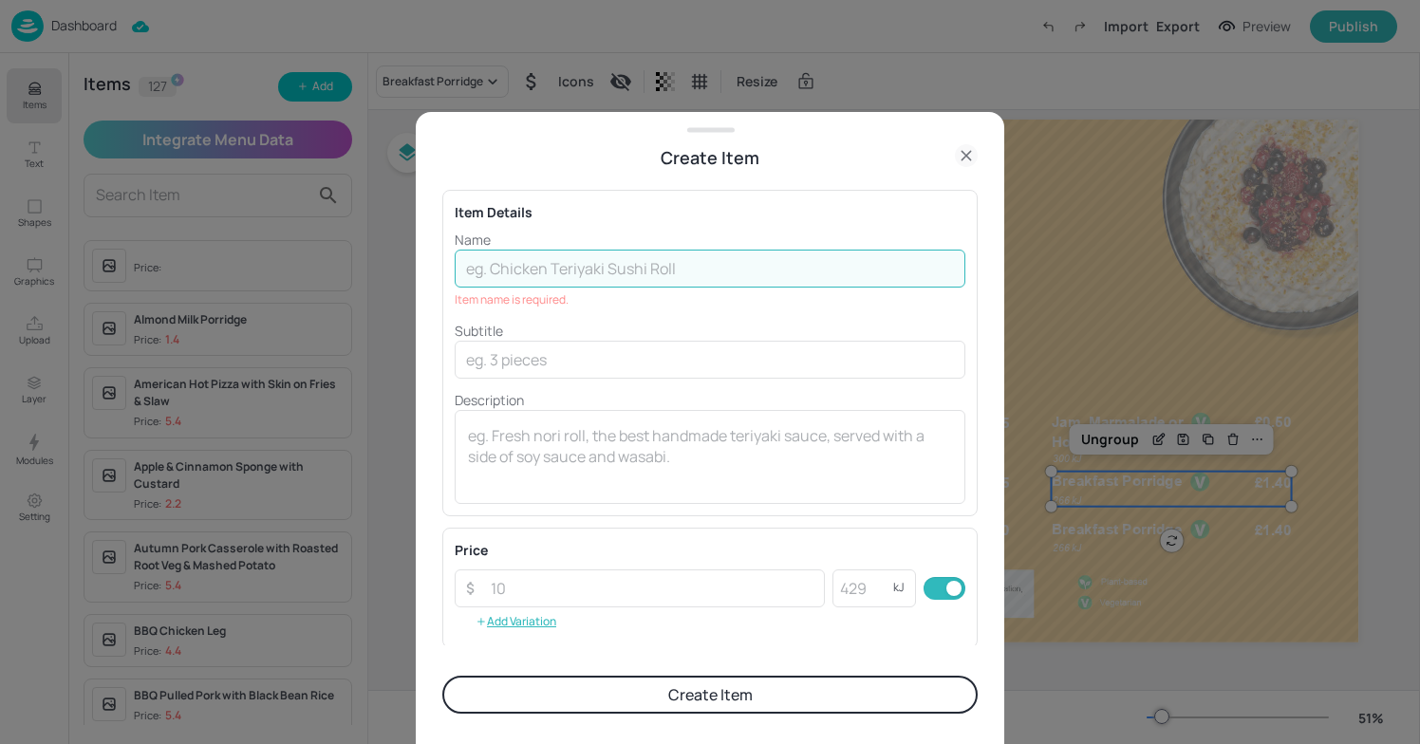
type input "b"
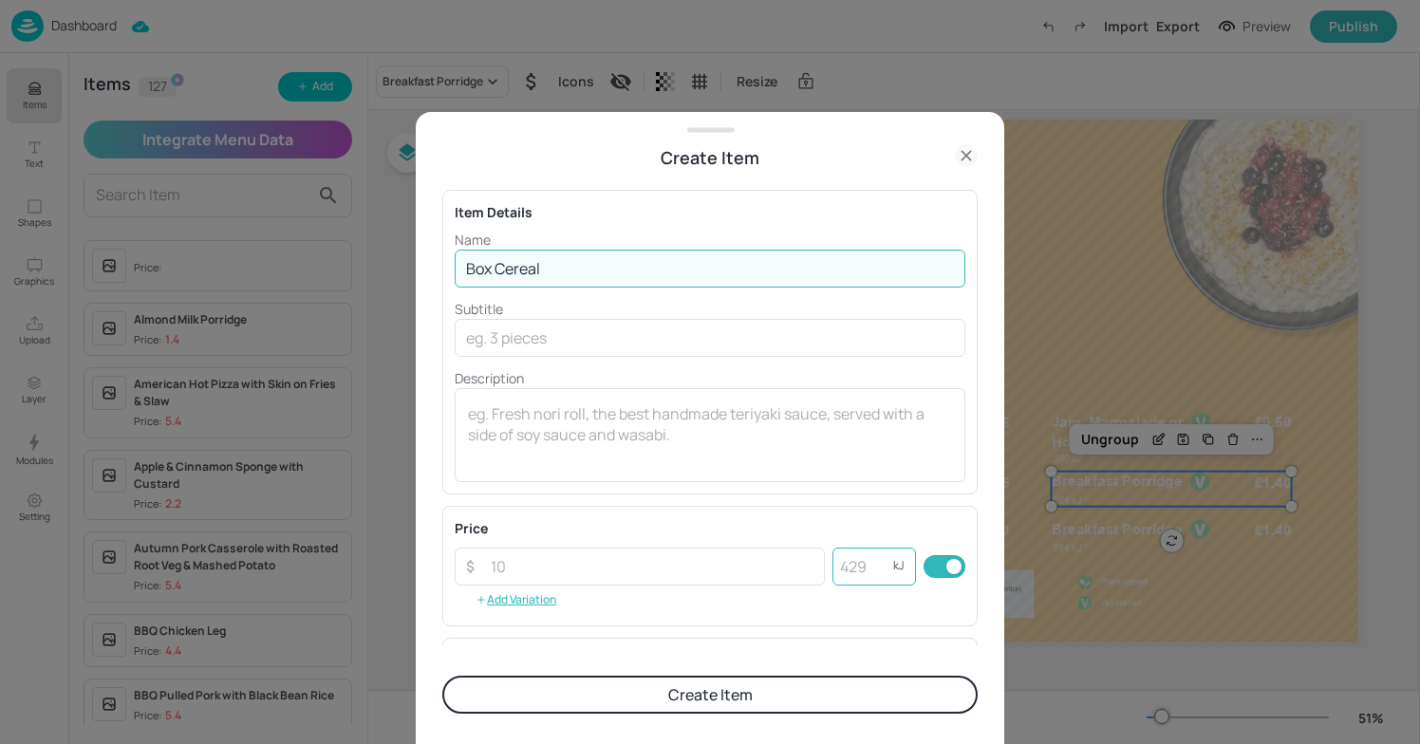
type input "Box Cereal"
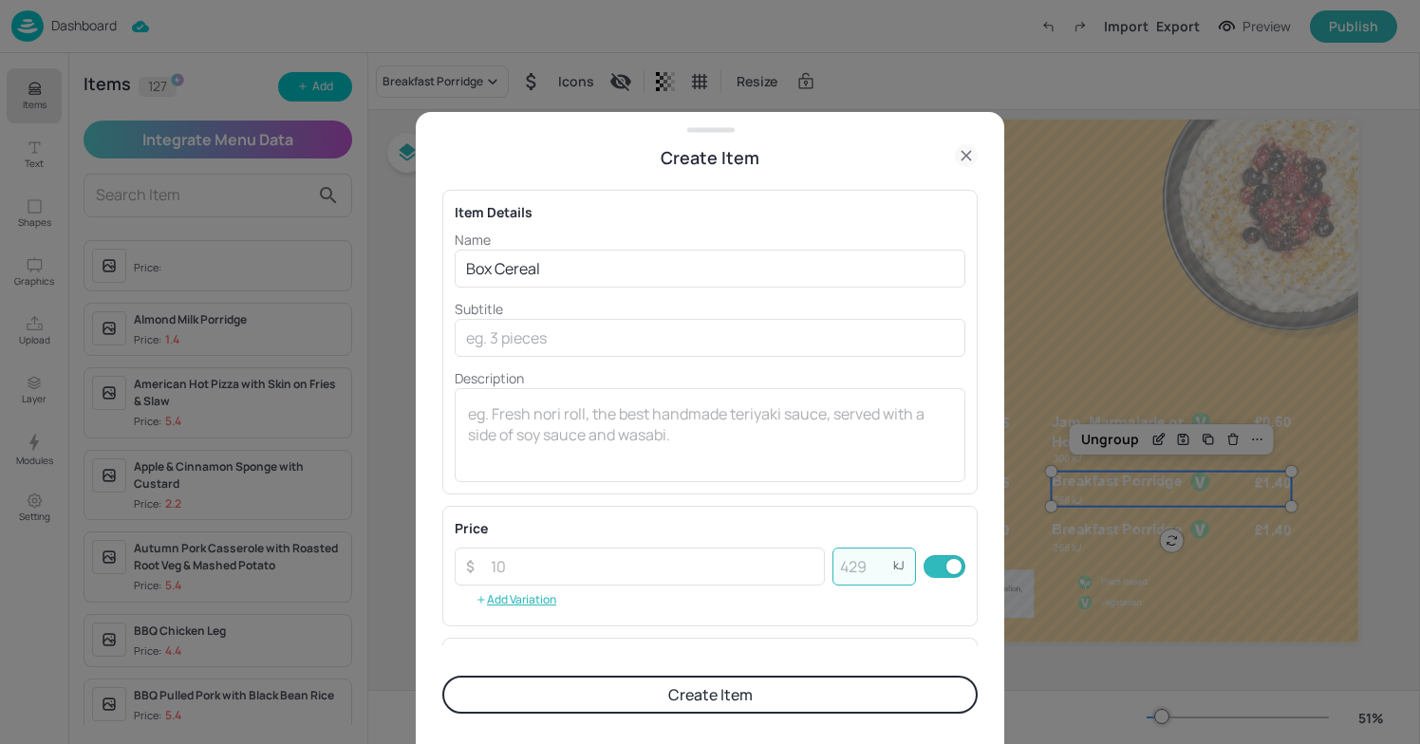
click at [837, 577] on input "number" at bounding box center [863, 567] width 61 height 38
type input "300"
click at [647, 554] on input "number" at bounding box center [652, 567] width 346 height 38
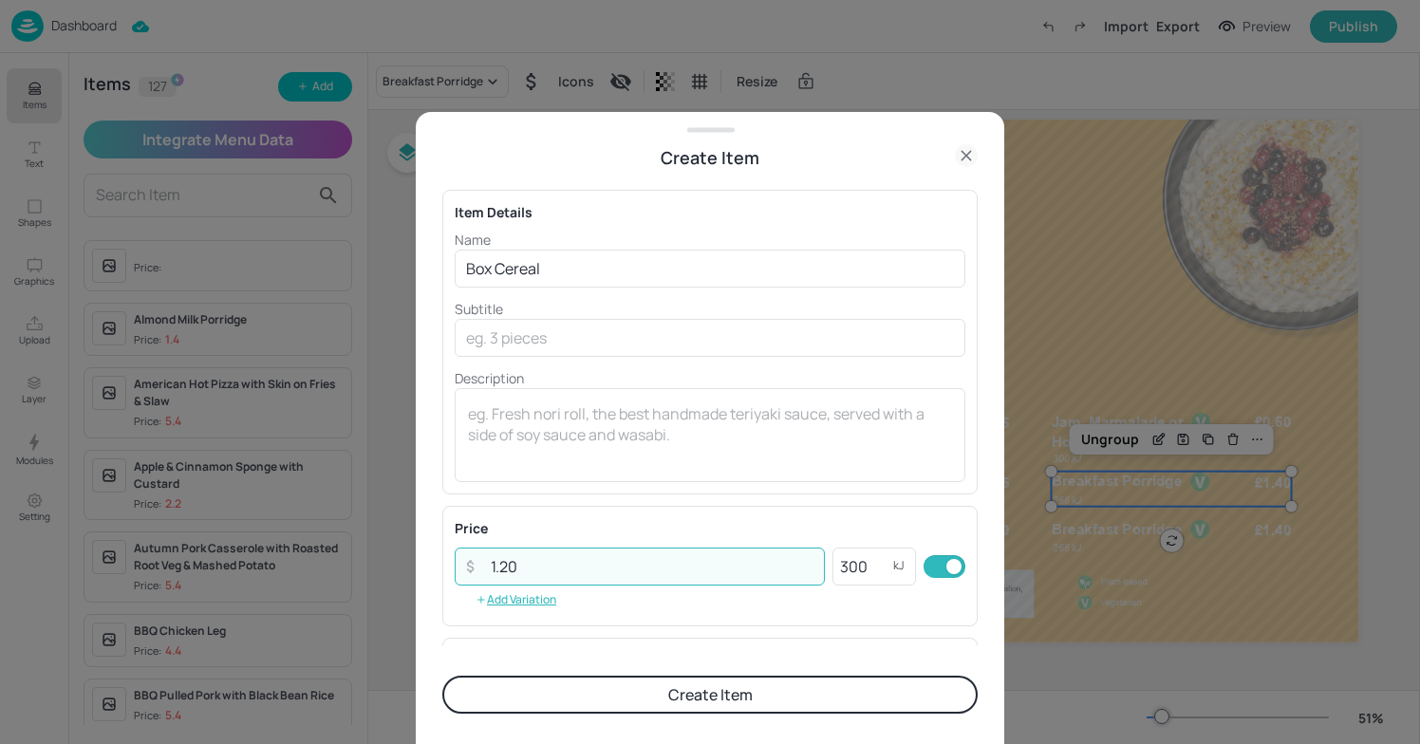
type input "1.20"
click at [757, 701] on button "Create Item" at bounding box center [710, 695] width 536 height 38
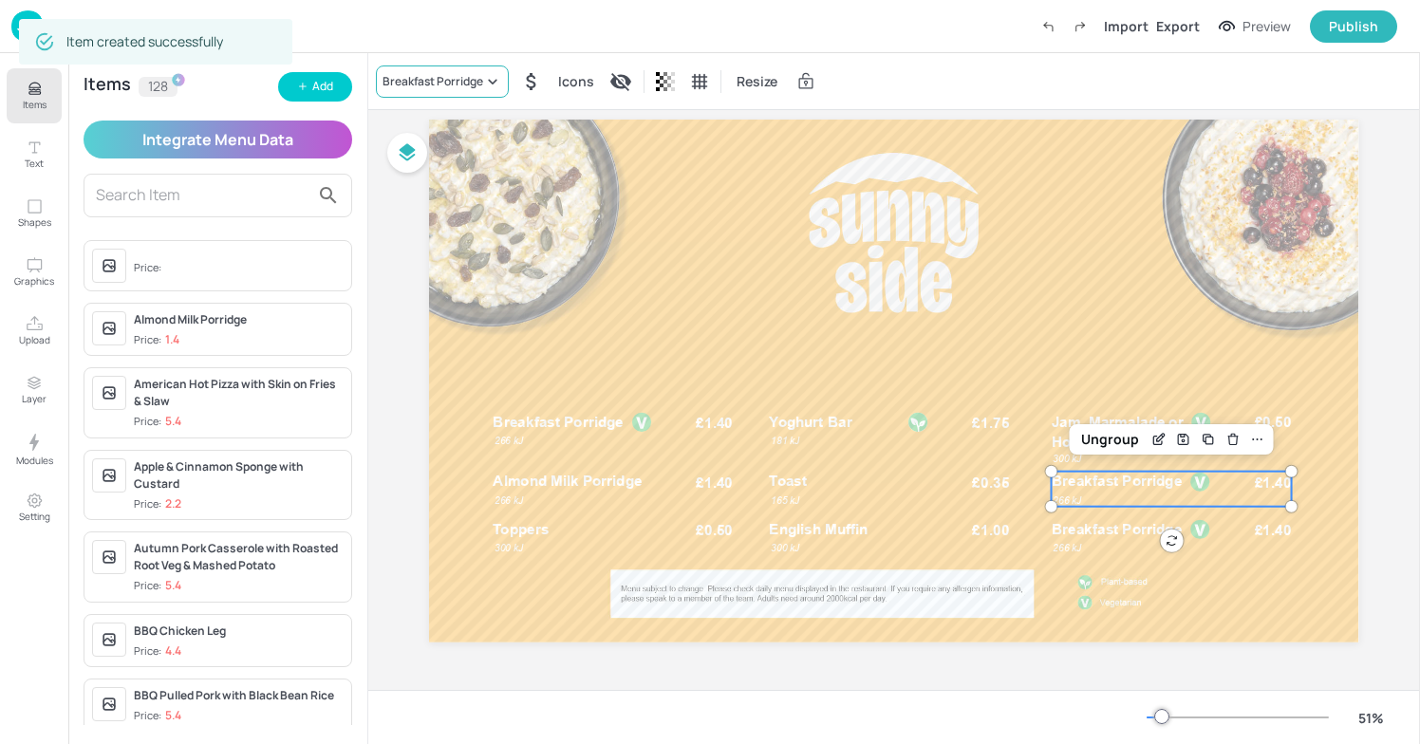
click at [470, 87] on div "Breakfast Porridge" at bounding box center [433, 81] width 101 height 17
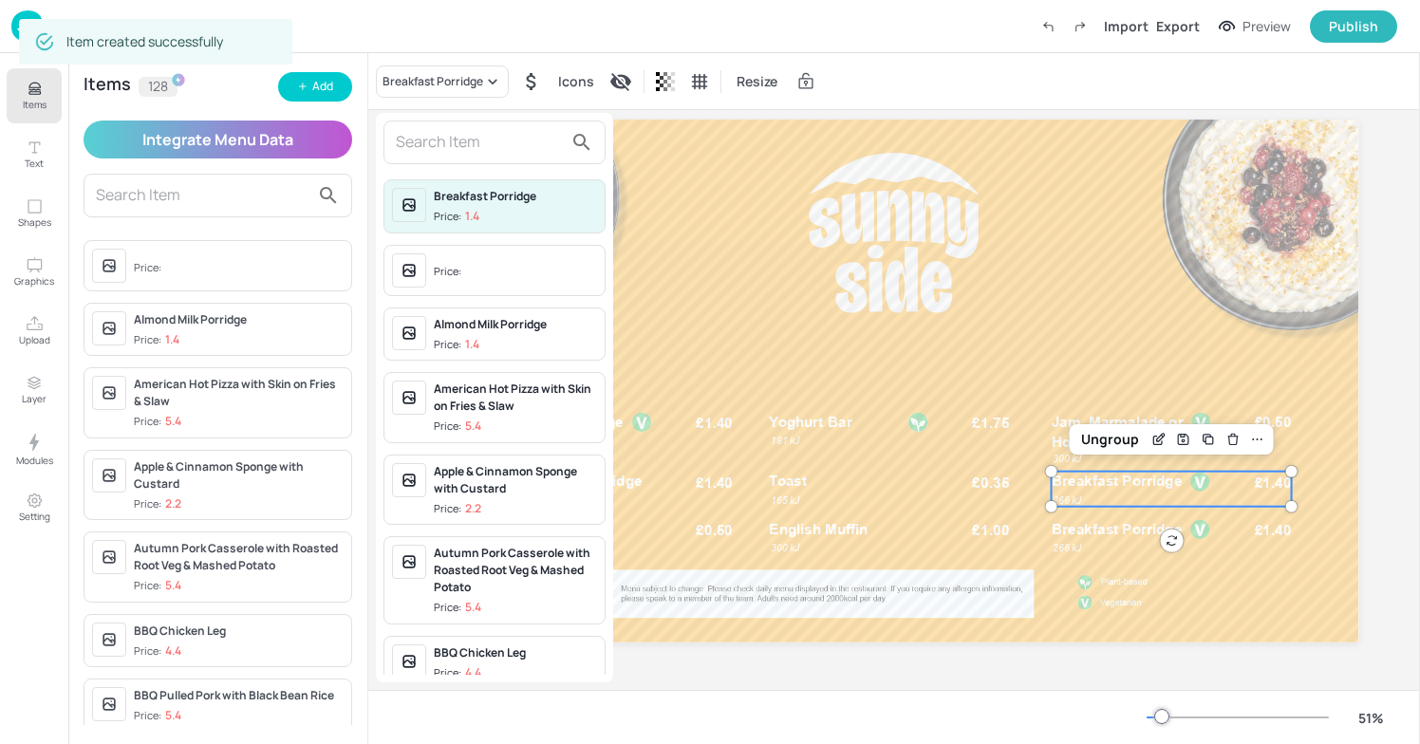
click at [464, 142] on input "text" at bounding box center [479, 142] width 167 height 30
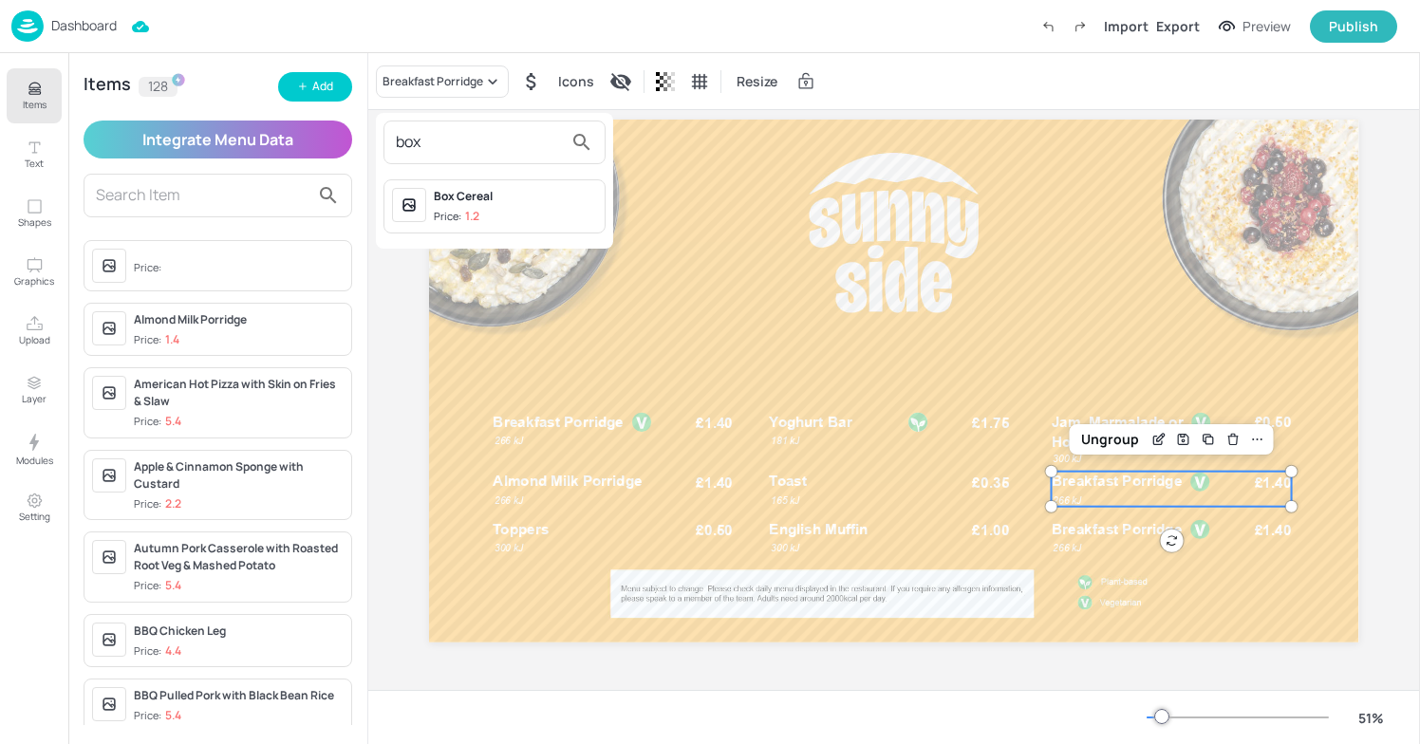
type input "box"
click at [455, 200] on div "Box Cereal" at bounding box center [515, 196] width 163 height 17
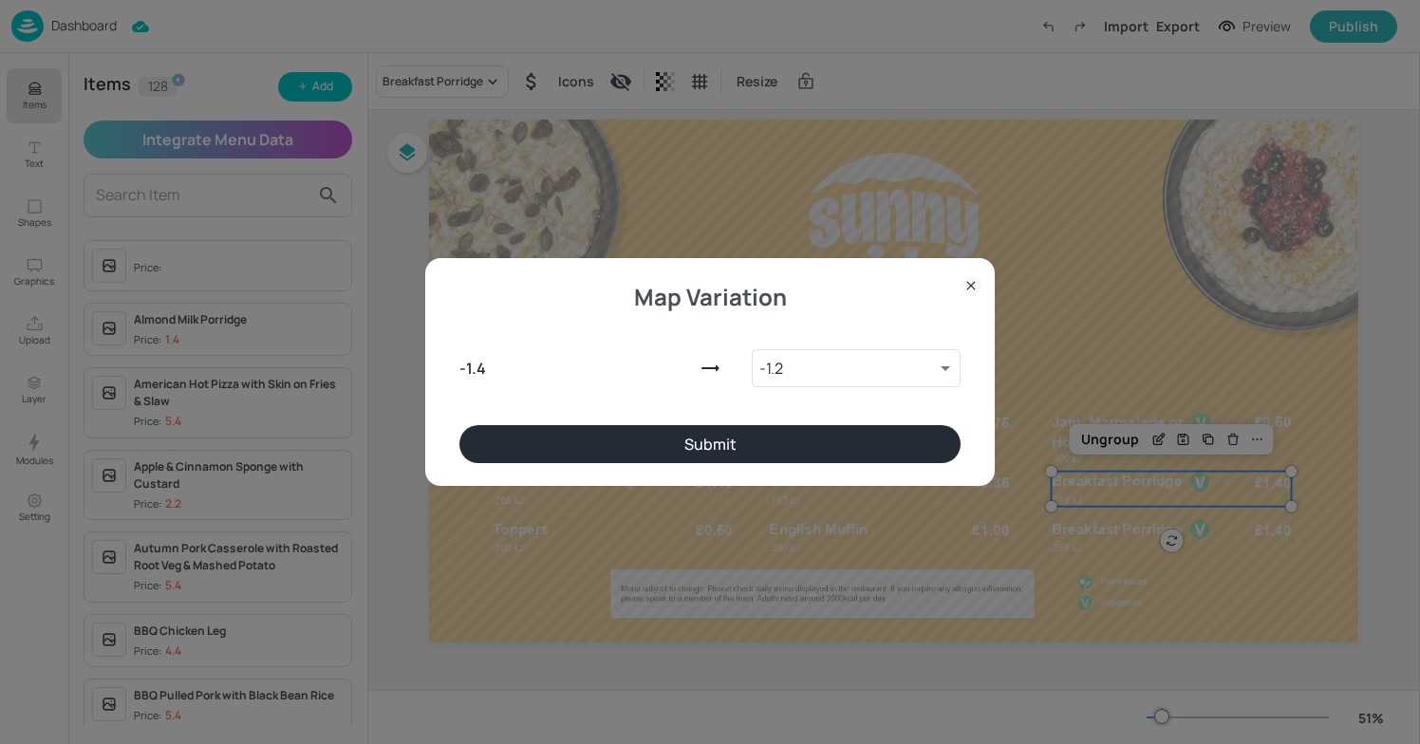
click at [705, 447] on button "Submit" at bounding box center [710, 444] width 501 height 38
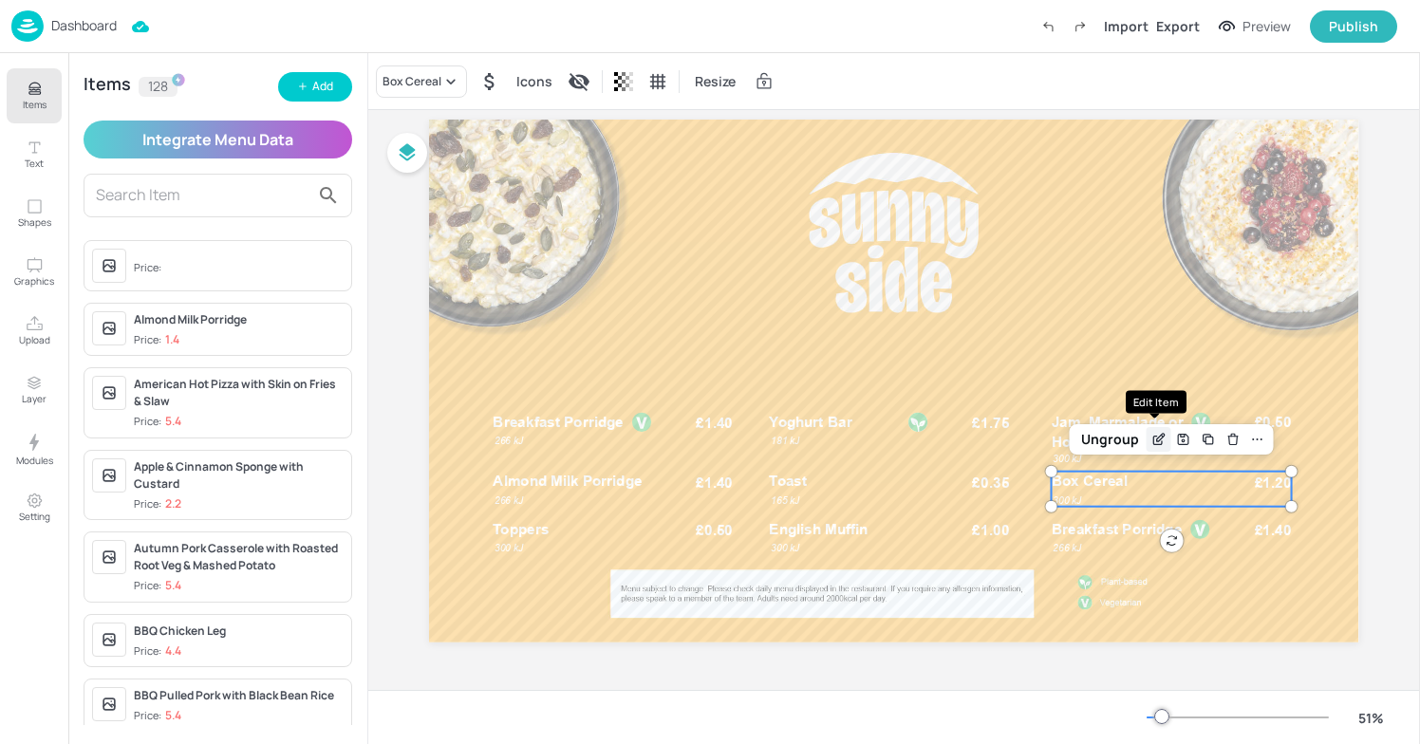
click at [1152, 442] on icon "Edit Item" at bounding box center [1159, 439] width 16 height 15
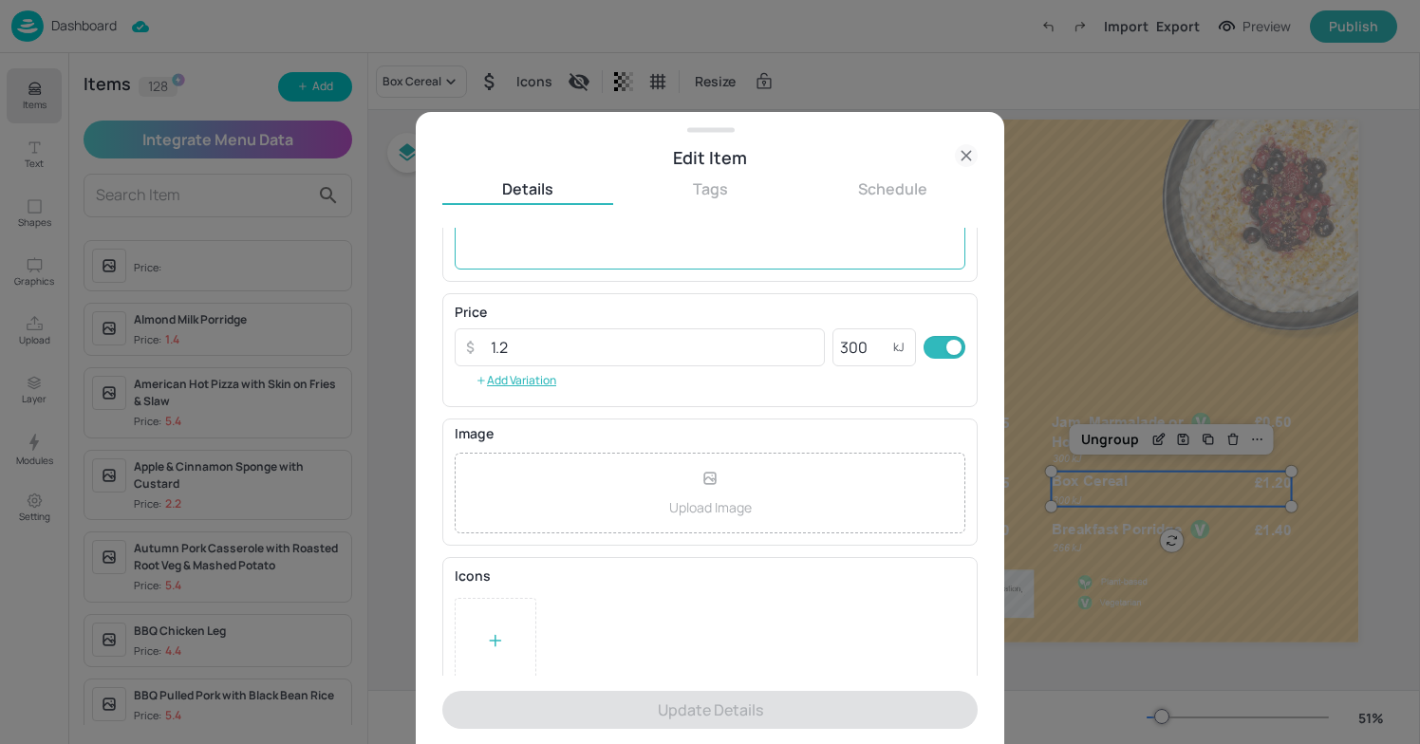
scroll to position [255, 0]
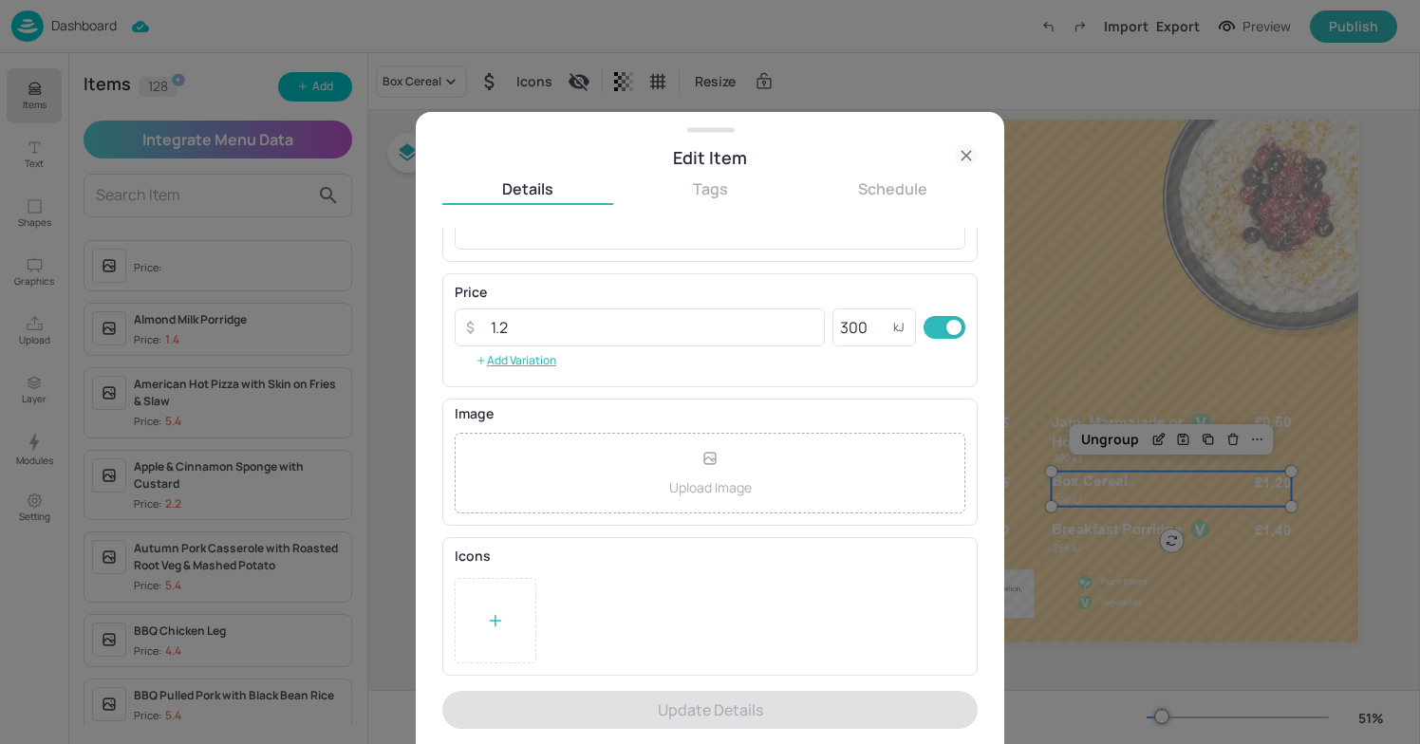
click at [484, 617] on div at bounding box center [496, 620] width 82 height 85
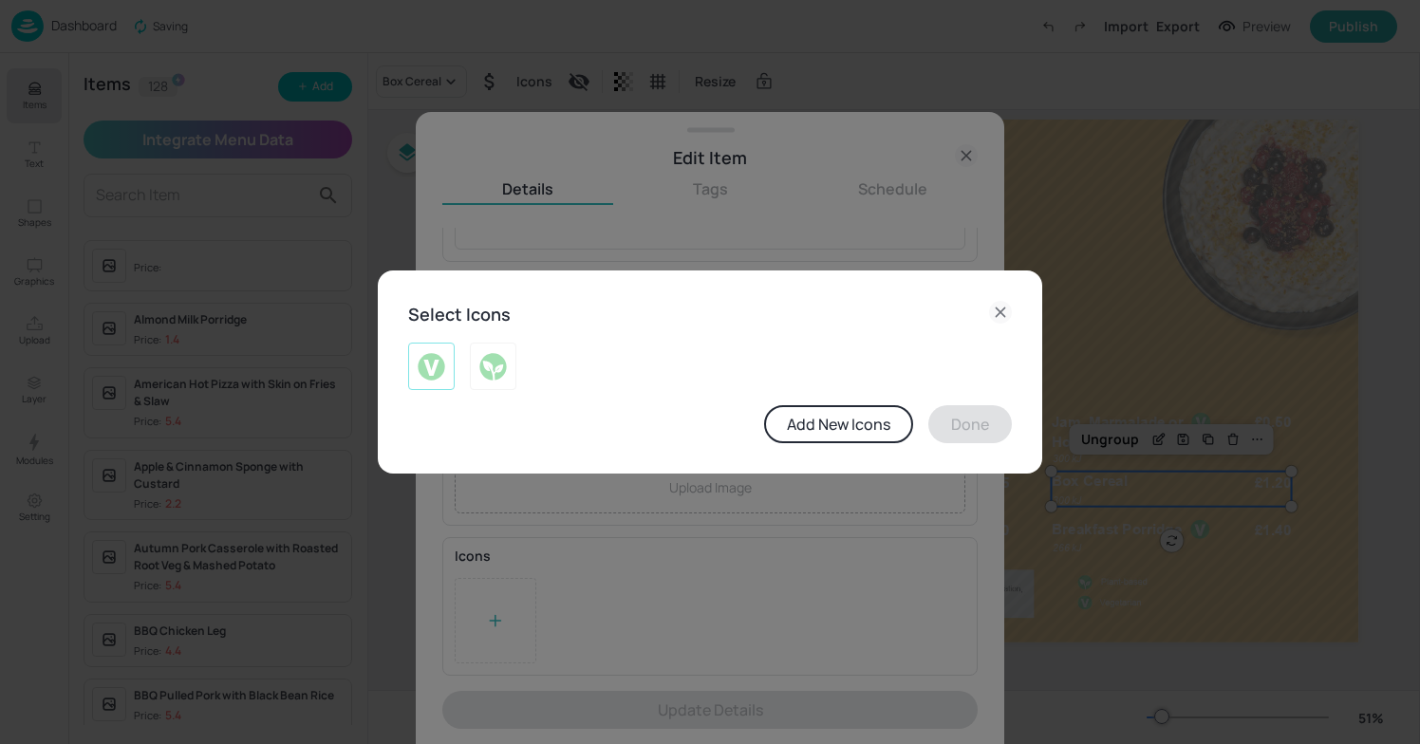
click at [441, 363] on img at bounding box center [431, 366] width 29 height 30
click at [967, 426] on button "Done" at bounding box center [971, 424] width 84 height 38
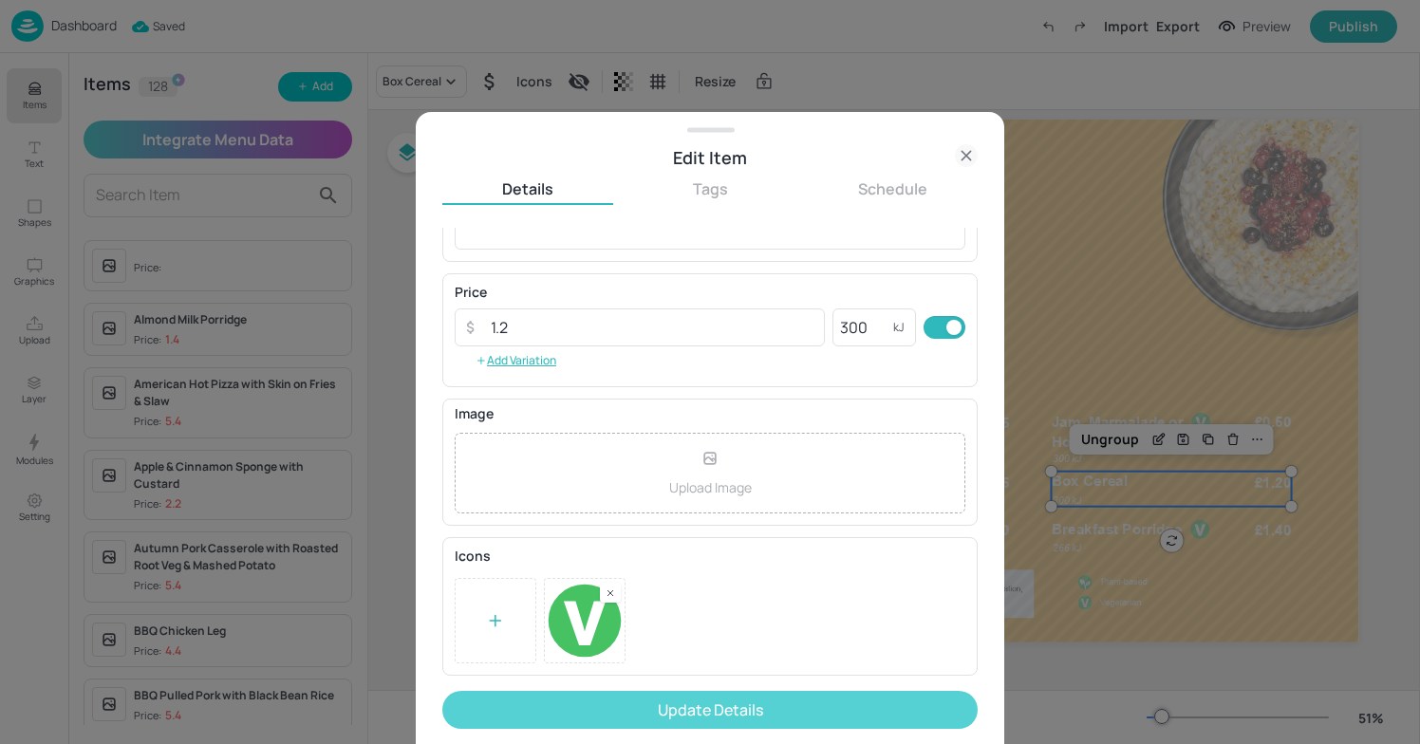
click at [857, 692] on button "Update Details" at bounding box center [710, 710] width 536 height 38
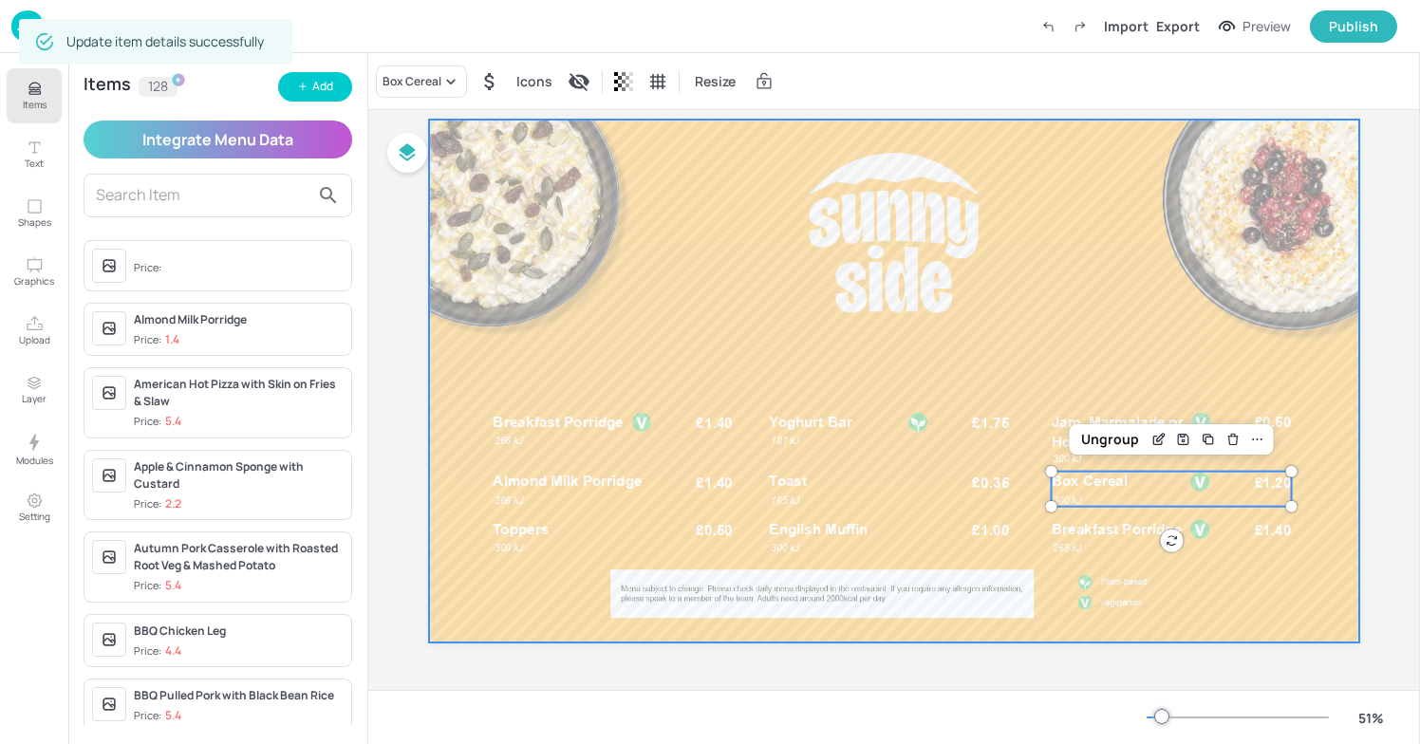
click at [1115, 351] on div at bounding box center [894, 381] width 930 height 523
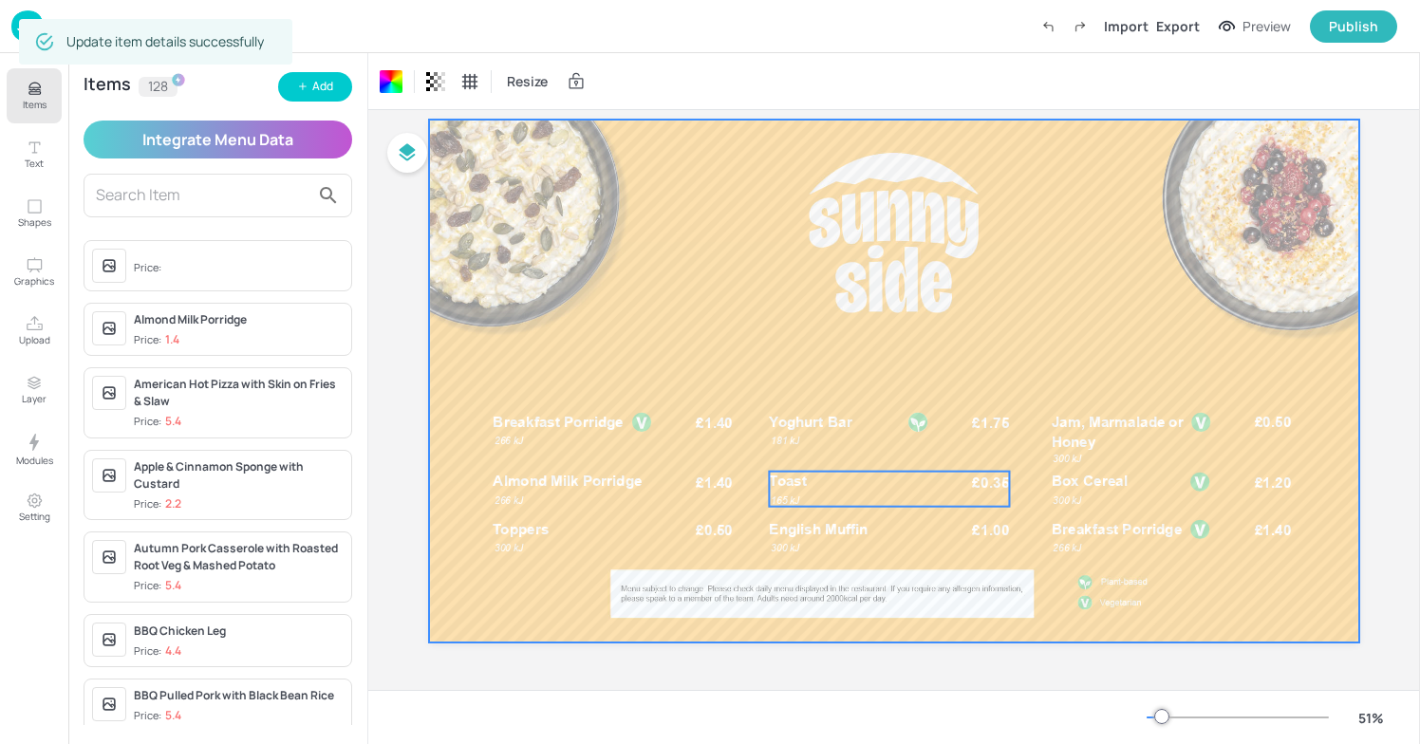
click at [795, 490] on p "Toast" at bounding box center [854, 482] width 169 height 20
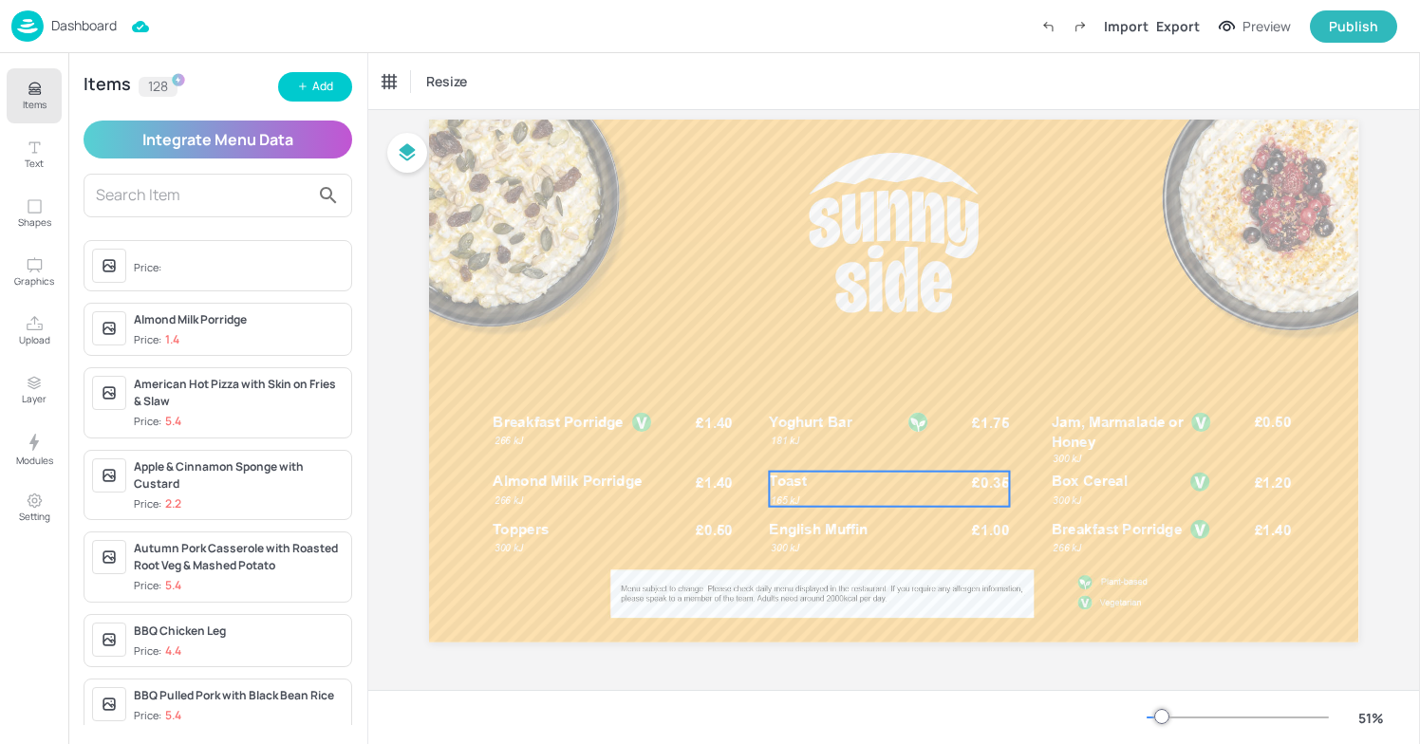
click at [867, 501] on div "Toast £0.35 165 kJ" at bounding box center [890, 489] width 240 height 35
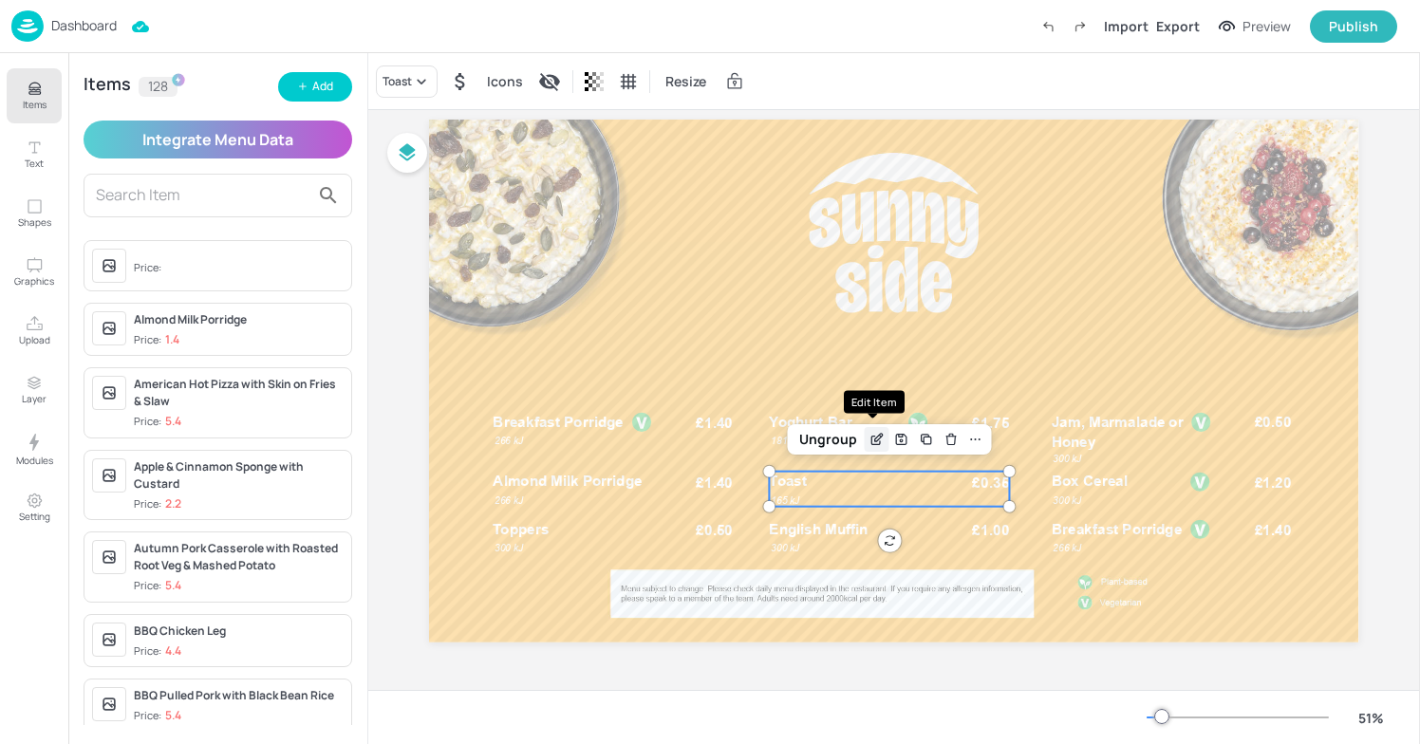
click at [869, 432] on icon "Edit Item" at bounding box center [877, 439] width 16 height 15
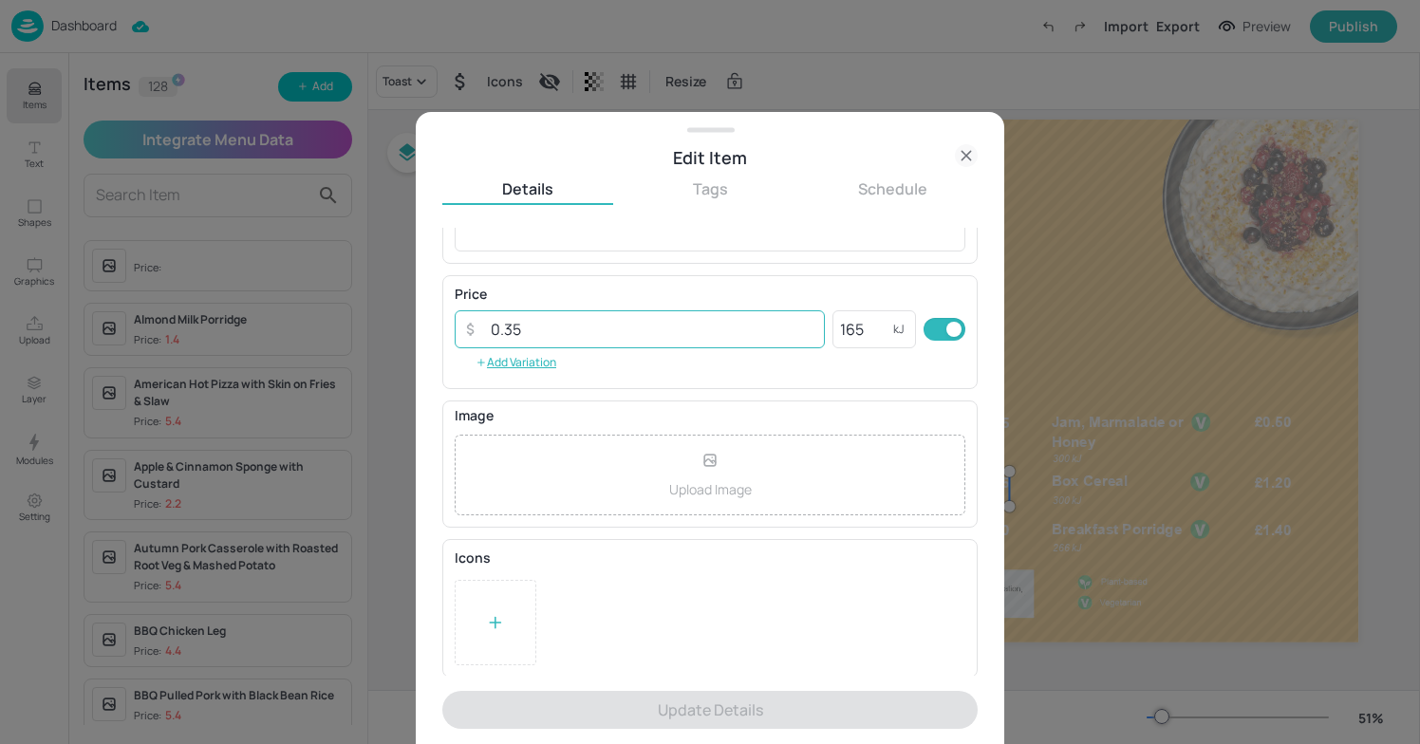
scroll to position [255, 0]
click at [491, 614] on icon at bounding box center [495, 620] width 19 height 19
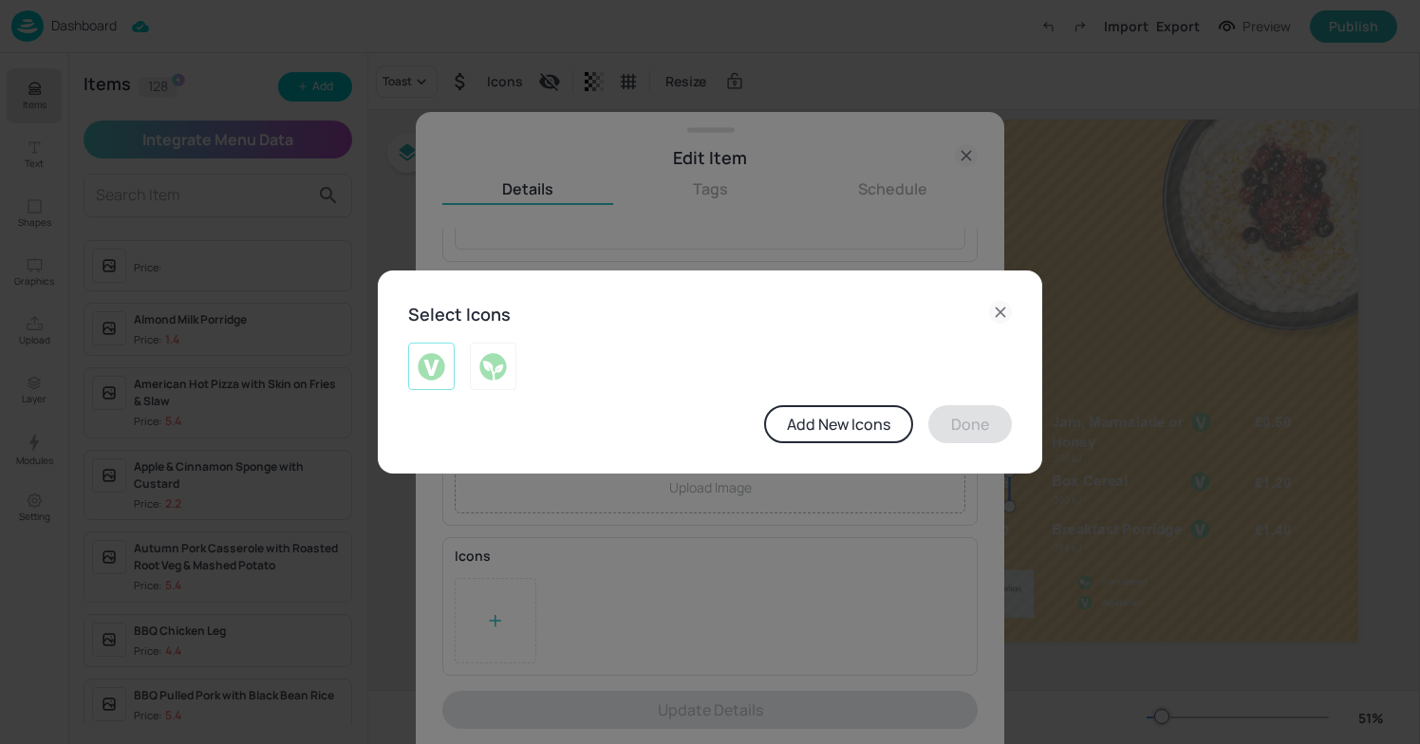
click at [418, 359] on img at bounding box center [431, 366] width 29 height 30
click at [970, 423] on button "Done" at bounding box center [971, 424] width 84 height 38
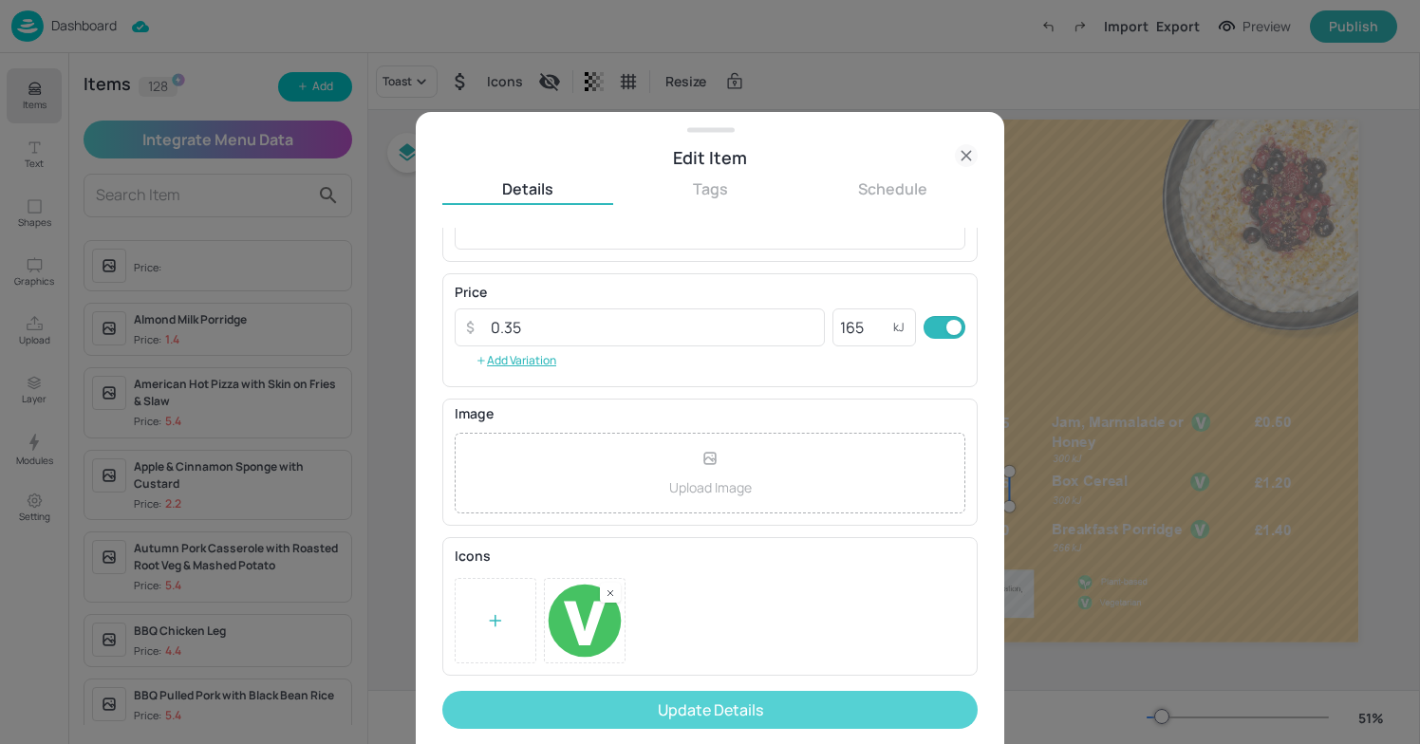
click at [852, 700] on button "Update Details" at bounding box center [710, 710] width 536 height 38
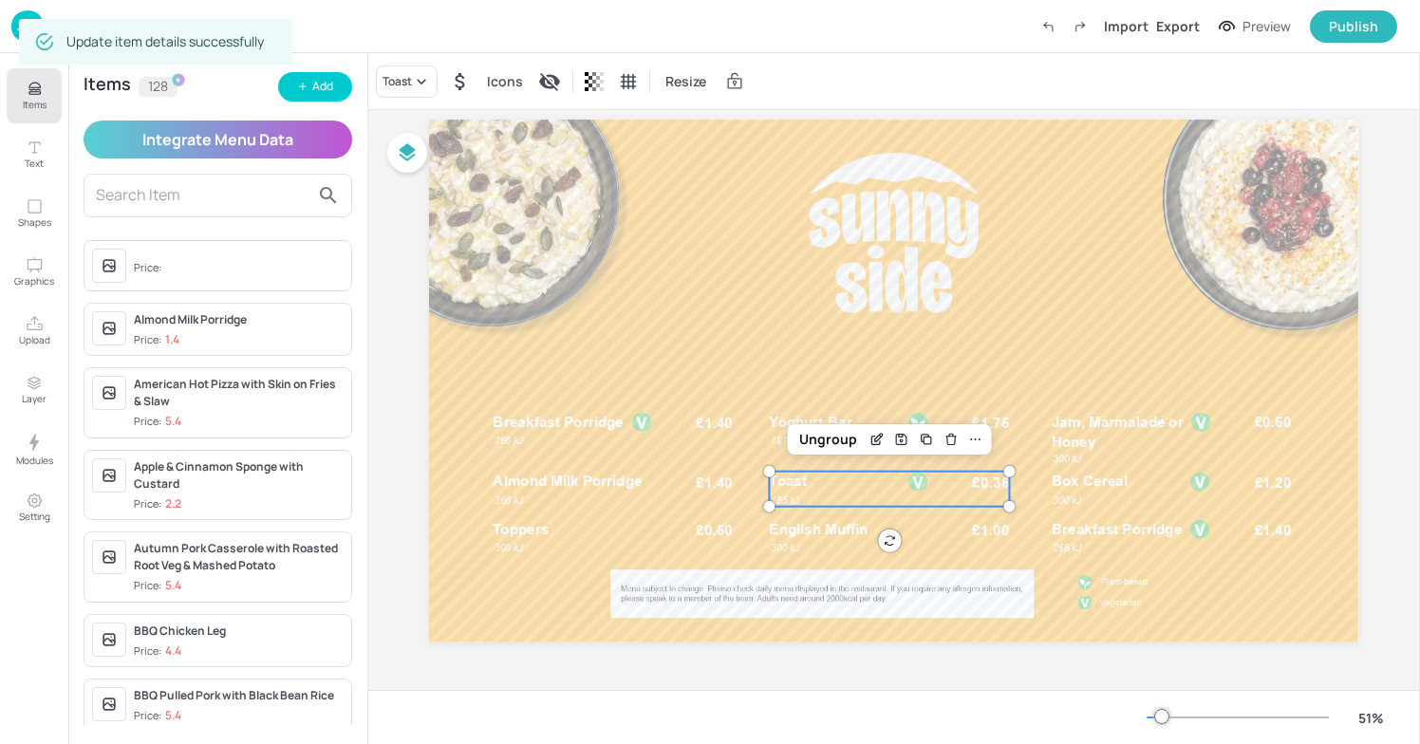
click at [890, 540] on div "Breakfast Porridge £1.40 266 [PERSON_NAME] Milk Porridge £1.40 266 kJ Toppers £…" at bounding box center [894, 381] width 930 height 523
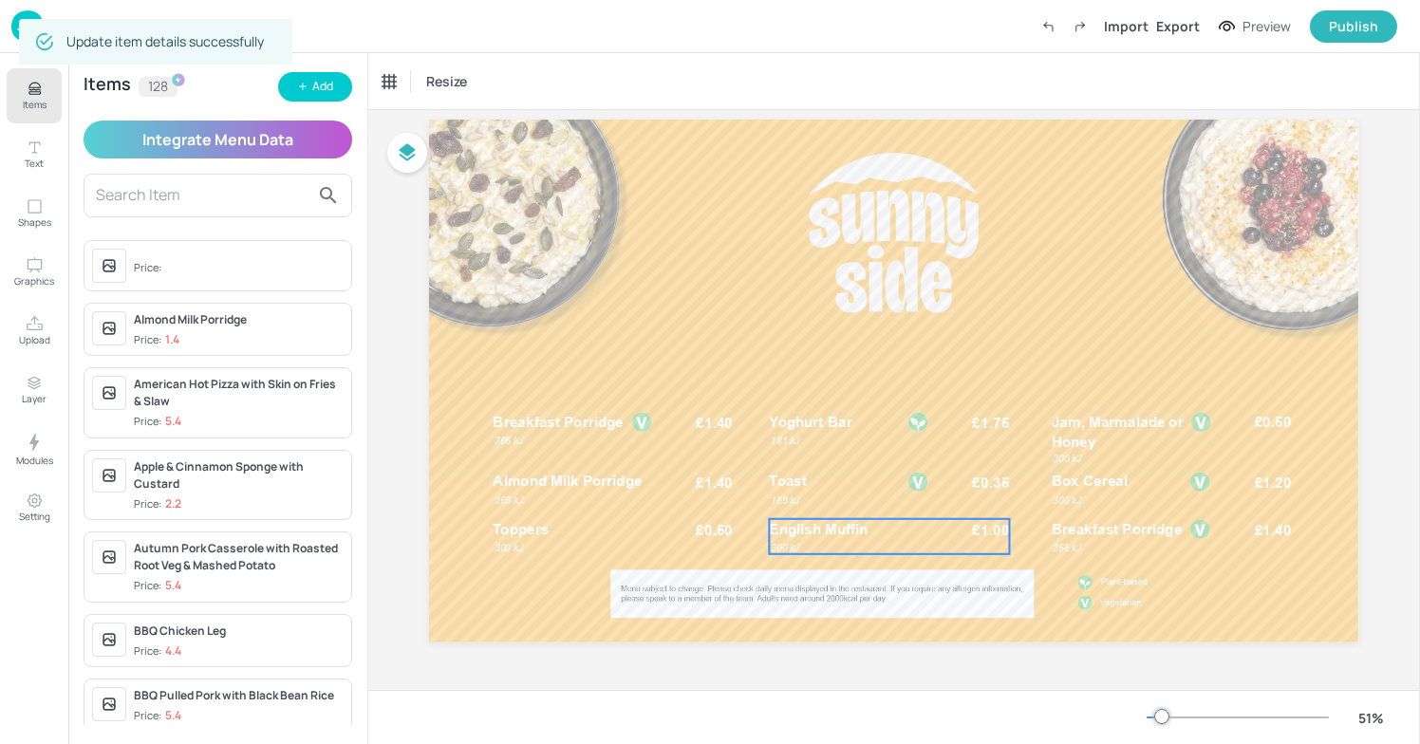
click at [847, 525] on span "English Muffin" at bounding box center [819, 528] width 99 height 17
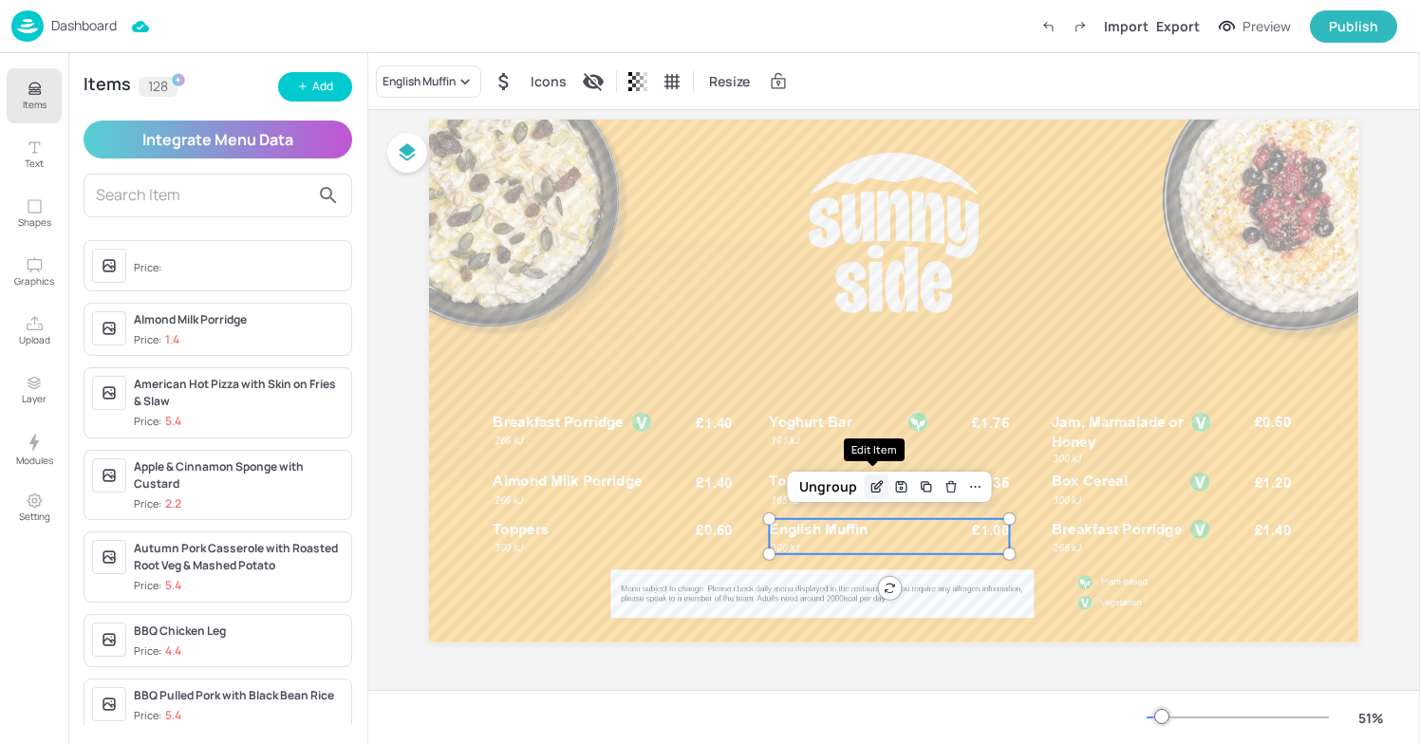
click at [869, 487] on icon "Edit Item" at bounding box center [877, 486] width 16 height 15
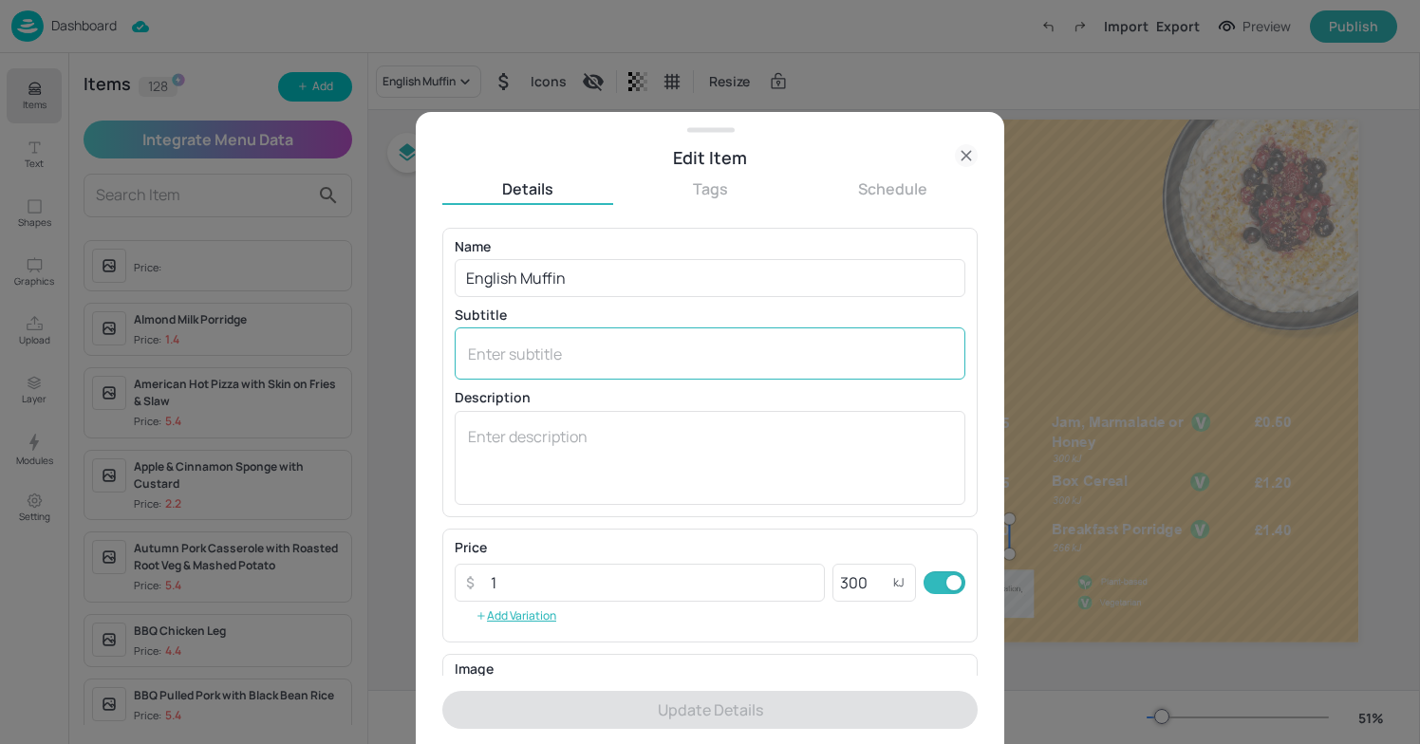
click at [585, 370] on div "x ​" at bounding box center [710, 354] width 511 height 52
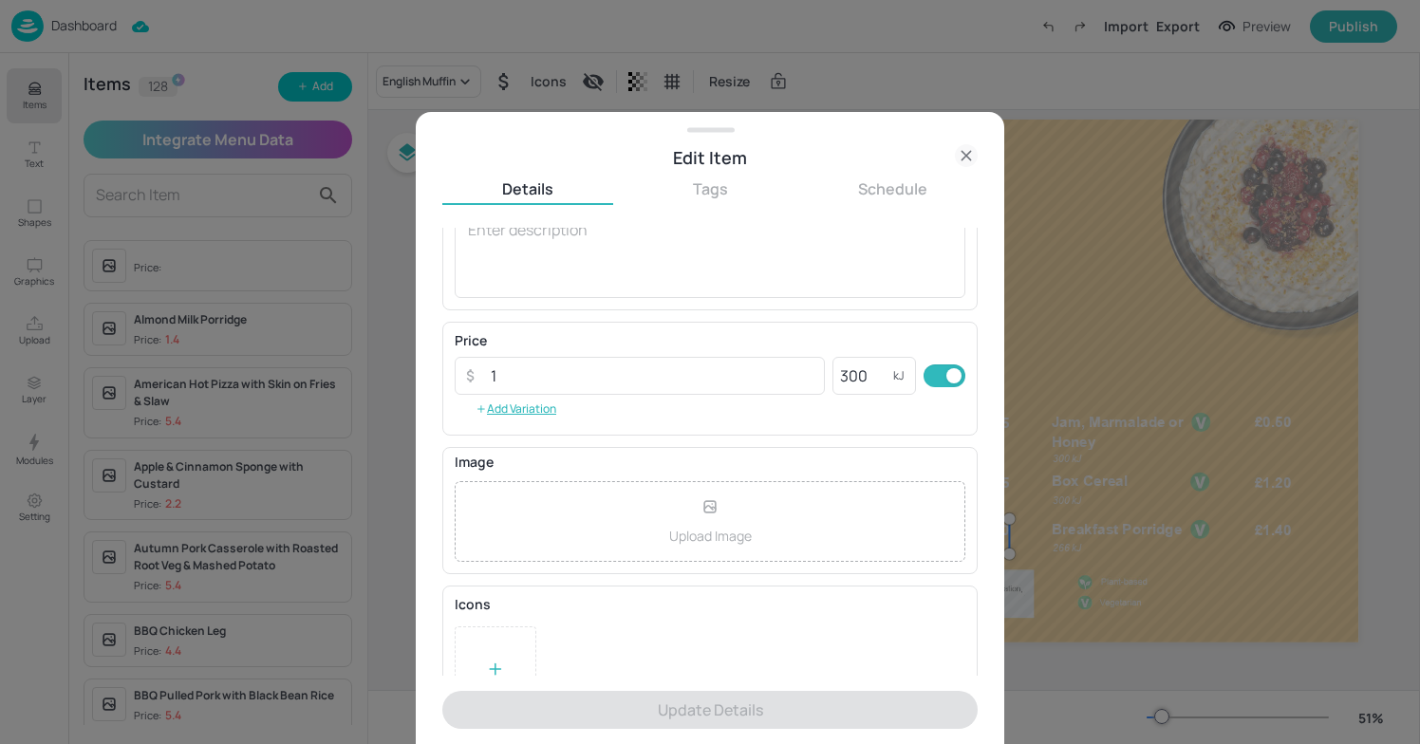
scroll to position [255, 0]
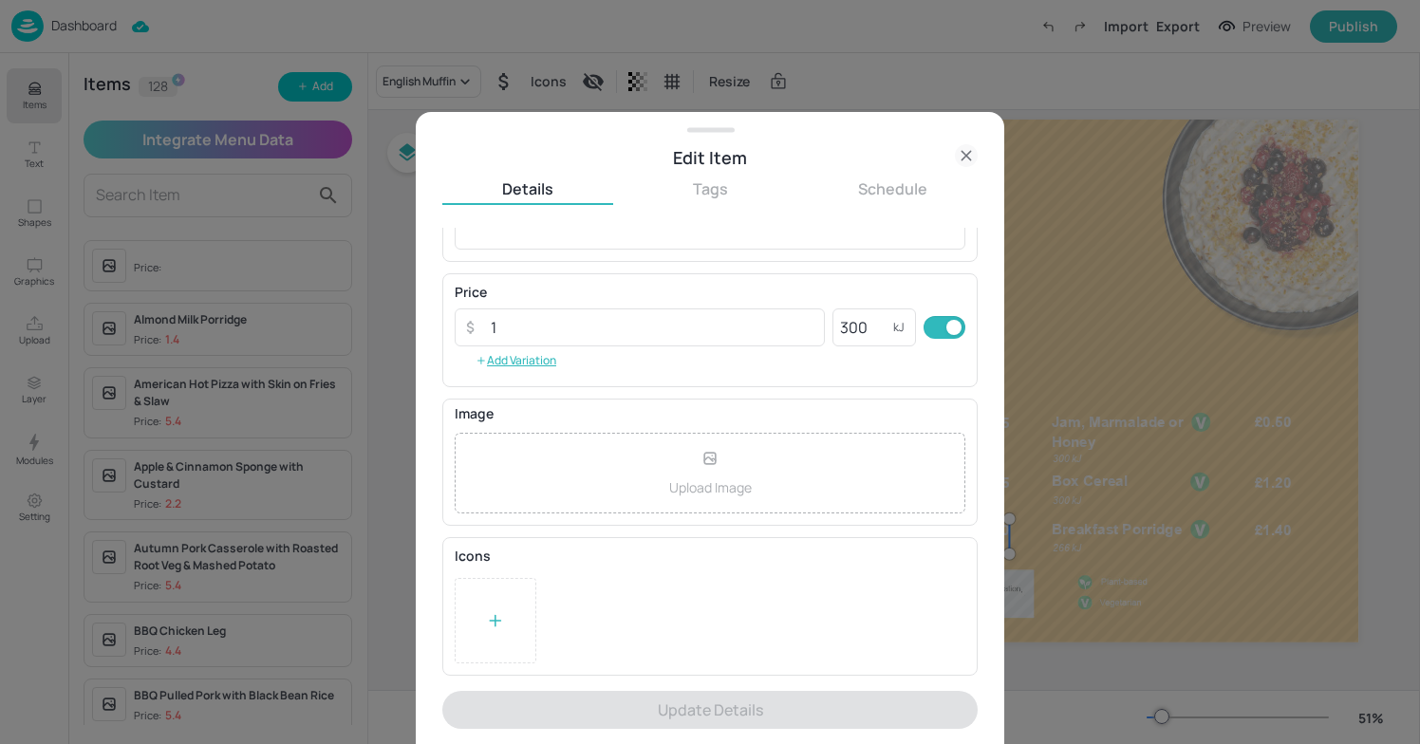
click at [496, 616] on icon at bounding box center [496, 620] width 0 height 10
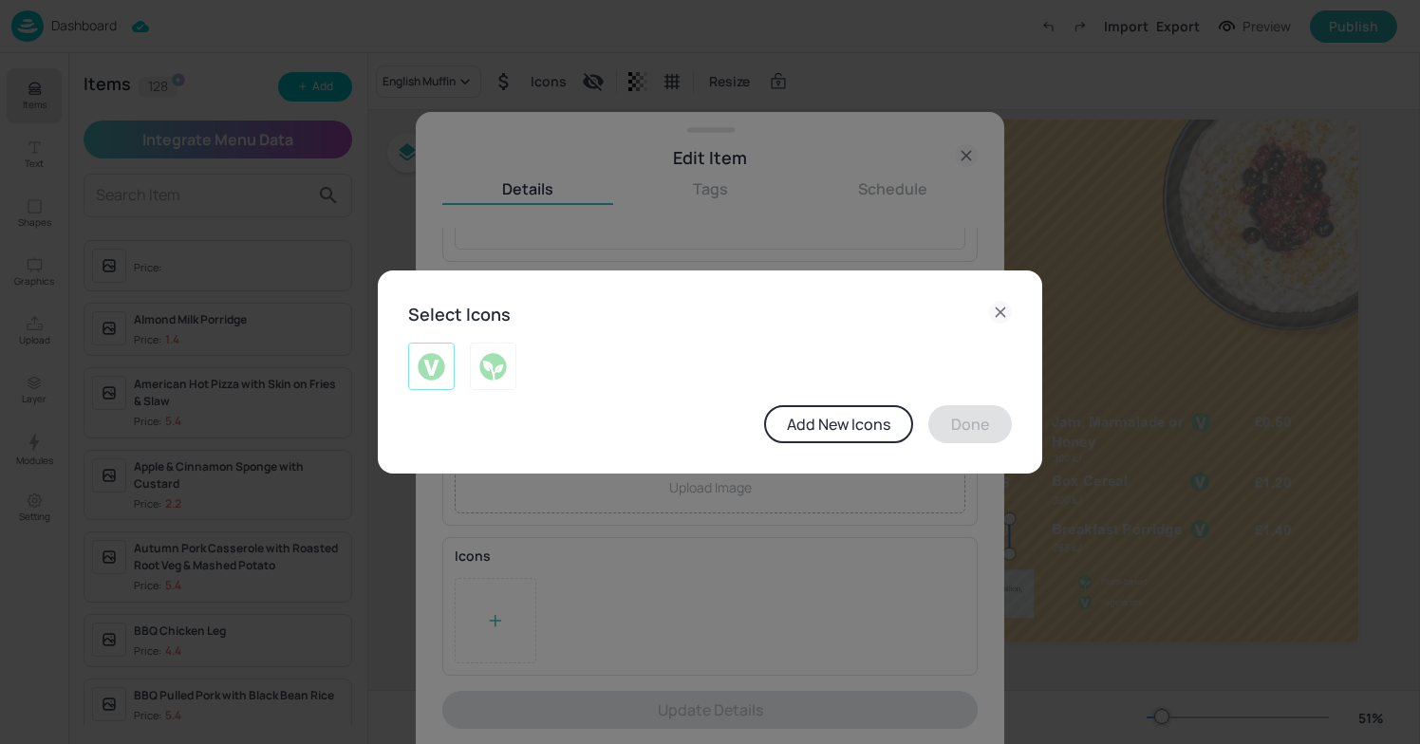
click at [440, 373] on img at bounding box center [431, 366] width 29 height 30
click at [960, 417] on button "Done" at bounding box center [971, 424] width 84 height 38
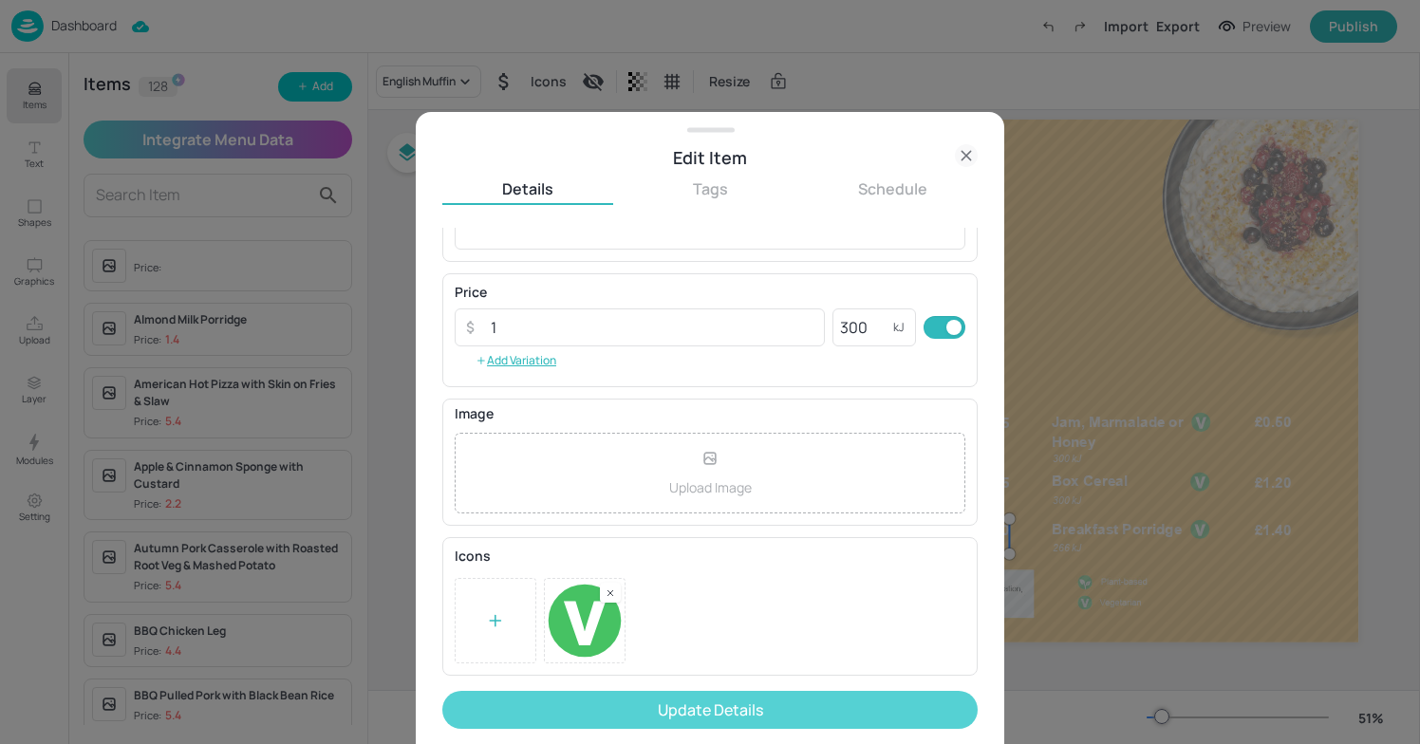
click at [742, 717] on button "Update Details" at bounding box center [710, 710] width 536 height 38
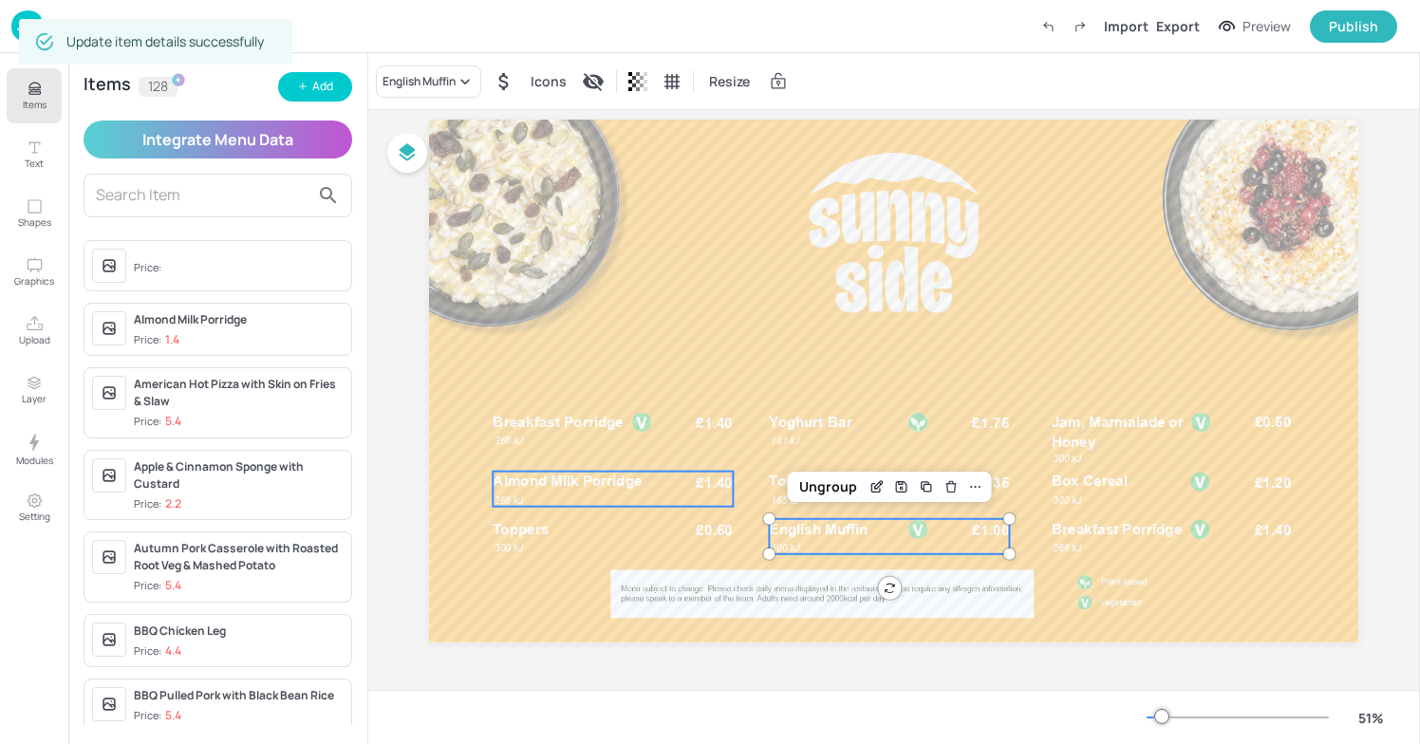
click at [611, 489] on p "Almond Milk Porridge" at bounding box center [578, 482] width 169 height 20
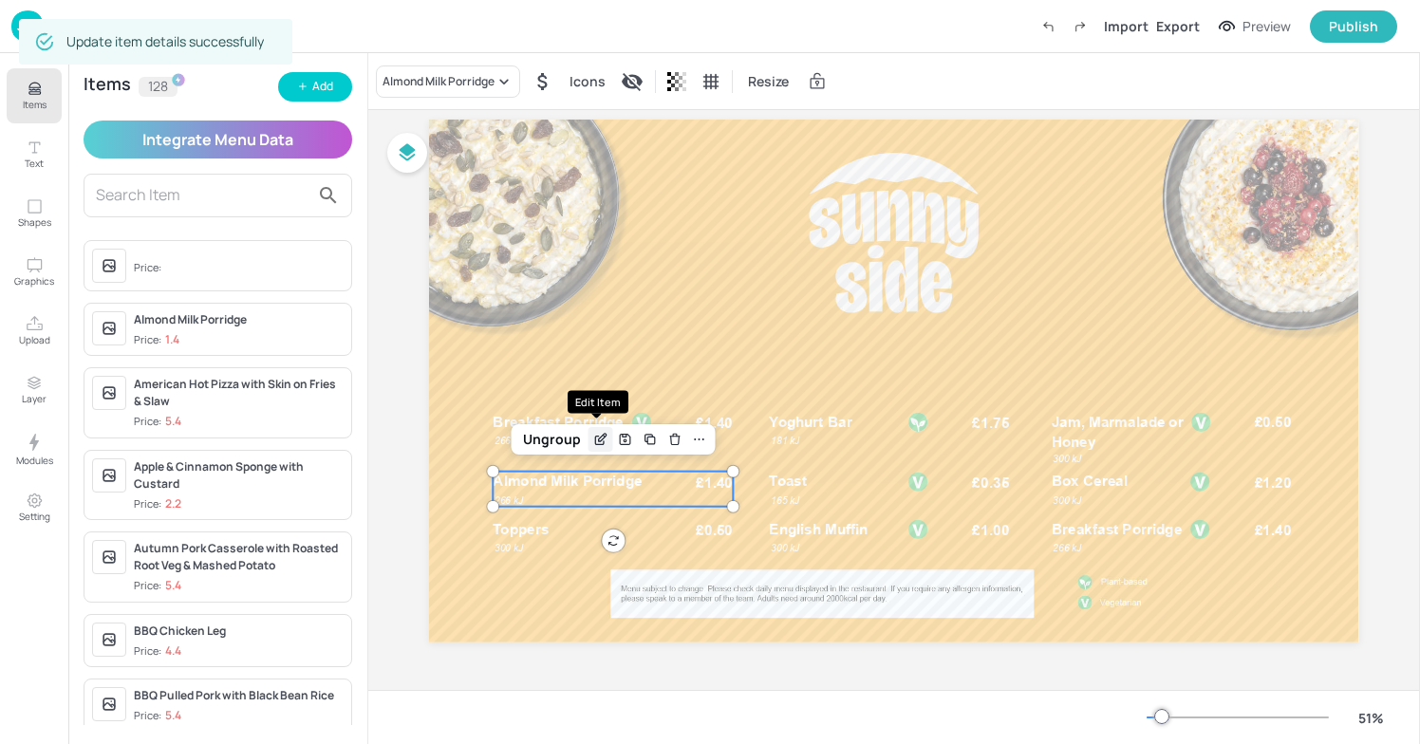
click at [599, 447] on div "Edit Item" at bounding box center [601, 439] width 25 height 25
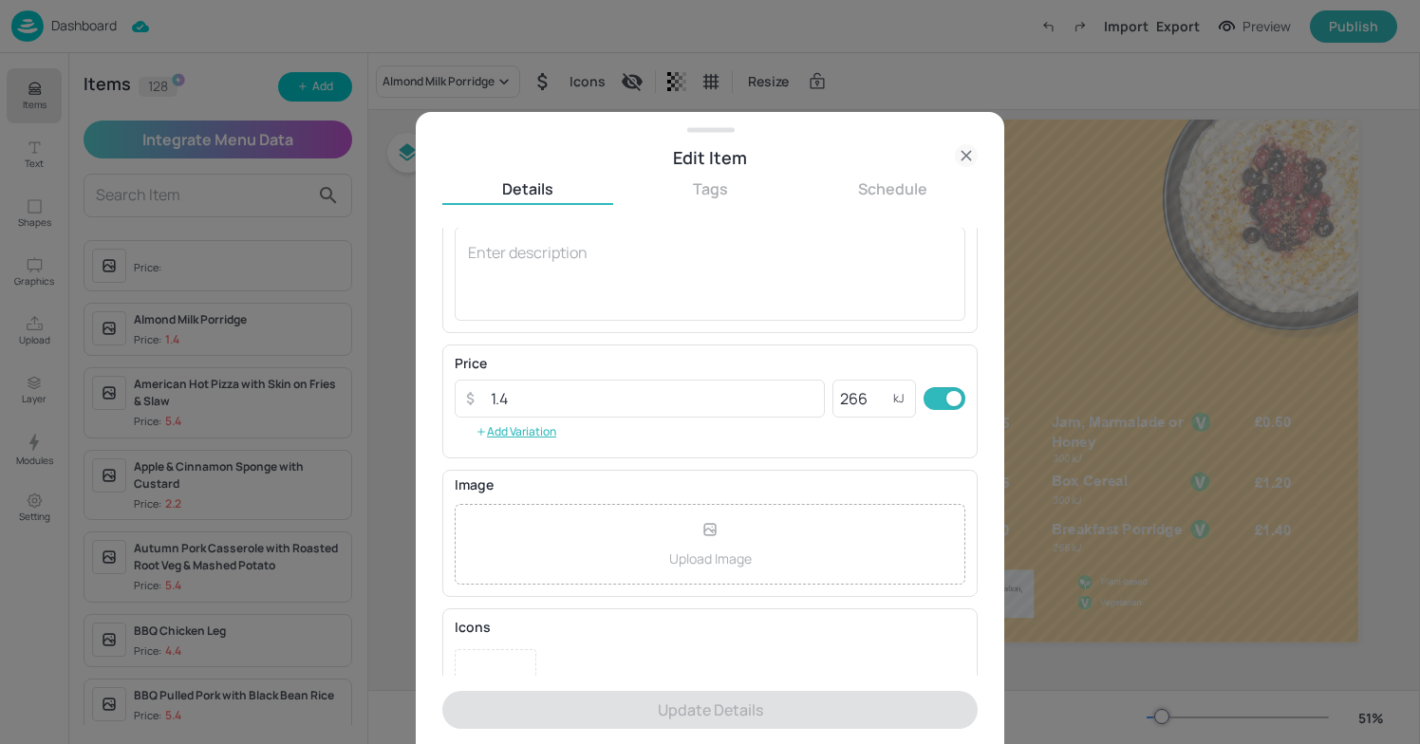
scroll to position [255, 0]
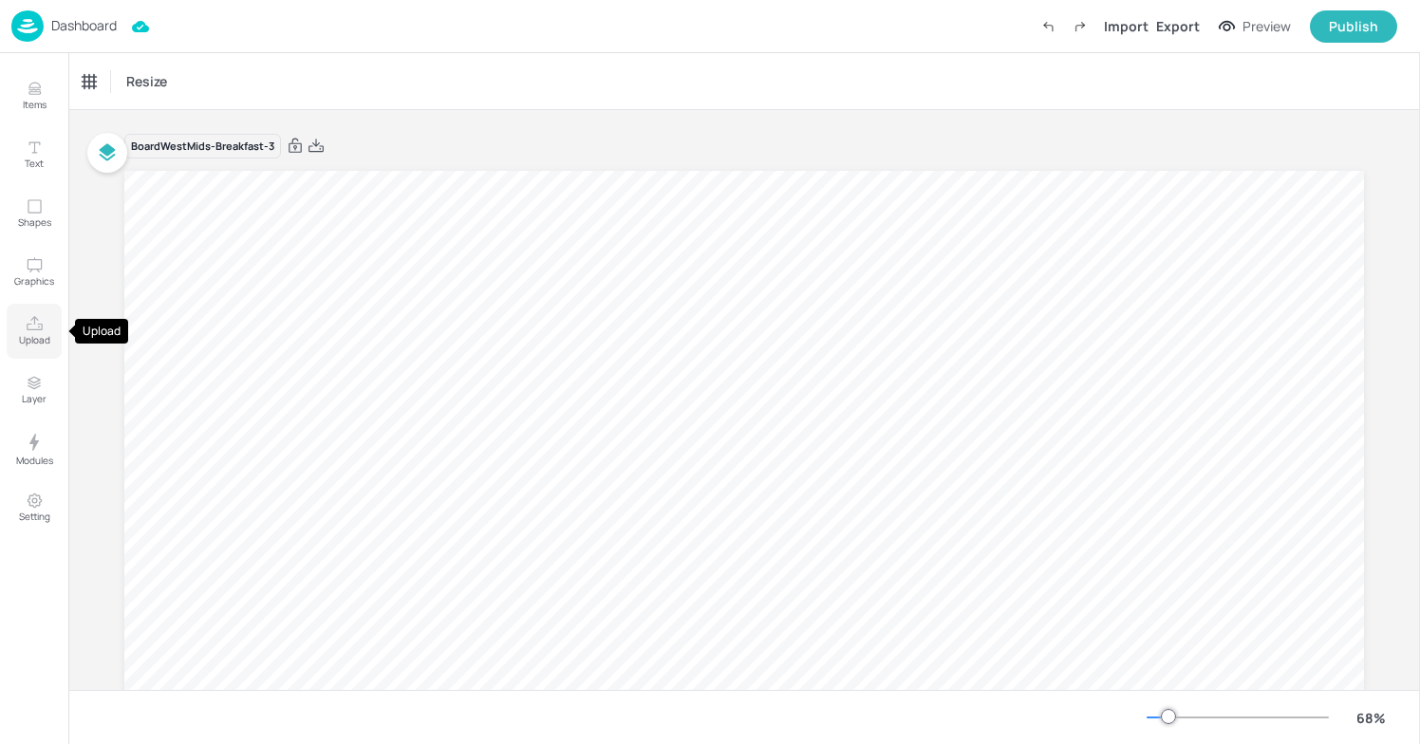
click at [23, 330] on button "Upload" at bounding box center [34, 331] width 55 height 55
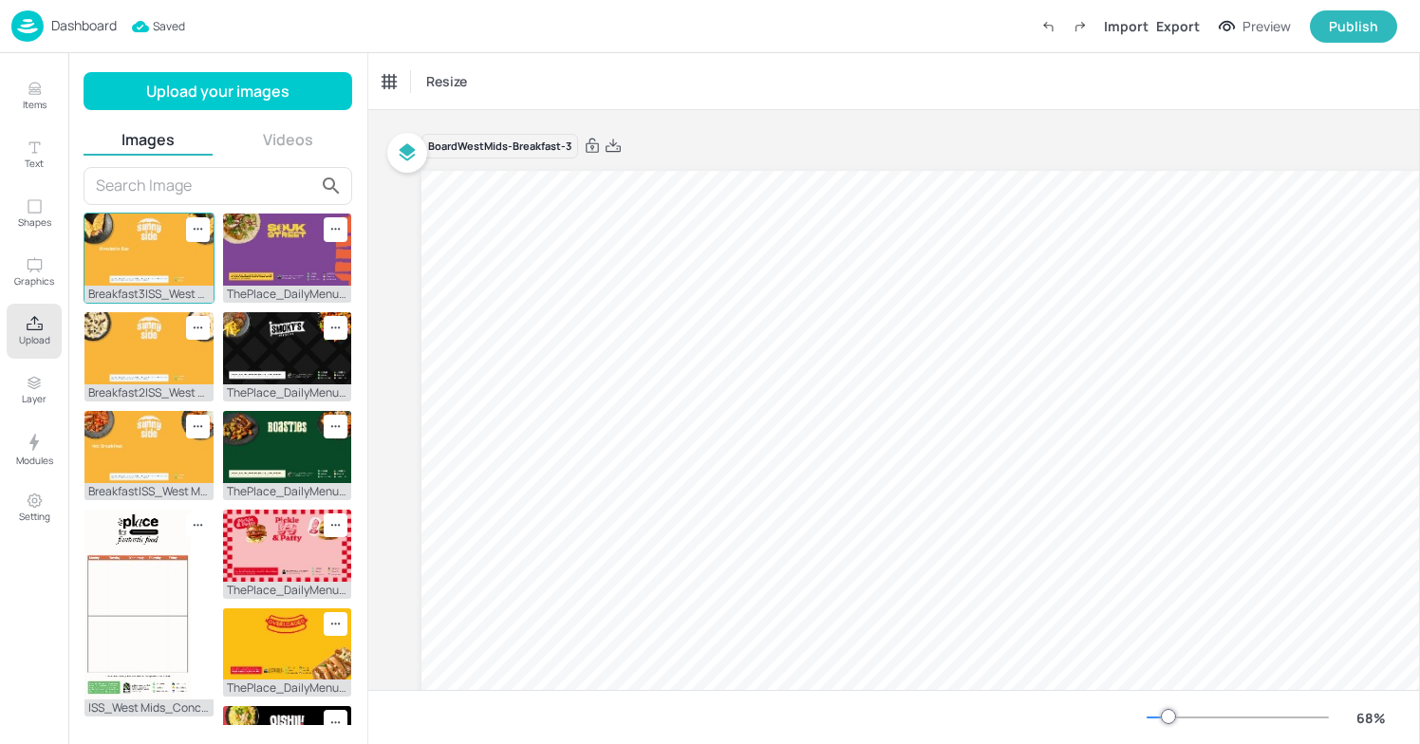
click at [159, 272] on img at bounding box center [149, 250] width 129 height 72
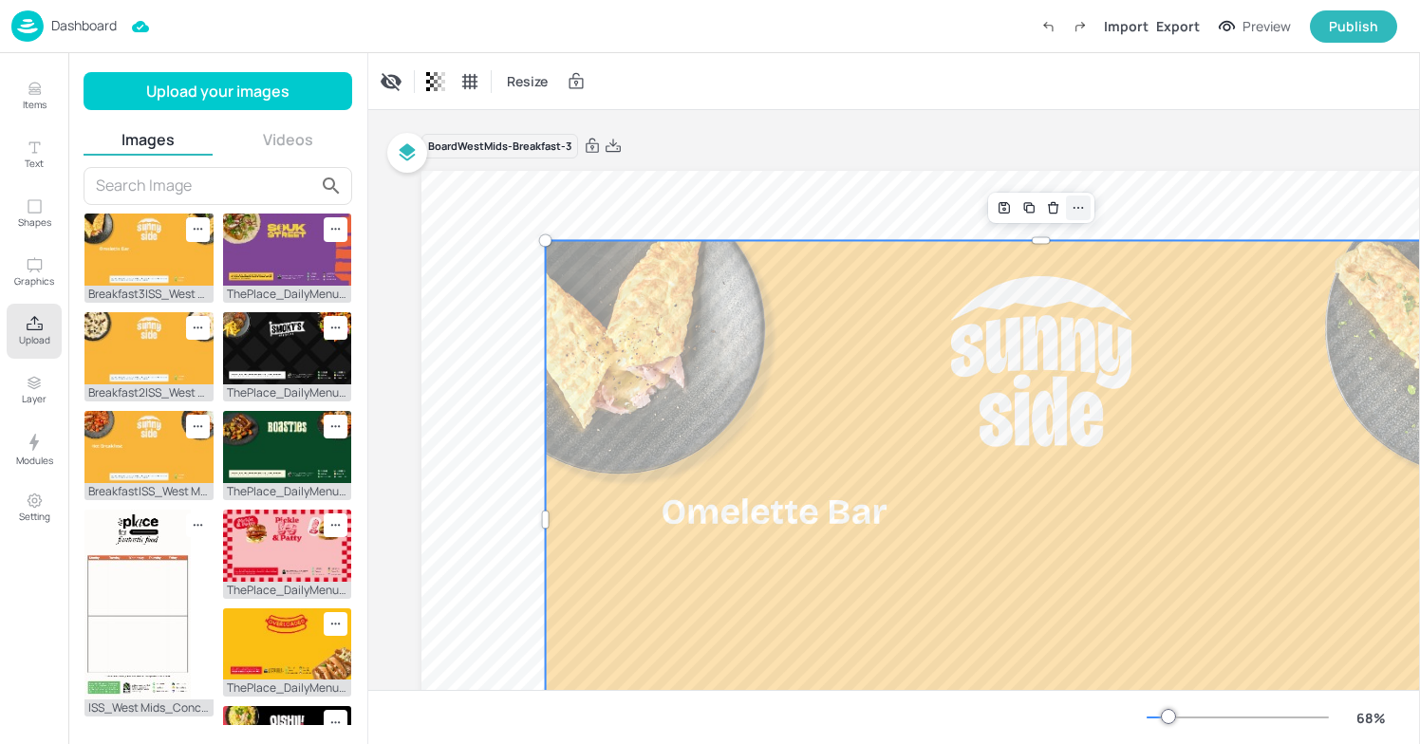
click at [1082, 211] on icon at bounding box center [1078, 207] width 15 height 15
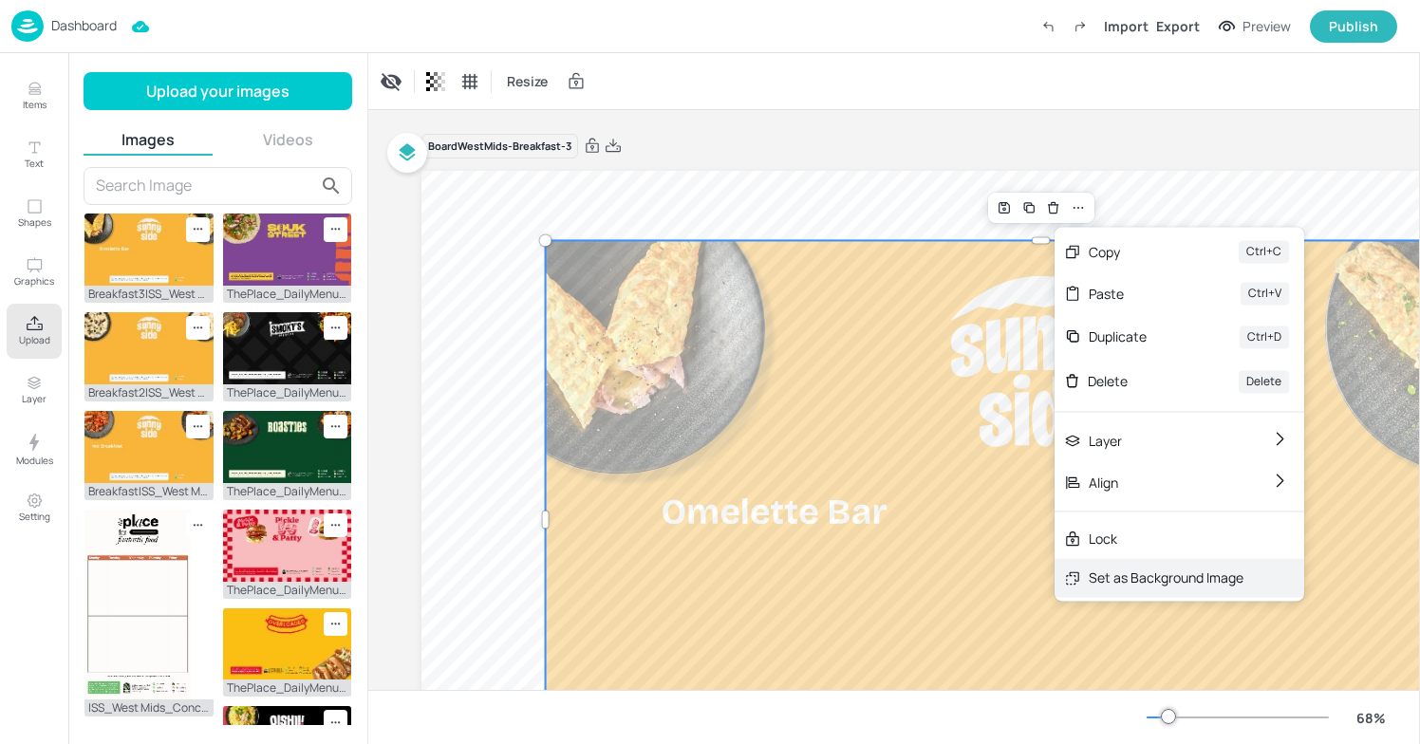
click at [1178, 586] on div "Set as Background Image" at bounding box center [1166, 578] width 155 height 20
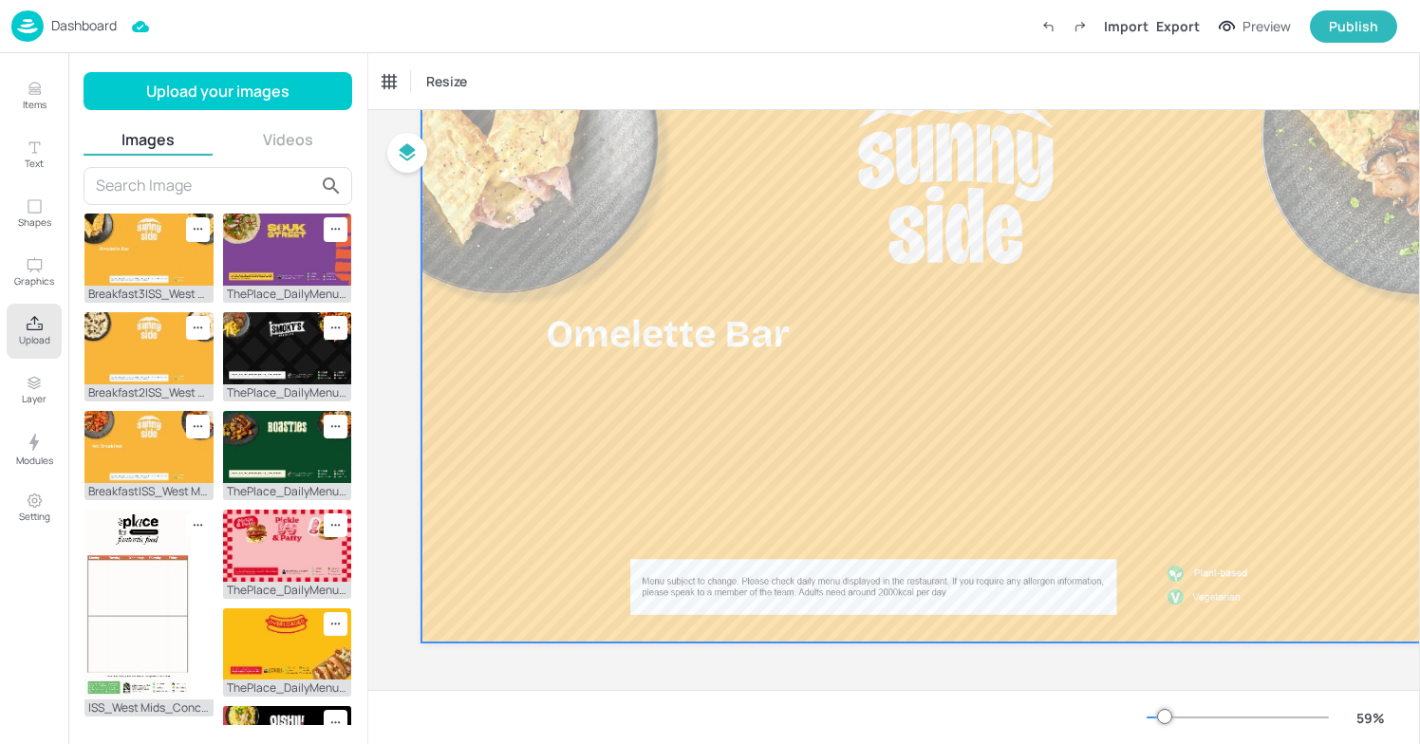
scroll to position [135, 0]
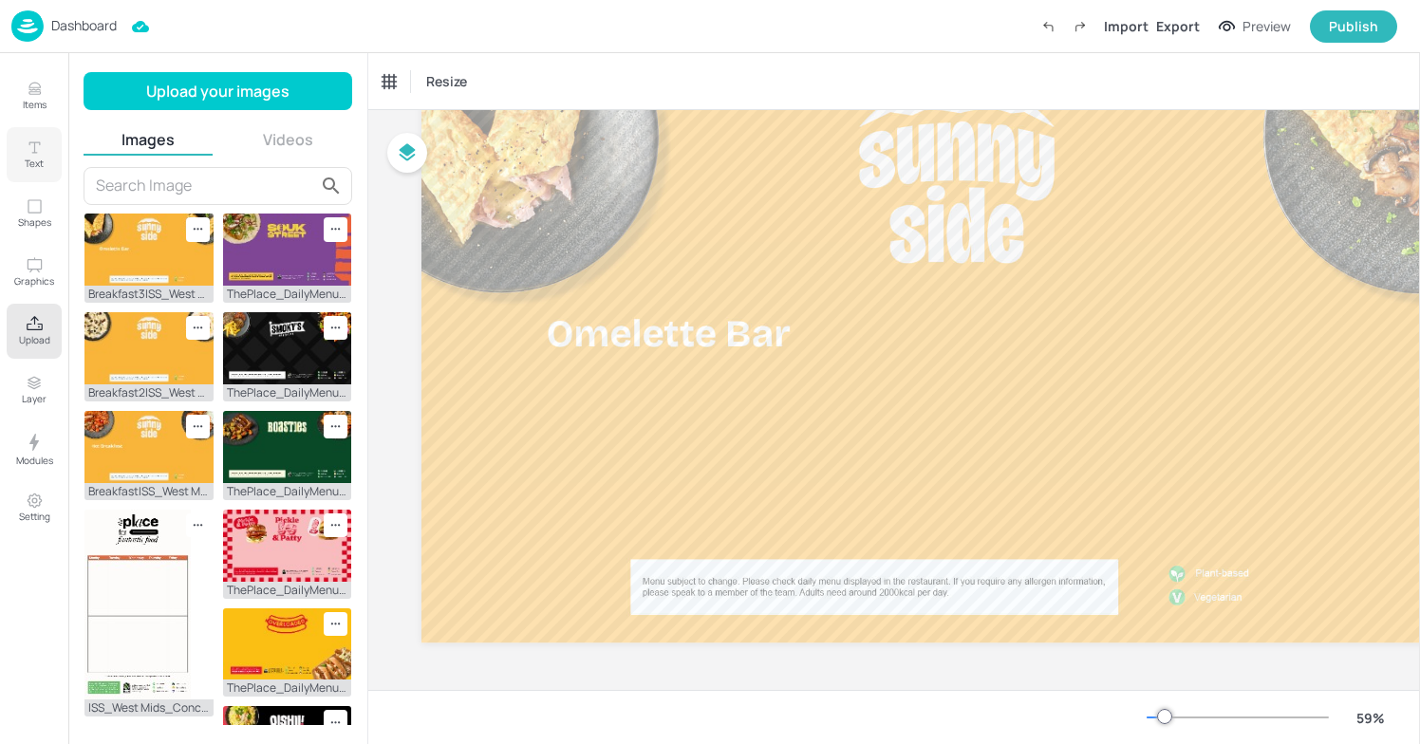
click at [33, 145] on icon "Text" at bounding box center [33, 147] width 11 height 11
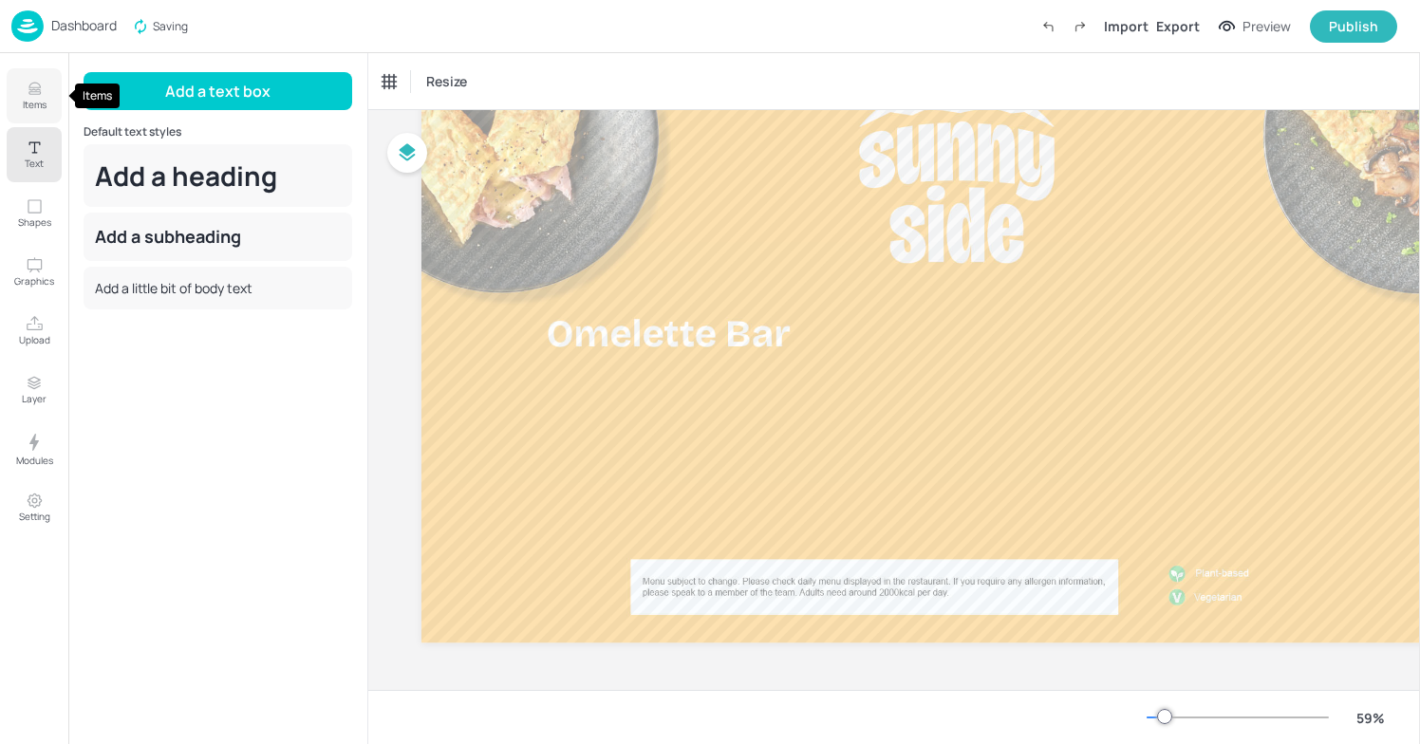
click at [33, 95] on icon "Items" at bounding box center [35, 89] width 18 height 18
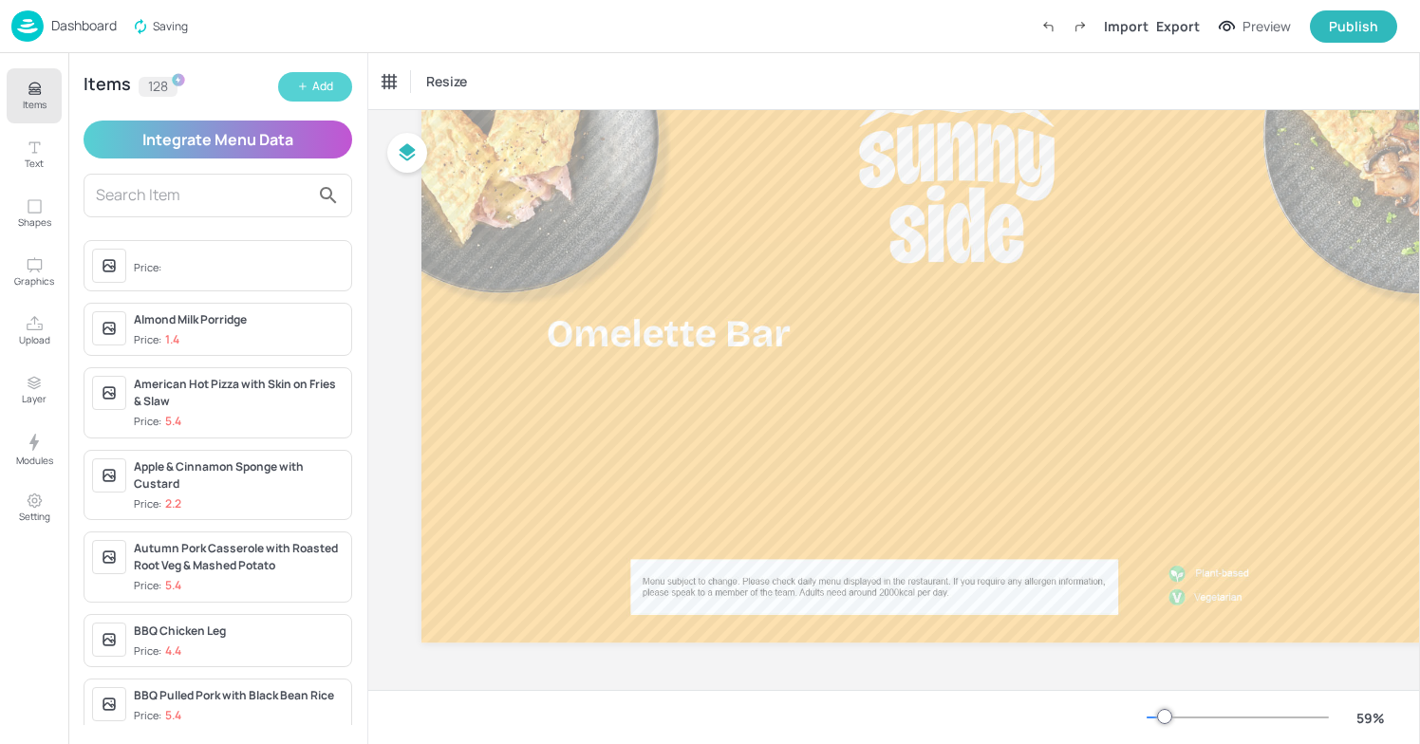
click at [297, 88] on icon "button" at bounding box center [302, 86] width 11 height 11
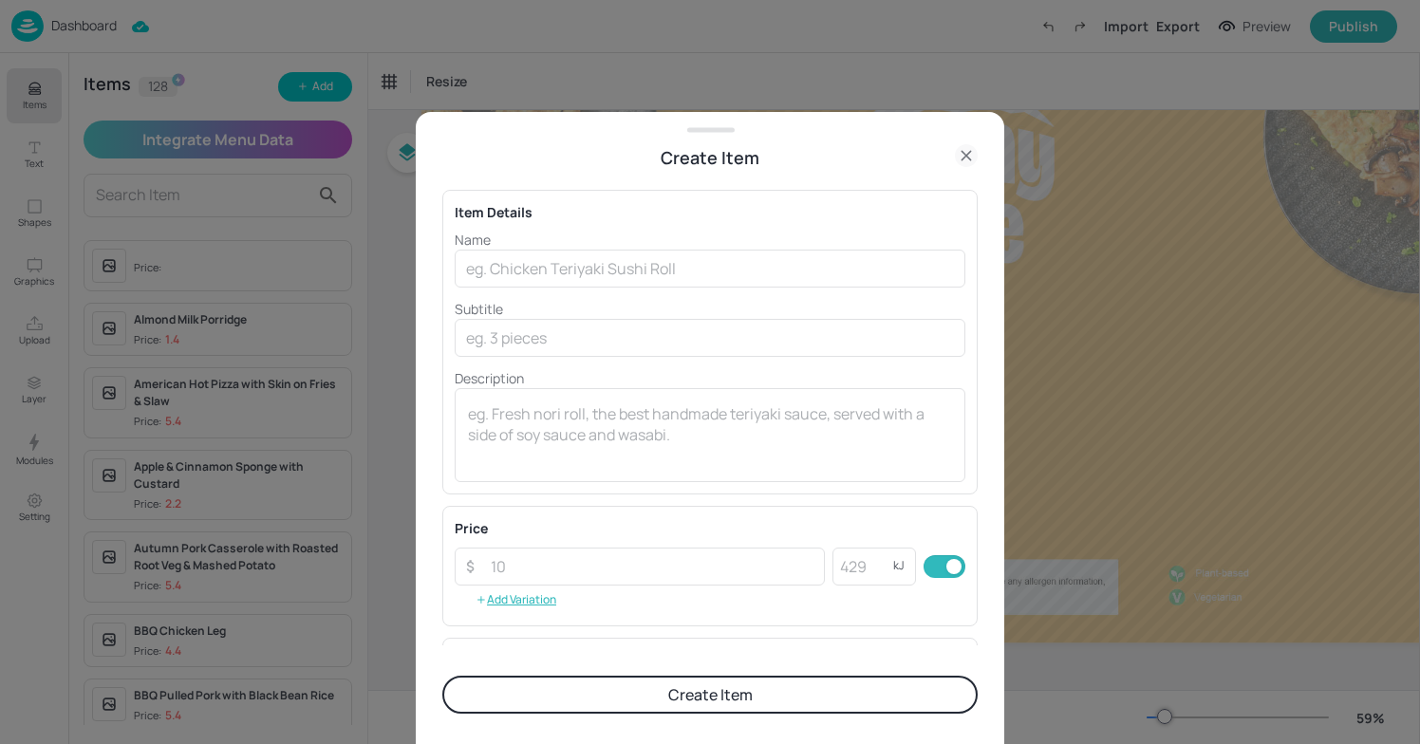
click at [1247, 318] on div at bounding box center [710, 372] width 1420 height 744
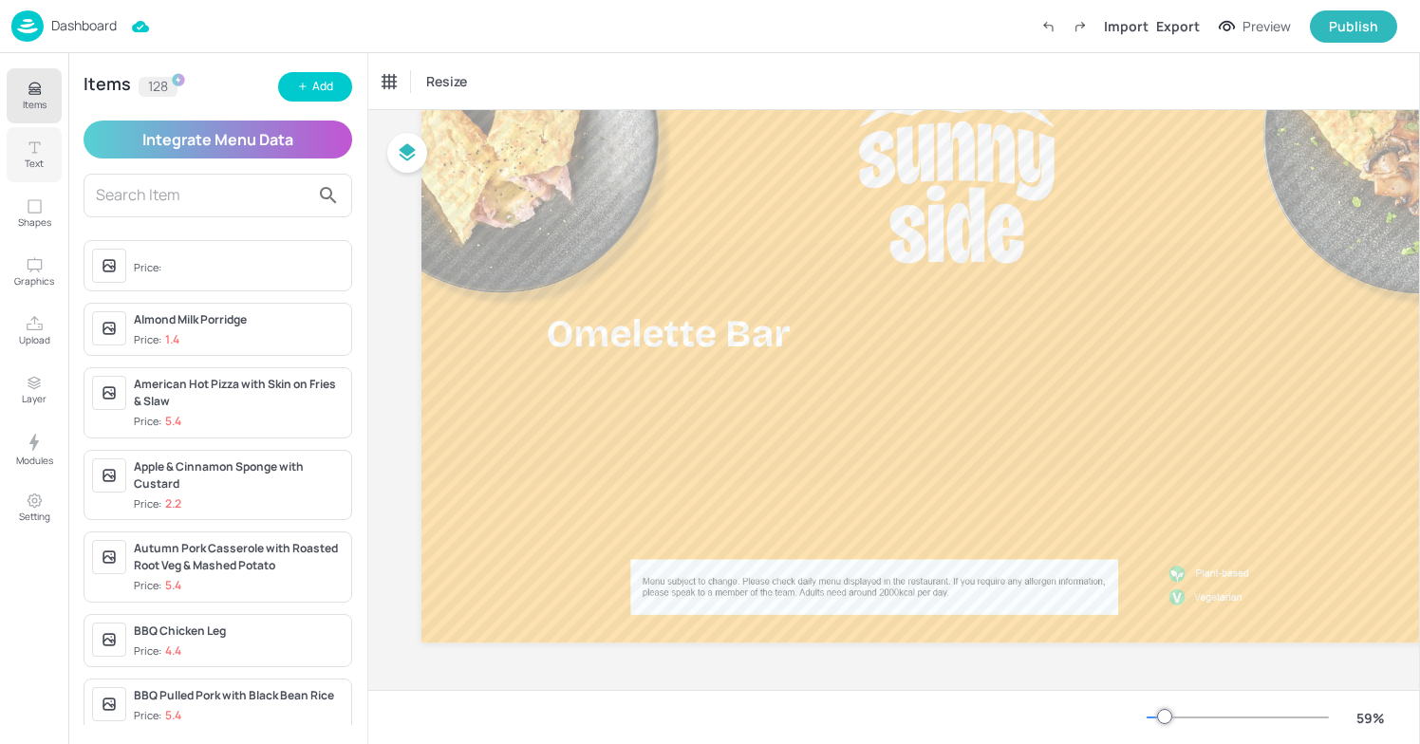
click at [22, 152] on button "Text" at bounding box center [34, 154] width 55 height 55
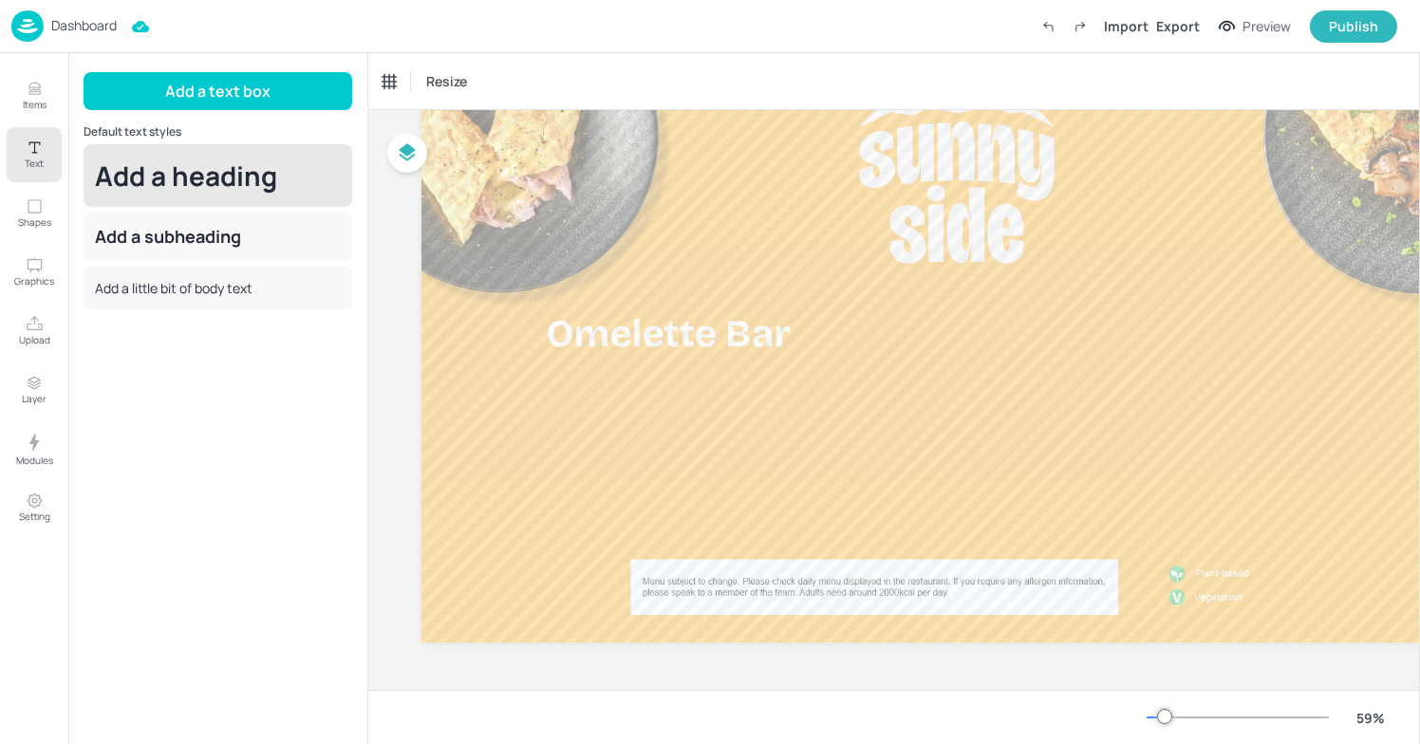
click at [221, 179] on div "Add a heading" at bounding box center [218, 175] width 269 height 63
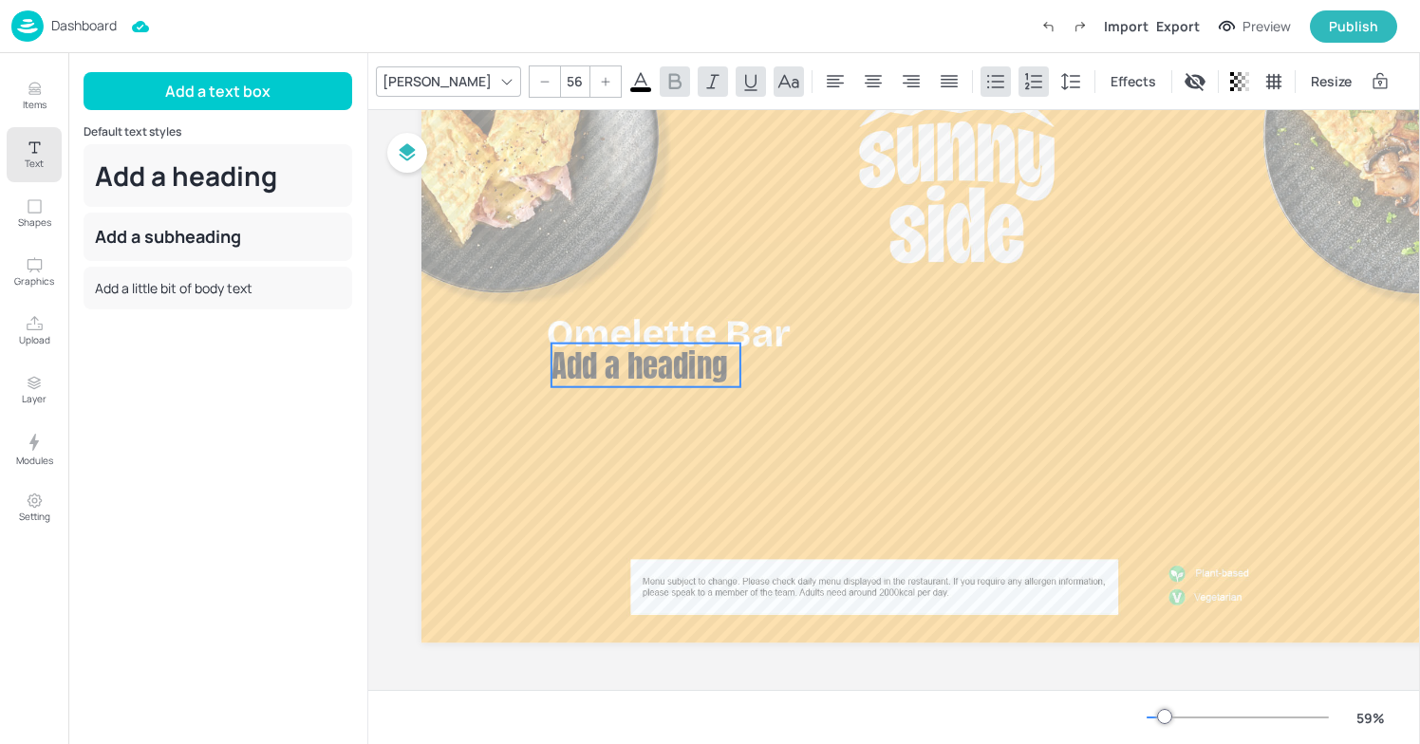
drag, startPoint x: 625, startPoint y: 125, endPoint x: 670, endPoint y: 371, distance: 250.1
click at [670, 371] on span "Add a heading" at bounding box center [640, 365] width 177 height 47
drag, startPoint x: 670, startPoint y: 371, endPoint x: 673, endPoint y: 382, distance: 10.8
click at [673, 383] on span "Add a heading" at bounding box center [643, 376] width 177 height 47
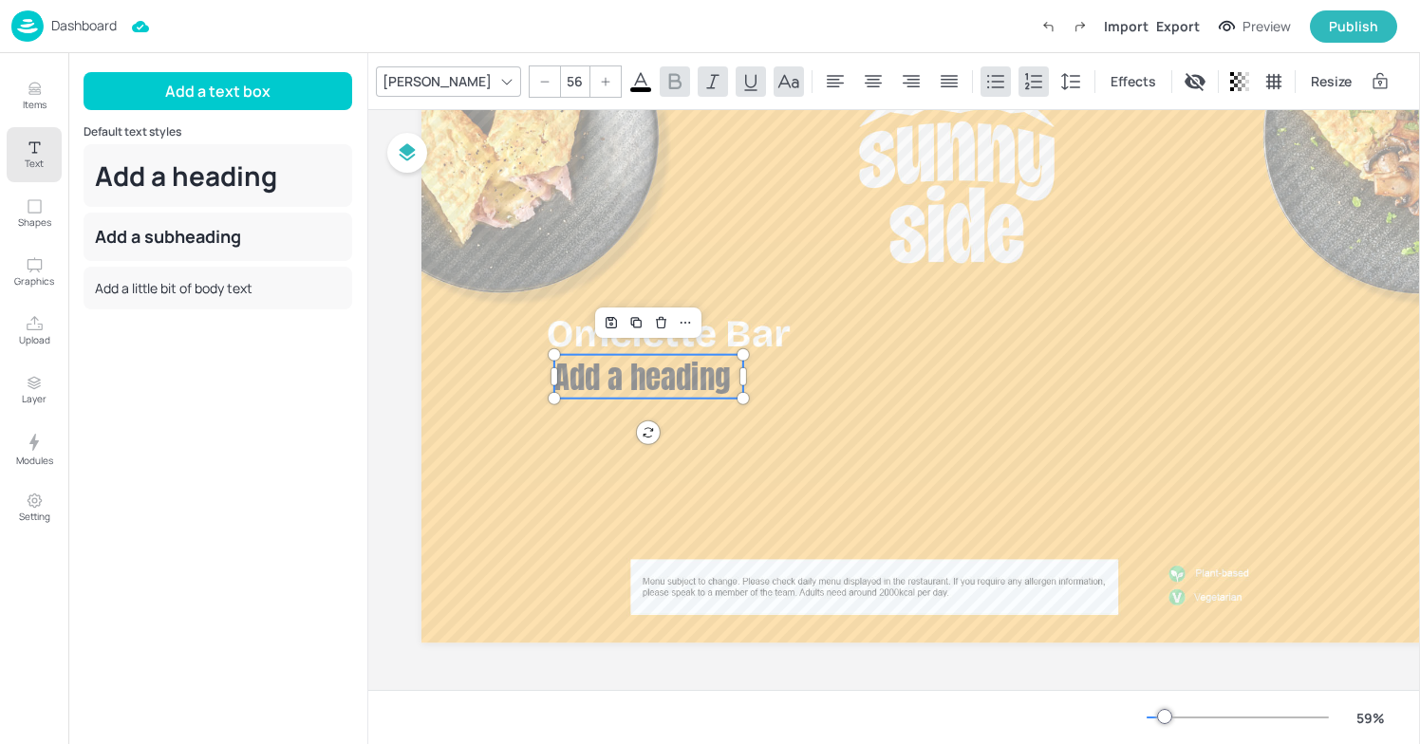
click at [673, 382] on span "Add a heading" at bounding box center [643, 376] width 177 height 47
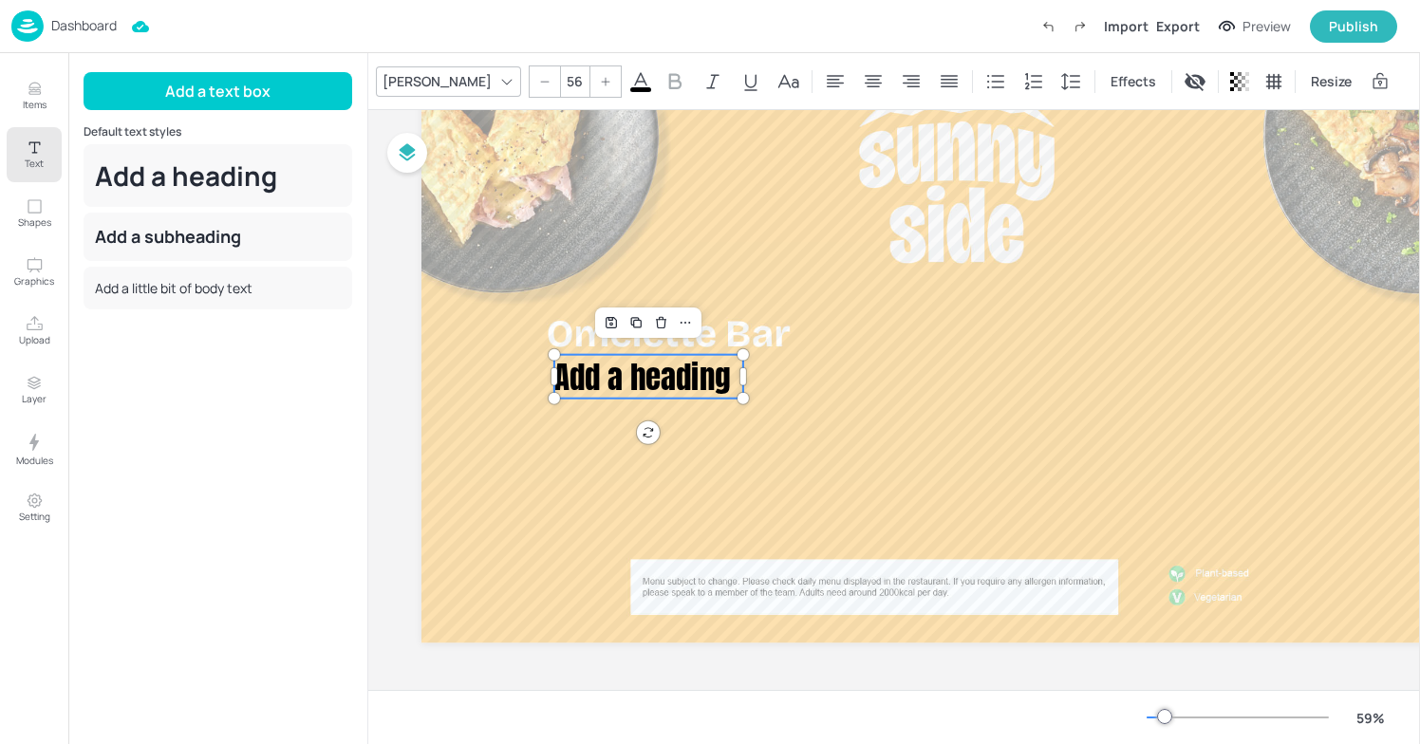
drag, startPoint x: 732, startPoint y: 371, endPoint x: 545, endPoint y: 366, distance: 187.1
click at [544, 366] on div "Add a heading Add a heading" at bounding box center [957, 342] width 1071 height 602
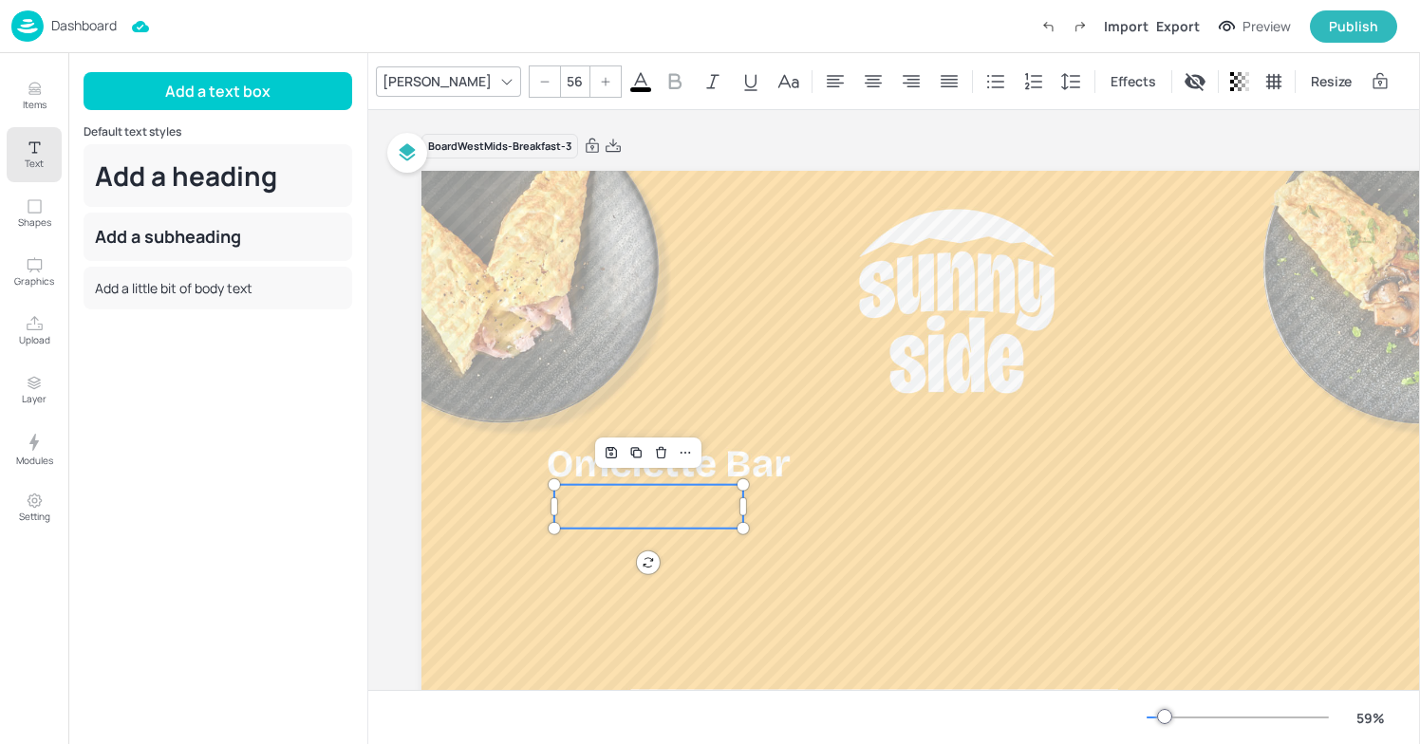
click at [561, 80] on input "56" at bounding box center [574, 81] width 27 height 30
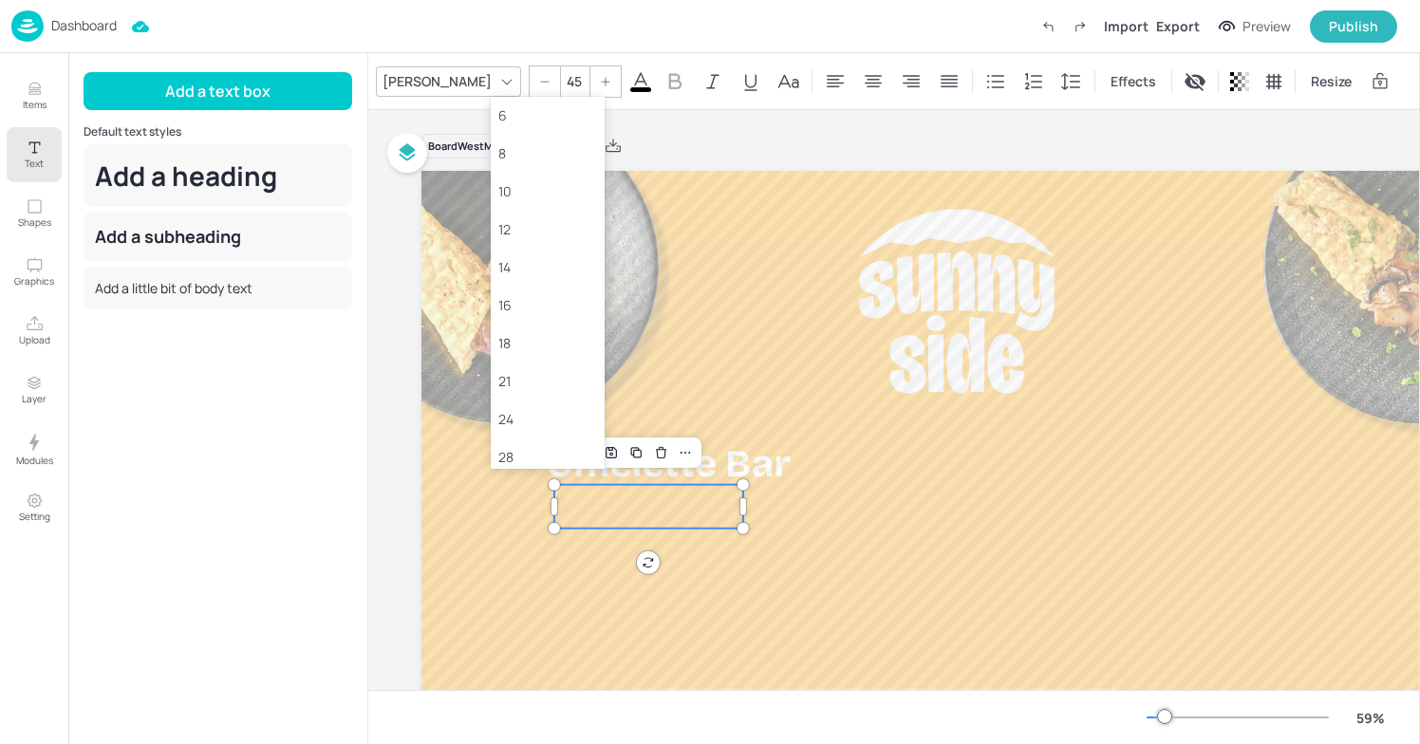
type input "45"
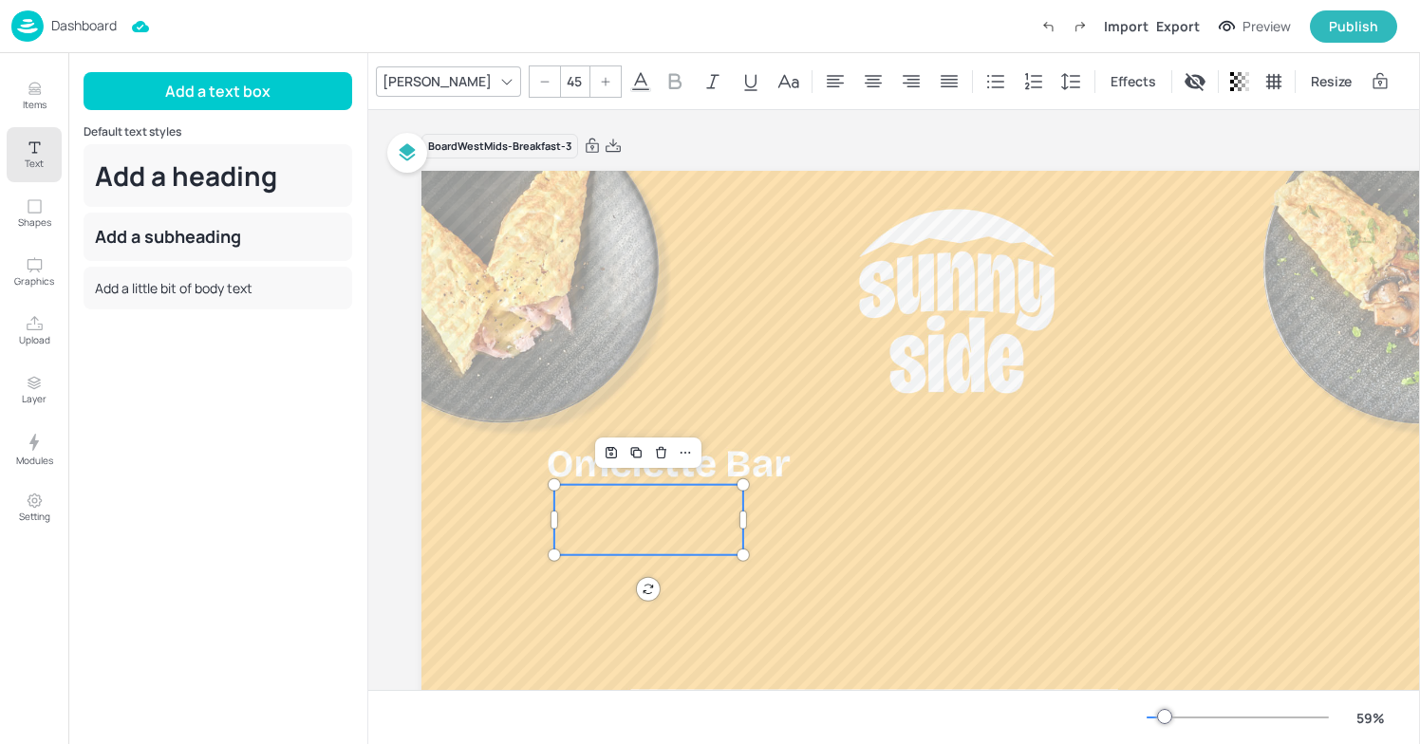
click at [589, 495] on p at bounding box center [649, 502] width 189 height 35
click at [401, 79] on div "[PERSON_NAME]" at bounding box center [437, 81] width 117 height 28
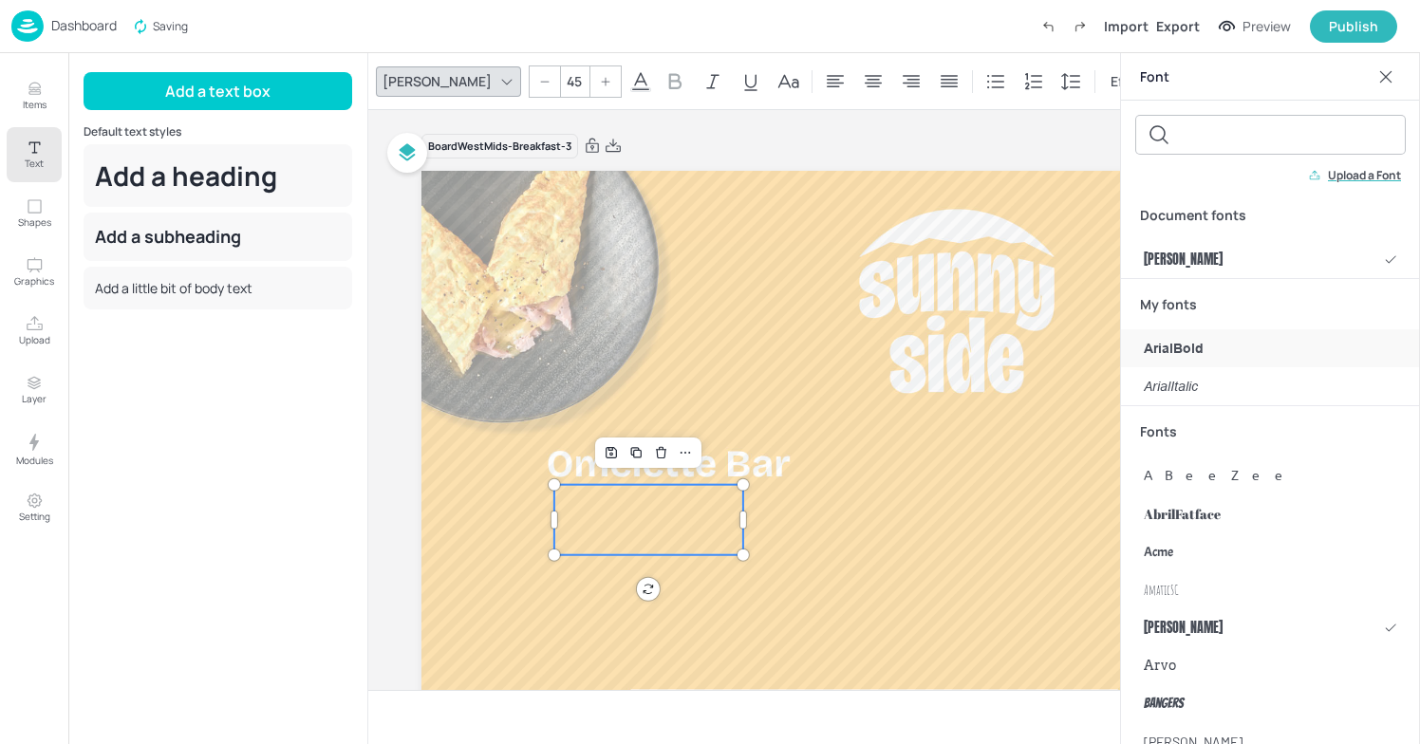
click at [1196, 339] on span "ArialBold" at bounding box center [1174, 349] width 60 height 20
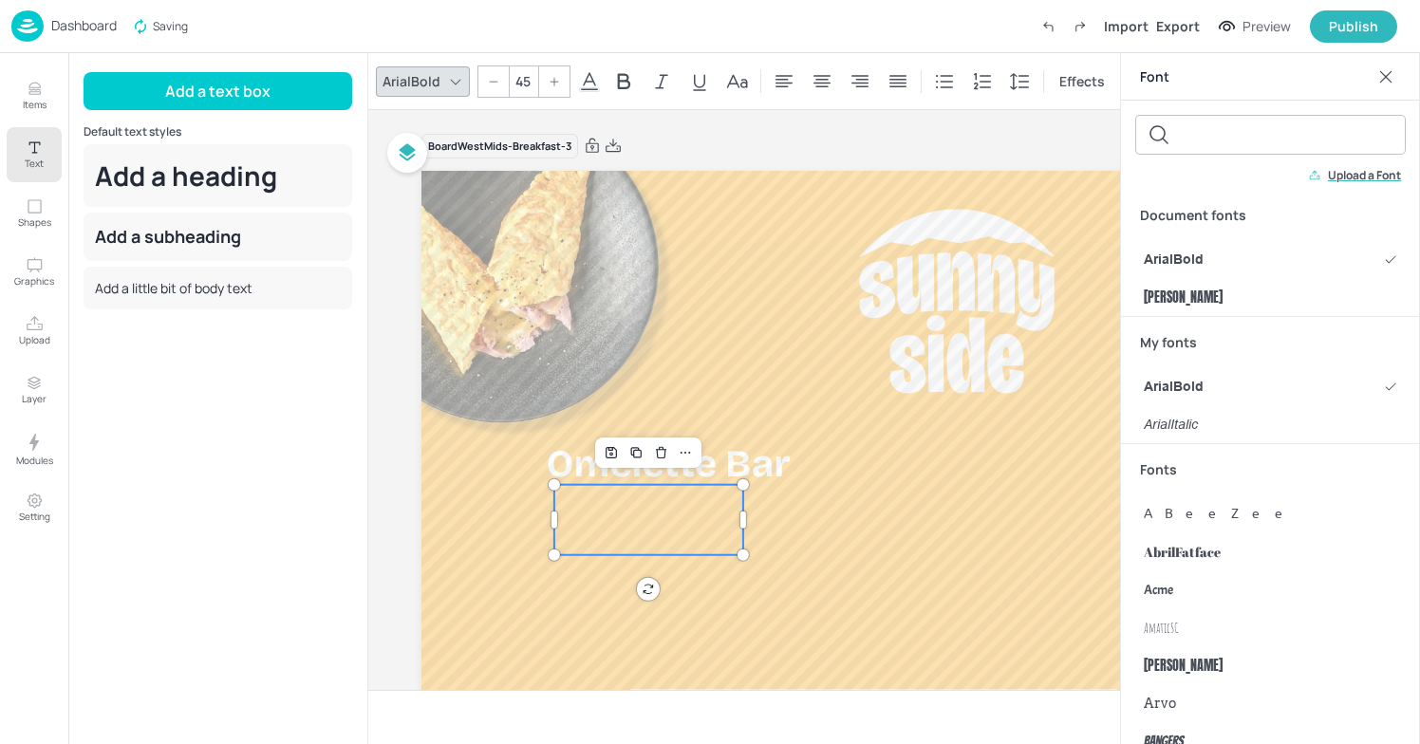
click at [640, 498] on p at bounding box center [649, 502] width 189 height 35
click at [586, 85] on icon at bounding box center [589, 81] width 23 height 23
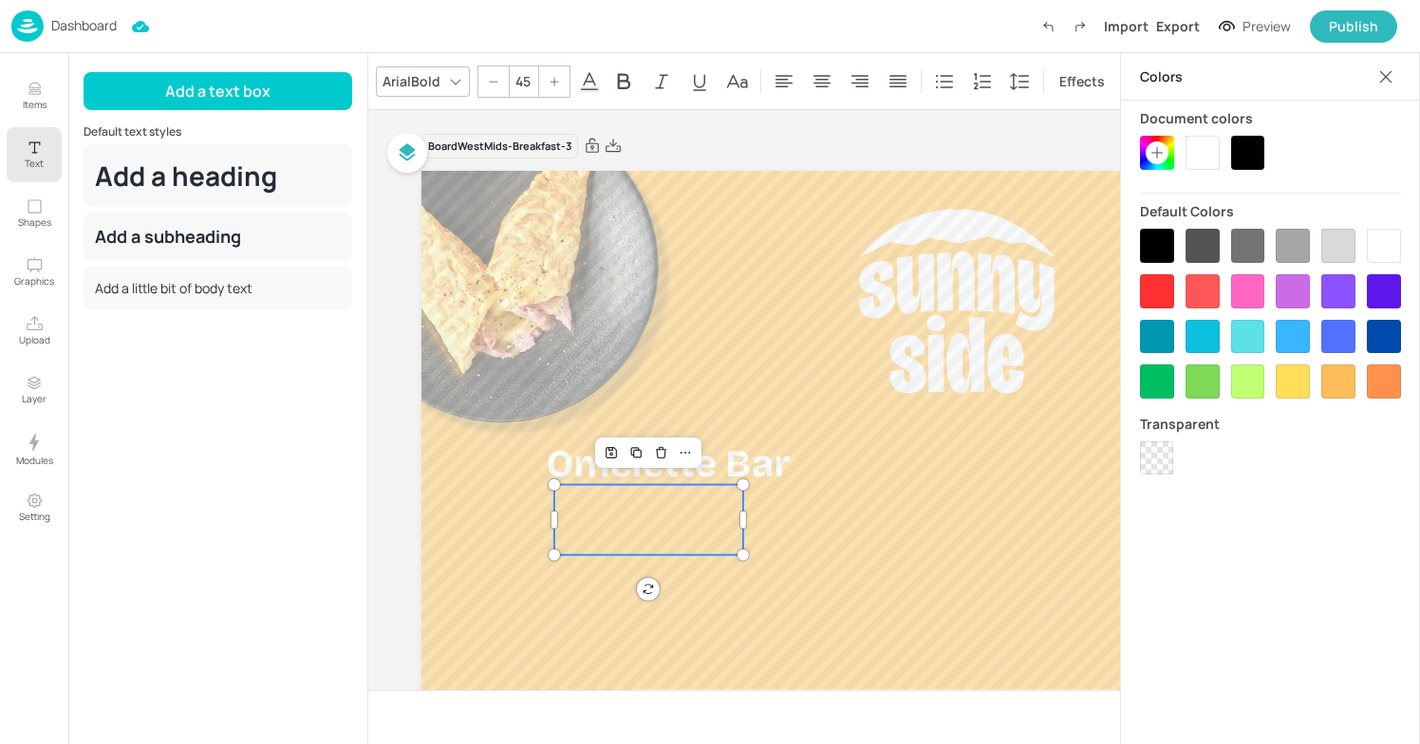
click at [1199, 152] on div at bounding box center [1203, 153] width 34 height 34
click at [605, 517] on p at bounding box center [649, 502] width 189 height 35
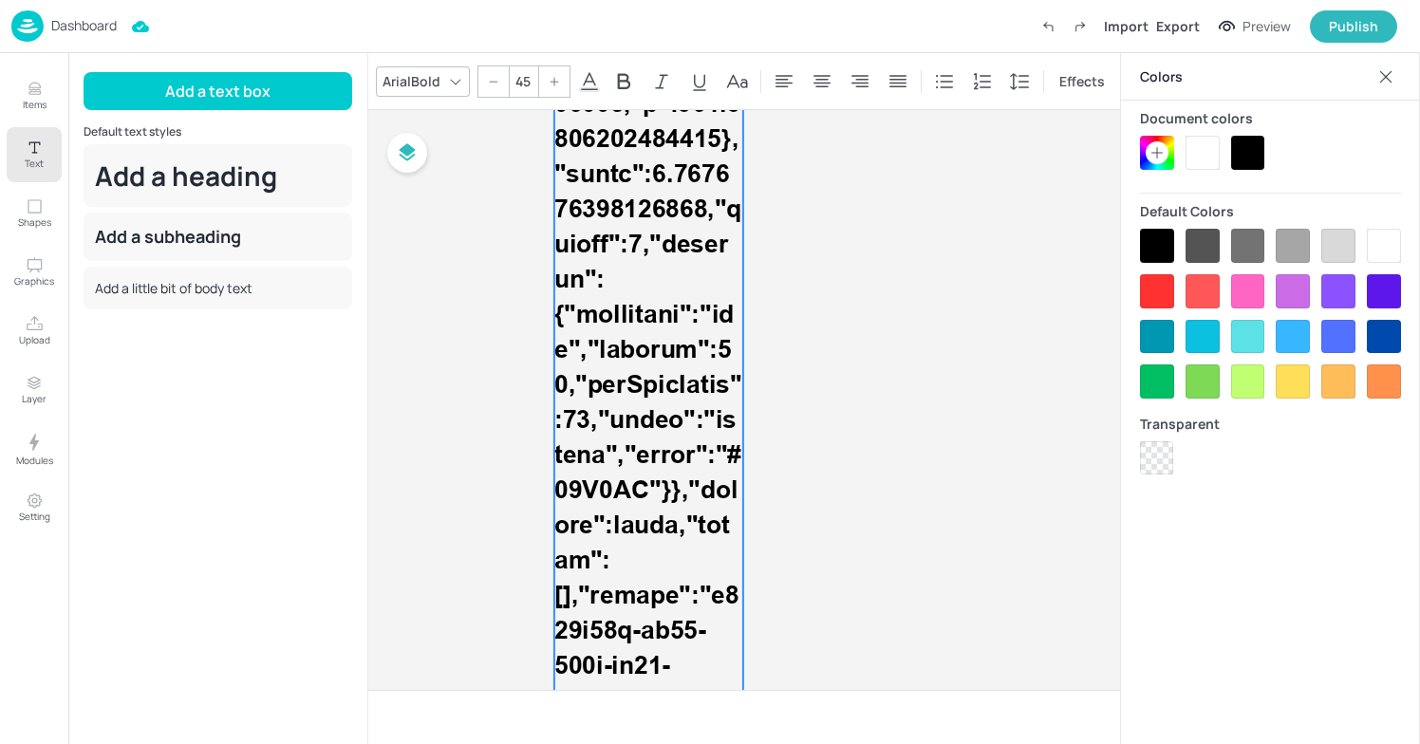
scroll to position [136, 0]
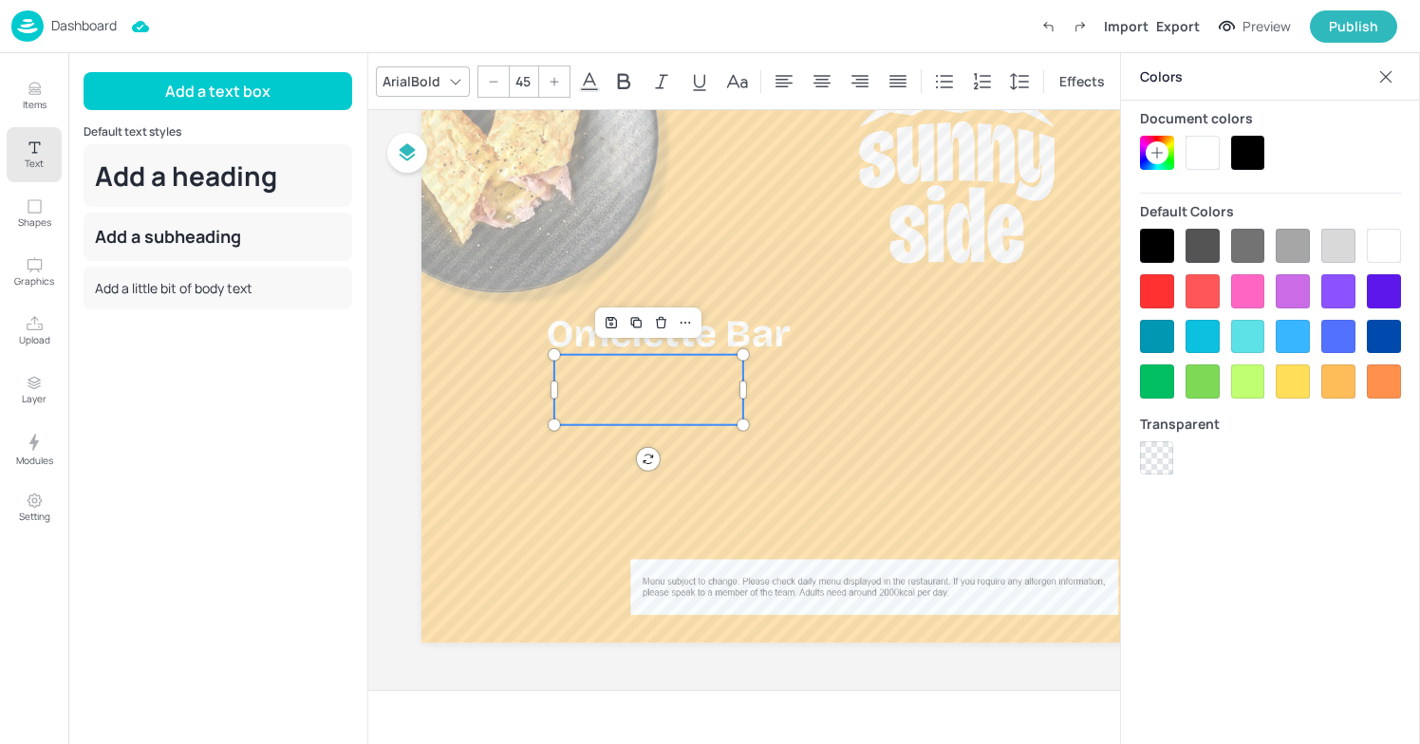
click at [604, 374] on p at bounding box center [649, 372] width 189 height 35
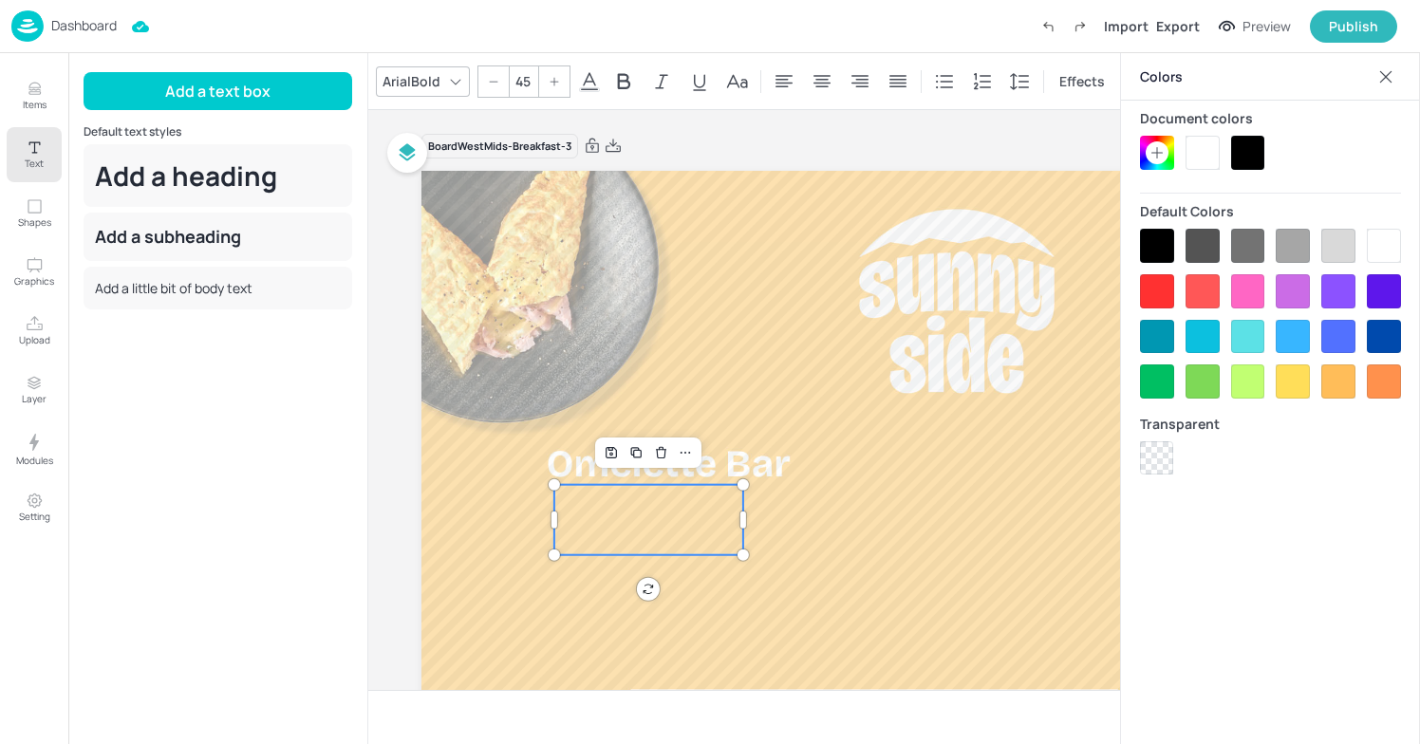
click at [592, 83] on icon at bounding box center [589, 81] width 17 height 18
click at [1192, 157] on div at bounding box center [1203, 153] width 34 height 34
click at [641, 501] on span "Three- Egg" at bounding box center [620, 502] width 130 height 29
click at [677, 512] on span "Three-Egg" at bounding box center [616, 502] width 123 height 29
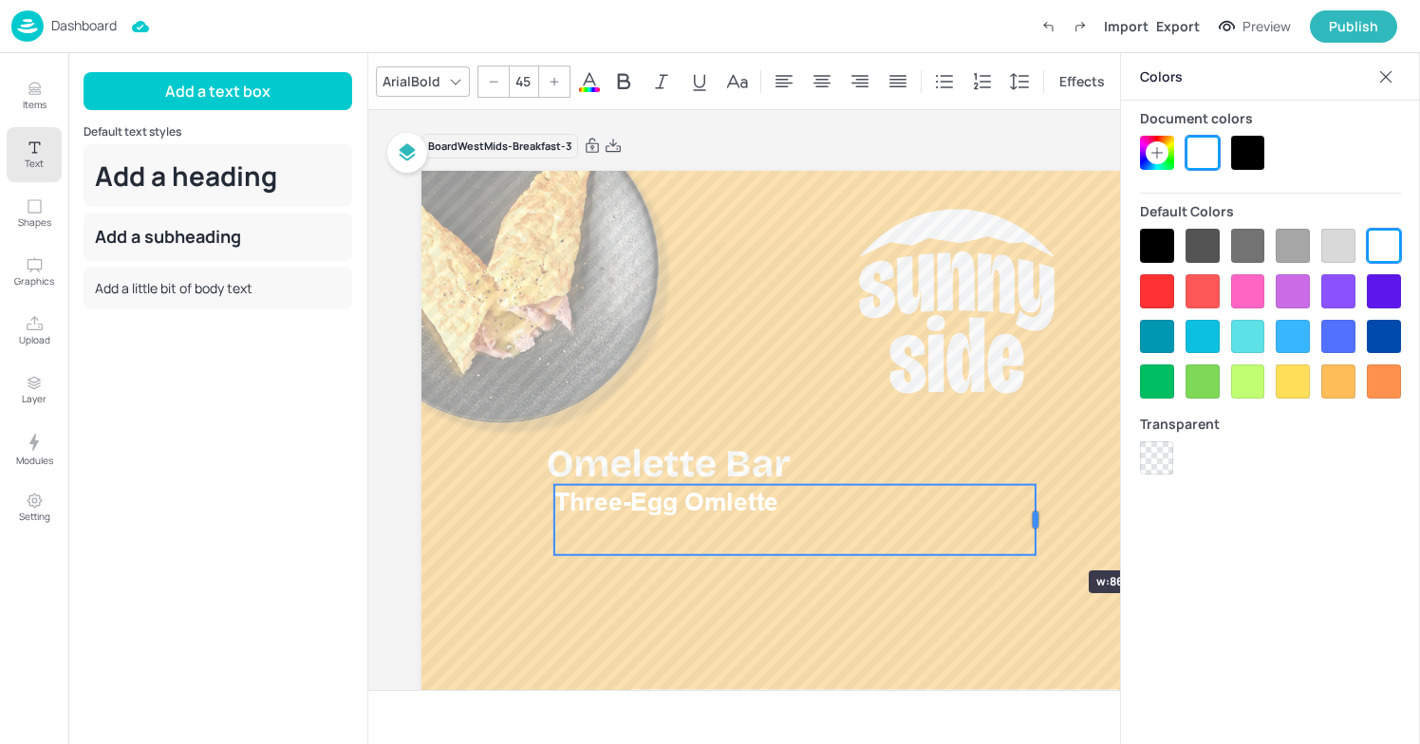
drag, startPoint x: 740, startPoint y: 534, endPoint x: 1031, endPoint y: 536, distance: 291.5
click at [1031, 536] on div at bounding box center [1035, 520] width 15 height 70
click at [730, 508] on span "Three-Egg Omlette" at bounding box center [667, 502] width 224 height 29
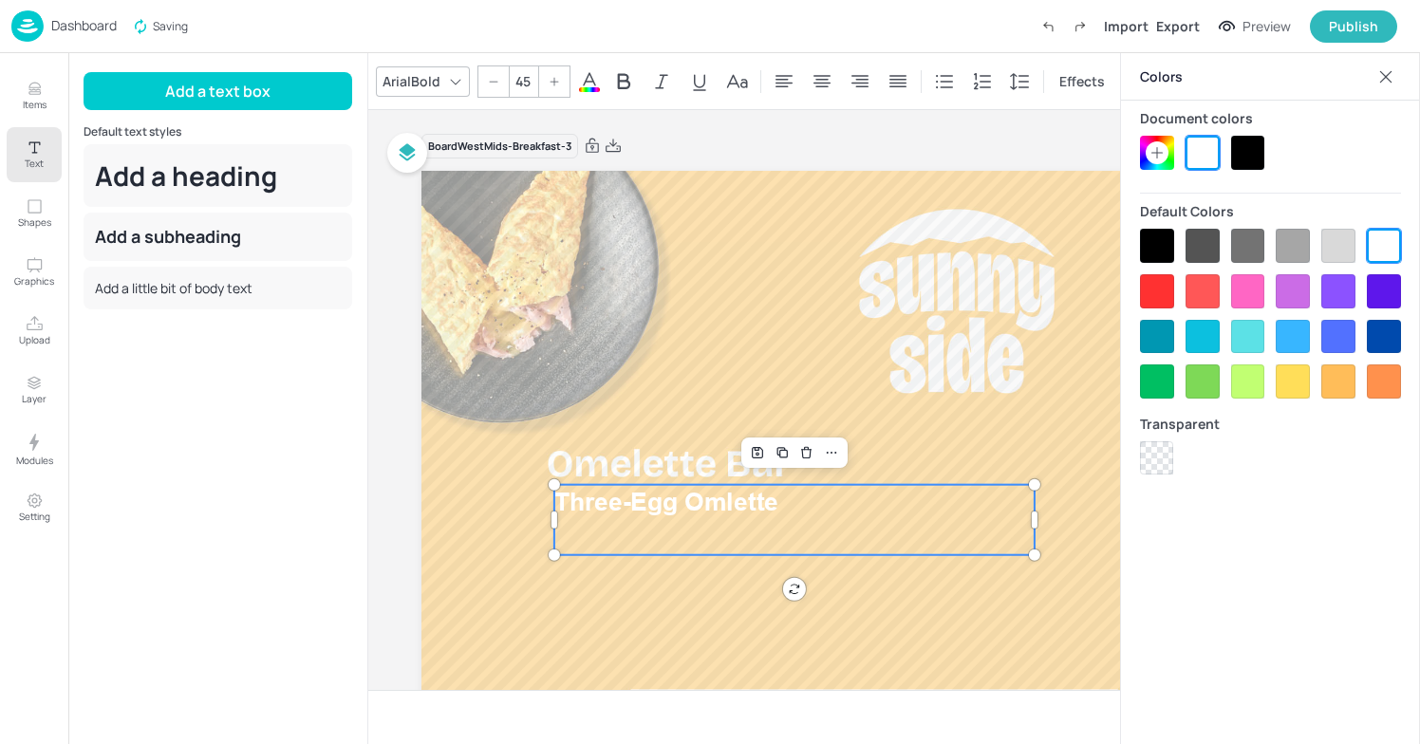
click at [728, 513] on span "Three-Egg Omlette" at bounding box center [667, 502] width 224 height 29
click at [864, 507] on p "Three-Egg Omelette" at bounding box center [795, 502] width 480 height 35
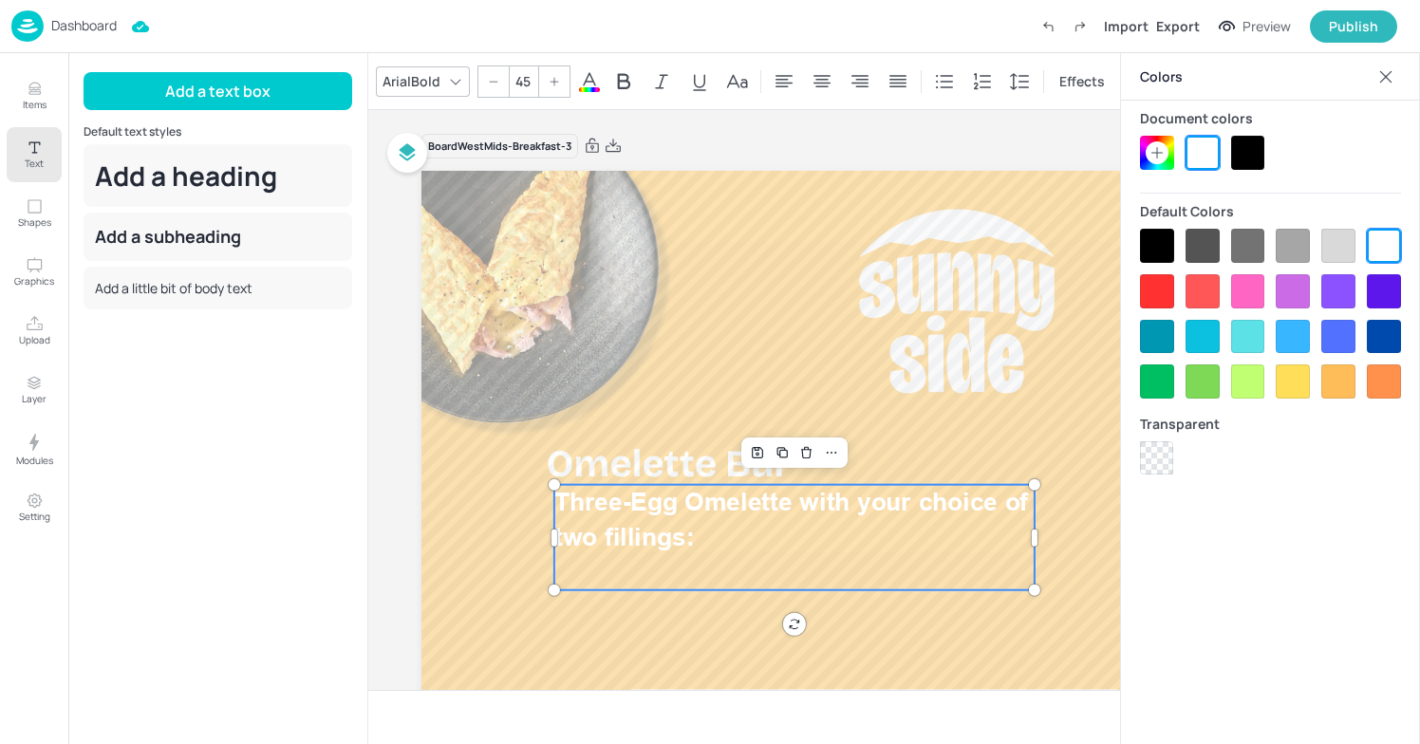
click at [1392, 80] on icon at bounding box center [1386, 76] width 19 height 19
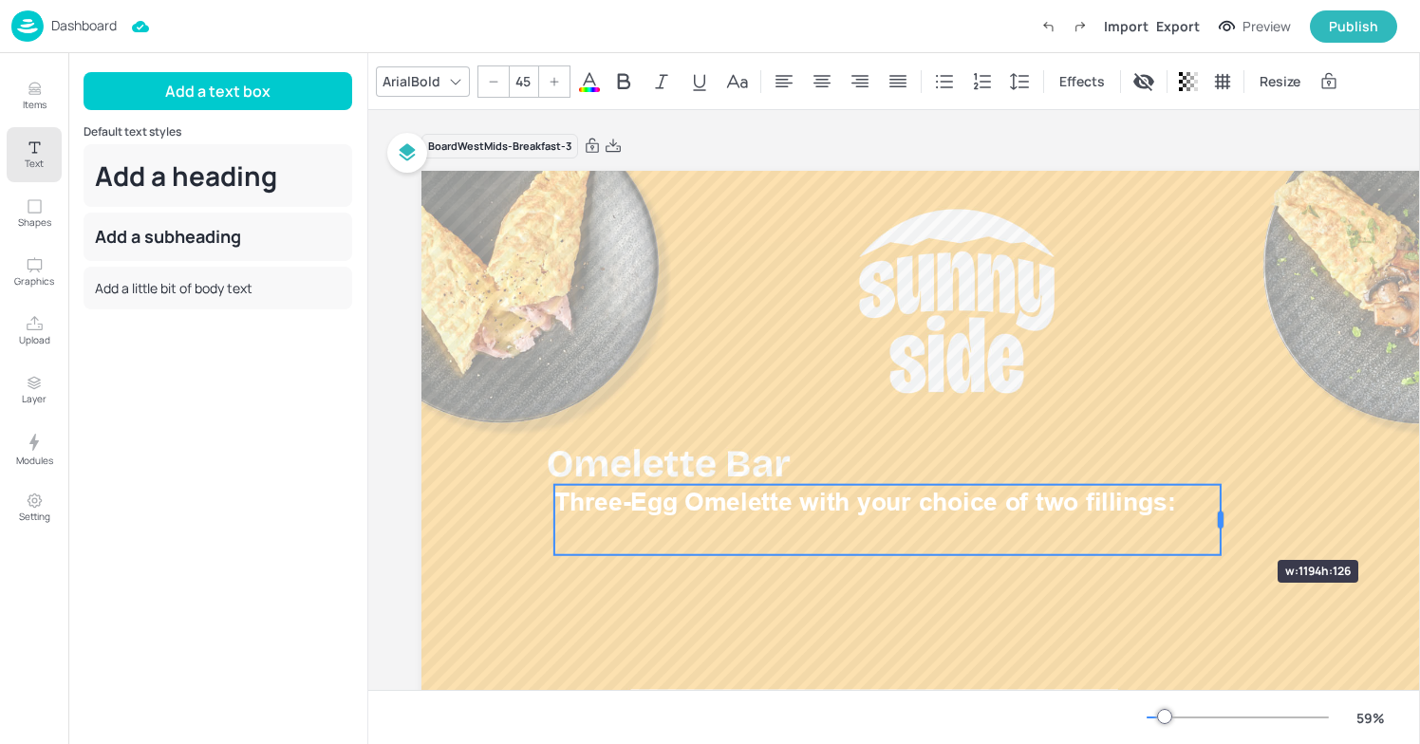
drag, startPoint x: 1035, startPoint y: 534, endPoint x: 1221, endPoint y: 526, distance: 186.3
click at [1221, 526] on div at bounding box center [1221, 520] width 6 height 17
drag, startPoint x: 655, startPoint y: 487, endPoint x: 642, endPoint y: 486, distance: 13.3
click at [642, 486] on p "Three-Egg Omelette with your choice of two fillings:" at bounding box center [888, 502] width 667 height 35
click at [571, 486] on p "Three-Egg Omelette with your choice of two fillings:" at bounding box center [888, 502] width 667 height 35
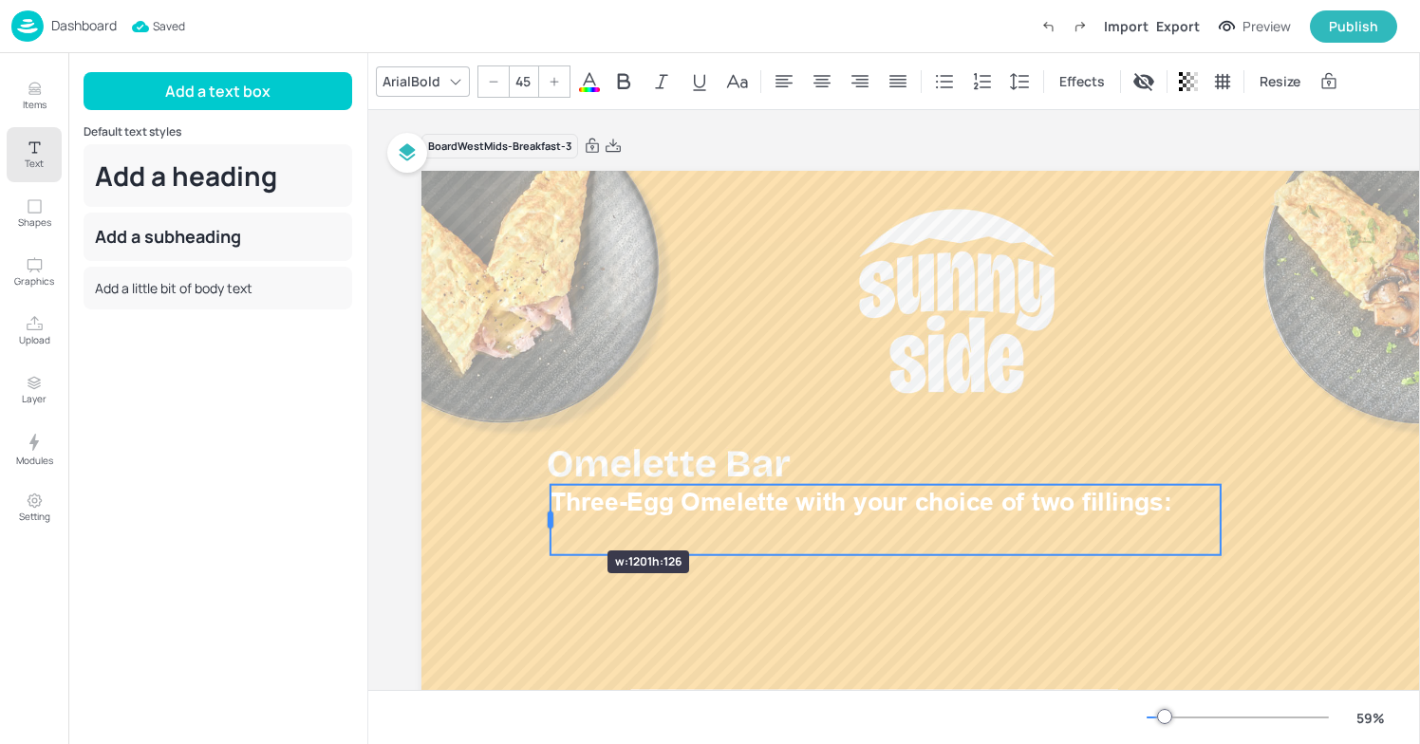
click at [551, 517] on div at bounding box center [551, 520] width 6 height 17
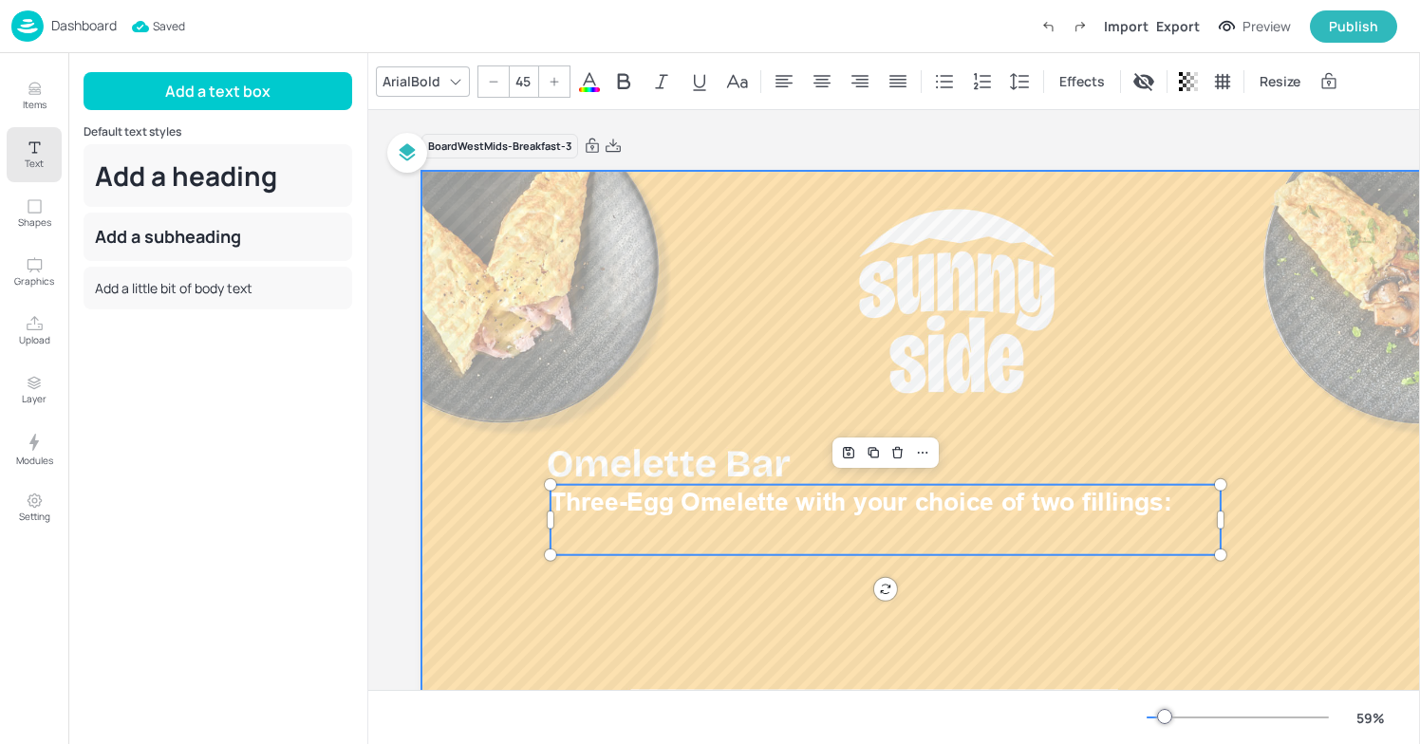
click at [1062, 432] on div at bounding box center [957, 472] width 1071 height 602
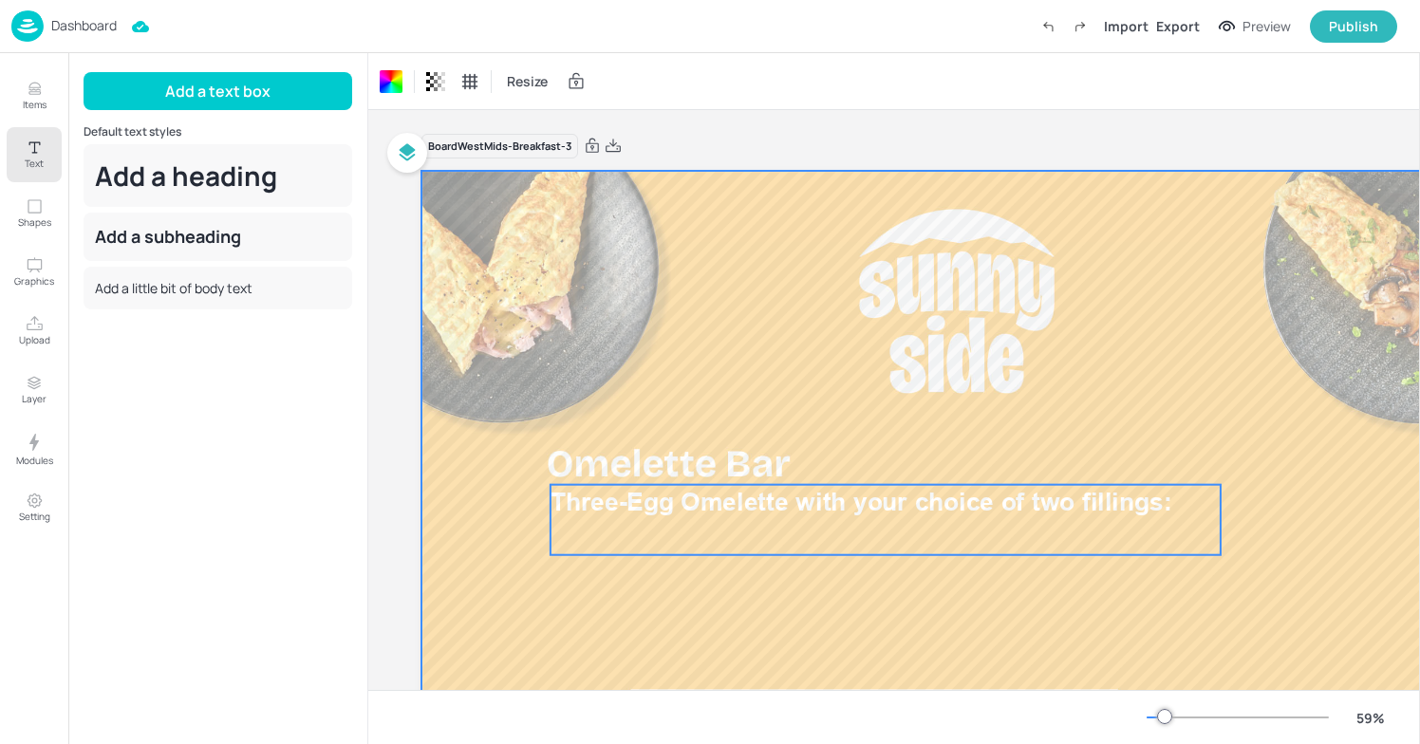
click at [995, 518] on p "Three-Egg Omelette with your choice of two fillings:" at bounding box center [886, 502] width 670 height 35
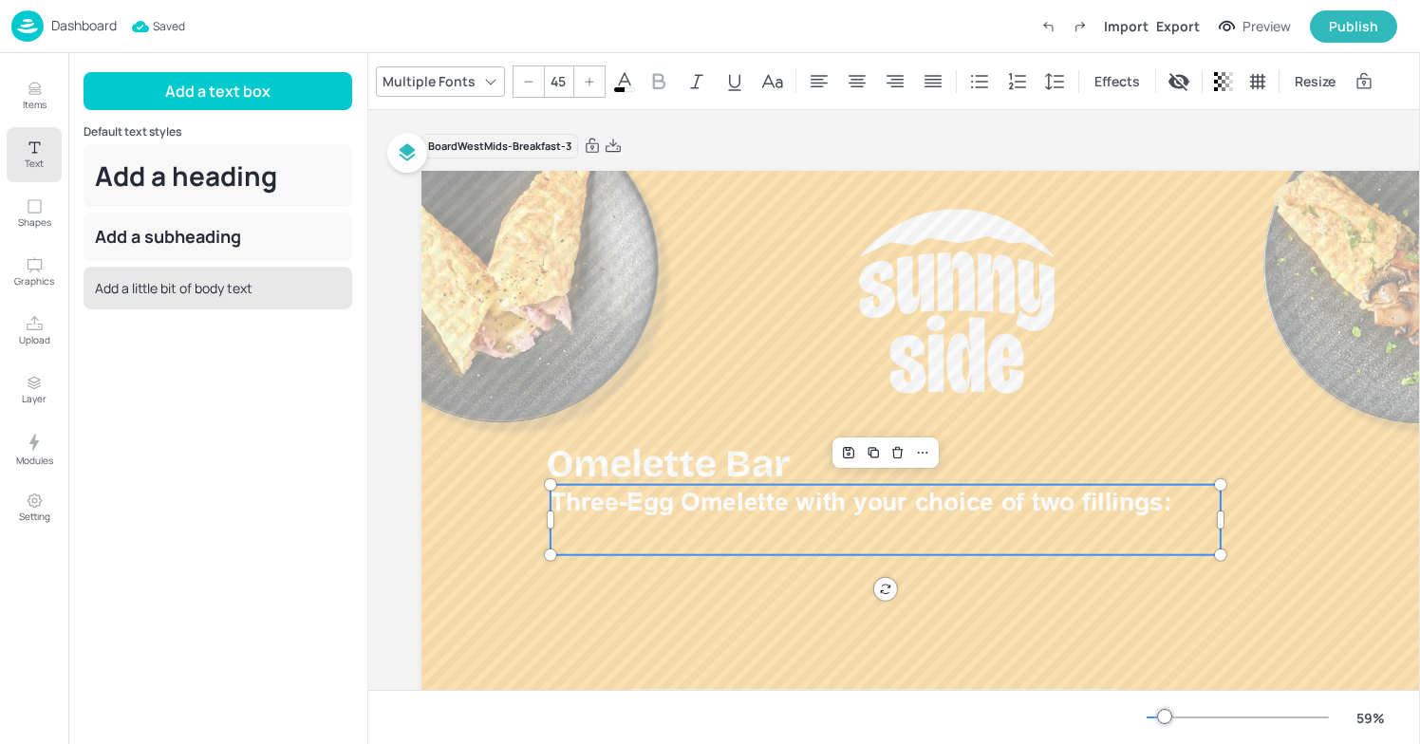
click at [221, 282] on div "Add a little bit of body text" at bounding box center [218, 288] width 269 height 43
type input "--"
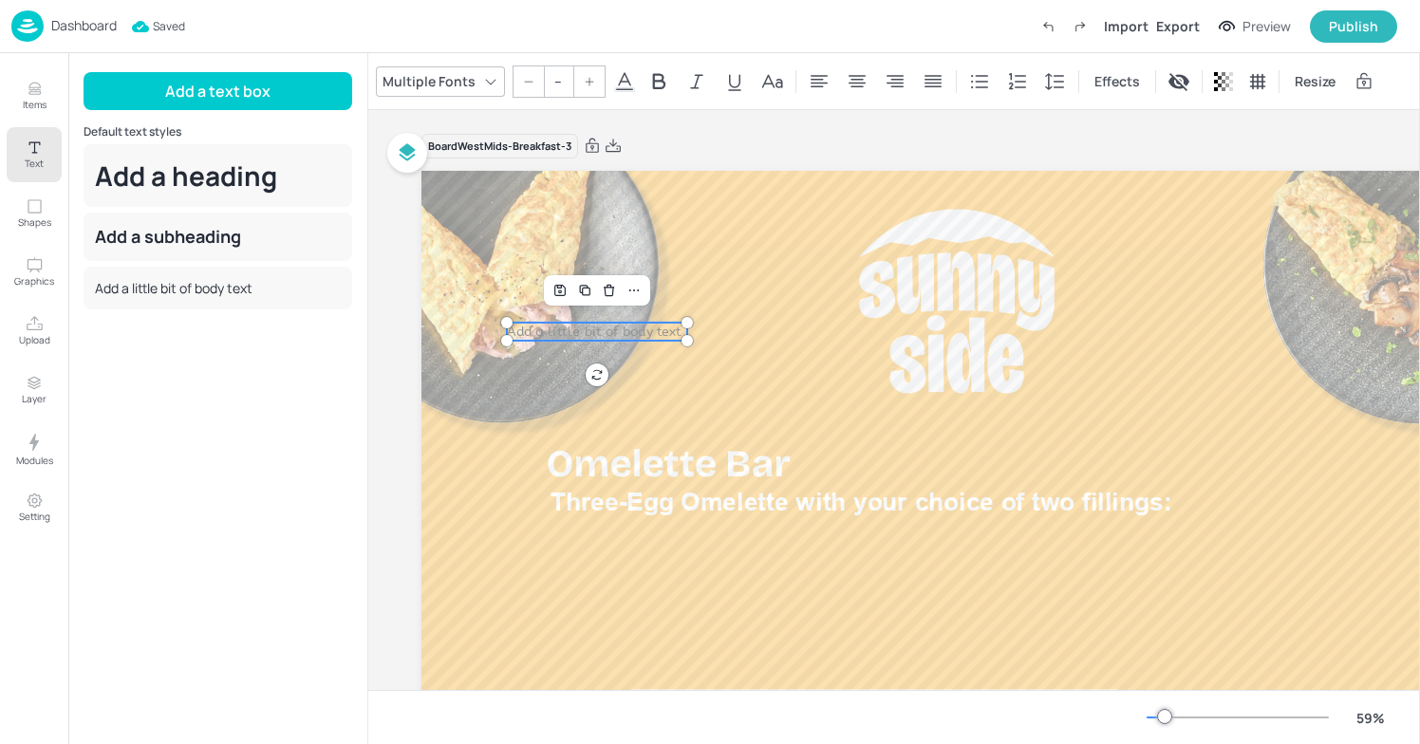
click at [559, 88] on input "--" at bounding box center [558, 81] width 27 height 30
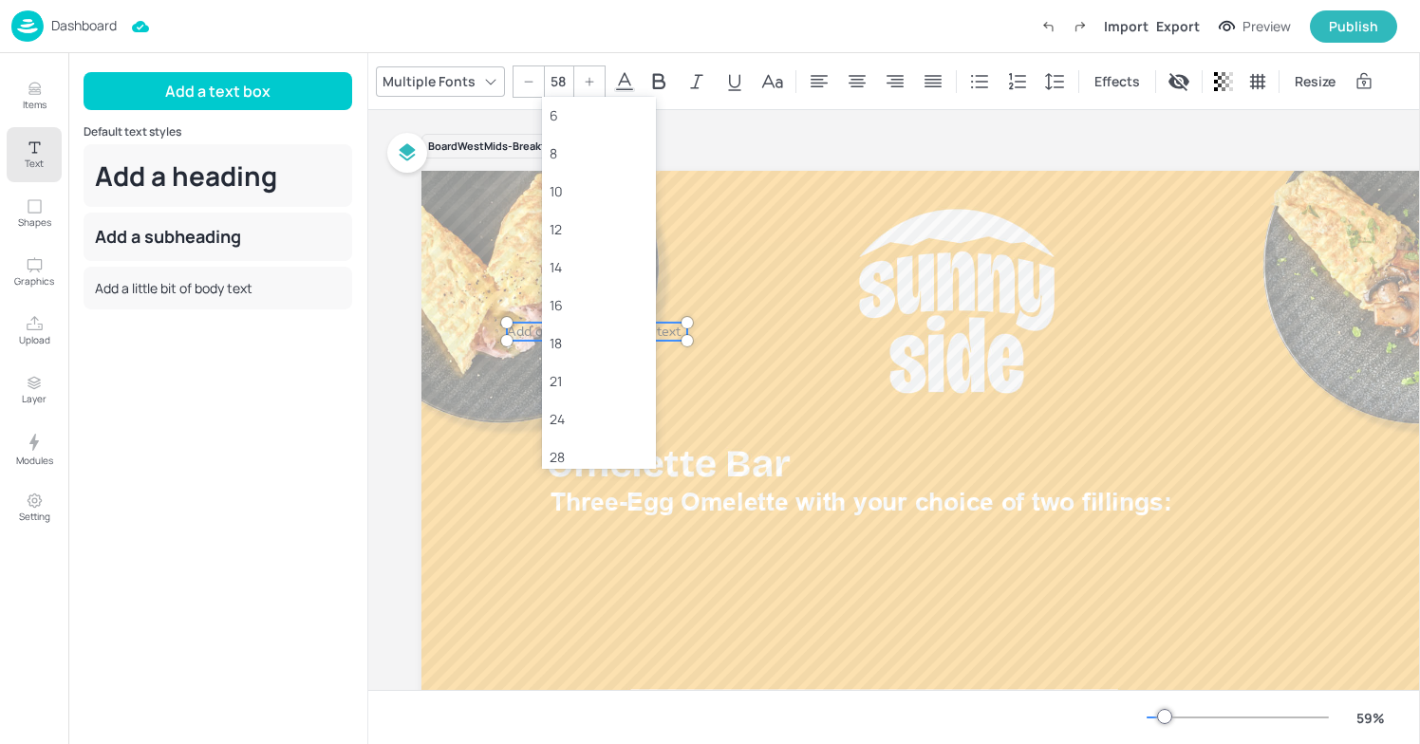
type input "--"
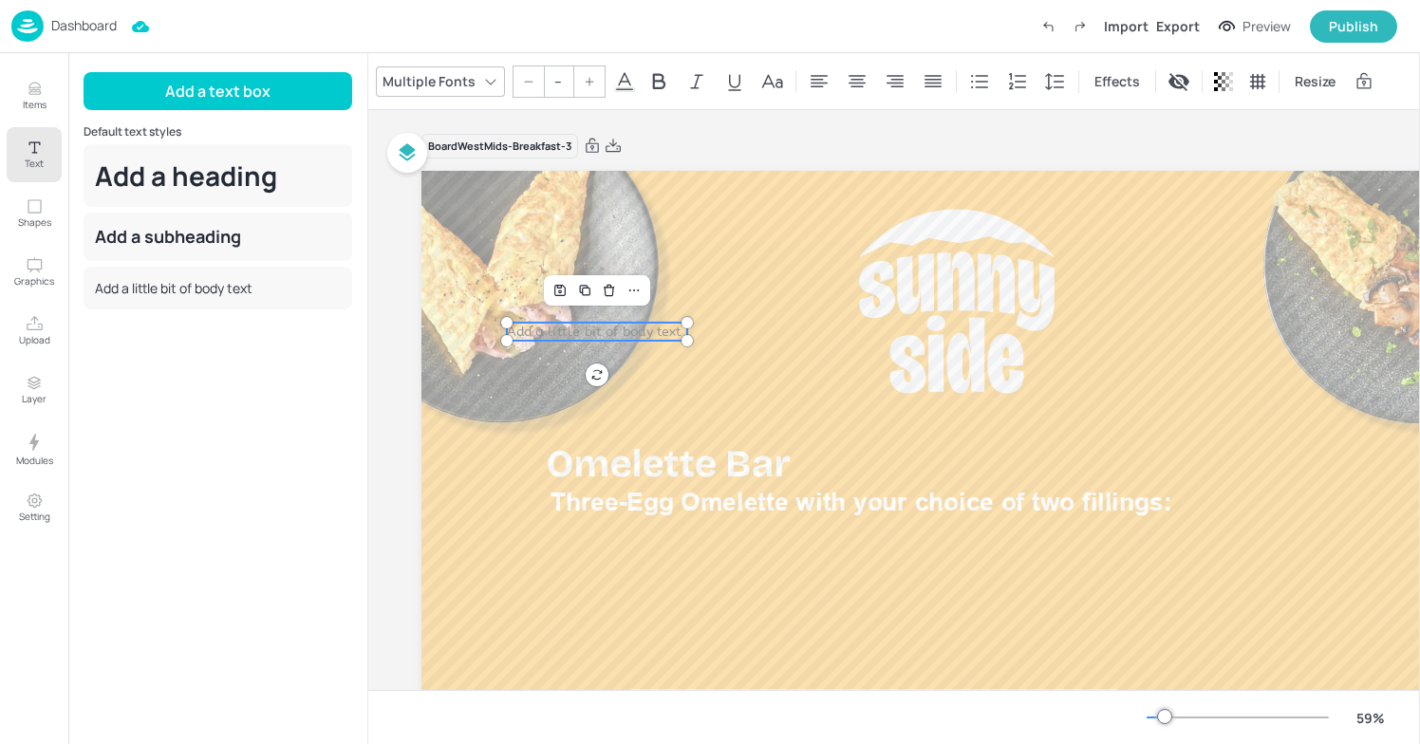
click at [562, 91] on input "--" at bounding box center [558, 81] width 27 height 30
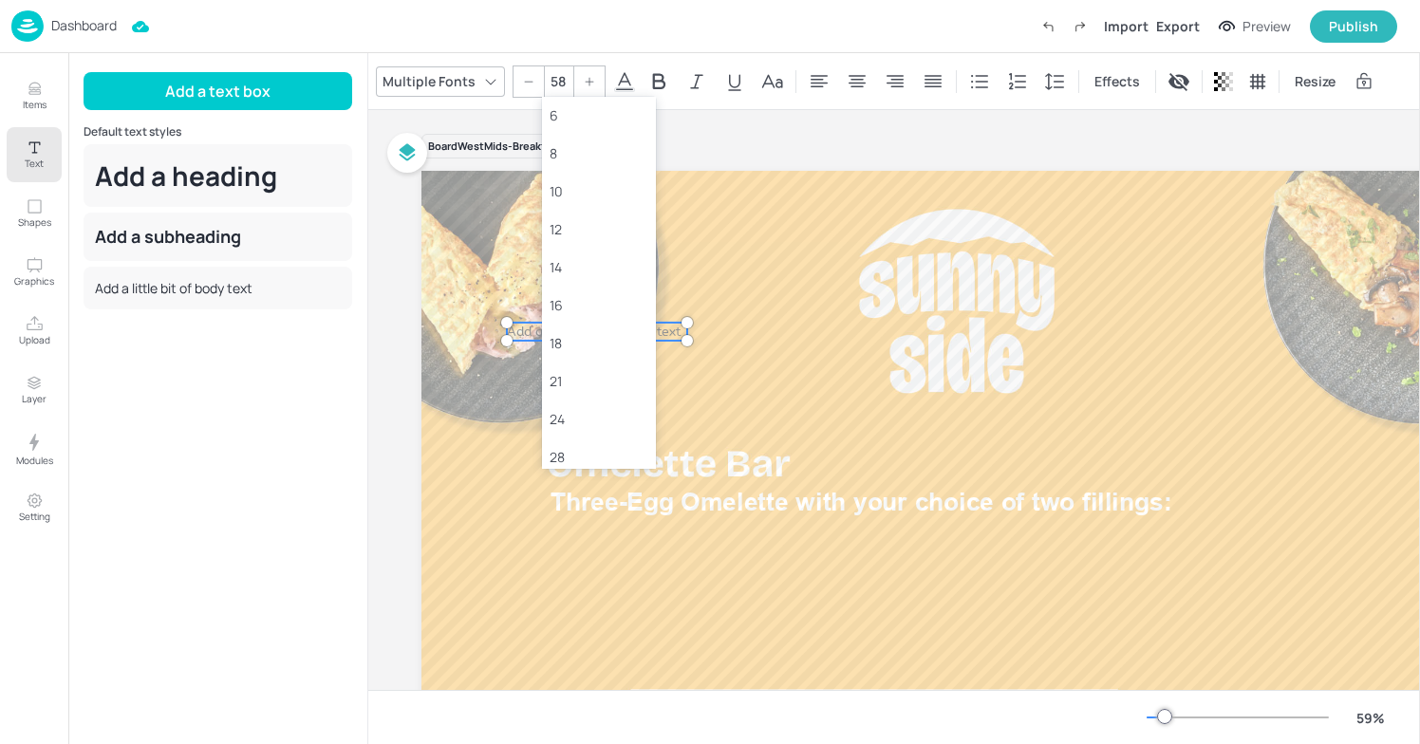
type input "--"
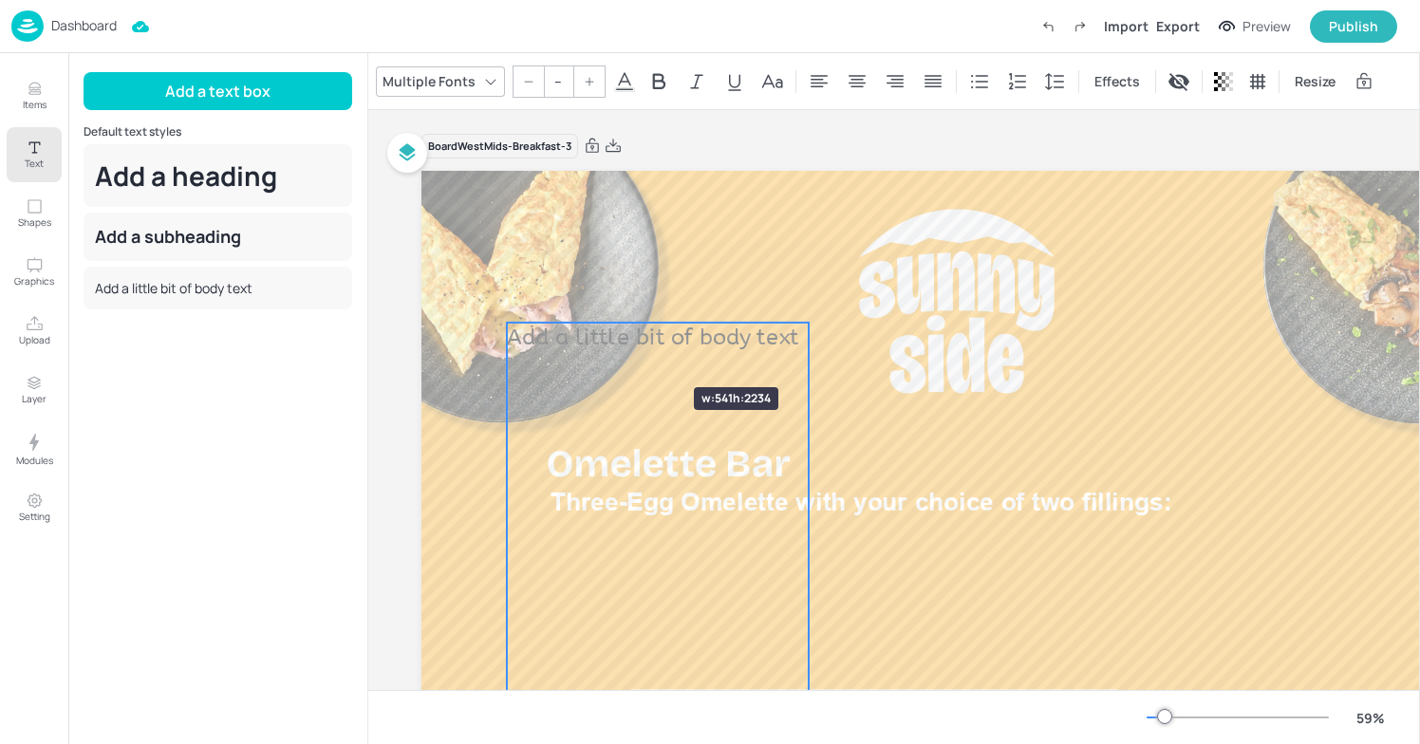
drag, startPoint x: 685, startPoint y: 341, endPoint x: 622, endPoint y: 349, distance: 63.2
click at [622, 349] on div "Three-Egg Omelette with your choice of two fillings: Add a little bit of body t…" at bounding box center [957, 472] width 1071 height 602
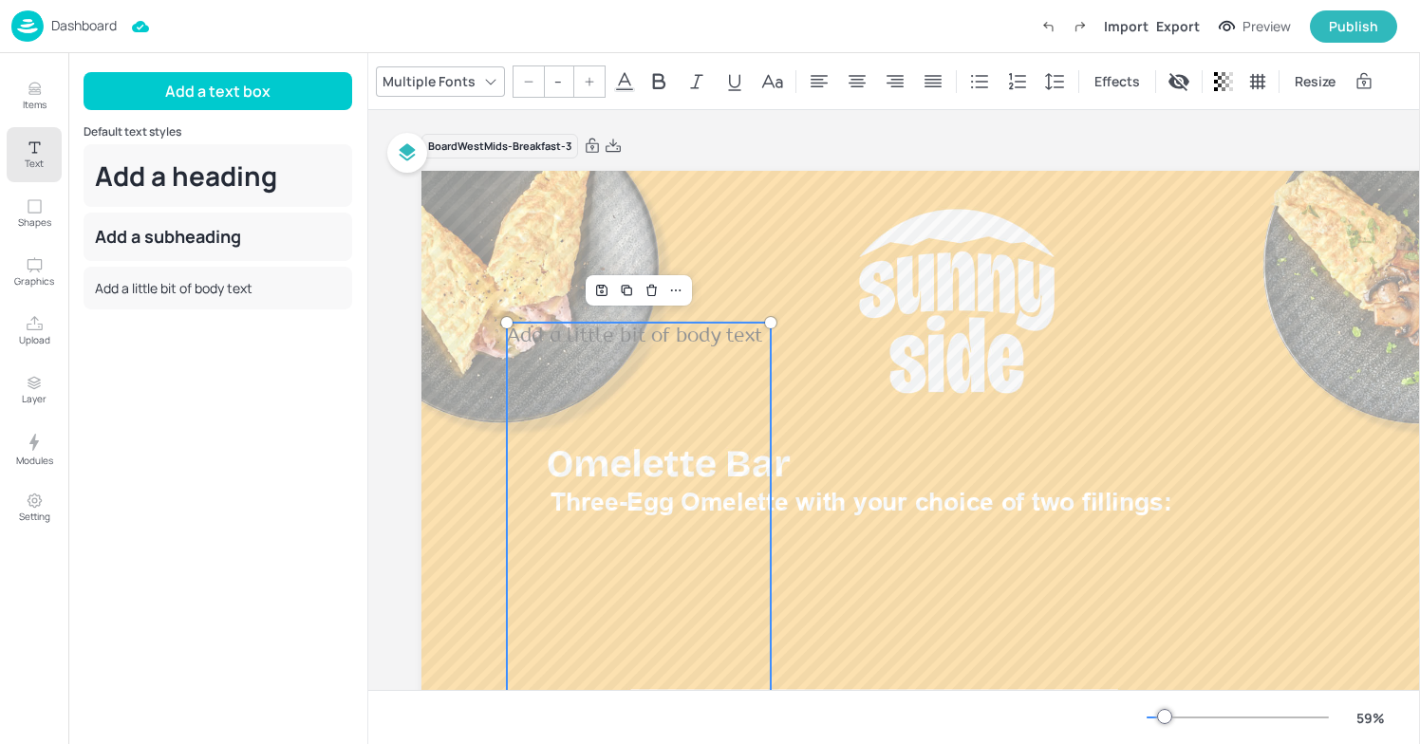
click at [617, 338] on span "Add a little bit of body text" at bounding box center [634, 336] width 255 height 23
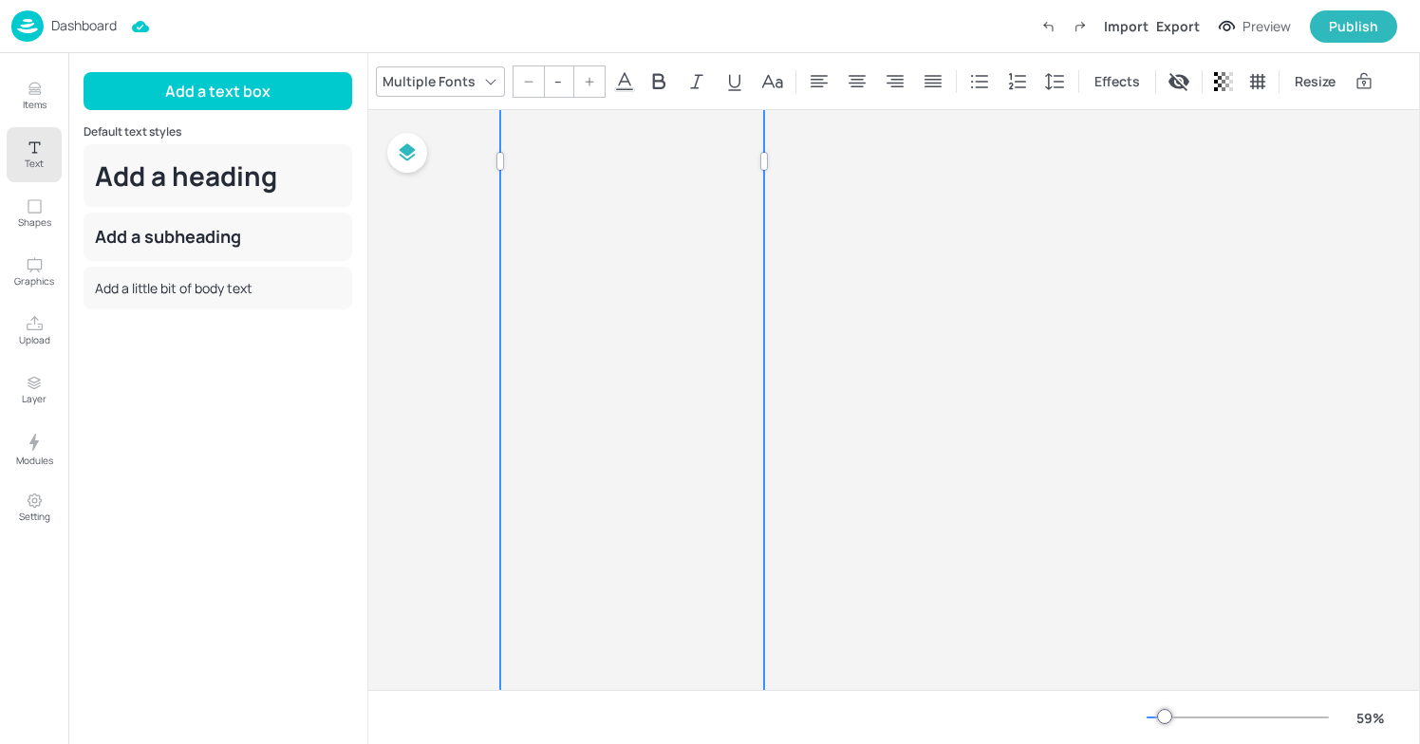
scroll to position [776, 7]
click at [669, 643] on div "Board WestMids-Breakfast-3 Three-Egg Omelette with your choice of two fillings:…" at bounding box center [894, 400] width 1052 height 580
click at [565, 641] on div "Board WestMids-Breakfast-3 Three-Egg Omelette with your choice of two fillings:…" at bounding box center [894, 400] width 1052 height 580
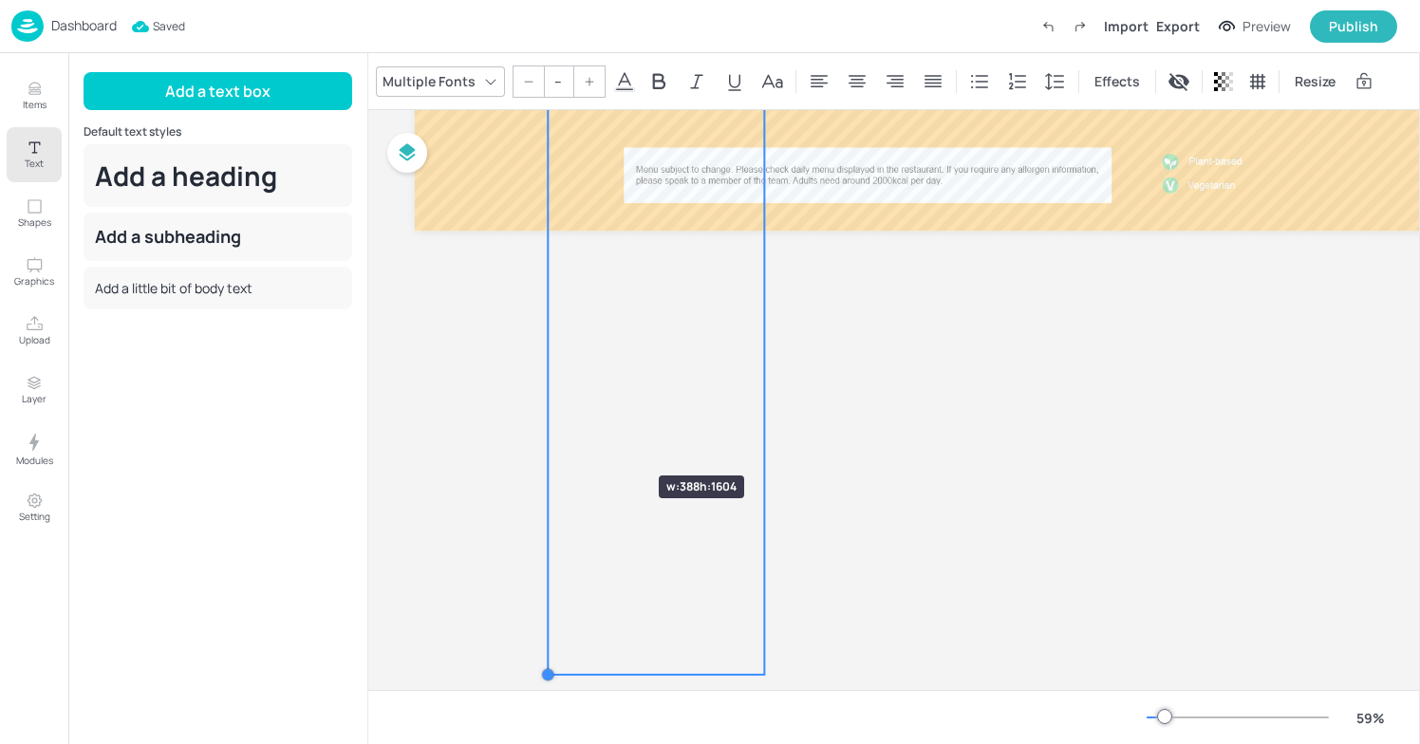
drag, startPoint x: 506, startPoint y: 639, endPoint x: 602, endPoint y: 442, distance: 219.5
click at [602, 442] on div "Board WestMids-Breakfast-3 Three-Egg Omelette with your choice of two fillings:…" at bounding box center [894, 400] width 1052 height 580
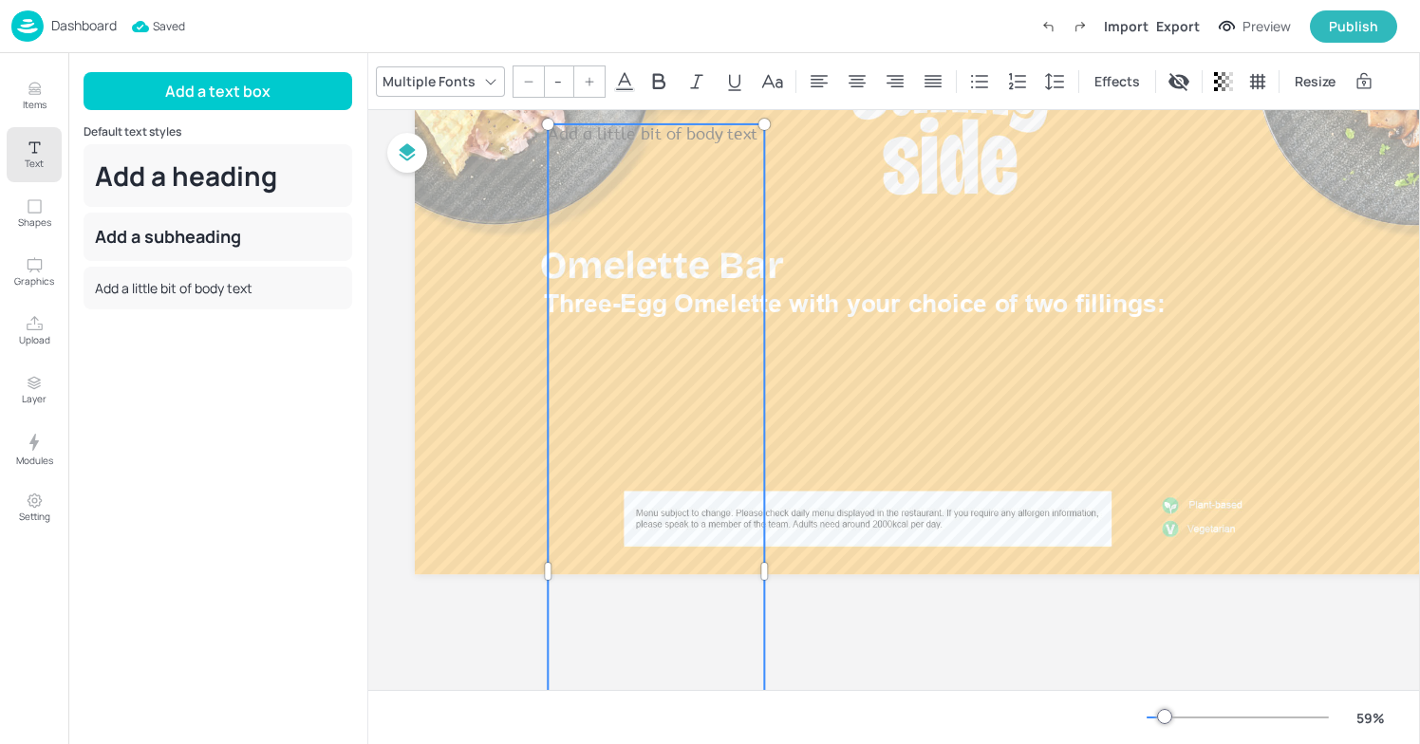
scroll to position [0, 7]
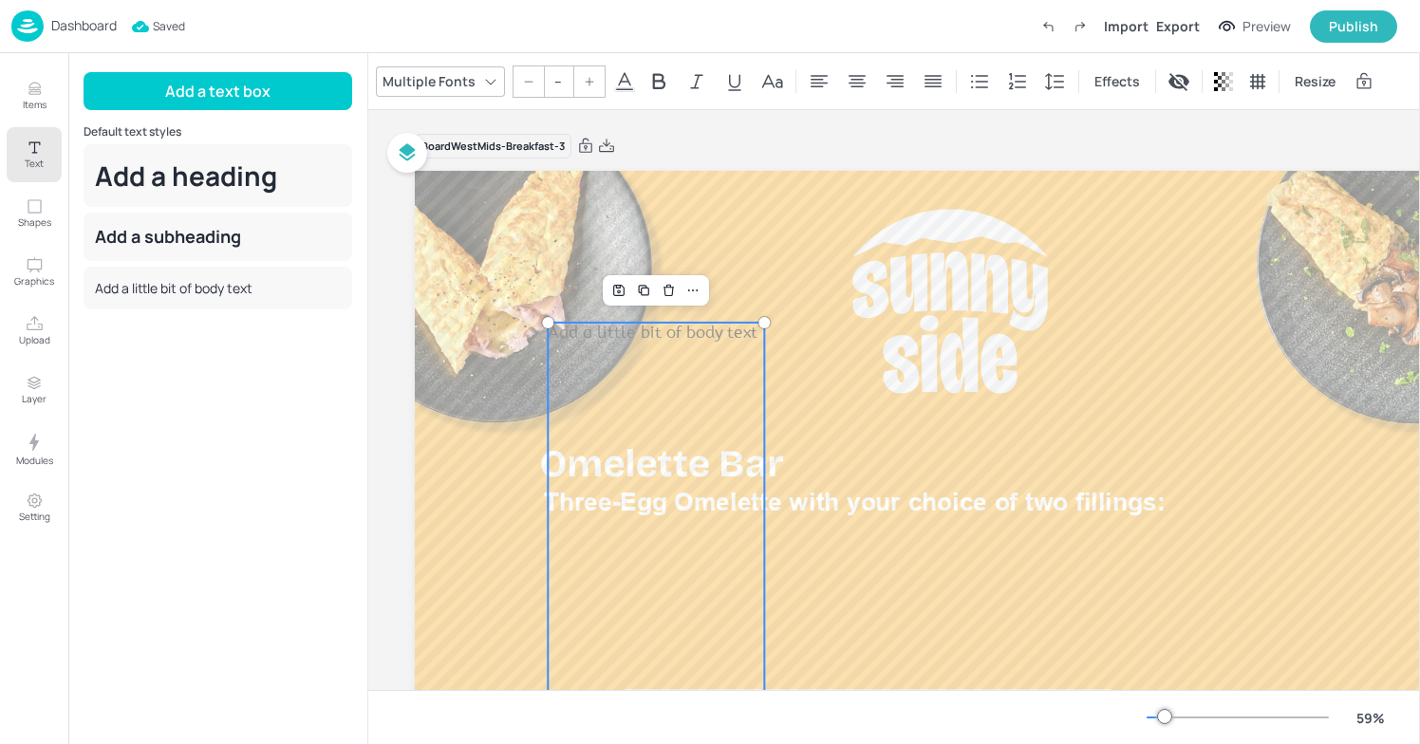
click at [670, 286] on icon "Delete" at bounding box center [669, 290] width 14 height 15
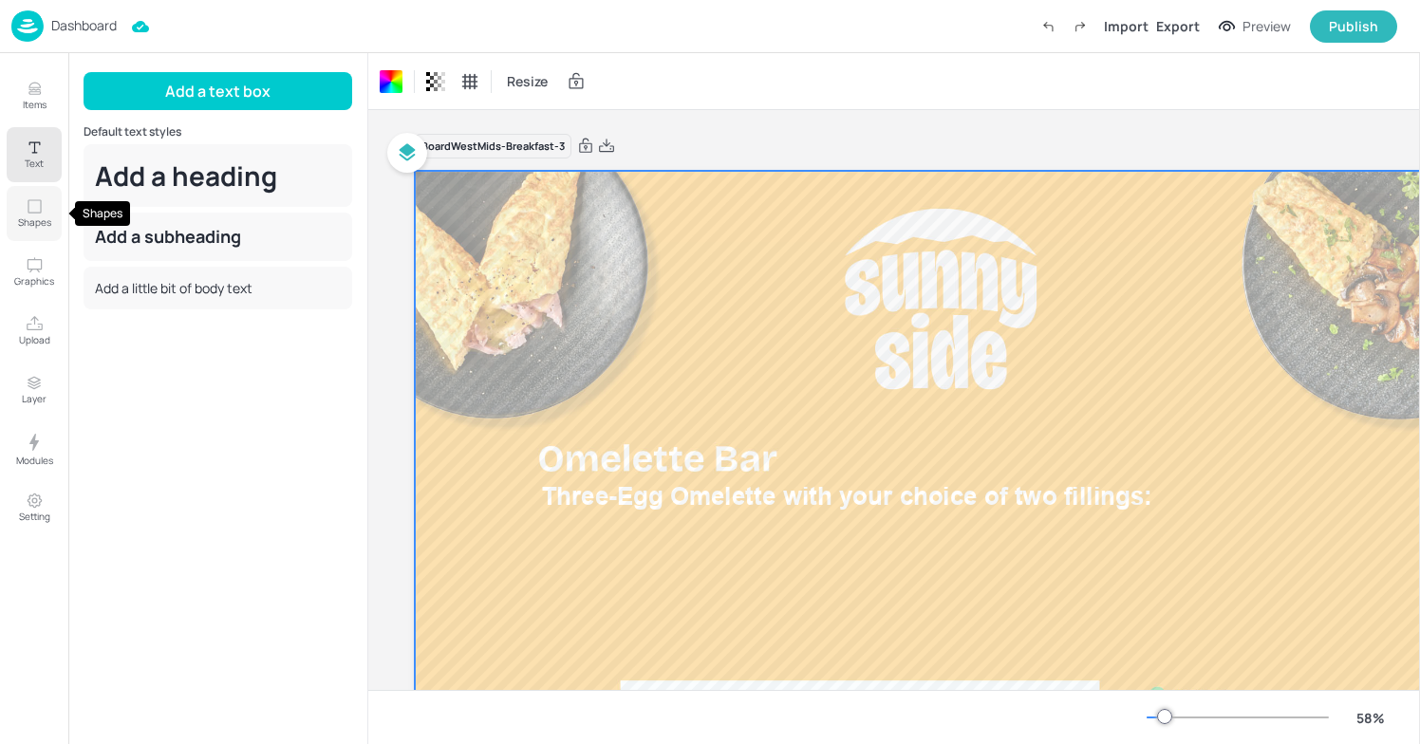
click at [41, 218] on p "Shapes" at bounding box center [34, 222] width 33 height 13
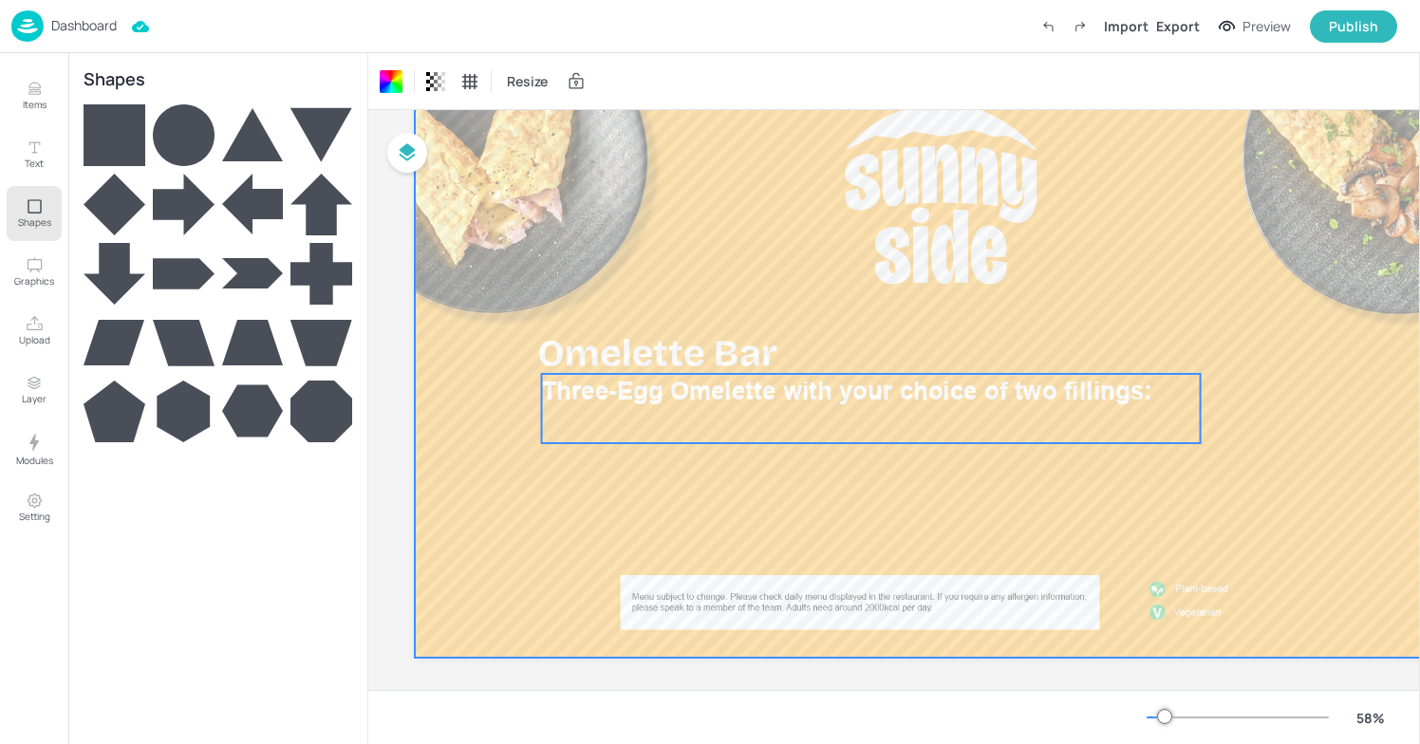
scroll to position [109, 7]
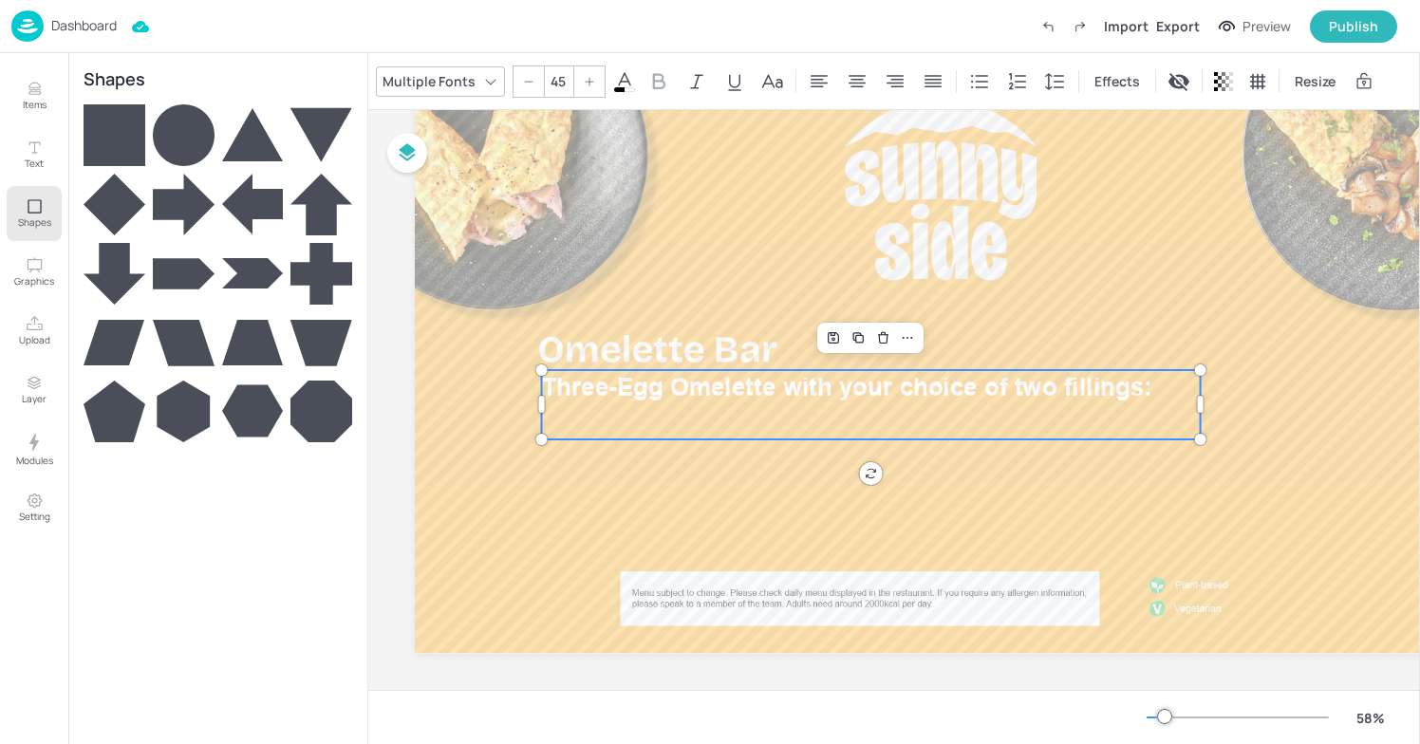
click at [832, 393] on span "Three-Egg Omelette with your choice of two fillings:" at bounding box center [847, 387] width 611 height 29
click at [41, 162] on p "Text" at bounding box center [34, 163] width 19 height 13
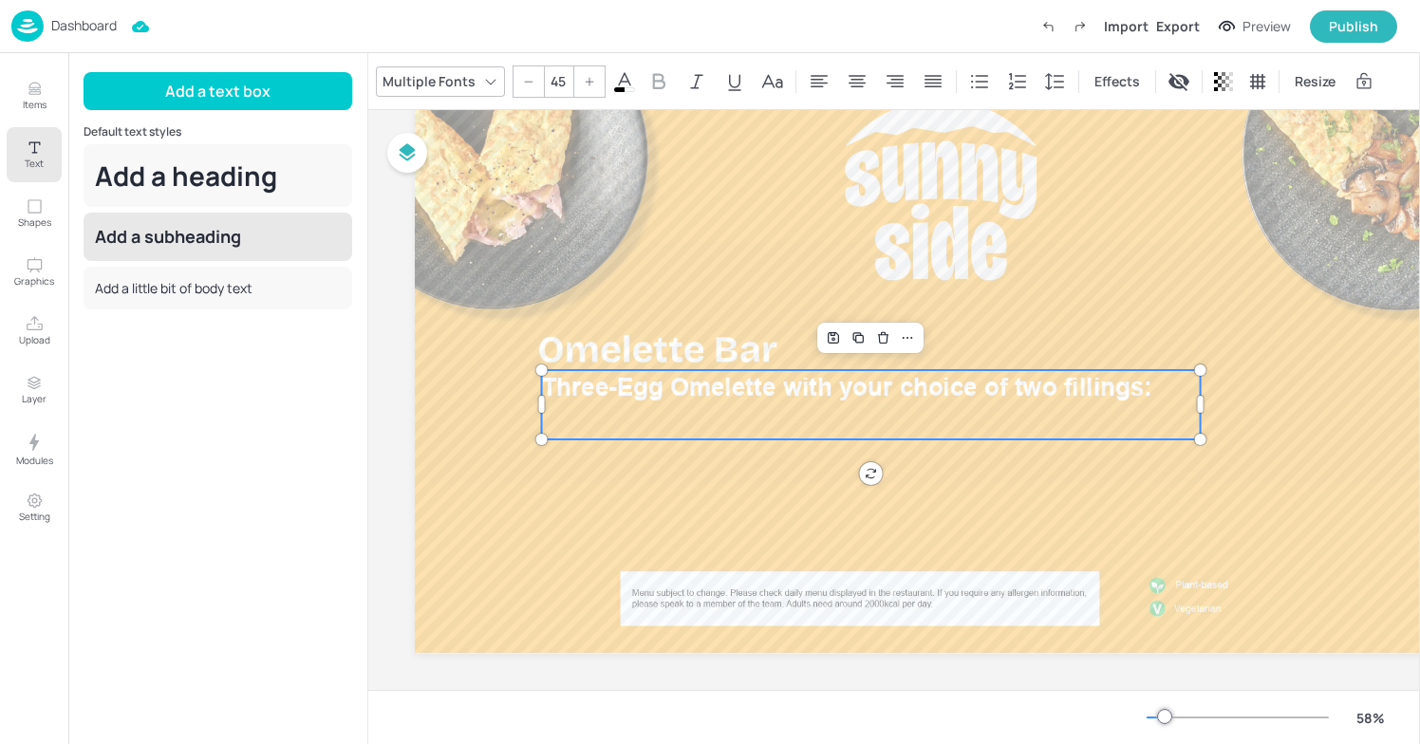
click at [223, 240] on div "Add a subheading" at bounding box center [218, 237] width 269 height 48
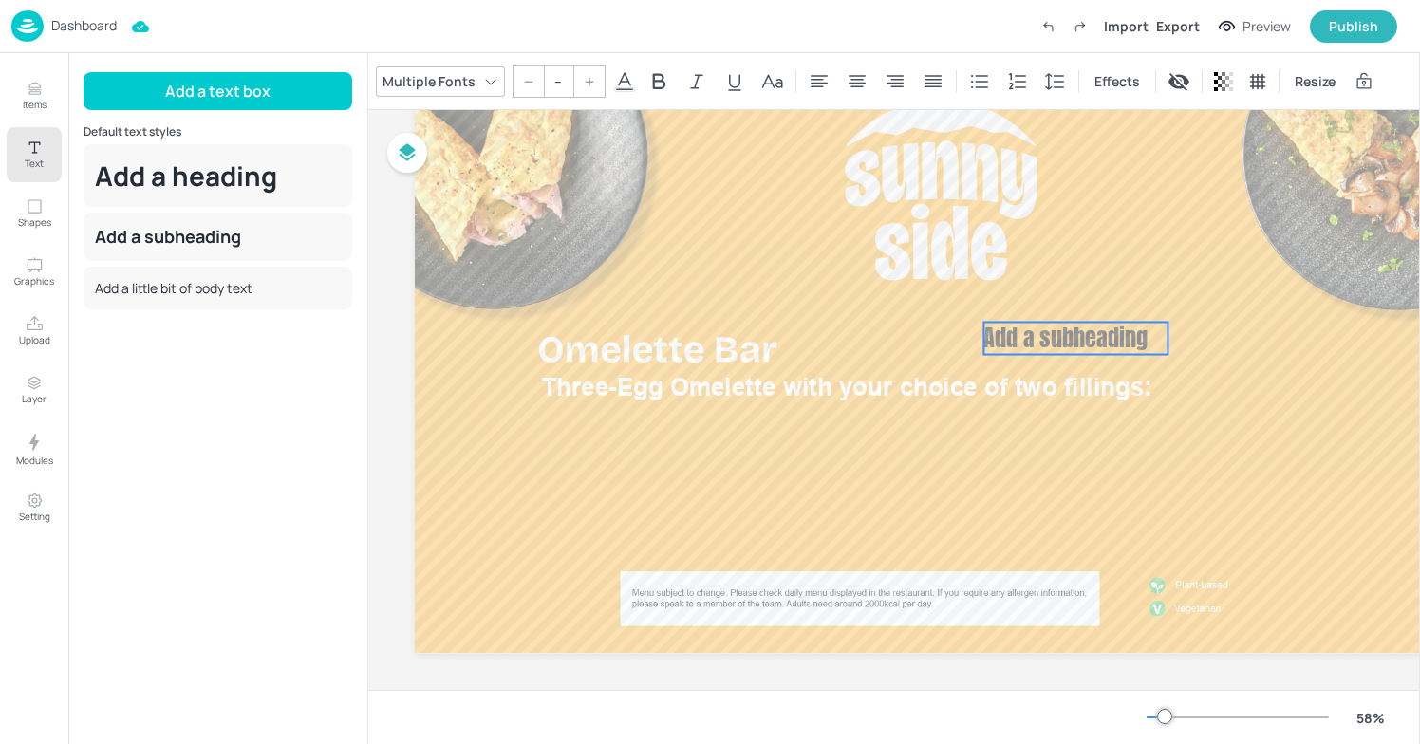
drag, startPoint x: 575, startPoint y: 178, endPoint x: 1060, endPoint y: 329, distance: 507.5
click at [1060, 329] on span "Add a subheading" at bounding box center [1066, 338] width 164 height 34
click at [628, 85] on icon at bounding box center [624, 81] width 23 height 23
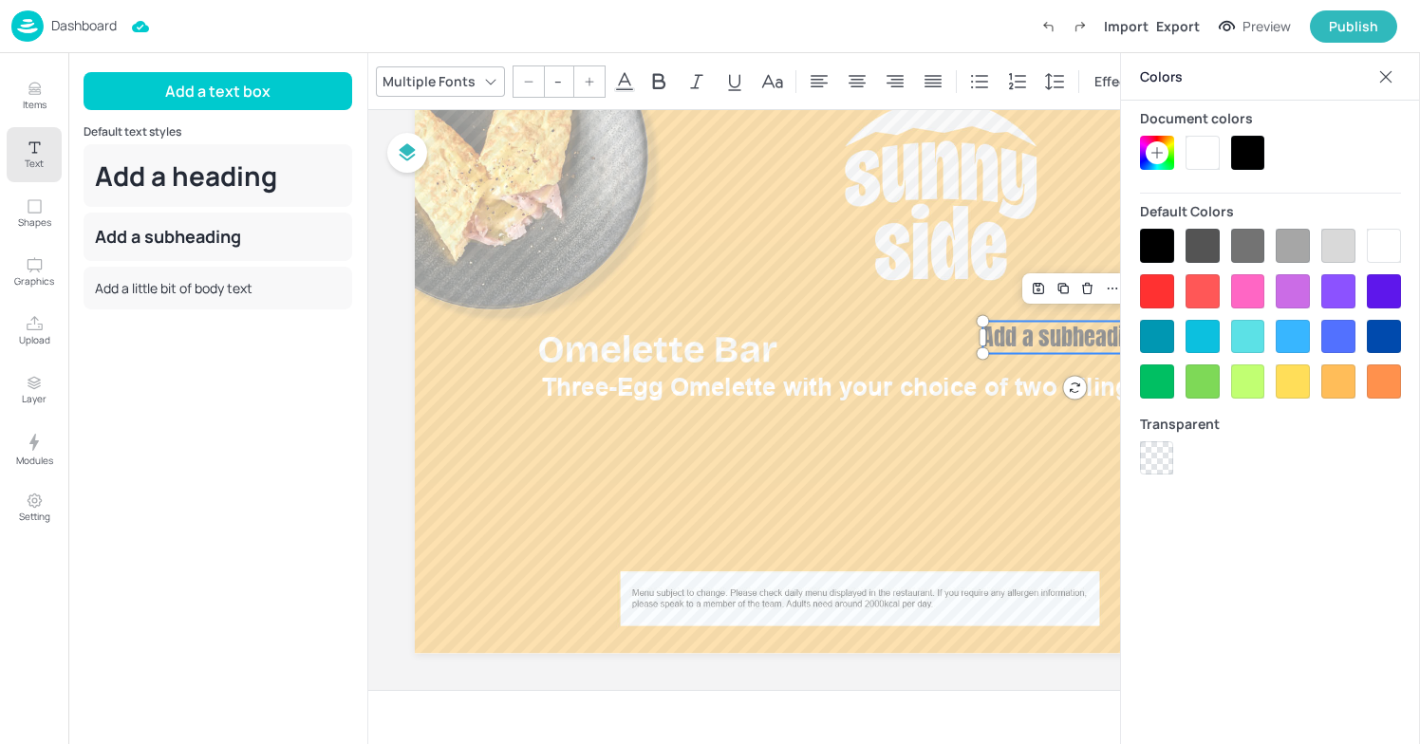
click at [1202, 149] on div at bounding box center [1203, 153] width 34 height 34
type input "42"
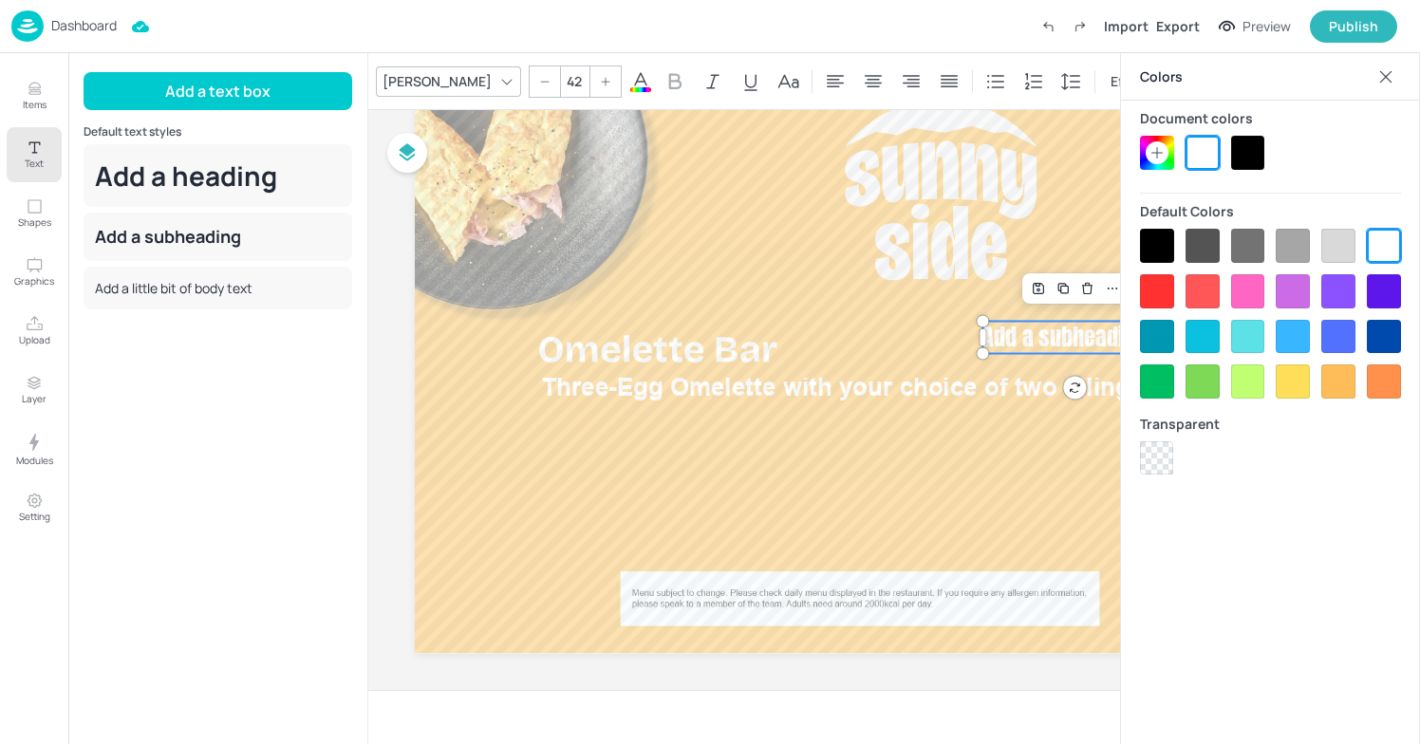
click at [1018, 343] on span "Add a subheading" at bounding box center [1065, 337] width 164 height 34
click at [401, 90] on div "[PERSON_NAME]" at bounding box center [437, 81] width 117 height 28
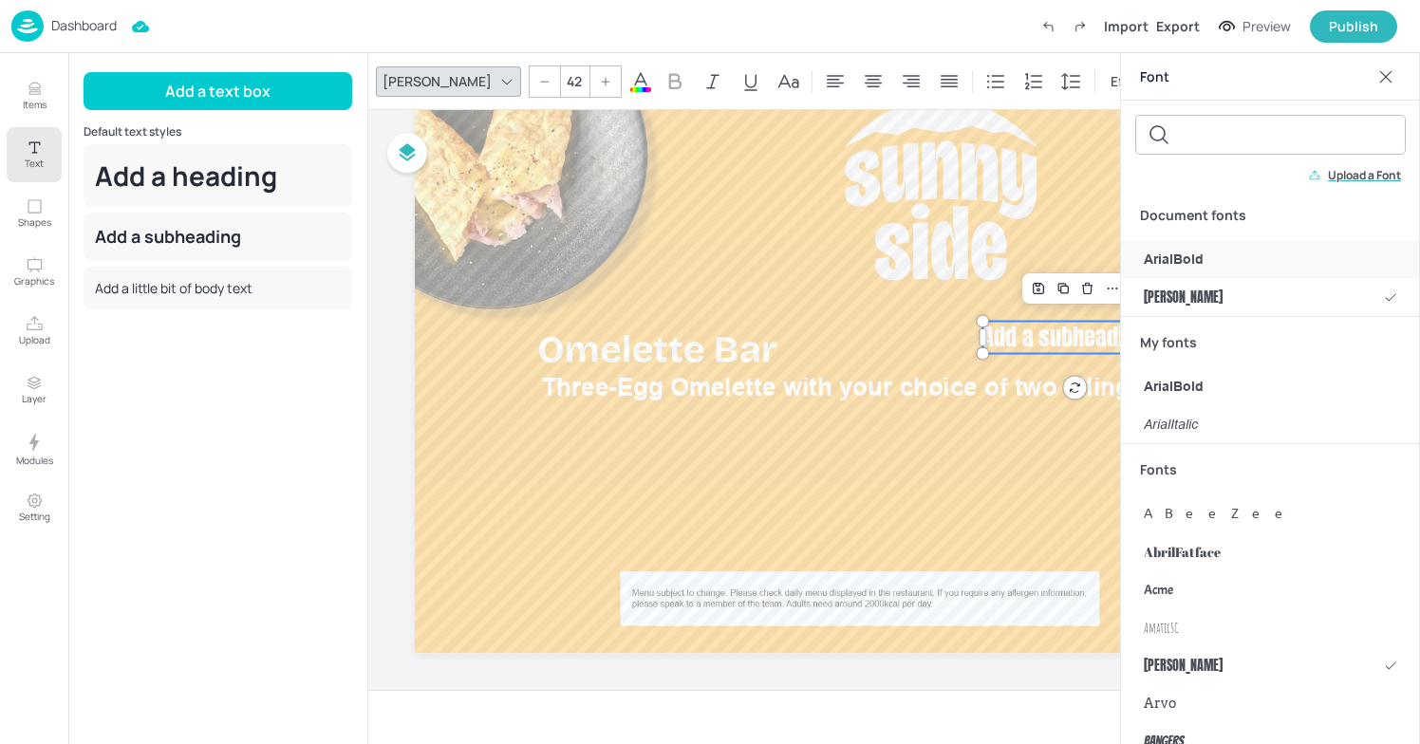
click at [1179, 265] on span "ArialBold" at bounding box center [1174, 260] width 60 height 20
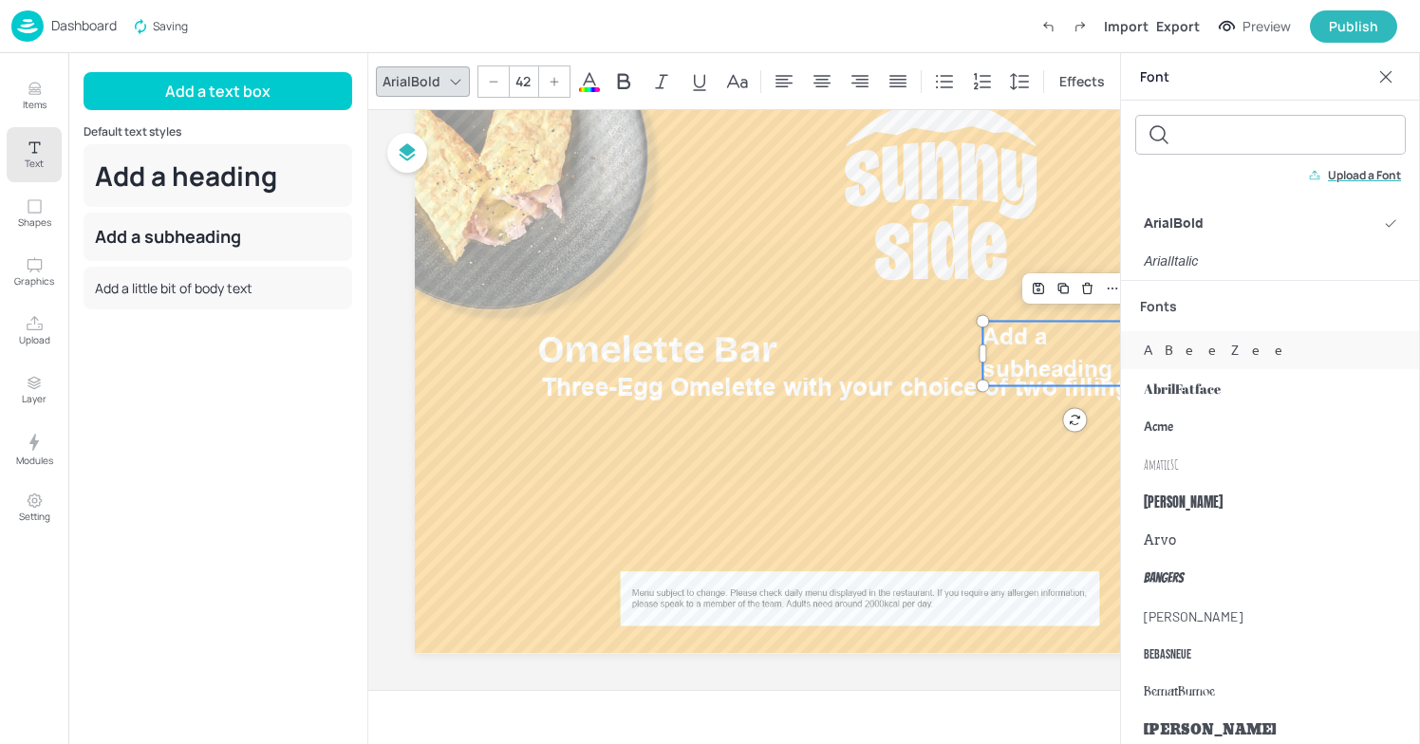
scroll to position [118, 0]
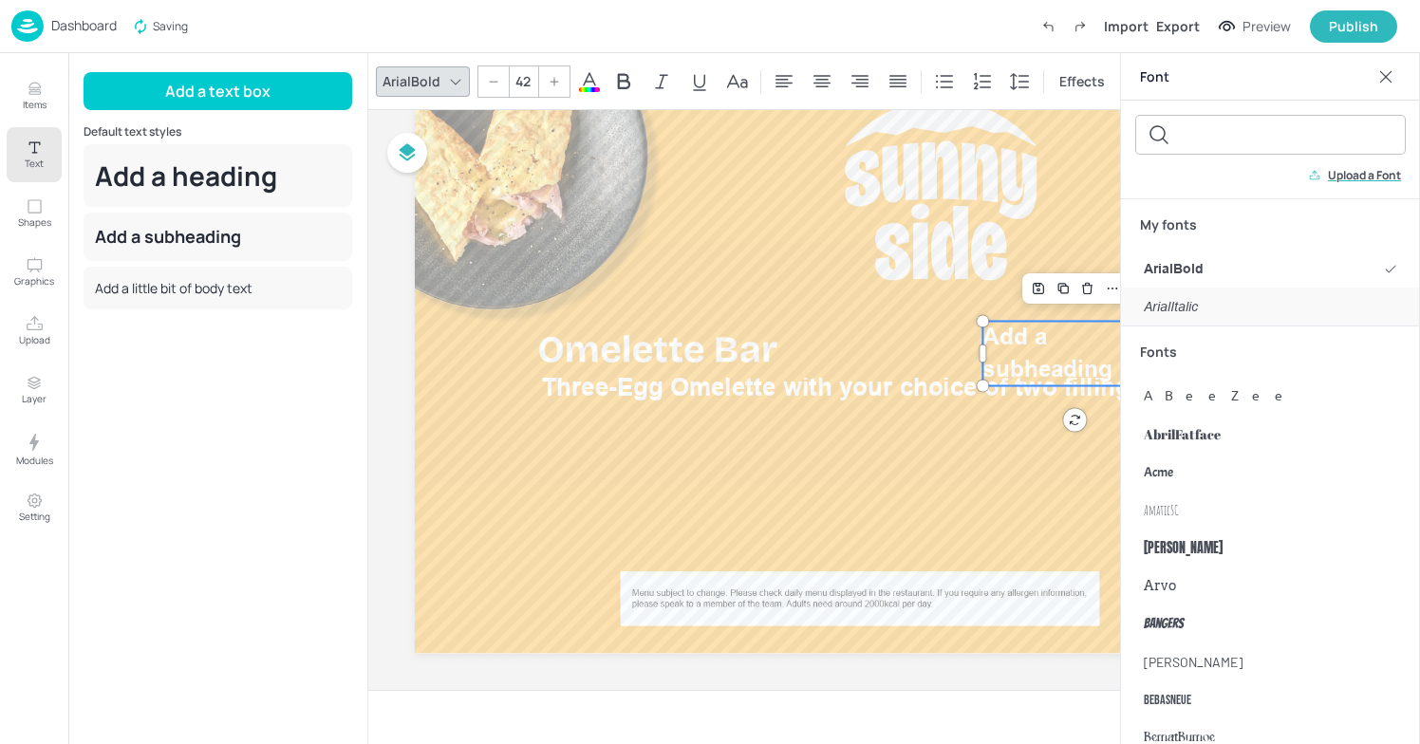
click at [1213, 303] on div "ArialItalic" at bounding box center [1270, 307] width 299 height 38
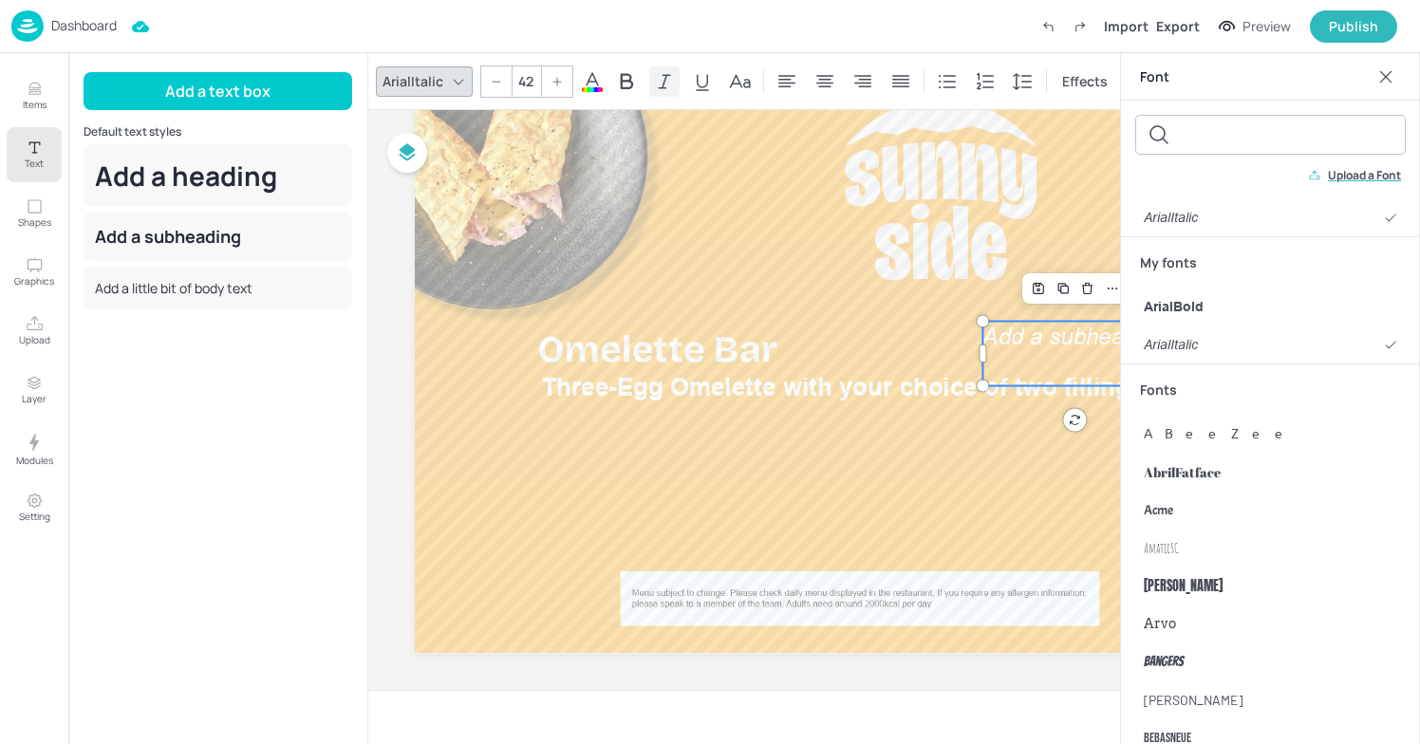
click at [670, 83] on icon at bounding box center [664, 81] width 23 height 23
click at [1052, 350] on span "Add a subheading" at bounding box center [1074, 337] width 183 height 27
drag, startPoint x: 531, startPoint y: 83, endPoint x: 509, endPoint y: 82, distance: 21.9
click at [509, 82] on div "42" at bounding box center [526, 82] width 93 height 32
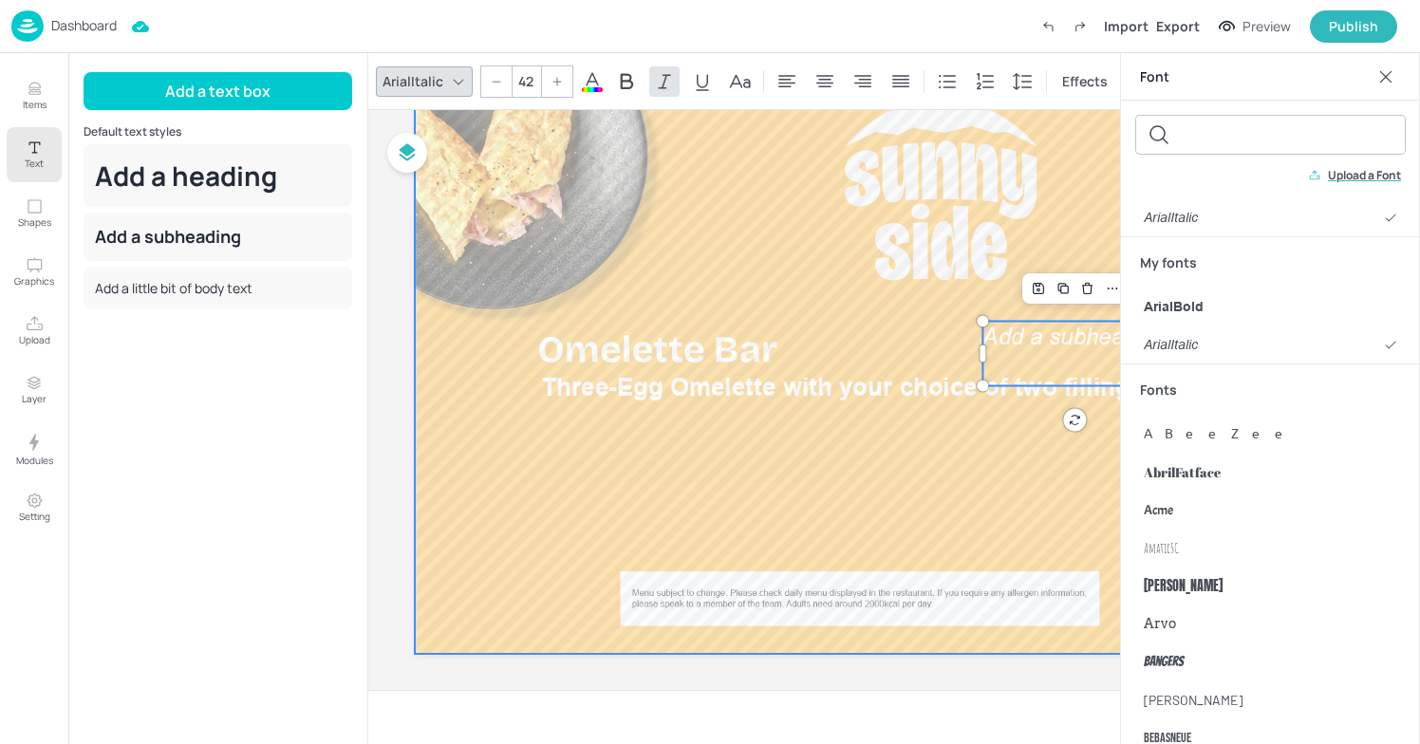
type input "4"
type input "58"
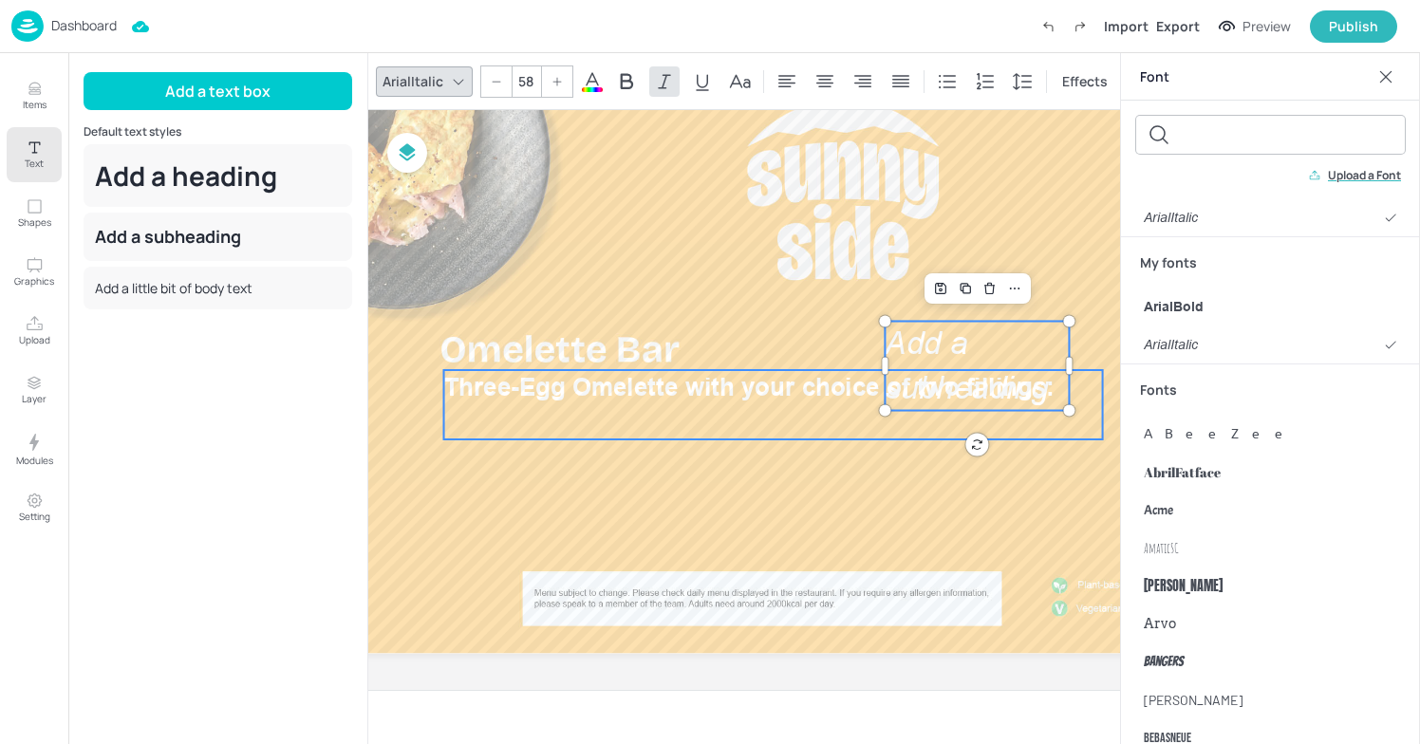
scroll to position [109, 112]
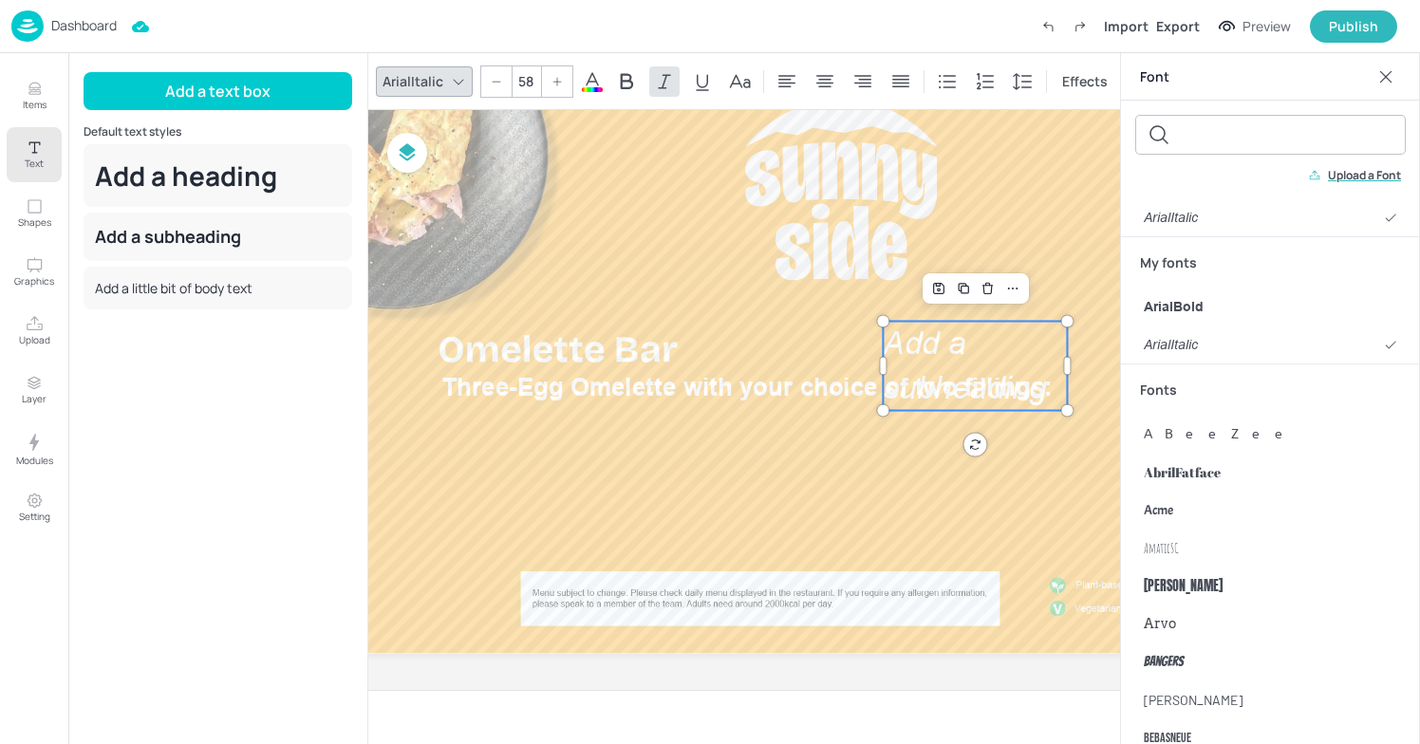
click at [1037, 391] on span "Add a subheading" at bounding box center [964, 366] width 163 height 80
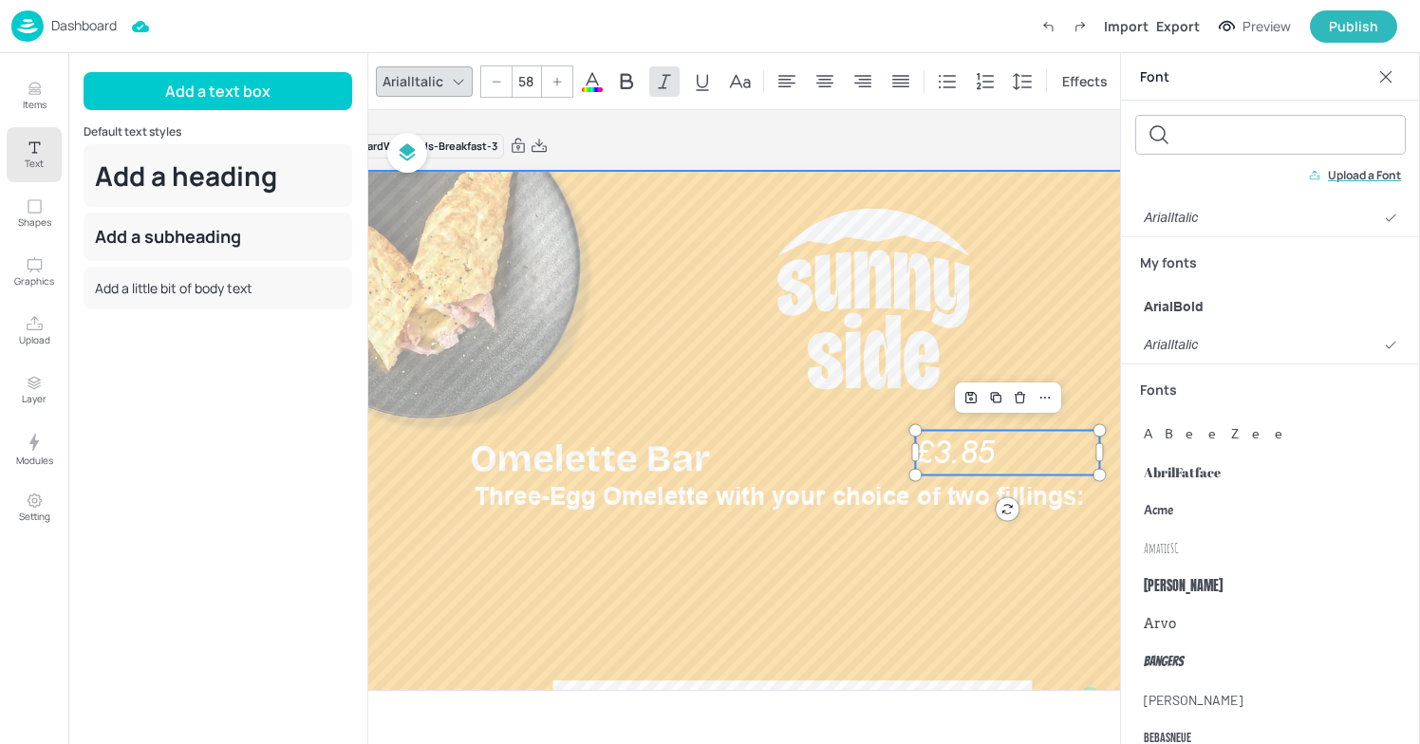
scroll to position [0, 112]
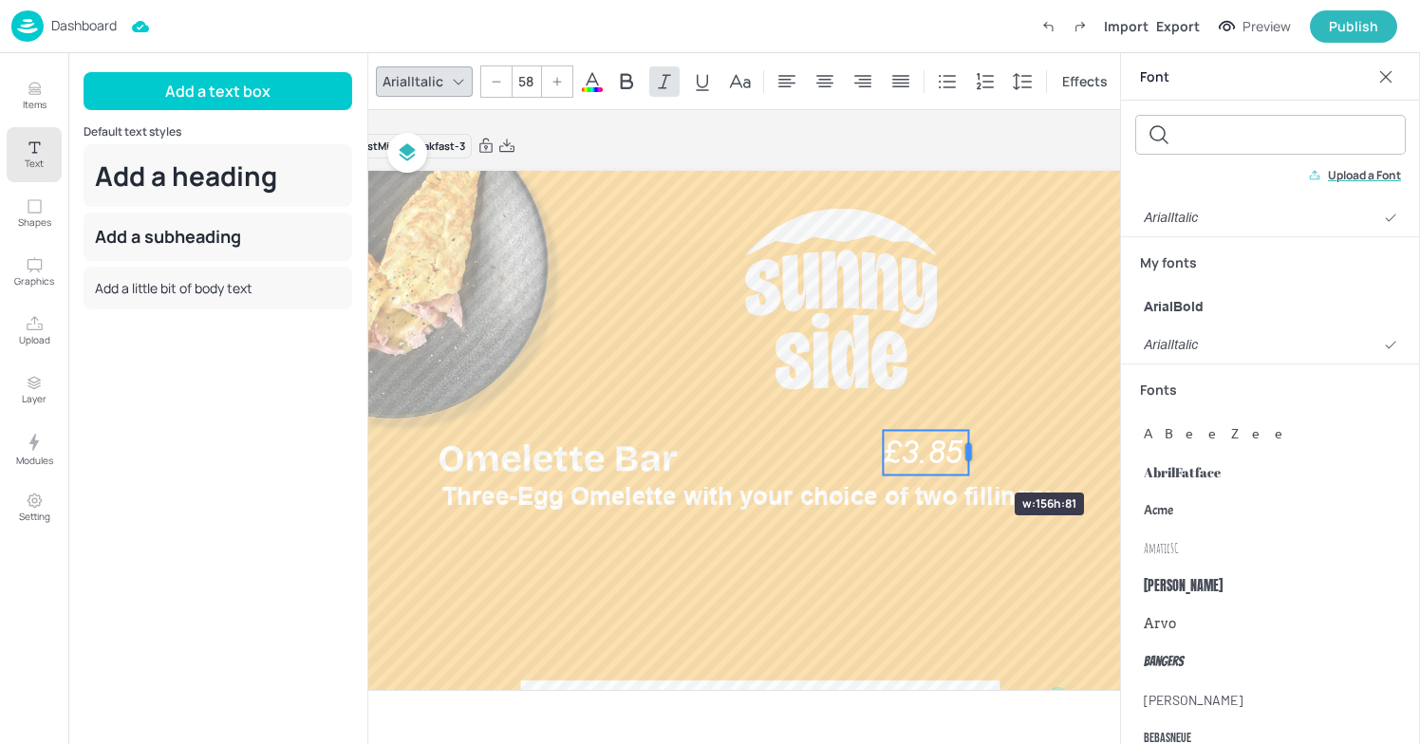
drag, startPoint x: 1057, startPoint y: 454, endPoint x: 958, endPoint y: 459, distance: 98.9
click at [962, 459] on div at bounding box center [969, 453] width 15 height 45
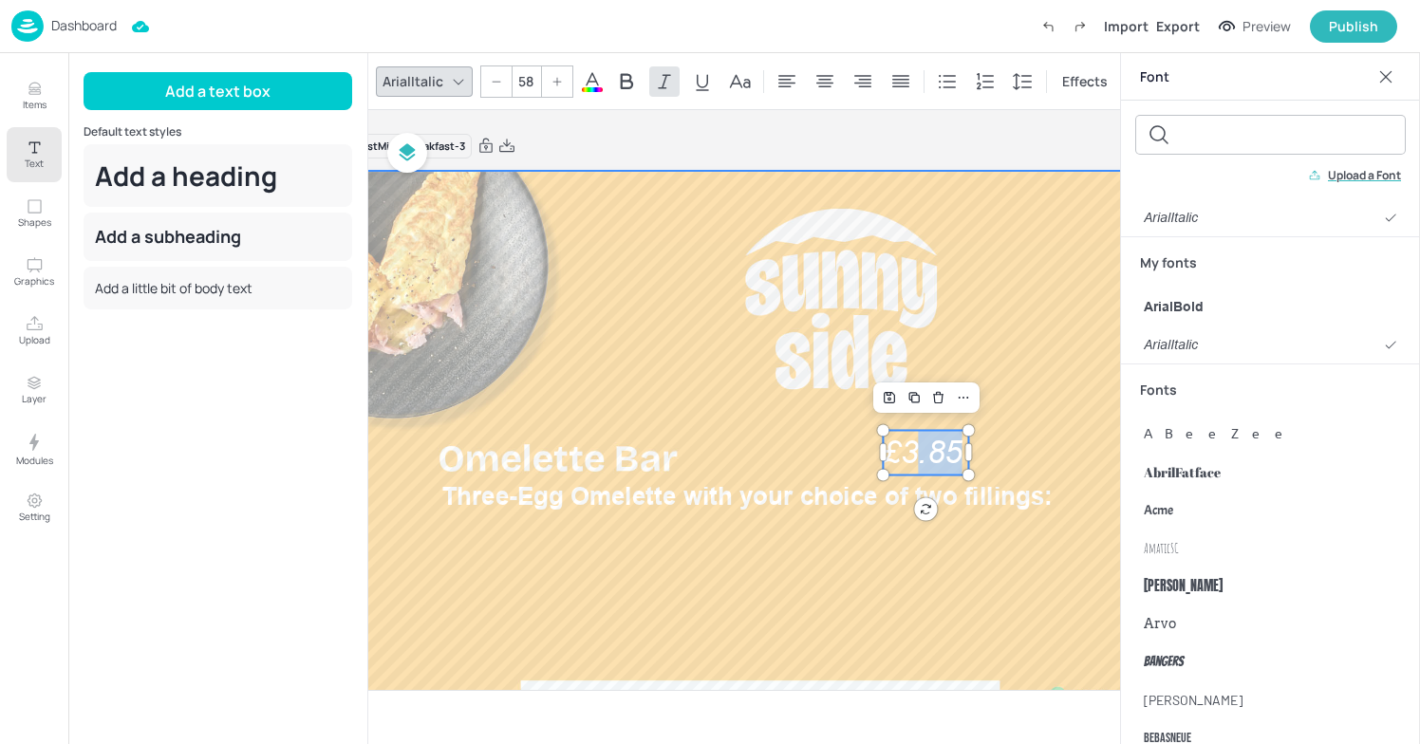
drag, startPoint x: 916, startPoint y: 455, endPoint x: 849, endPoint y: 442, distance: 68.5
click at [849, 442] on div "Three-Egg Omelette with your choice of two fillings: £3.85 £3.85" at bounding box center [841, 467] width 1052 height 592
click at [897, 441] on span "£3.85" at bounding box center [922, 453] width 79 height 36
click at [875, 440] on div at bounding box center [882, 453] width 15 height 45
drag, startPoint x: 931, startPoint y: 441, endPoint x: 942, endPoint y: 447, distance: 13.2
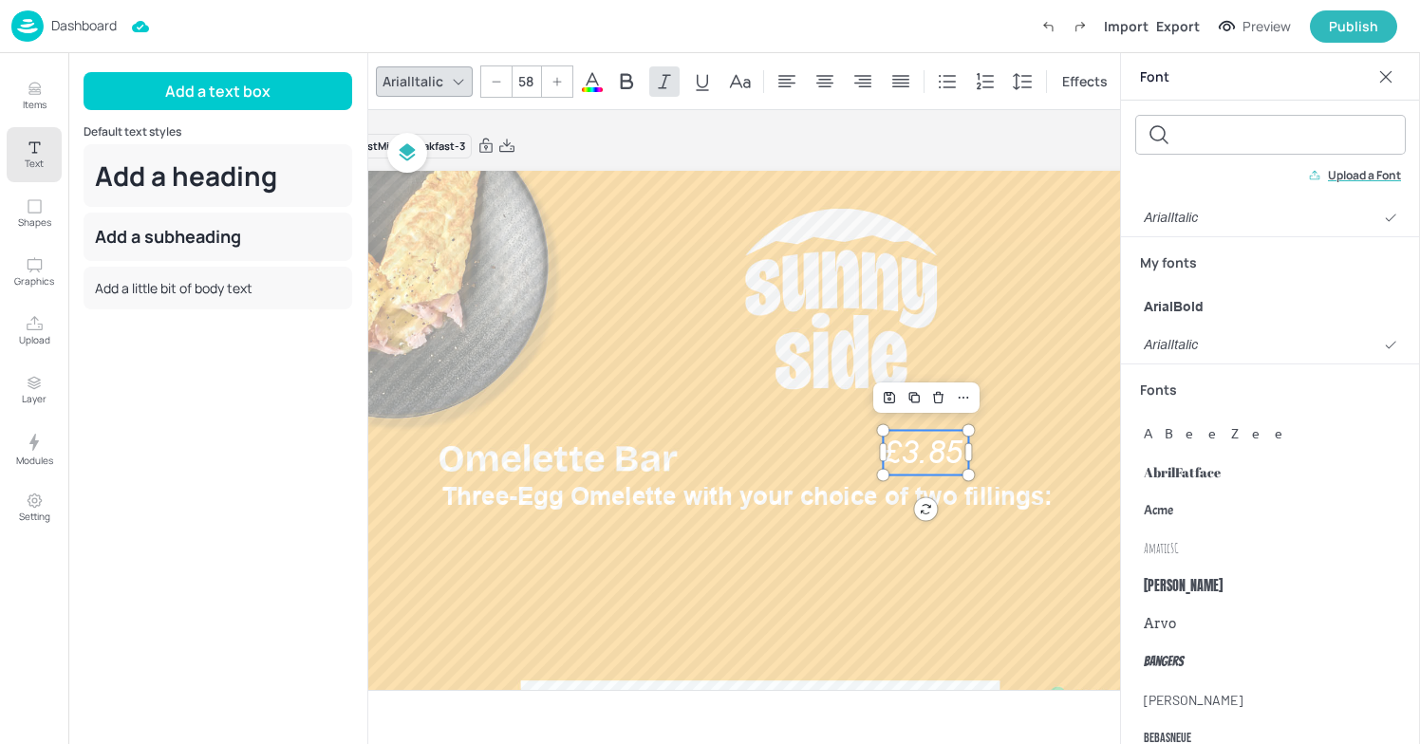
click at [942, 447] on span "£3.85" at bounding box center [922, 453] width 79 height 36
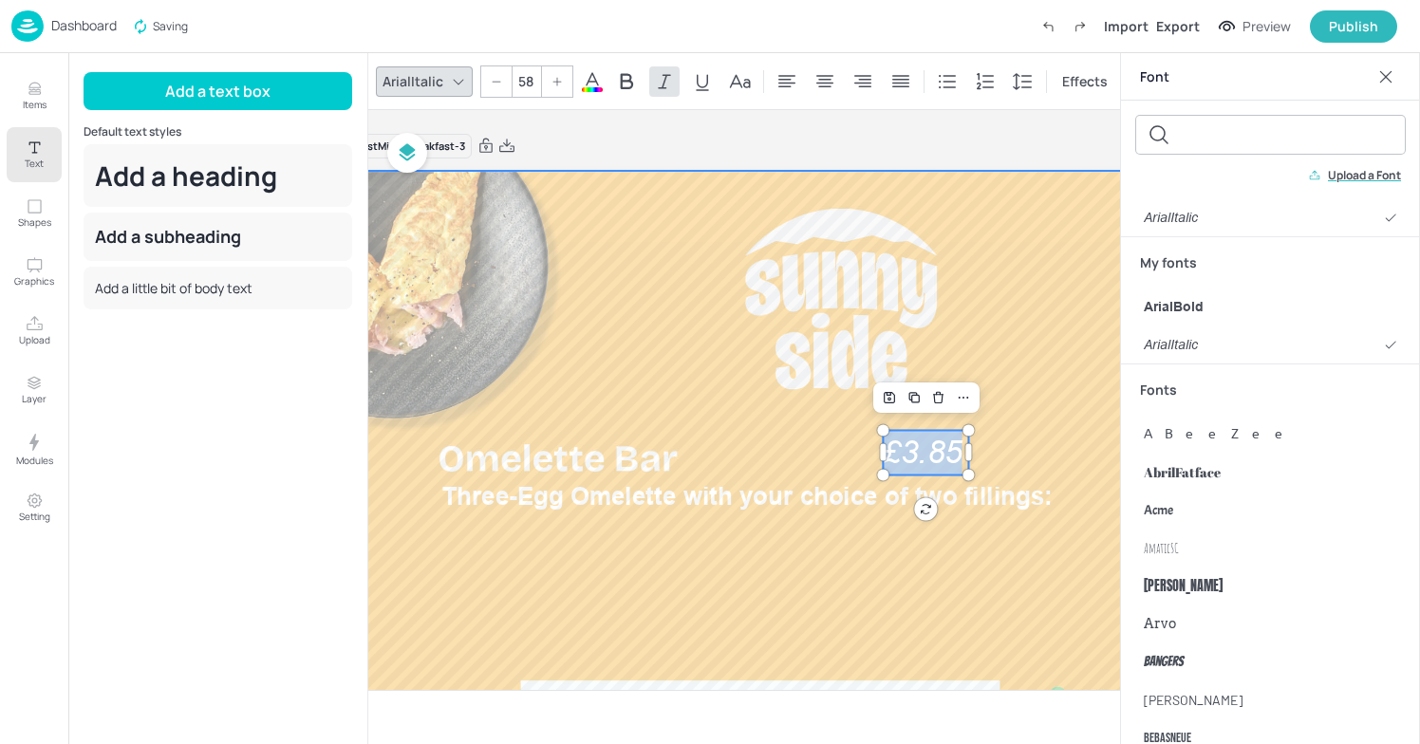
click at [855, 424] on div at bounding box center [841, 467] width 1052 height 592
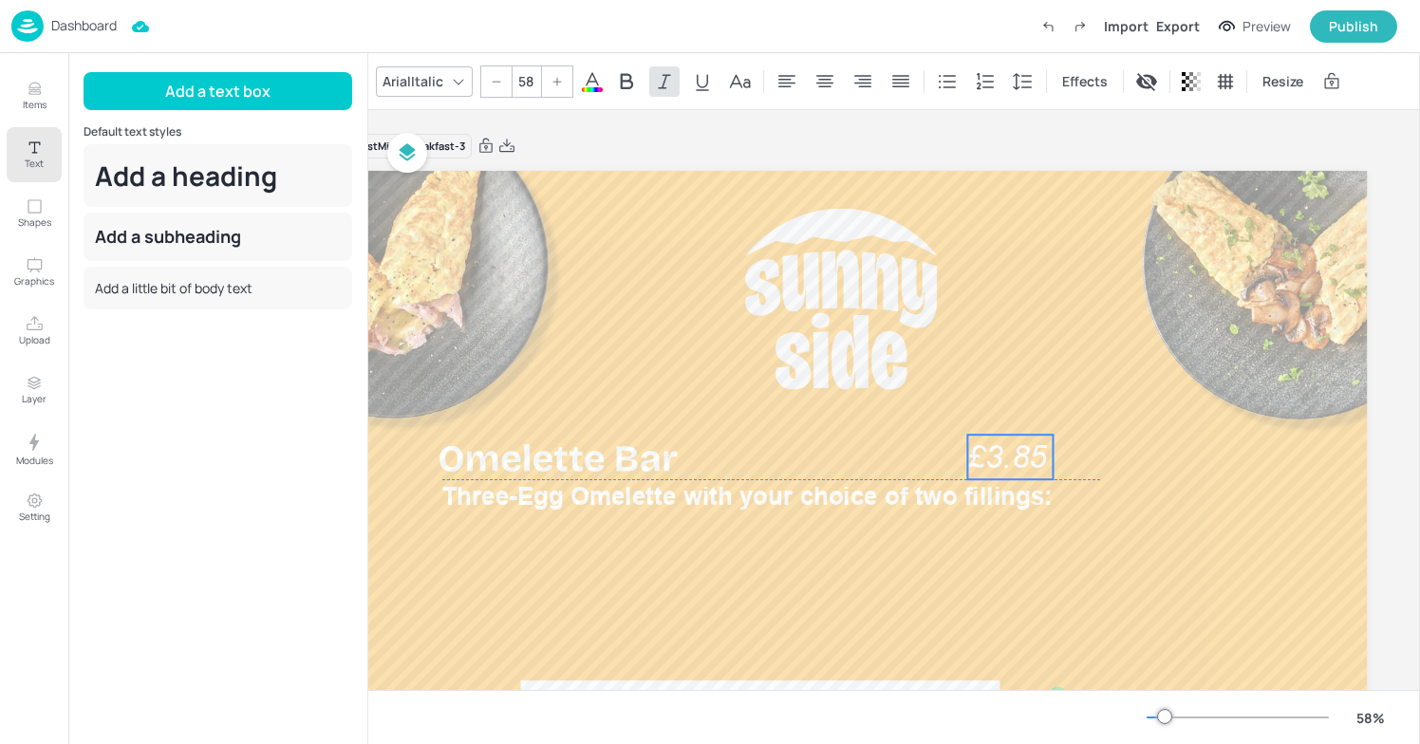
drag, startPoint x: 928, startPoint y: 456, endPoint x: 1012, endPoint y: 461, distance: 84.6
click at [1012, 461] on span "£3.85" at bounding box center [1007, 458] width 79 height 36
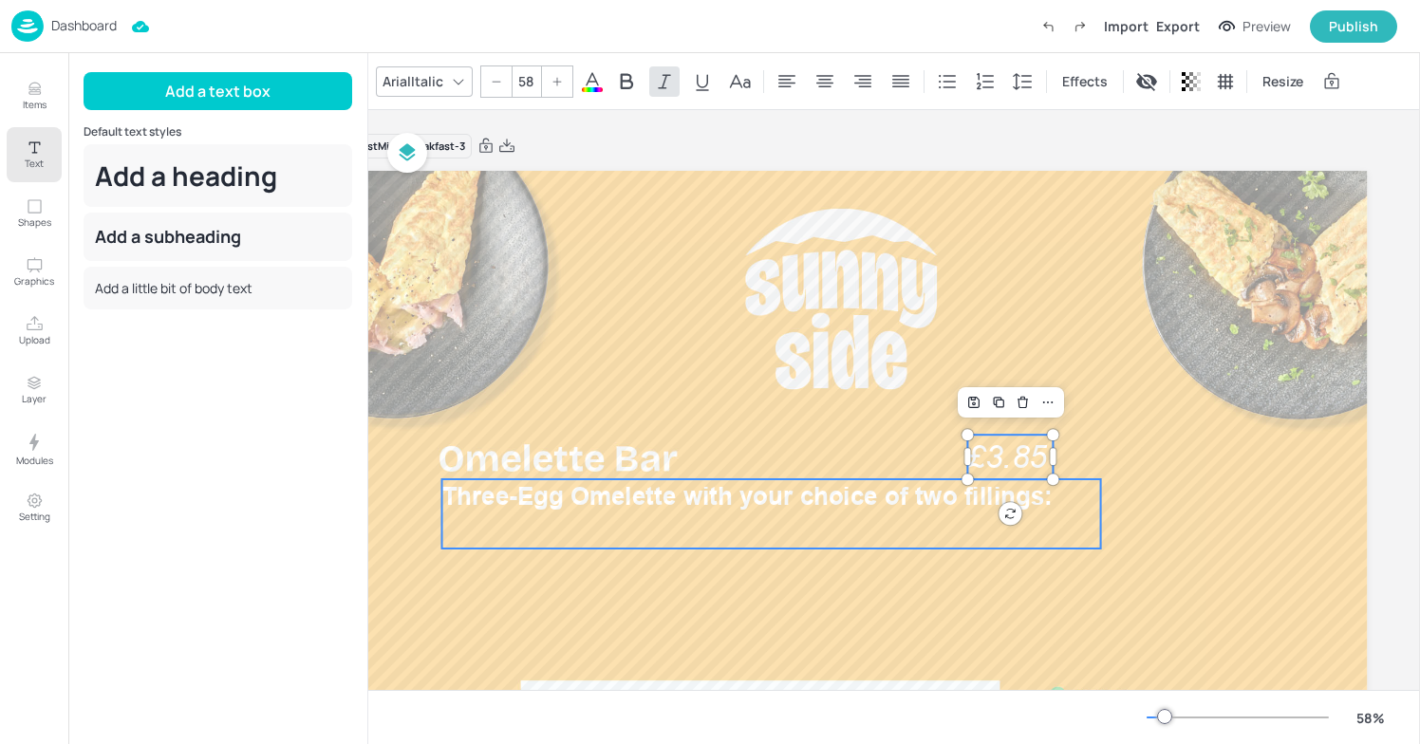
type input "45"
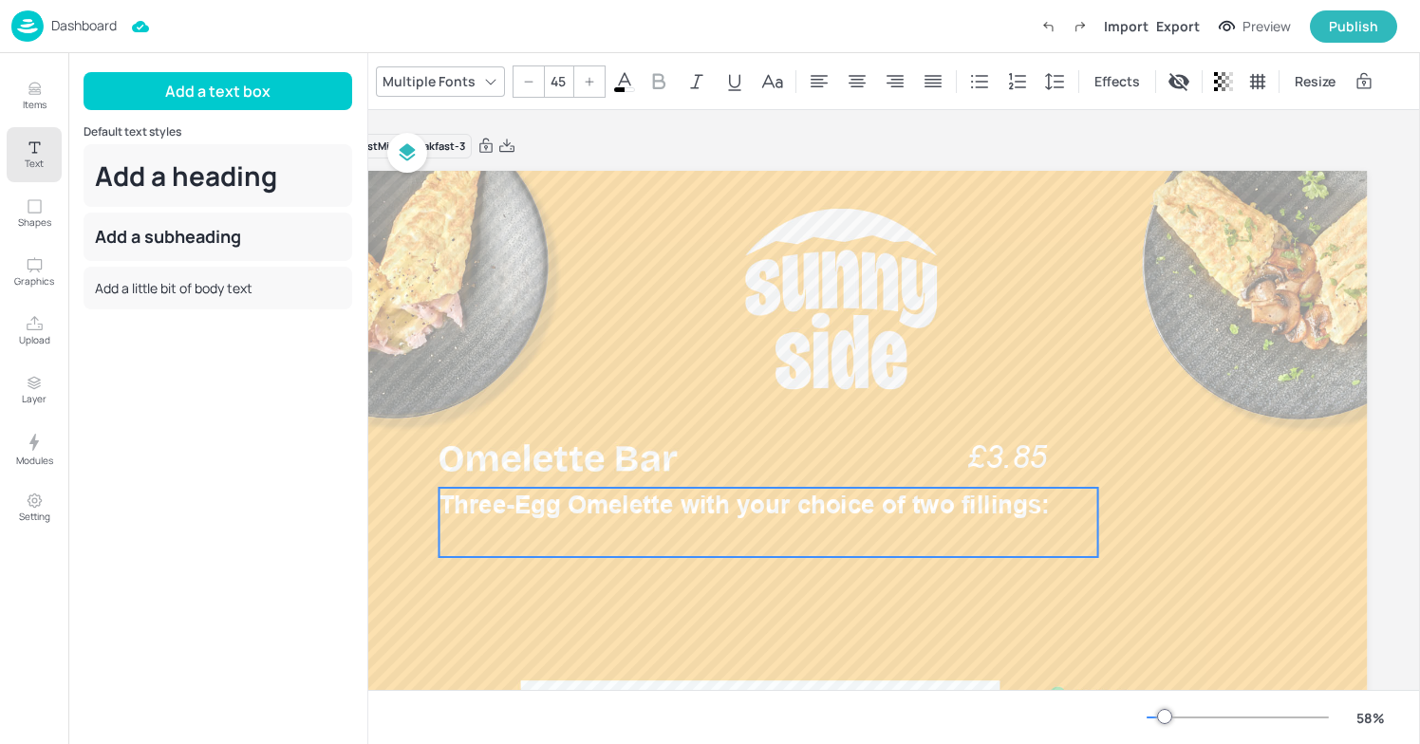
click at [720, 492] on span "Three-Egg Omelette with your choice of two fillings:" at bounding box center [745, 505] width 611 height 29
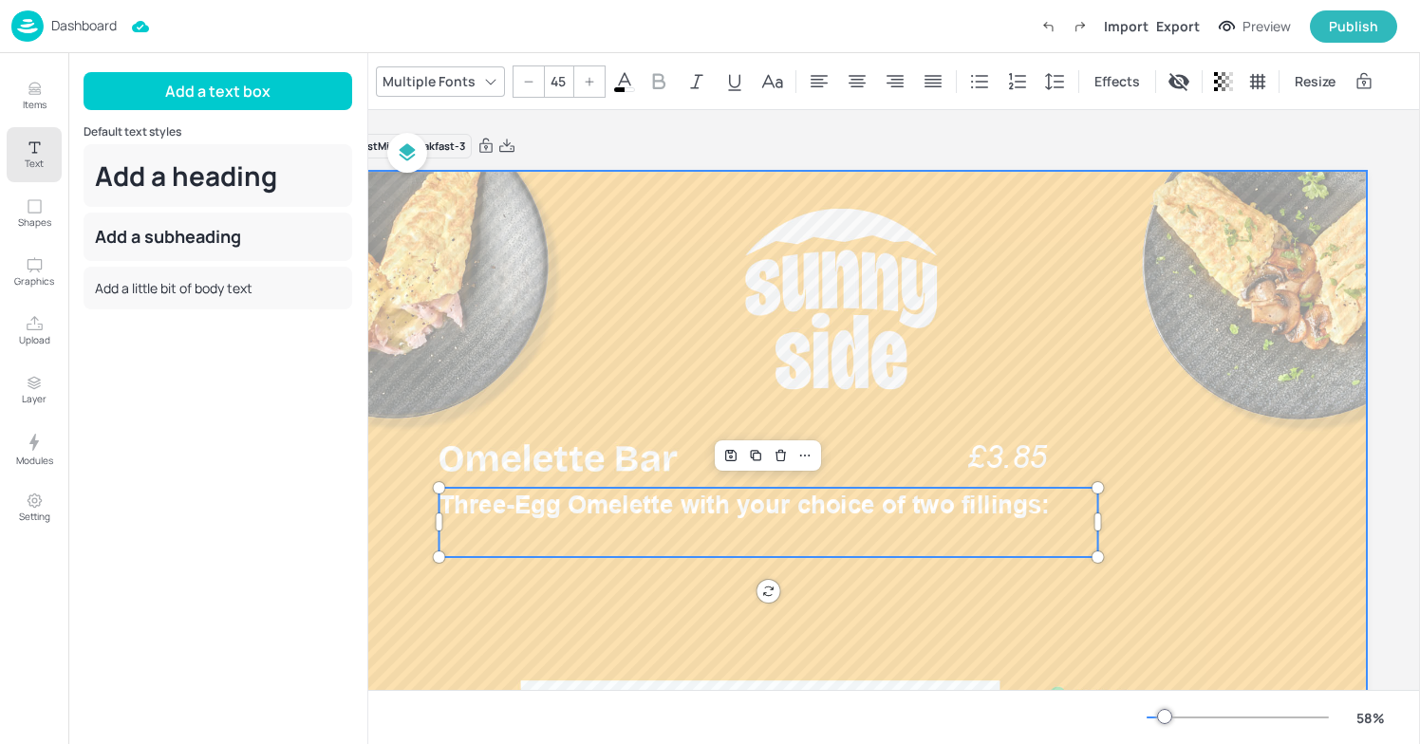
click at [830, 332] on div at bounding box center [841, 467] width 1052 height 592
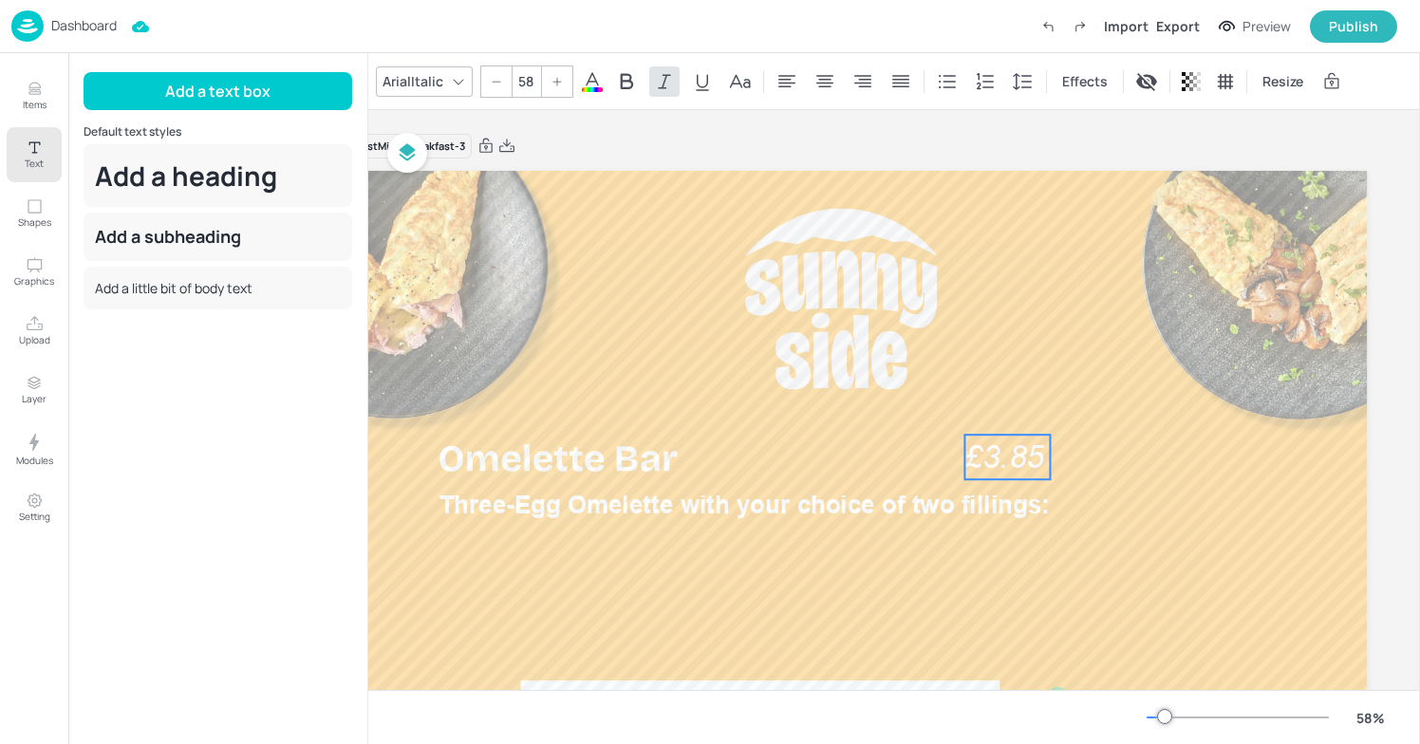
click at [1026, 457] on span "£3.85" at bounding box center [1004, 458] width 79 height 36
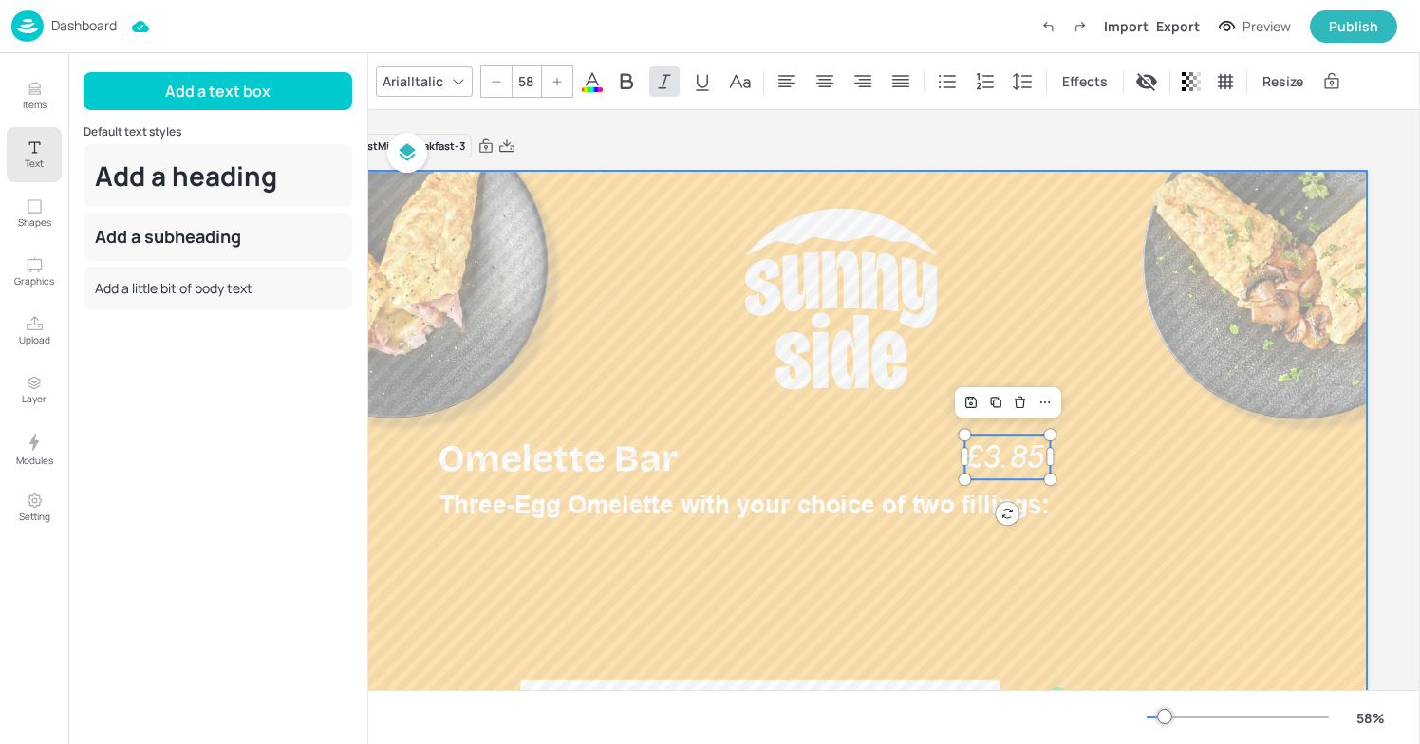
click at [1101, 327] on div at bounding box center [841, 467] width 1052 height 592
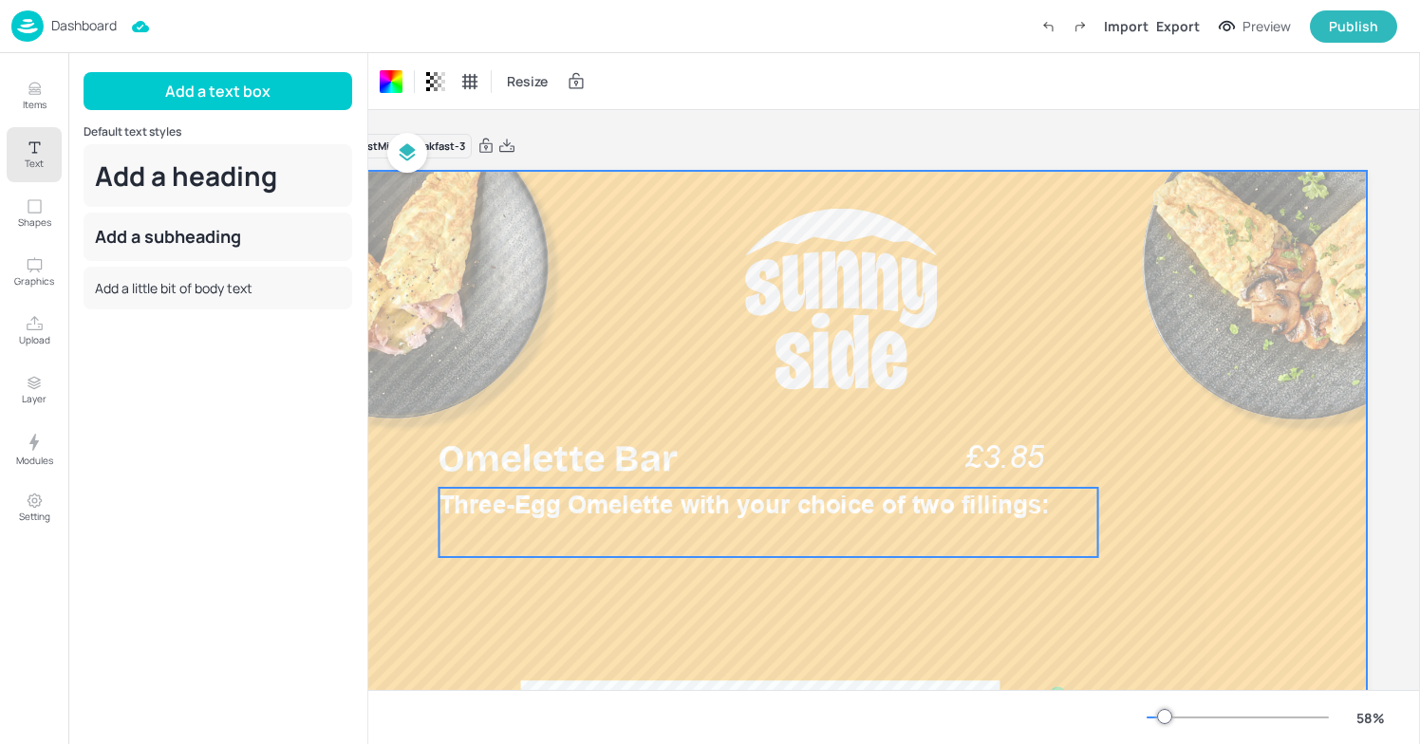
click at [573, 488] on p "Three-Egg Omelette with your choice of two fillings:" at bounding box center [769, 505] width 659 height 34
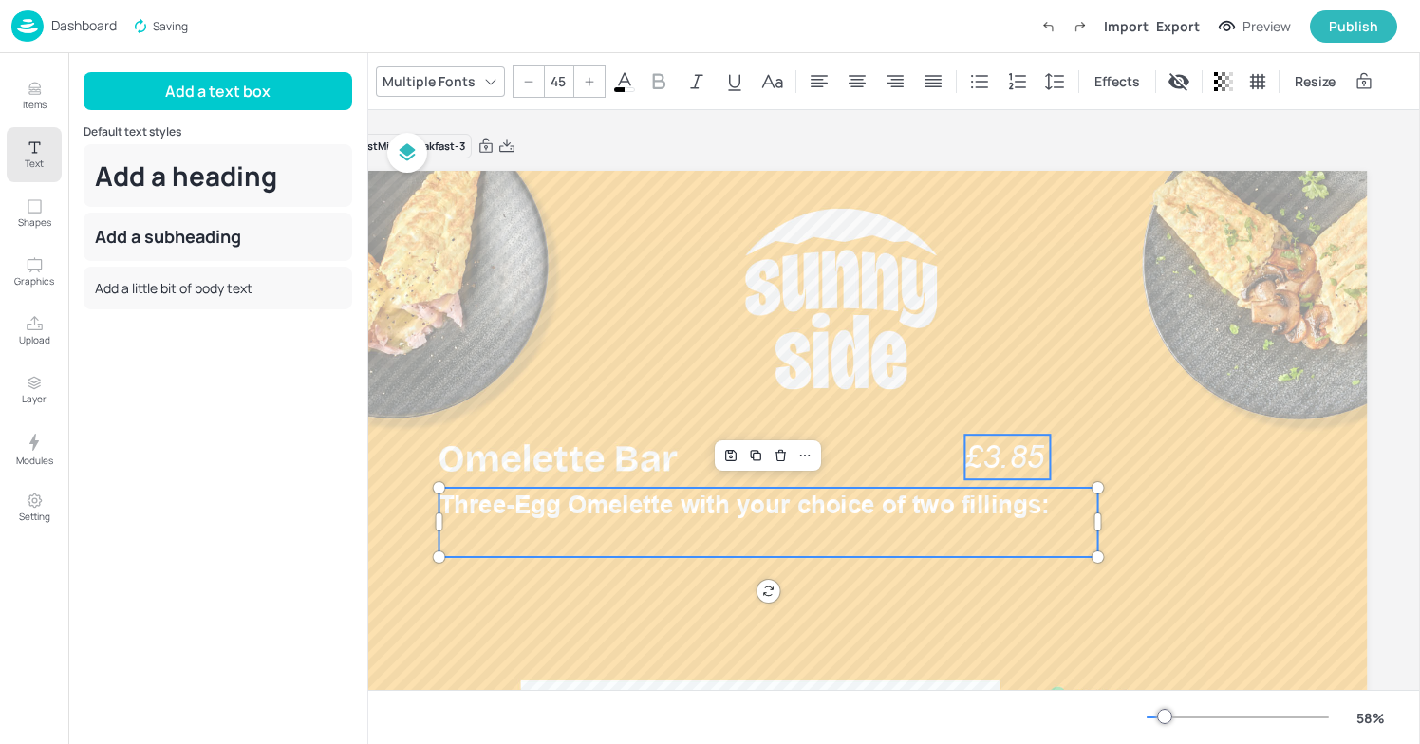
click at [1023, 455] on span "£3.85" at bounding box center [1004, 458] width 79 height 36
type input "--"
click at [711, 406] on div "Group" at bounding box center [719, 402] width 56 height 25
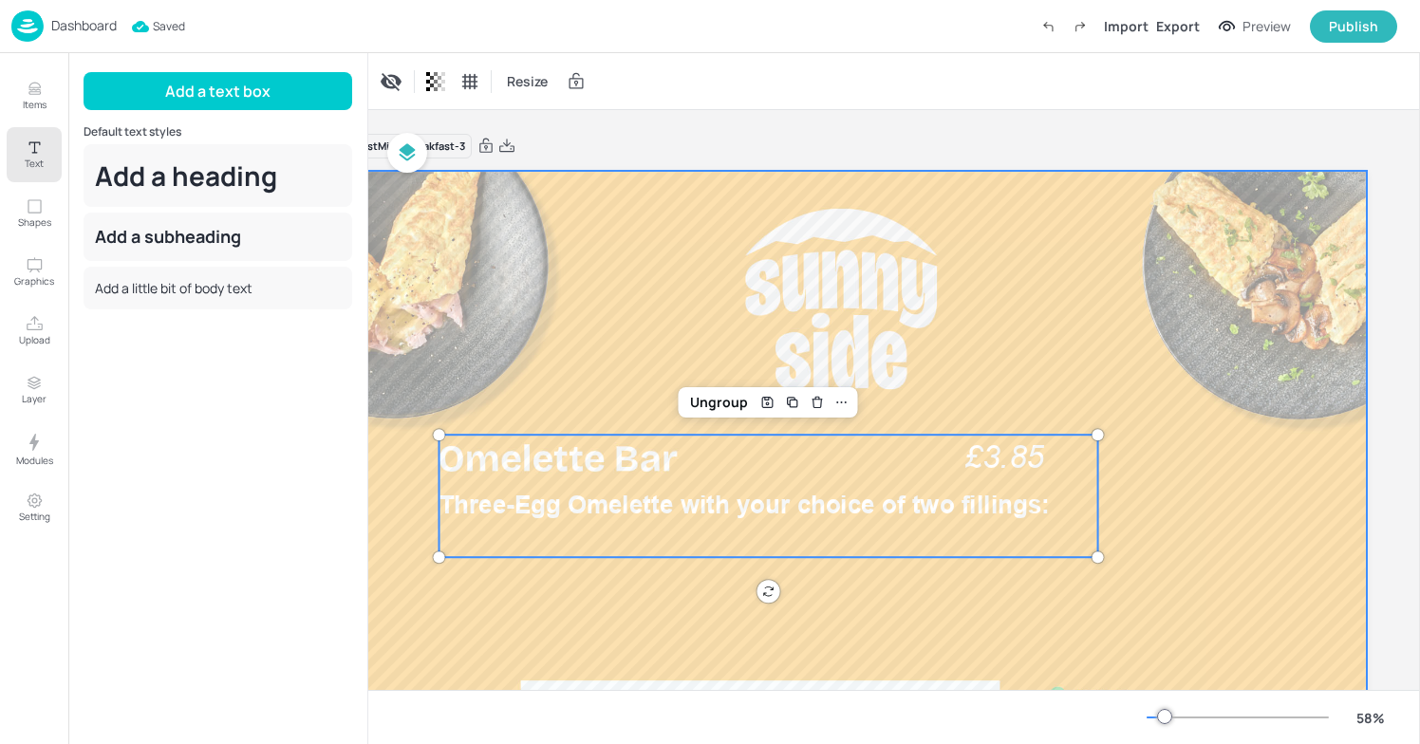
click at [630, 296] on div at bounding box center [841, 467] width 1052 height 592
click at [635, 477] on div "Three-Egg Omelette with your choice of two fillings: £3.85" at bounding box center [769, 496] width 659 height 122
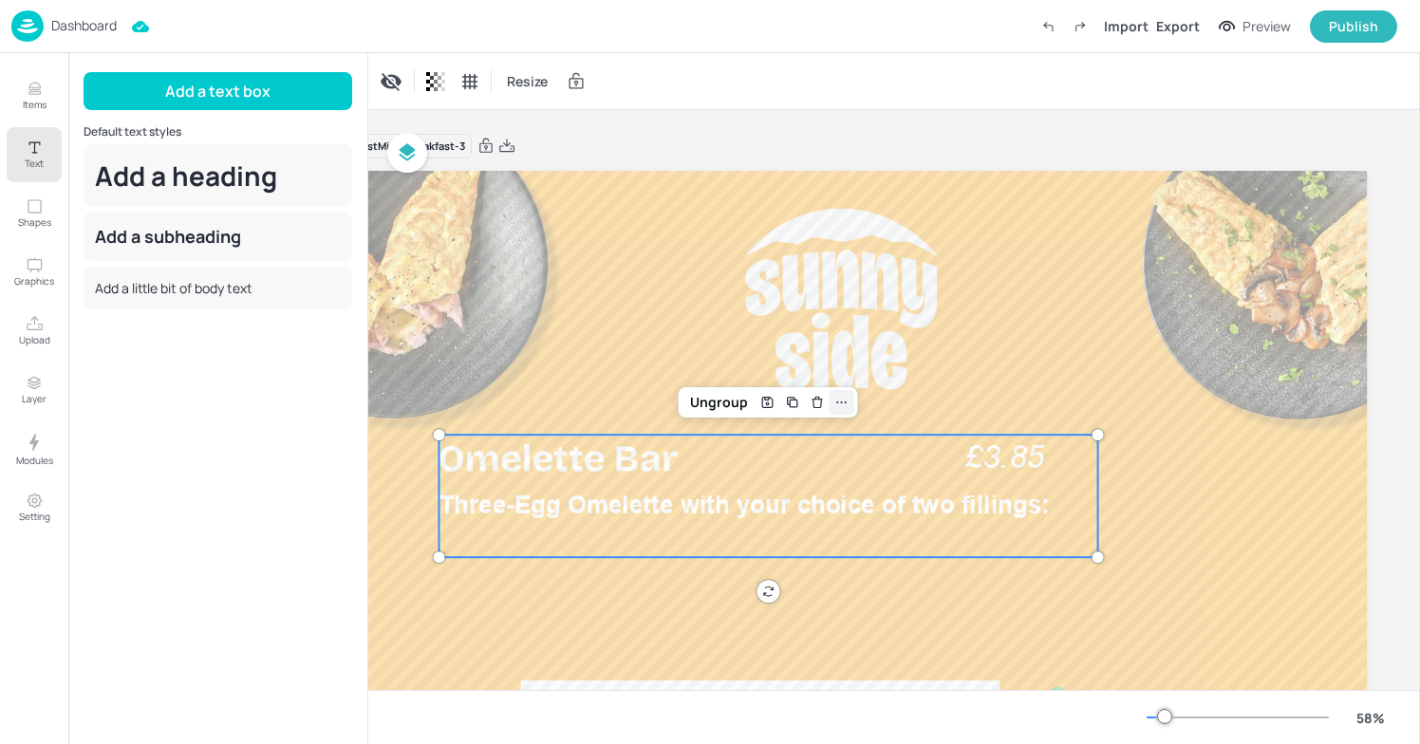
click at [835, 403] on icon at bounding box center [842, 402] width 15 height 15
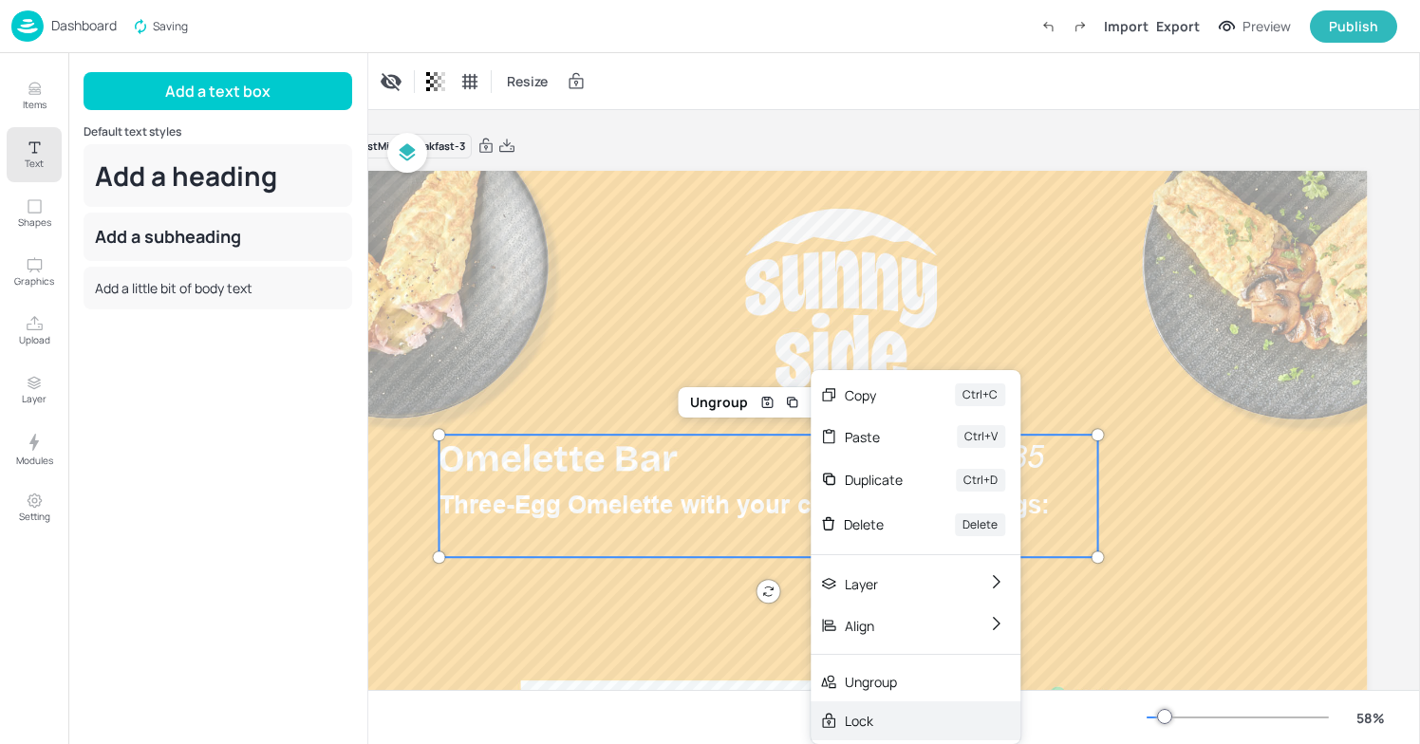
click at [851, 711] on div "Lock" at bounding box center [902, 721] width 115 height 20
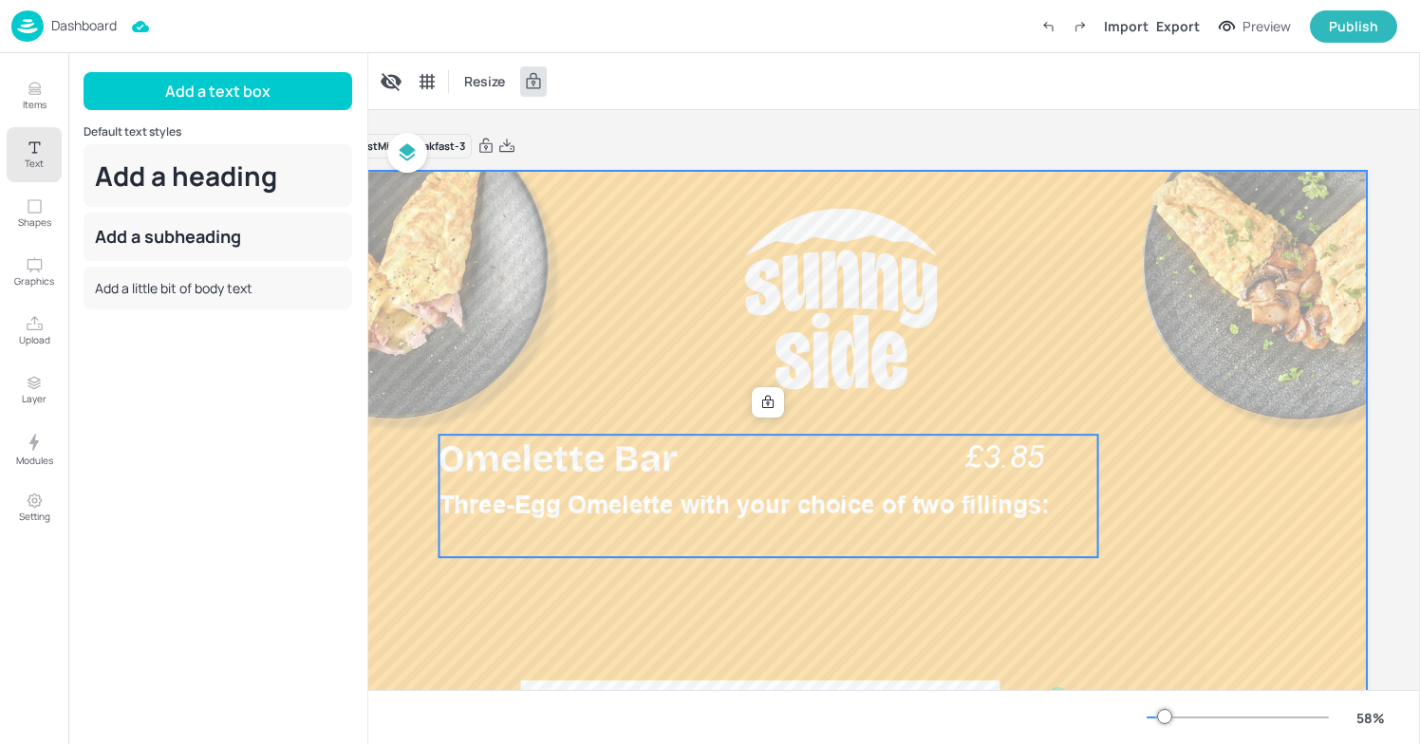
click at [1004, 368] on div at bounding box center [841, 467] width 1052 height 592
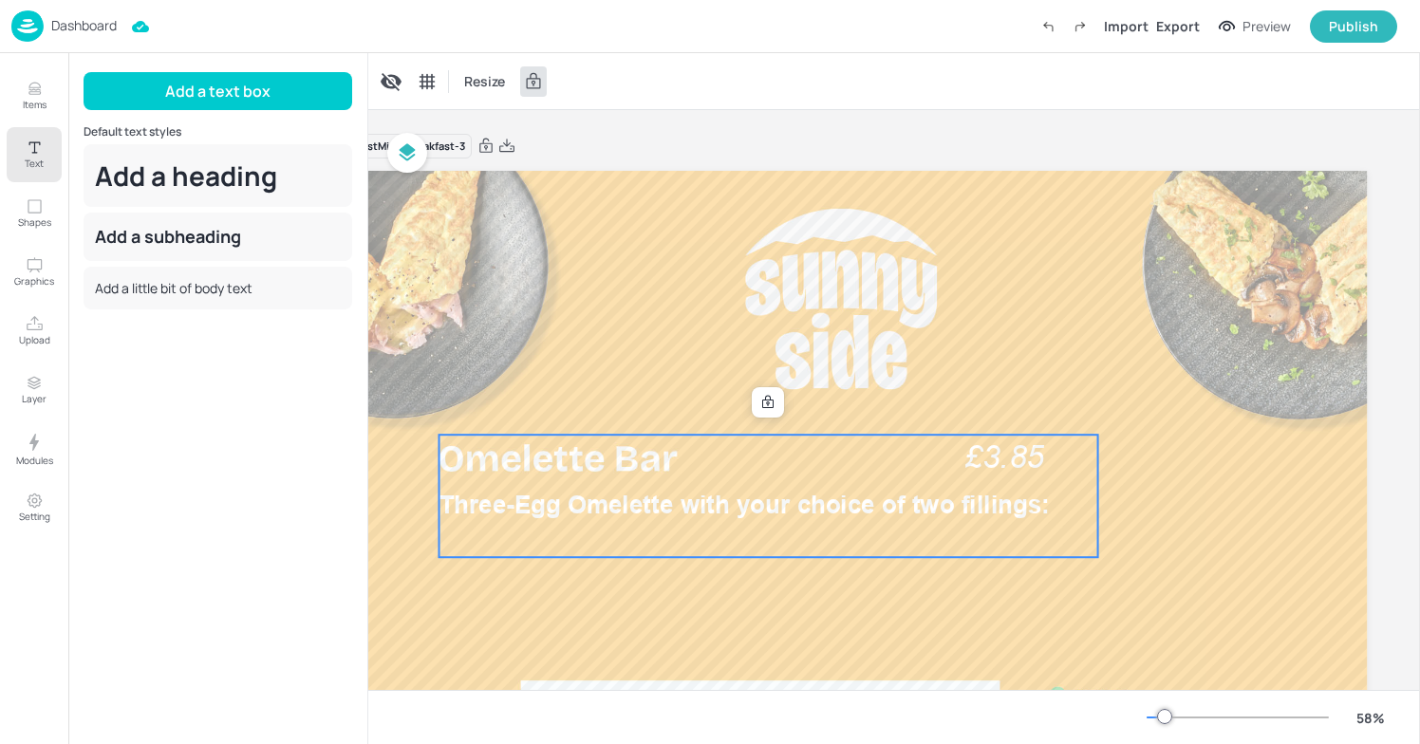
click at [1006, 446] on span "£3.85" at bounding box center [1004, 458] width 79 height 36
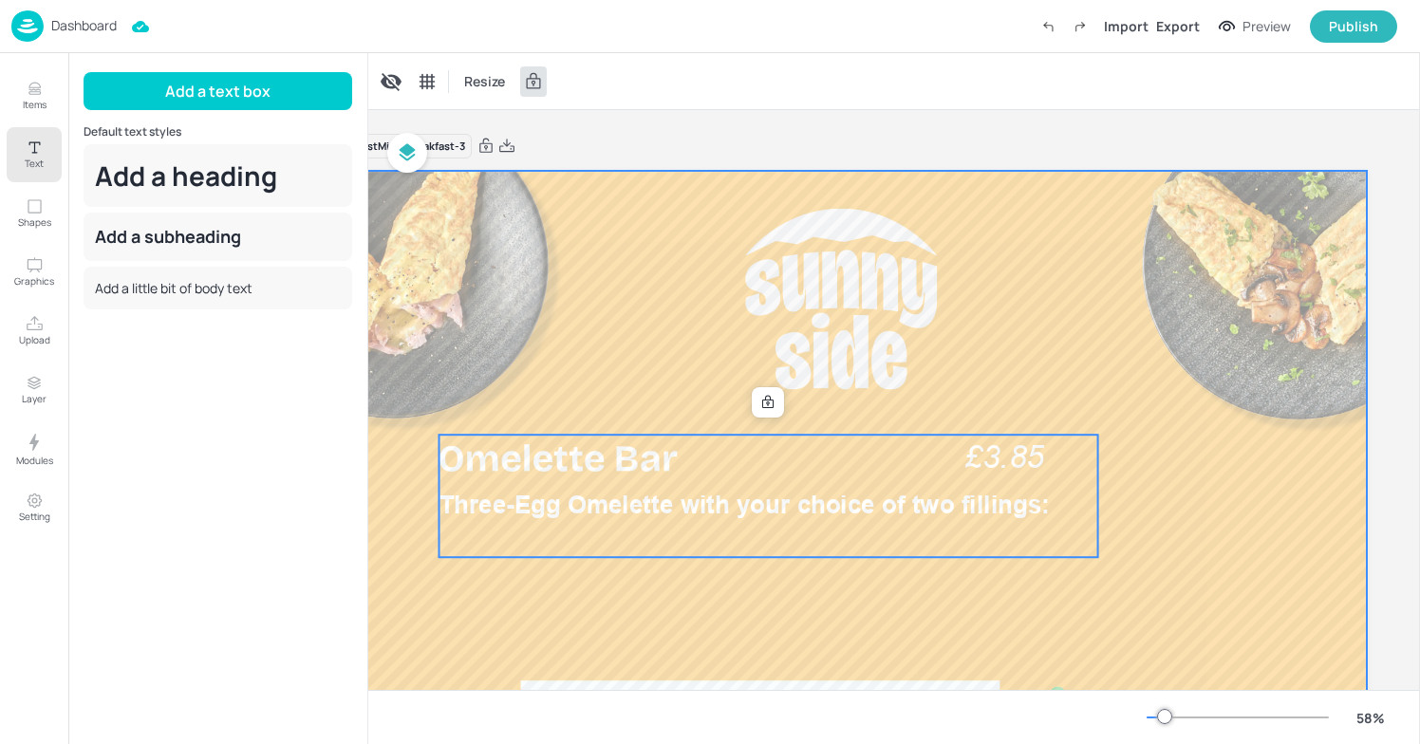
click at [1151, 202] on div at bounding box center [841, 467] width 1052 height 592
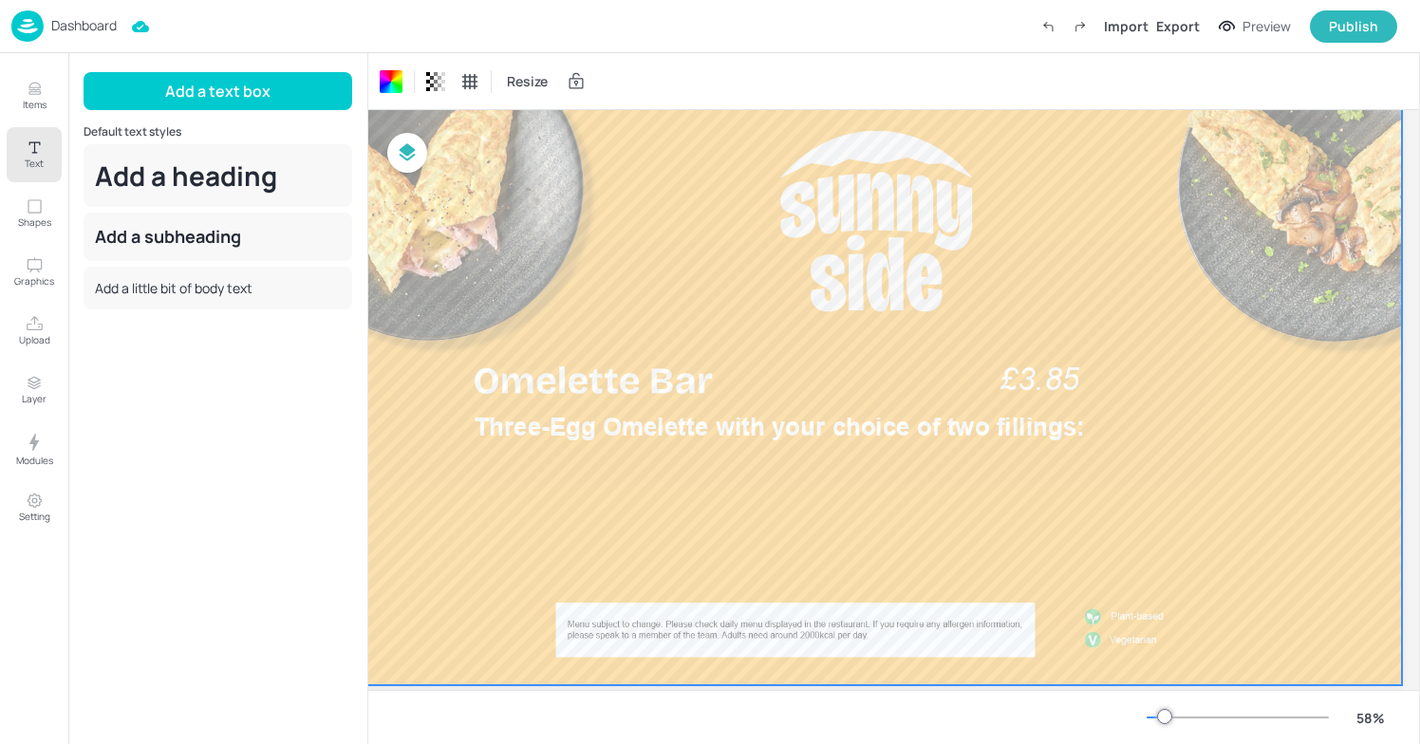
scroll to position [79, 71]
click at [28, 71] on button "Items" at bounding box center [34, 95] width 55 height 55
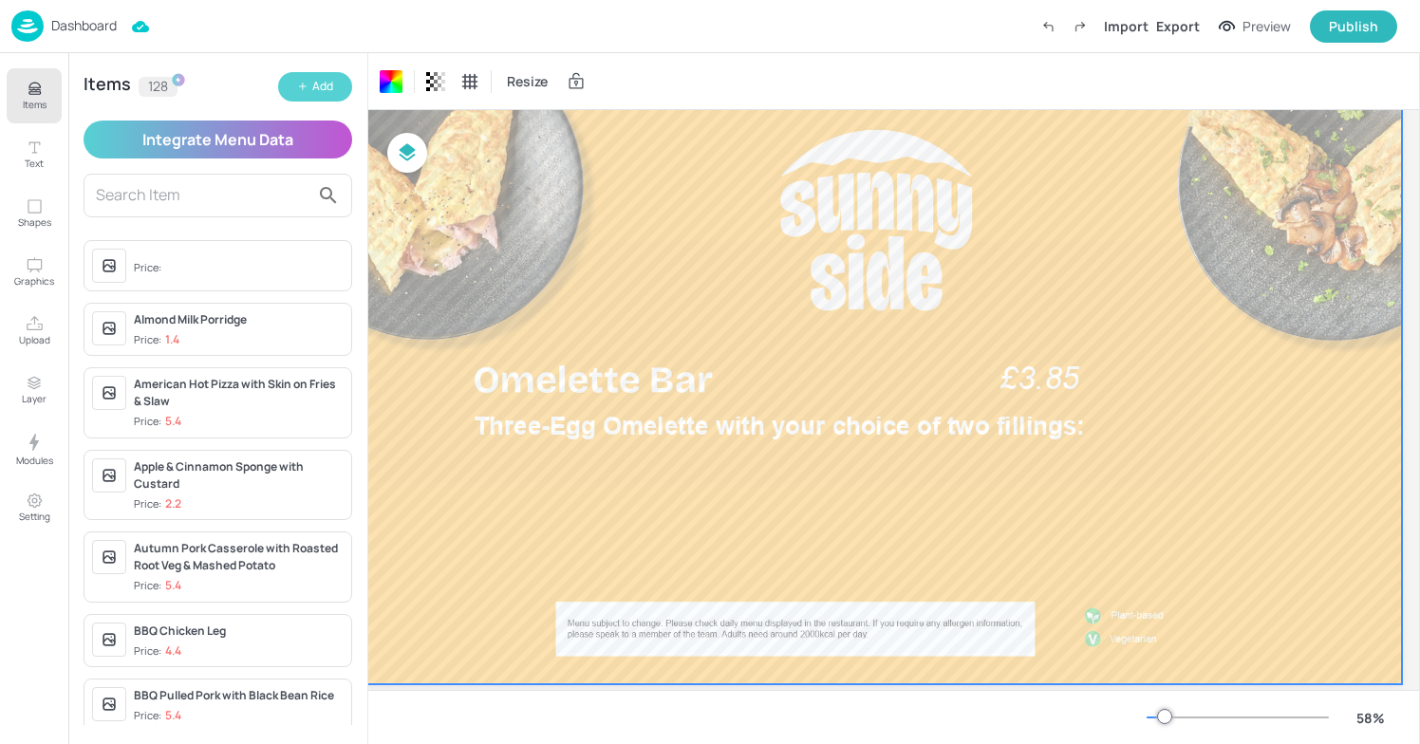
click at [315, 87] on div "Add" at bounding box center [322, 87] width 21 height 18
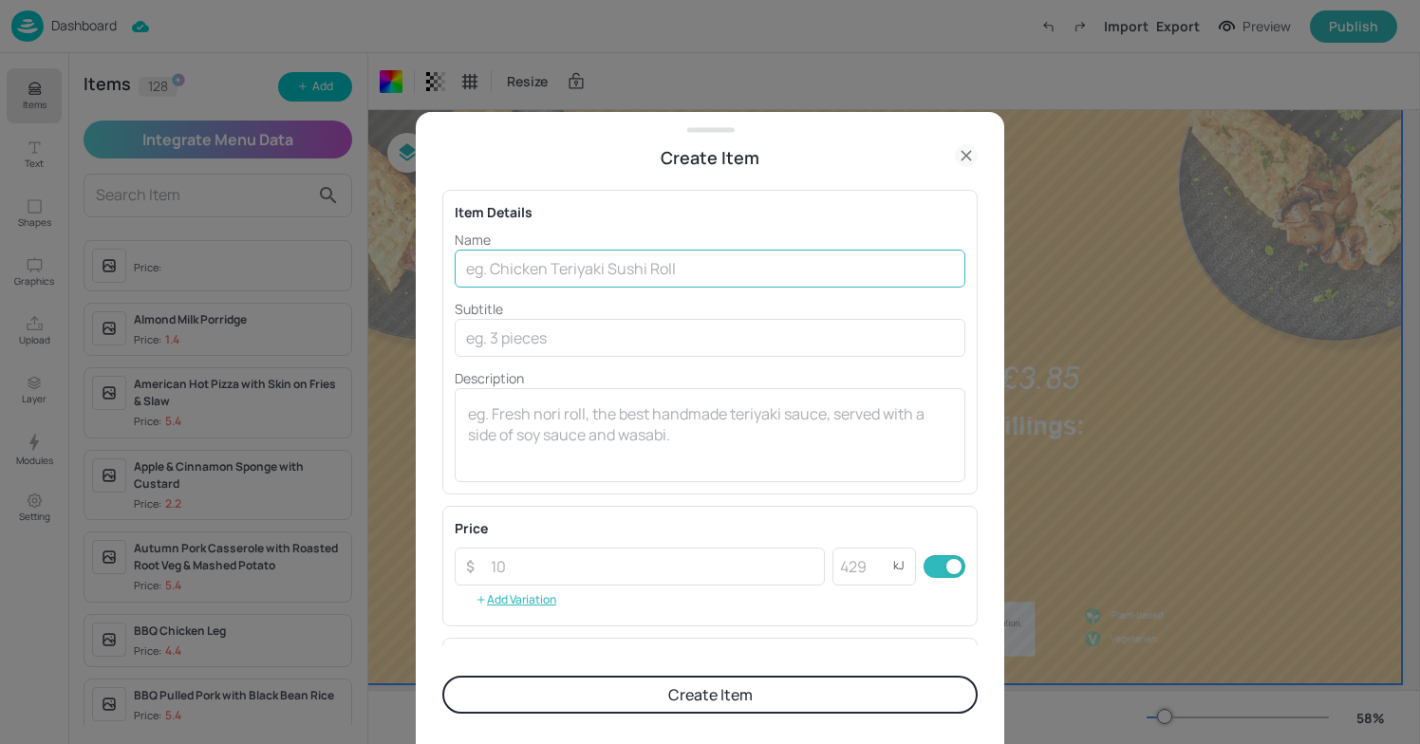
click at [544, 271] on input "text" at bounding box center [710, 269] width 511 height 38
click at [970, 158] on icon at bounding box center [966, 155] width 23 height 23
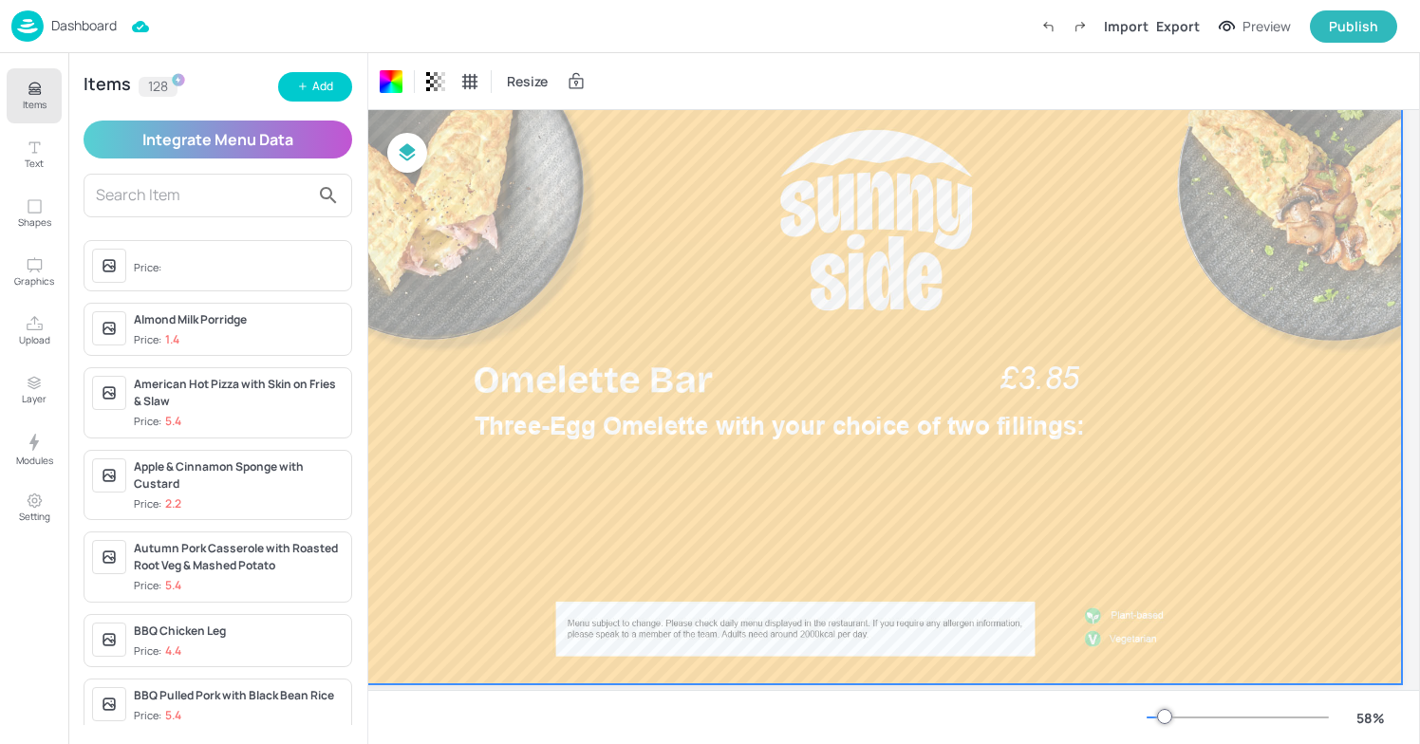
click at [66, 21] on p "Dashboard" at bounding box center [84, 25] width 66 height 13
